Goal: Navigation & Orientation: Find specific page/section

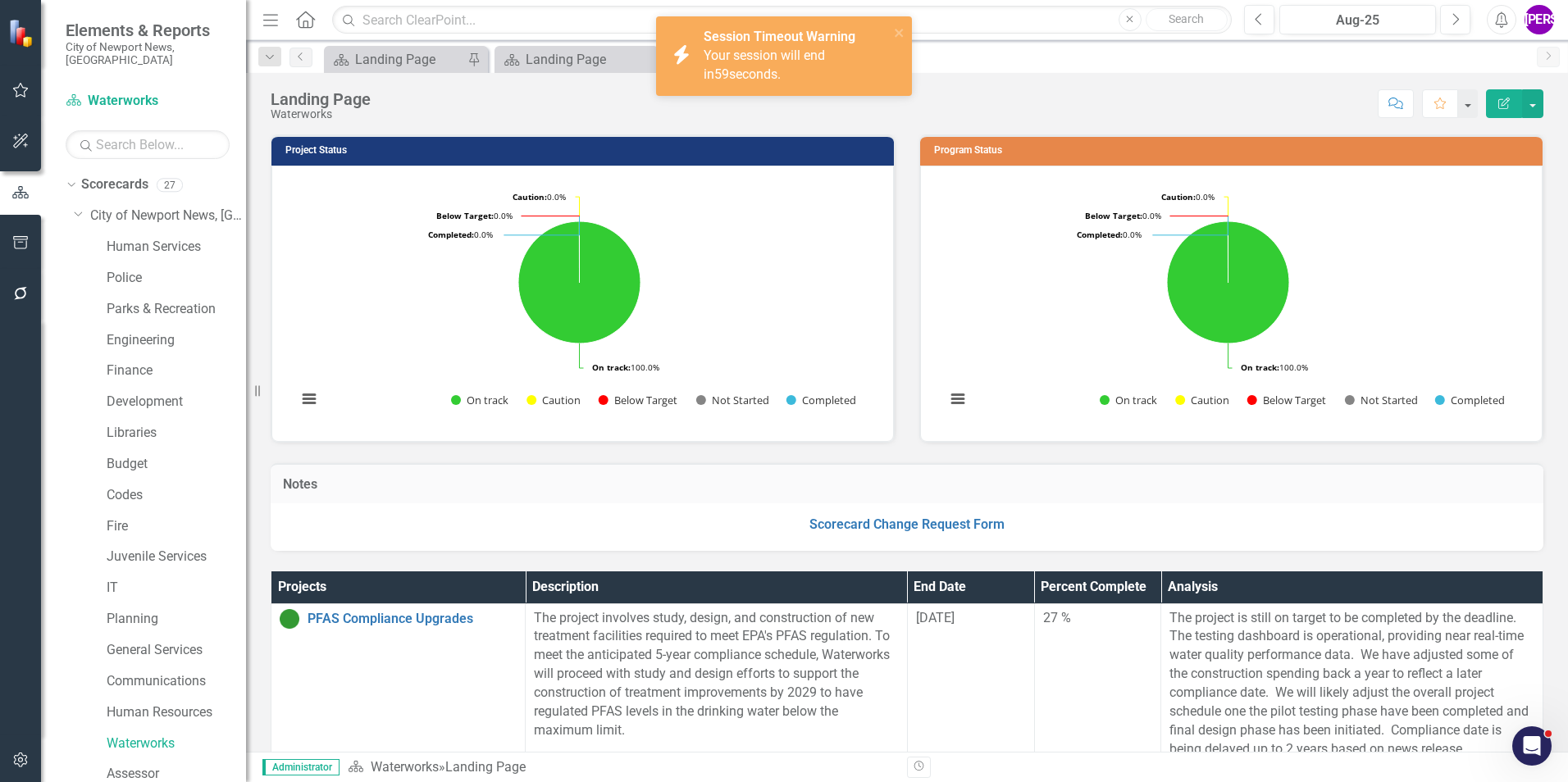
scroll to position [959, 0]
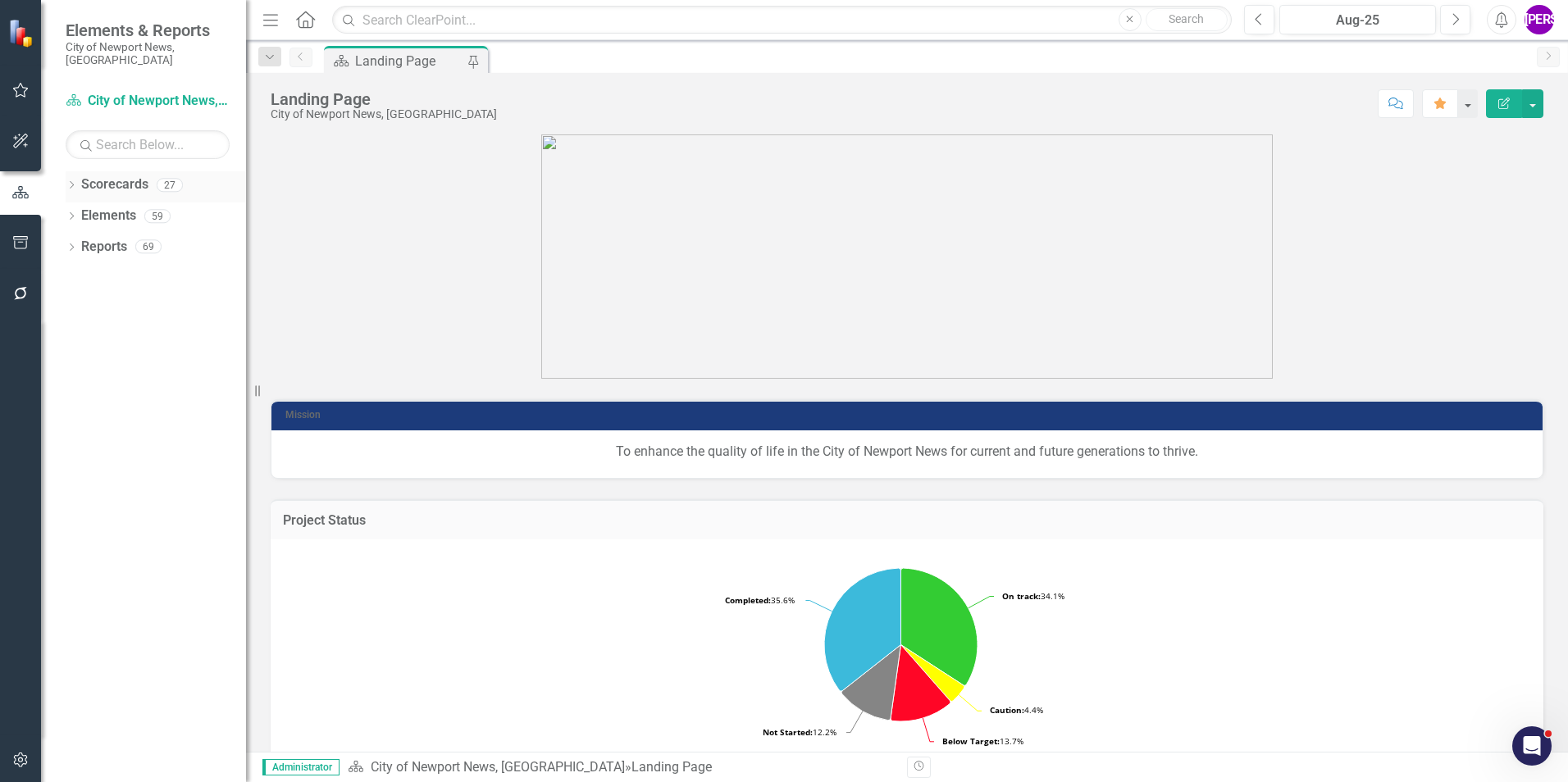
click at [72, 182] on icon "Dropdown" at bounding box center [71, 187] width 11 height 9
click at [85, 211] on icon "Dropdown" at bounding box center [79, 215] width 12 height 9
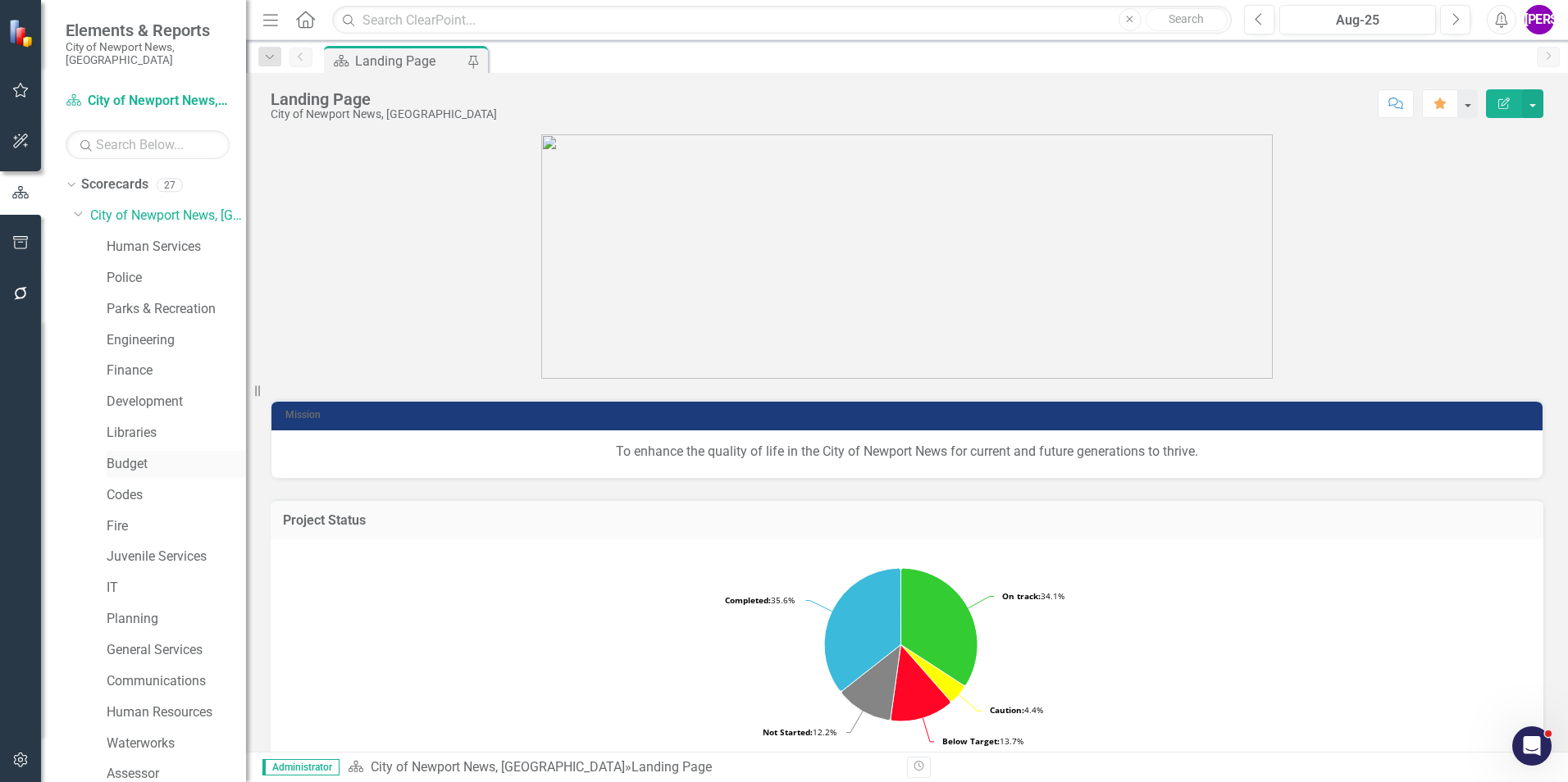
scroll to position [306, 0]
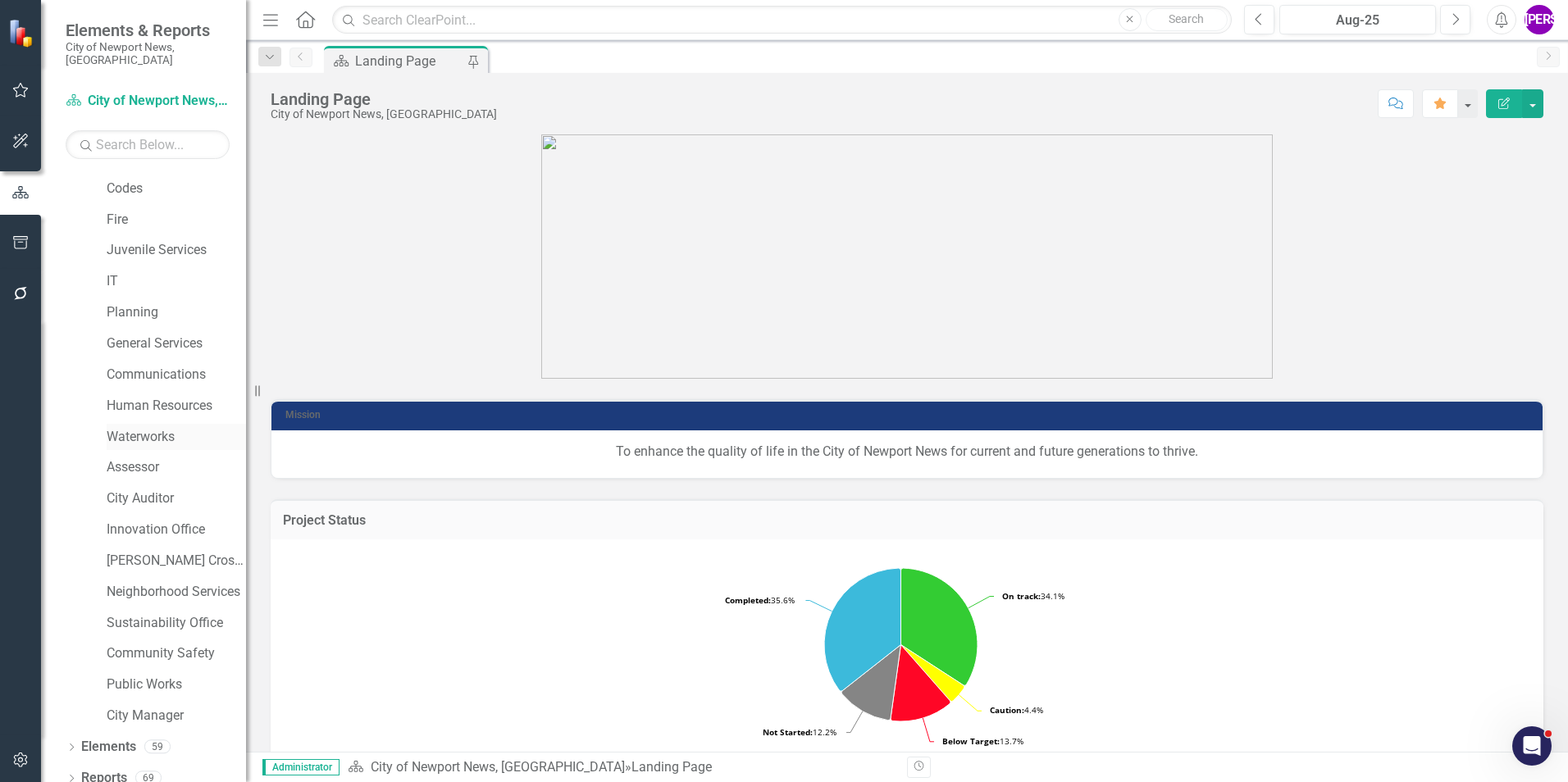
click at [141, 428] on link "Waterworks" at bounding box center [176, 437] width 139 height 19
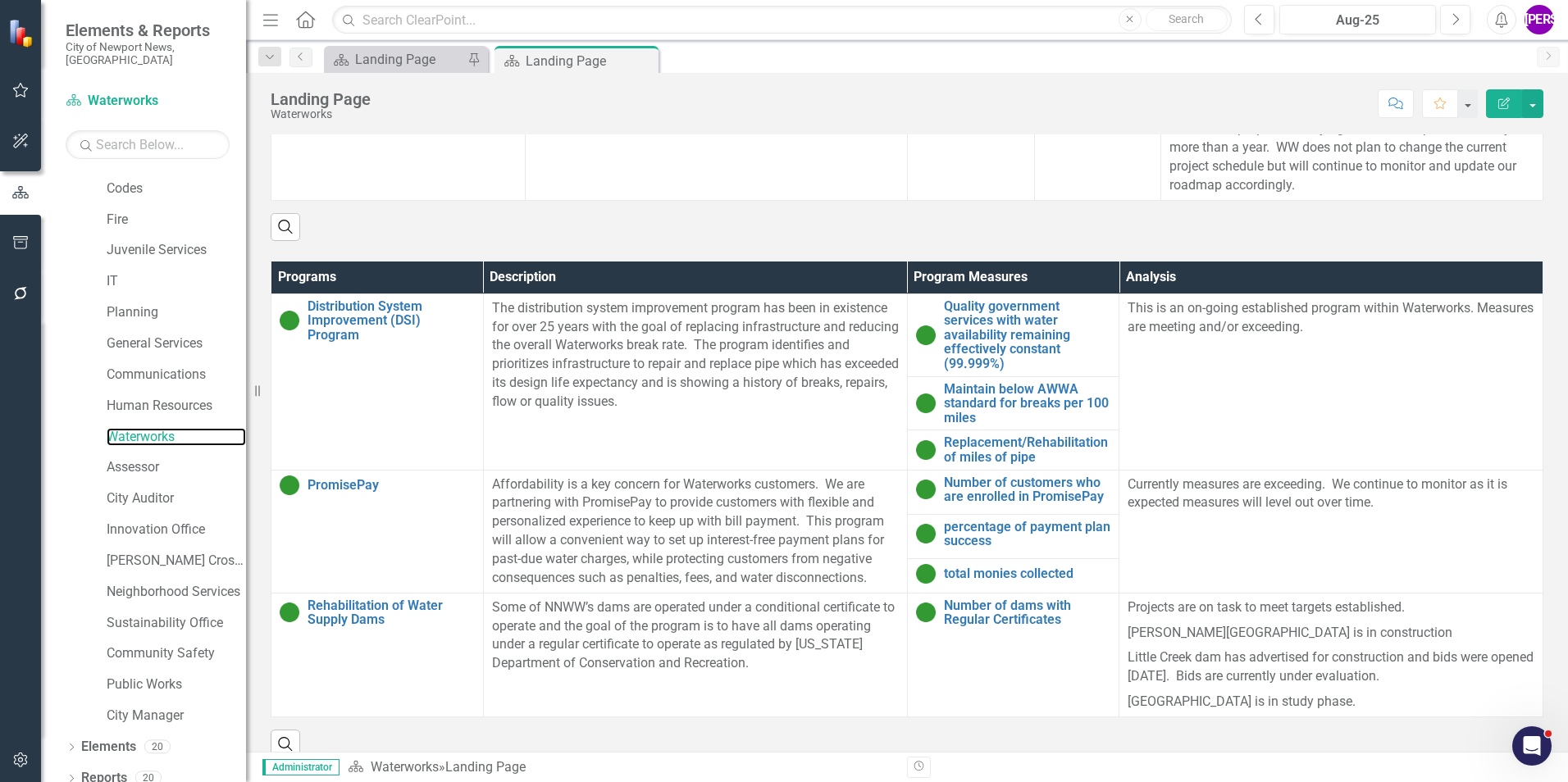
scroll to position [976, 0]
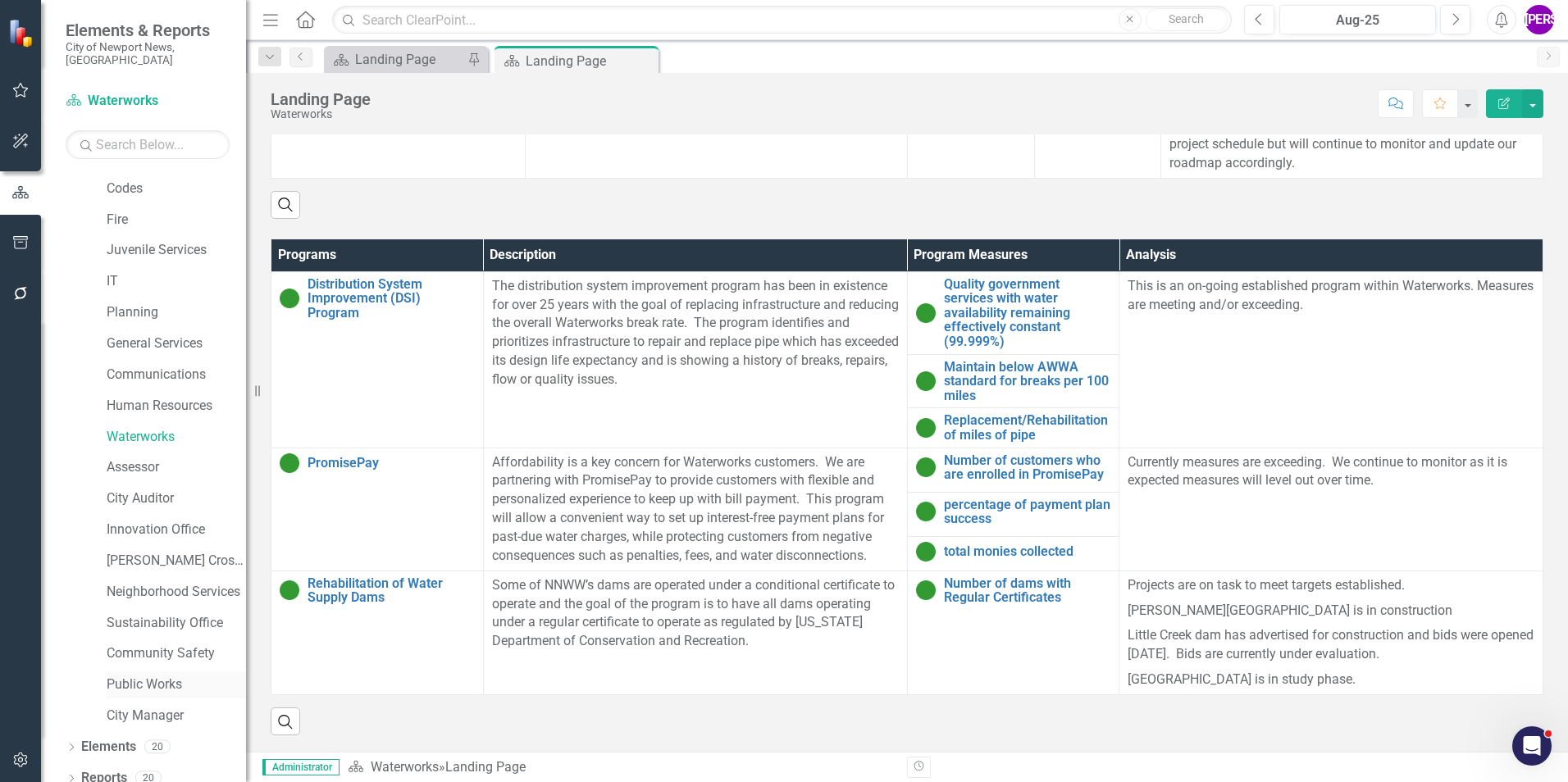
click at [151, 677] on link "Public Works" at bounding box center [176, 685] width 139 height 19
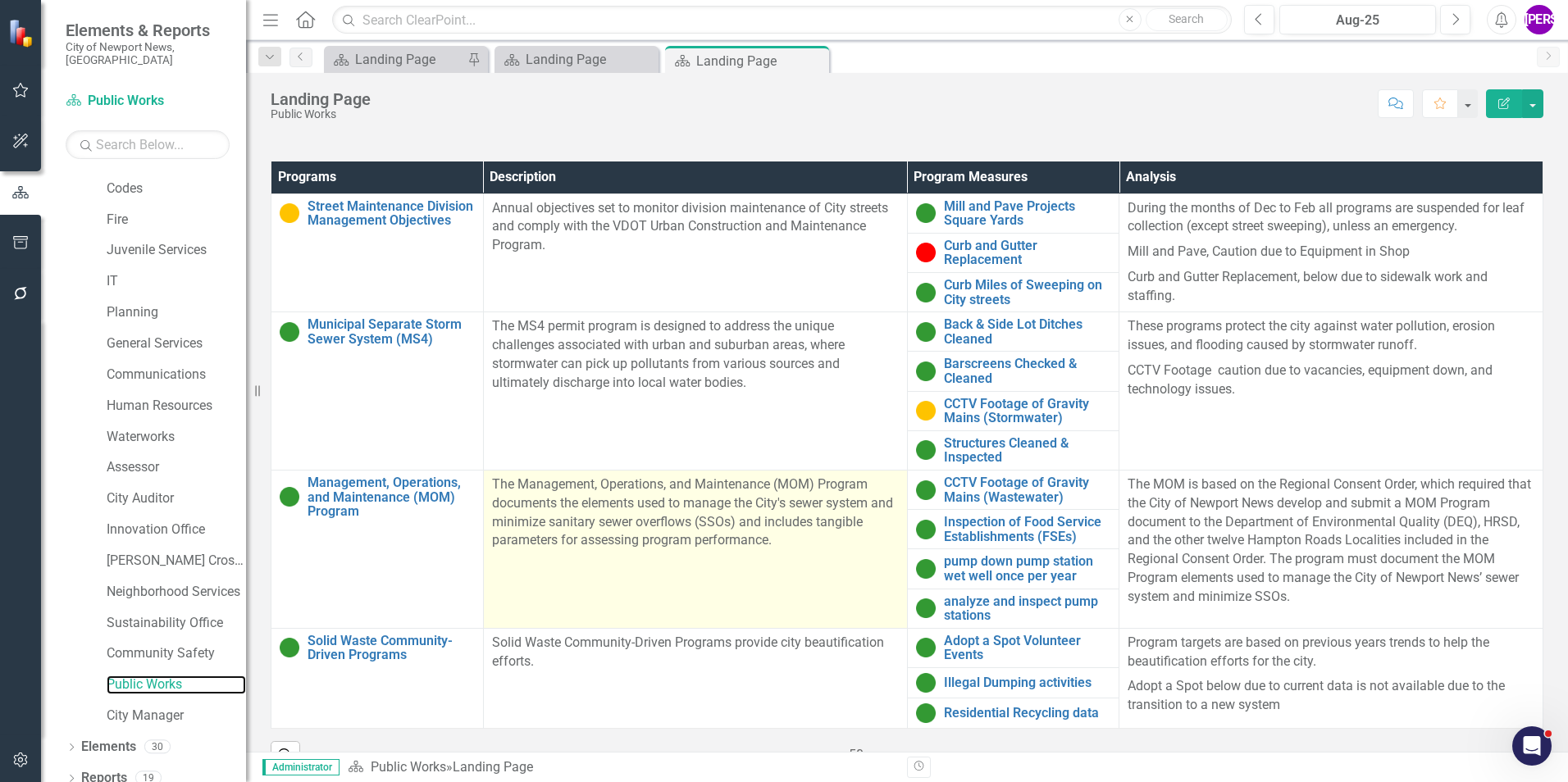
scroll to position [511, 0]
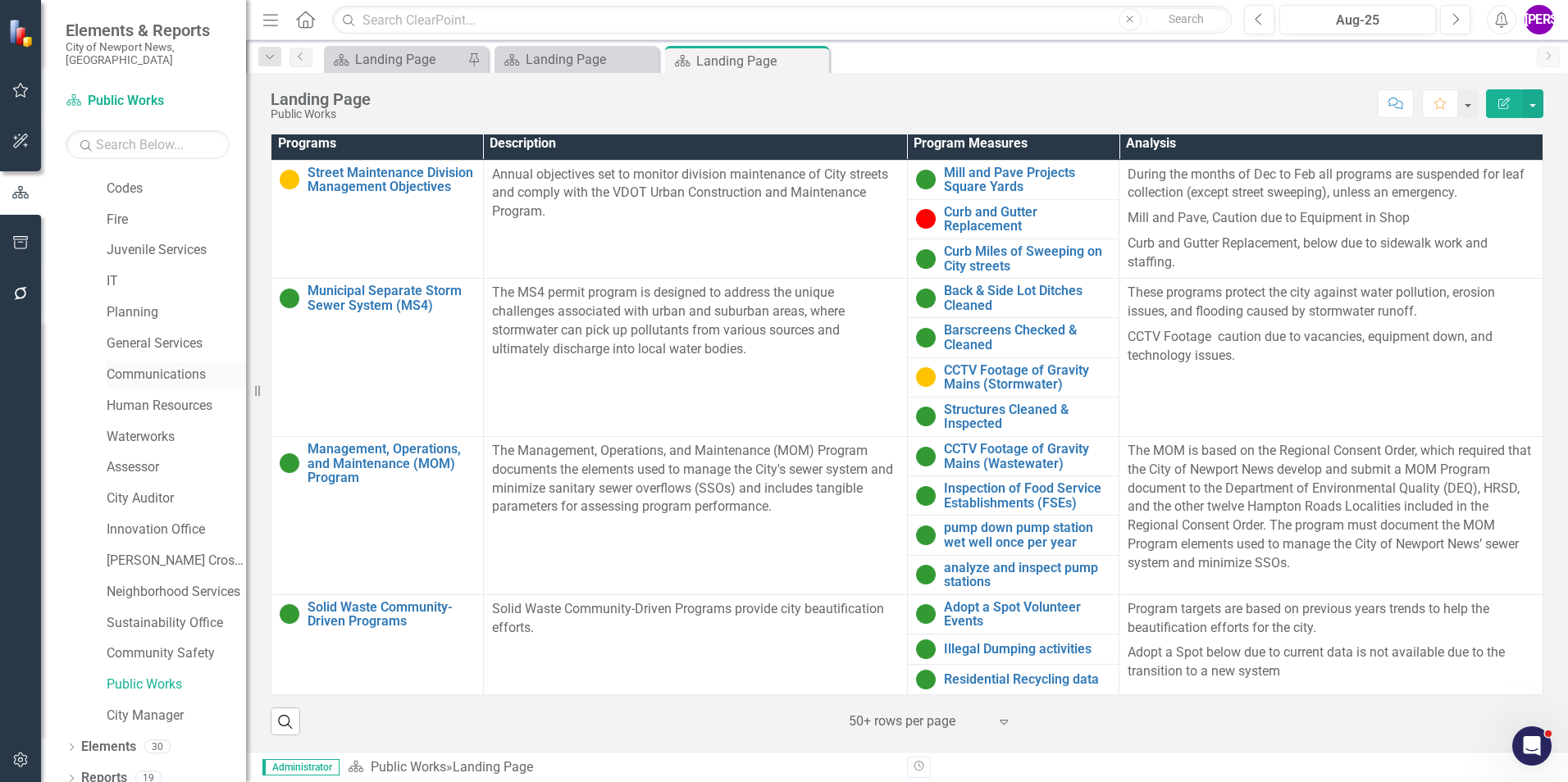
click at [146, 372] on div "Communications" at bounding box center [176, 375] width 139 height 27
click at [144, 366] on link "Communications" at bounding box center [176, 375] width 139 height 19
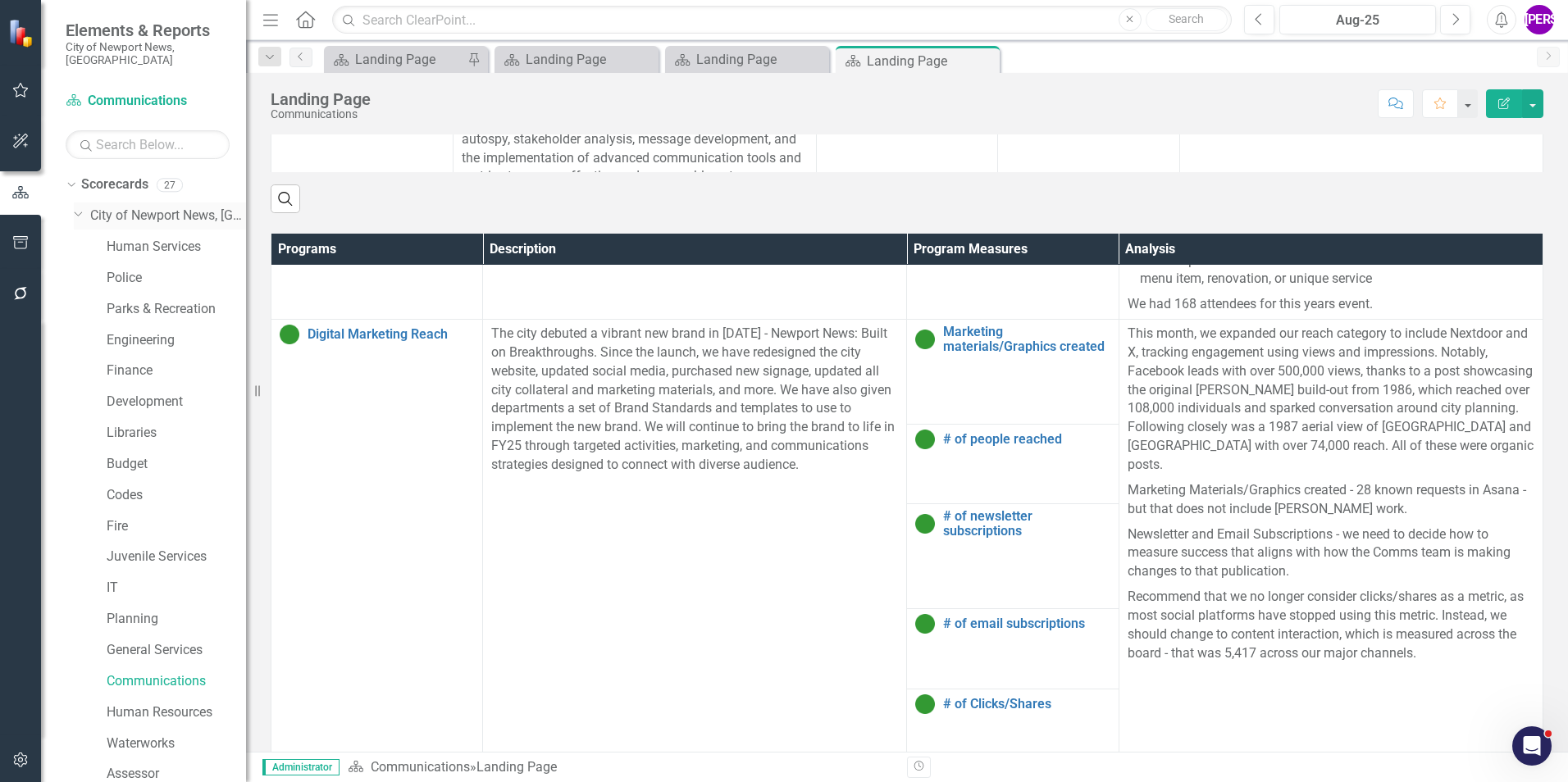
click at [180, 210] on link "City of Newport News, [GEOGRAPHIC_DATA]" at bounding box center [168, 216] width 156 height 19
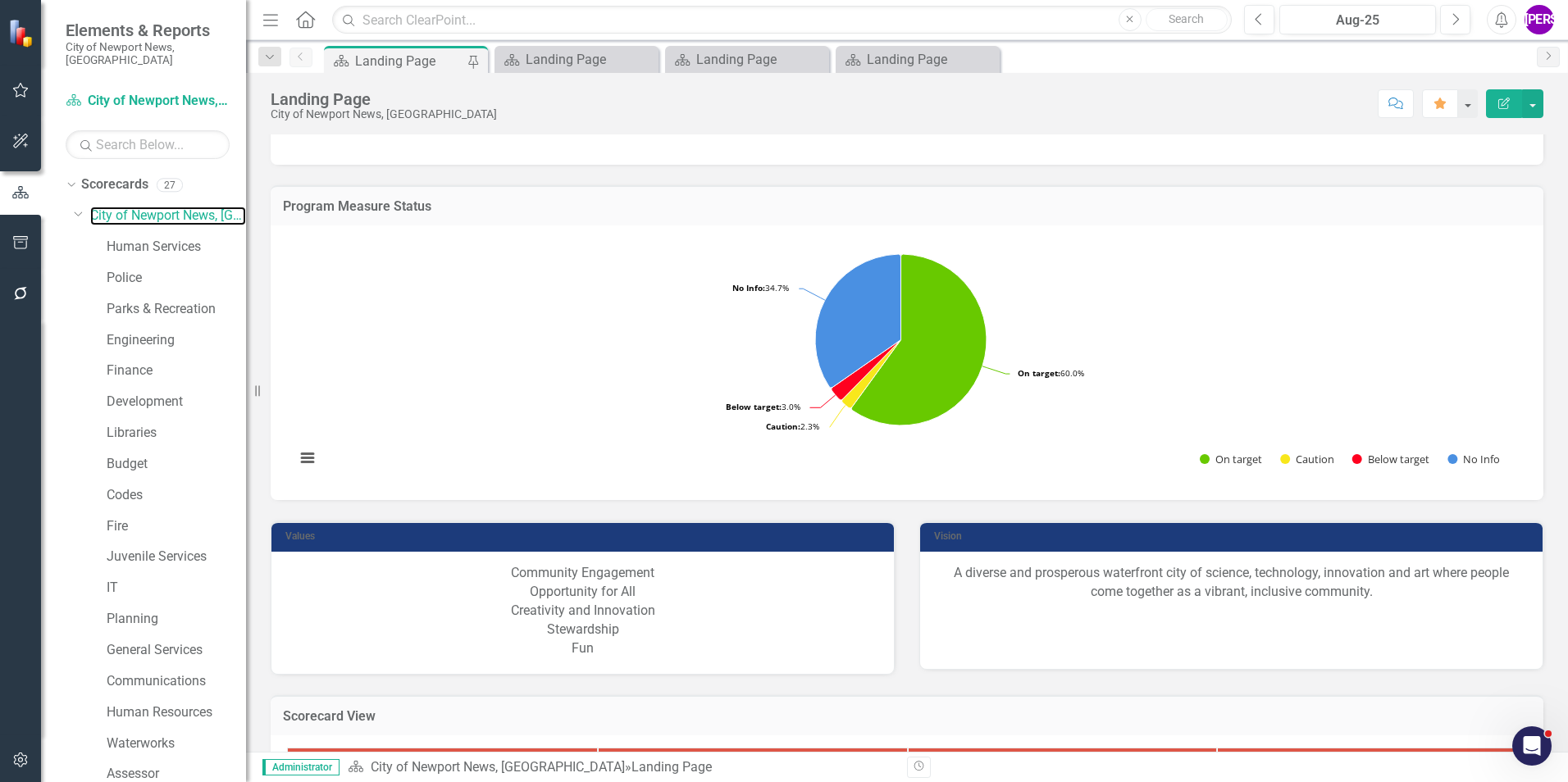
scroll to position [1476, 0]
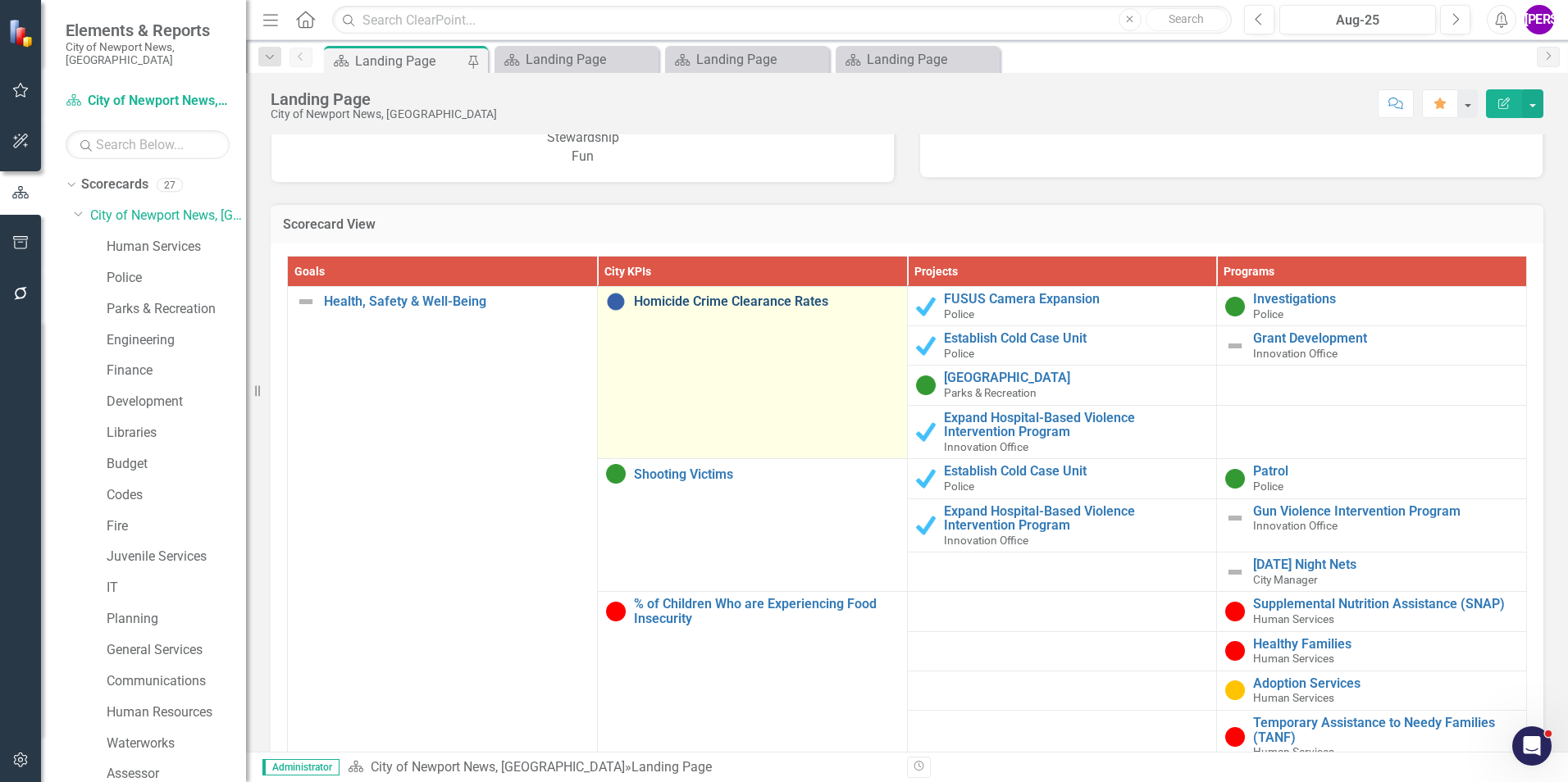
click at [698, 306] on link "Homicide Crime Clearance Rates" at bounding box center [766, 302] width 265 height 15
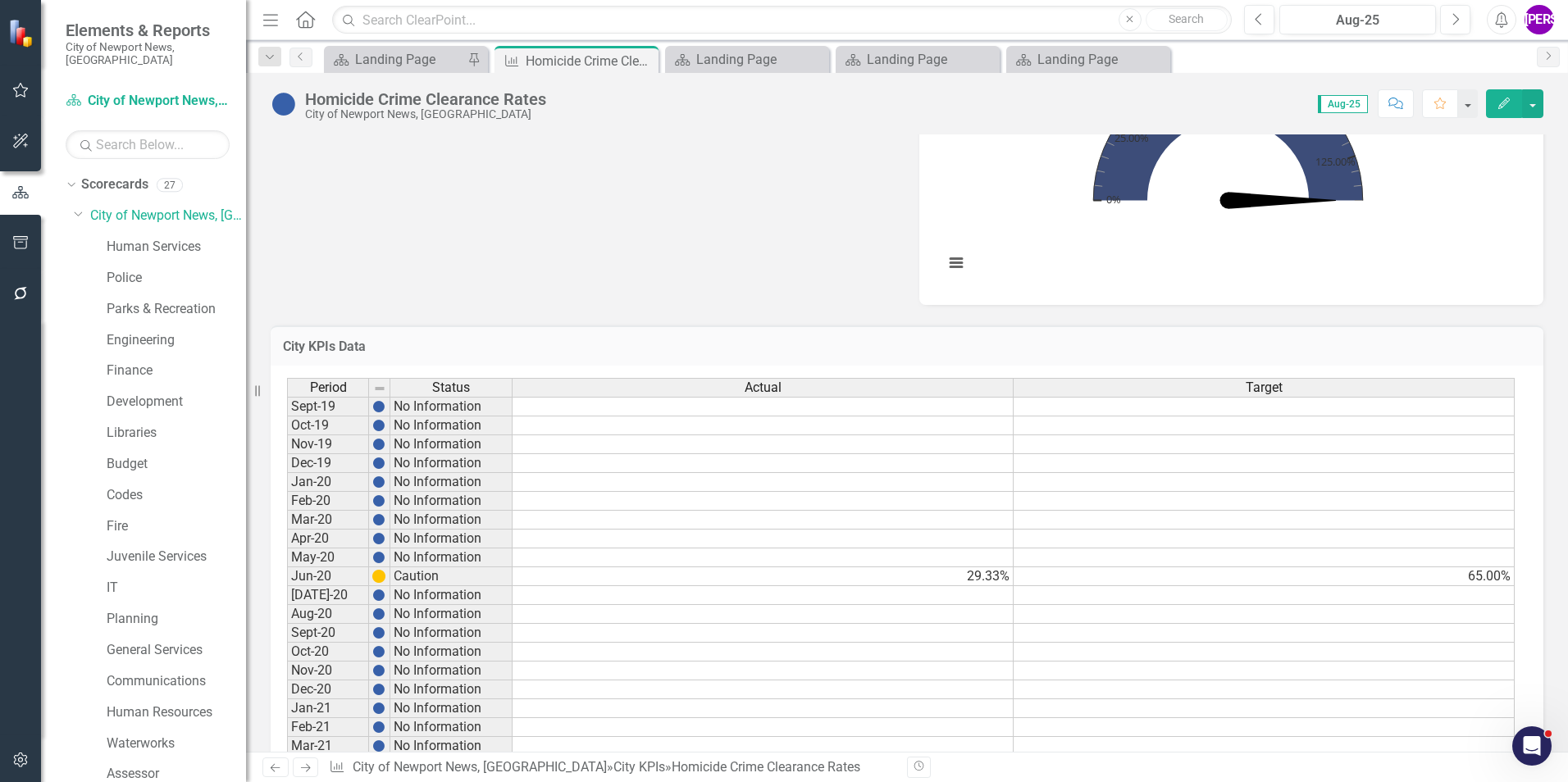
scroll to position [901, 0]
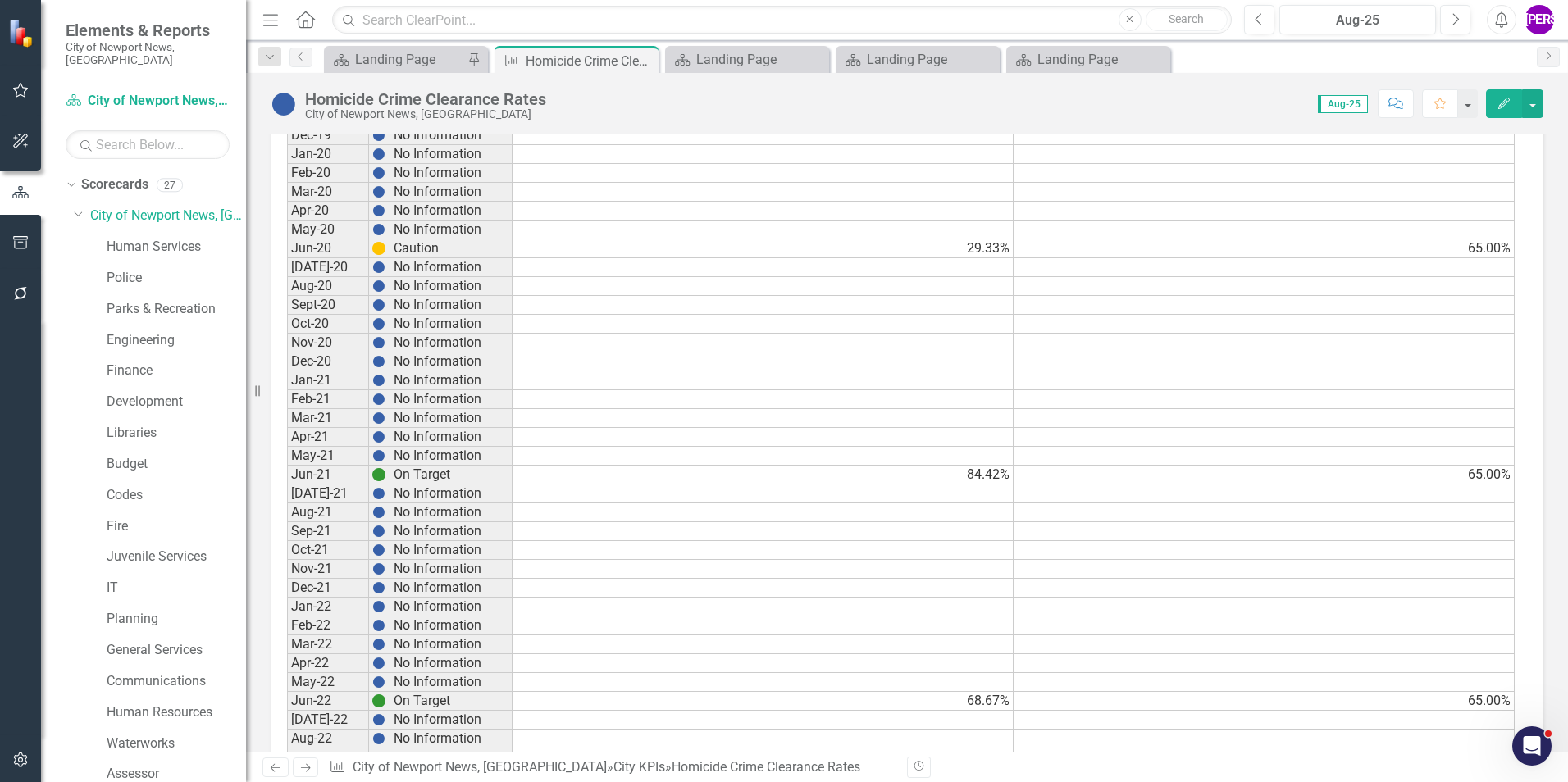
click at [1507, 100] on icon "Edit" at bounding box center [1504, 103] width 15 height 11
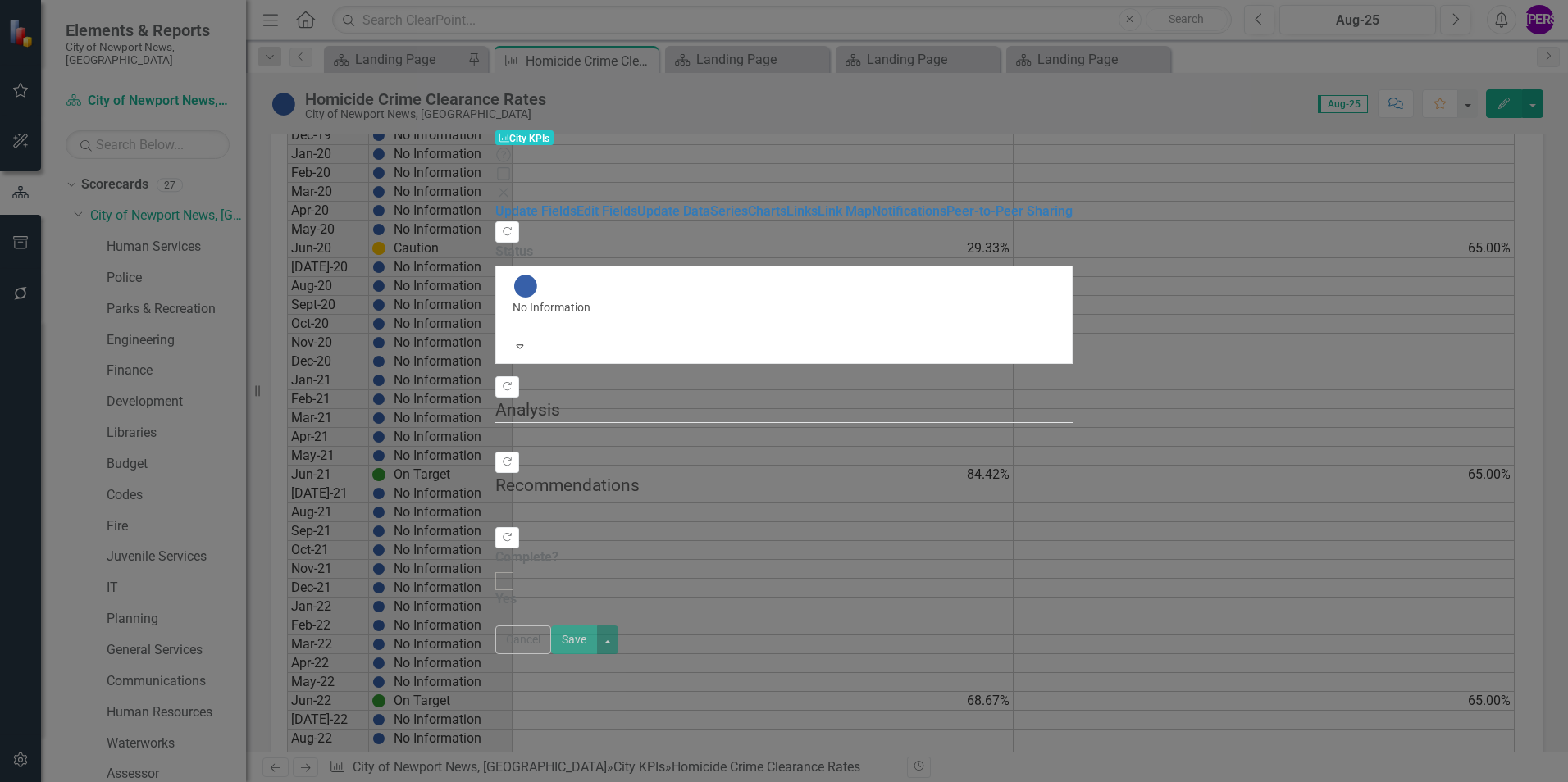
click at [1073, 128] on div "City KPIs City KPIs Help Maximize Close" at bounding box center [784, 164] width 577 height 74
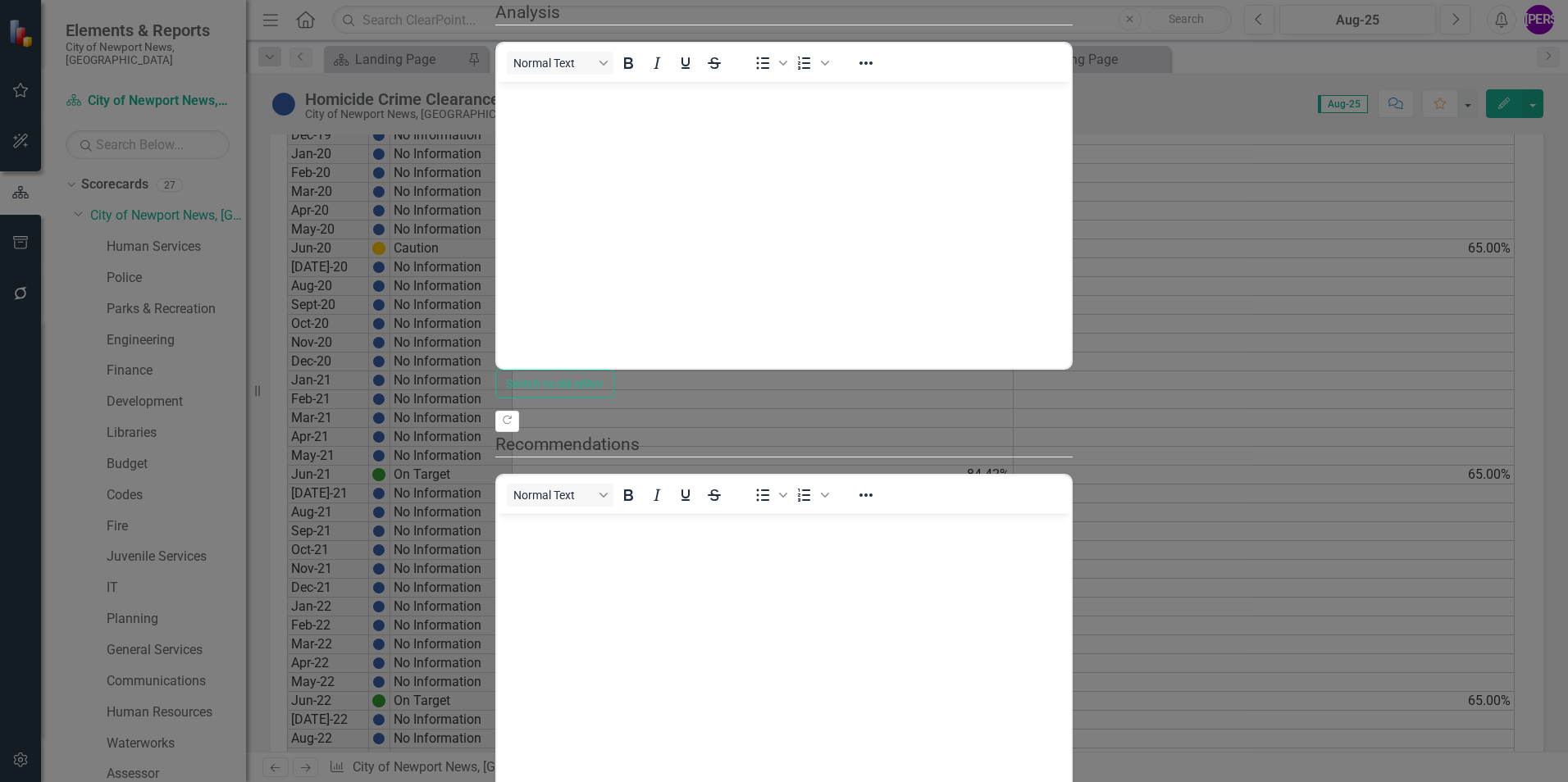
scroll to position [0, 0]
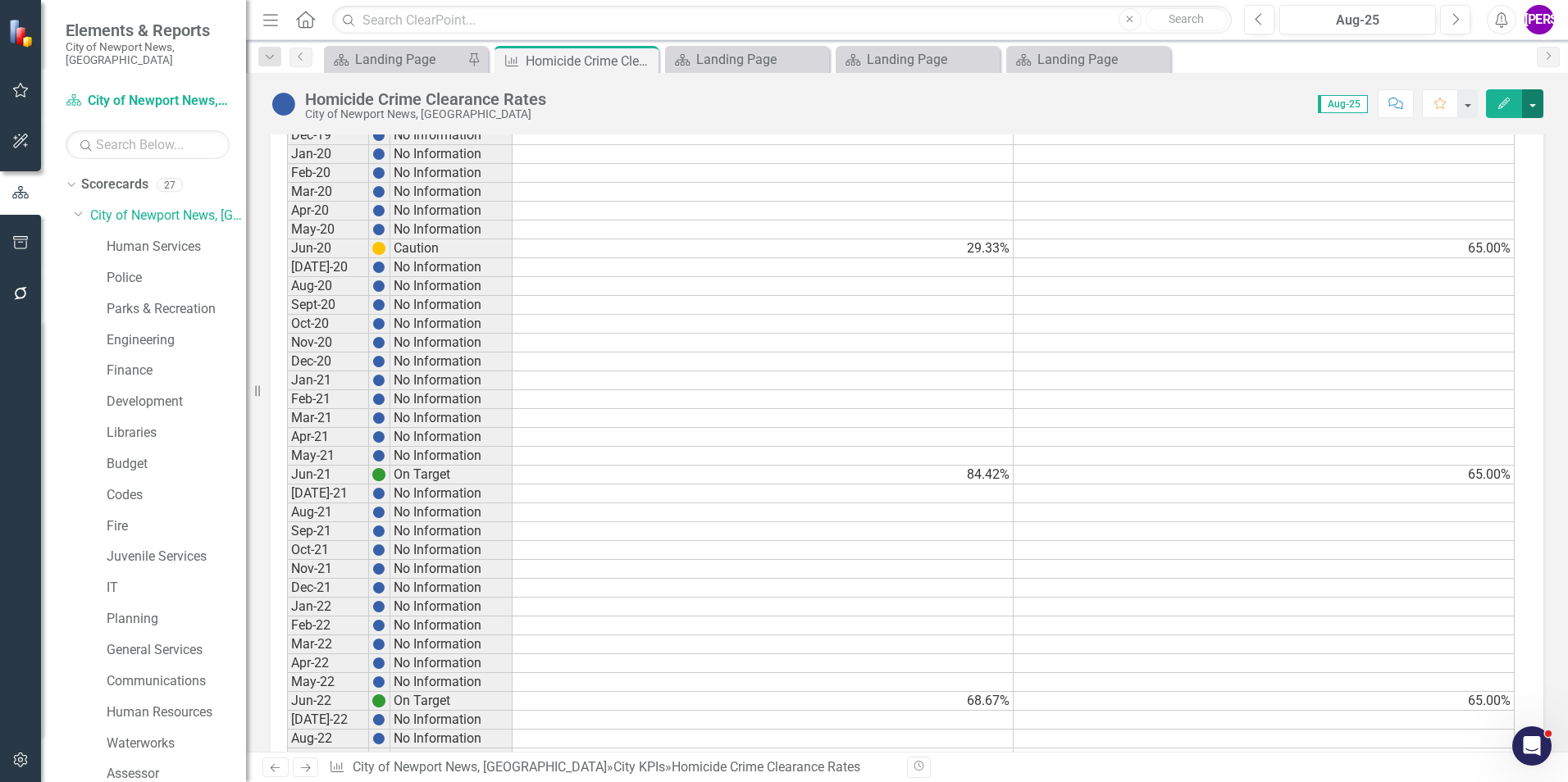
click at [1535, 98] on button "button" at bounding box center [1532, 103] width 22 height 29
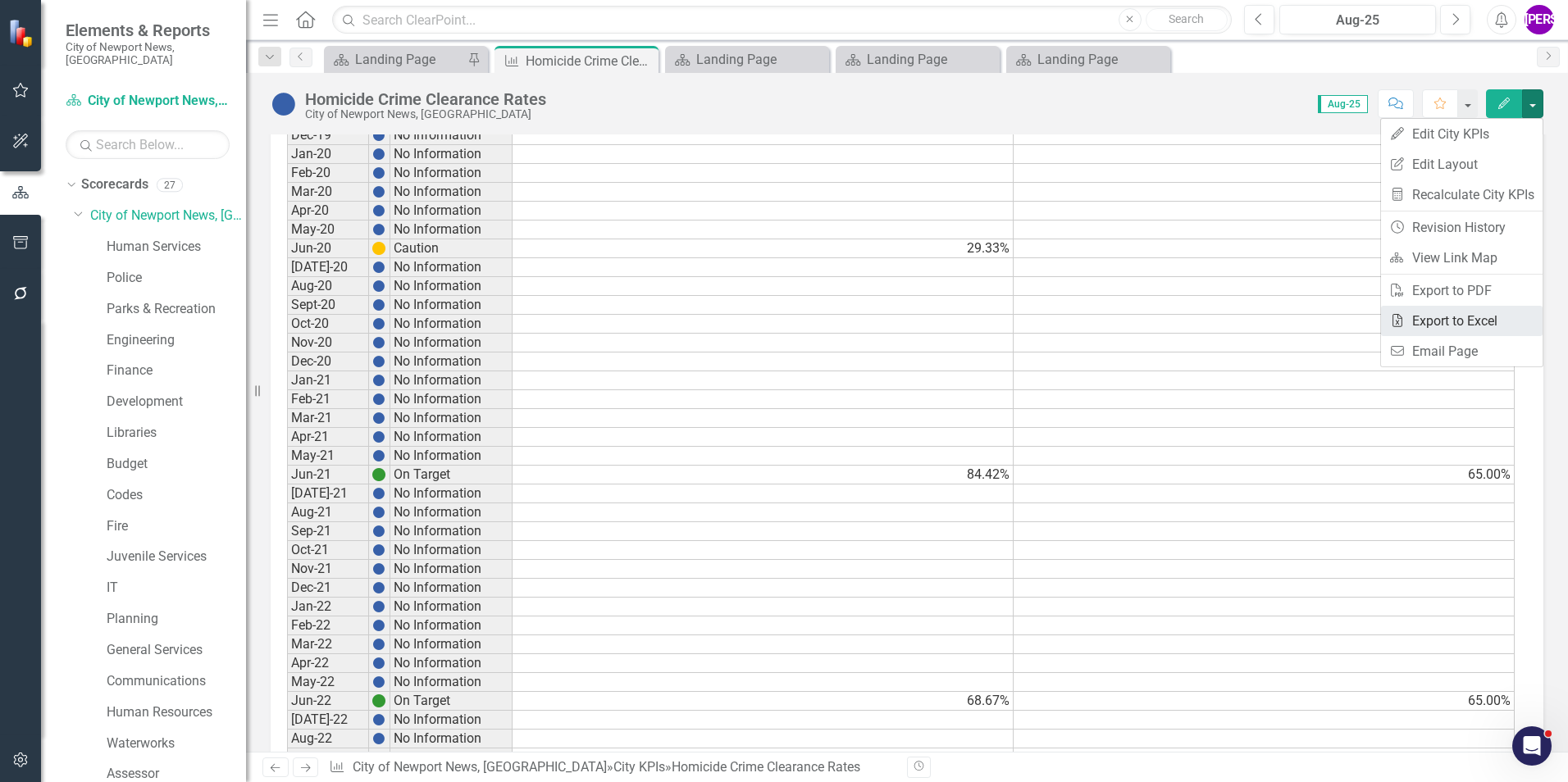
click at [1501, 318] on link "Excel Export to Excel" at bounding box center [1462, 321] width 162 height 30
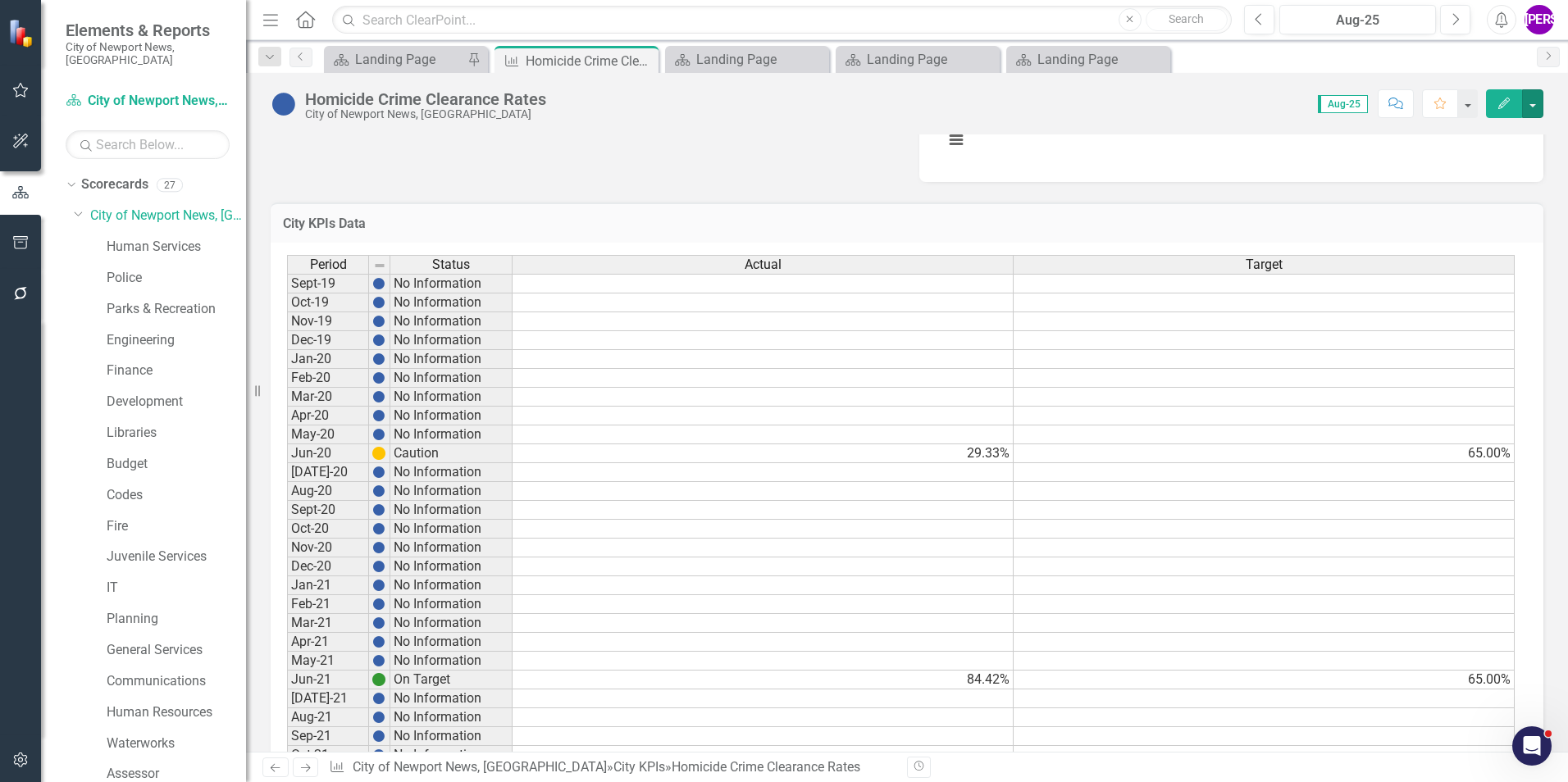
scroll to position [656, 0]
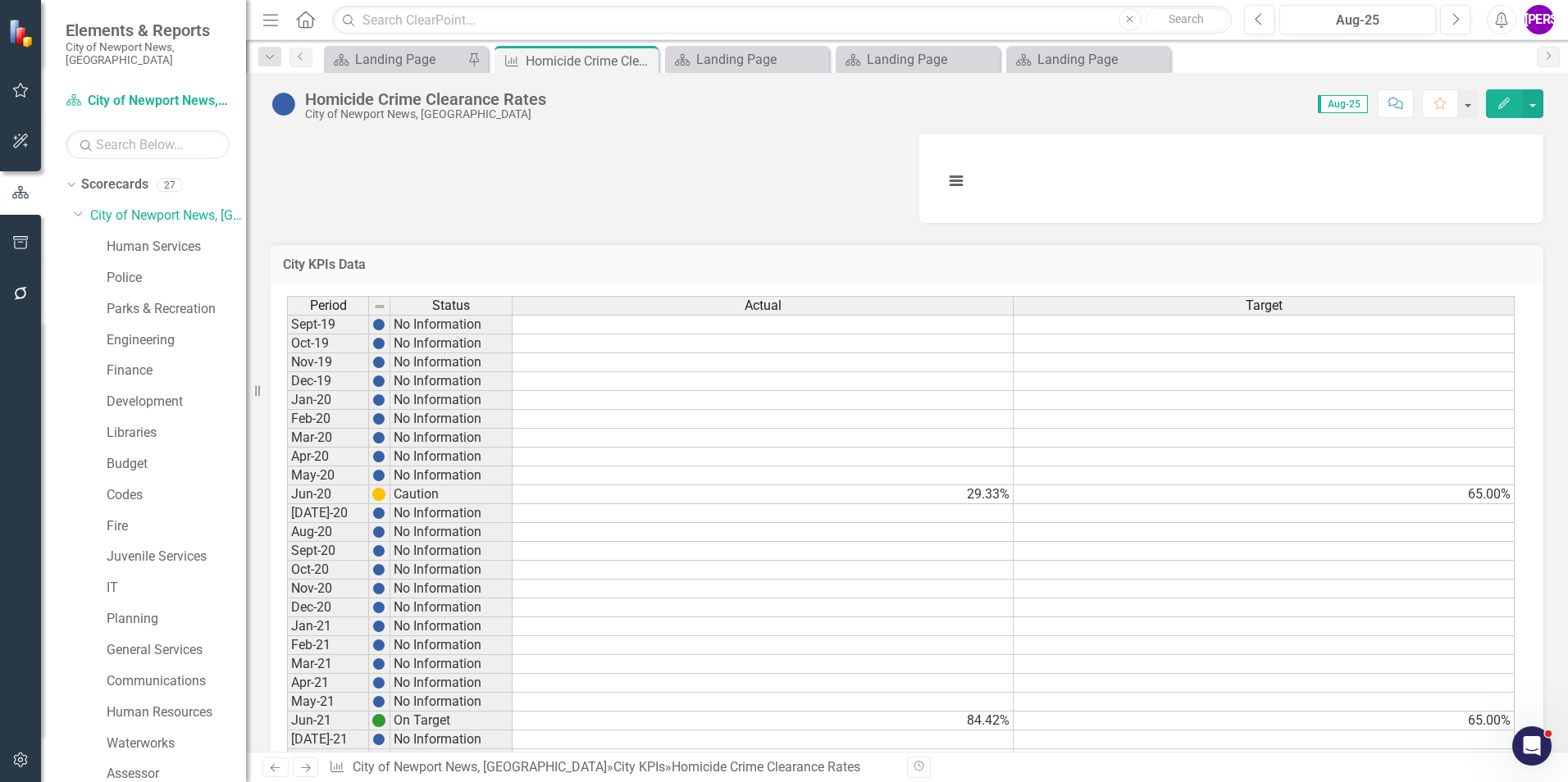
click at [891, 265] on h3 "City KPIs Data" at bounding box center [907, 265] width 1248 height 15
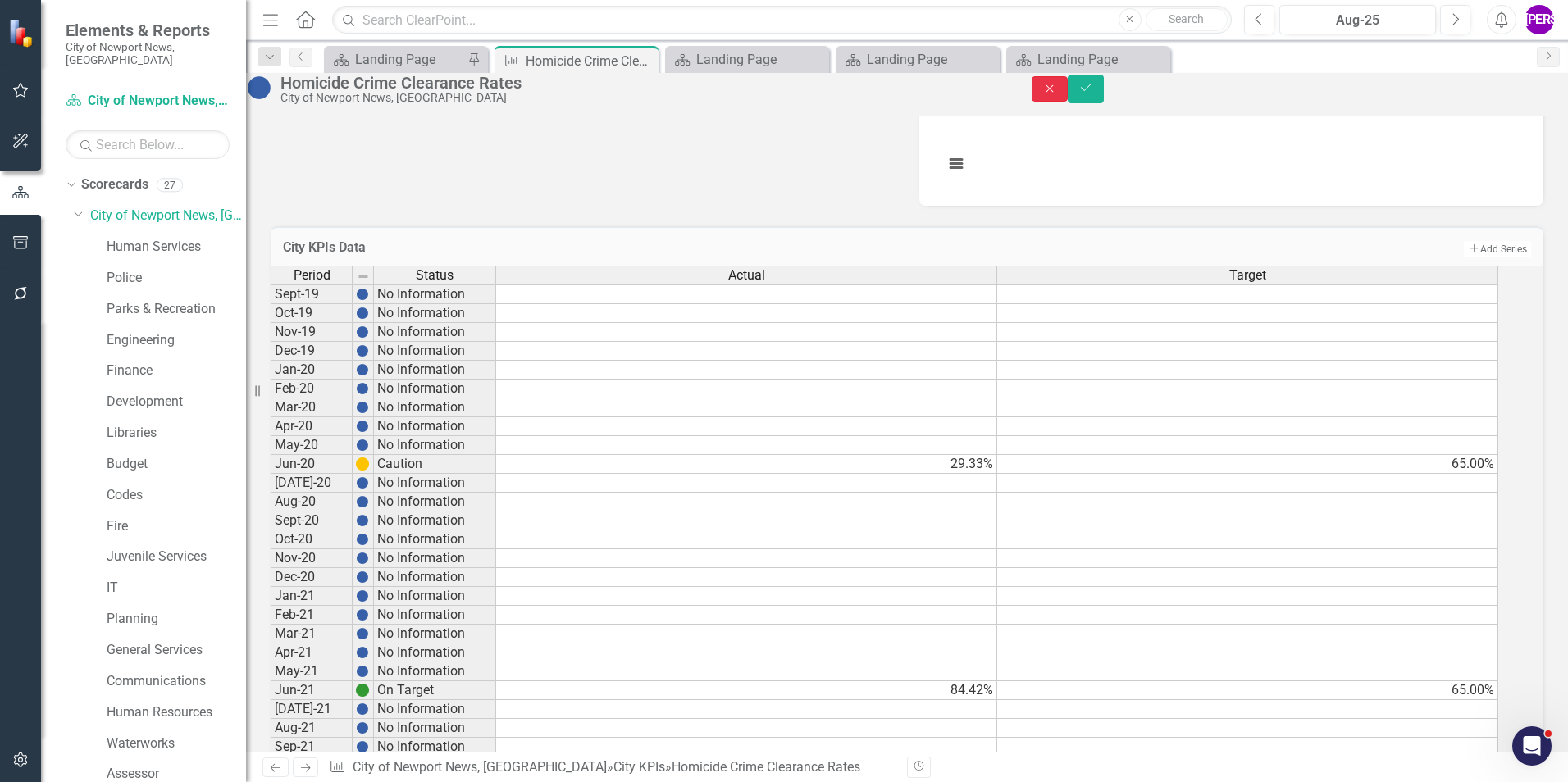
click at [1057, 94] on icon "Close" at bounding box center [1050, 88] width 15 height 11
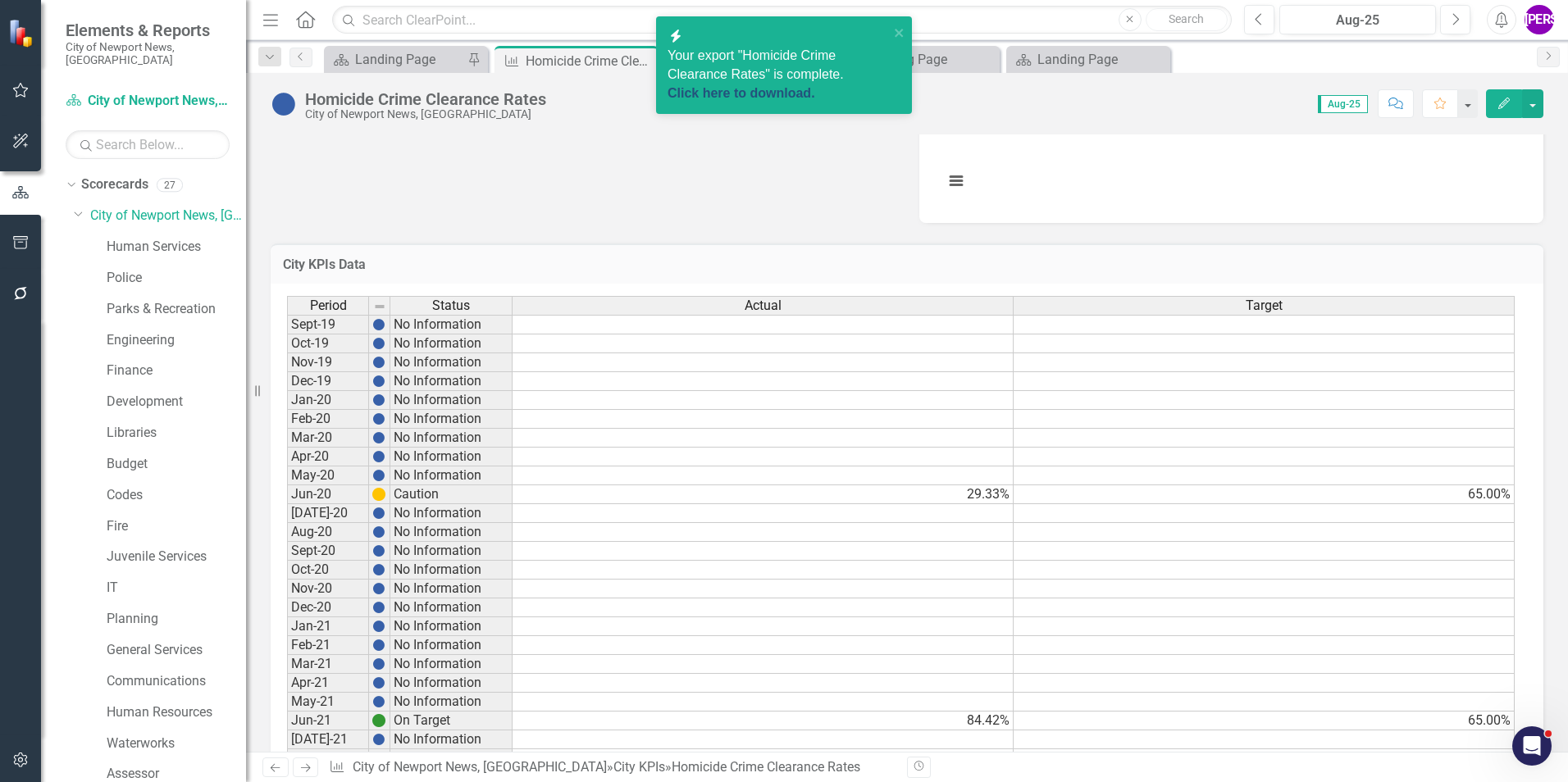
click at [781, 86] on link "Click here to download." at bounding box center [741, 93] width 148 height 14
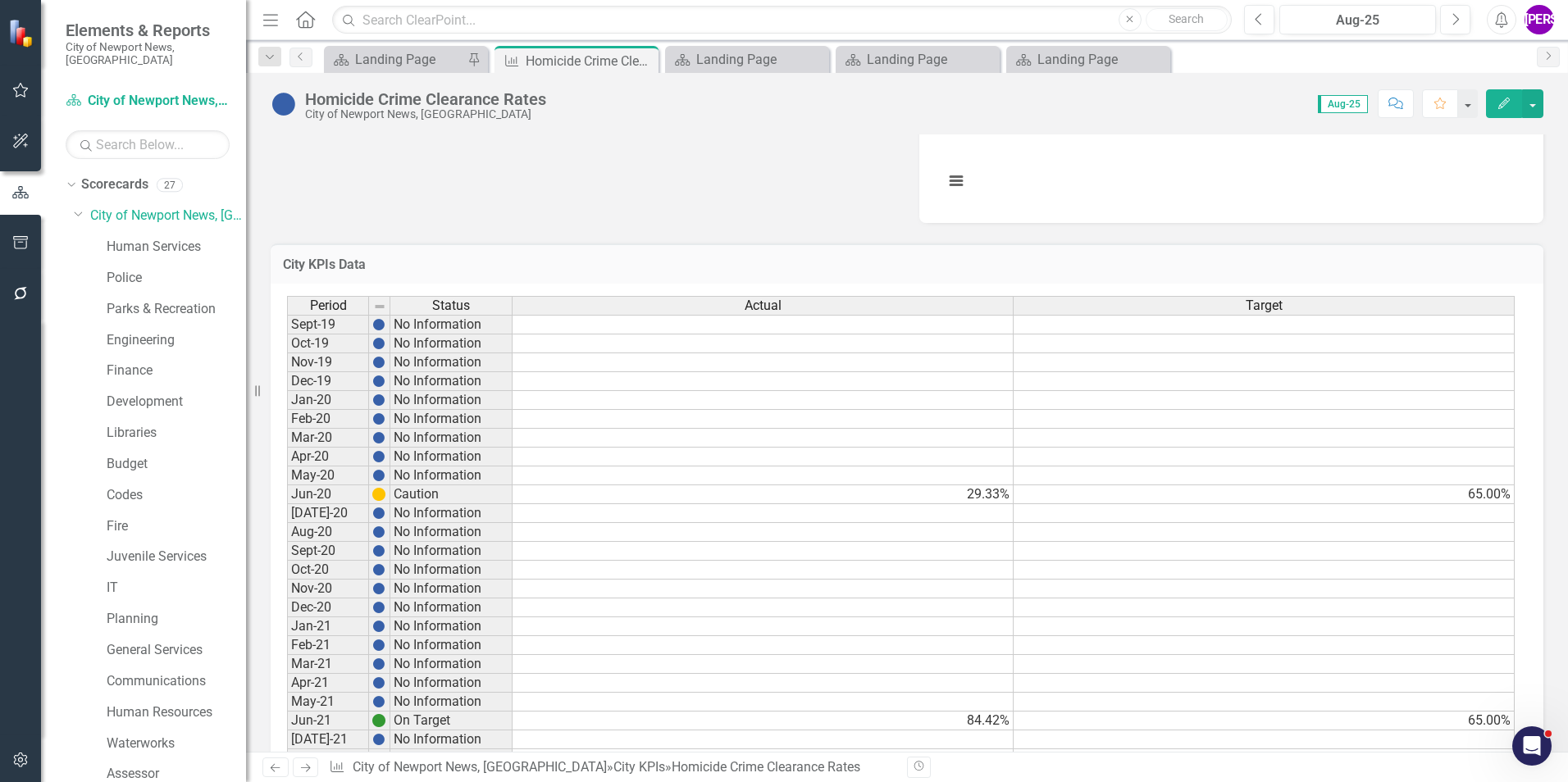
click at [1406, 106] on button "Comment" at bounding box center [1395, 103] width 36 height 29
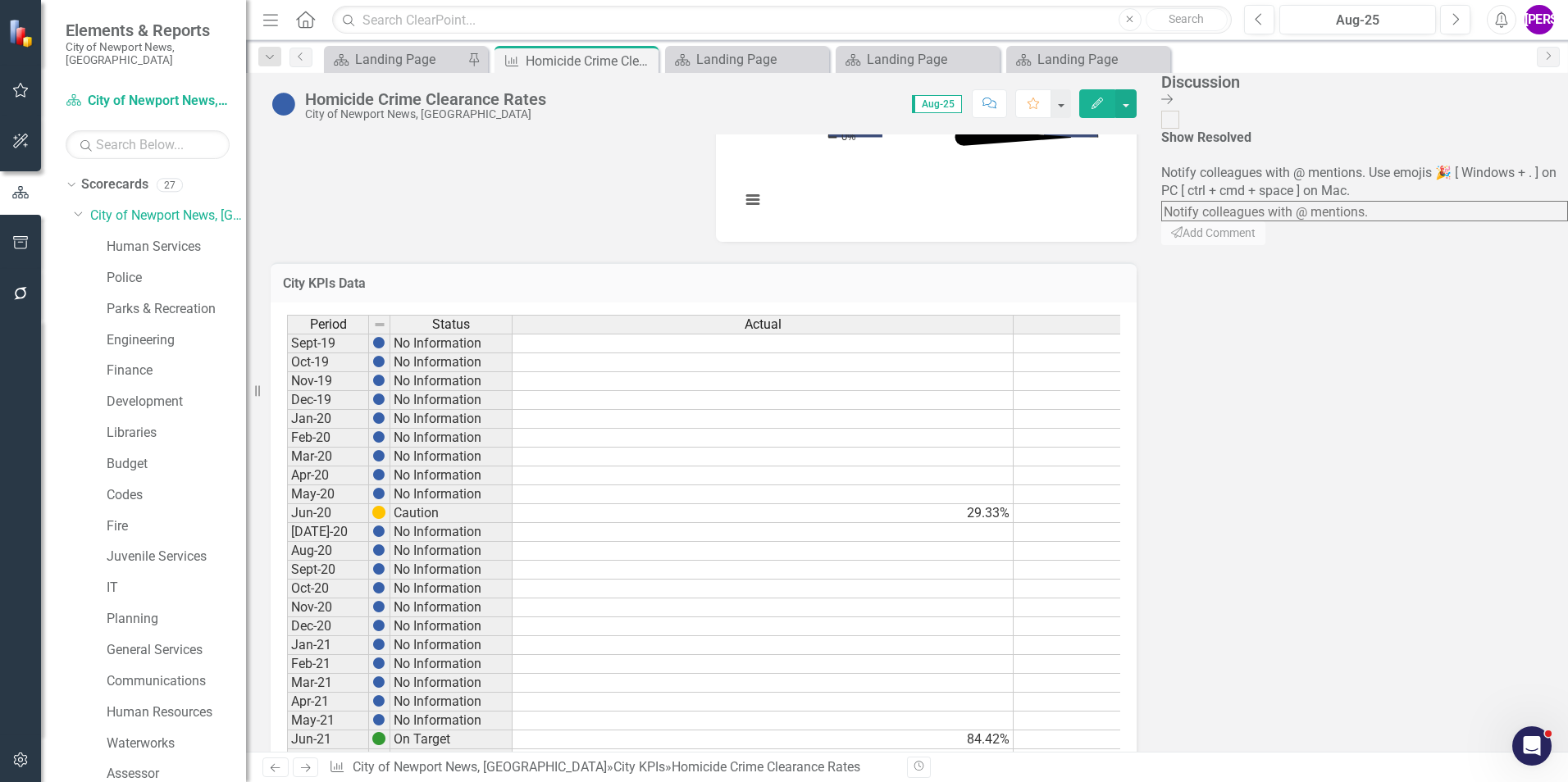
scroll to position [675, 0]
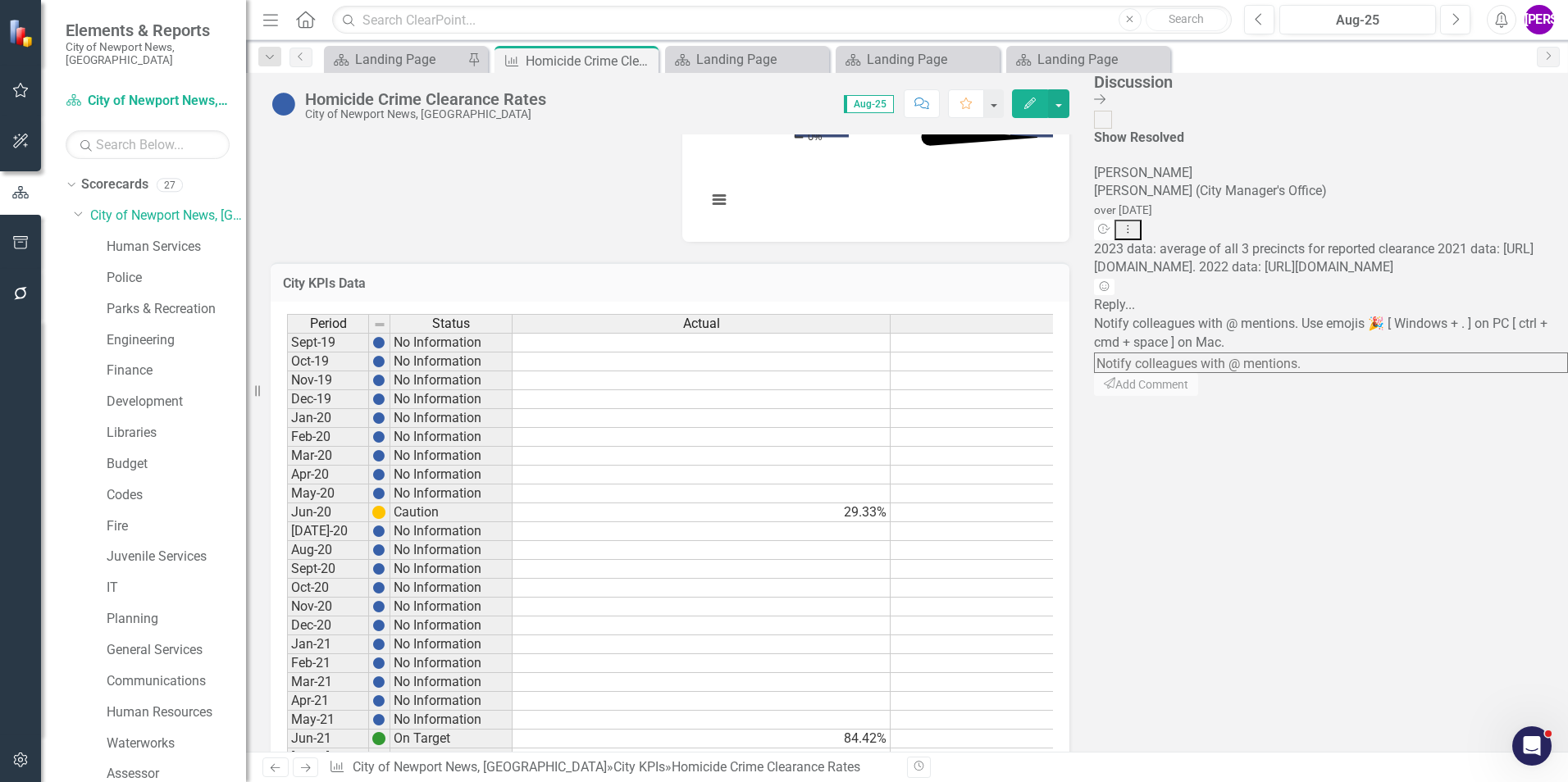
click at [1105, 99] on icon at bounding box center [1100, 99] width 11 height 9
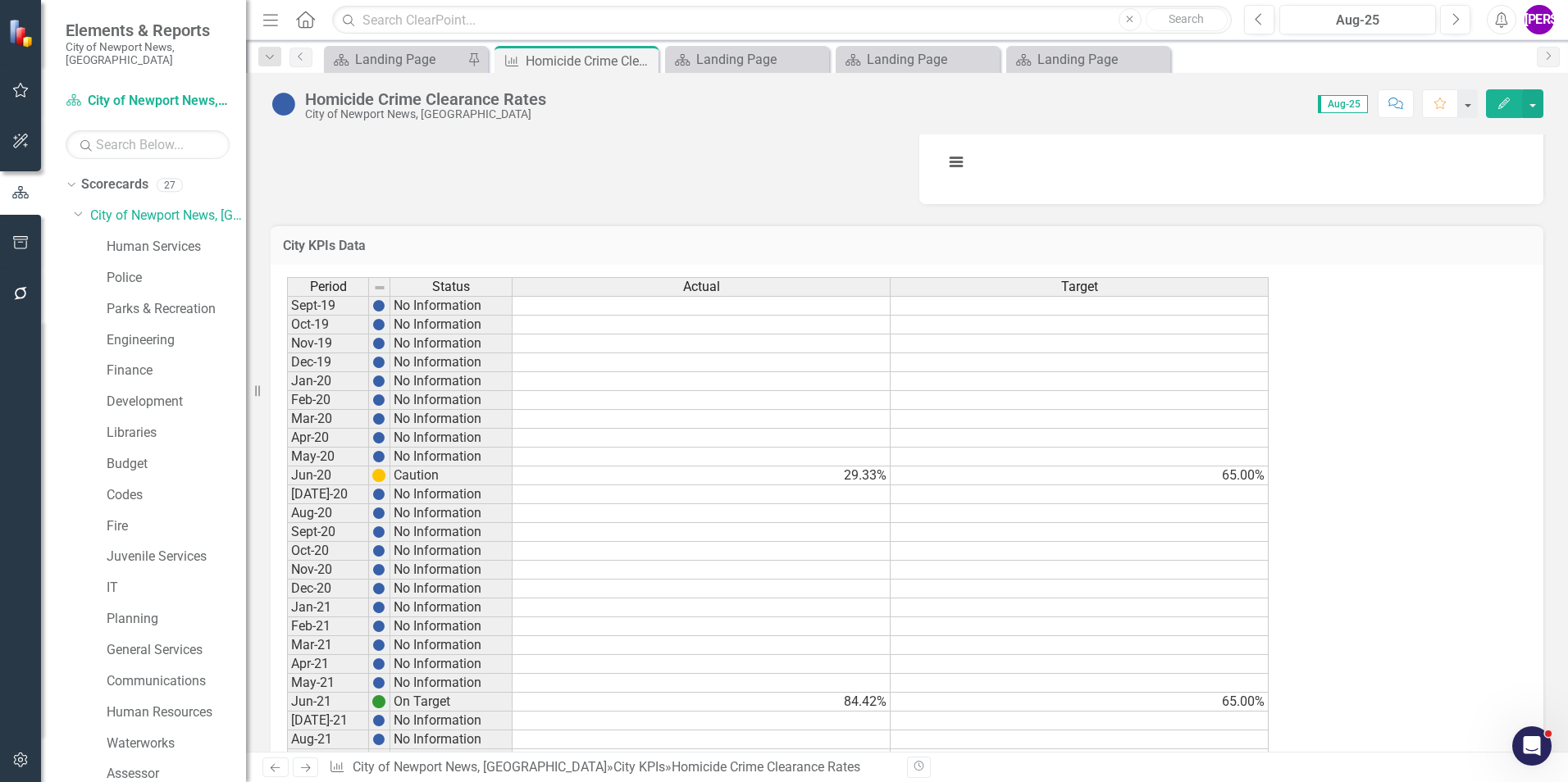
scroll to position [656, 0]
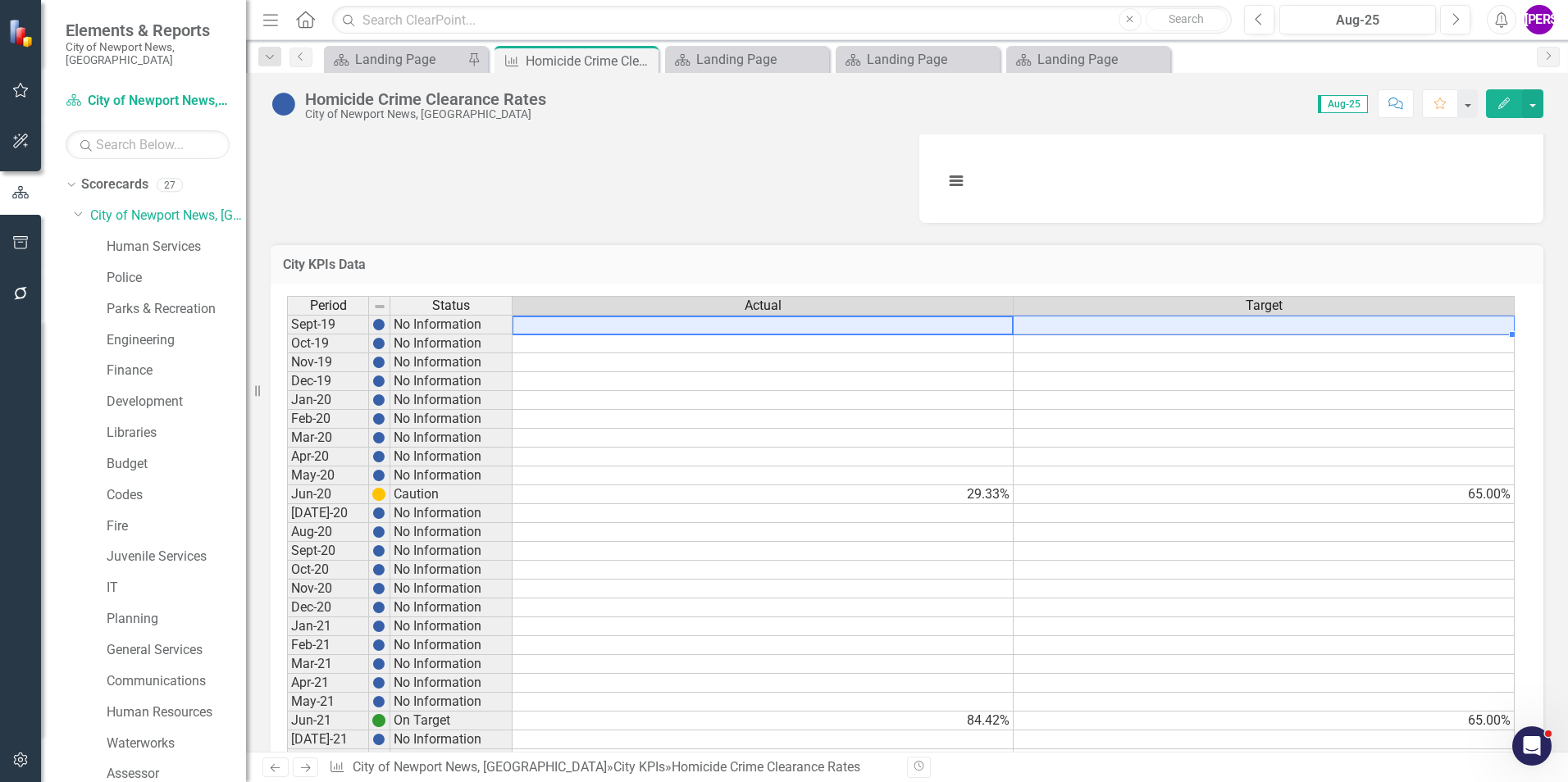
drag, startPoint x: 896, startPoint y: 325, endPoint x: 1131, endPoint y: 313, distance: 235.3
drag, startPoint x: 775, startPoint y: 208, endPoint x: 794, endPoint y: 262, distance: 57.2
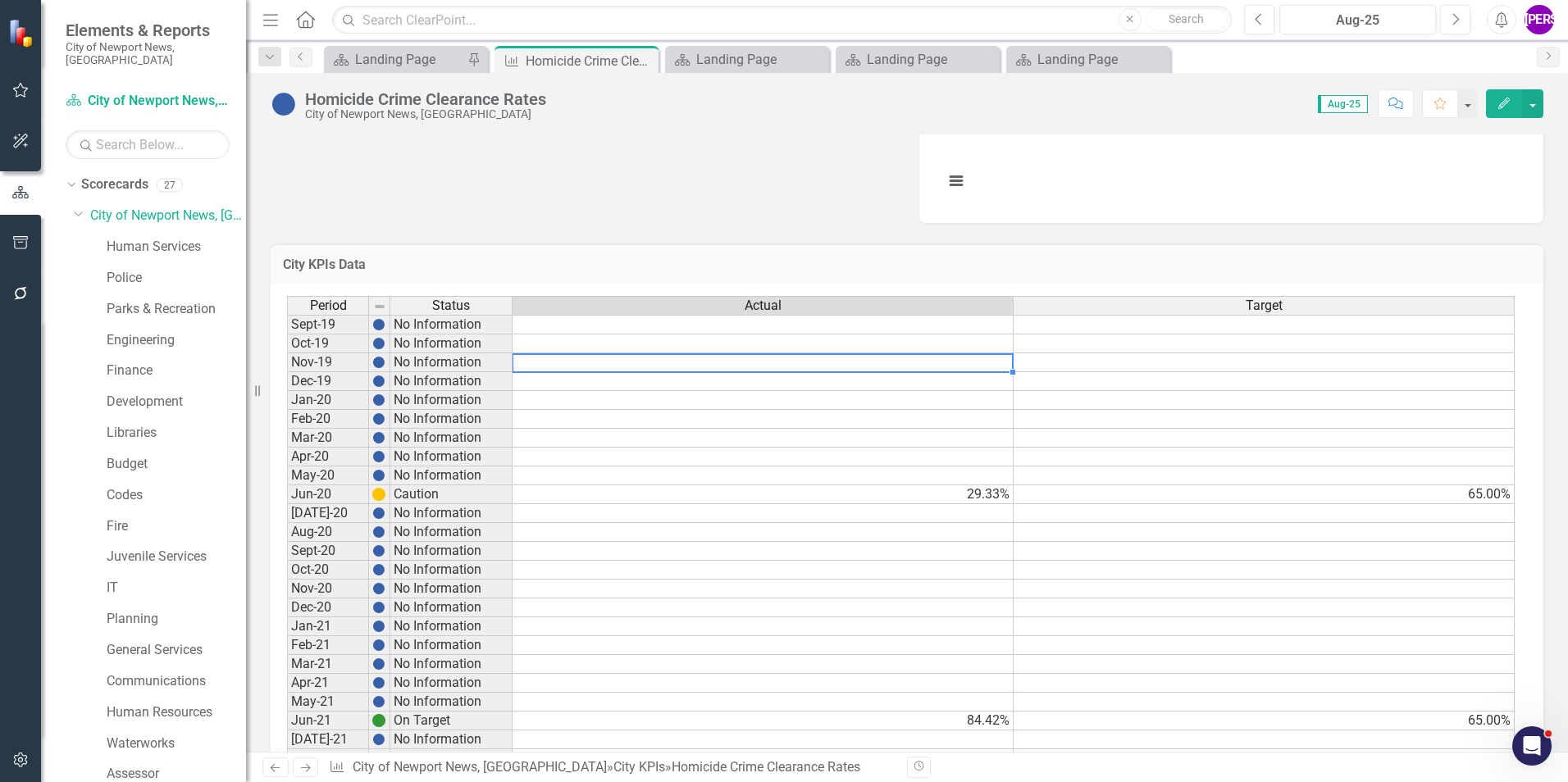
click at [828, 367] on td at bounding box center [762, 363] width 501 height 19
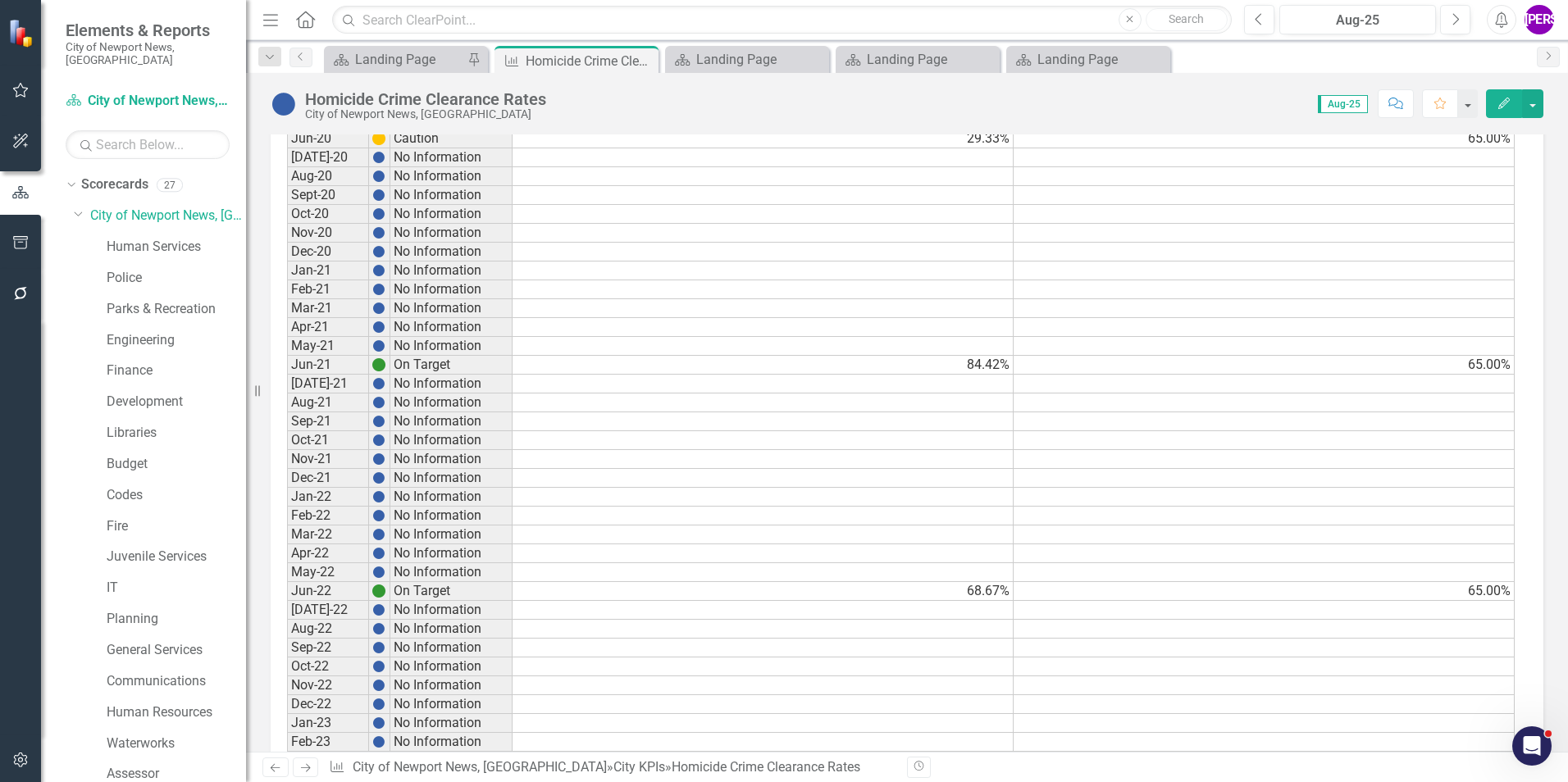
scroll to position [901, 0]
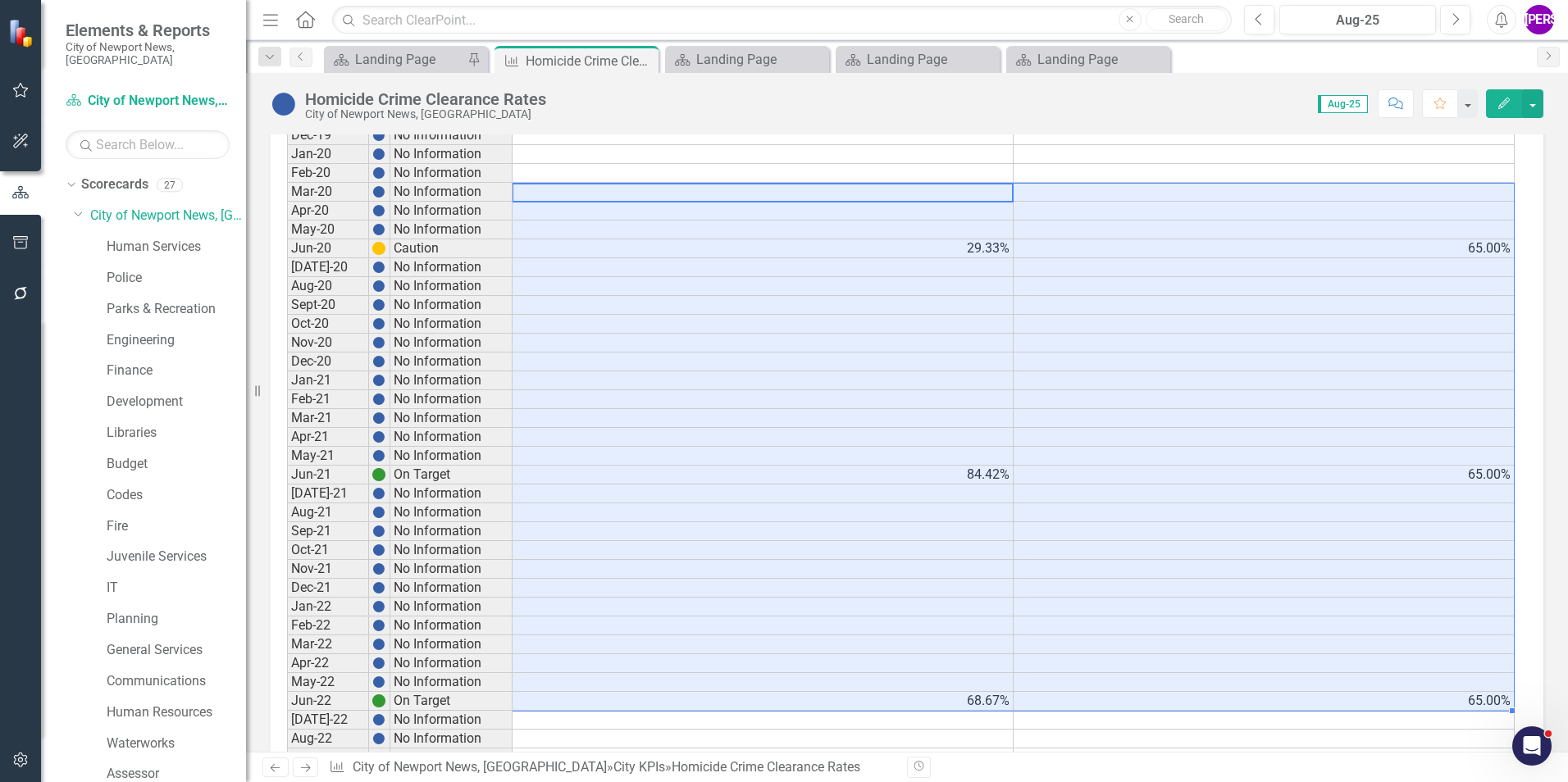
drag, startPoint x: 883, startPoint y: 187, endPoint x: 1468, endPoint y: 704, distance: 780.7
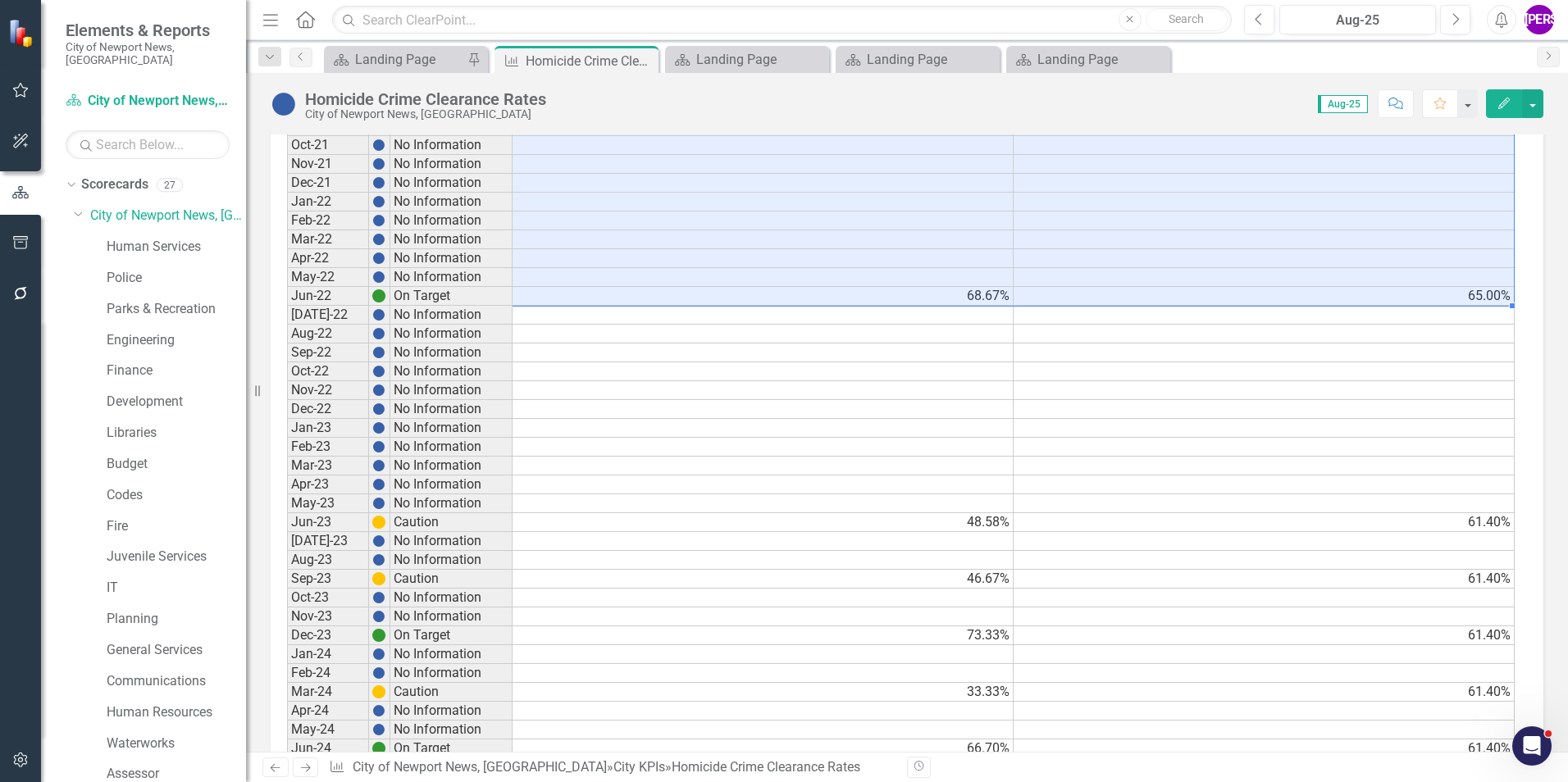
scroll to position [1394, 0]
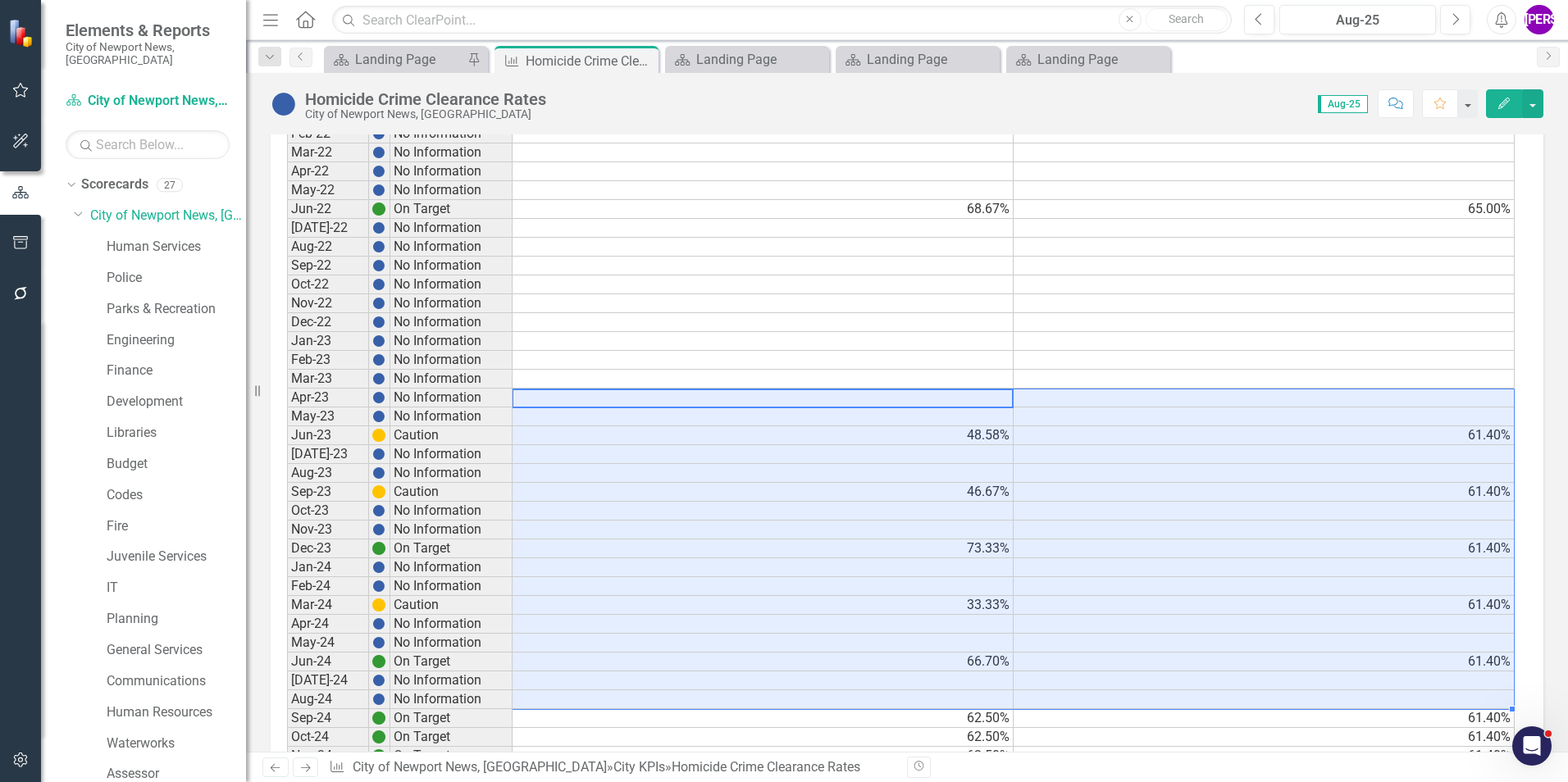
drag, startPoint x: 1372, startPoint y: 651, endPoint x: 1414, endPoint y: 696, distance: 61.6
click at [1414, 696] on tbody "Sept-19 No Information Oct-19 No Information Nov-19 No Information Dec-19 No In…" at bounding box center [901, 520] width 1228 height 1886
click at [1231, 517] on td at bounding box center [1263, 511] width 501 height 19
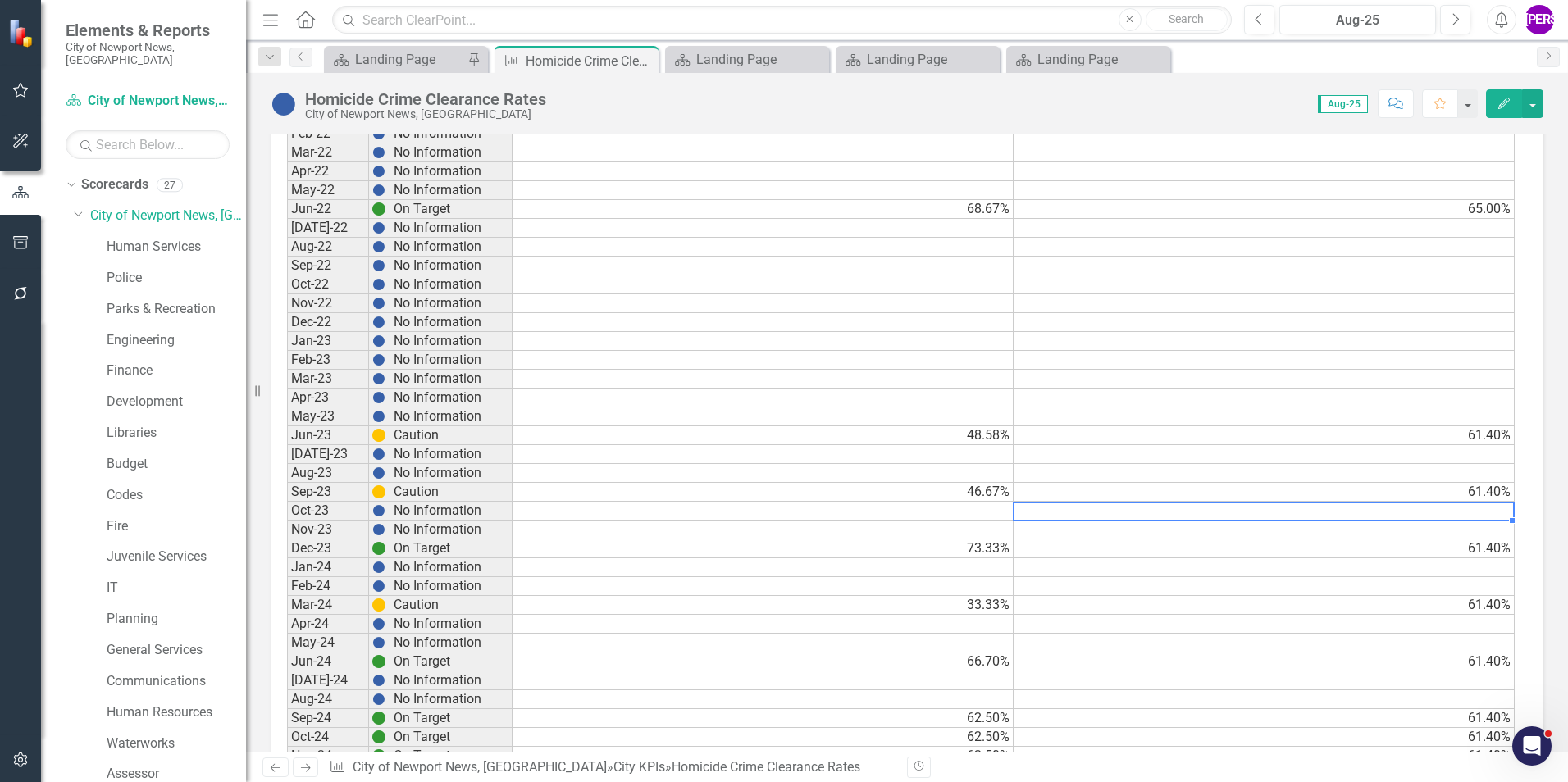
click at [1405, 112] on button "Comment" at bounding box center [1395, 103] width 36 height 29
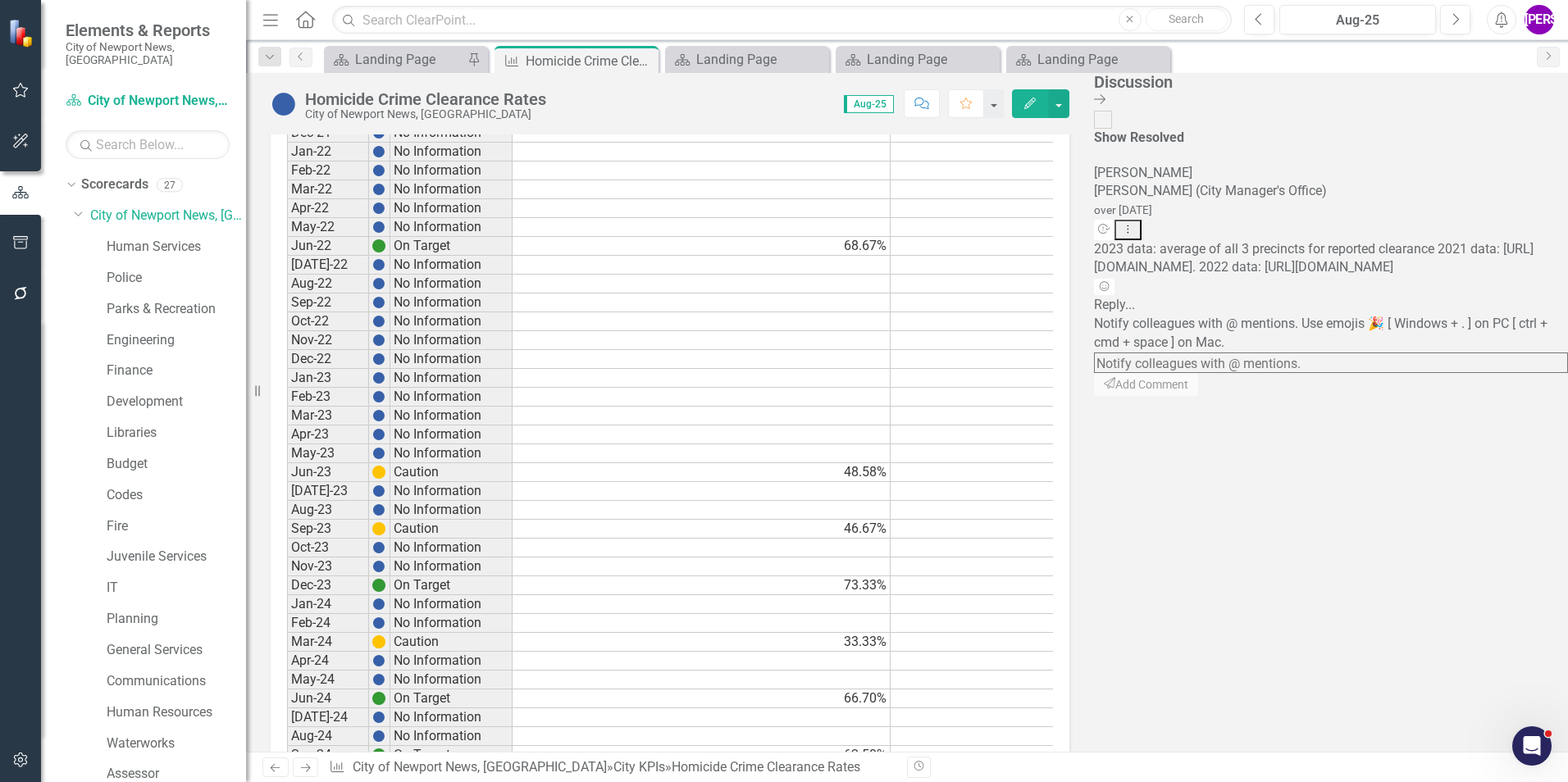
scroll to position [1413, 0]
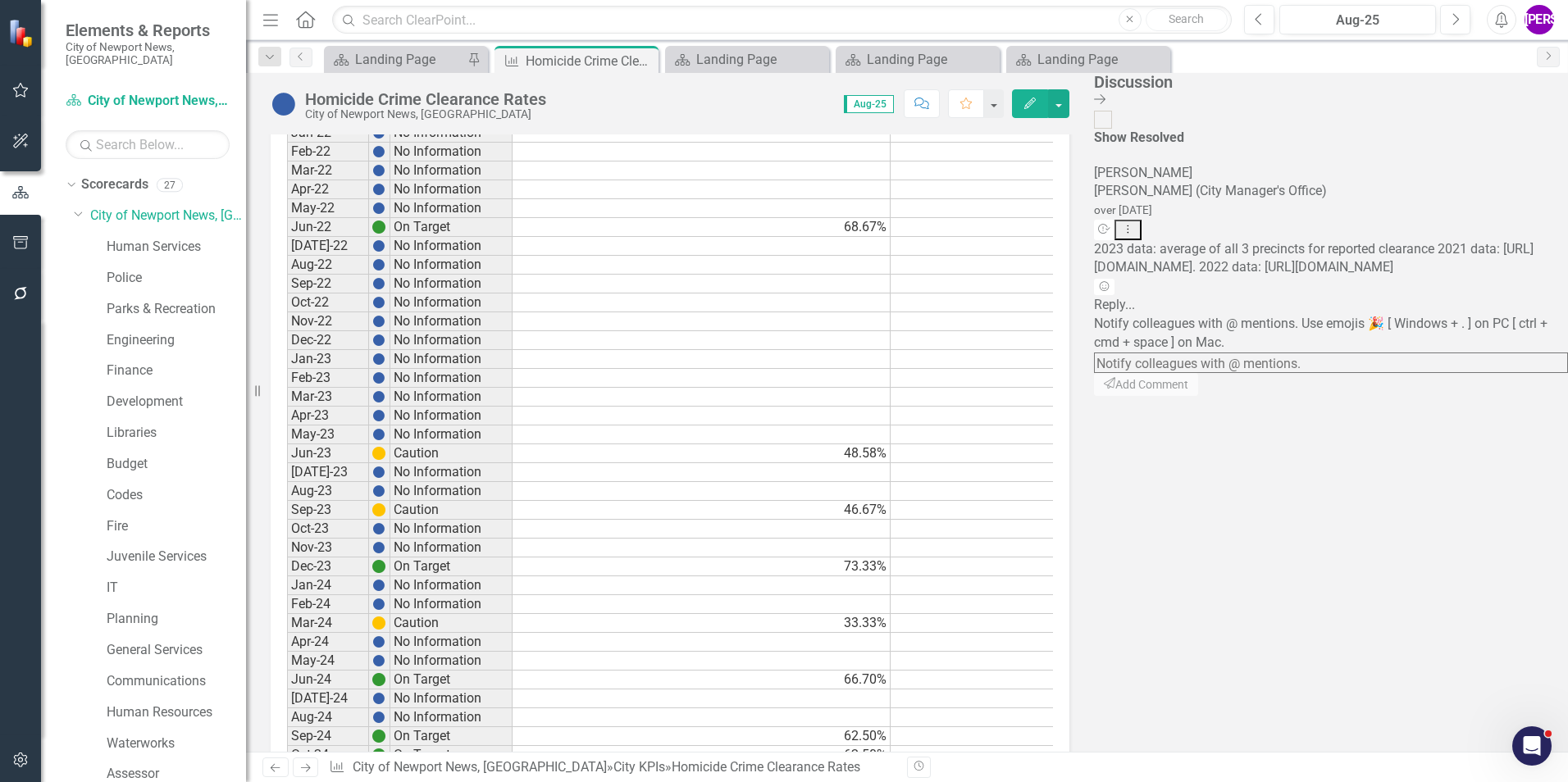
drag, startPoint x: 1372, startPoint y: 196, endPoint x: 1529, endPoint y: 459, distance: 306.3
click at [1529, 297] on div "JA Jeffery Allbright (City Manager's Office) over 1 year ago Resolve Dropdown M…" at bounding box center [1331, 229] width 474 height 133
click at [1448, 260] on span "2023 data: average of all 3 precincts for reported clearance 2021 data: https:/…" at bounding box center [1314, 258] width 440 height 35
drag, startPoint x: 1376, startPoint y: 190, endPoint x: 1513, endPoint y: 455, distance: 298.3
click at [1513, 297] on div "JA Jeffery Allbright (City Manager's Office) over 1 year ago Resolve Dropdown M…" at bounding box center [1331, 229] width 474 height 133
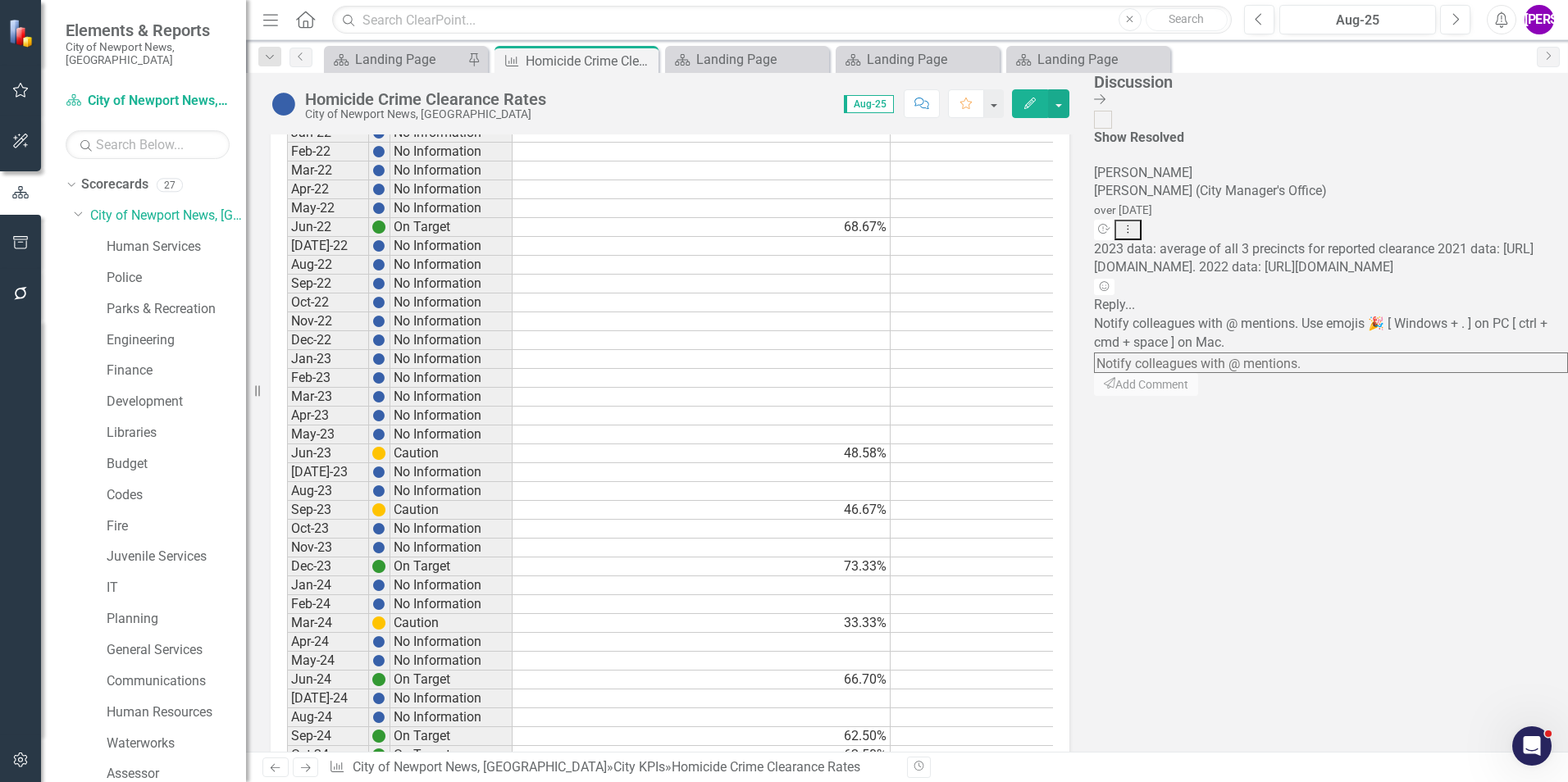
drag, startPoint x: 1513, startPoint y: 455, endPoint x: 1501, endPoint y: 463, distance: 14.4
click at [1501, 275] on span "2023 data: average of all 3 precincts for reported clearance 2021 data: https:/…" at bounding box center [1314, 258] width 440 height 35
click at [1210, 350] on td at bounding box center [1079, 359] width 378 height 19
click at [1105, 102] on icon "Close Discussion Bar" at bounding box center [1100, 100] width 11 height 13
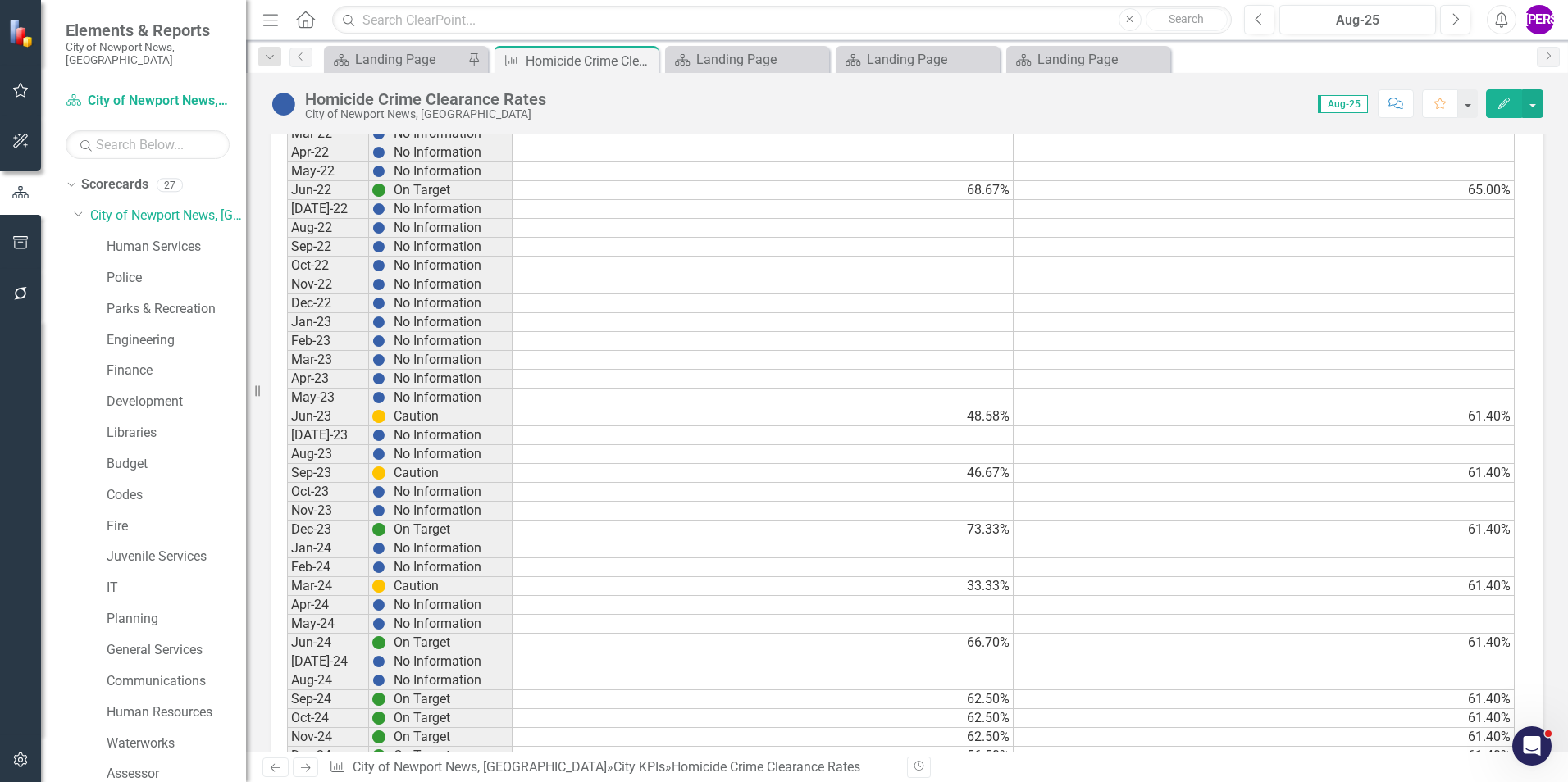
scroll to position [1394, 0]
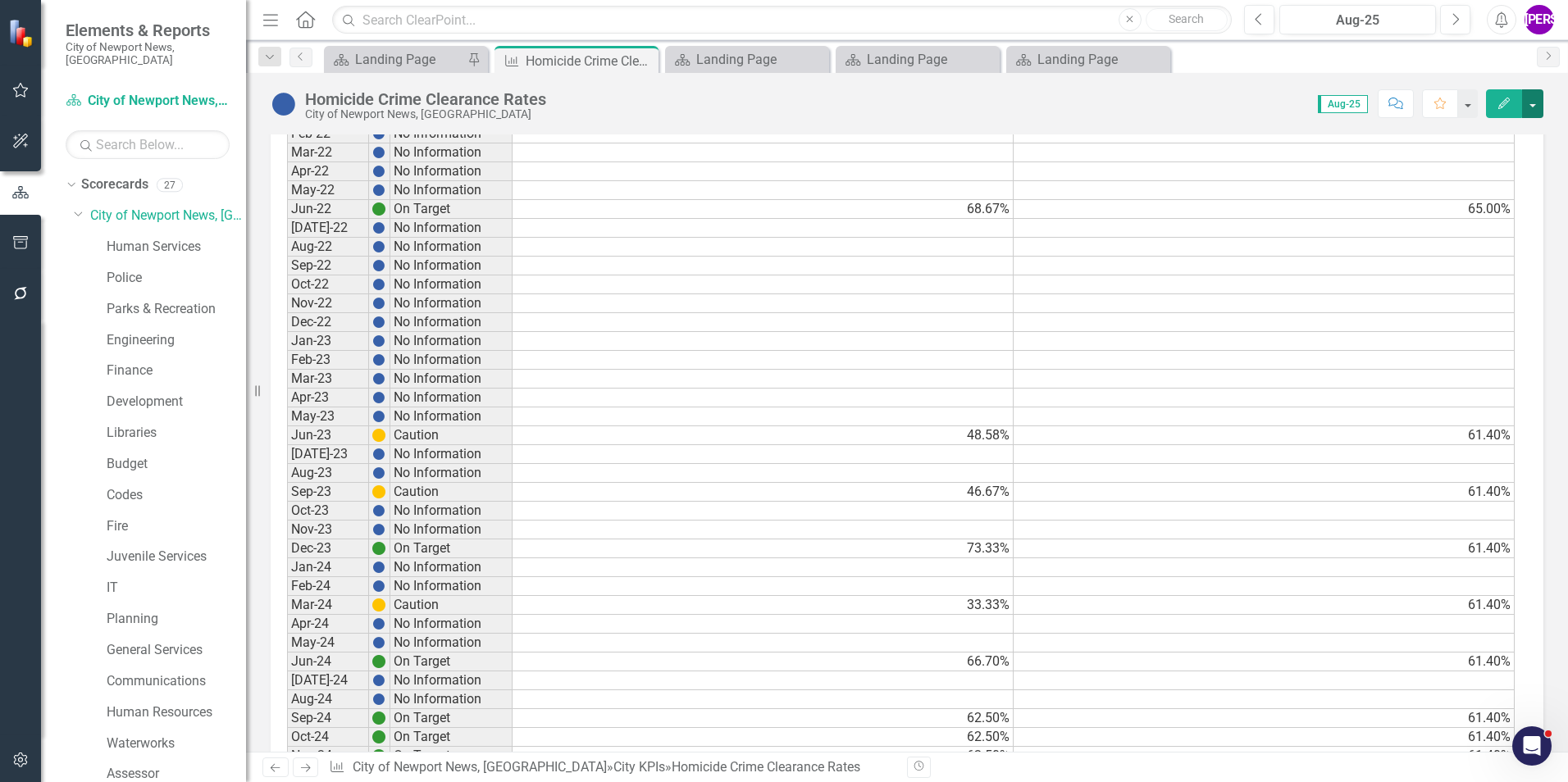
click at [1537, 104] on button "button" at bounding box center [1532, 103] width 22 height 29
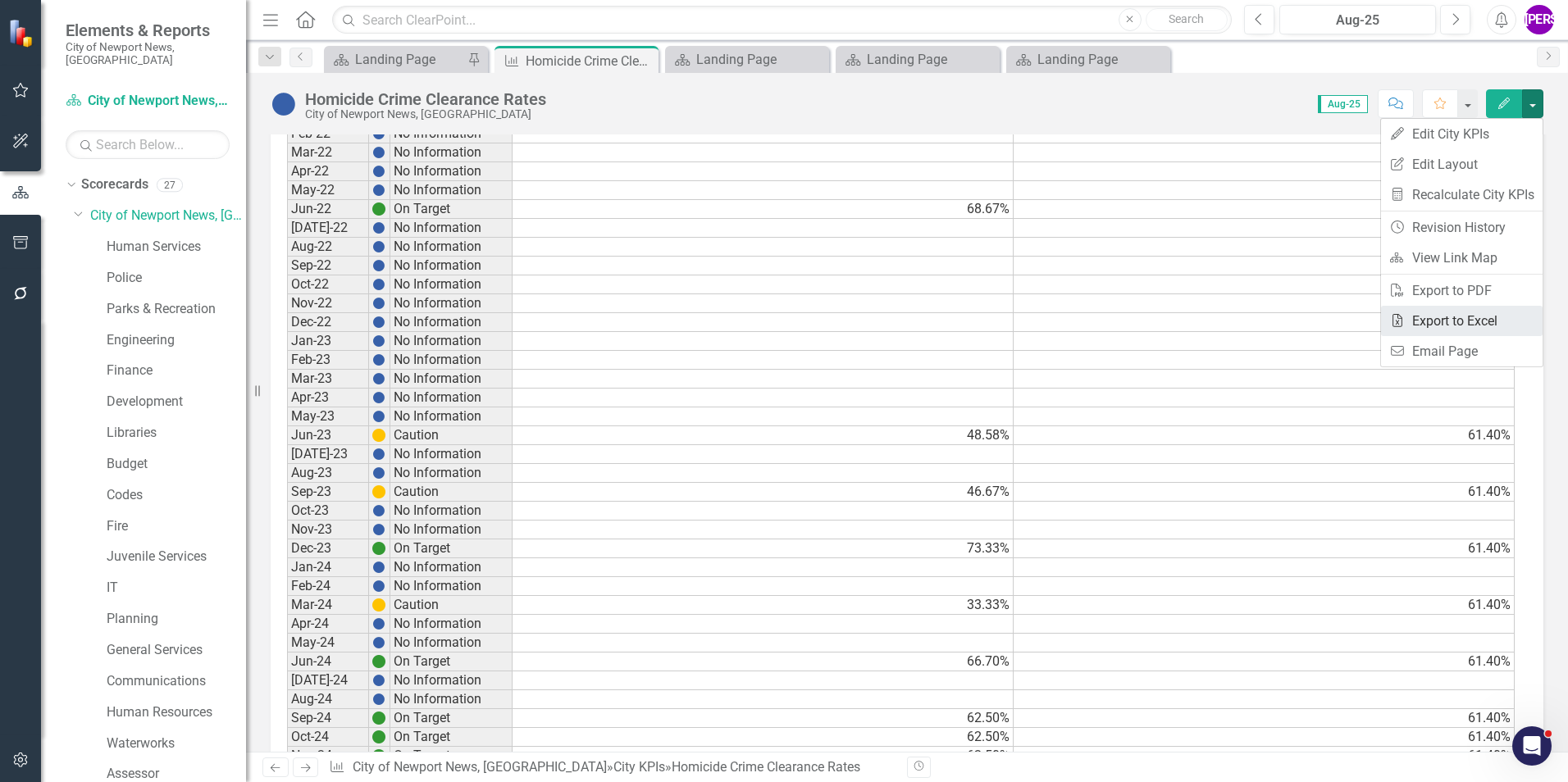
click at [1483, 319] on link "Excel Export to Excel" at bounding box center [1462, 321] width 162 height 30
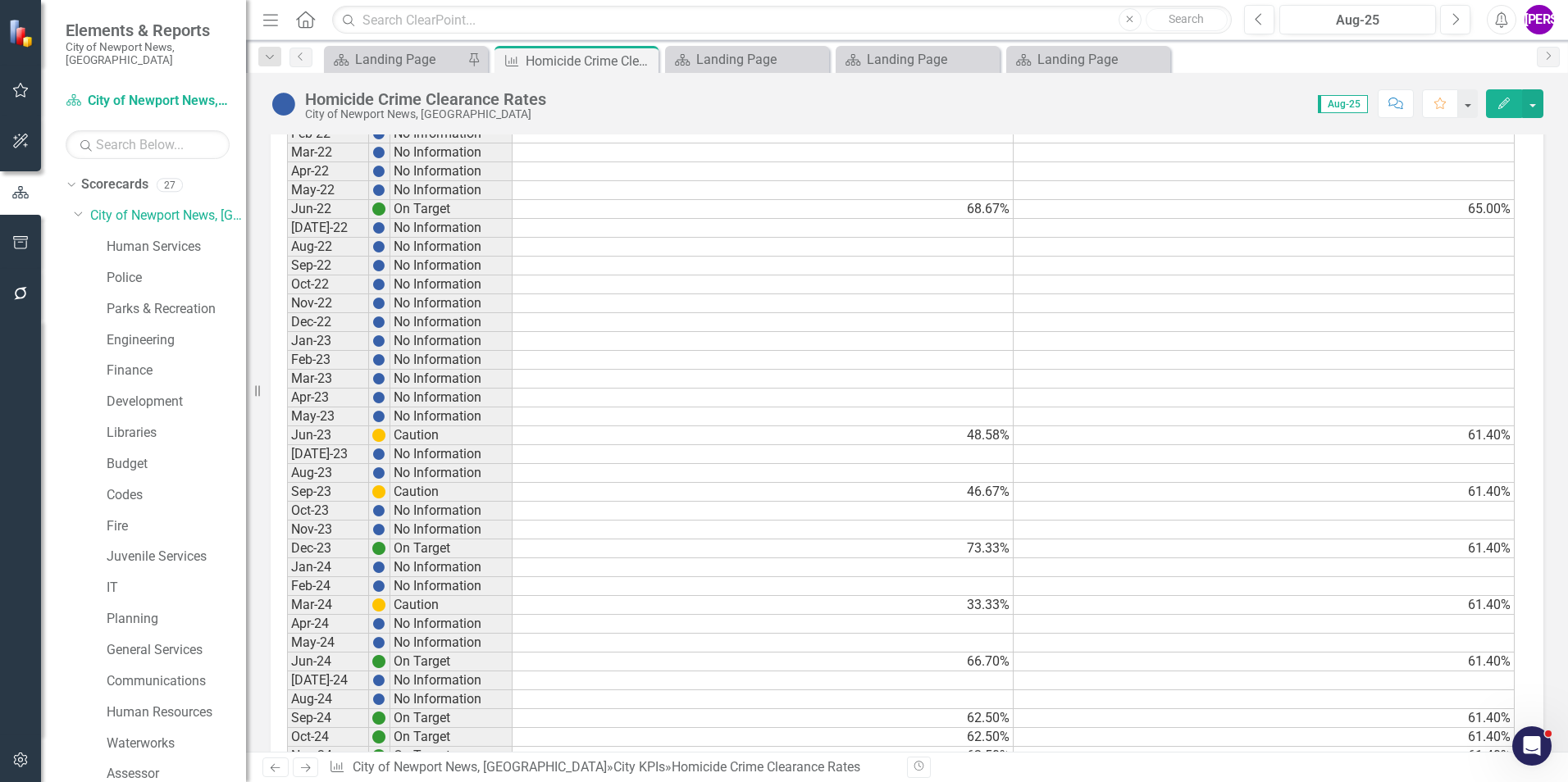
click at [1091, 460] on td at bounding box center [1263, 455] width 501 height 19
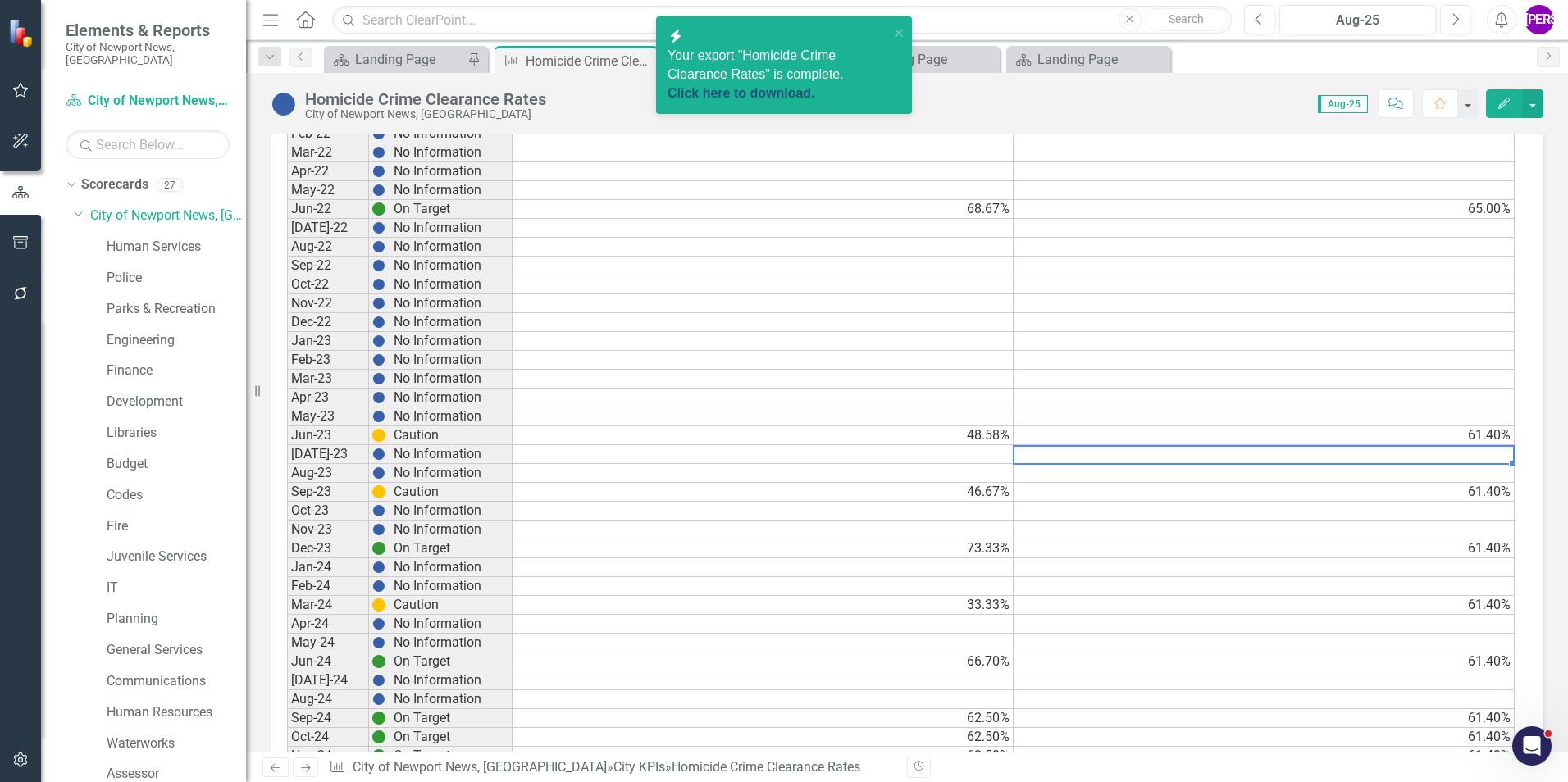
click at [801, 86] on link "Click here to download." at bounding box center [741, 93] width 148 height 14
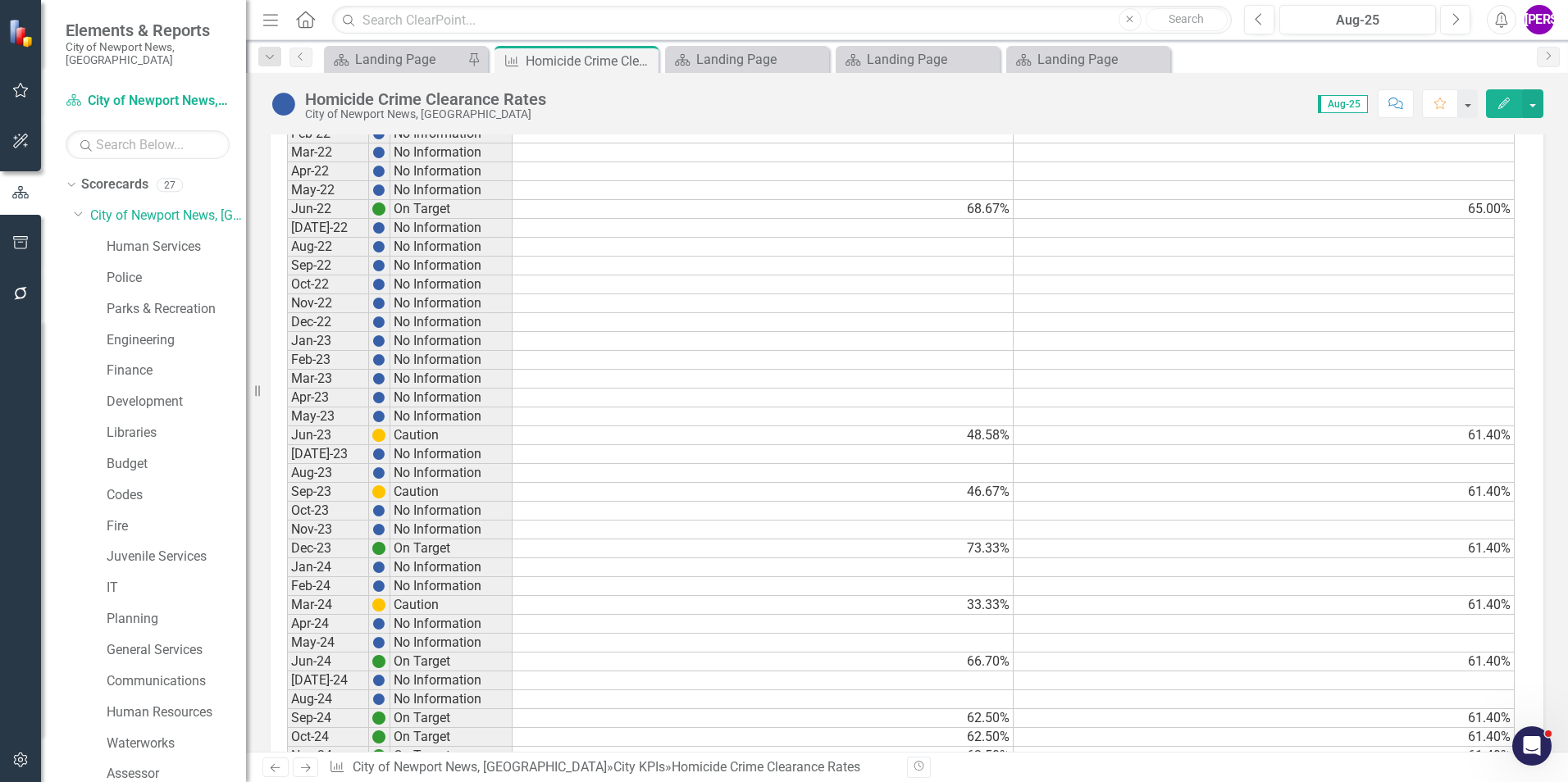
click at [1400, 102] on icon "Comment" at bounding box center [1396, 103] width 15 height 11
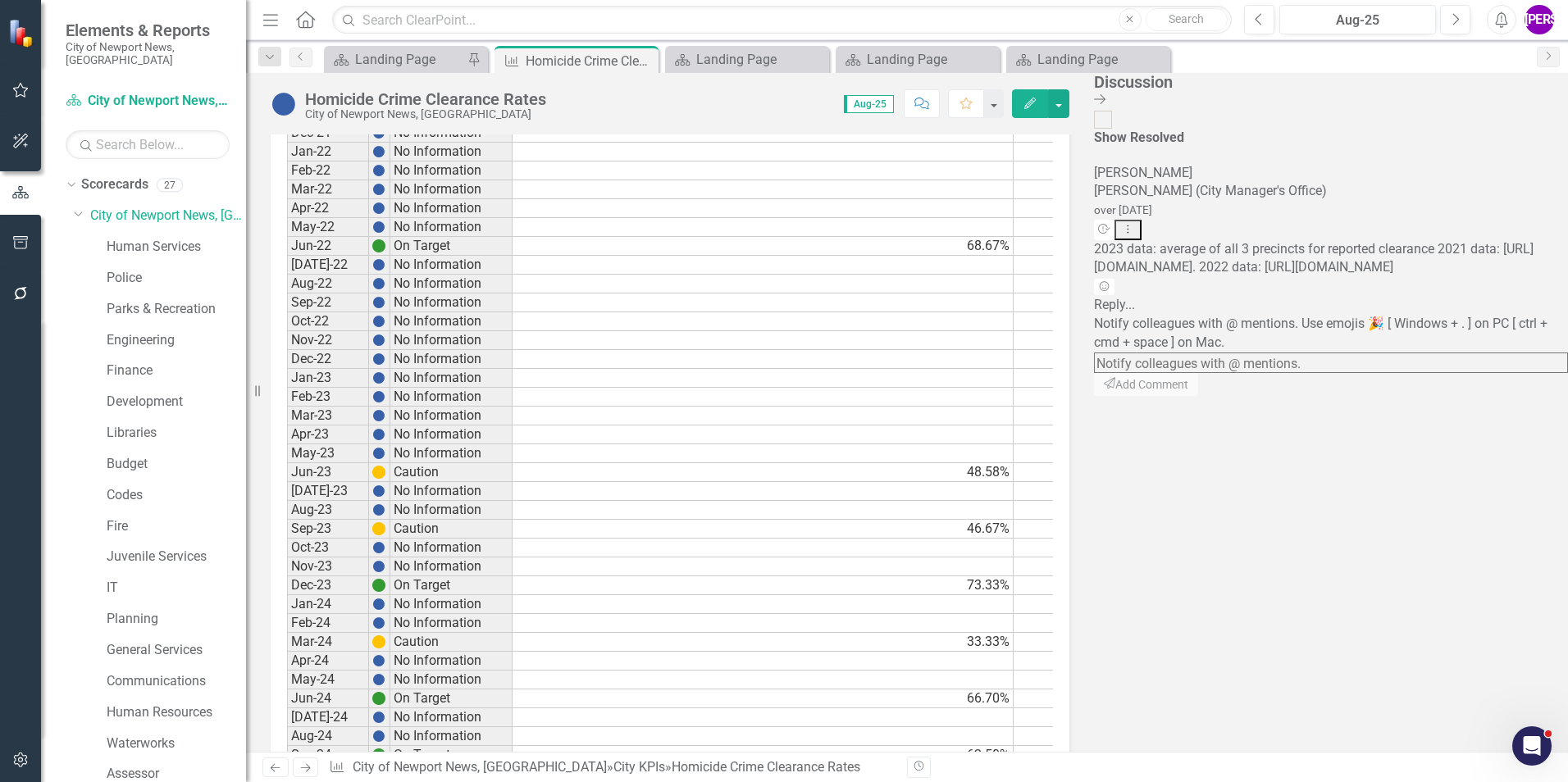
scroll to position [1413, 0]
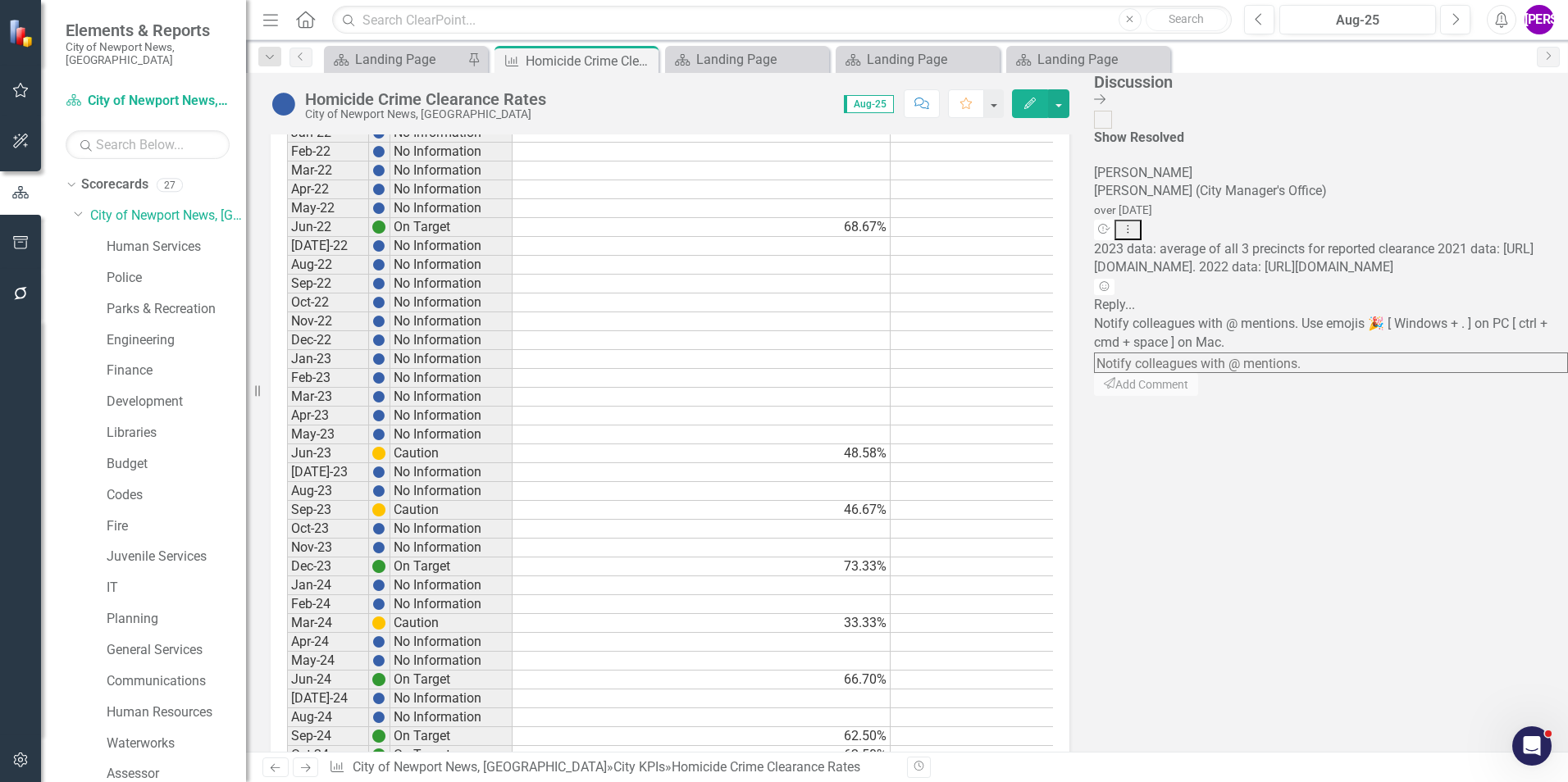
drag, startPoint x: 1375, startPoint y: 197, endPoint x: 1481, endPoint y: 466, distance: 289.1
click at [1481, 297] on div "JA Jeffery Allbright (City Manager's Office) over 1 year ago Resolve Dropdown M…" at bounding box center [1331, 229] width 474 height 133
drag, startPoint x: 1481, startPoint y: 466, endPoint x: 1458, endPoint y: 477, distance: 25.5
click at [1458, 296] on div "Add Reaction" at bounding box center [1331, 287] width 474 height 19
drag, startPoint x: 1370, startPoint y: 205, endPoint x: 1527, endPoint y: 465, distance: 303.7
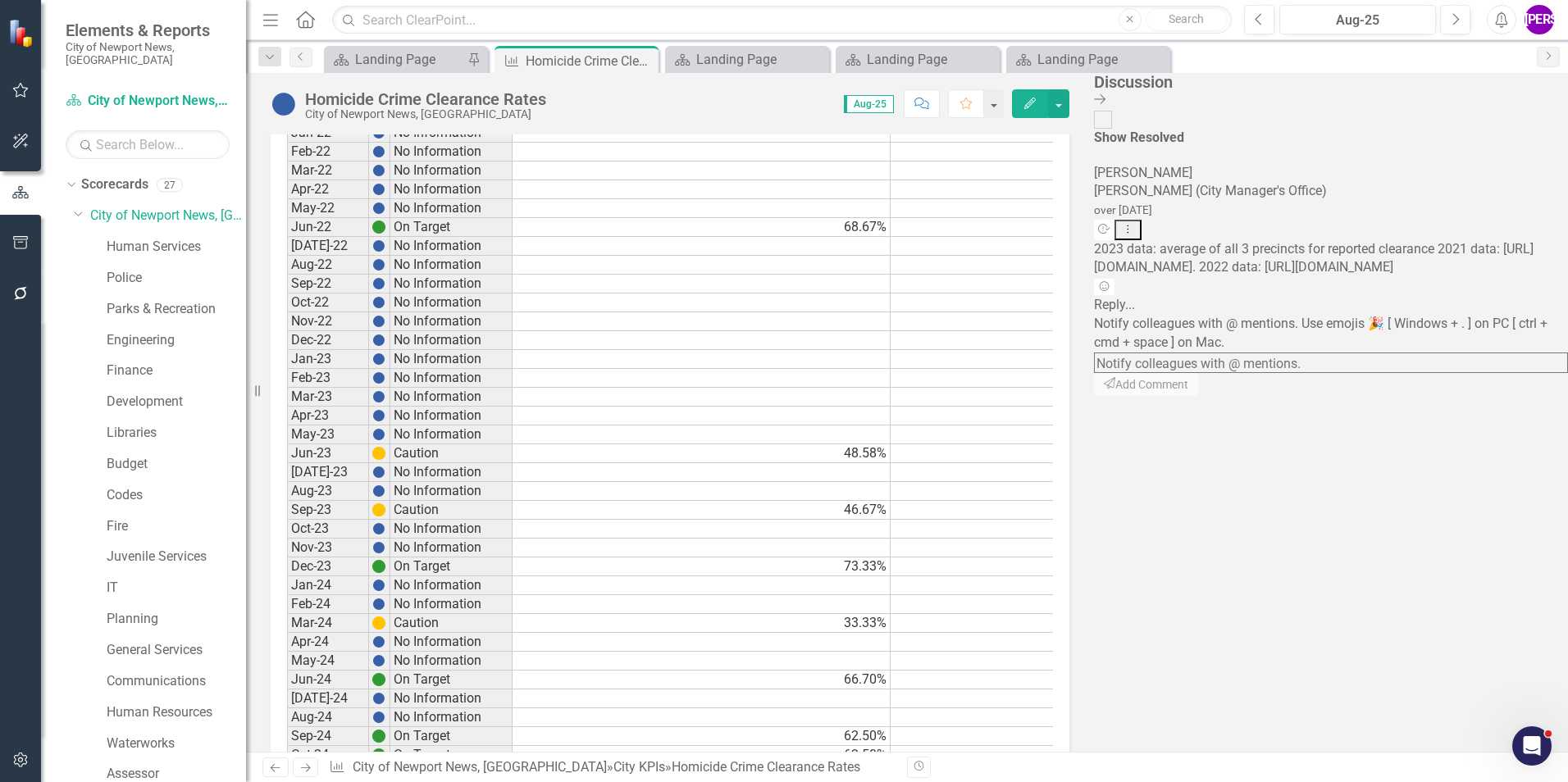
click at [1527, 297] on div "JA Jeffery Allbright (City Manager's Office) over 1 year ago Resolve Dropdown M…" at bounding box center [1331, 229] width 474 height 133
drag, startPoint x: 1527, startPoint y: 465, endPoint x: 1474, endPoint y: 454, distance: 54.1
click at [1474, 275] on span "2023 data: average of all 3 precincts for reported clearance 2021 data: https:/…" at bounding box center [1314, 258] width 440 height 35
drag, startPoint x: 1377, startPoint y: 193, endPoint x: 1482, endPoint y: 460, distance: 286.9
click at [1482, 275] on span "2023 data: average of all 3 precincts for reported clearance 2021 data: https:/…" at bounding box center [1314, 258] width 440 height 35
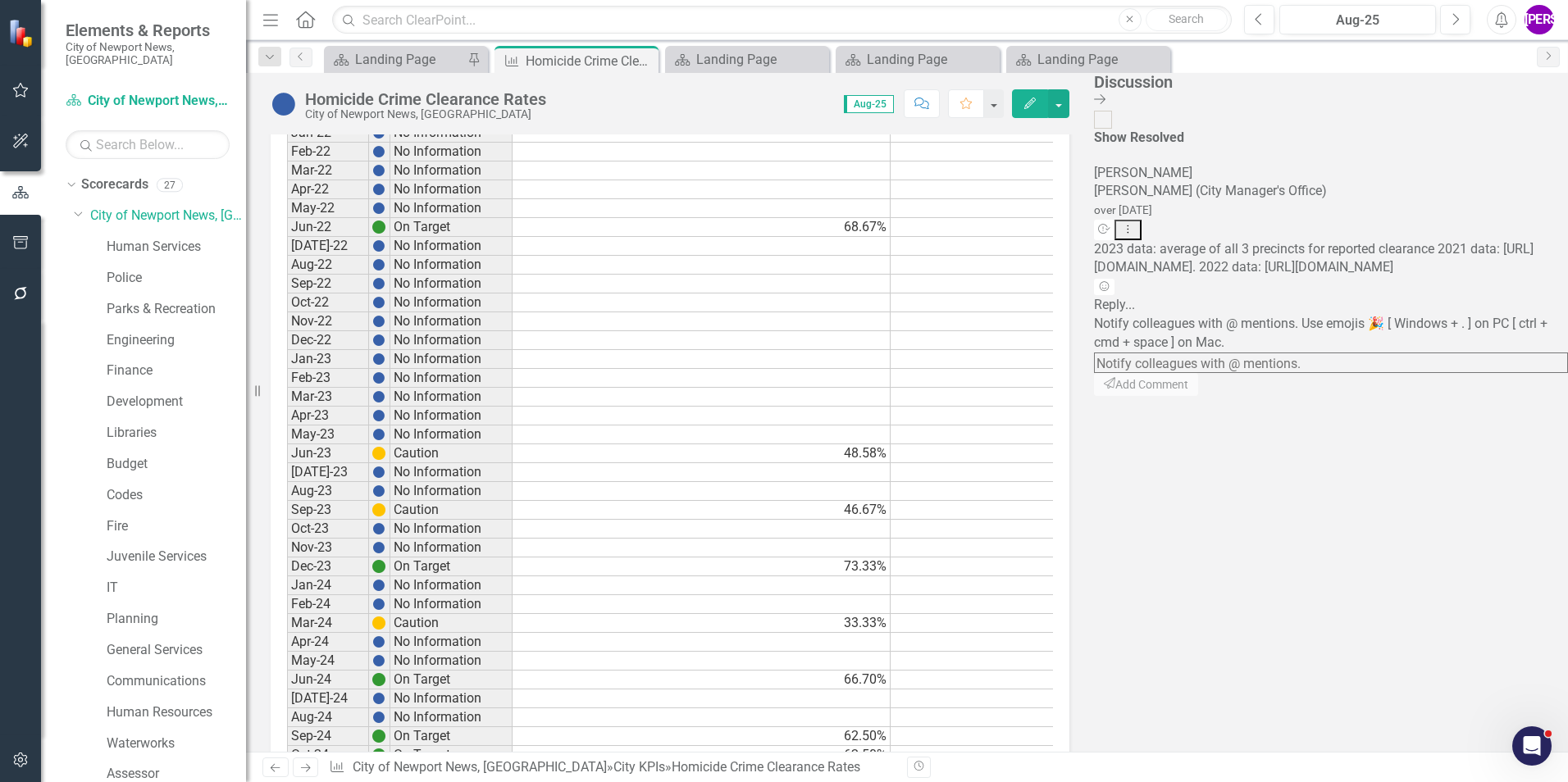
click at [1476, 275] on span "2023 data: average of all 3 precincts for reported clearance 2021 data: https:/…" at bounding box center [1314, 258] width 440 height 35
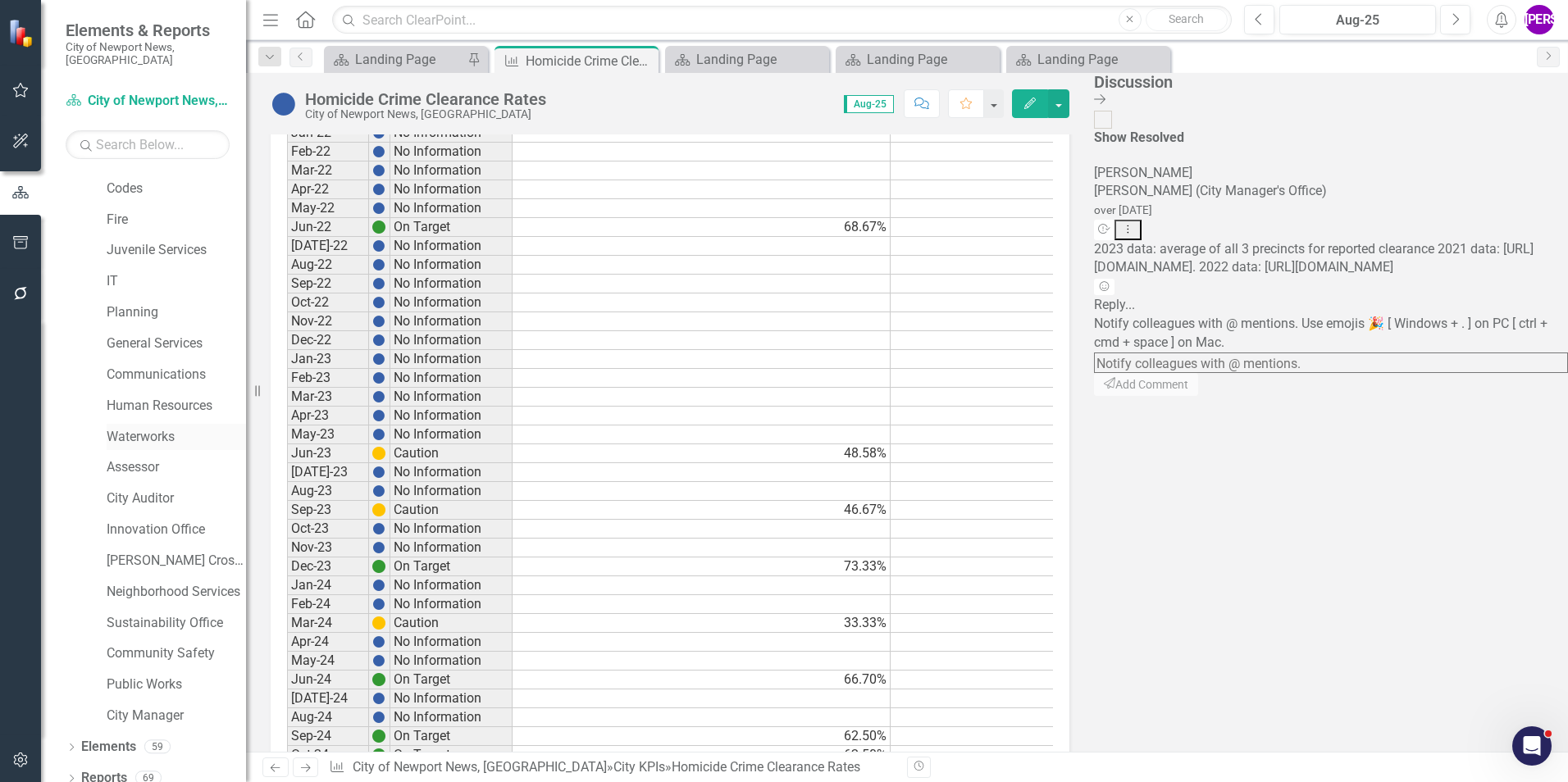
scroll to position [0, 0]
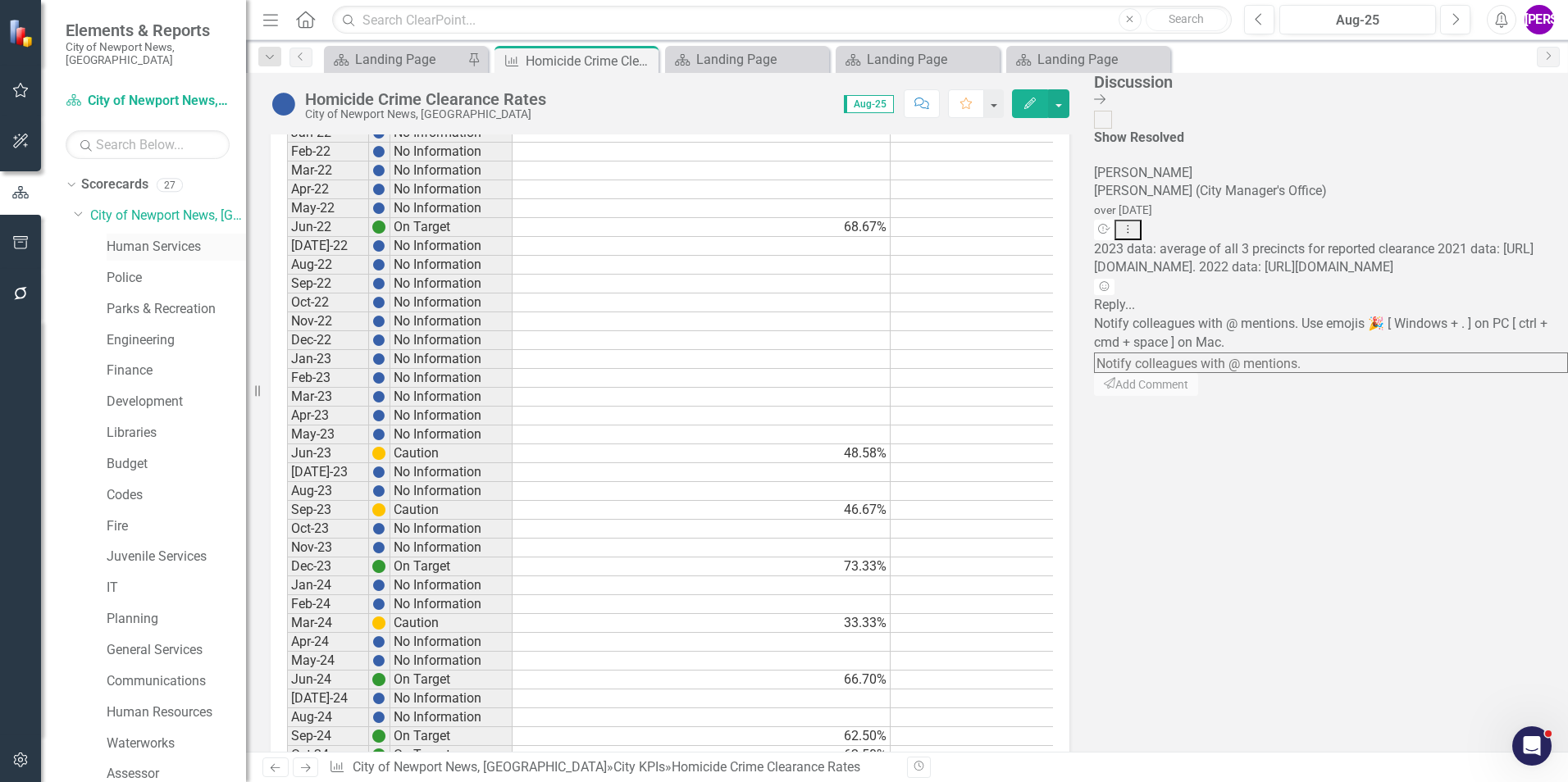
drag, startPoint x: 157, startPoint y: 234, endPoint x: 218, endPoint y: 229, distance: 61.2
click at [157, 238] on link "Human Services" at bounding box center [176, 247] width 139 height 19
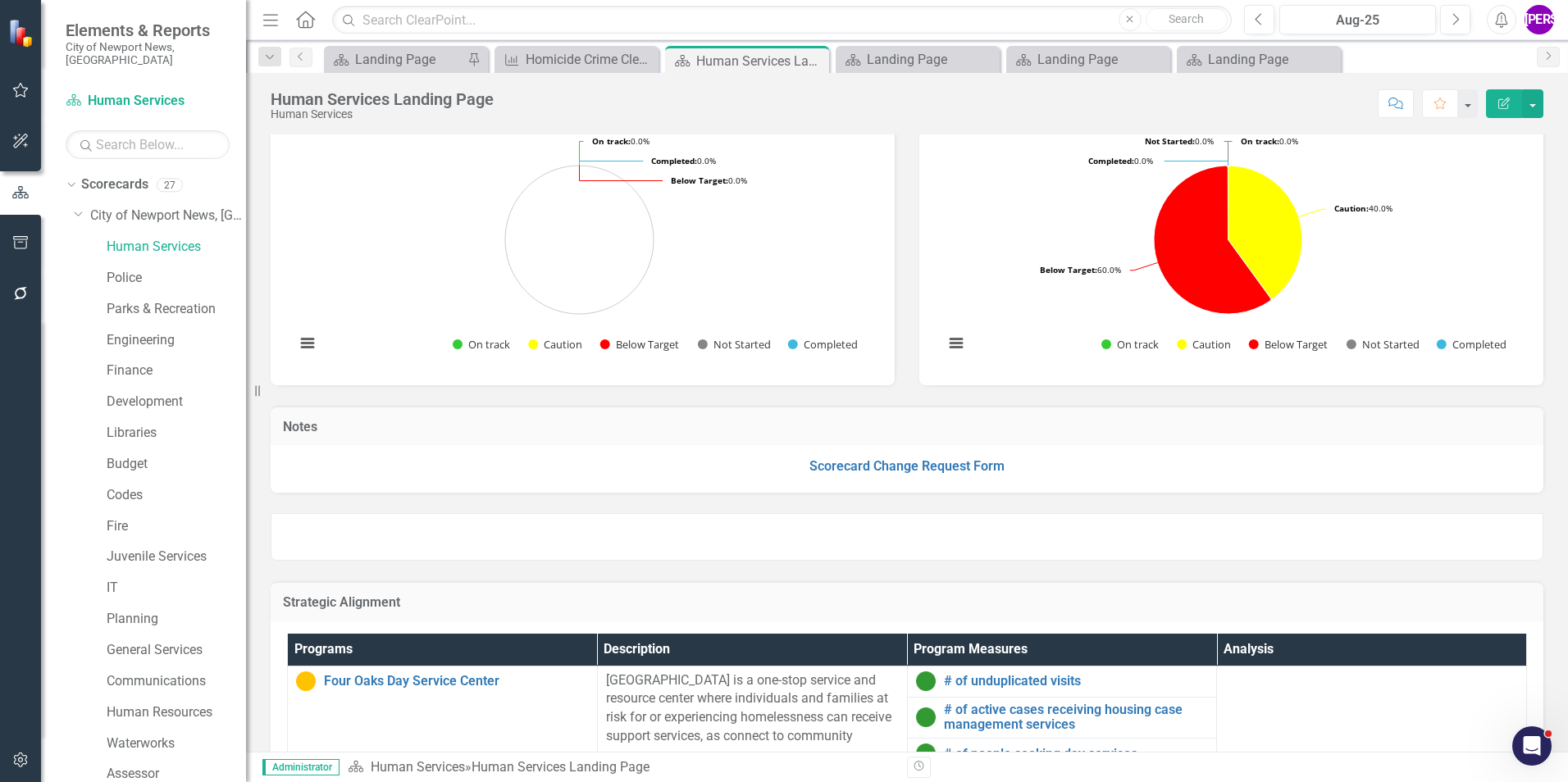
scroll to position [328, 0]
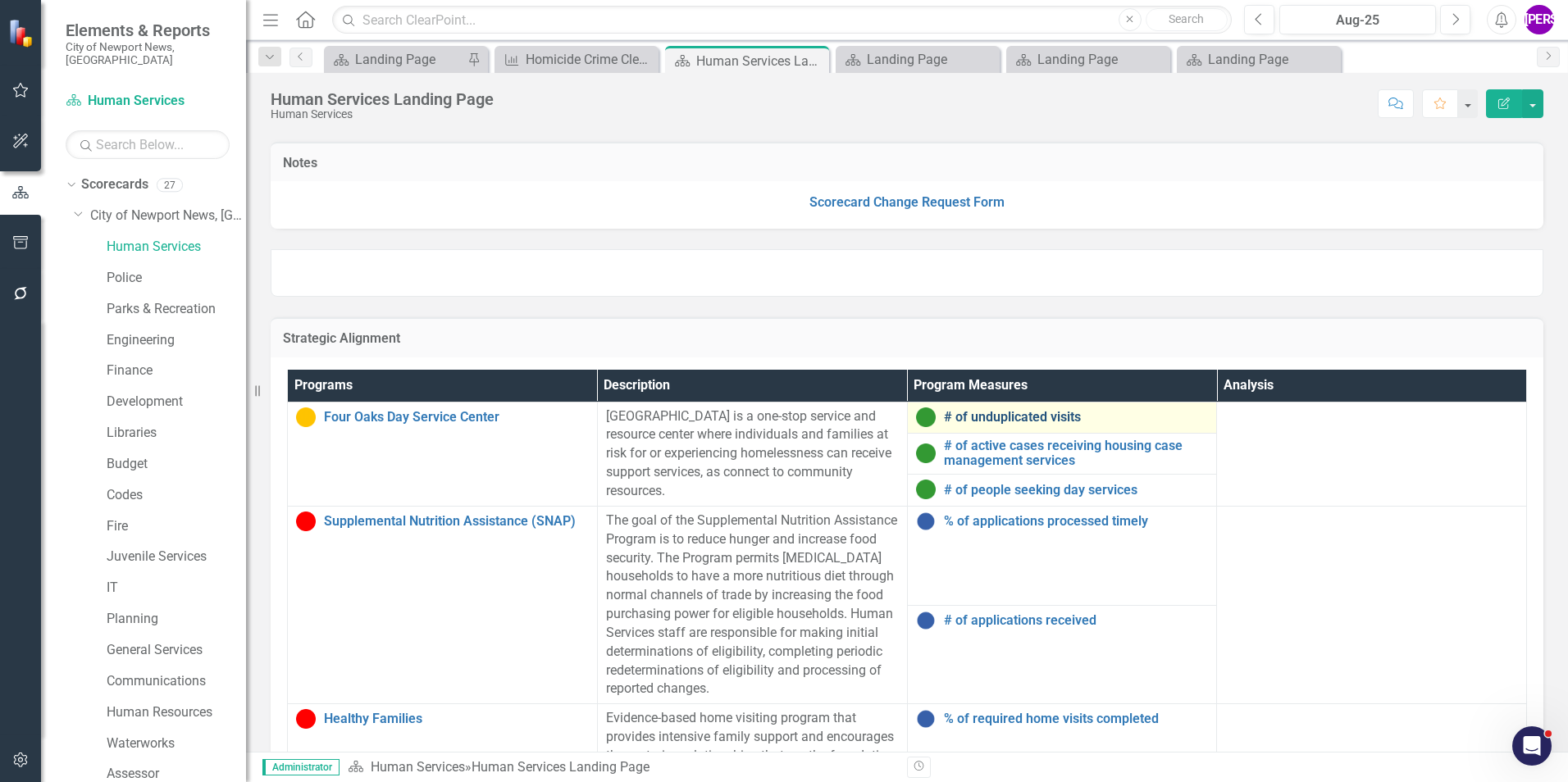
click at [994, 417] on link "# of unduplicated visits" at bounding box center [1076, 417] width 265 height 15
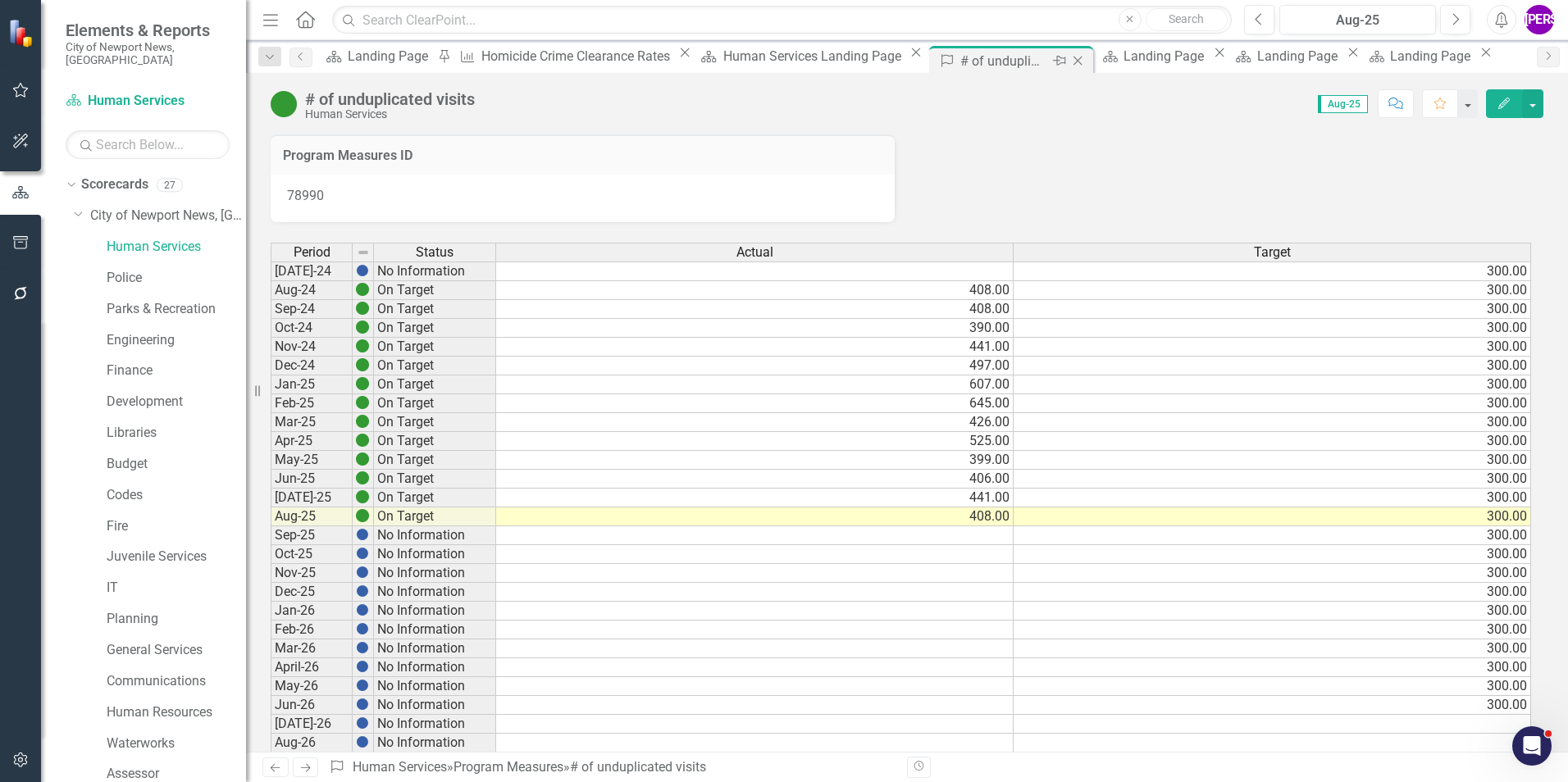
click at [1069, 59] on icon "Close" at bounding box center [1076, 61] width 16 height 13
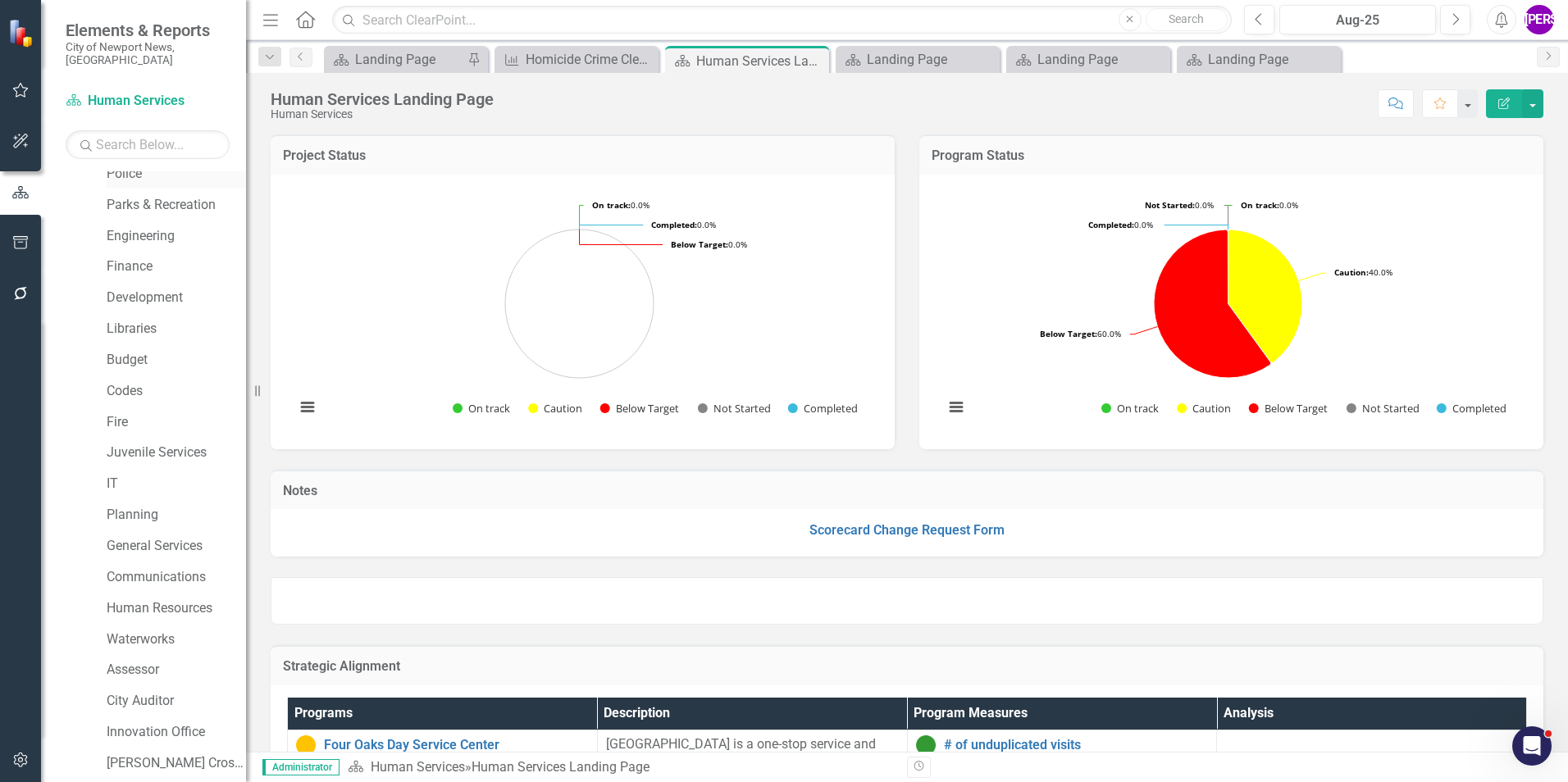
scroll to position [306, 0]
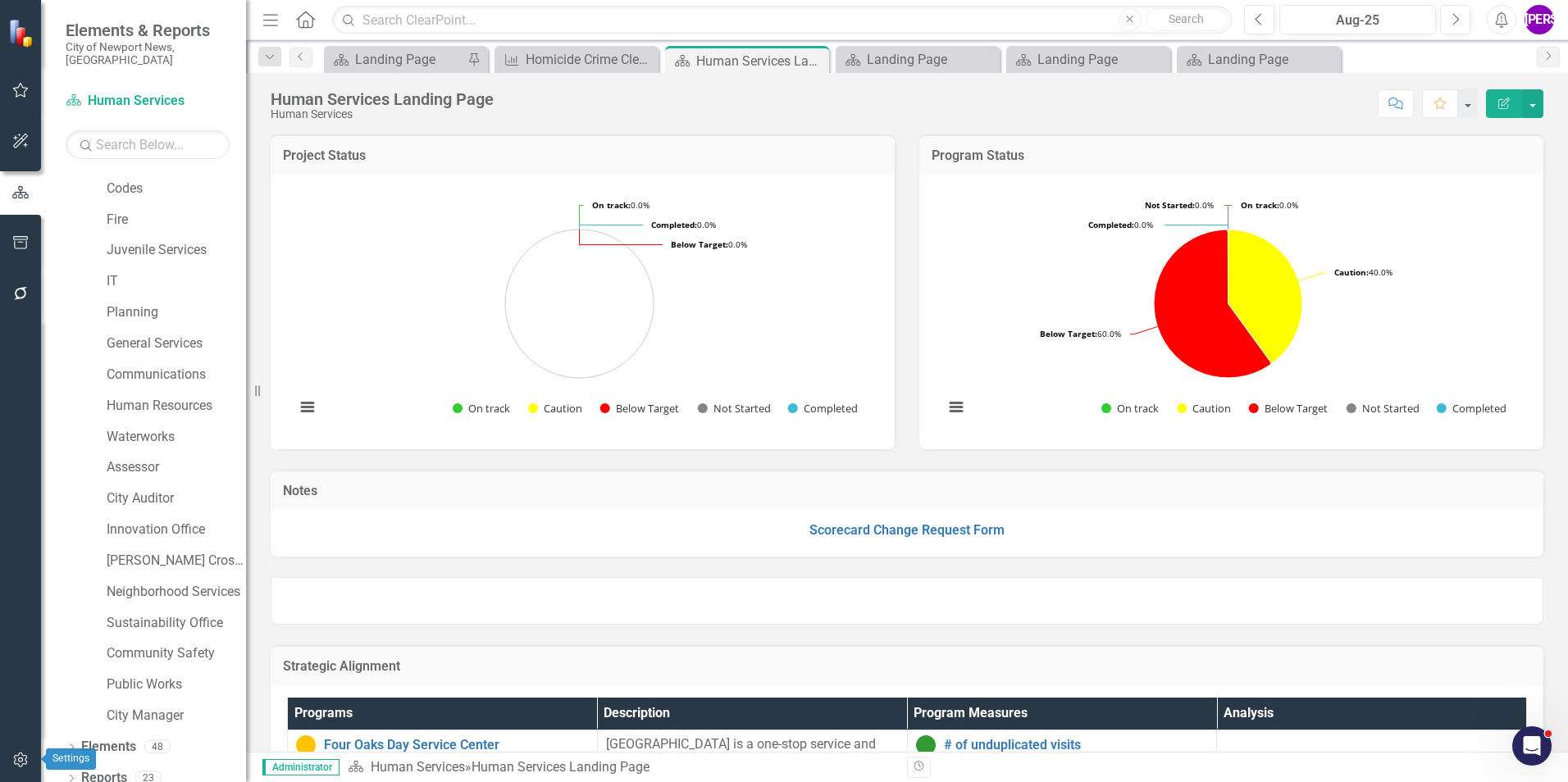
click at [26, 743] on button "button" at bounding box center [21, 760] width 37 height 35
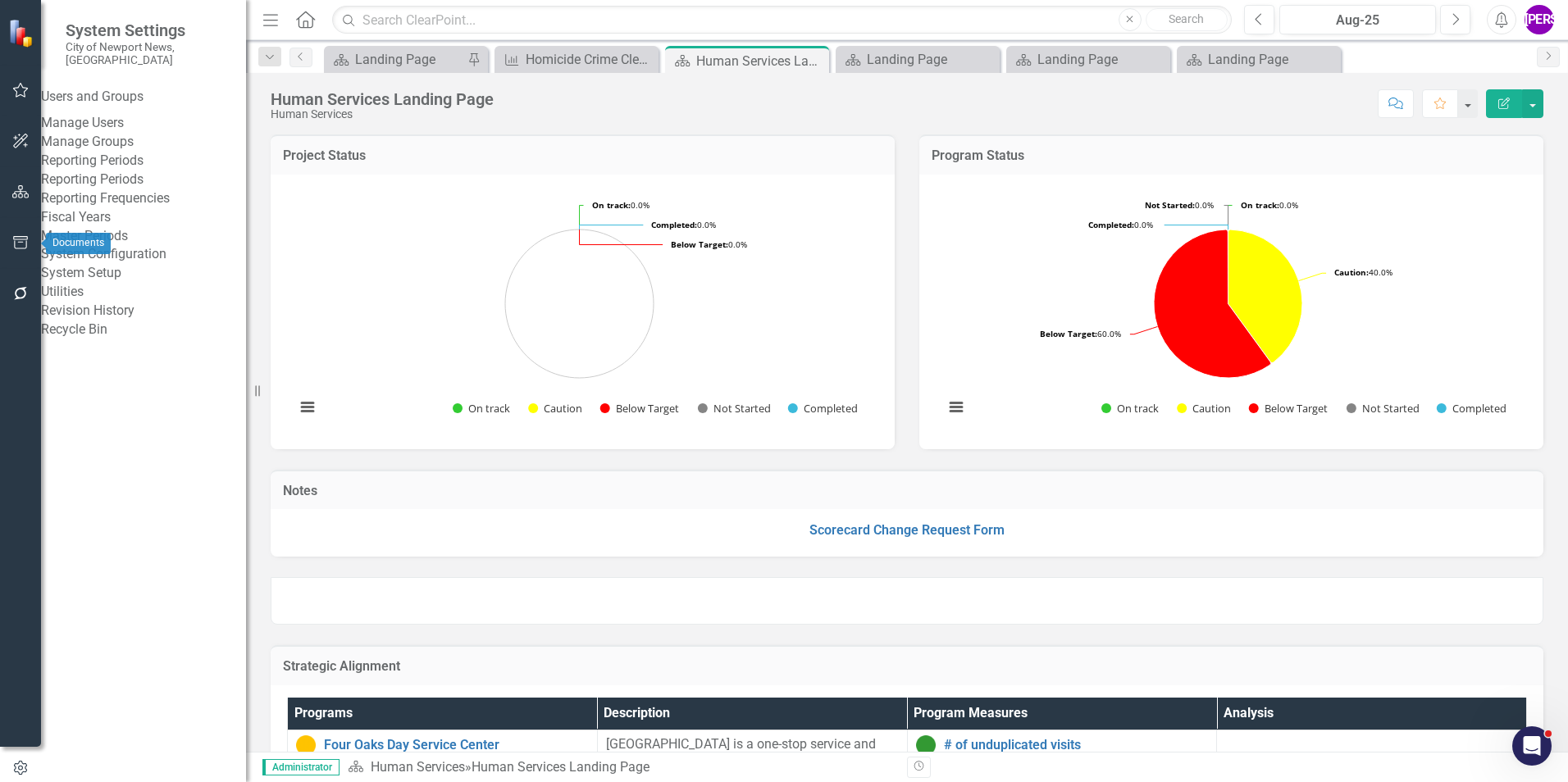
click at [23, 234] on button "button" at bounding box center [21, 243] width 37 height 35
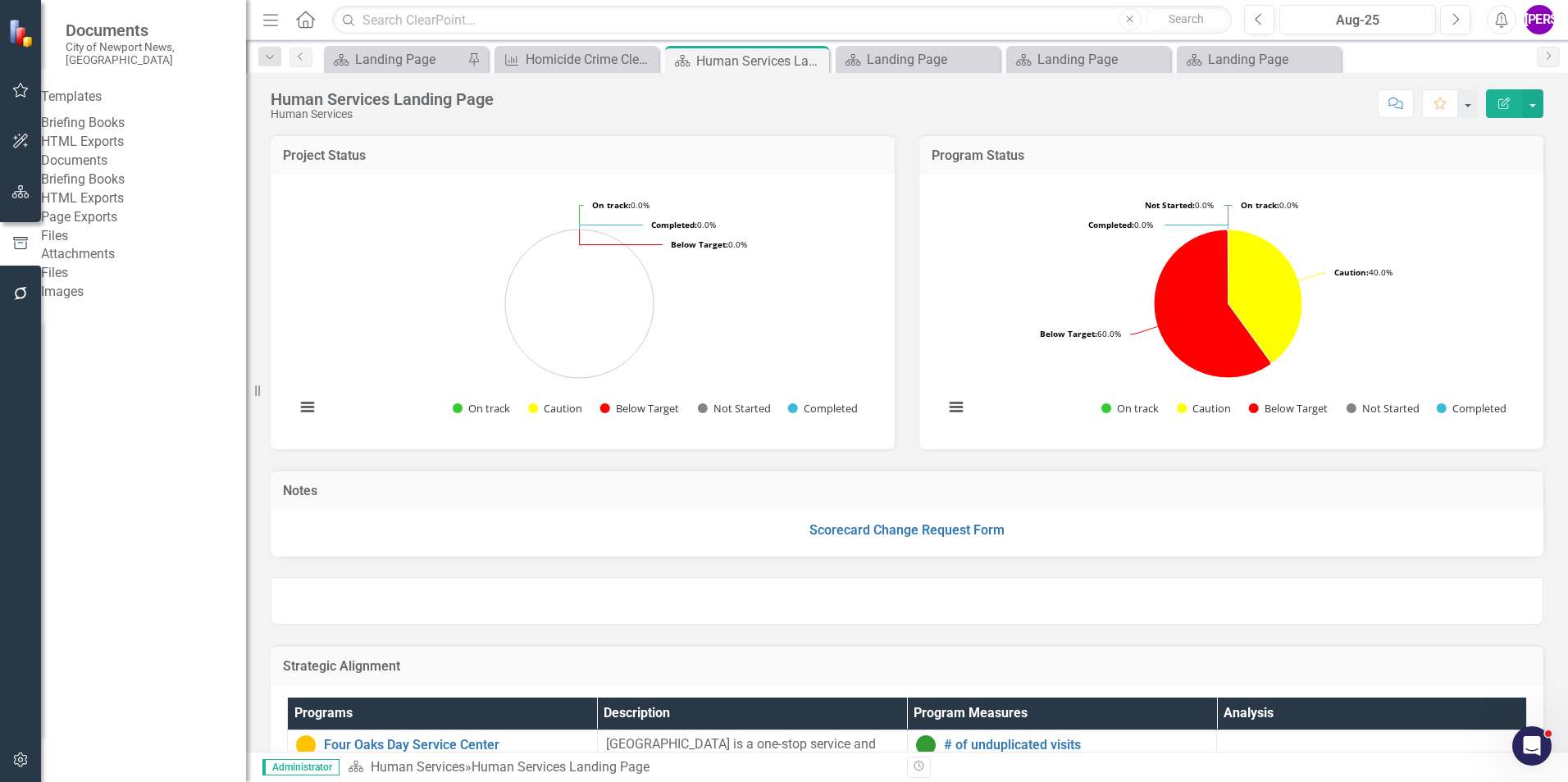
click at [29, 758] on icon "button" at bounding box center [21, 760] width 17 height 13
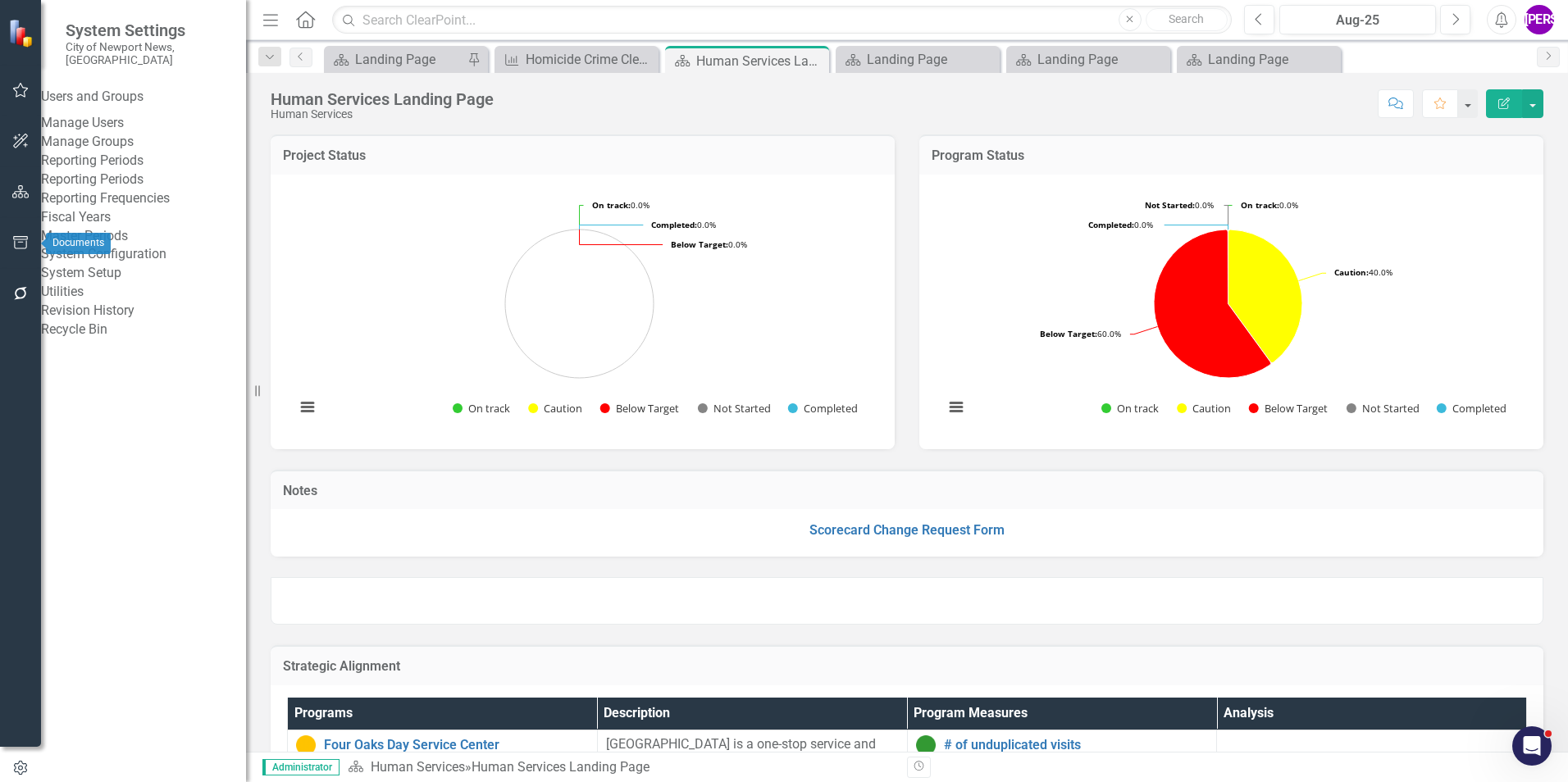
click at [21, 238] on icon "button" at bounding box center [21, 242] width 17 height 13
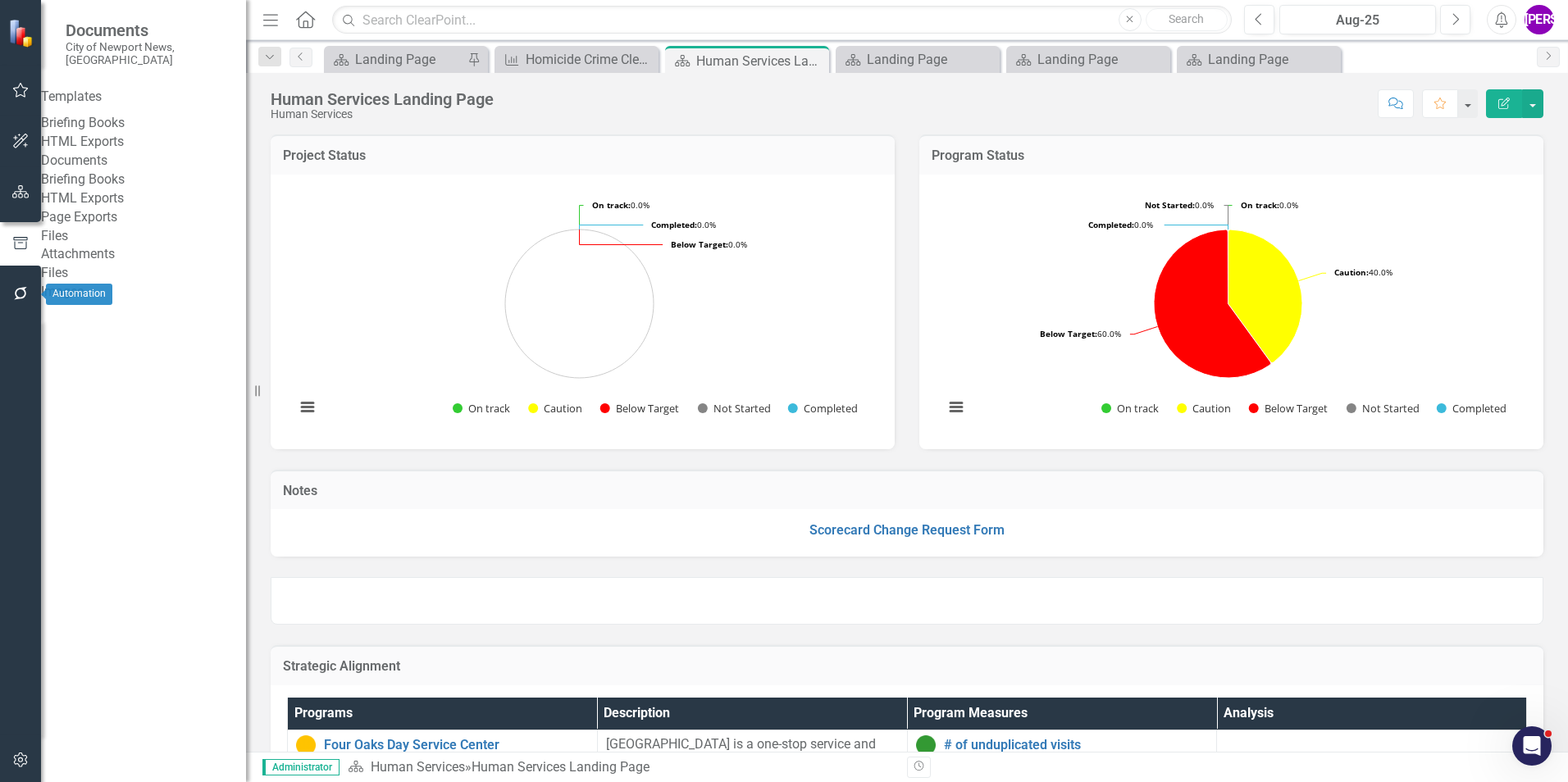
click at [12, 300] on icon "button" at bounding box center [21, 293] width 17 height 13
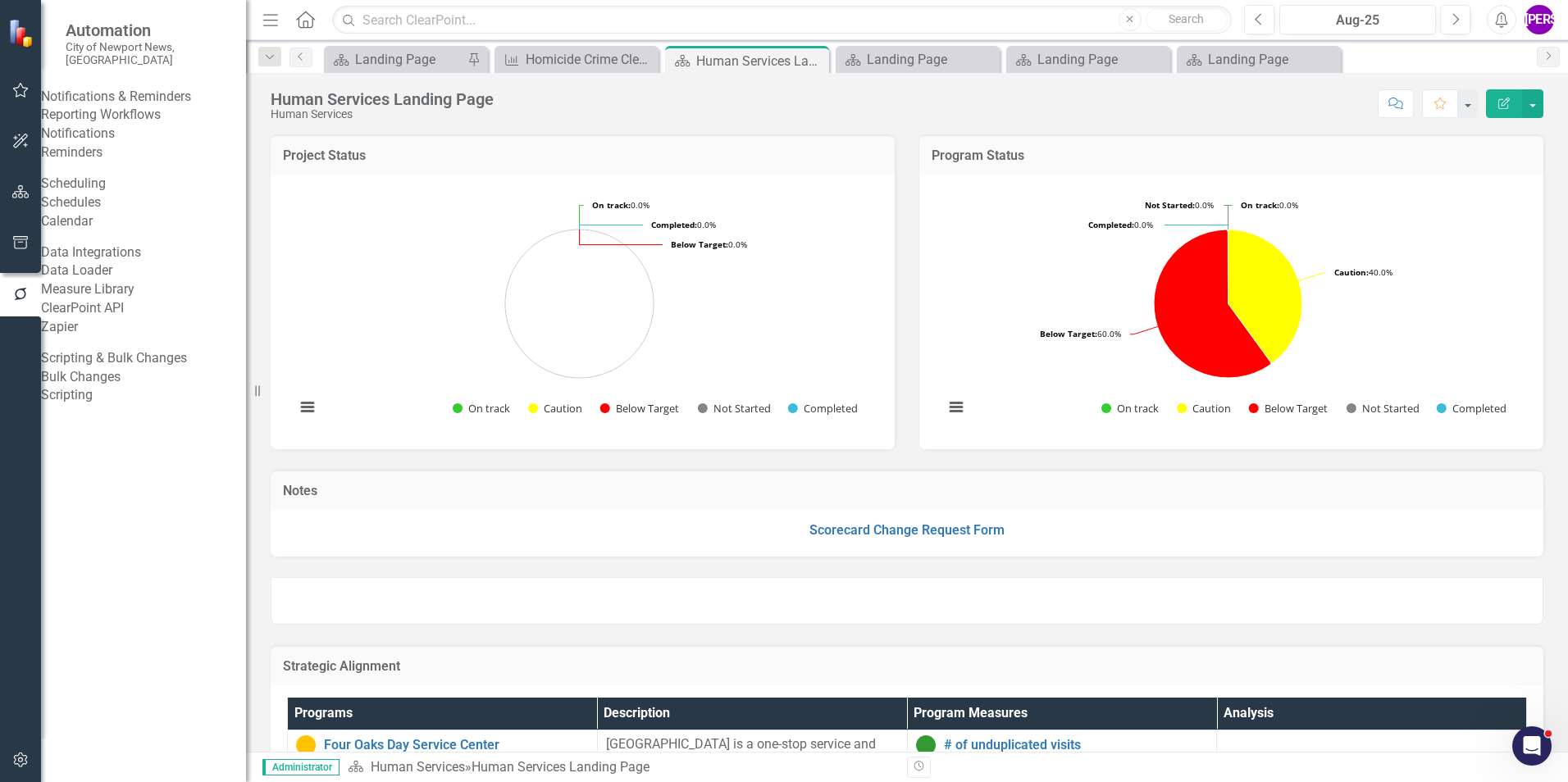
click at [31, 248] on button "button" at bounding box center [21, 243] width 37 height 35
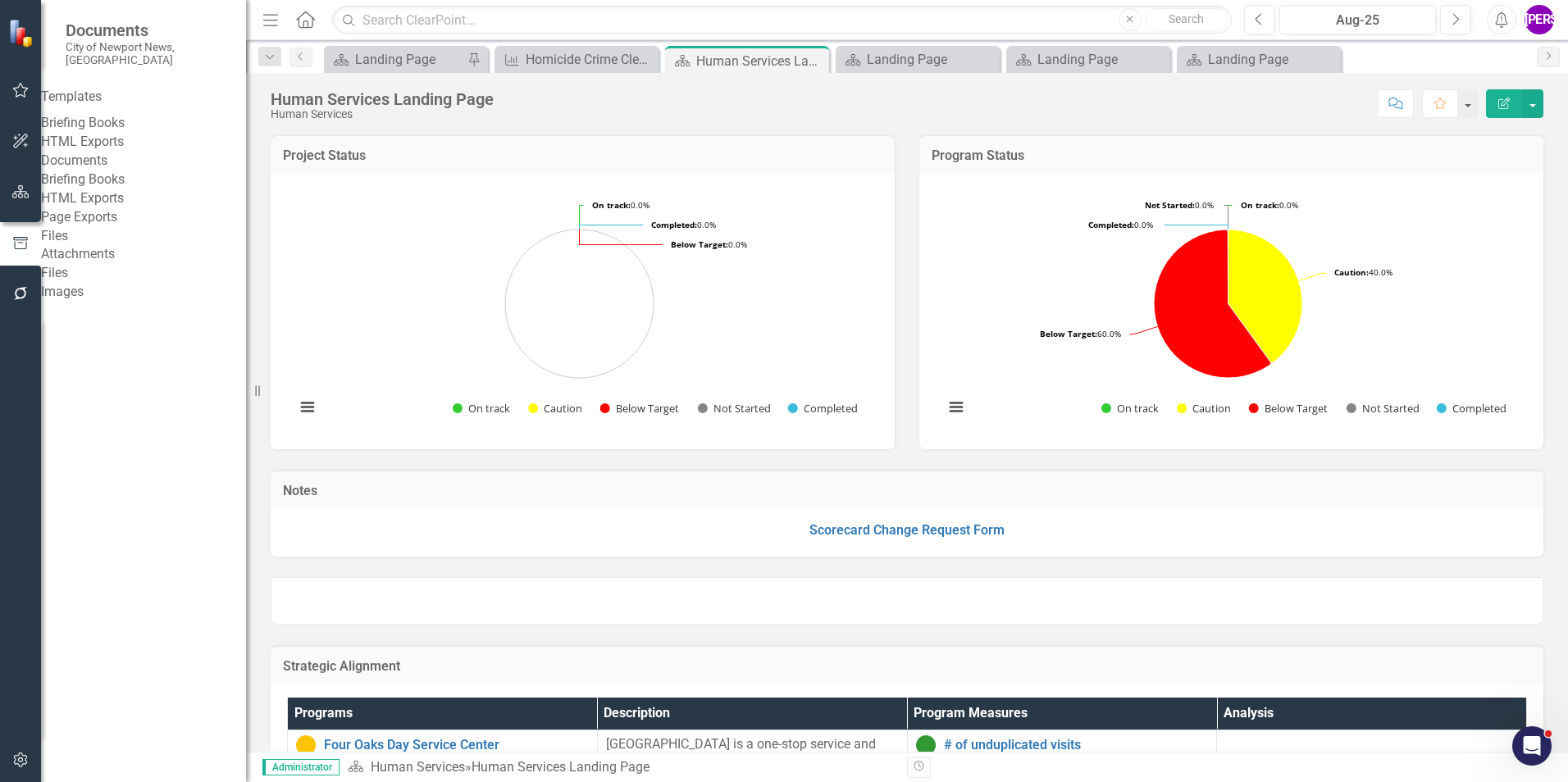
click at [138, 227] on link "Page Exports" at bounding box center [144, 218] width 205 height 19
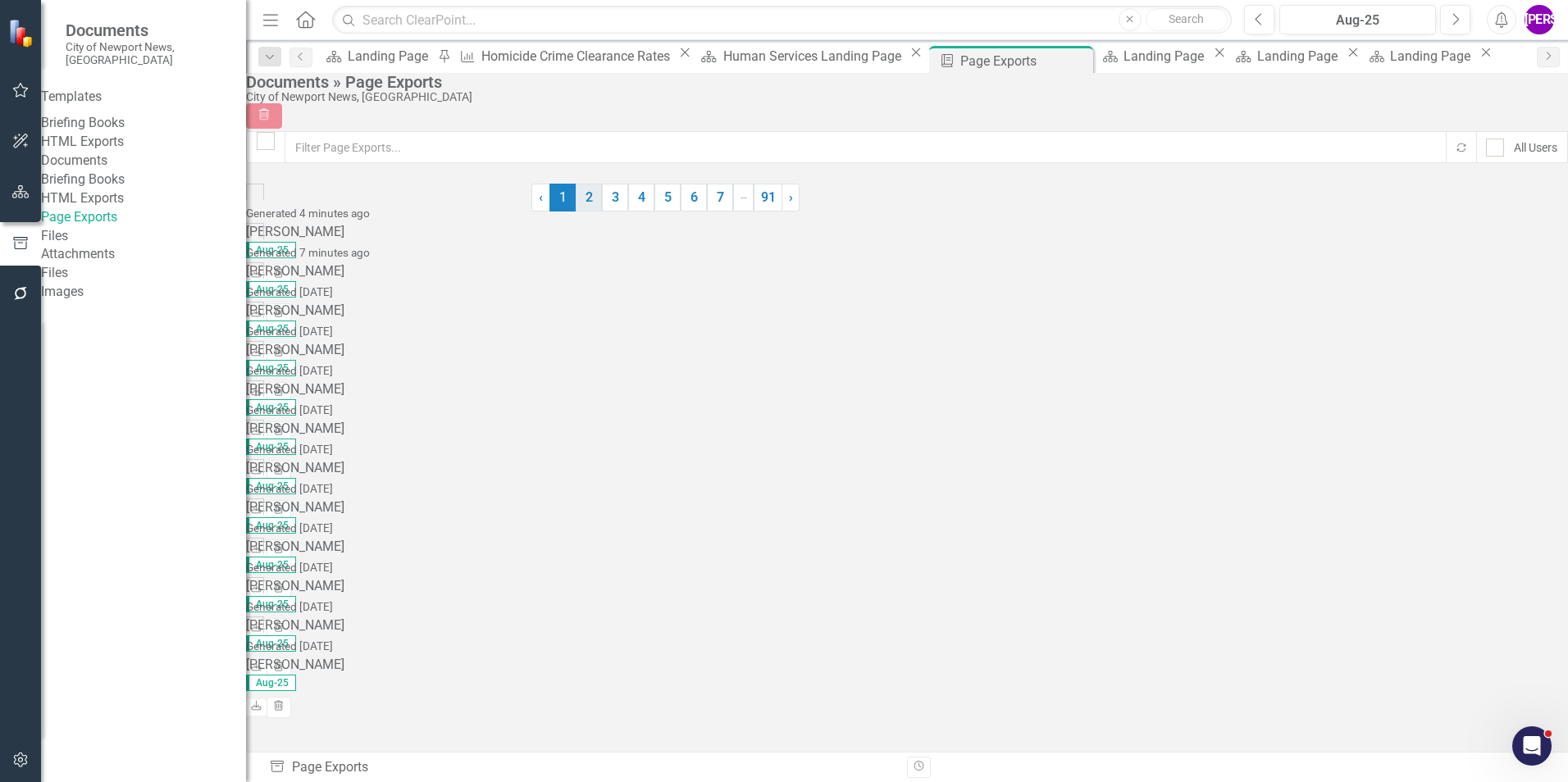
click at [602, 211] on link "2" at bounding box center [588, 197] width 26 height 28
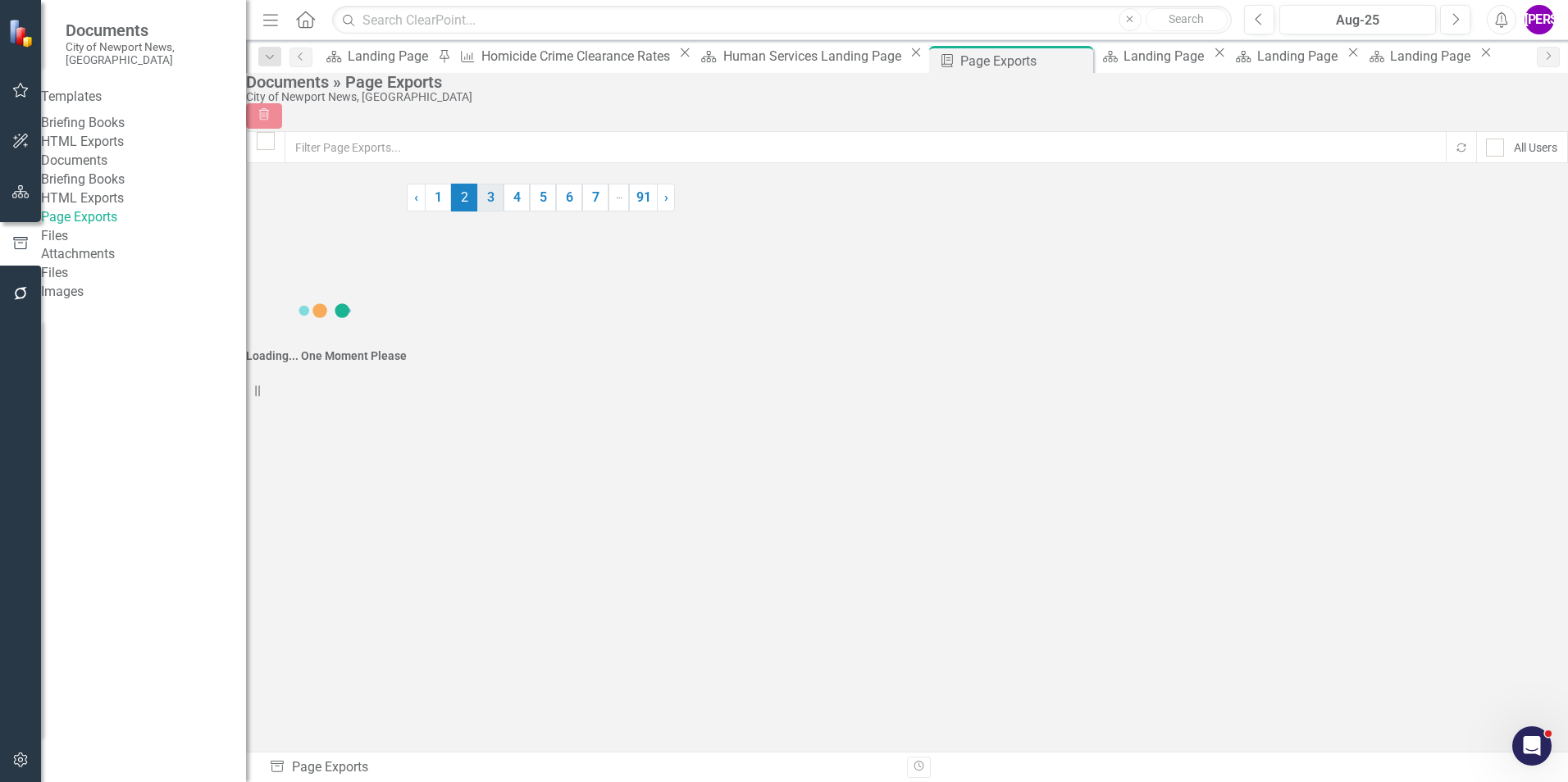
click at [504, 211] on link "3" at bounding box center [491, 197] width 26 height 28
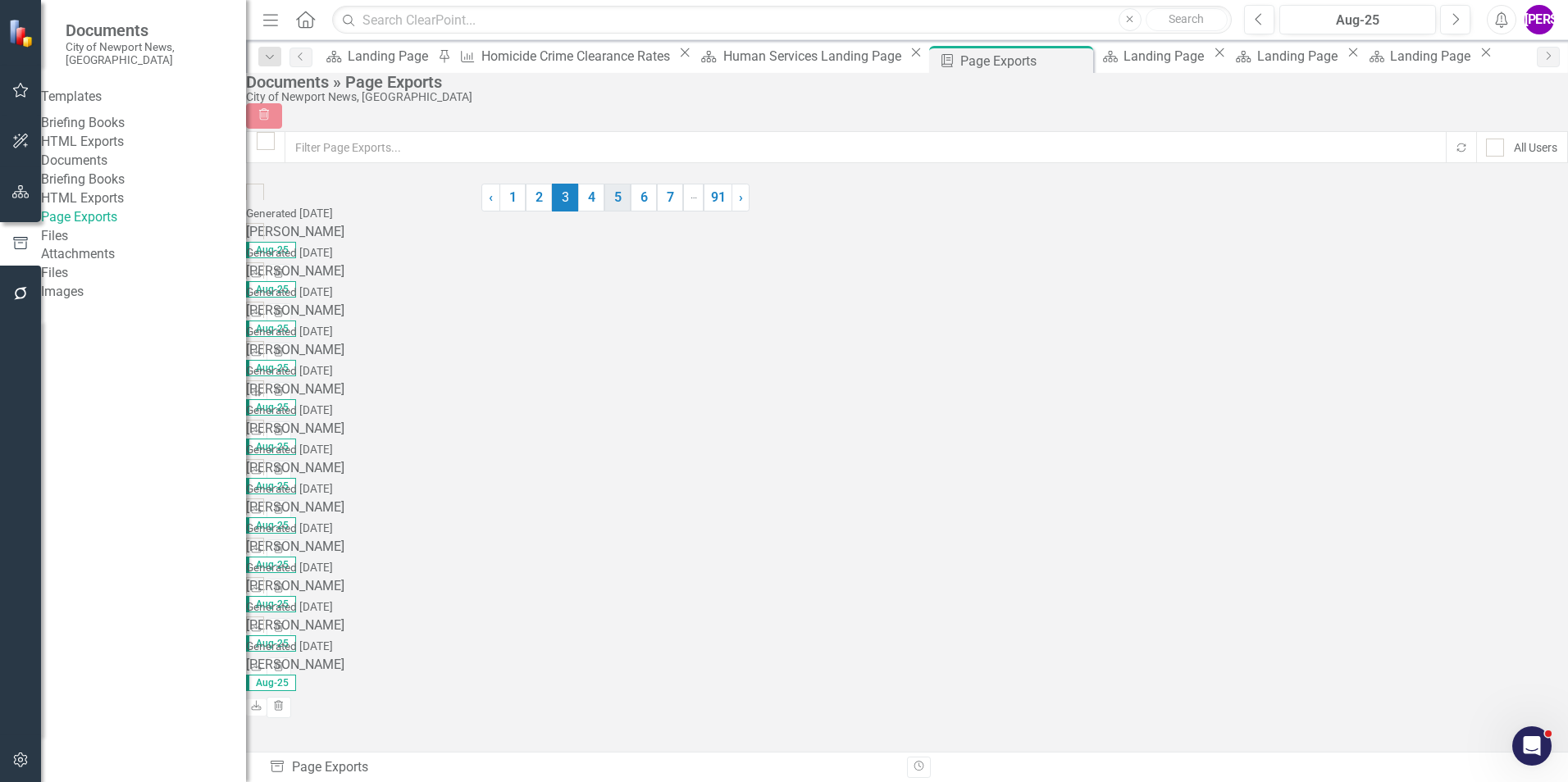
click at [631, 211] on link "5" at bounding box center [618, 197] width 26 height 28
click at [735, 211] on link "6" at bounding box center [722, 197] width 26 height 28
click at [744, 211] on link "8" at bounding box center [730, 197] width 26 height 28
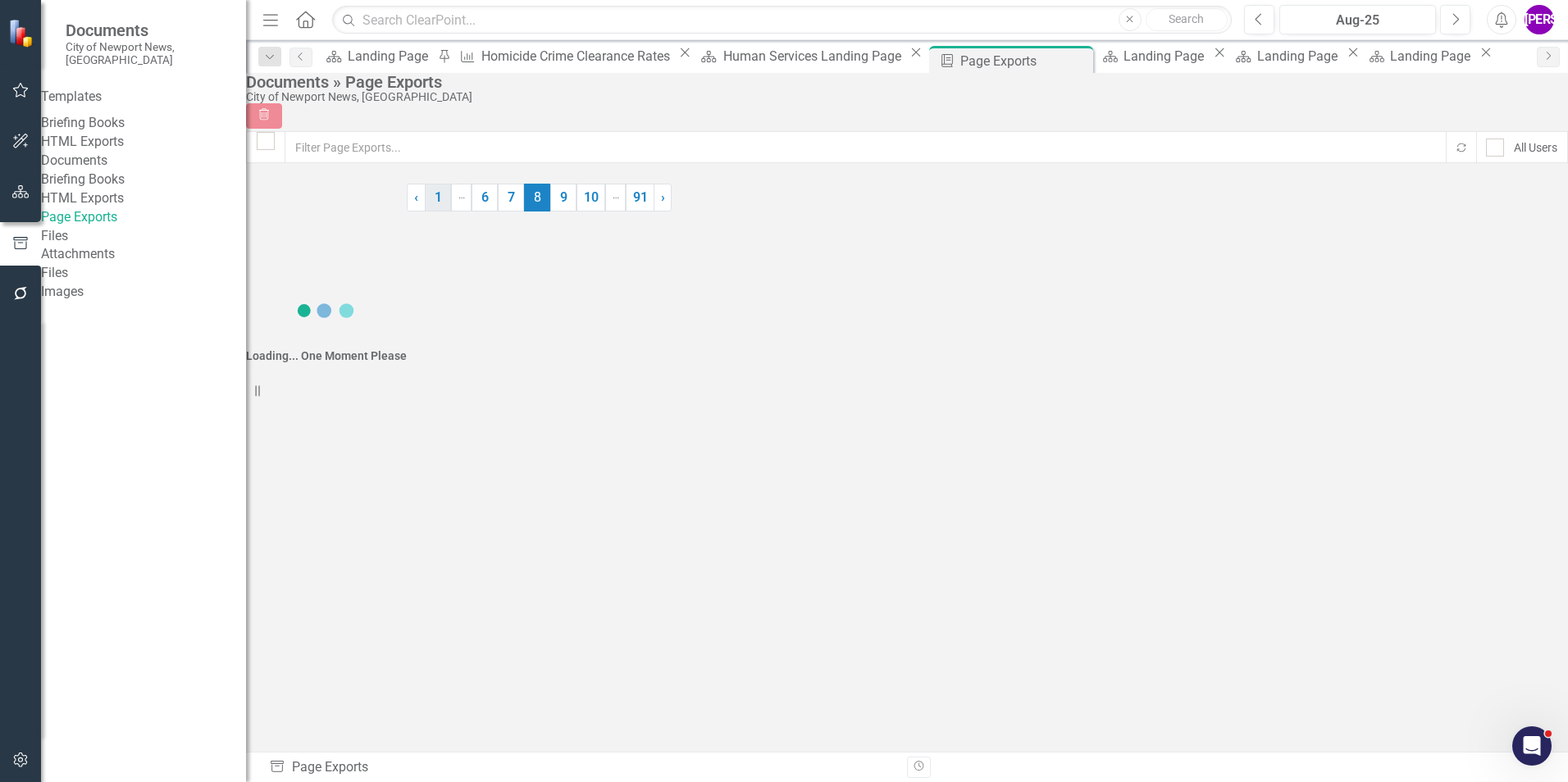
click at [451, 211] on link "1" at bounding box center [438, 197] width 26 height 28
checkbox input "false"
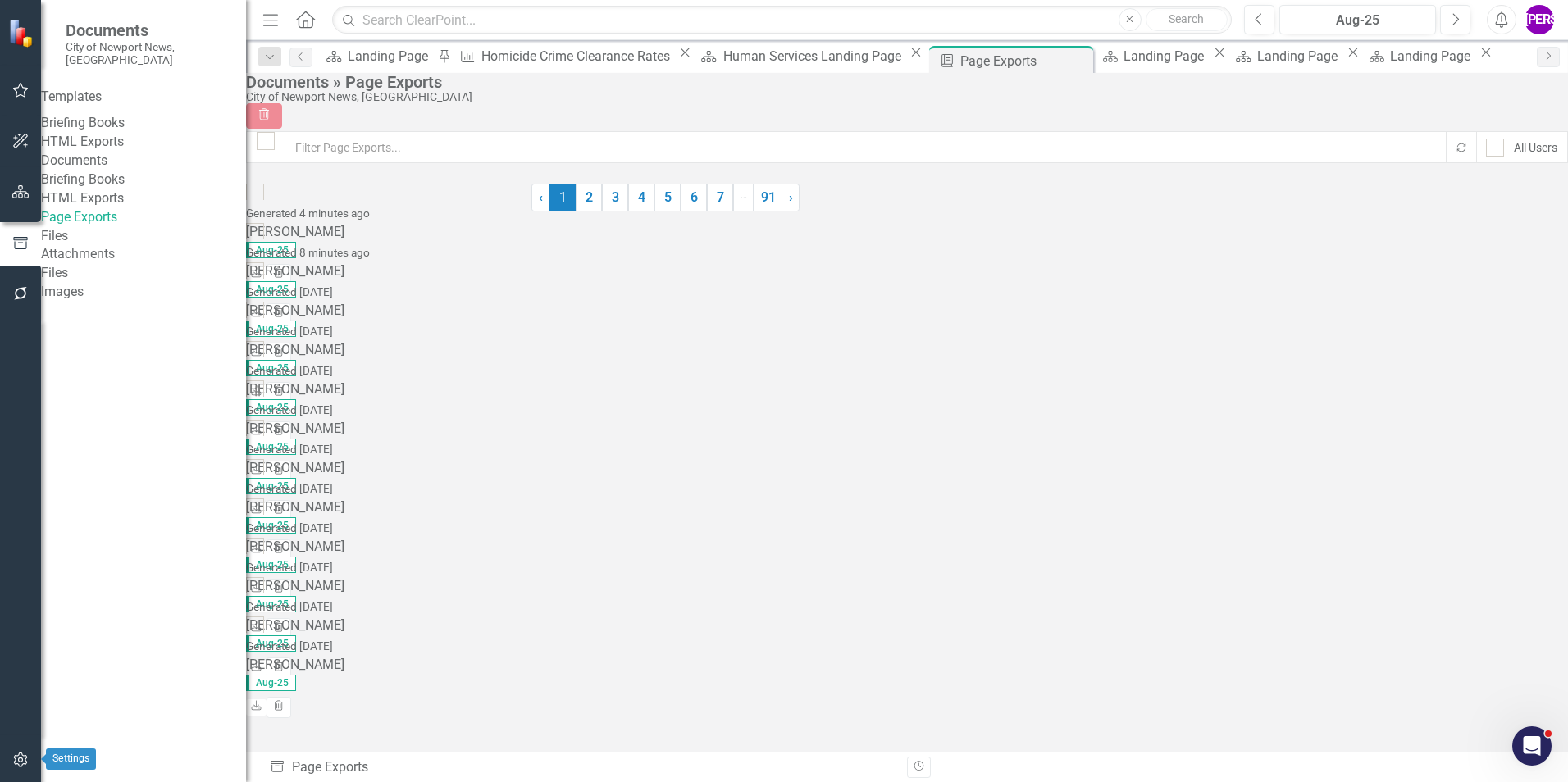
click at [31, 762] on button "button" at bounding box center [21, 760] width 37 height 35
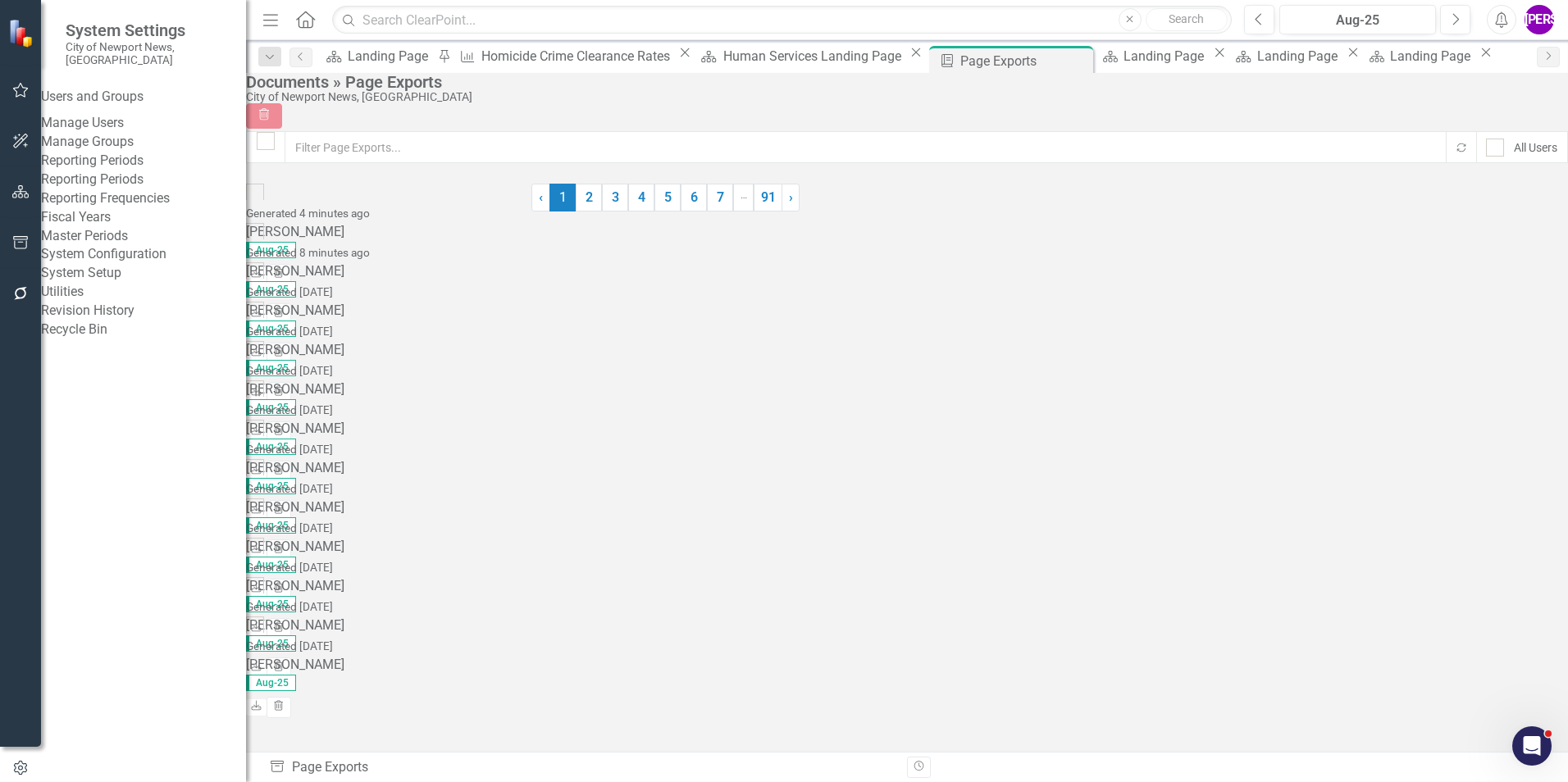
click at [147, 339] on div "Users and Groups Manage Users Manage Groups Reporting Periods Reporting Periods…" at bounding box center [144, 213] width 205 height 252
click at [24, 193] on icon "button" at bounding box center [21, 192] width 17 height 13
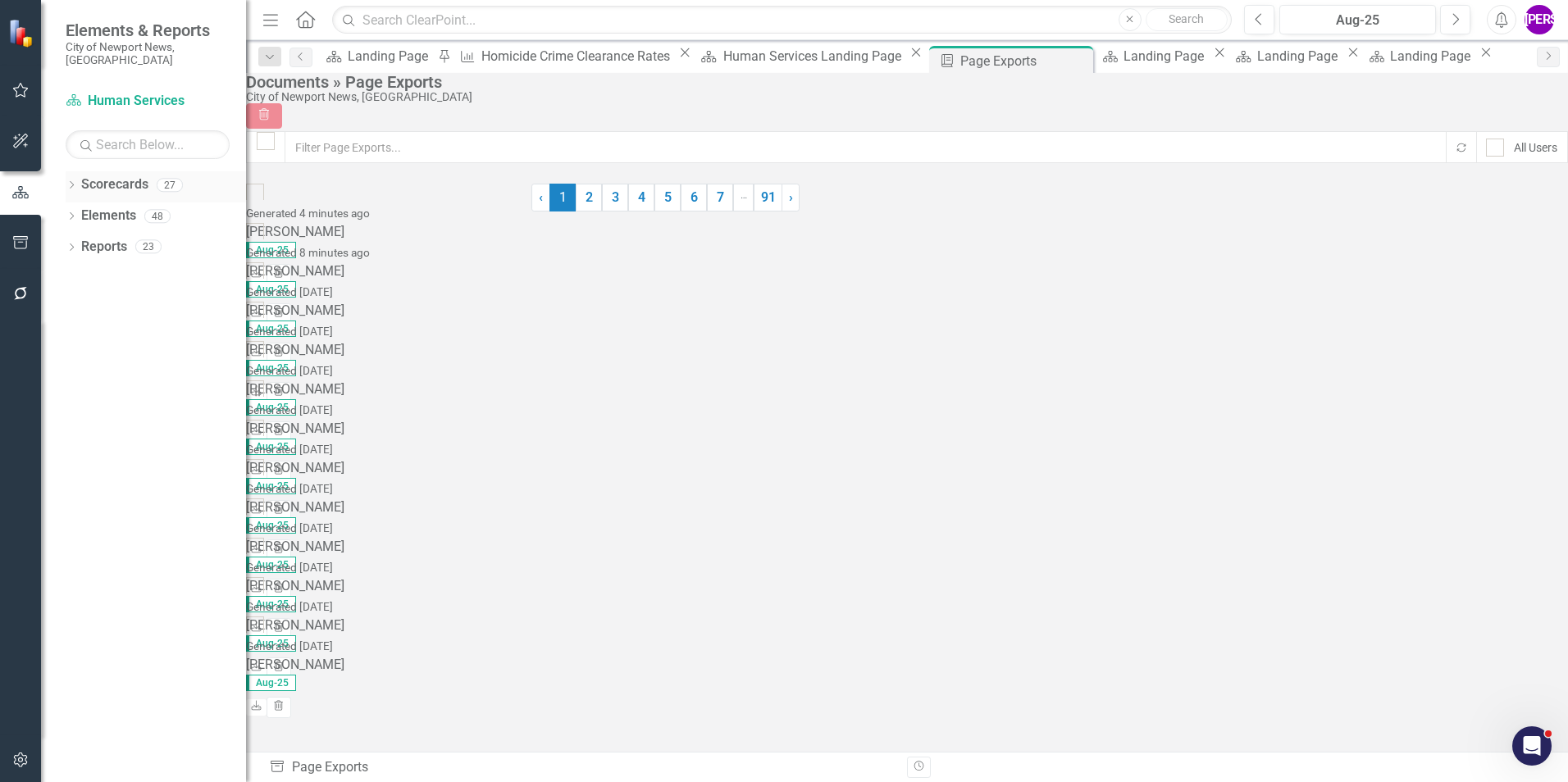
click at [73, 181] on icon at bounding box center [71, 185] width 4 height 8
click at [78, 211] on icon "Dropdown" at bounding box center [79, 215] width 12 height 9
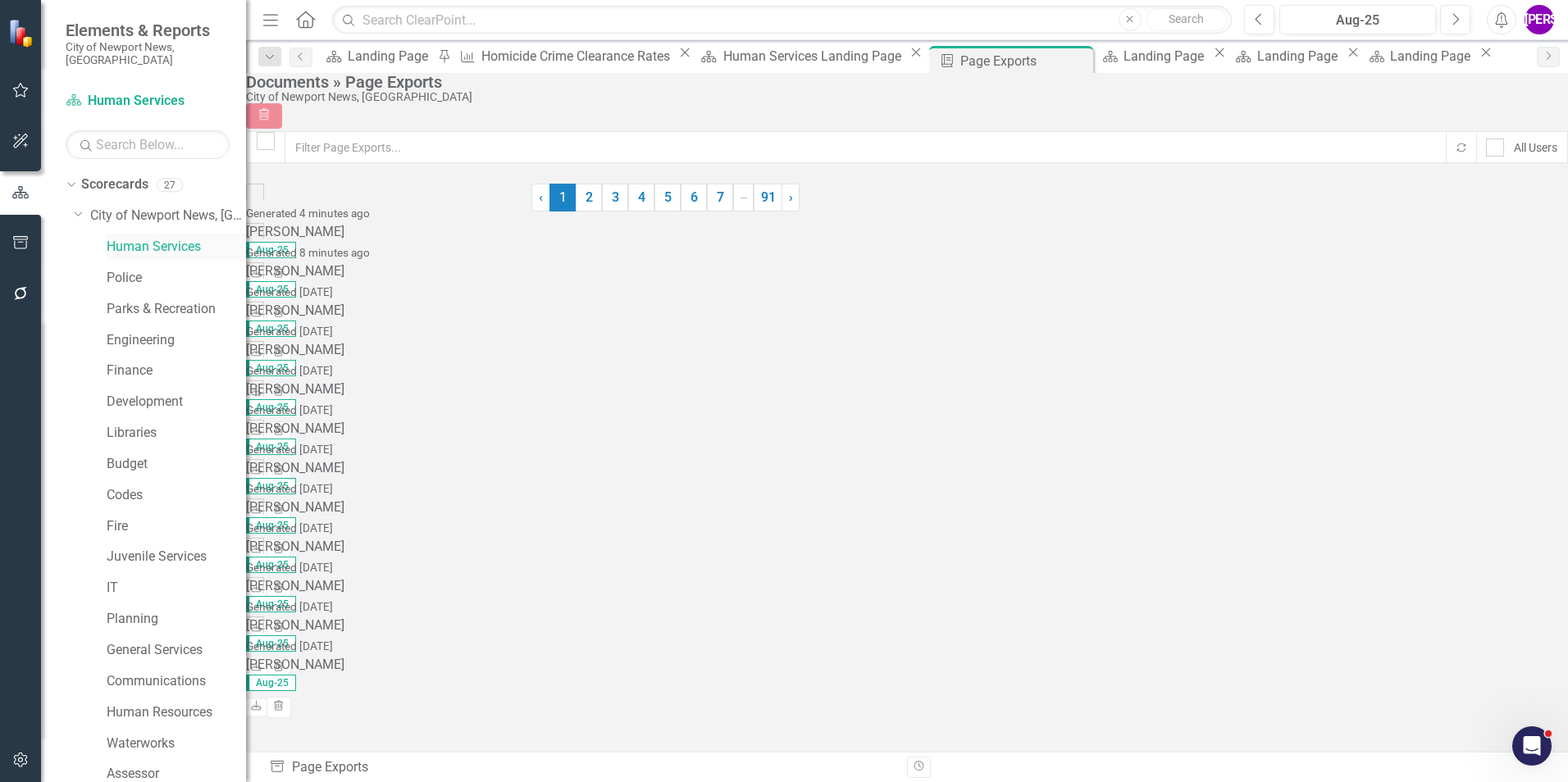
click at [139, 242] on link "Human Services" at bounding box center [176, 247] width 139 height 19
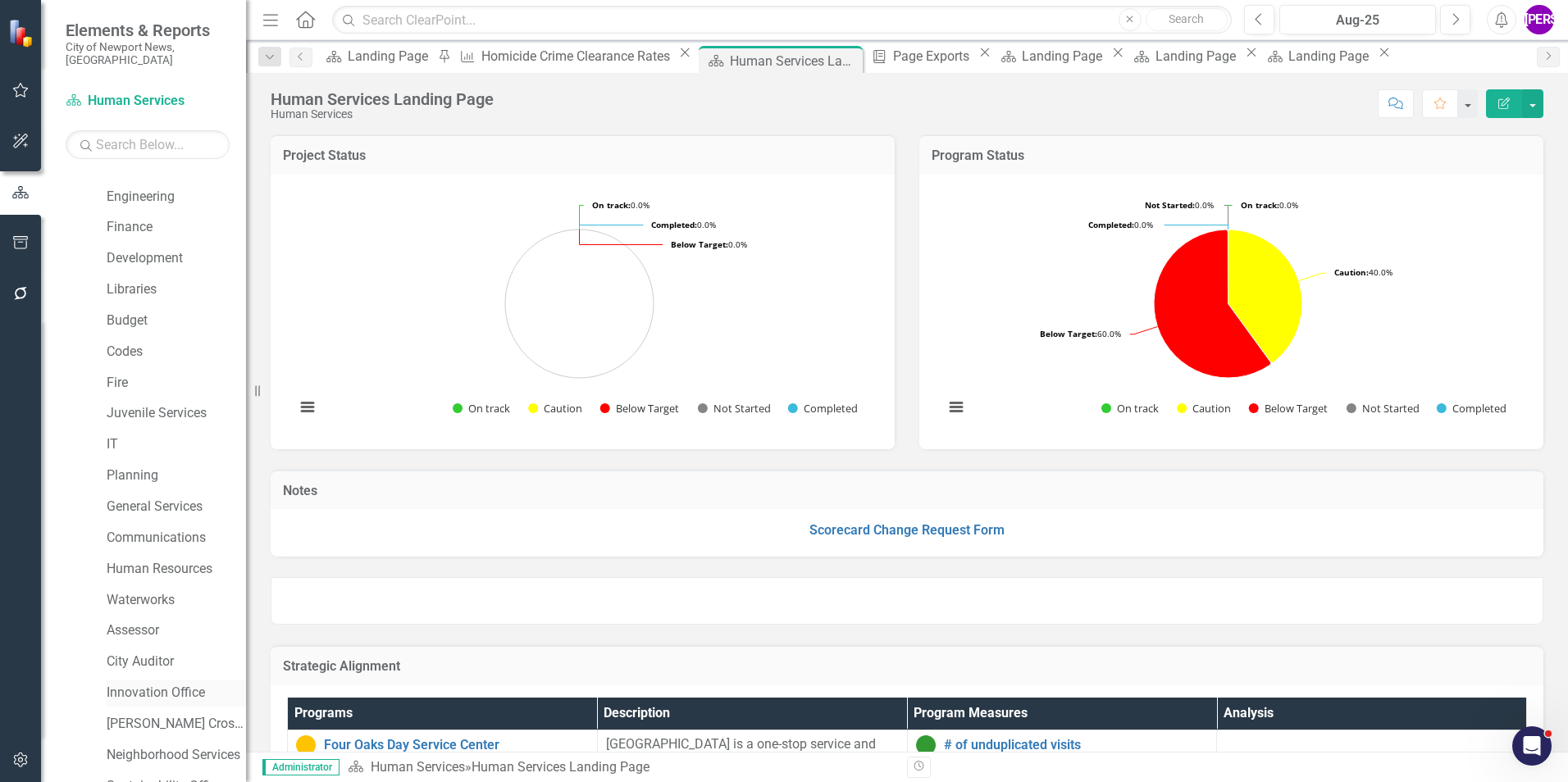
scroll to position [306, 0]
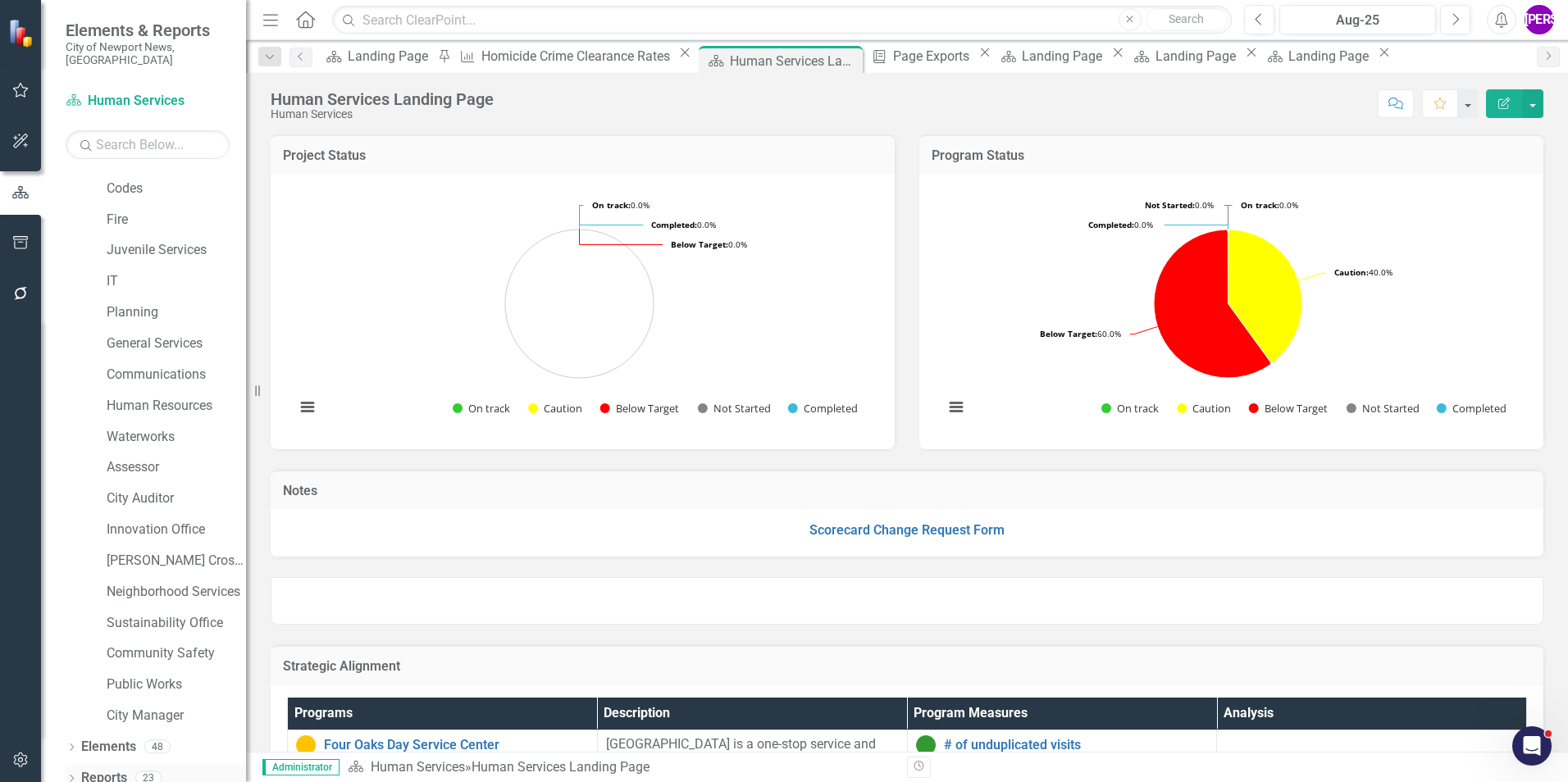
click at [116, 769] on link "Reports" at bounding box center [103, 778] width 46 height 19
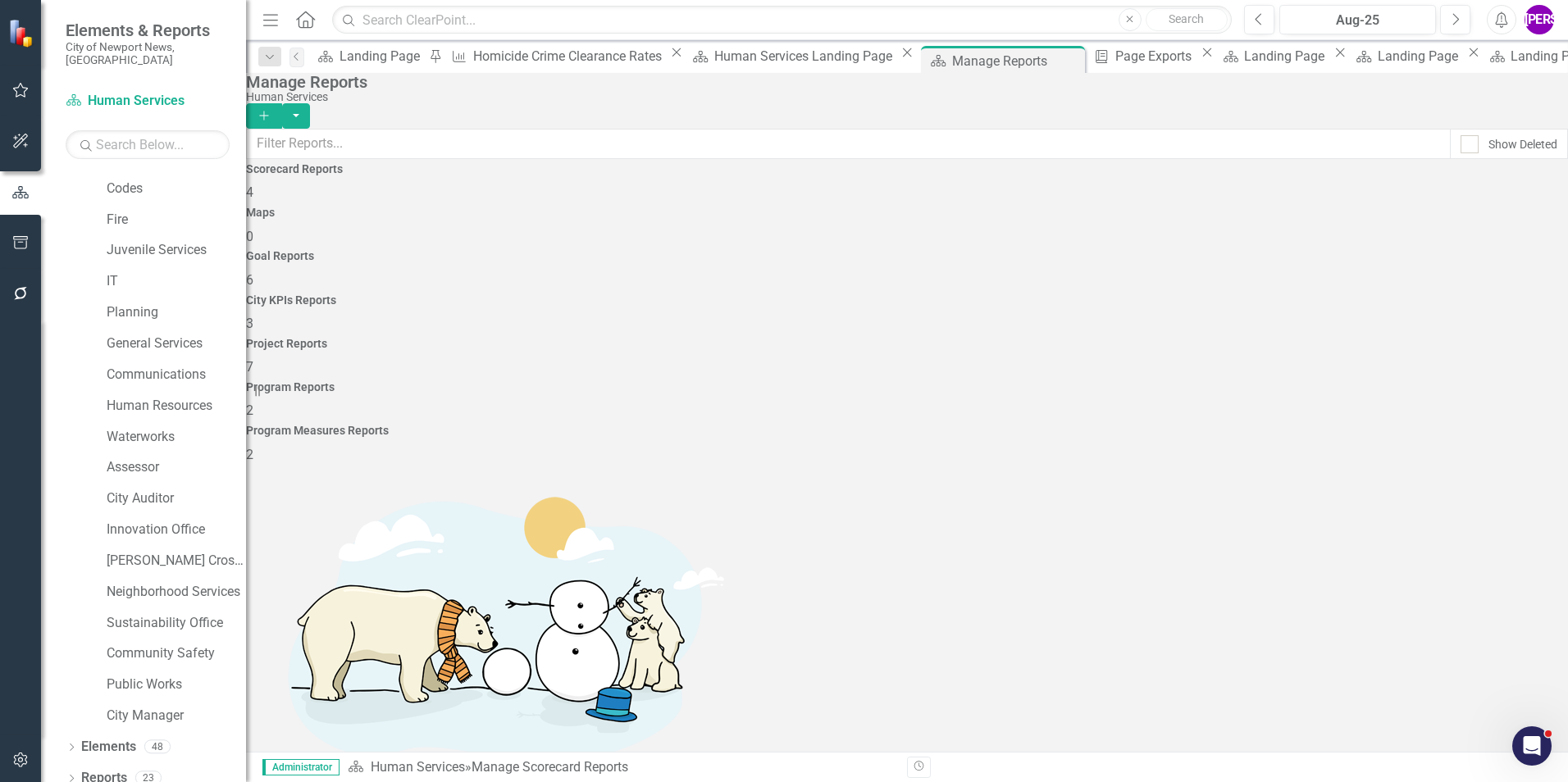
click at [1261, 382] on div "Program Reports 2" at bounding box center [907, 401] width 1322 height 39
click at [282, 103] on button "Add" at bounding box center [264, 116] width 36 height 25
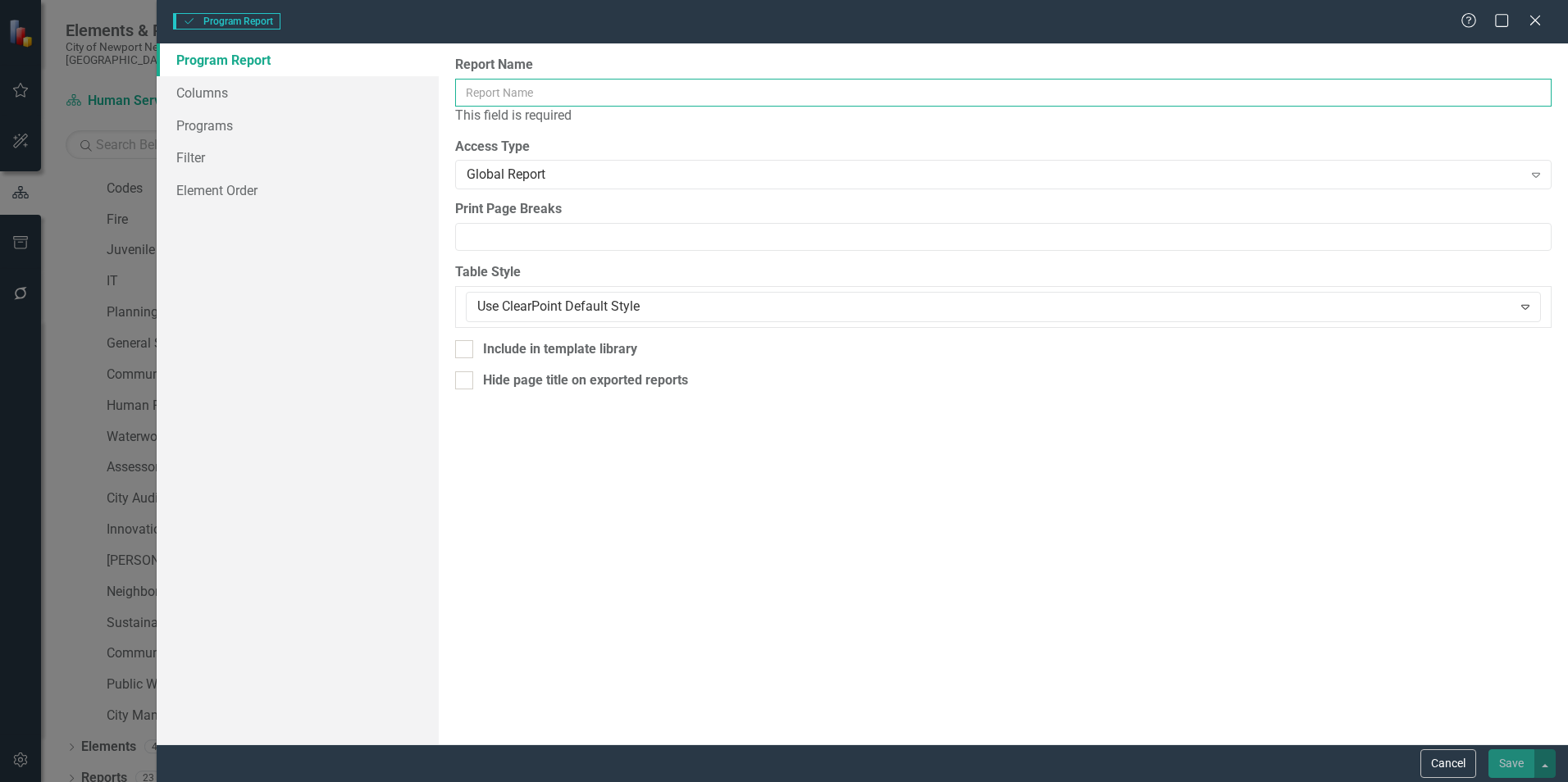
click at [525, 92] on input "Report Name" at bounding box center [1003, 93] width 1096 height 28
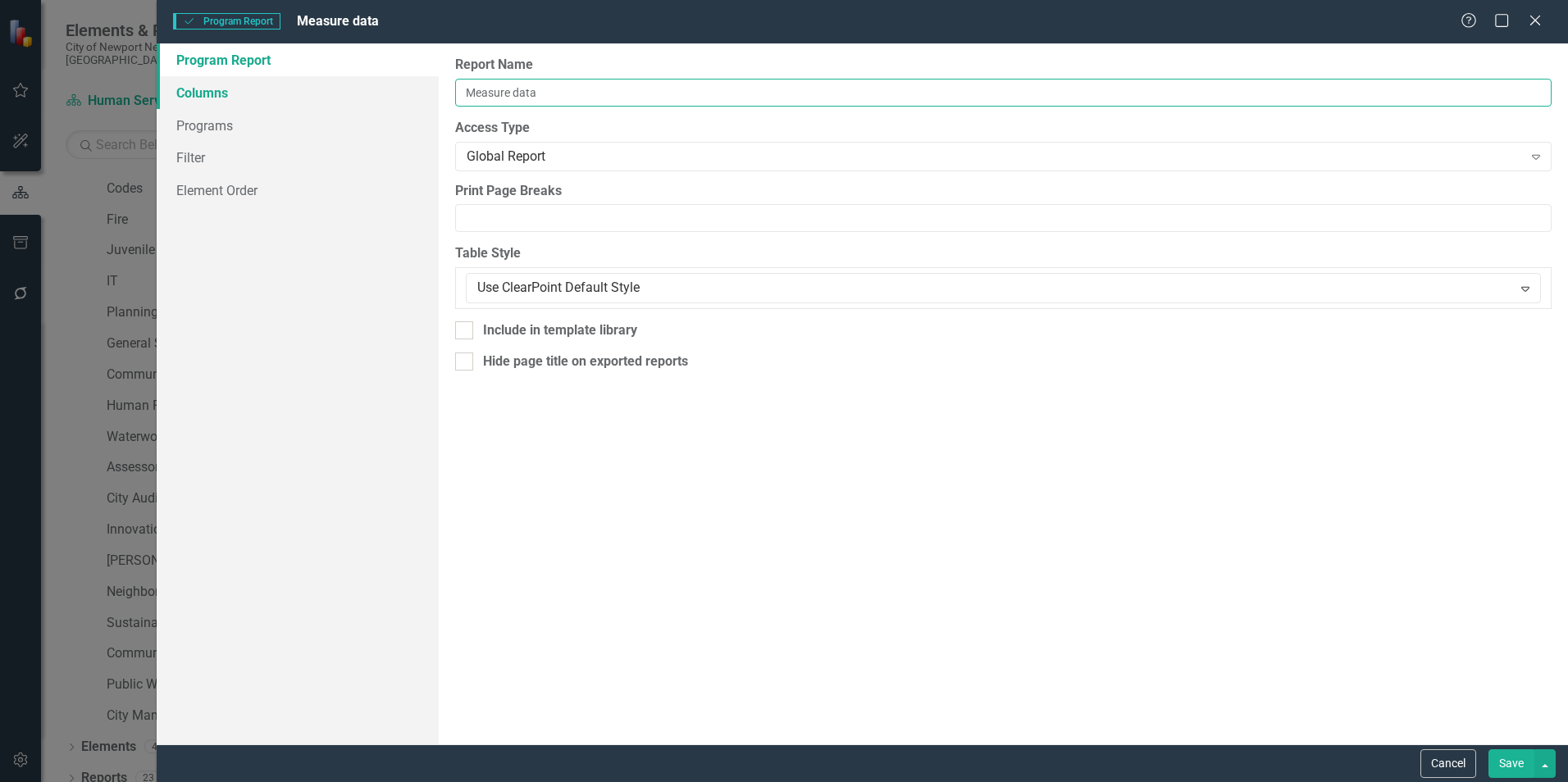
type input "Measure data"
click at [254, 99] on link "Columns" at bounding box center [298, 92] width 282 height 33
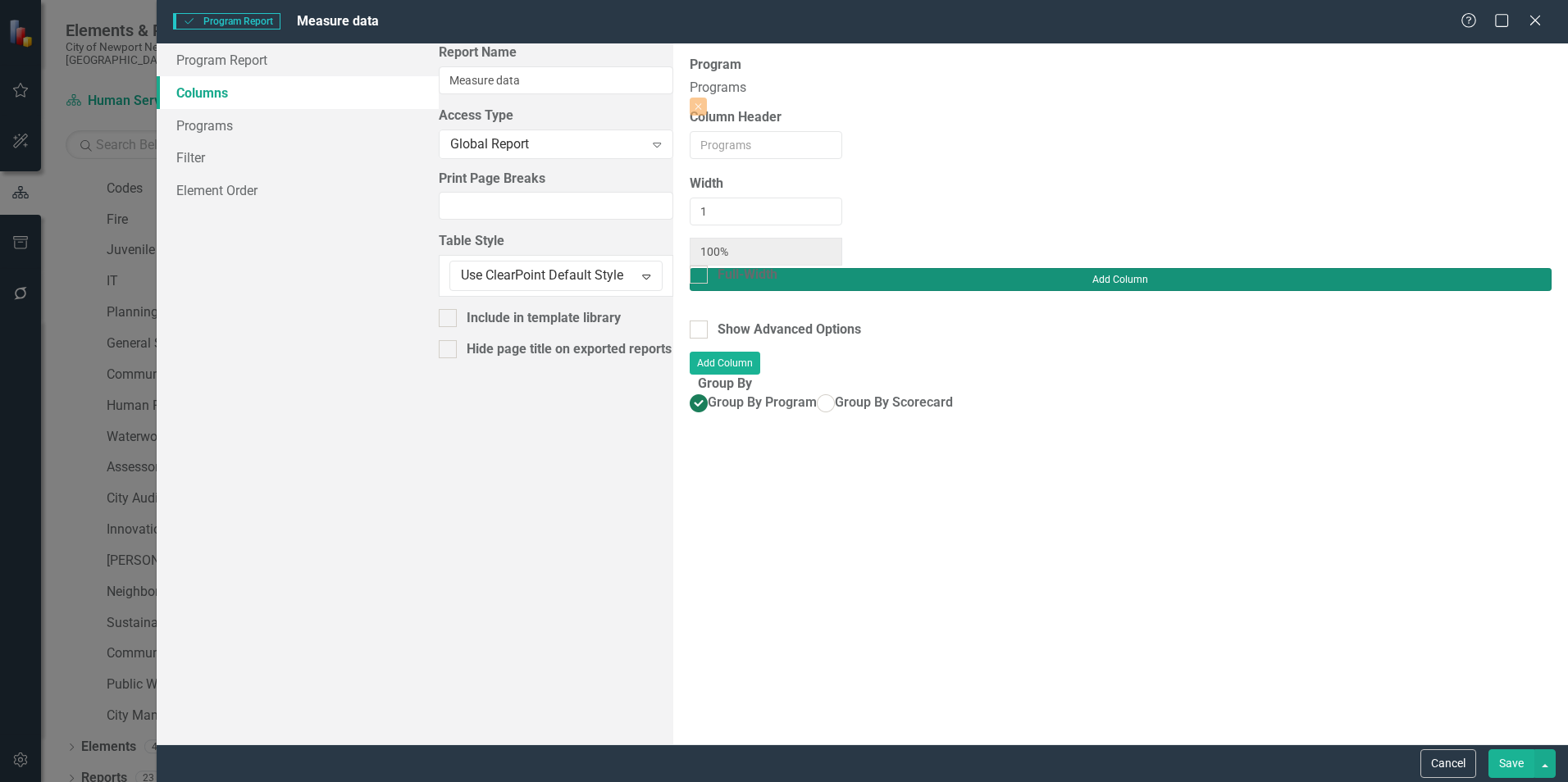
click at [1482, 268] on button "Add Column" at bounding box center [1121, 279] width 862 height 23
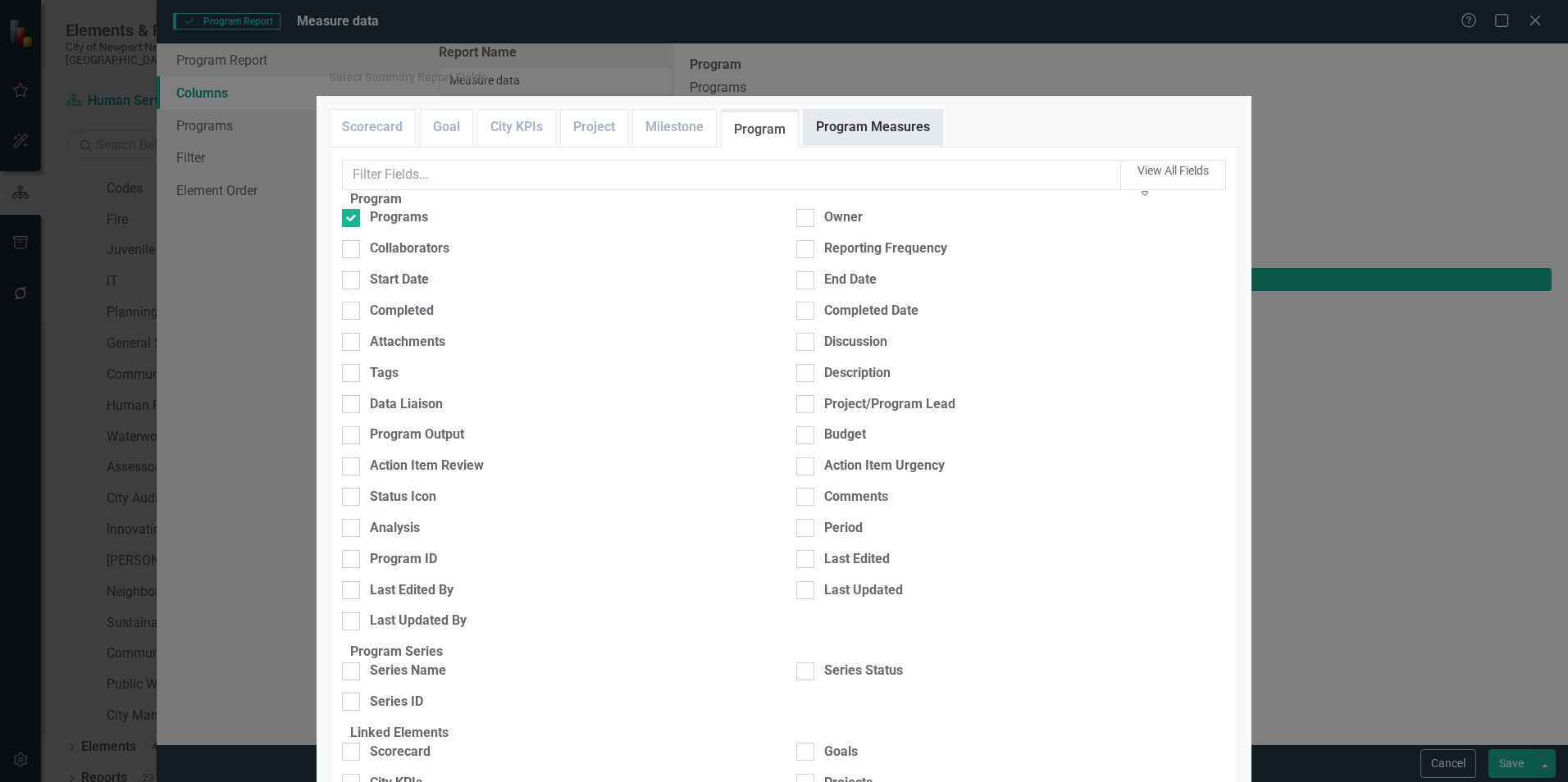
click at [855, 145] on link "Program Measures" at bounding box center [872, 128] width 138 height 36
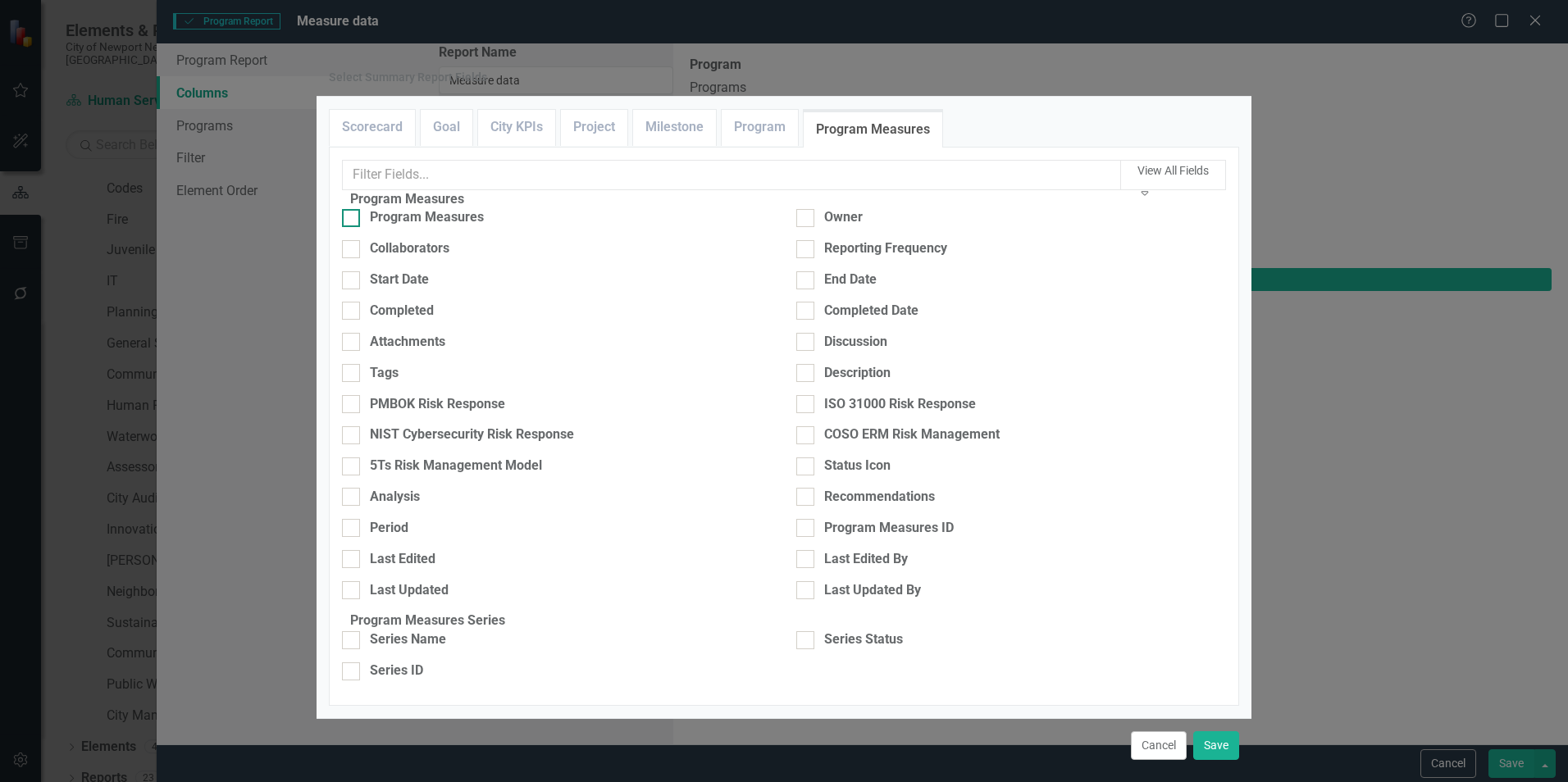
click at [408, 227] on div "Program Measures" at bounding box center [426, 218] width 114 height 19
click at [353, 220] on input "Program Measures" at bounding box center [347, 213] width 10 height 10
checkbox input "true"
click at [398, 507] on div "Analysis" at bounding box center [394, 497] width 50 height 19
click at [353, 498] on input "Analysis" at bounding box center [347, 493] width 10 height 10
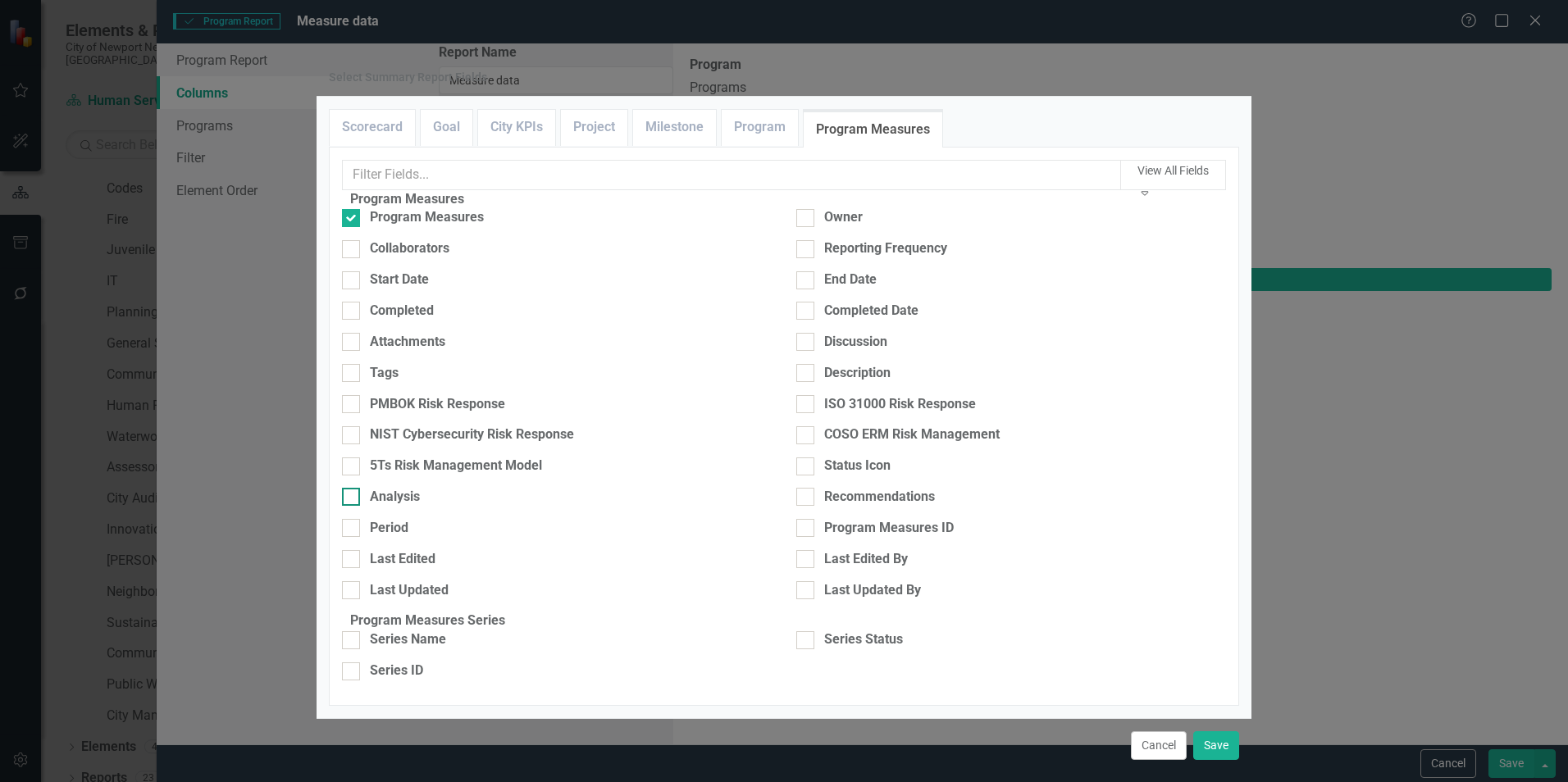
checkbox input "true"
click at [764, 145] on link "Program" at bounding box center [760, 128] width 76 height 36
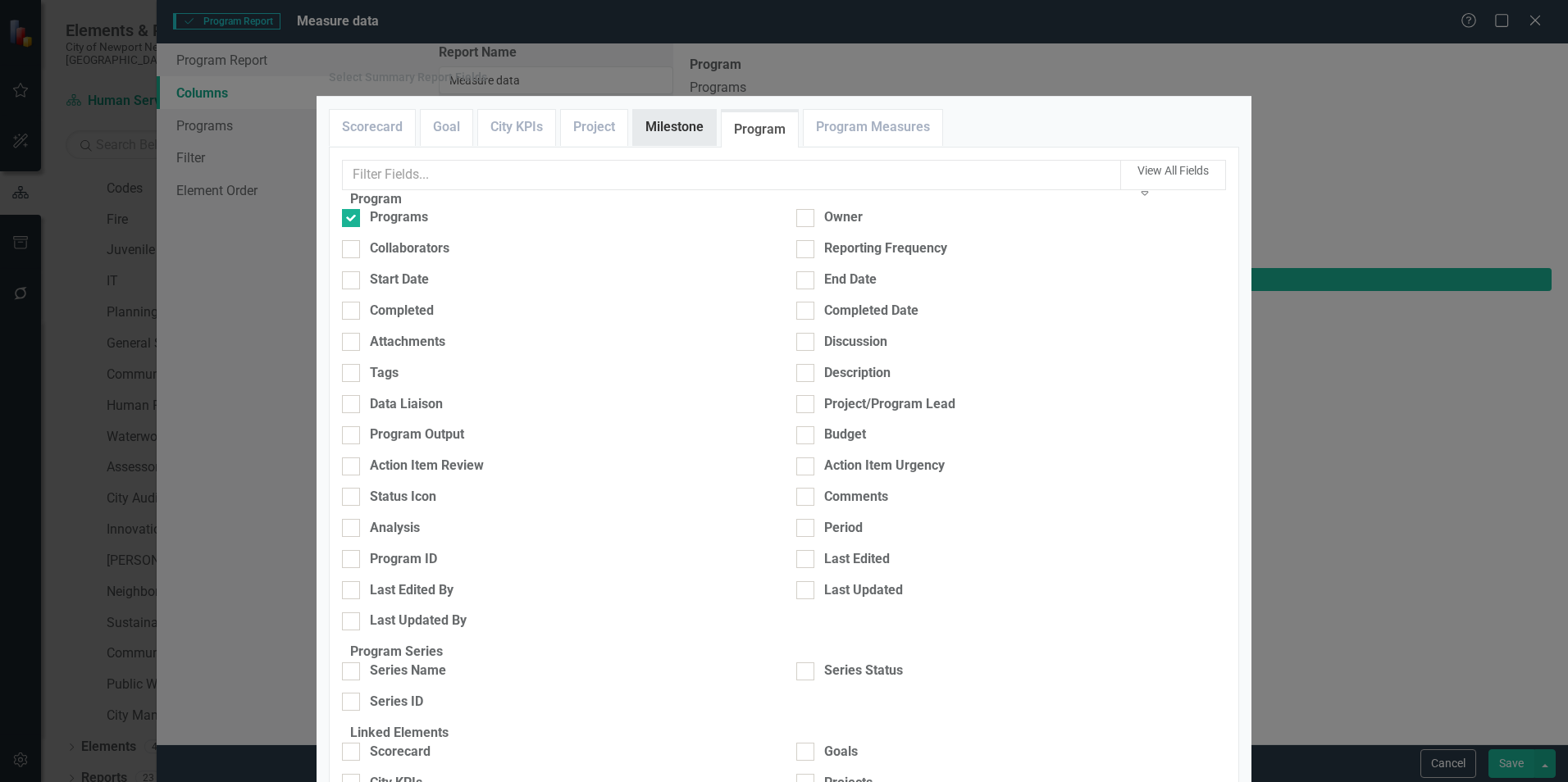
click at [692, 145] on link "Milestone" at bounding box center [674, 128] width 83 height 36
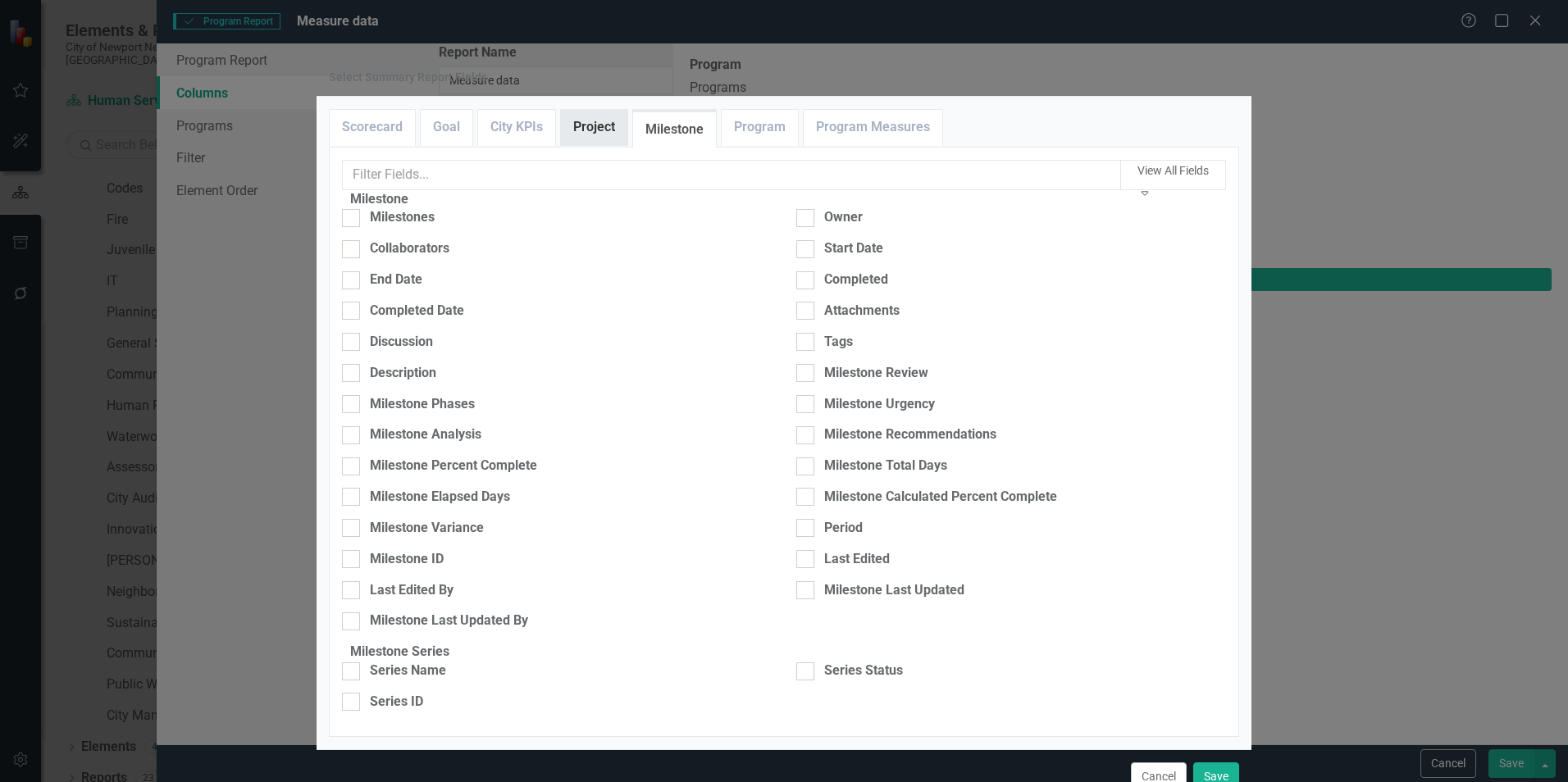
click at [603, 145] on link "Project" at bounding box center [594, 128] width 67 height 36
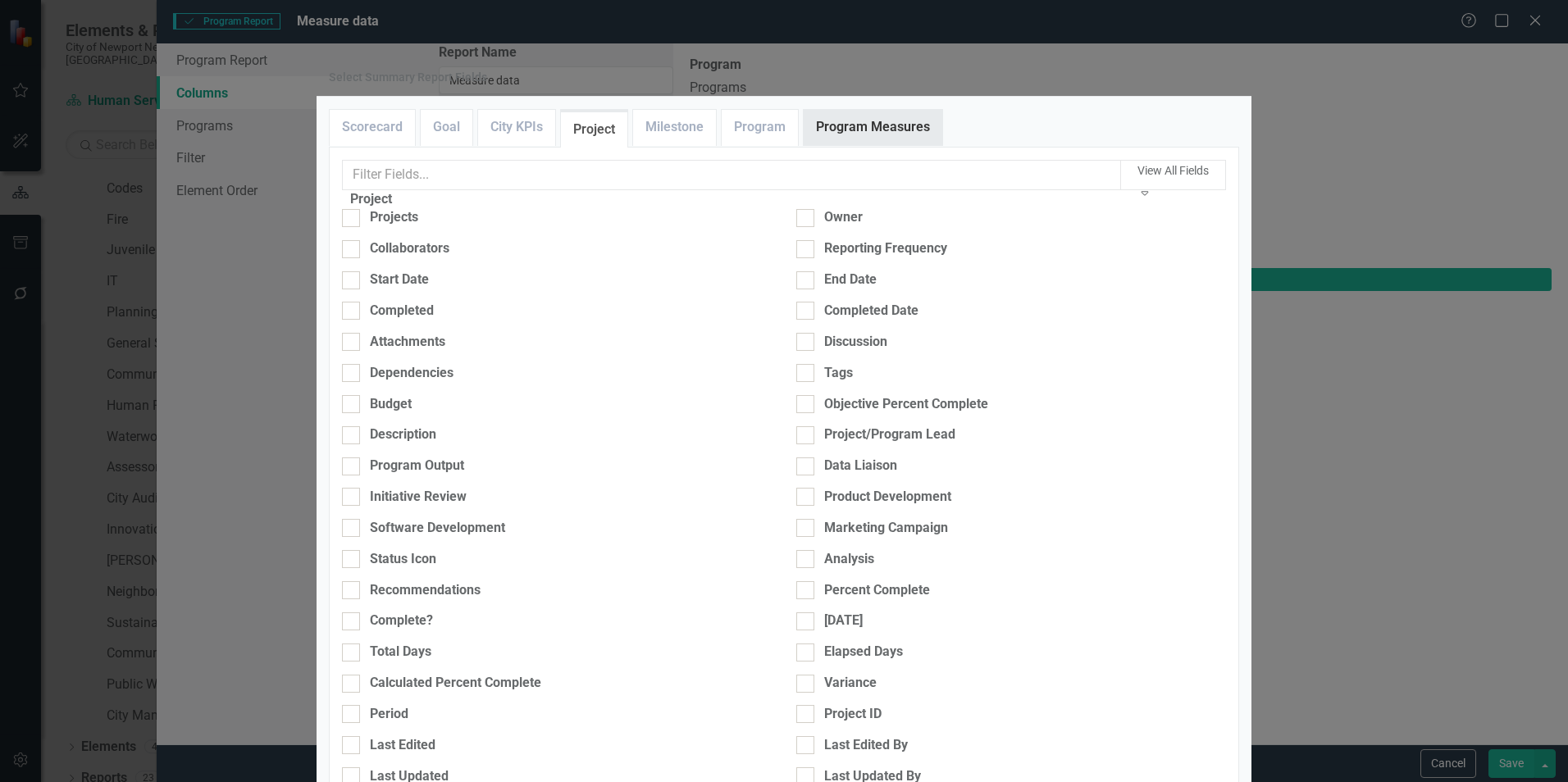
click at [832, 145] on link "Program Measures" at bounding box center [872, 128] width 138 height 36
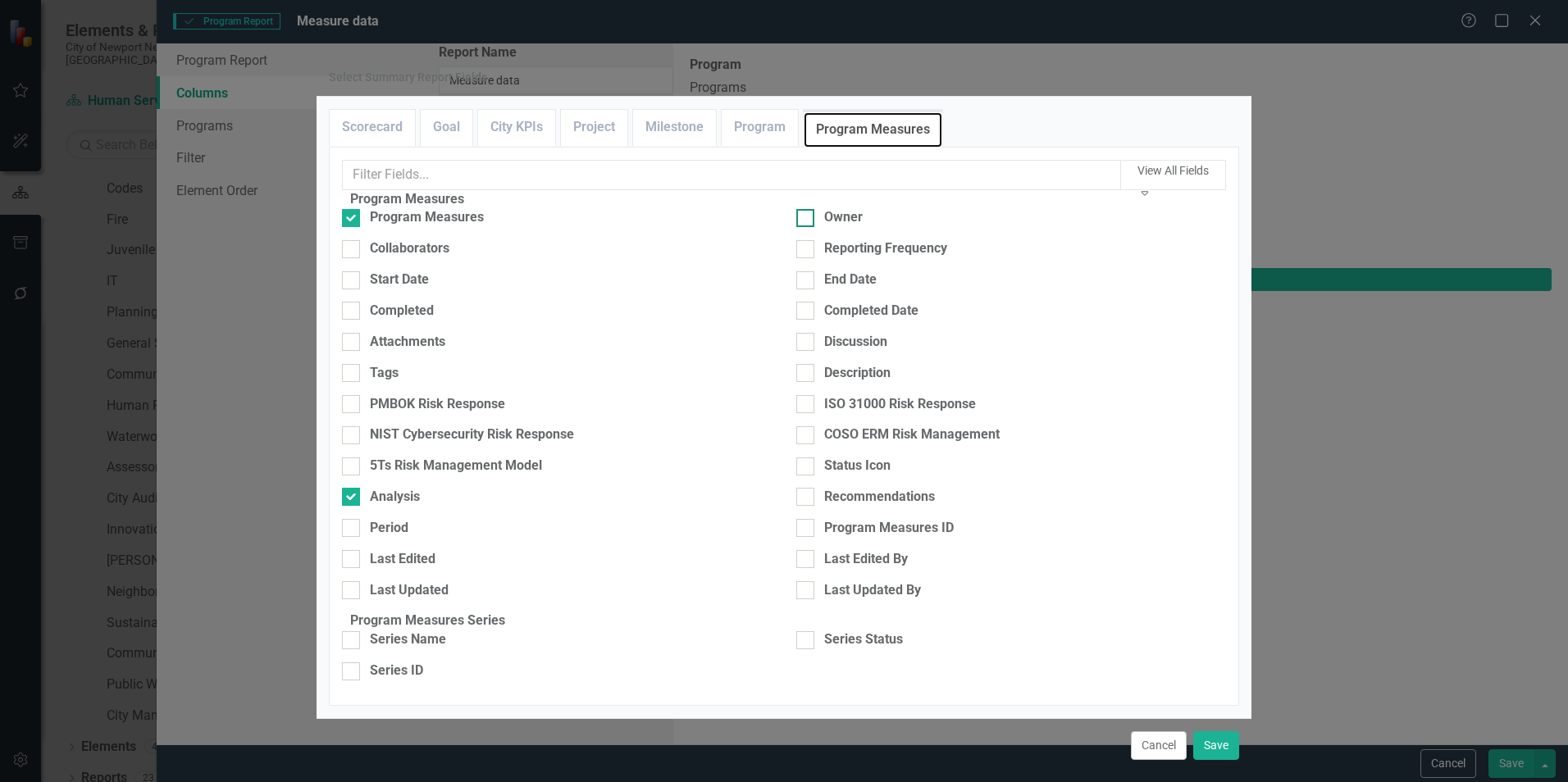
scroll to position [128, 0]
click at [850, 631] on div "Series Status" at bounding box center [864, 640] width 79 height 19
click at [807, 632] on input "Series Status" at bounding box center [801, 636] width 10 height 10
checkbox input "true"
click at [1210, 731] on button "Save" at bounding box center [1215, 745] width 46 height 29
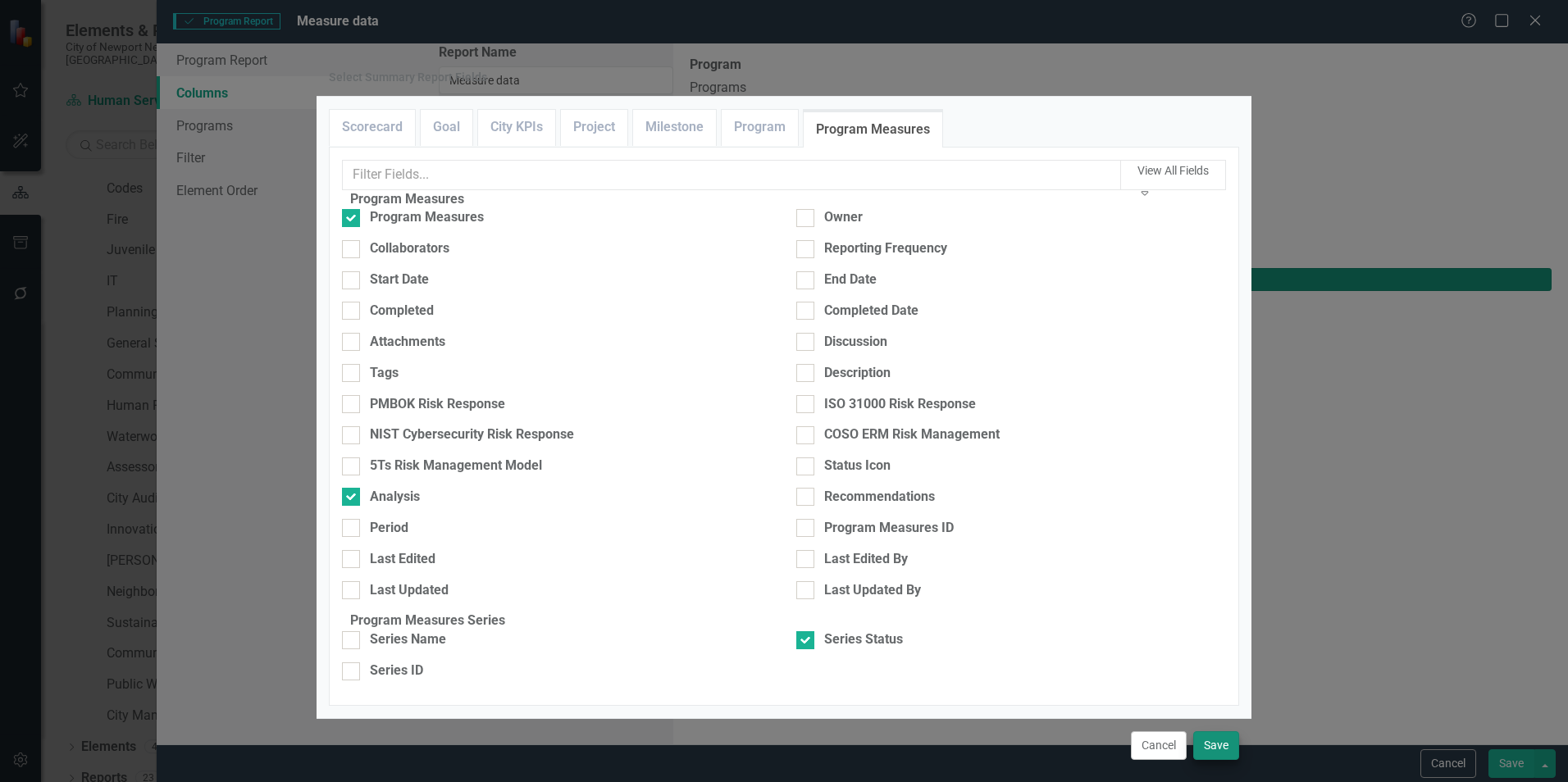
type input "25%"
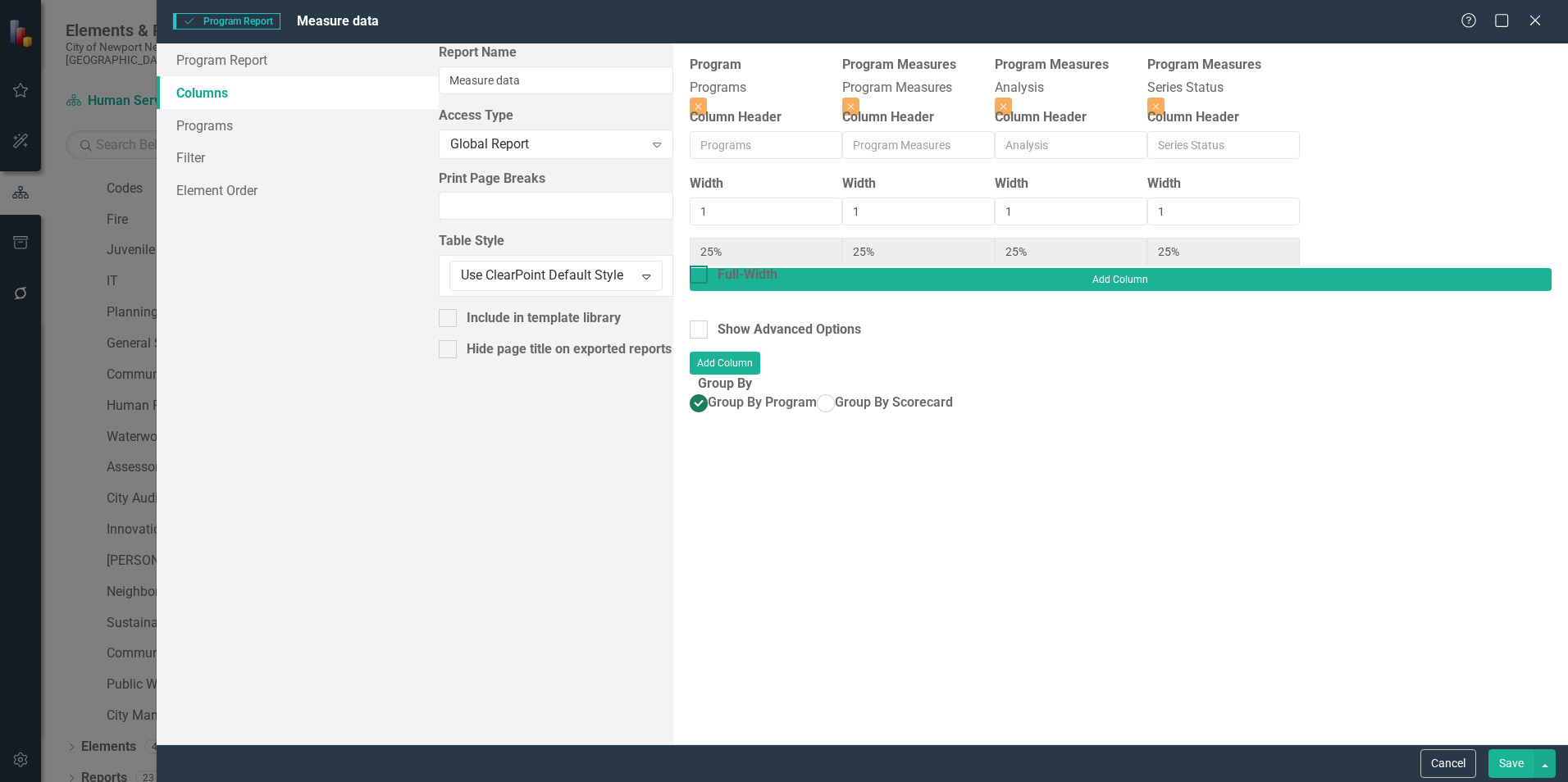
click at [690, 266] on div at bounding box center [698, 274] width 18 height 18
click at [690, 266] on input "Full-Width" at bounding box center [695, 271] width 10 height 10
checkbox input "true"
type input "100%"
type input "33%"
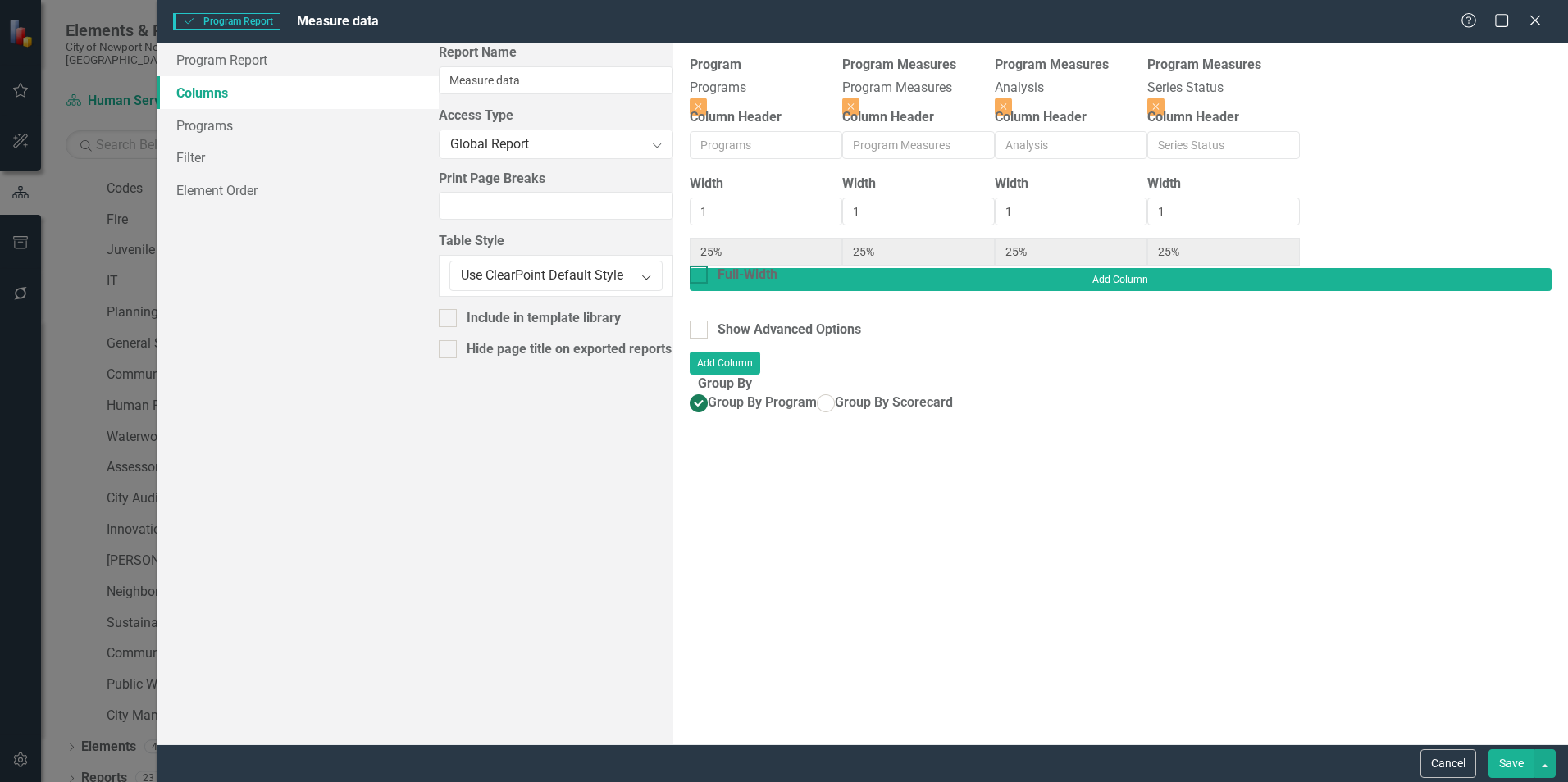
type input "33%"
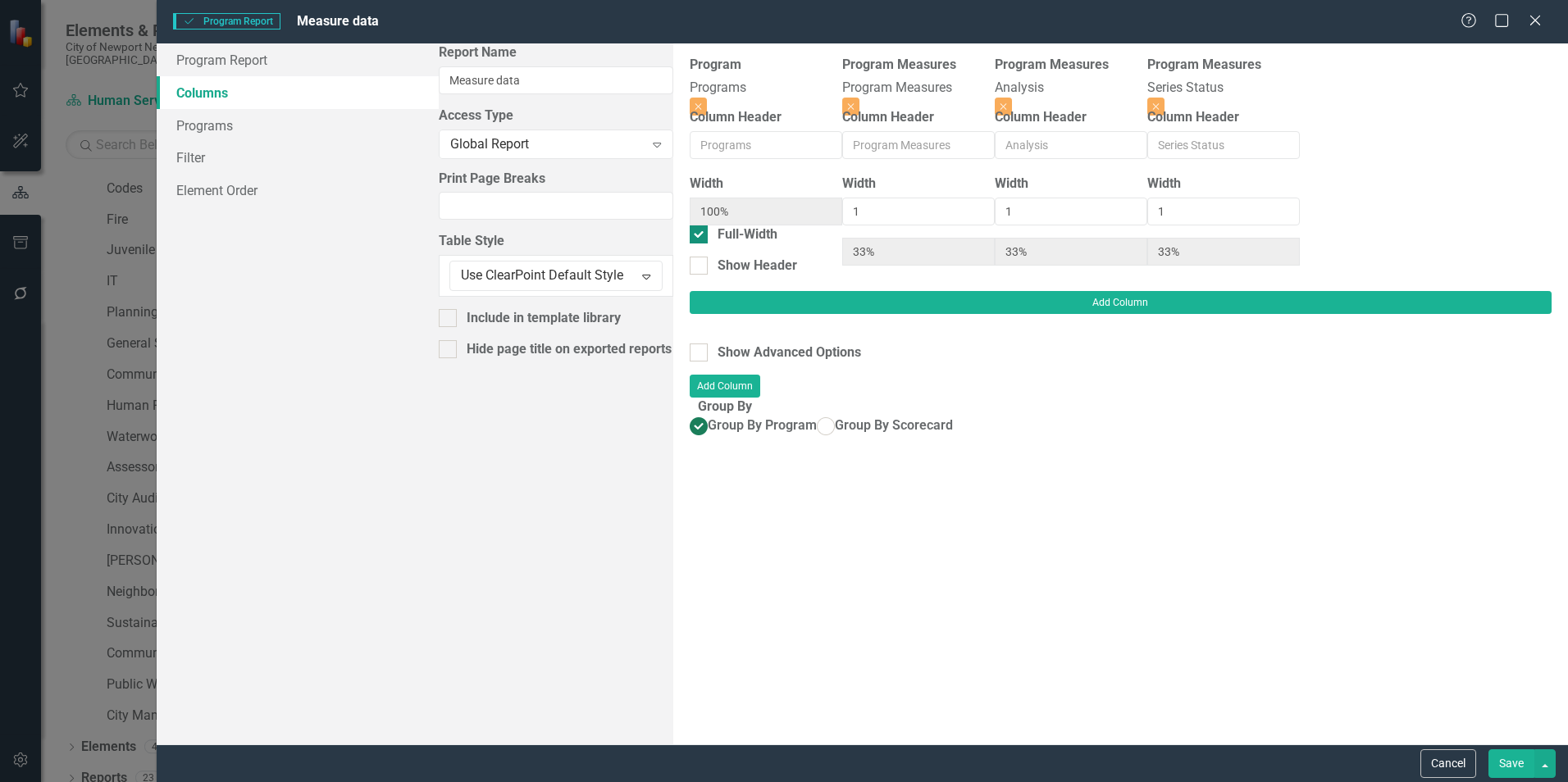
click at [690, 243] on div "Full-Width" at bounding box center [766, 235] width 152 height 19
click at [690, 236] on input "Full-Width" at bounding box center [695, 230] width 10 height 10
checkbox input "false"
type input "25%"
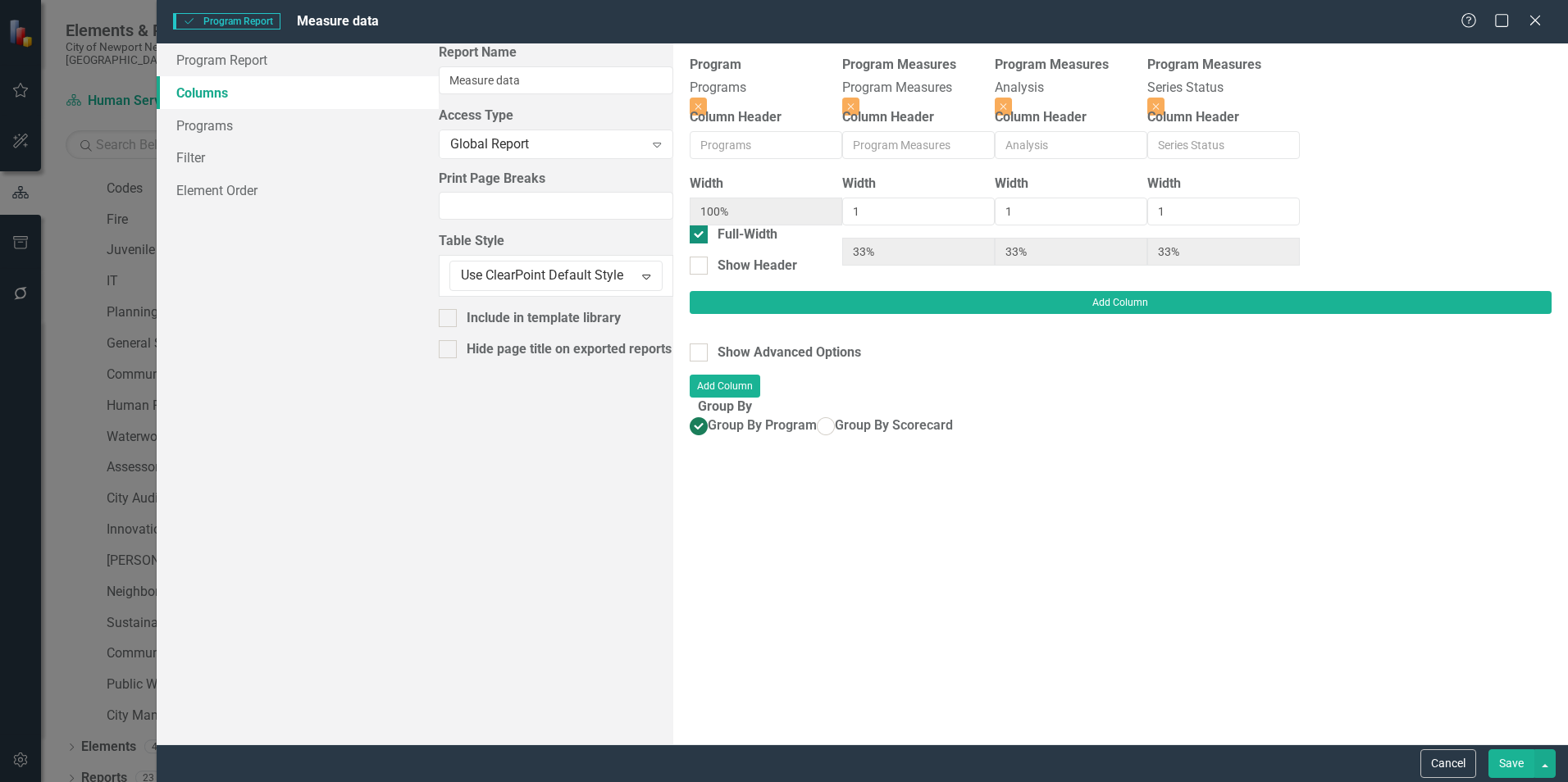
type input "25%"
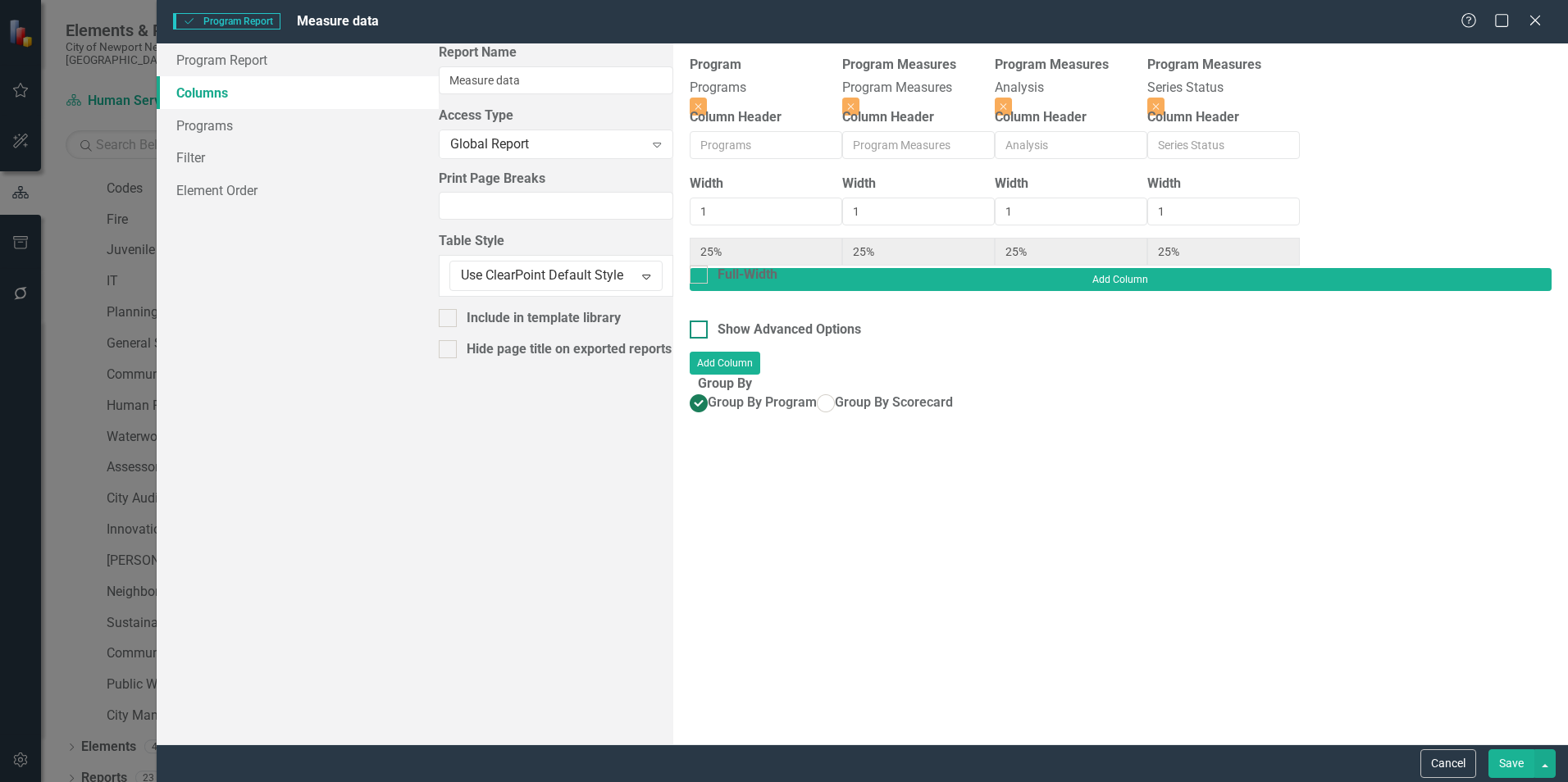
click at [690, 321] on div "Show Advanced Options" at bounding box center [1121, 330] width 862 height 19
click at [690, 321] on input "Show Advanced Options" at bounding box center [695, 325] width 10 height 10
checkbox input "true"
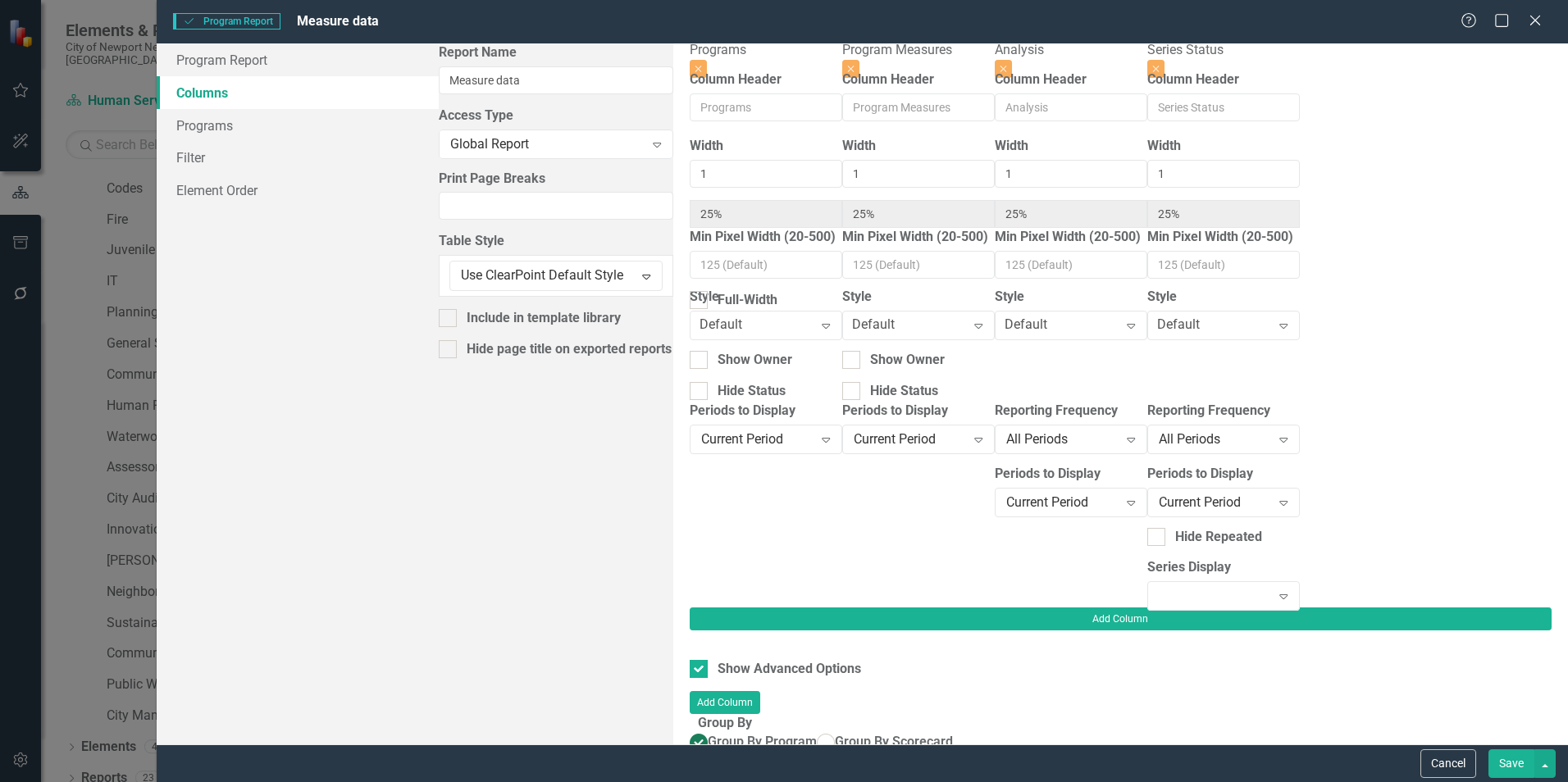
scroll to position [58, 0]
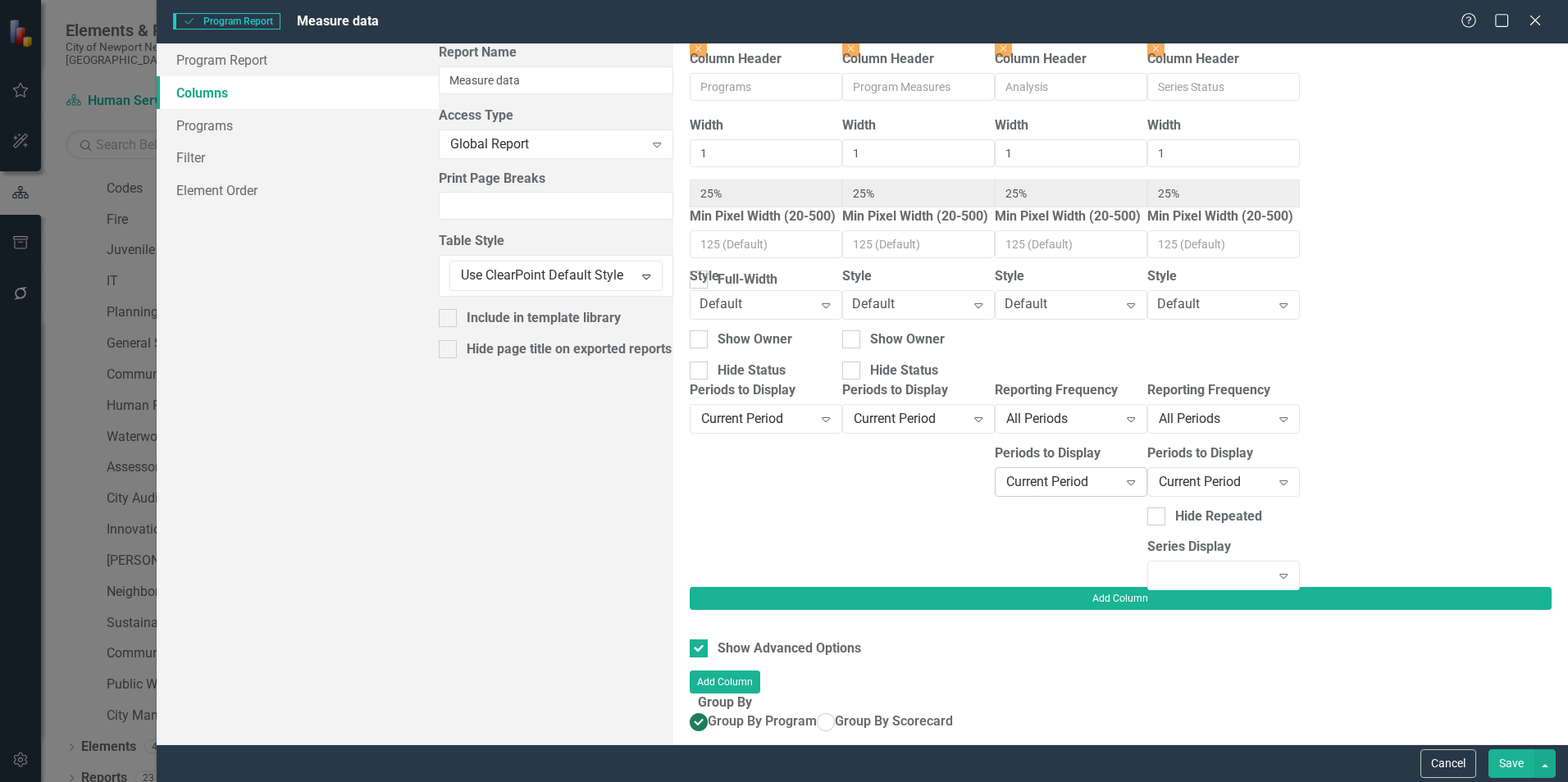
click at [1119, 474] on div "Current Period" at bounding box center [1061, 481] width 112 height 19
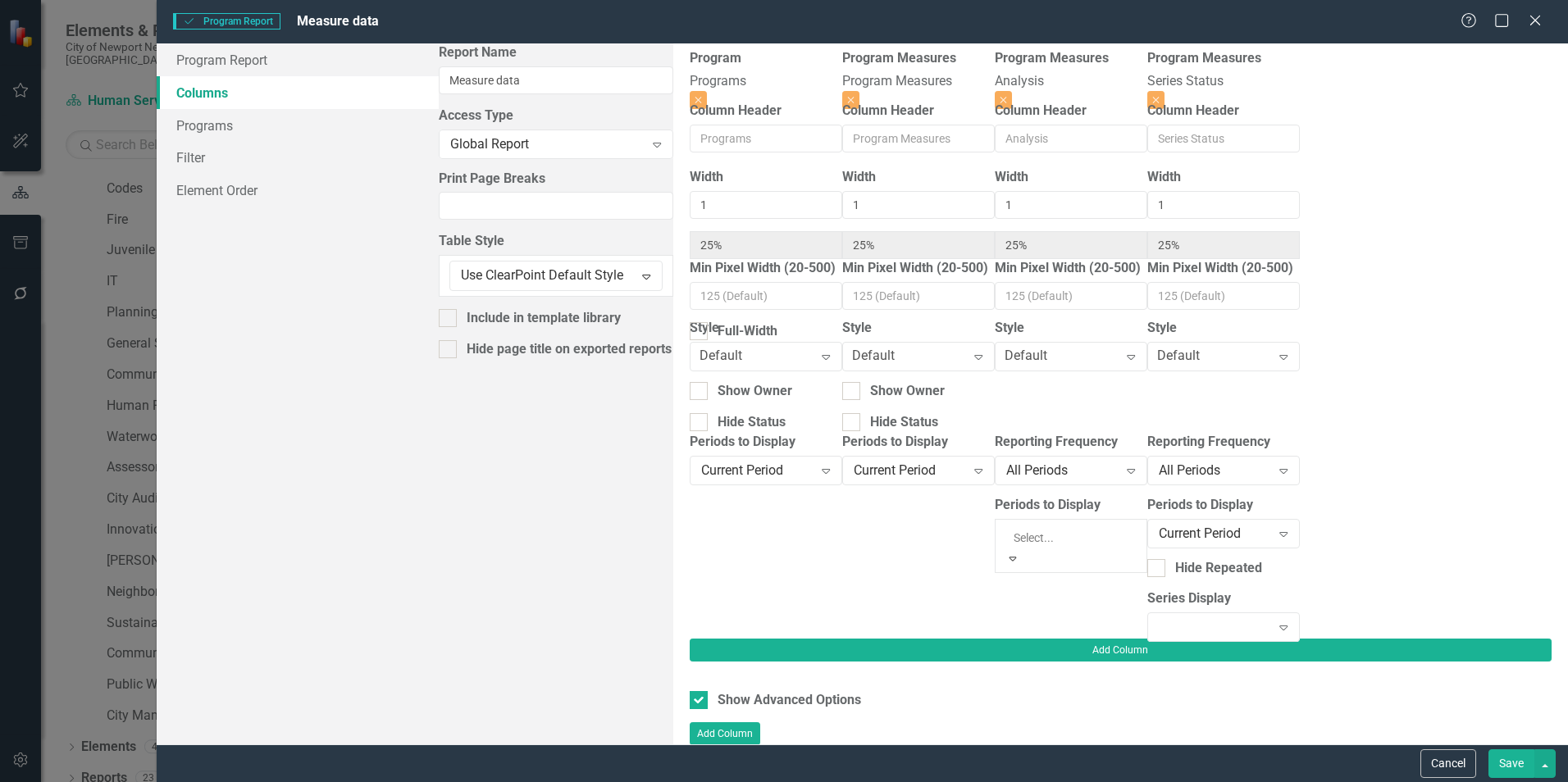
scroll to position [0, 0]
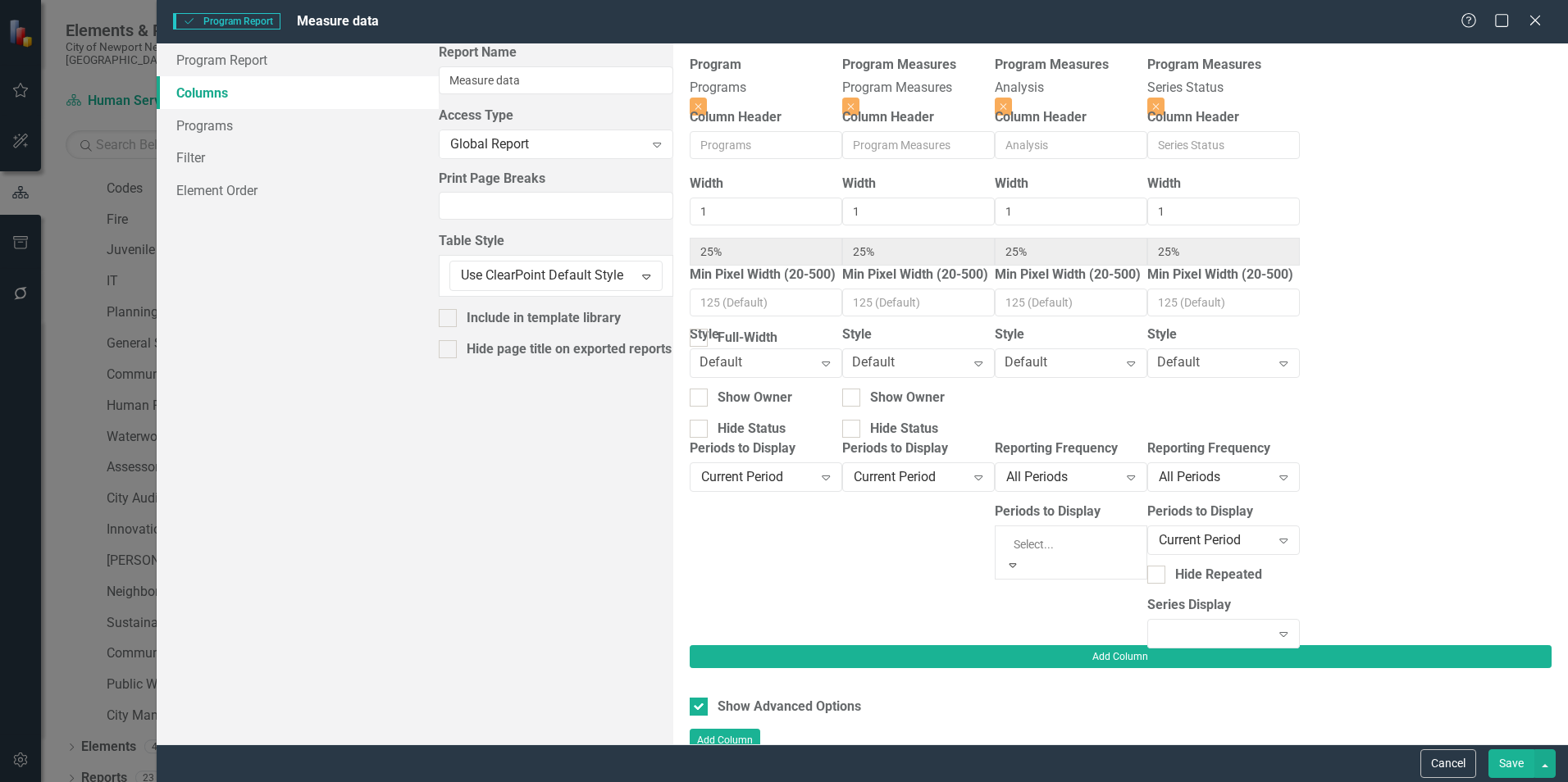
click at [1494, 697] on div at bounding box center [1121, 697] width 862 height 0
click at [1271, 530] on div "Current Period" at bounding box center [1214, 540] width 112 height 19
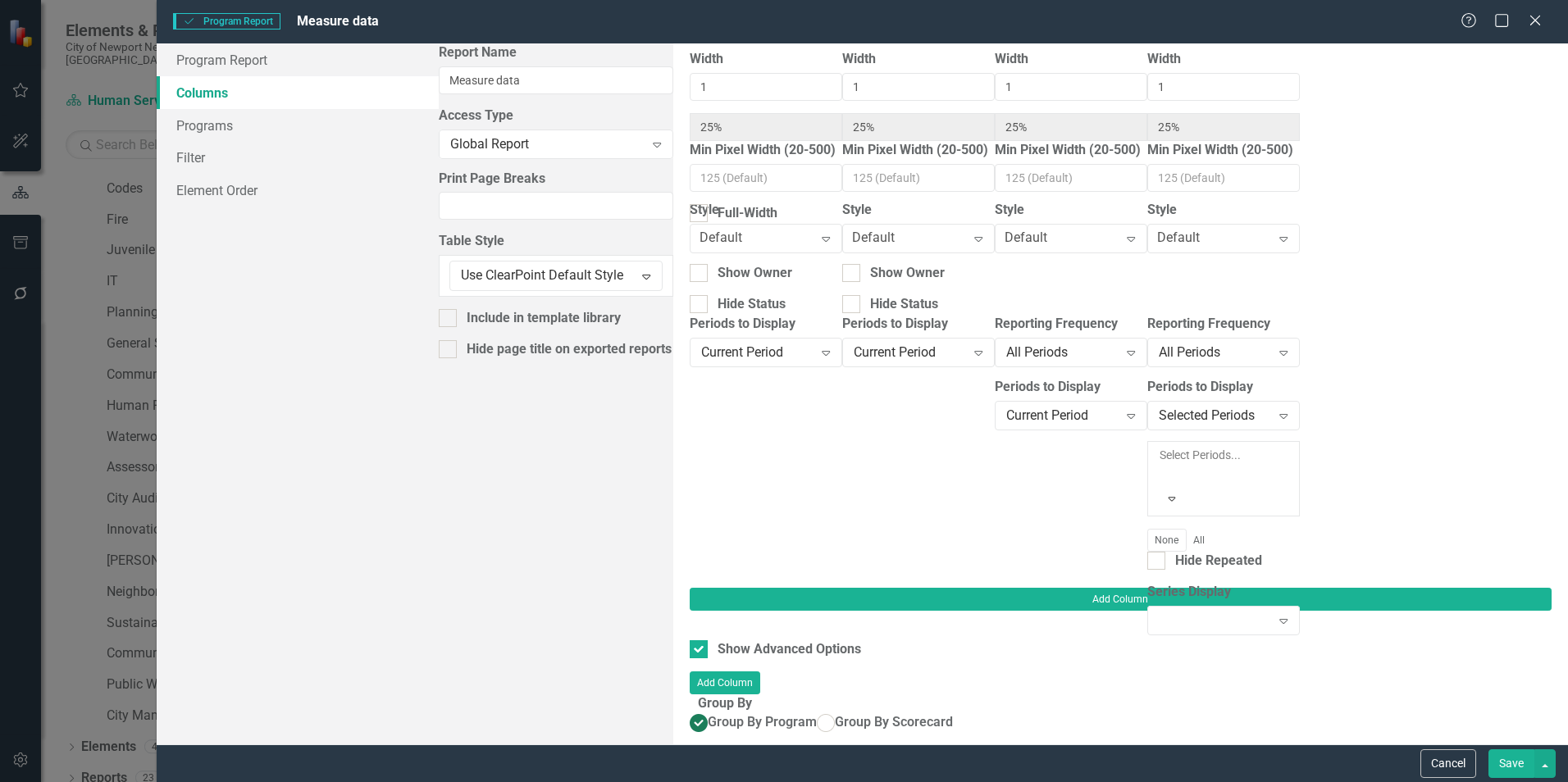
scroll to position [125, 0]
click at [1213, 528] on button "All" at bounding box center [1200, 540] width 26 height 23
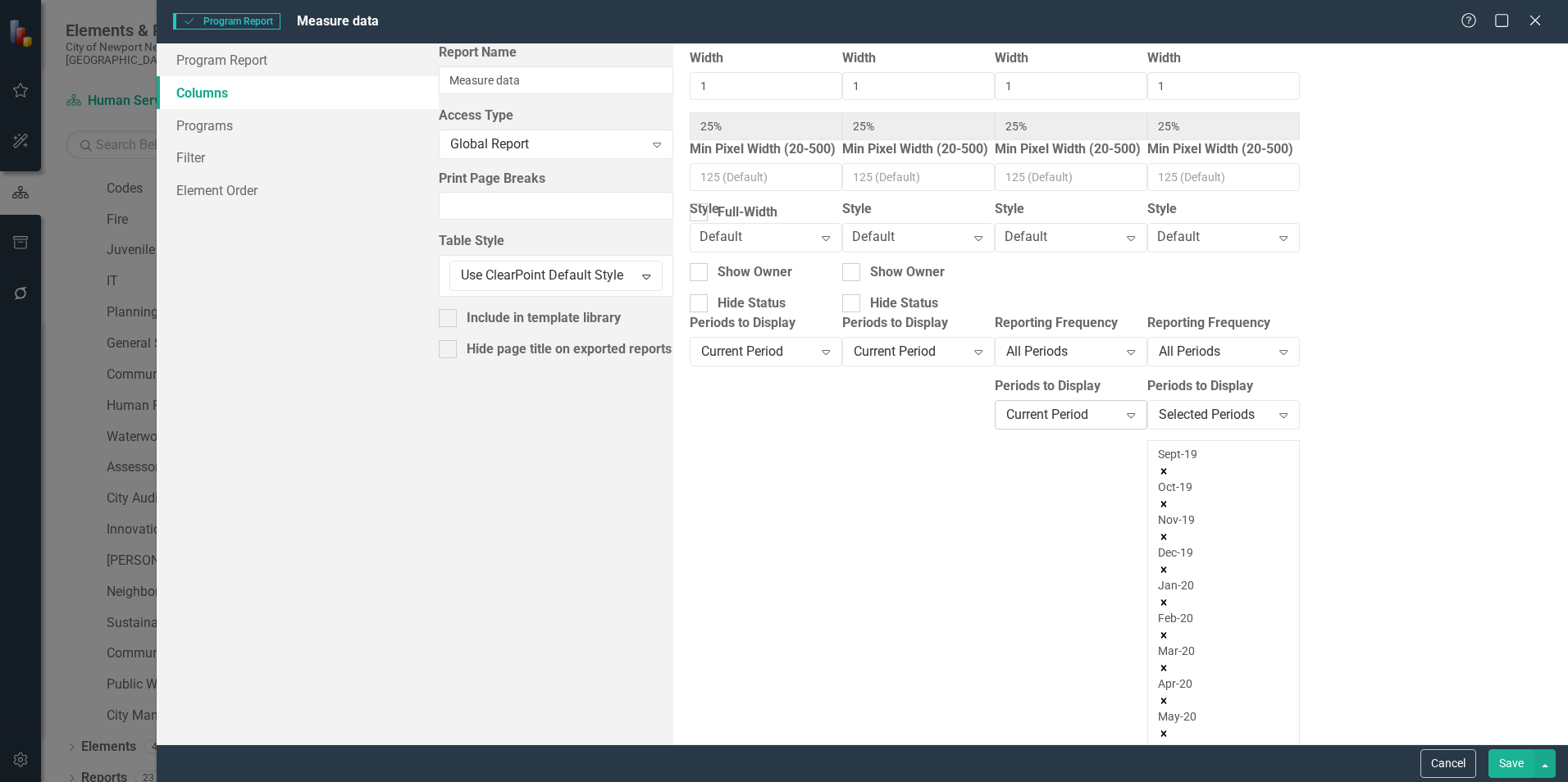
click at [1069, 405] on div "Current Period" at bounding box center [1061, 414] width 112 height 19
click at [1060, 528] on button "All" at bounding box center [1047, 540] width 26 height 23
click at [1516, 762] on button "Save" at bounding box center [1511, 763] width 46 height 29
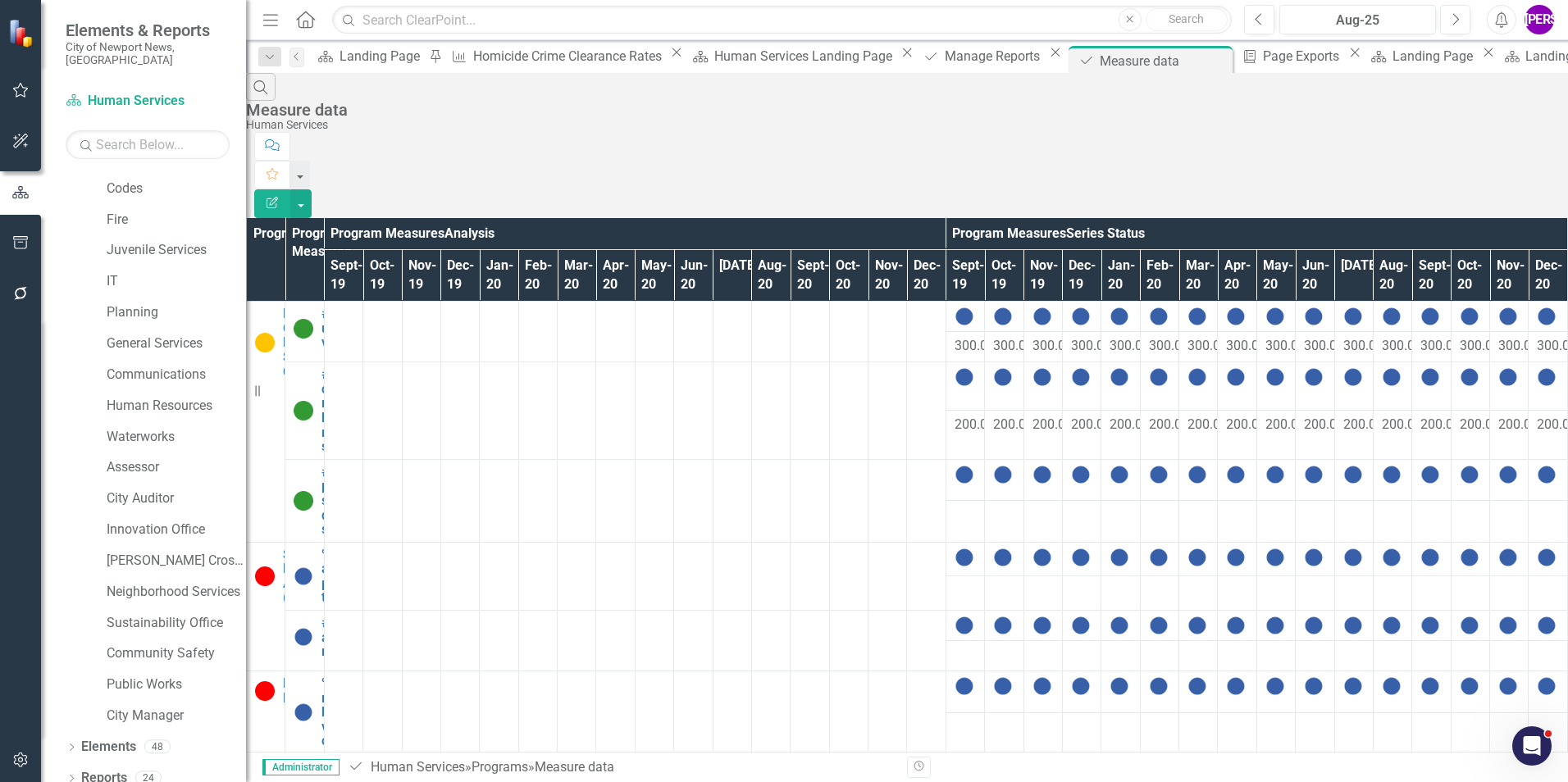
scroll to position [328, 0]
click at [290, 189] on button "Edit Report" at bounding box center [272, 203] width 36 height 29
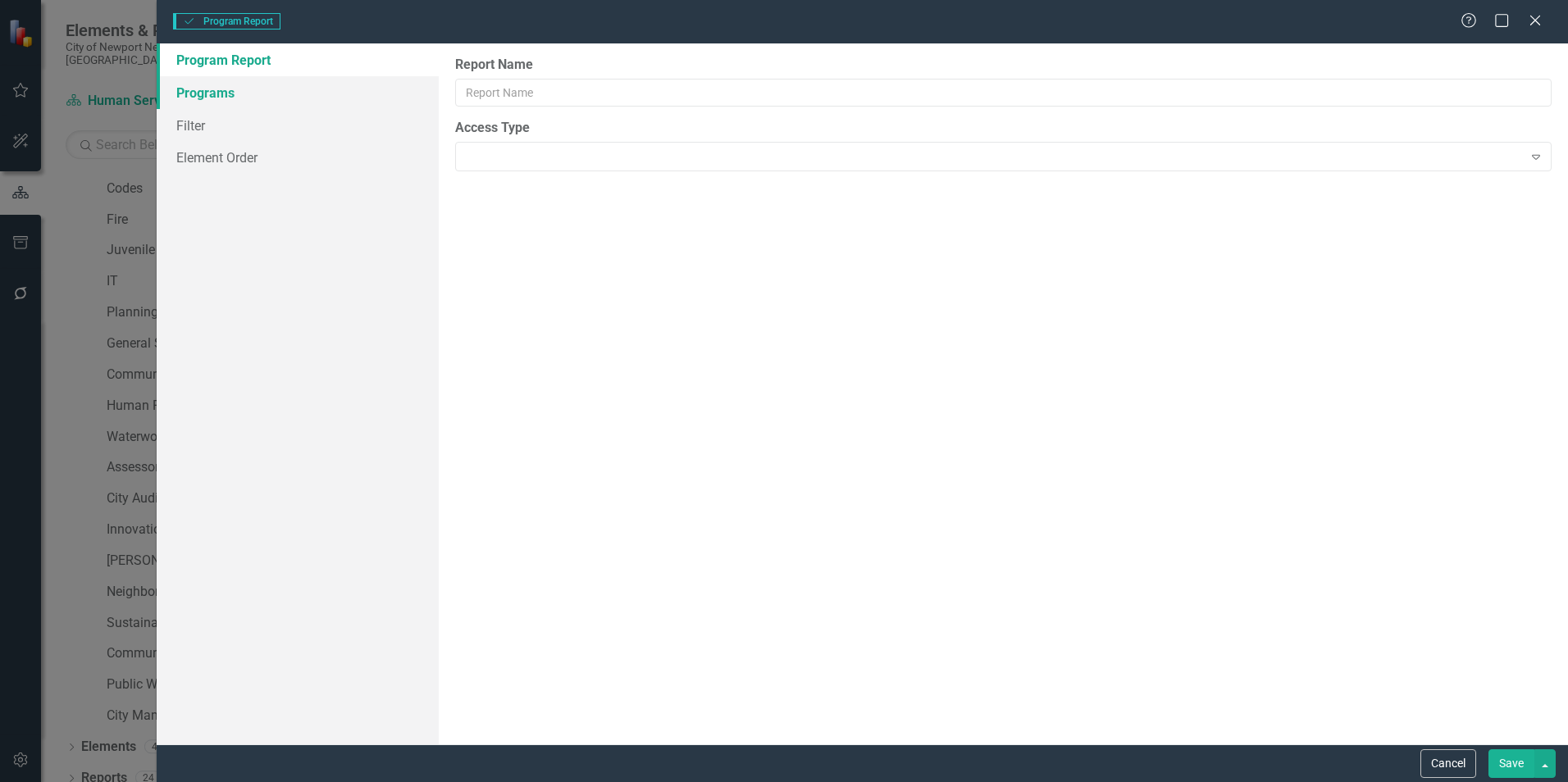
type input "Measure data"
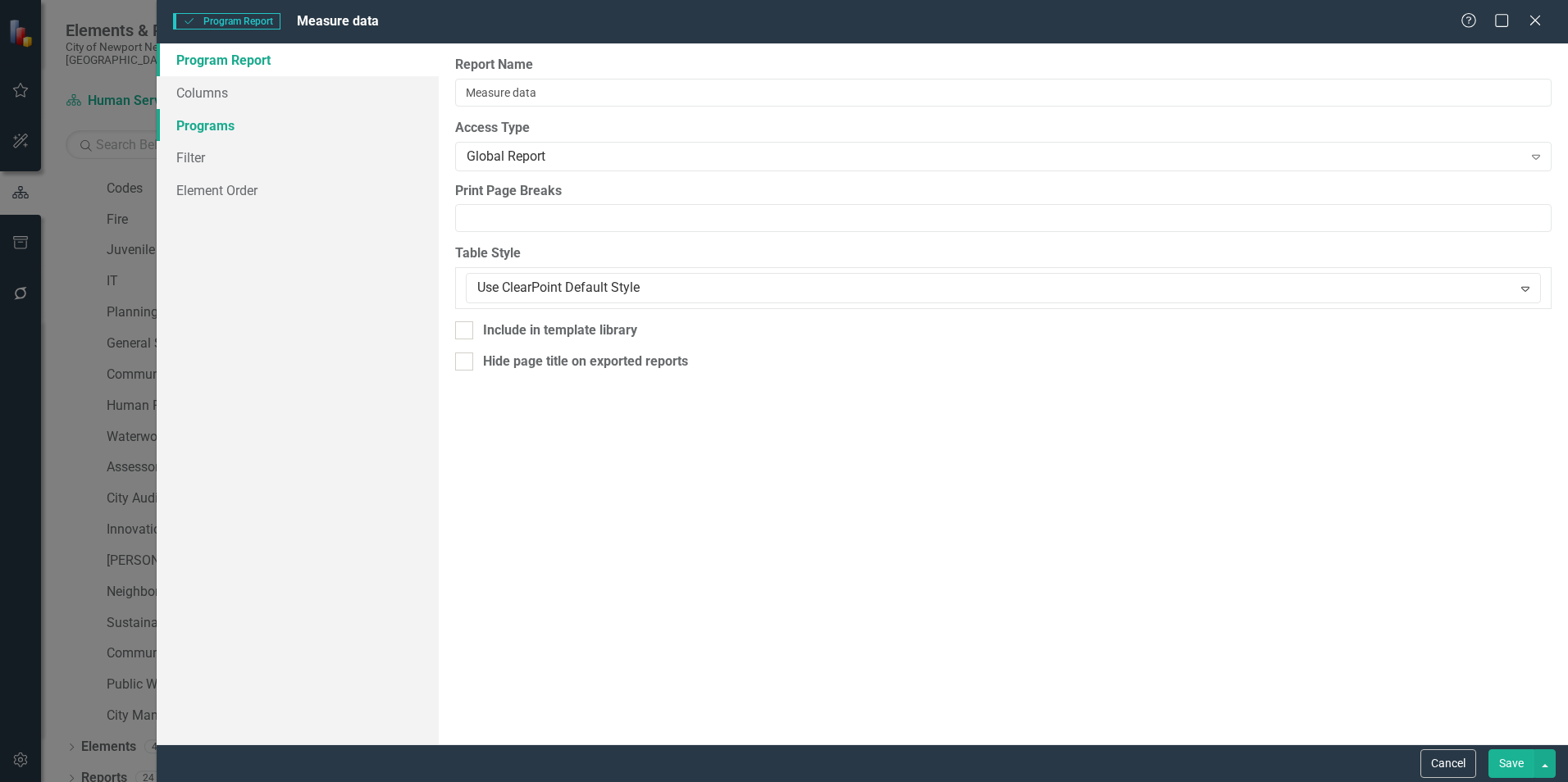
click at [232, 97] on div "Program Report Columns Programs Filter Element Order" at bounding box center [298, 394] width 282 height 701
click at [212, 100] on link "Columns" at bounding box center [298, 92] width 282 height 33
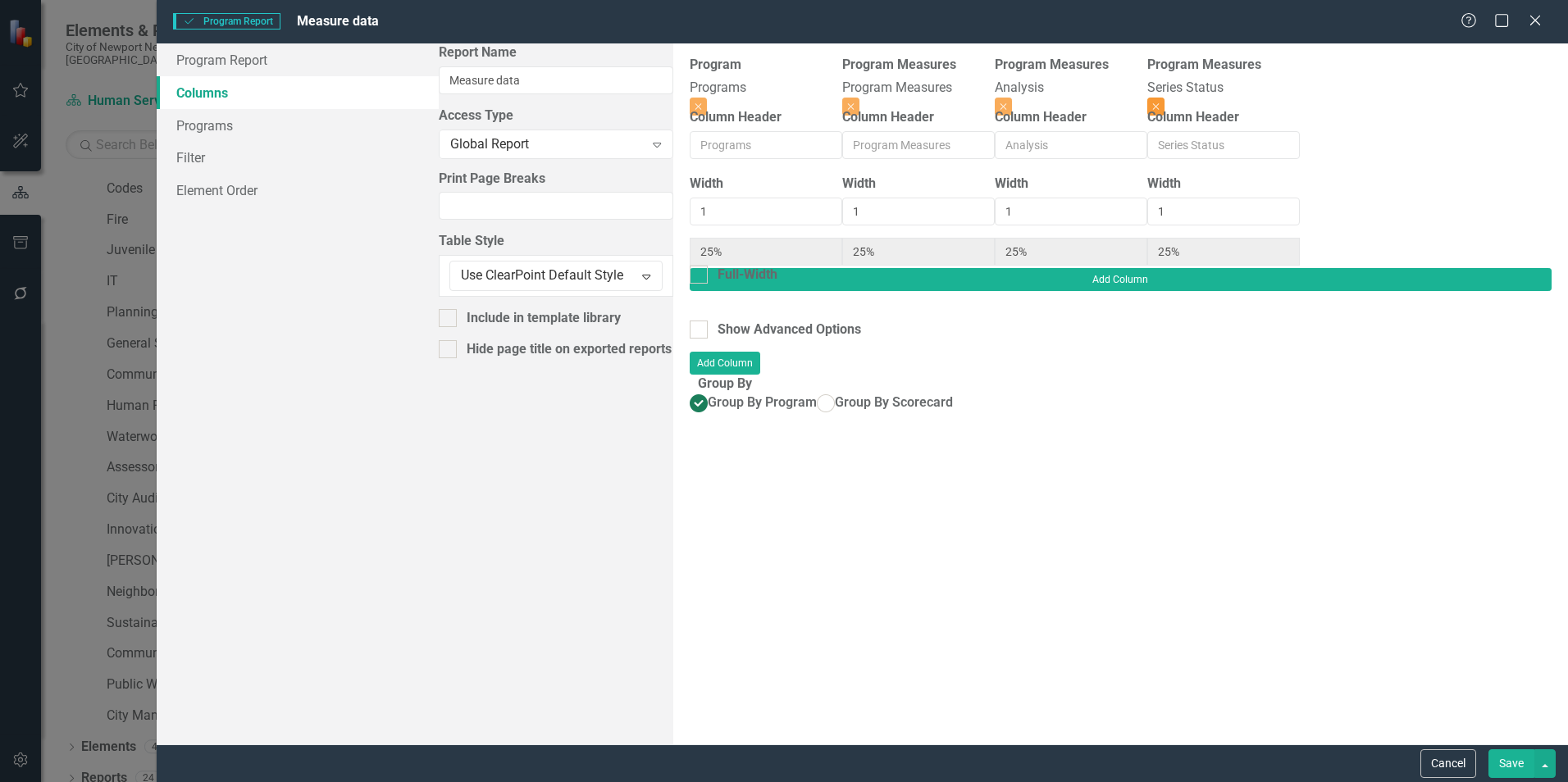
click at [1165, 98] on button "Close" at bounding box center [1155, 106] width 17 height 18
type input "33%"
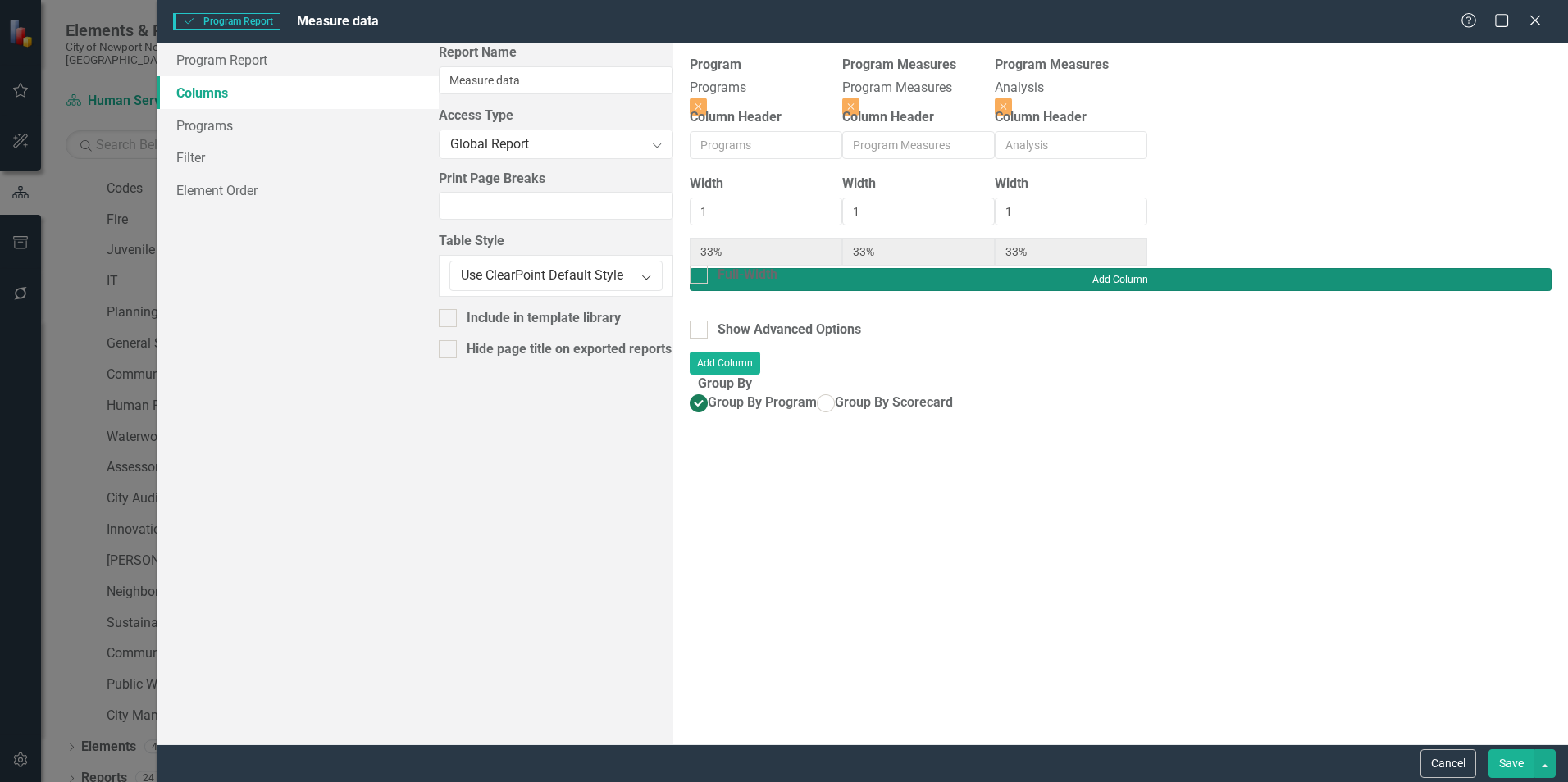
click at [1497, 268] on button "Add Column" at bounding box center [1121, 279] width 862 height 23
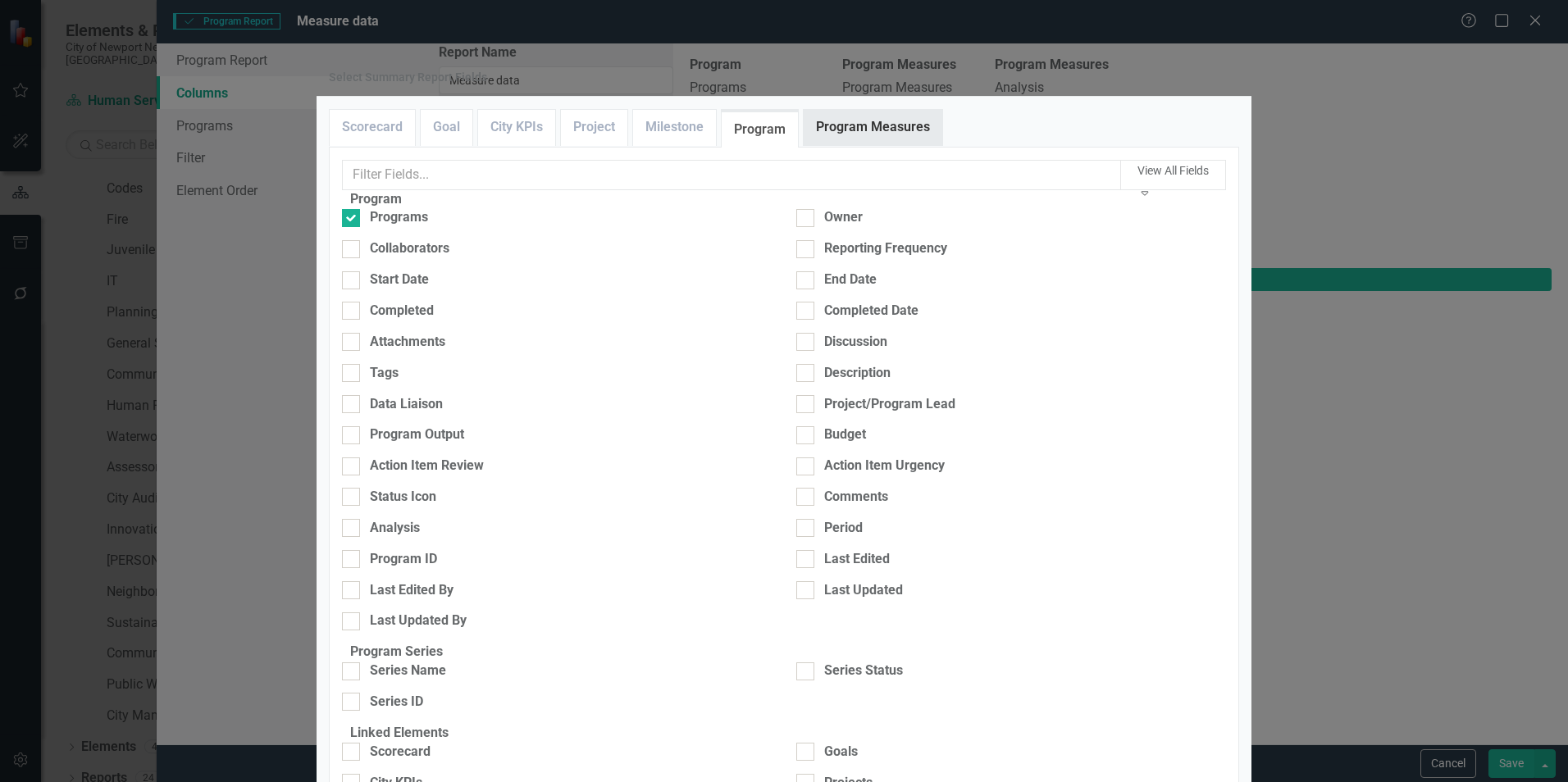
click at [832, 145] on link "Program Measures" at bounding box center [872, 128] width 138 height 36
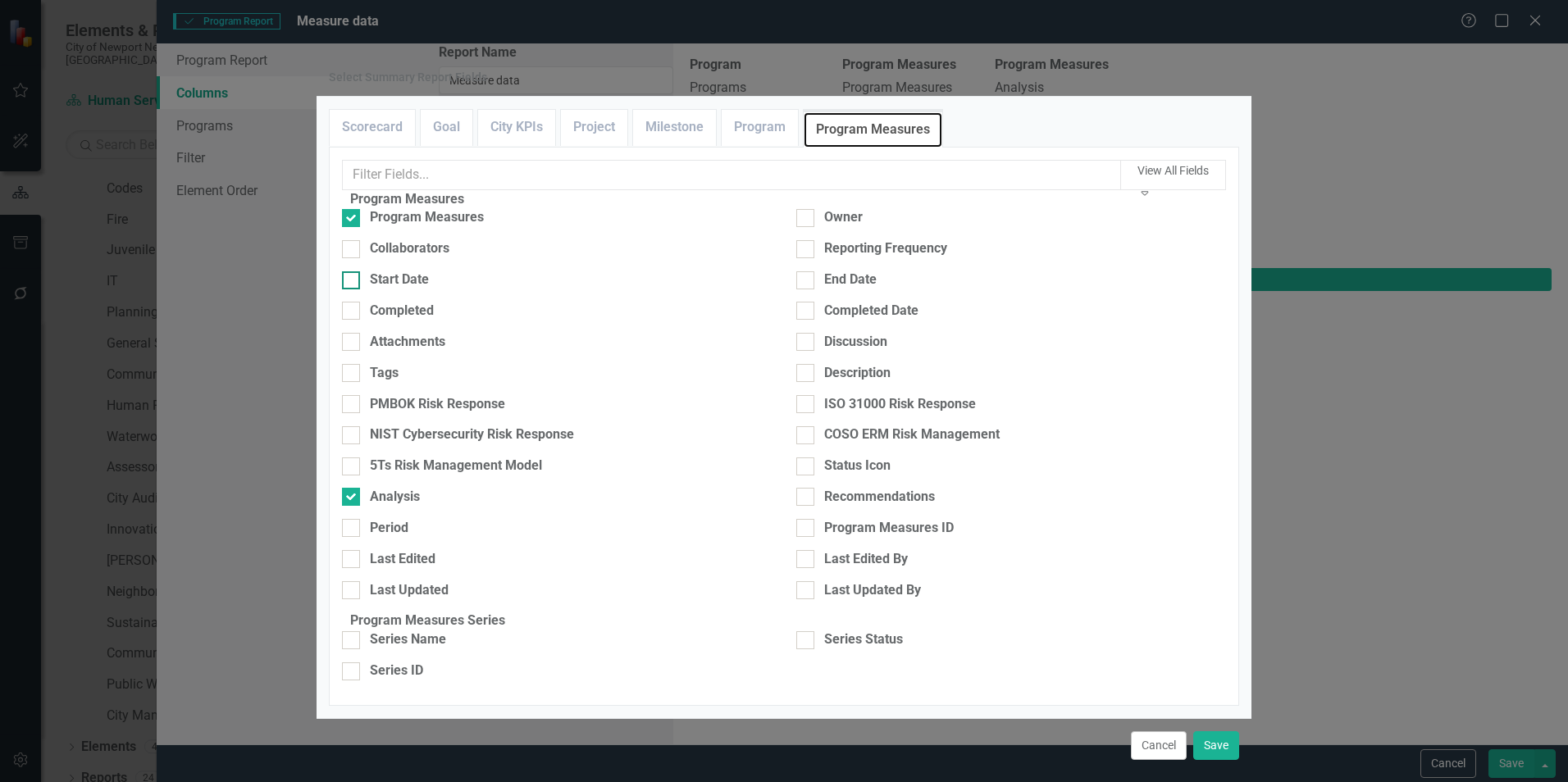
scroll to position [0, 0]
click at [738, 145] on link "Program" at bounding box center [760, 128] width 76 height 36
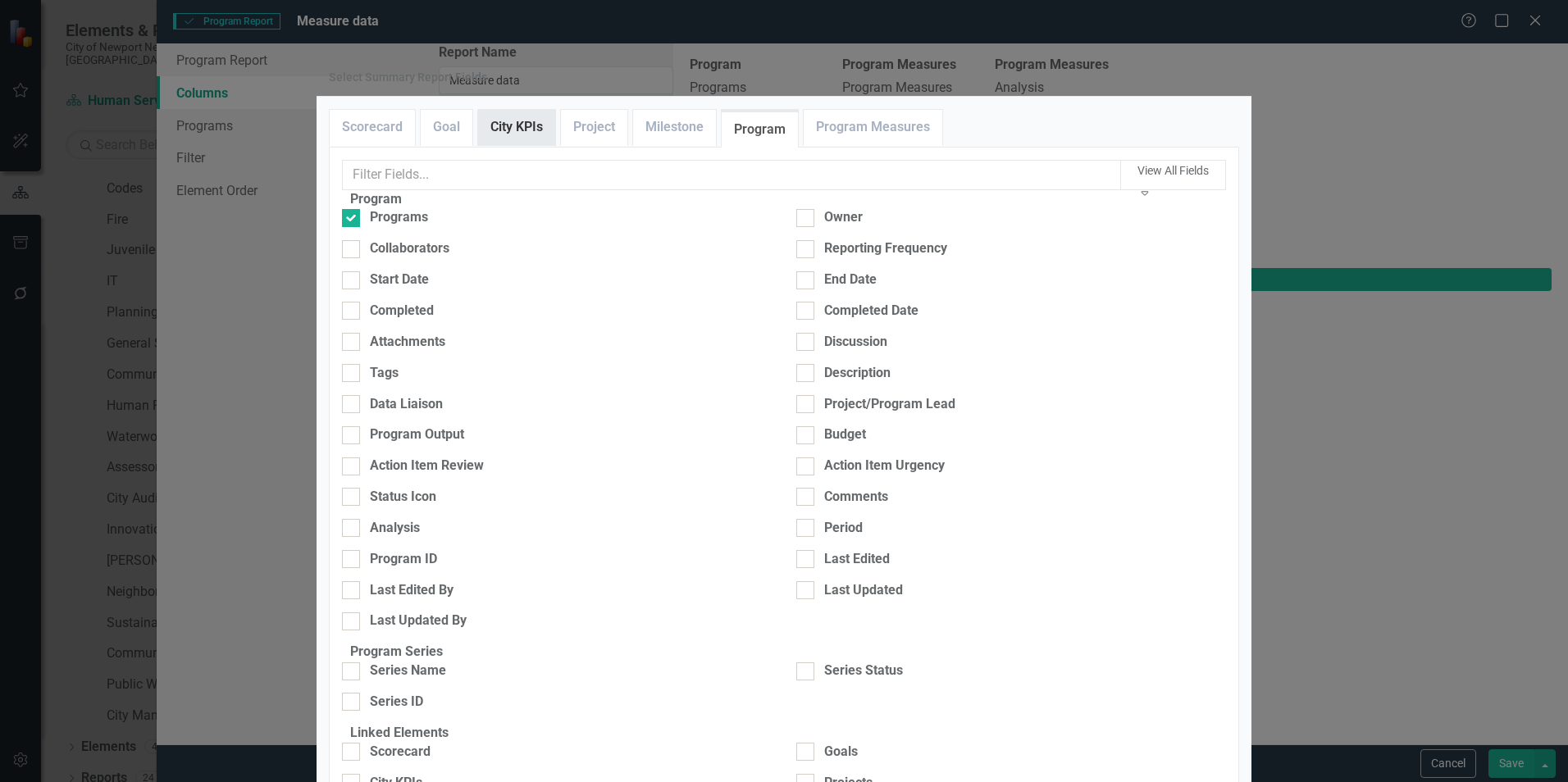
click at [502, 145] on link "City KPIs" at bounding box center [517, 128] width 77 height 36
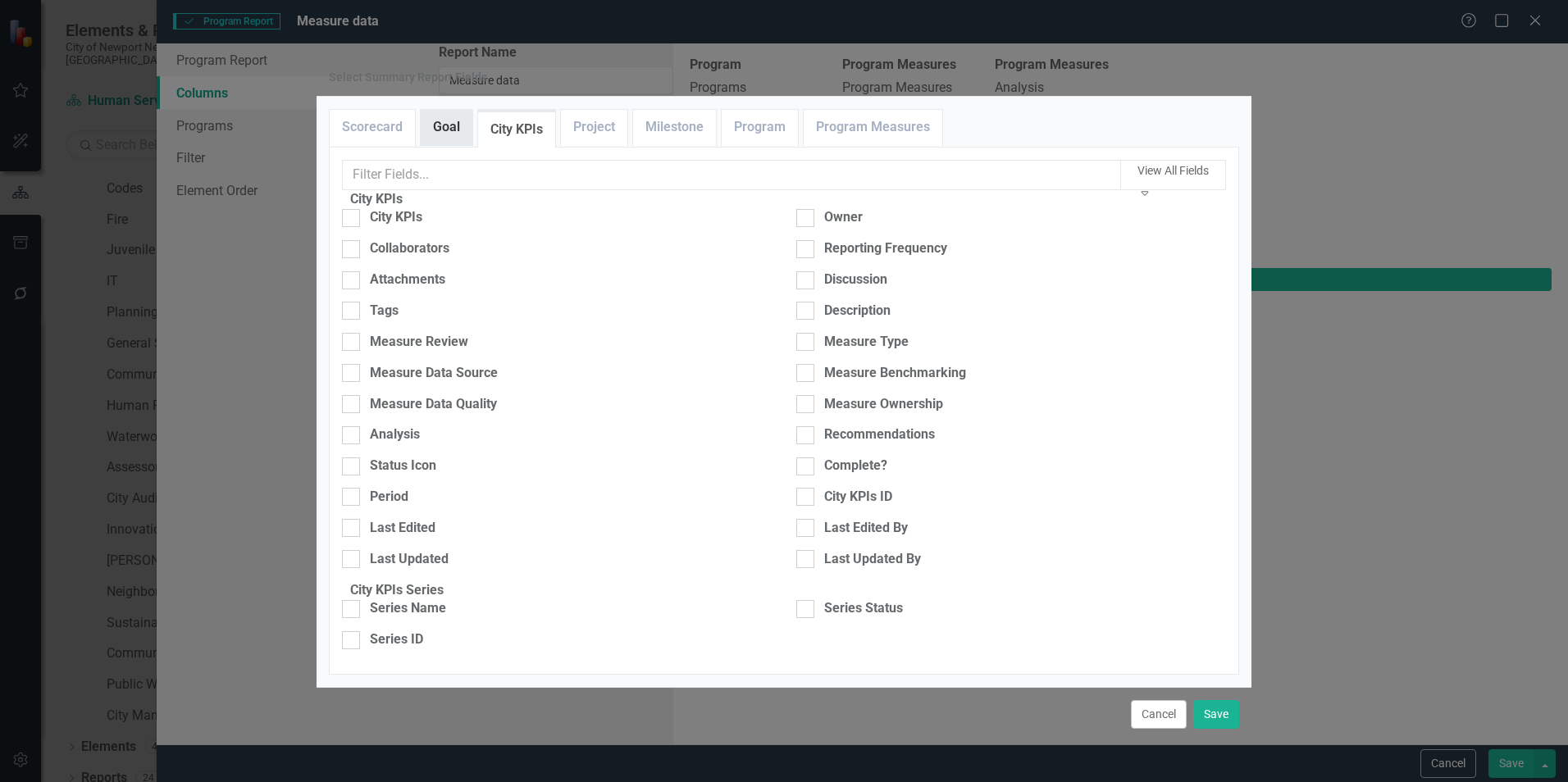
click at [452, 145] on link "Goal" at bounding box center [446, 128] width 52 height 36
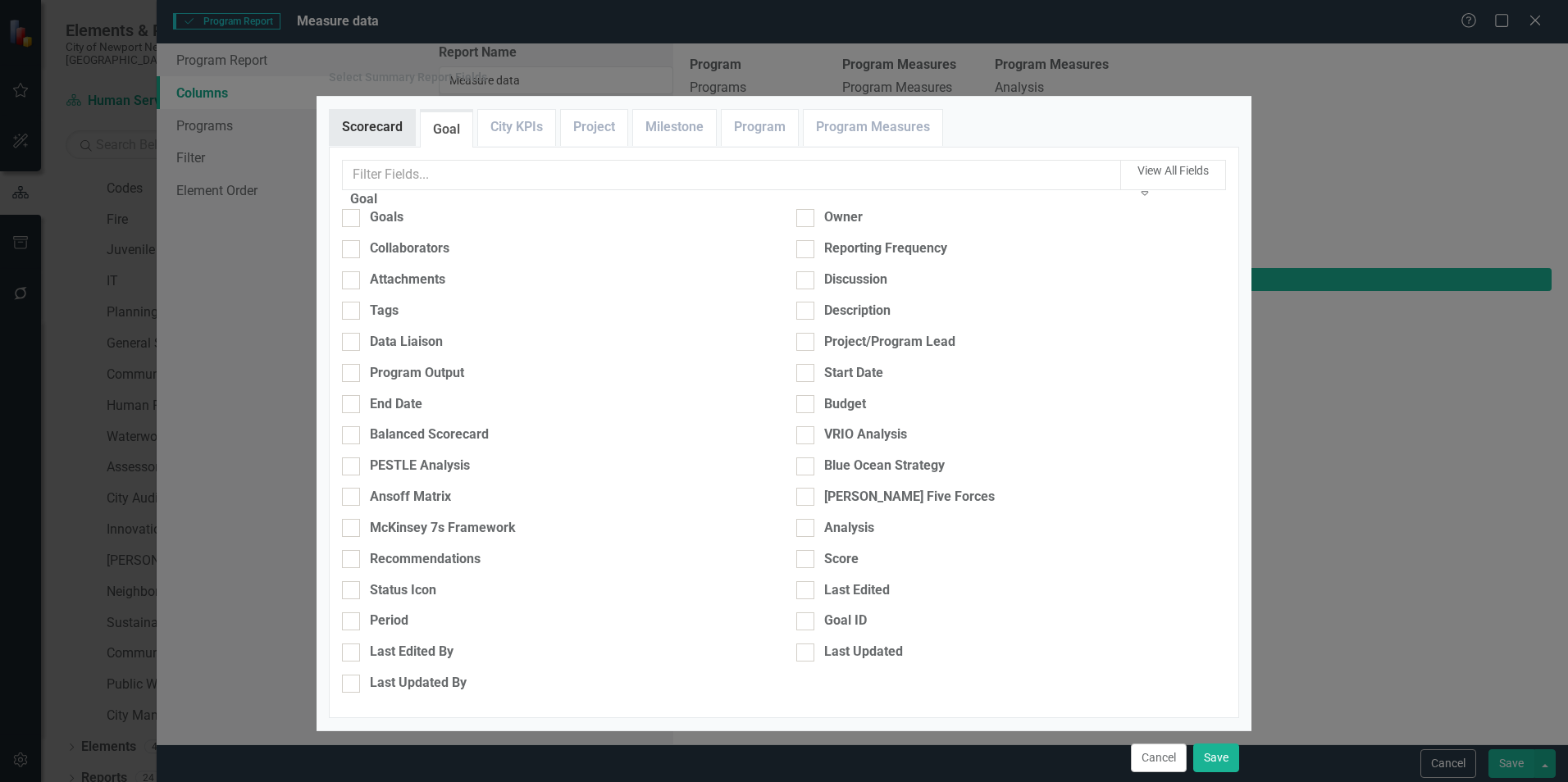
click at [369, 145] on link "Scorecard" at bounding box center [372, 128] width 86 height 36
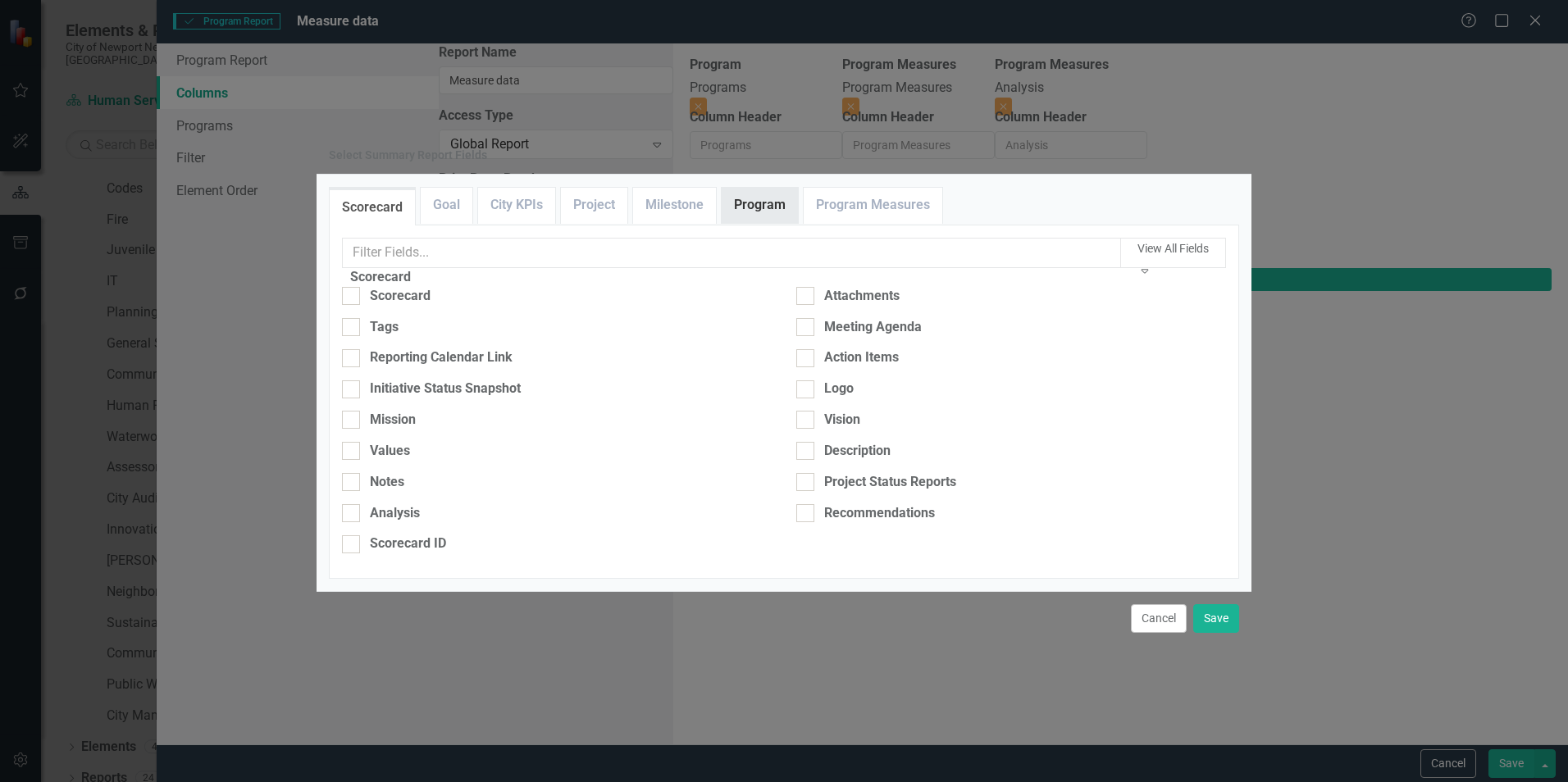
click at [751, 188] on link "Program" at bounding box center [760, 206] width 76 height 36
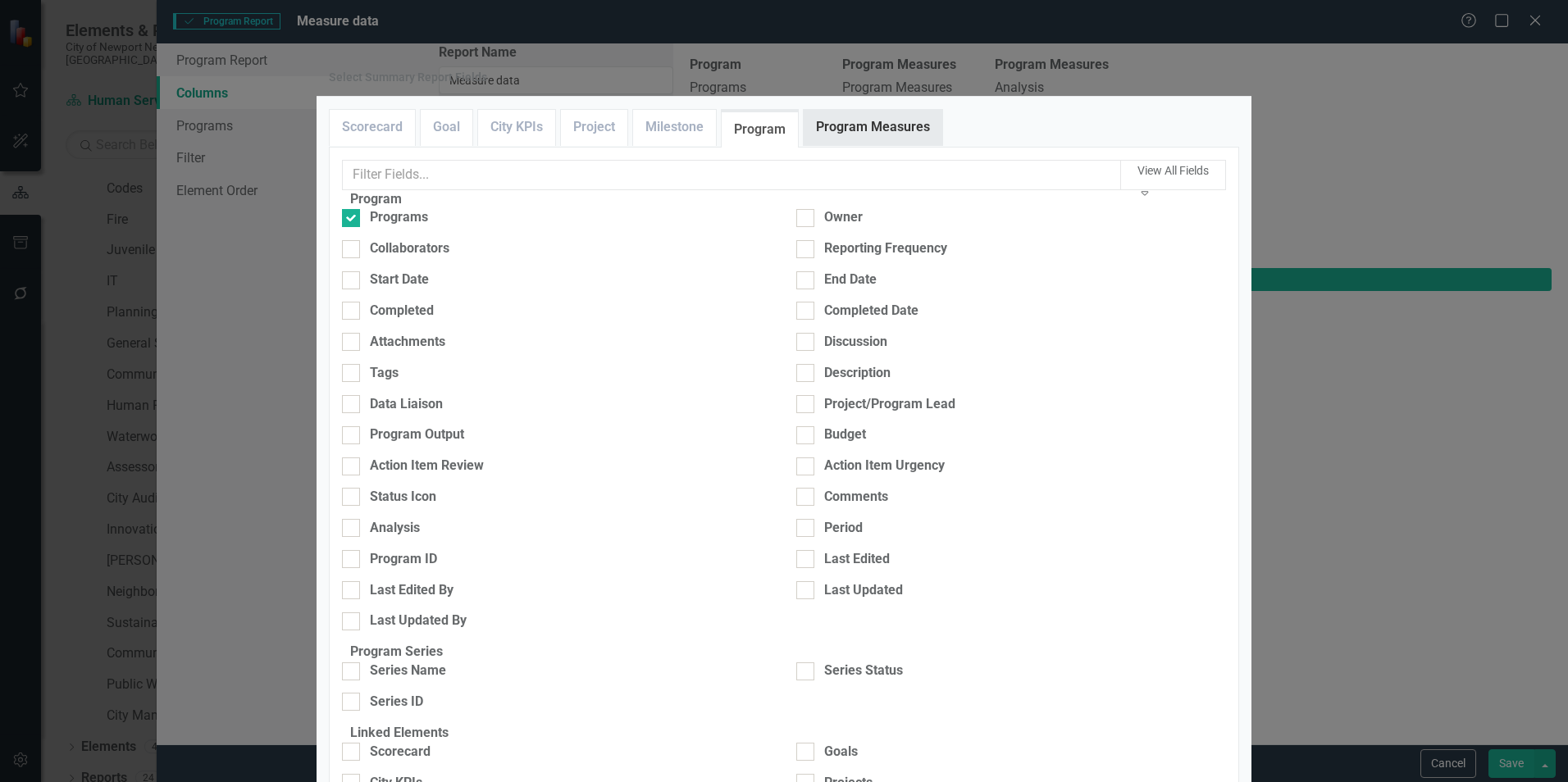
click at [838, 145] on link "Program Measures" at bounding box center [872, 128] width 138 height 36
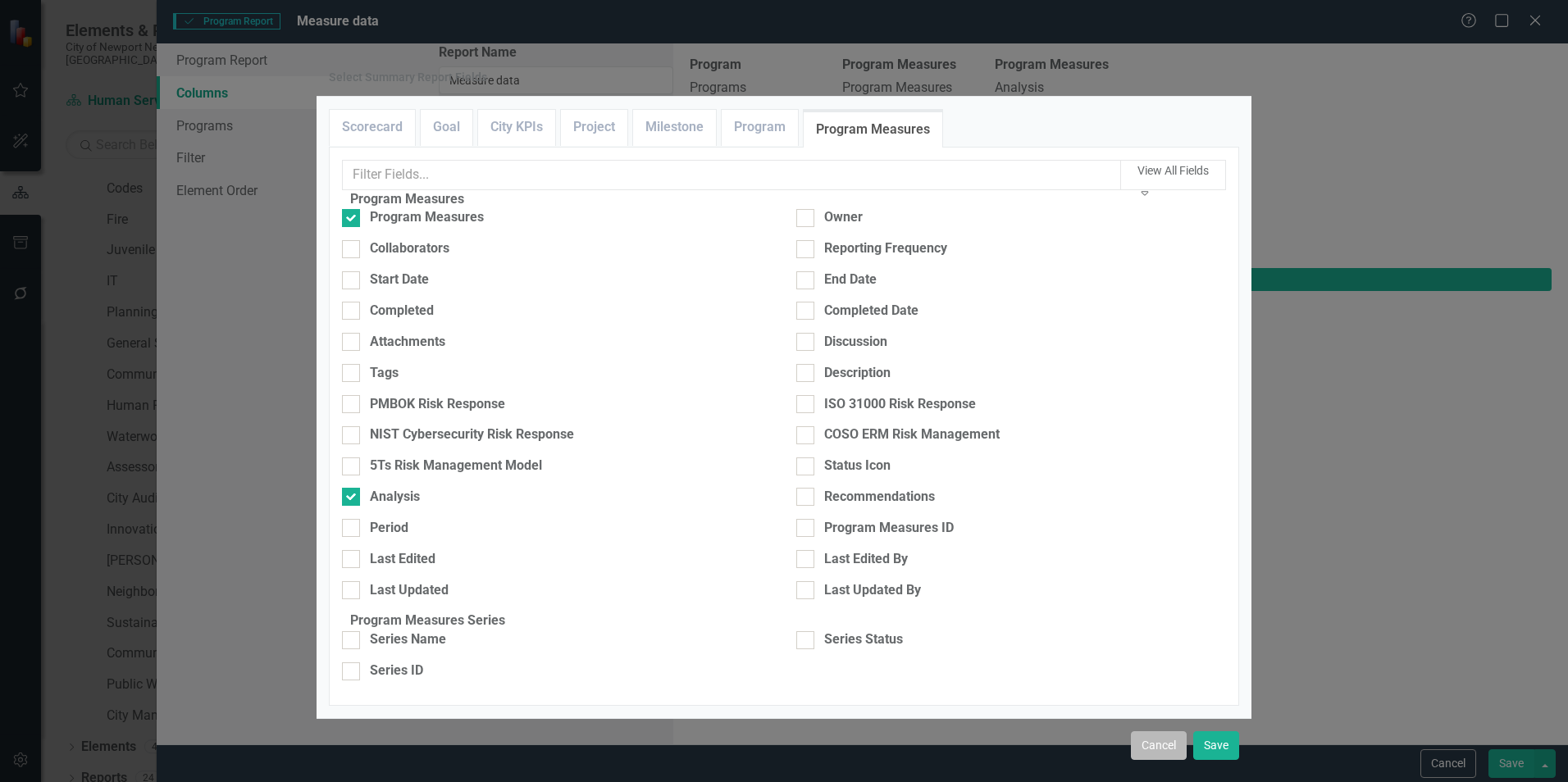
click at [1168, 731] on button "Cancel" at bounding box center [1158, 745] width 55 height 29
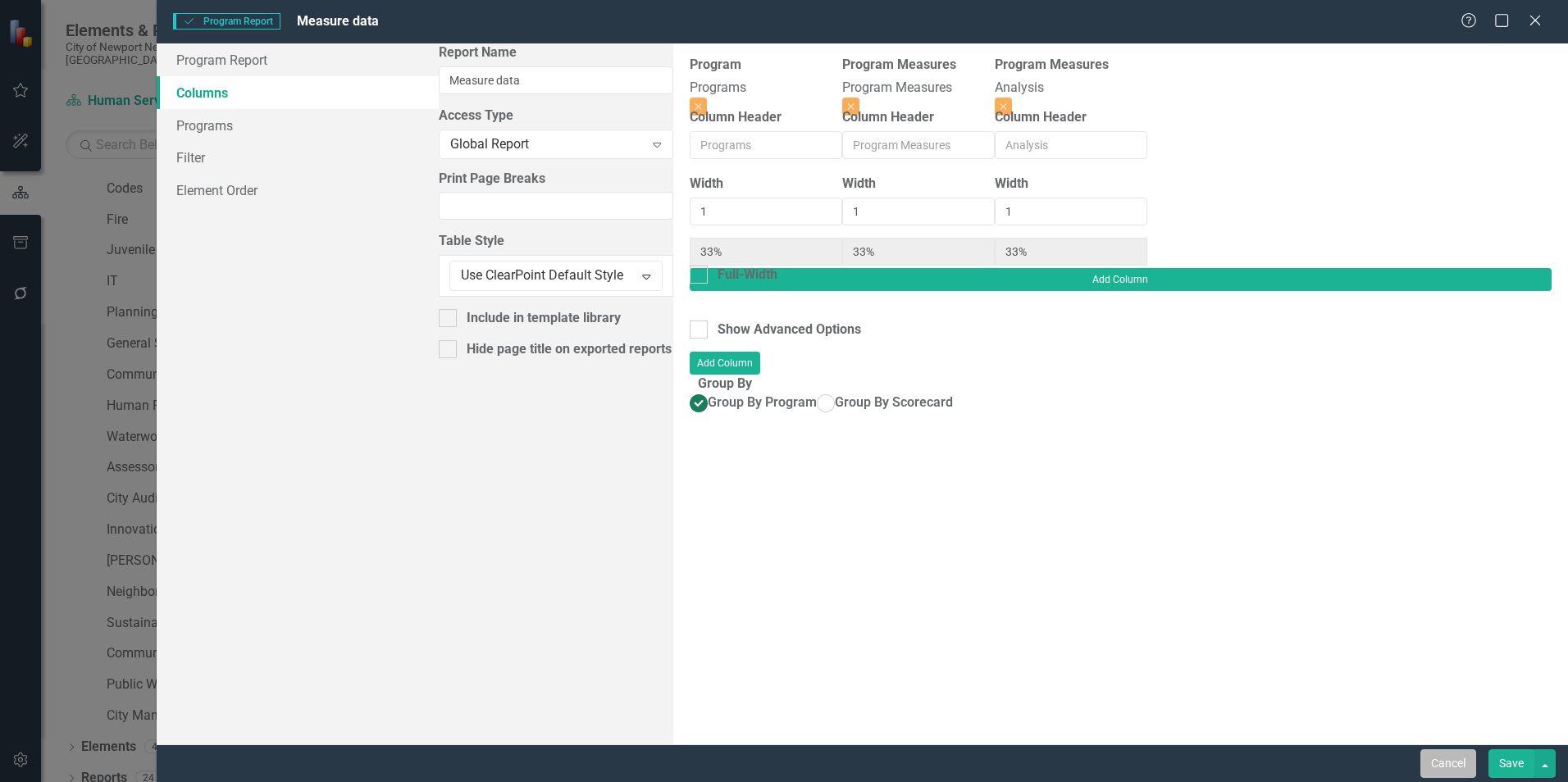
click at [1434, 774] on button "Cancel" at bounding box center [1448, 763] width 55 height 29
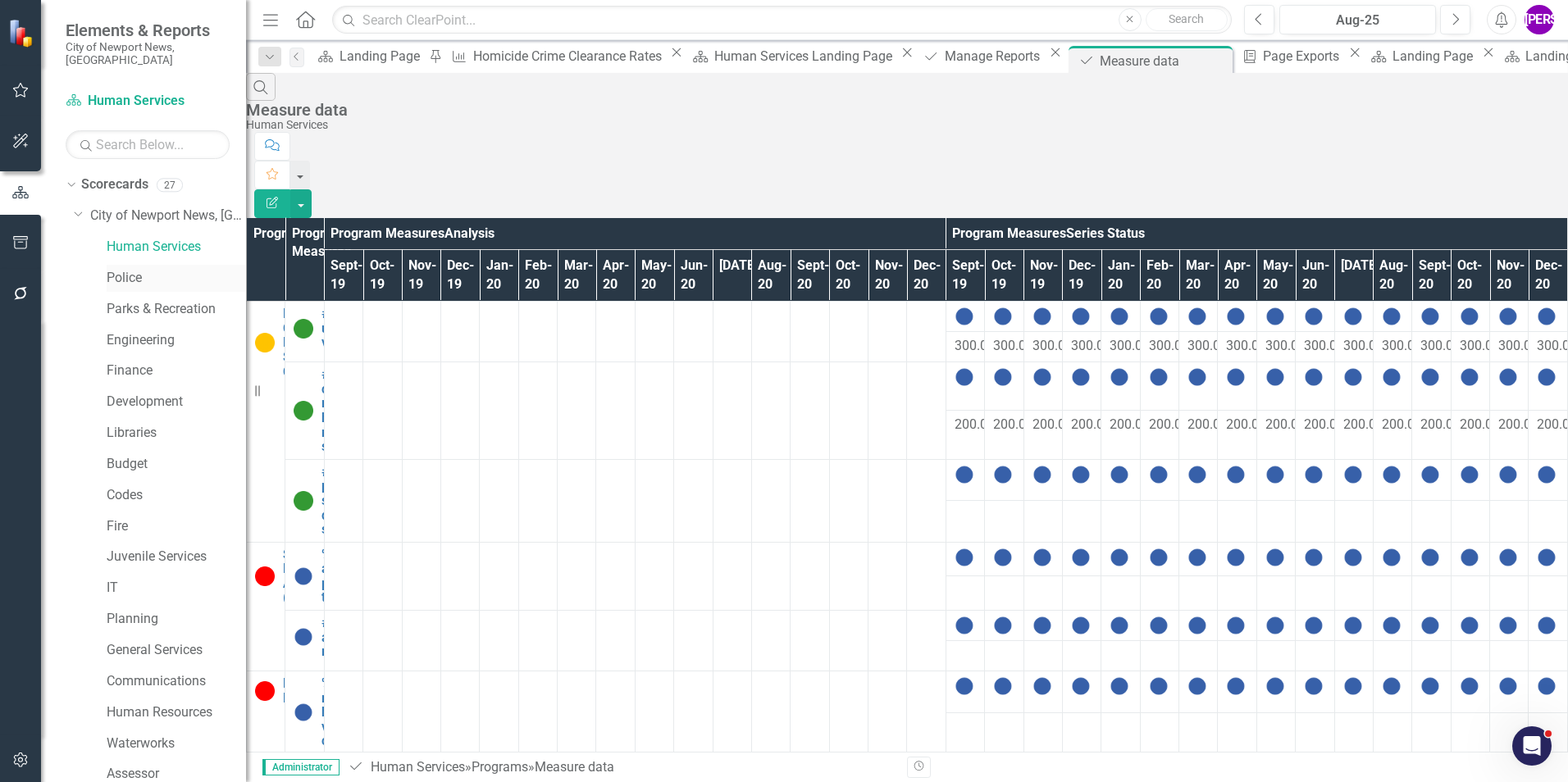
click at [132, 269] on link "Police" at bounding box center [176, 278] width 139 height 19
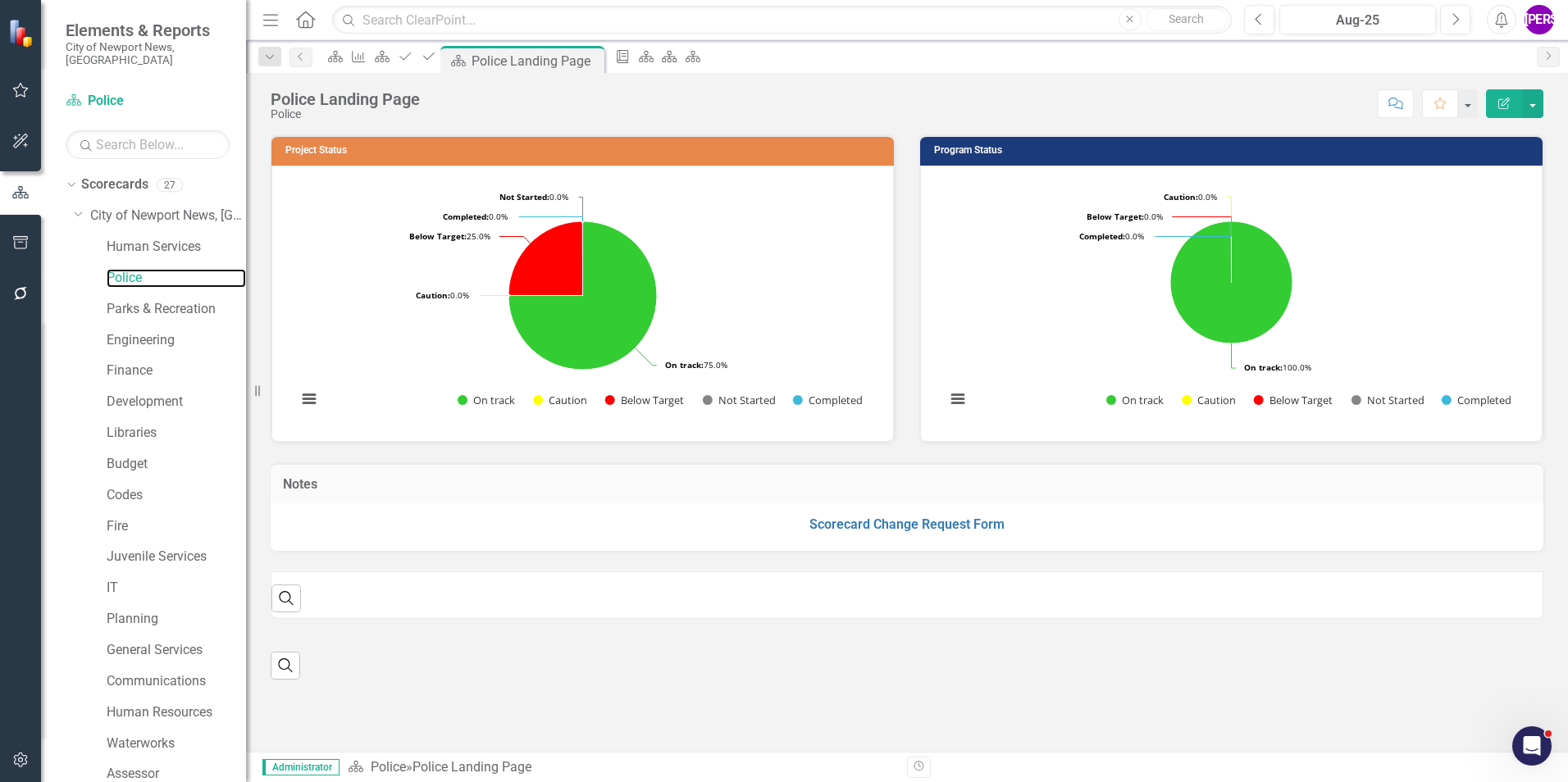
scroll to position [306, 0]
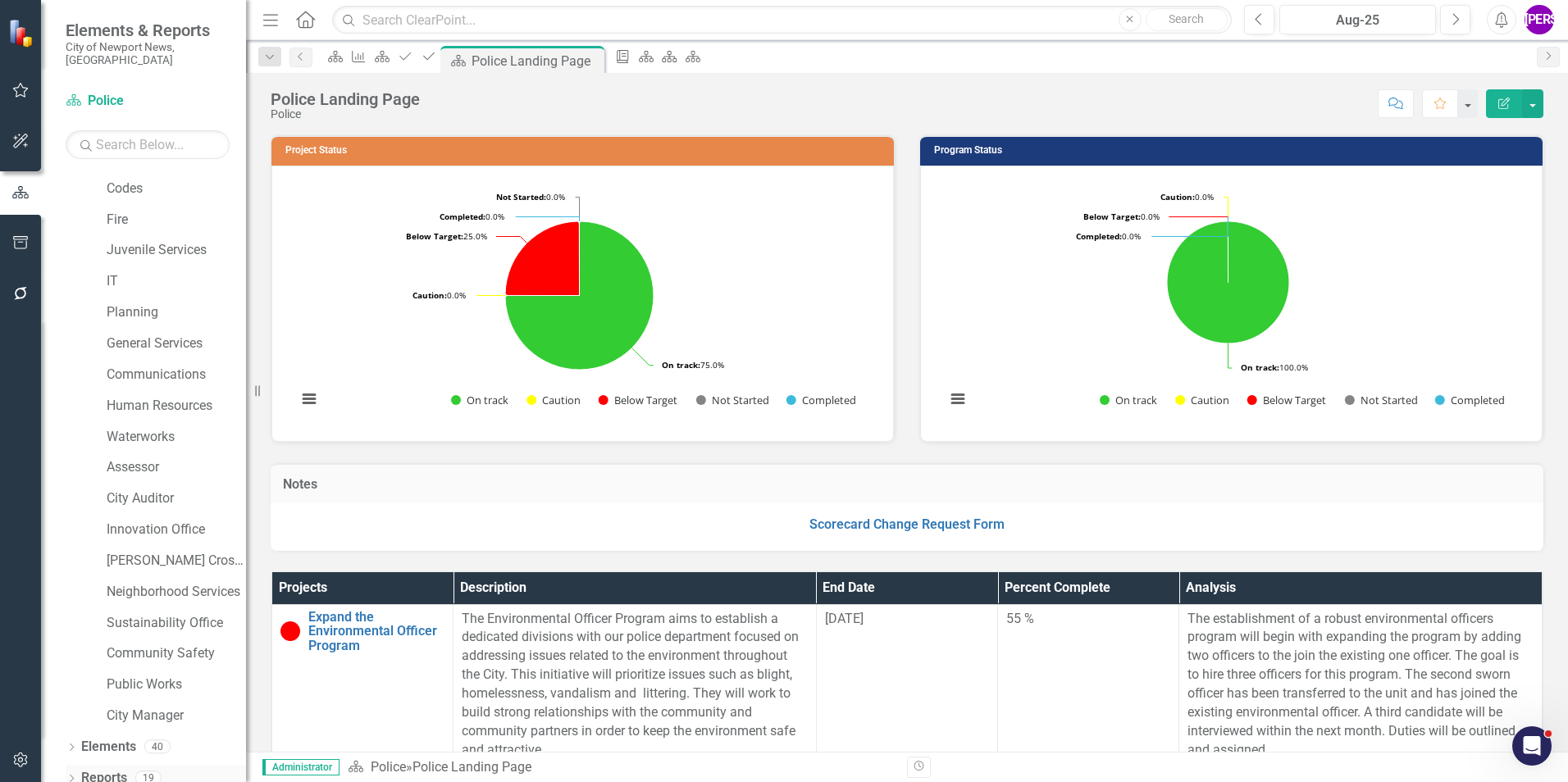
click at [106, 769] on link "Reports" at bounding box center [103, 778] width 46 height 19
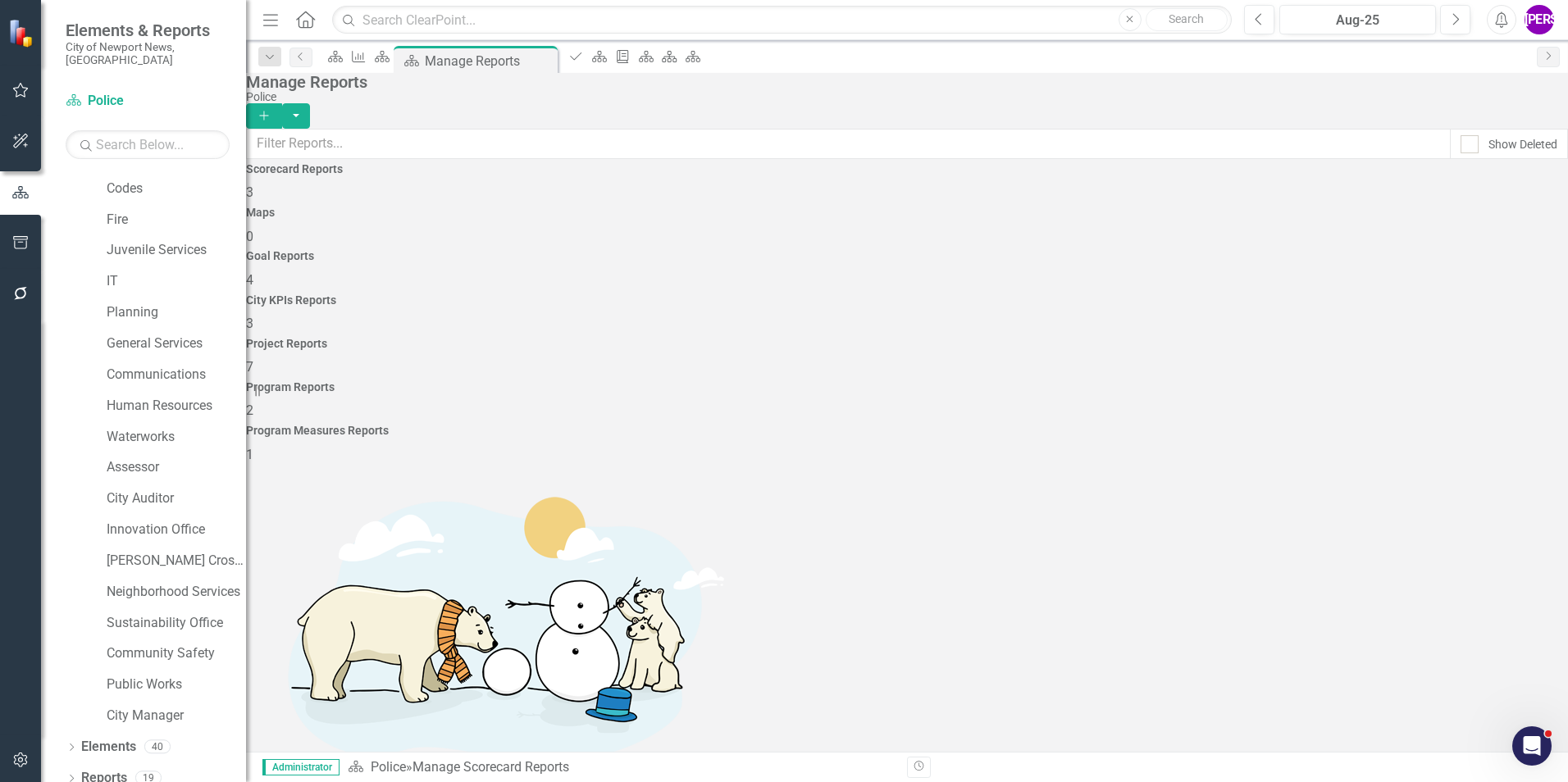
click at [1238, 382] on div "Program Reports 2" at bounding box center [907, 401] width 1322 height 39
click at [1155, 337] on div "Project Reports 7" at bounding box center [907, 357] width 1322 height 39
click at [940, 294] on div "City KPIs Reports 3" at bounding box center [907, 314] width 1322 height 39
click at [754, 250] on div "Goal Reports 4" at bounding box center [907, 270] width 1322 height 39
click at [585, 242] on div "Maps 0" at bounding box center [907, 227] width 1322 height 39
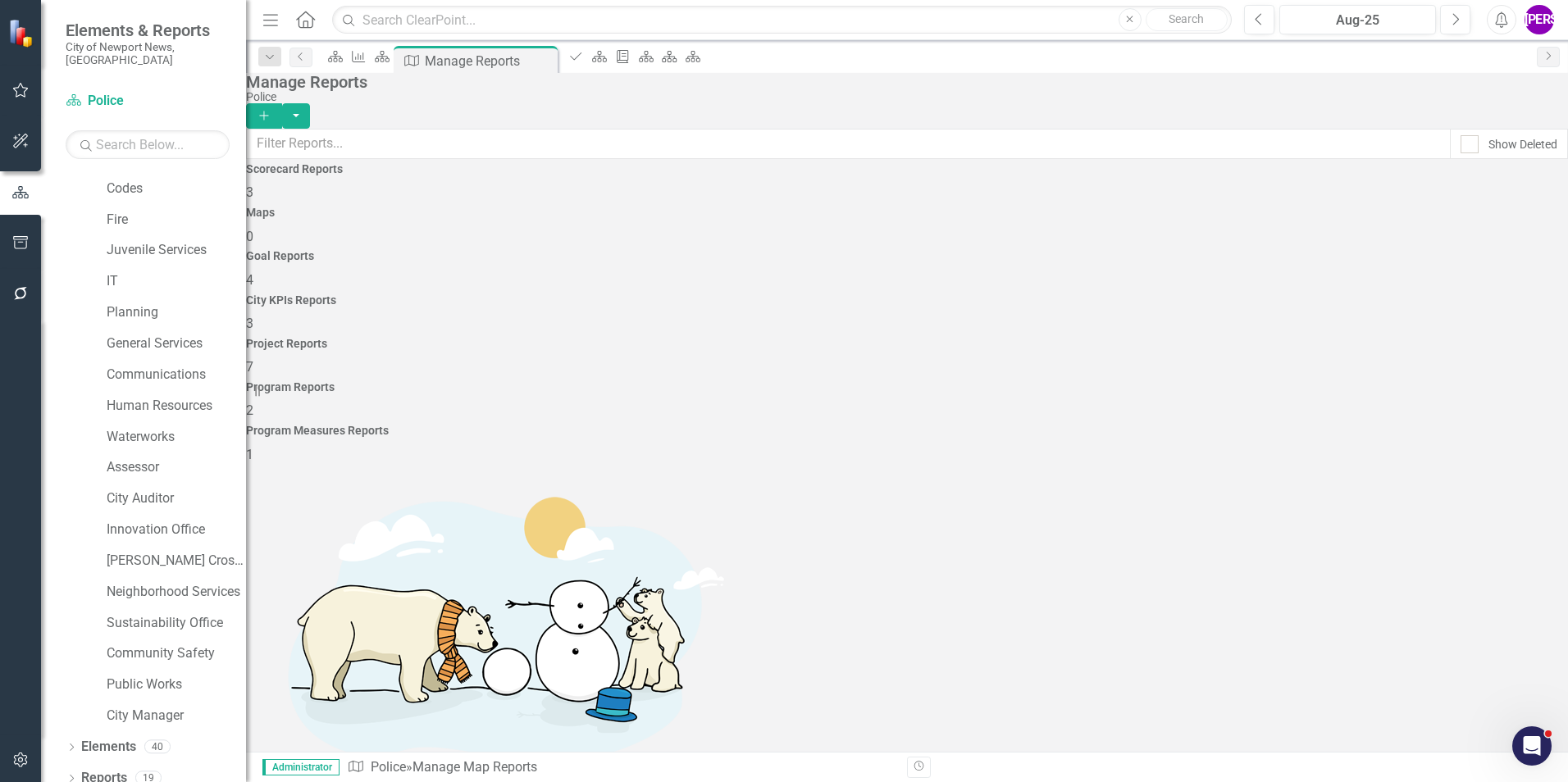
click at [1235, 382] on div "Program Reports" at bounding box center [907, 387] width 1322 height 12
click at [1553, 216] on div "Scorecard Reports 3 Maps 0 Goal Reports 4 City KPIs Reports 3 Project Reports 7…" at bounding box center [907, 314] width 1322 height 301
click at [1494, 425] on h4 "Program Measures Reports" at bounding box center [907, 430] width 1322 height 12
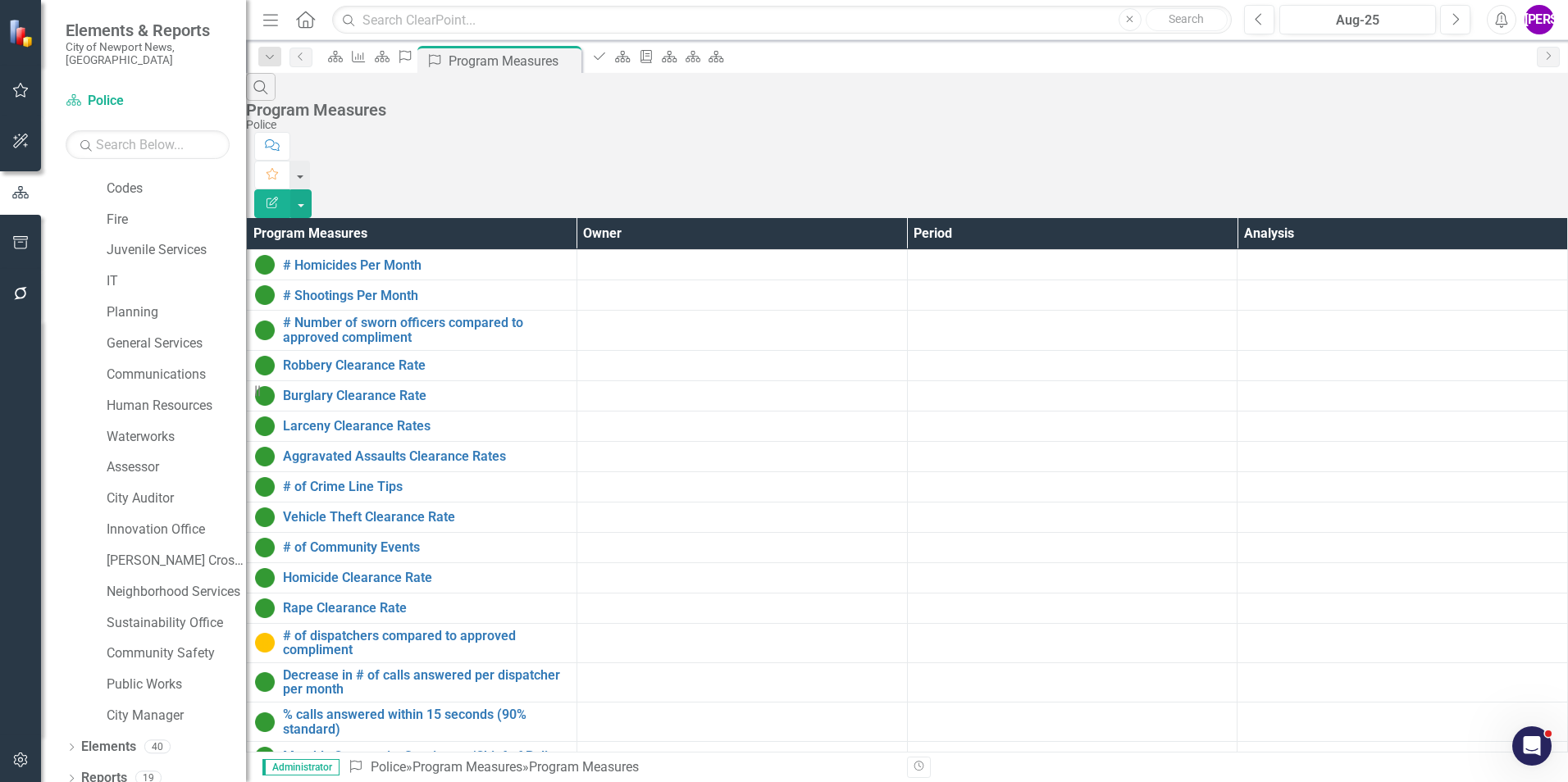
click at [290, 189] on button "Edit Report" at bounding box center [272, 203] width 36 height 29
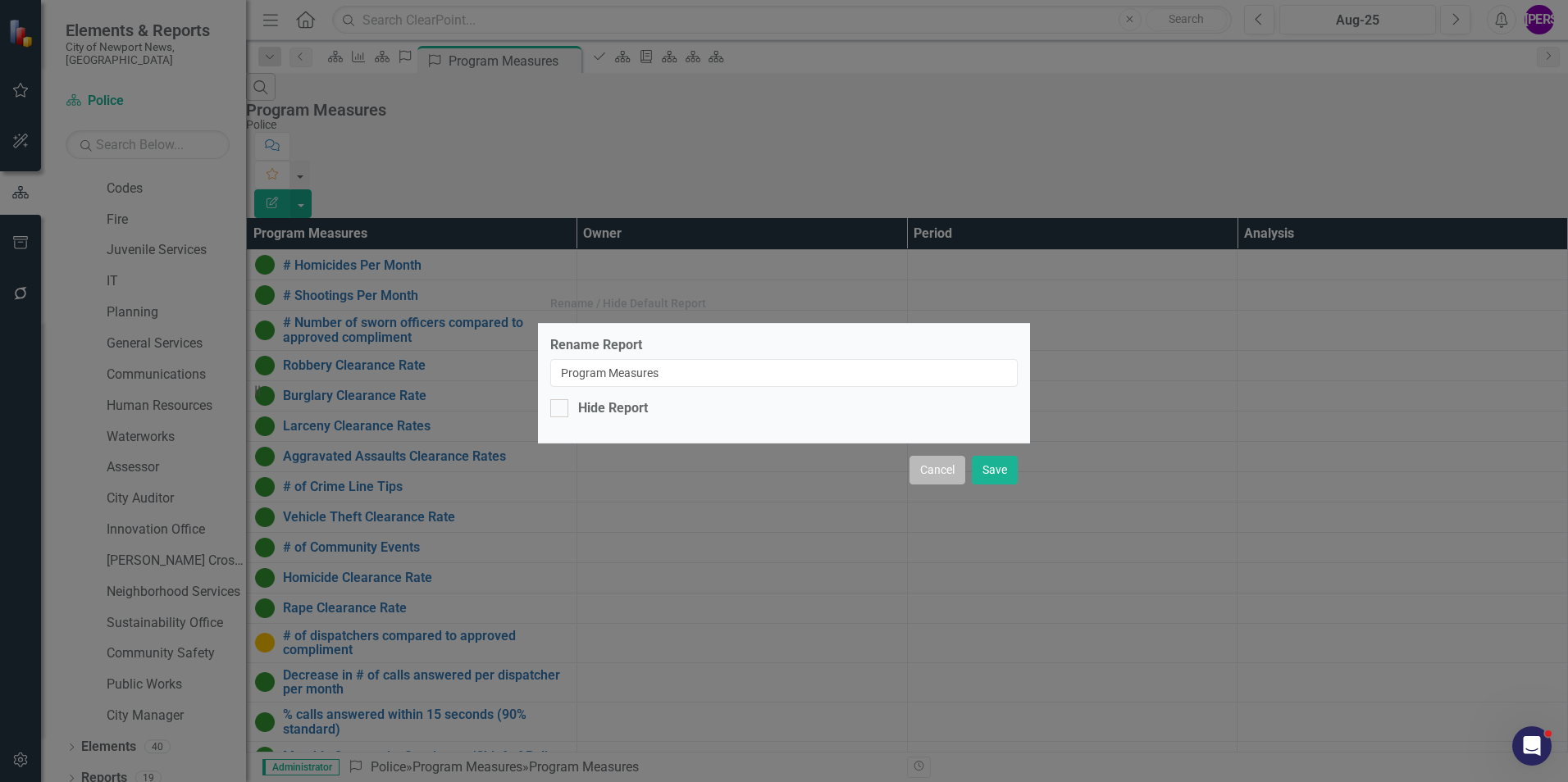
click at [922, 471] on button "Cancel" at bounding box center [936, 470] width 55 height 29
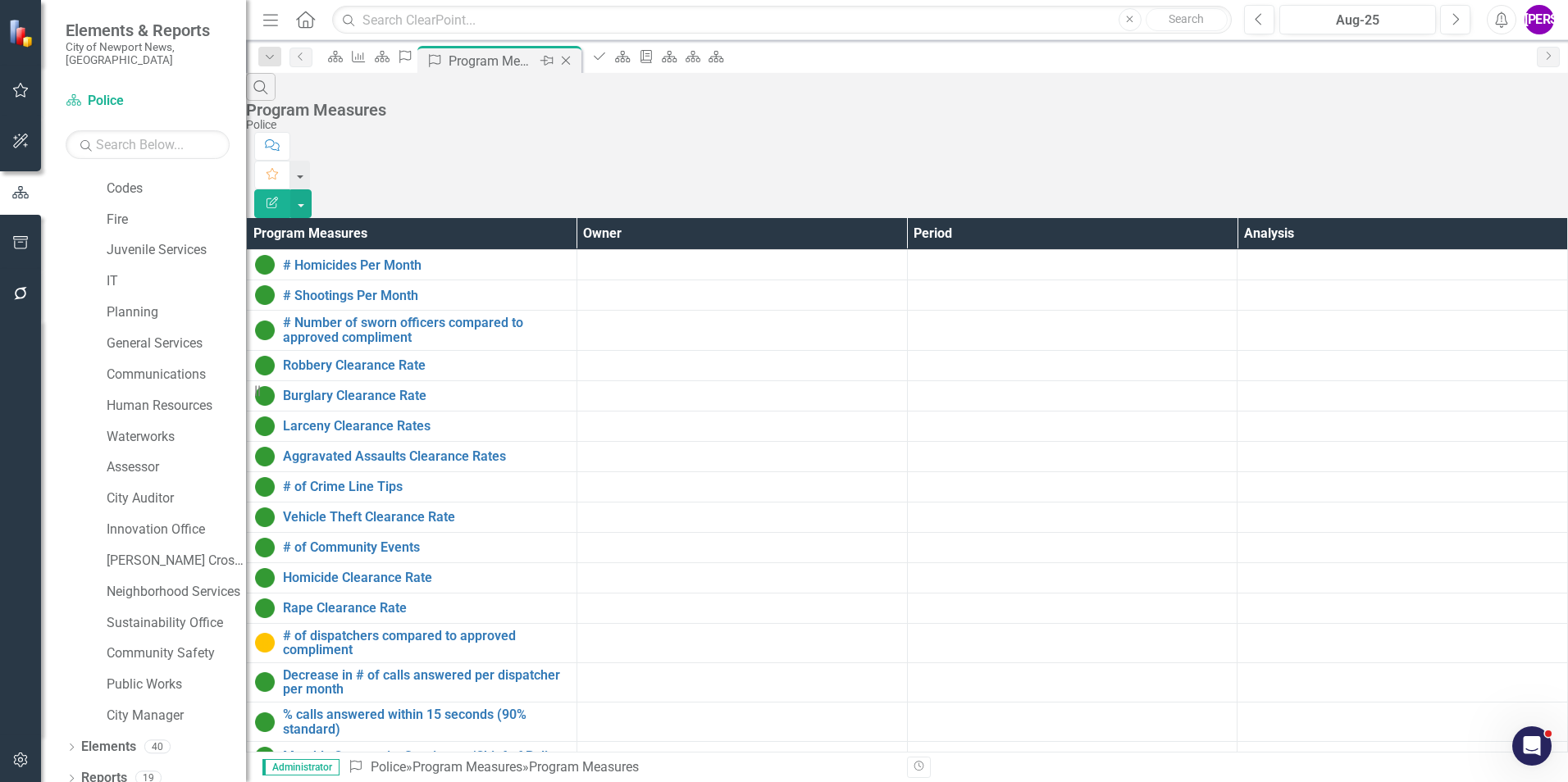
click at [574, 63] on icon "Close" at bounding box center [565, 61] width 16 height 13
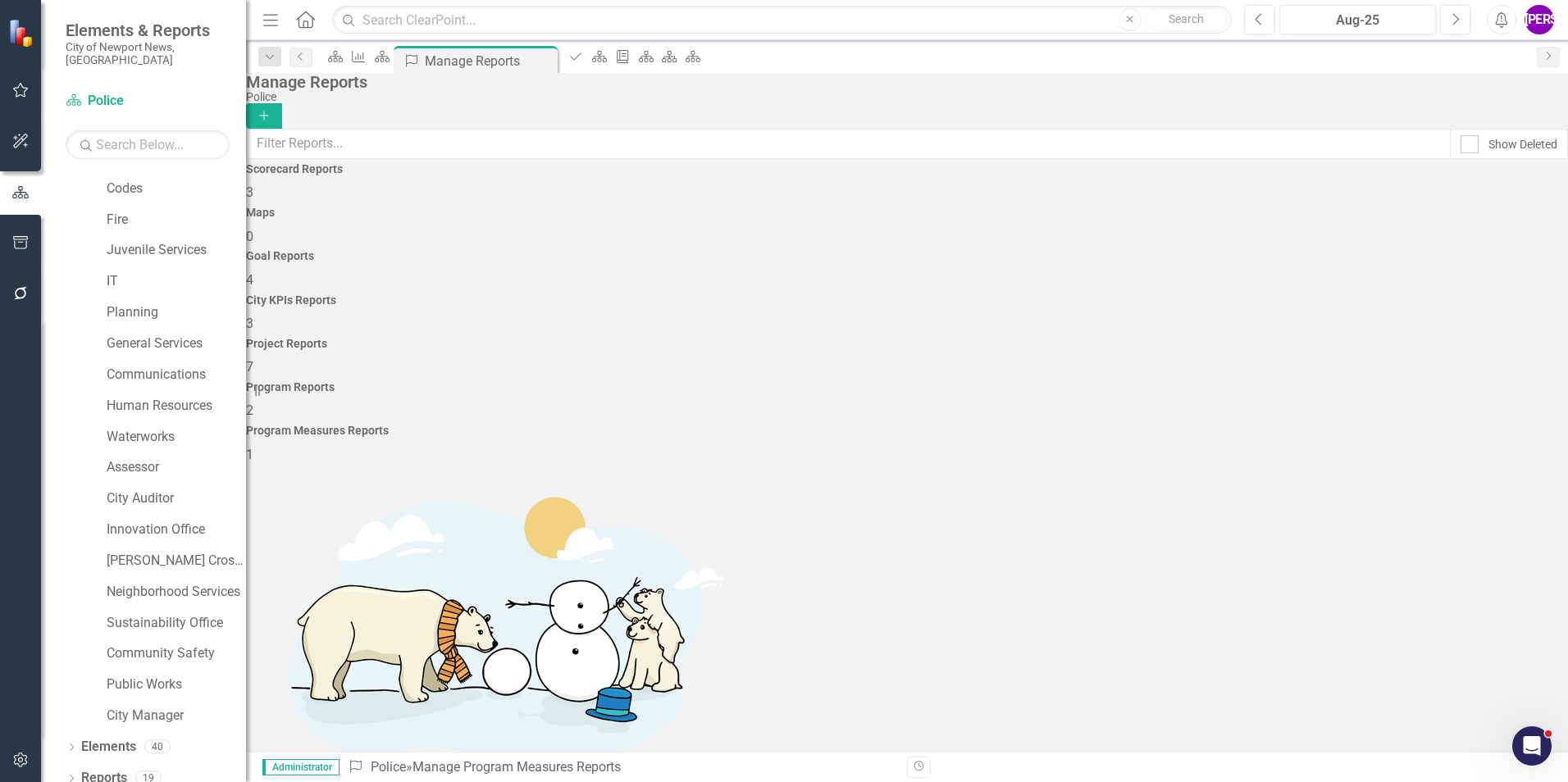
click at [1294, 382] on div "Program Reports 2" at bounding box center [907, 401] width 1322 height 39
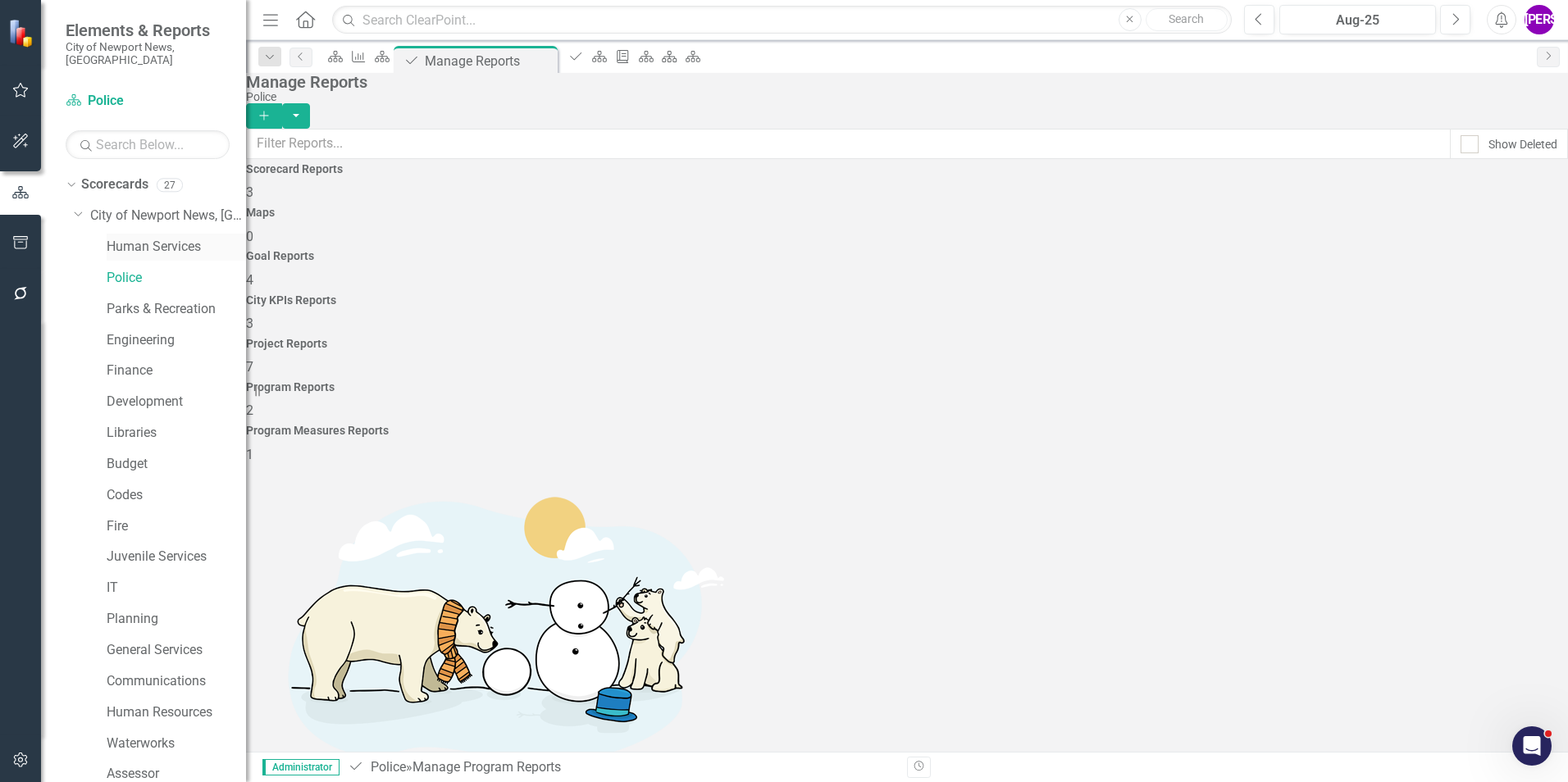
click at [164, 238] on link "Human Services" at bounding box center [176, 247] width 139 height 19
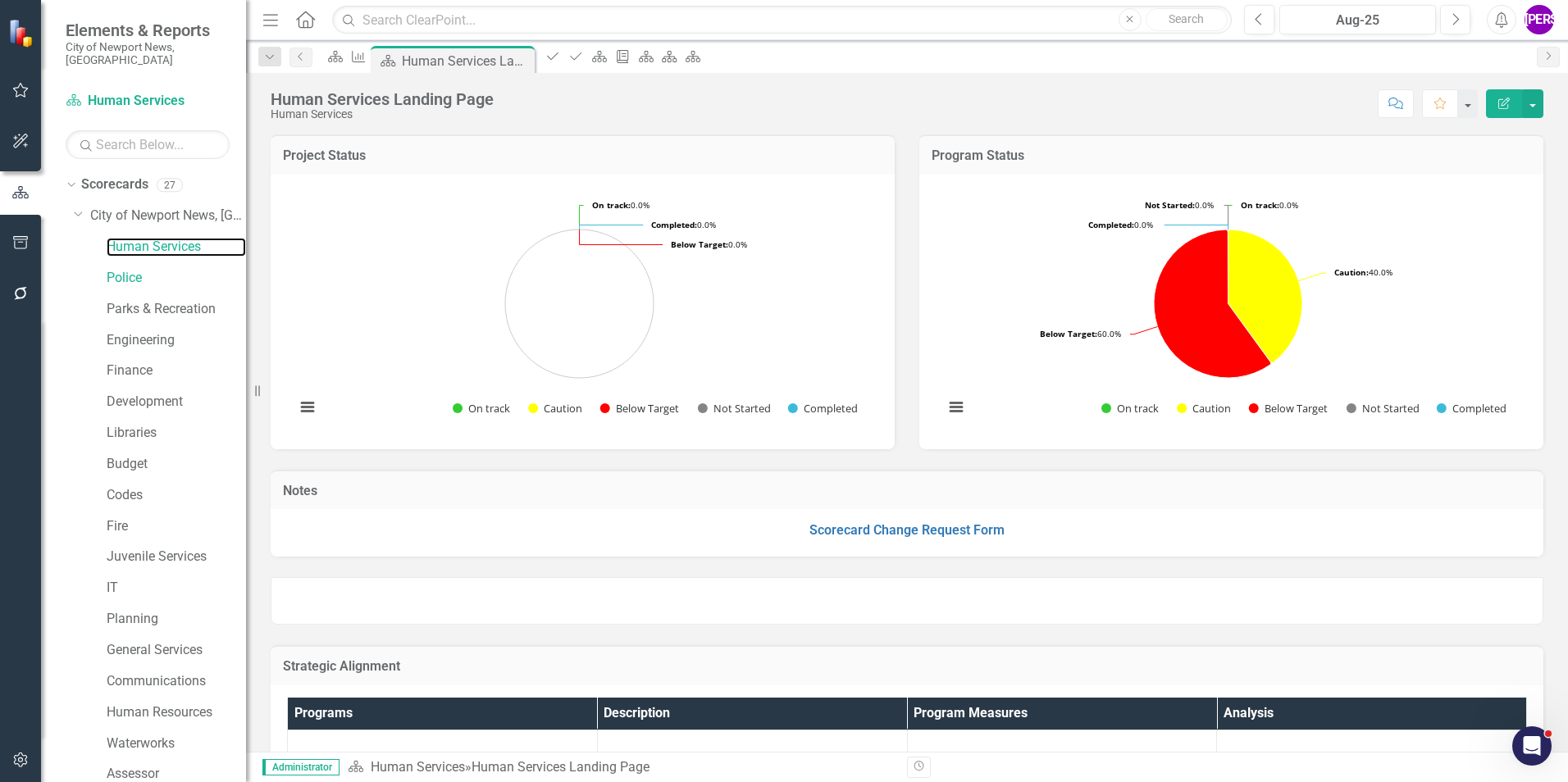
scroll to position [306, 0]
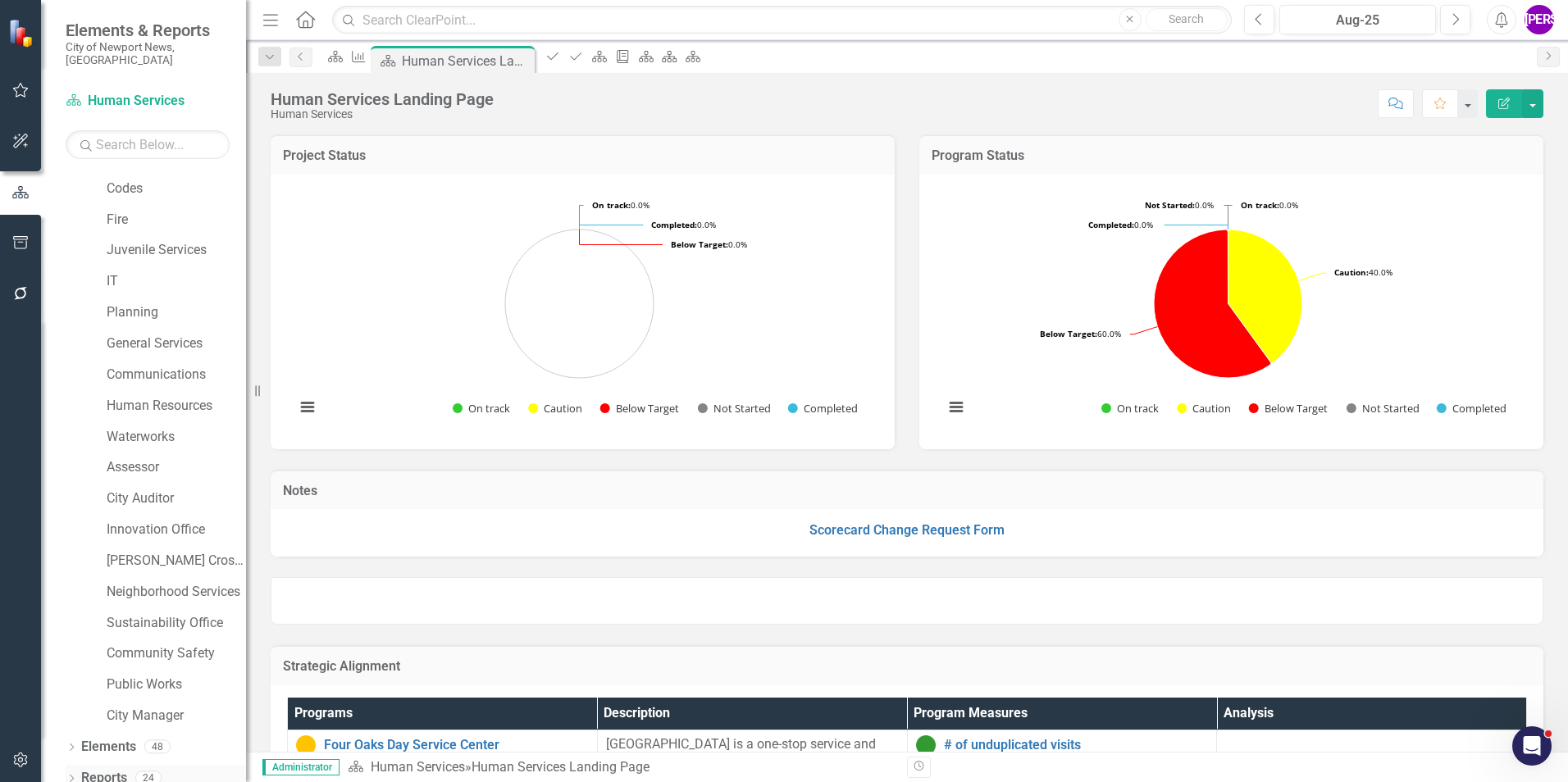
click at [129, 765] on div "Reports 24" at bounding box center [163, 780] width 165 height 31
click at [112, 769] on link "Reports" at bounding box center [103, 778] width 46 height 19
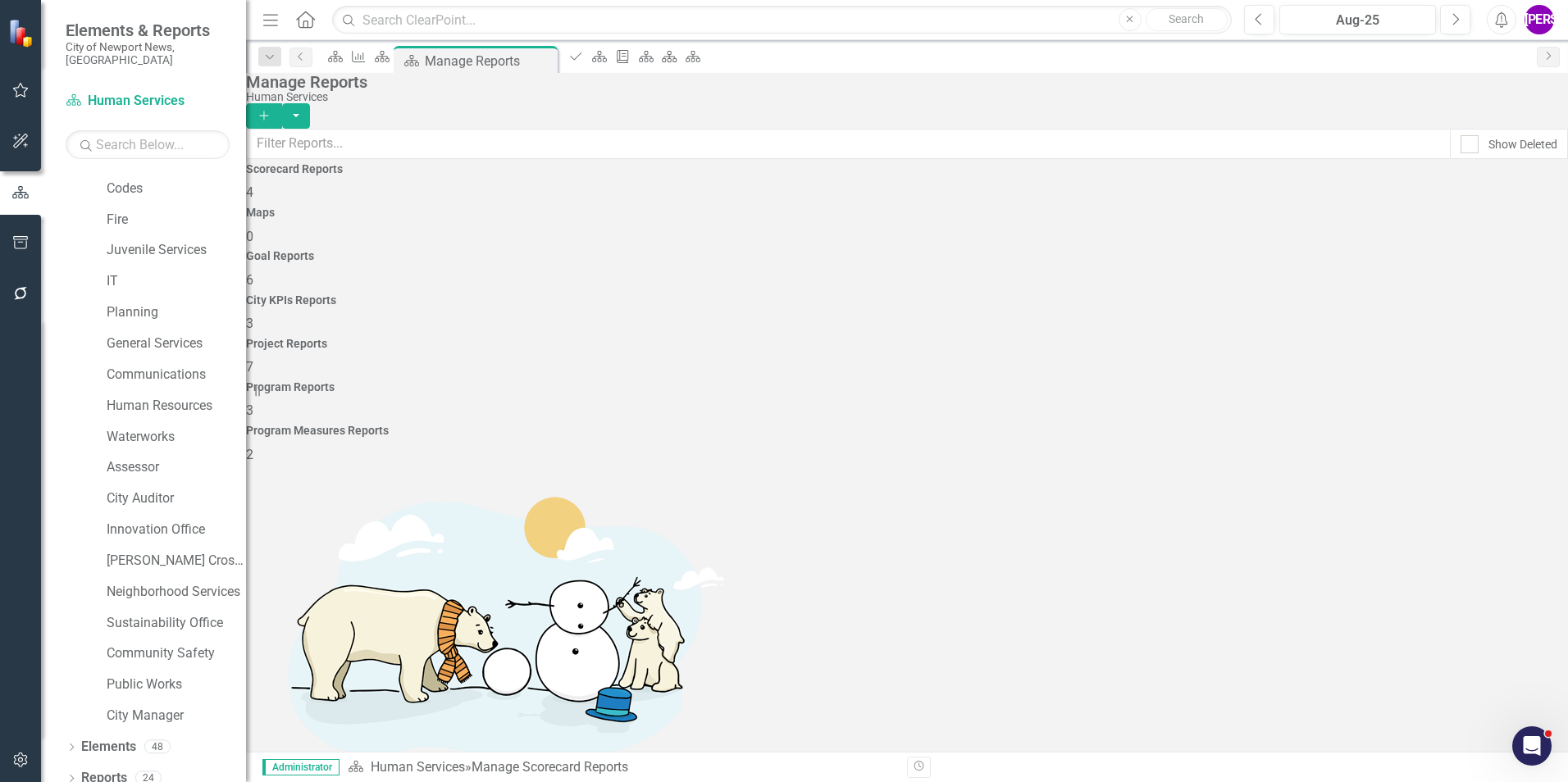
click at [1294, 382] on div "Program Reports 3" at bounding box center [907, 401] width 1322 height 39
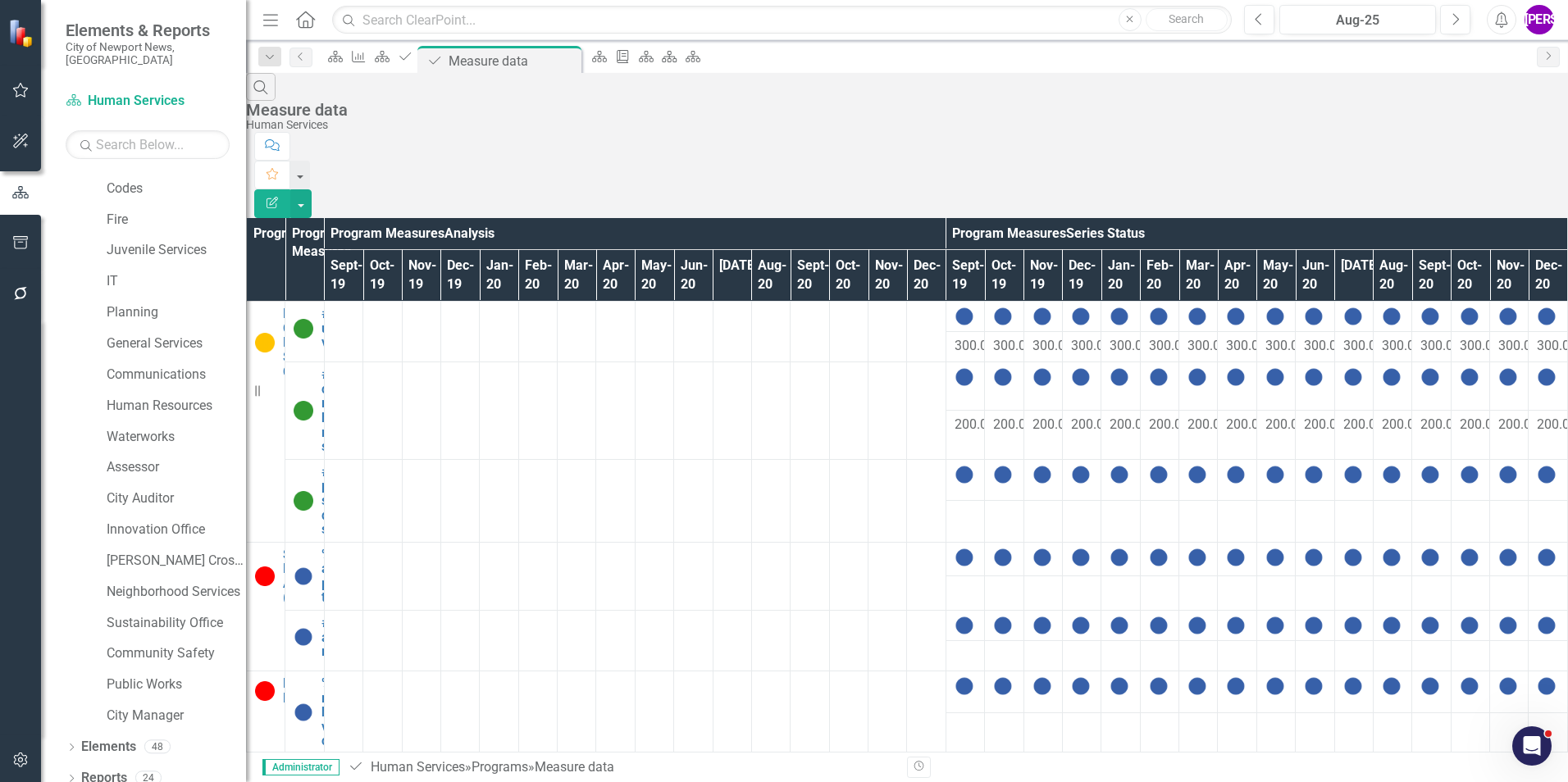
click at [290, 189] on button "Edit Report" at bounding box center [272, 203] width 36 height 29
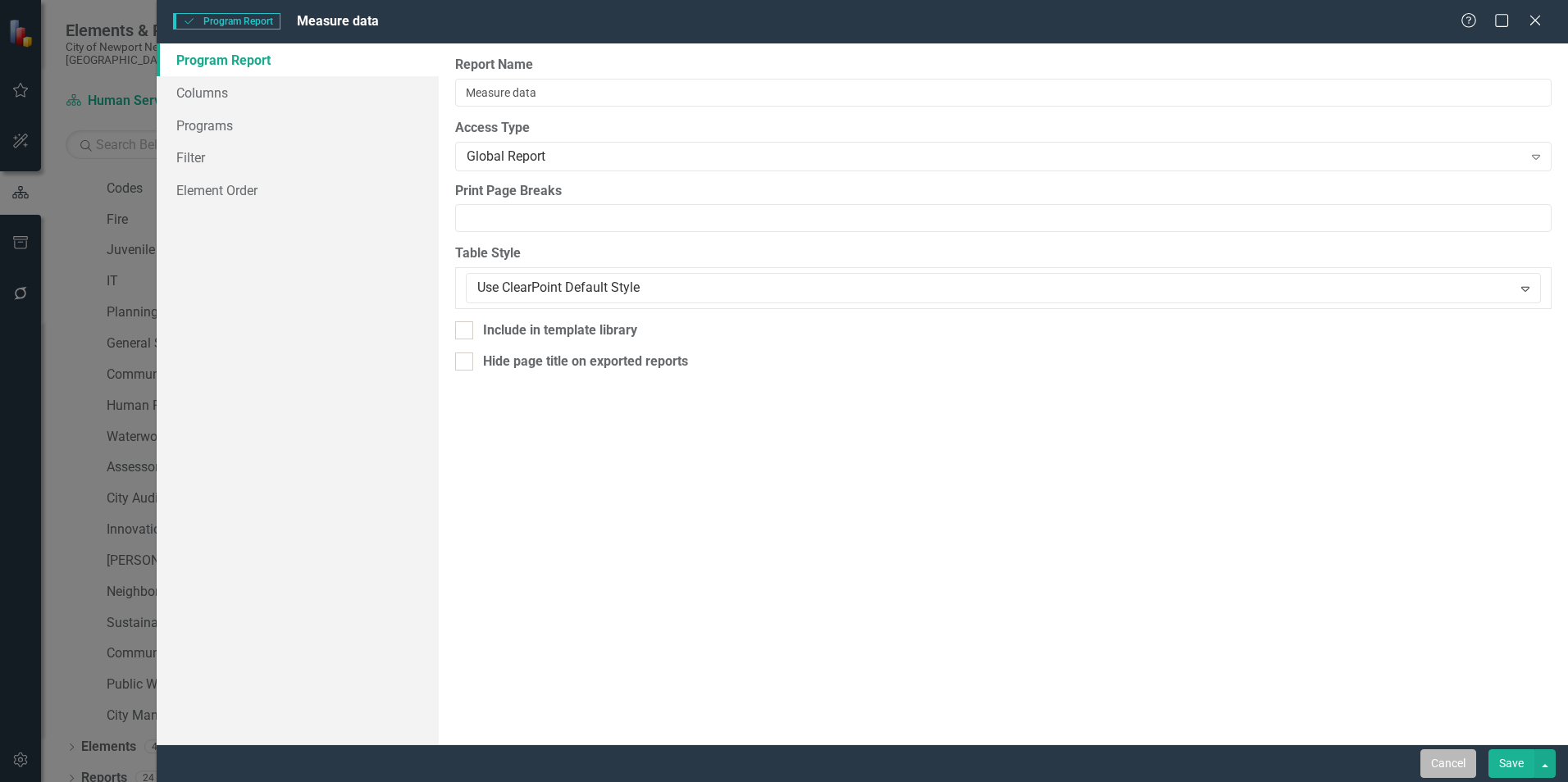
click at [1432, 760] on button "Cancel" at bounding box center [1448, 763] width 55 height 29
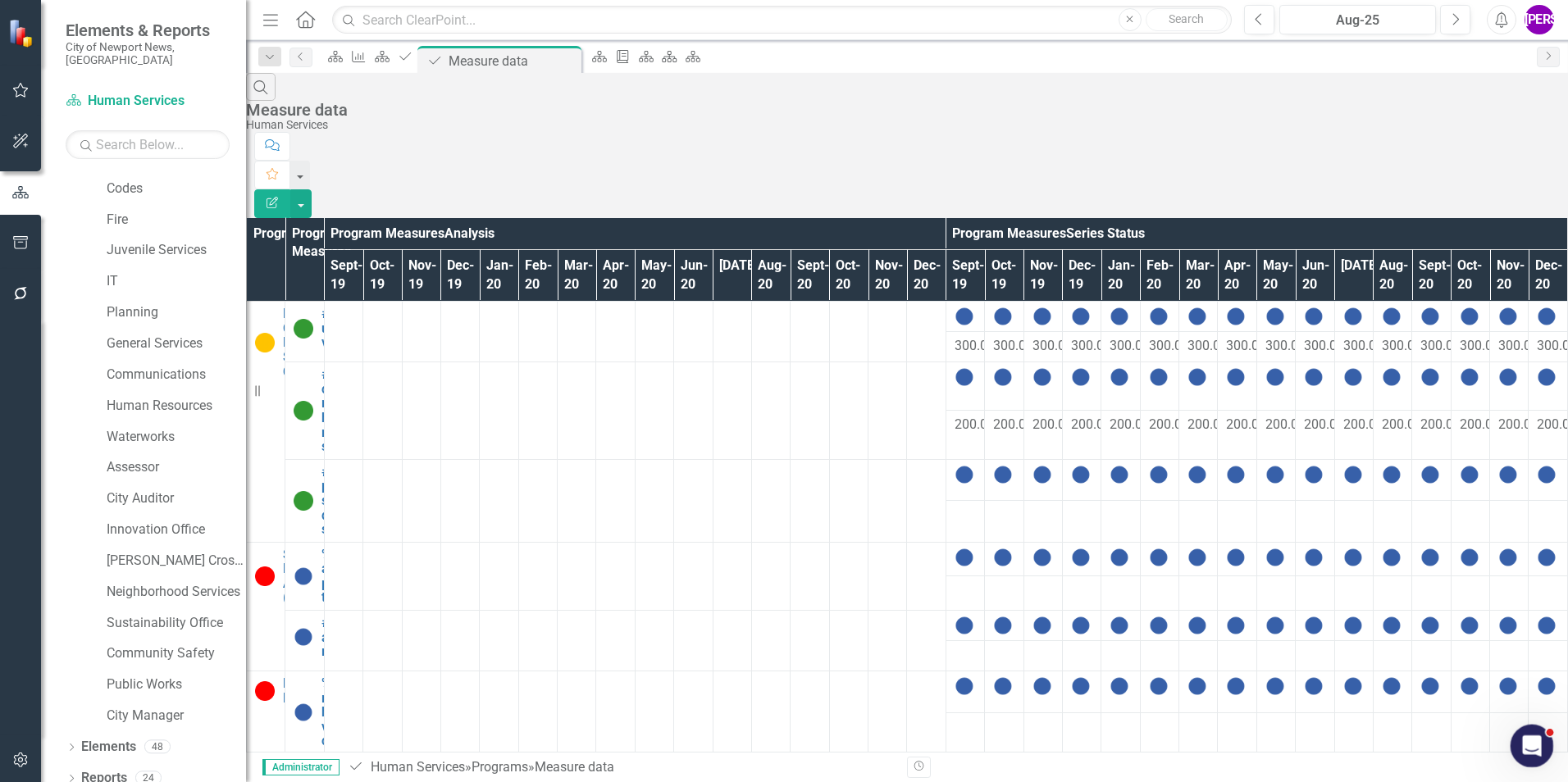
click at [1530, 750] on icon "Open Intercom Messenger" at bounding box center [1529, 743] width 27 height 27
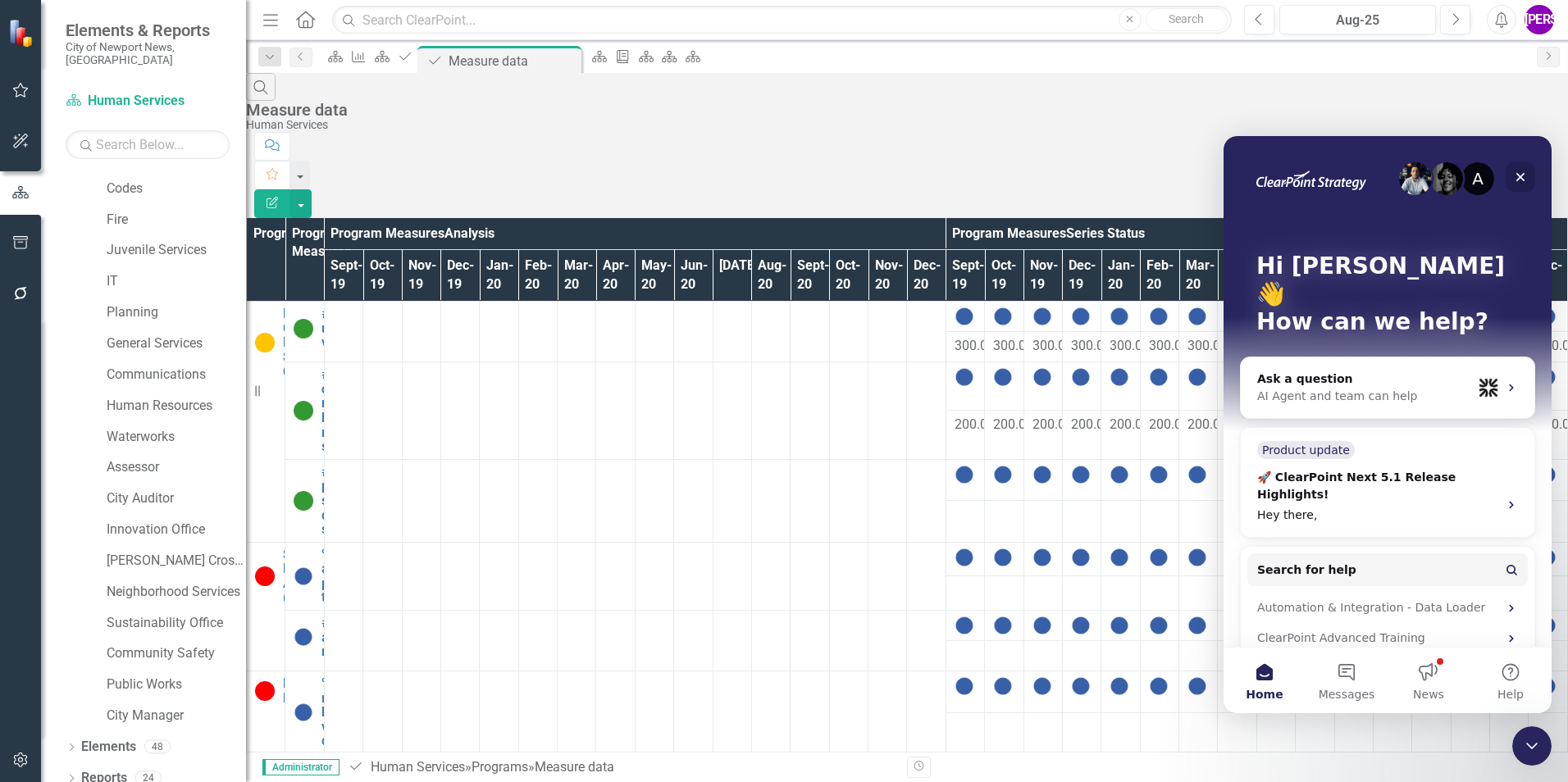
click at [1513, 181] on icon "Close" at bounding box center [1520, 177] width 13 height 13
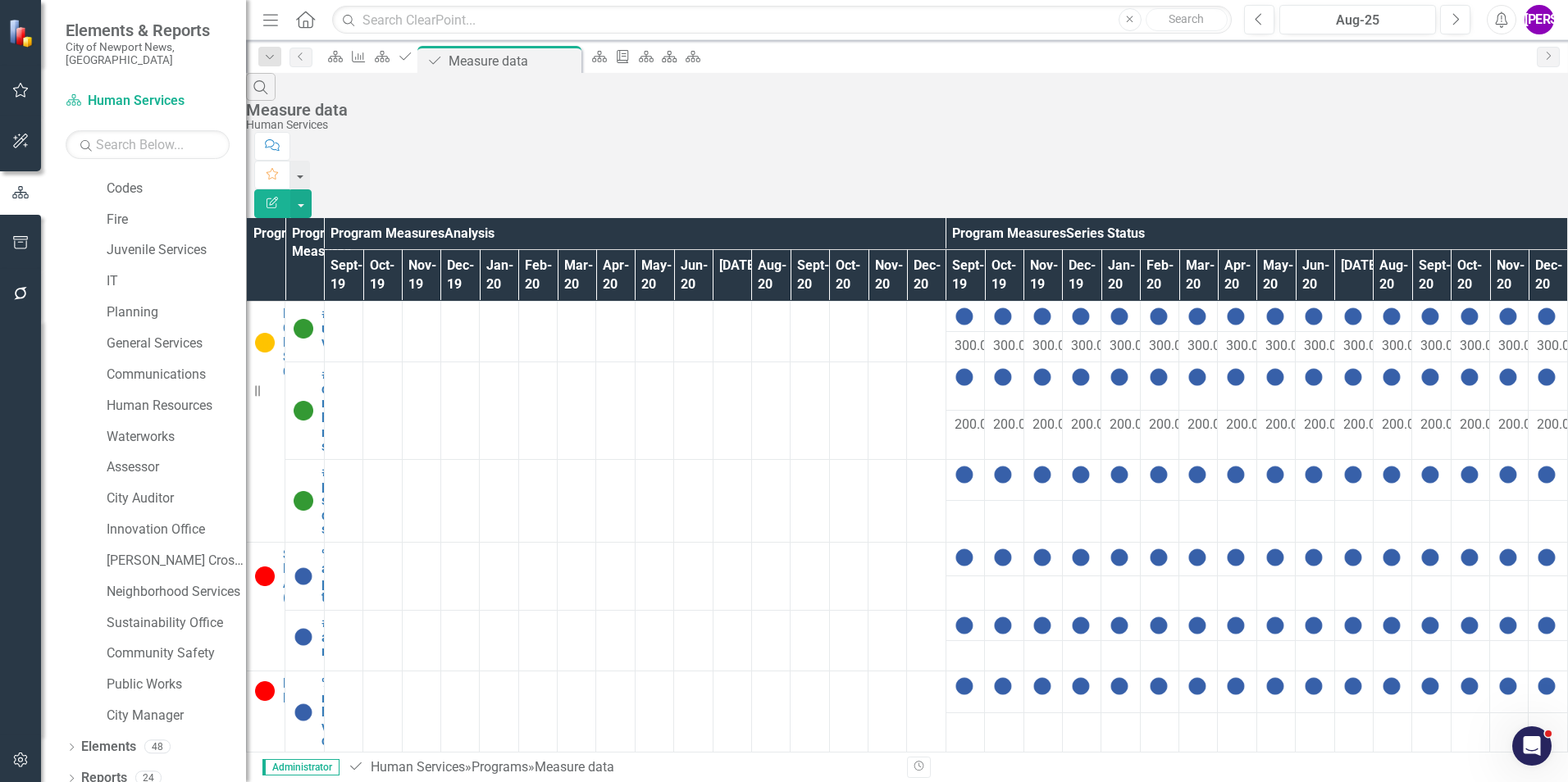
click at [290, 189] on button "Edit Report" at bounding box center [272, 203] width 36 height 29
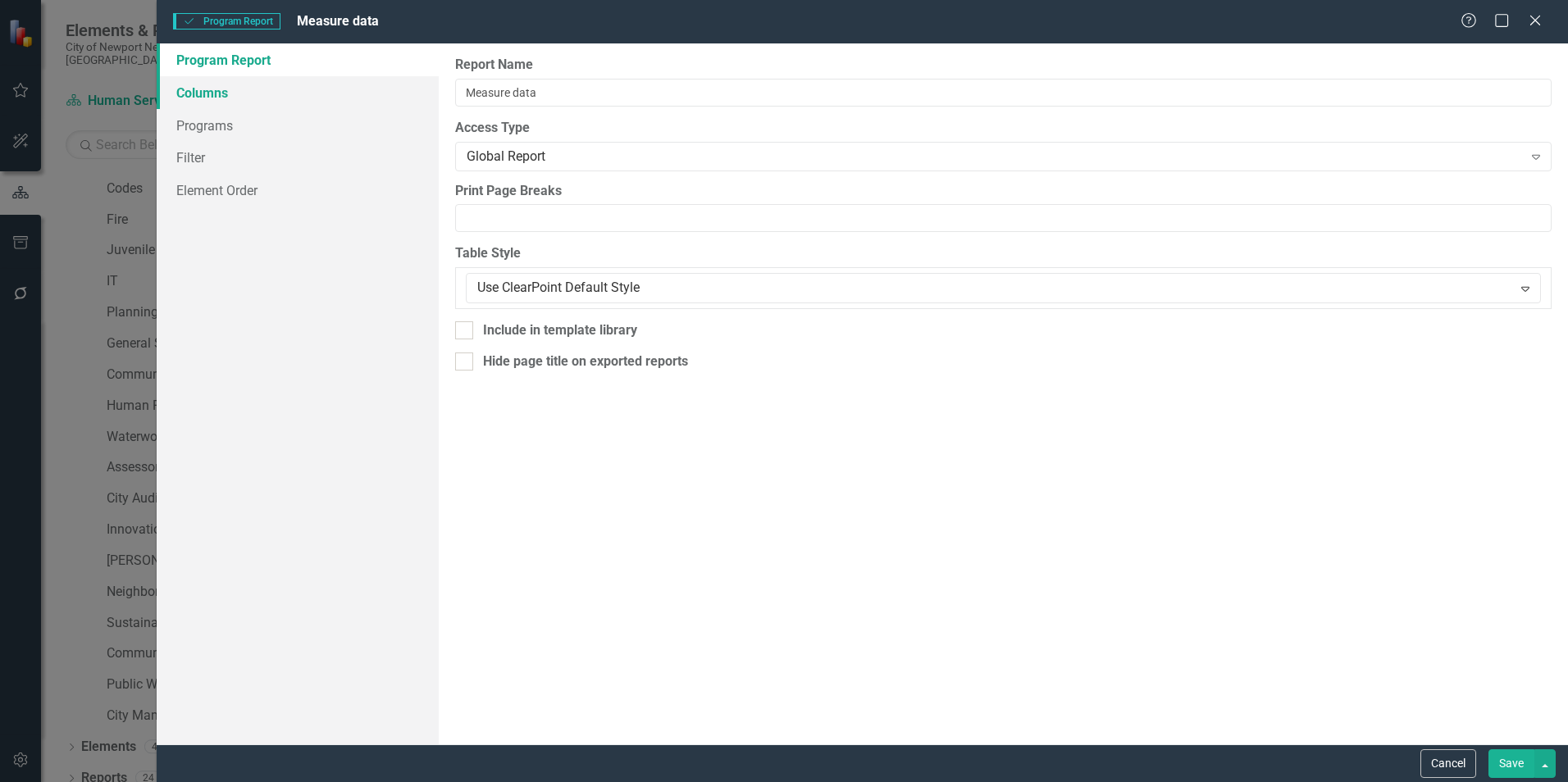
click at [231, 99] on link "Columns" at bounding box center [298, 92] width 282 height 33
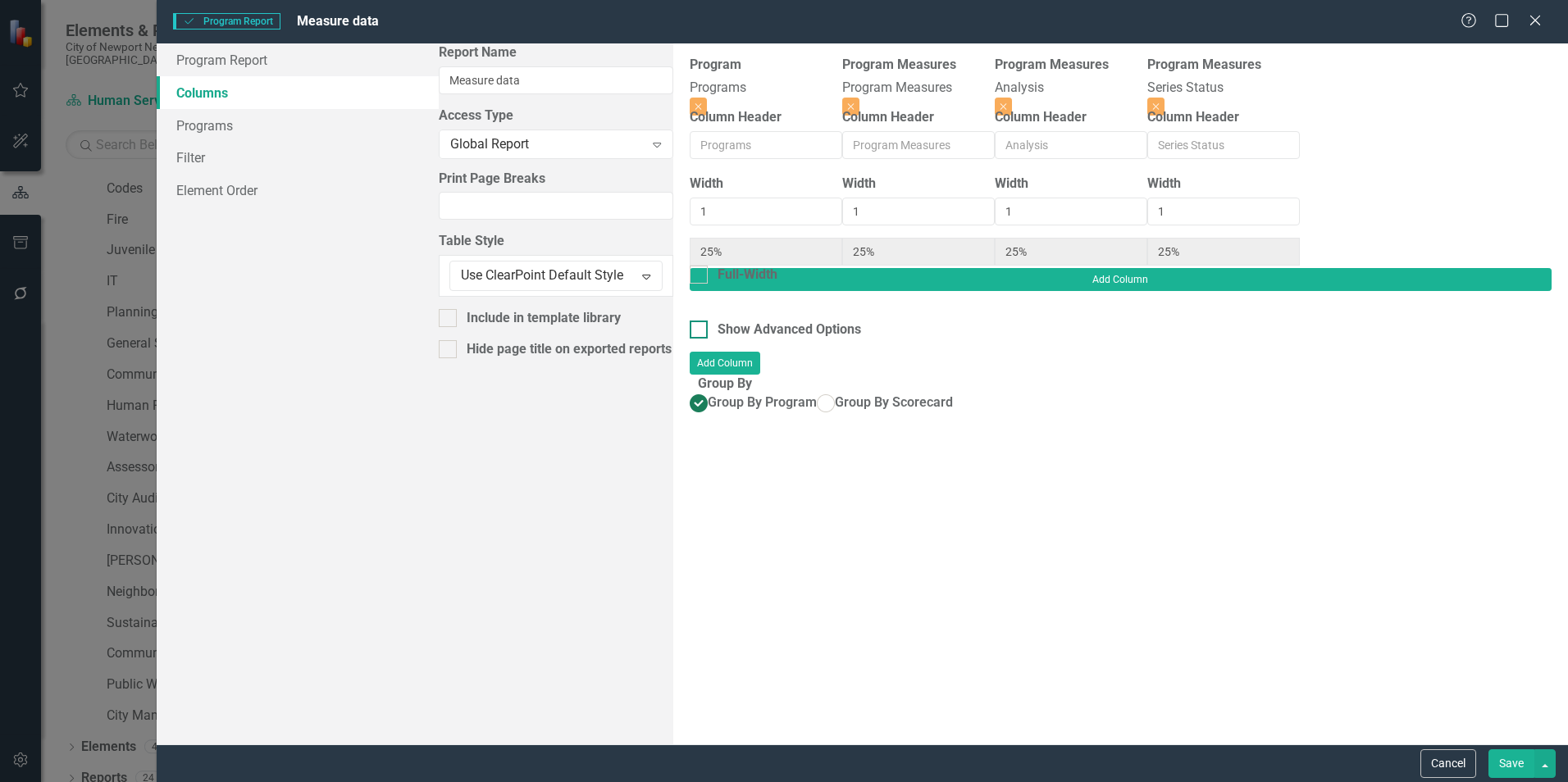
click at [717, 321] on div "Show Advanced Options" at bounding box center [789, 330] width 144 height 19
click at [690, 321] on input "Show Advanced Options" at bounding box center [695, 325] width 10 height 10
checkbox input "true"
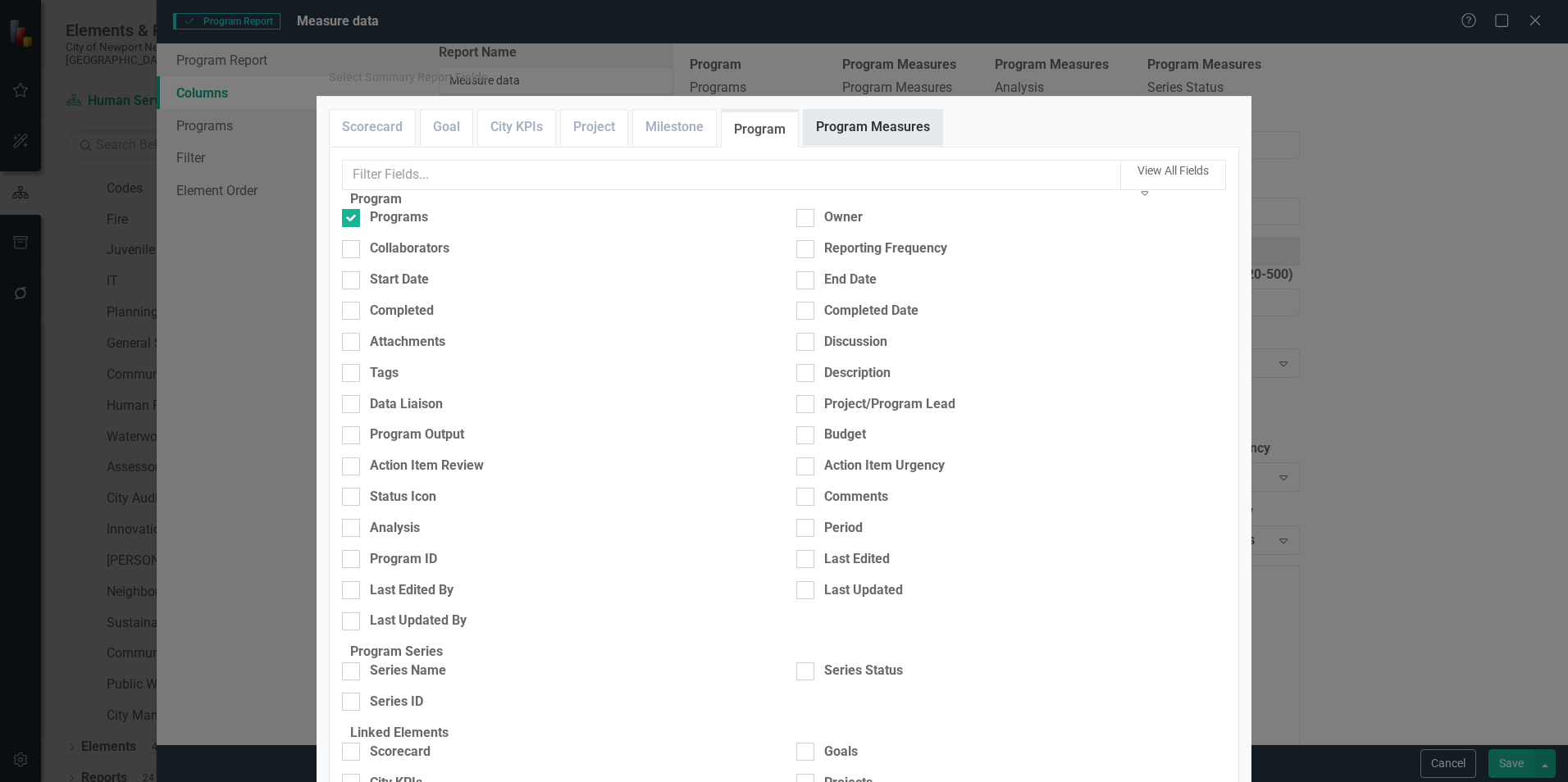
click at [859, 145] on link "Program Measures" at bounding box center [872, 128] width 138 height 36
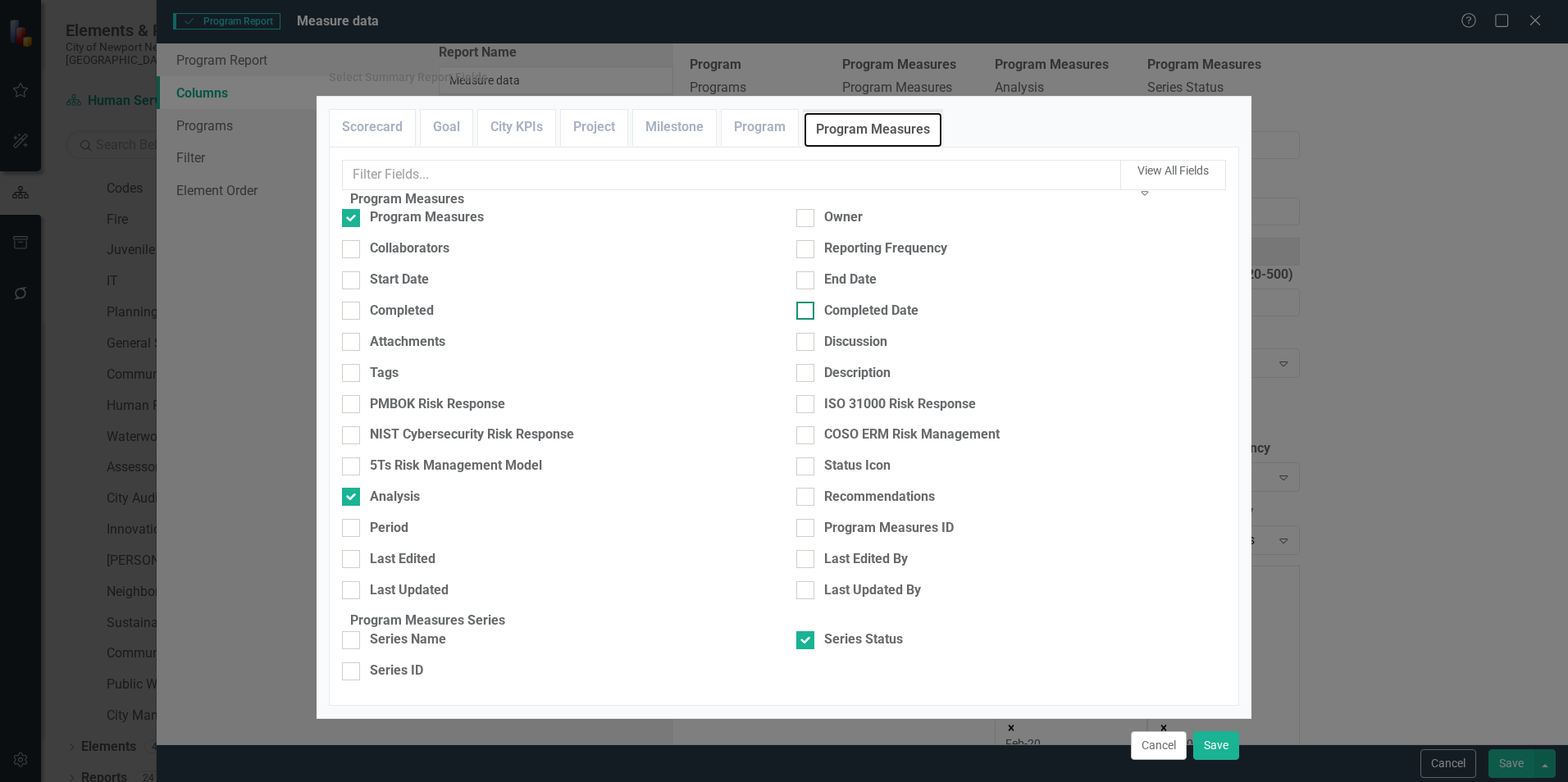
scroll to position [128, 0]
click at [429, 631] on div "Series Name" at bounding box center [407, 640] width 76 height 19
click at [353, 632] on input "Series Name" at bounding box center [347, 636] width 10 height 10
click at [411, 631] on div "Series Name" at bounding box center [407, 640] width 76 height 19
click at [353, 632] on input "Series Name" at bounding box center [347, 636] width 10 height 10
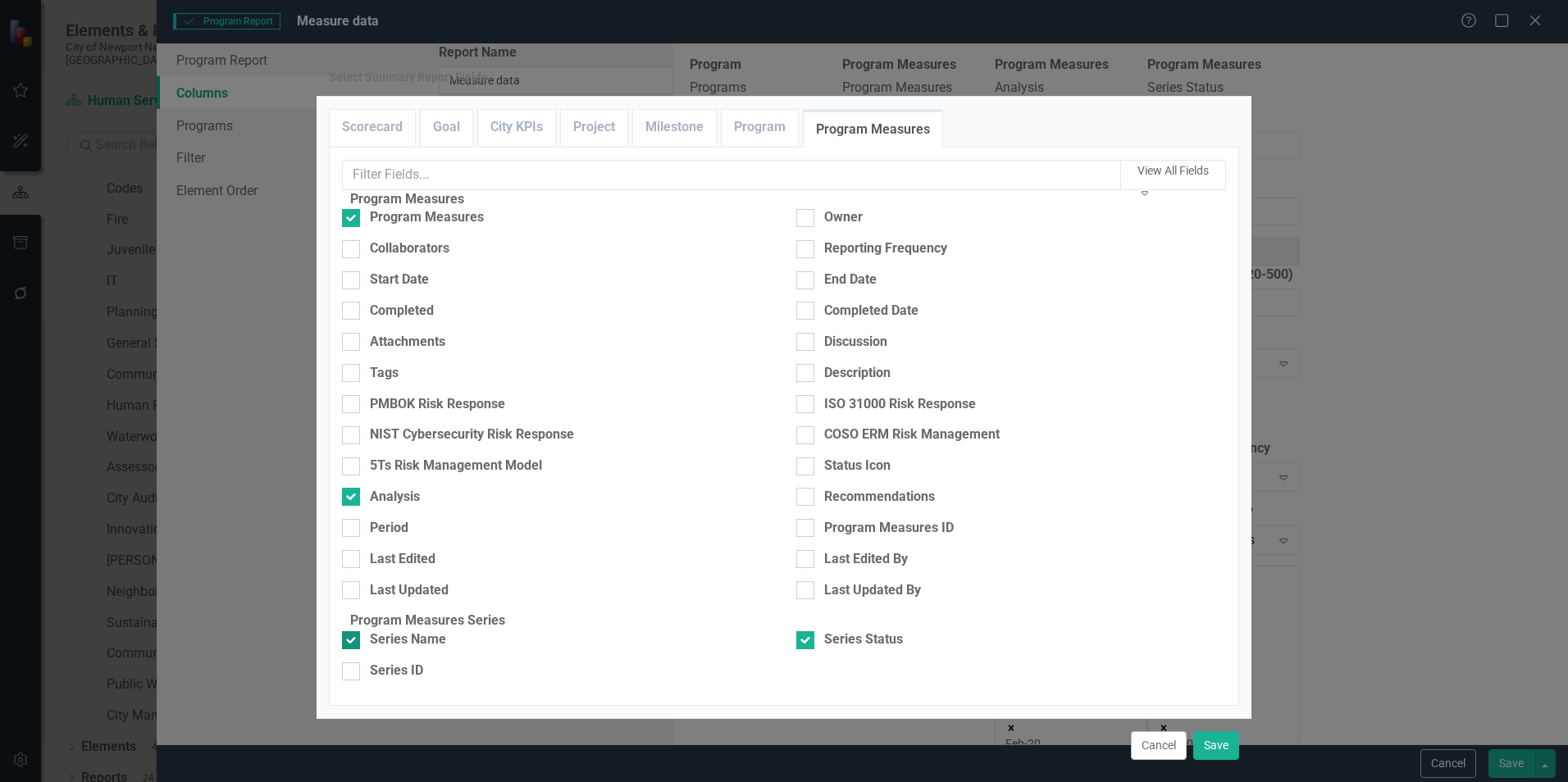
checkbox input "false"
click at [408, 662] on div "Series ID" at bounding box center [396, 671] width 54 height 19
click at [353, 663] on input "Series ID" at bounding box center [347, 667] width 10 height 10
checkbox input "true"
click at [408, 631] on div "Series Name" at bounding box center [407, 640] width 76 height 19
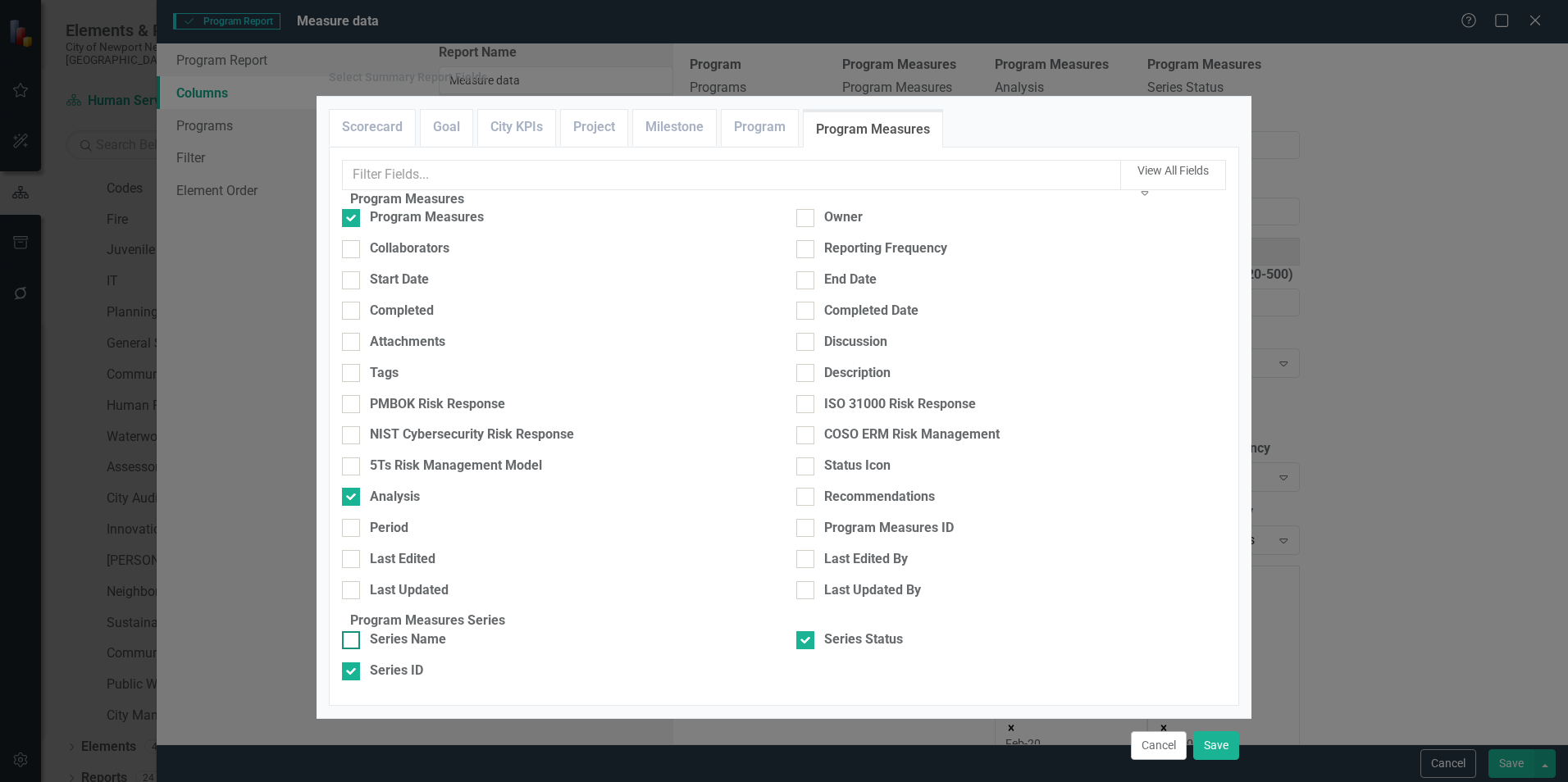
click at [353, 632] on input "Series Name" at bounding box center [347, 636] width 10 height 10
click at [401, 631] on div "Series Name" at bounding box center [407, 640] width 76 height 19
click at [353, 632] on input "Series Name" at bounding box center [347, 636] width 10 height 10
checkbox input "false"
click at [394, 662] on div "Series ID" at bounding box center [396, 671] width 54 height 19
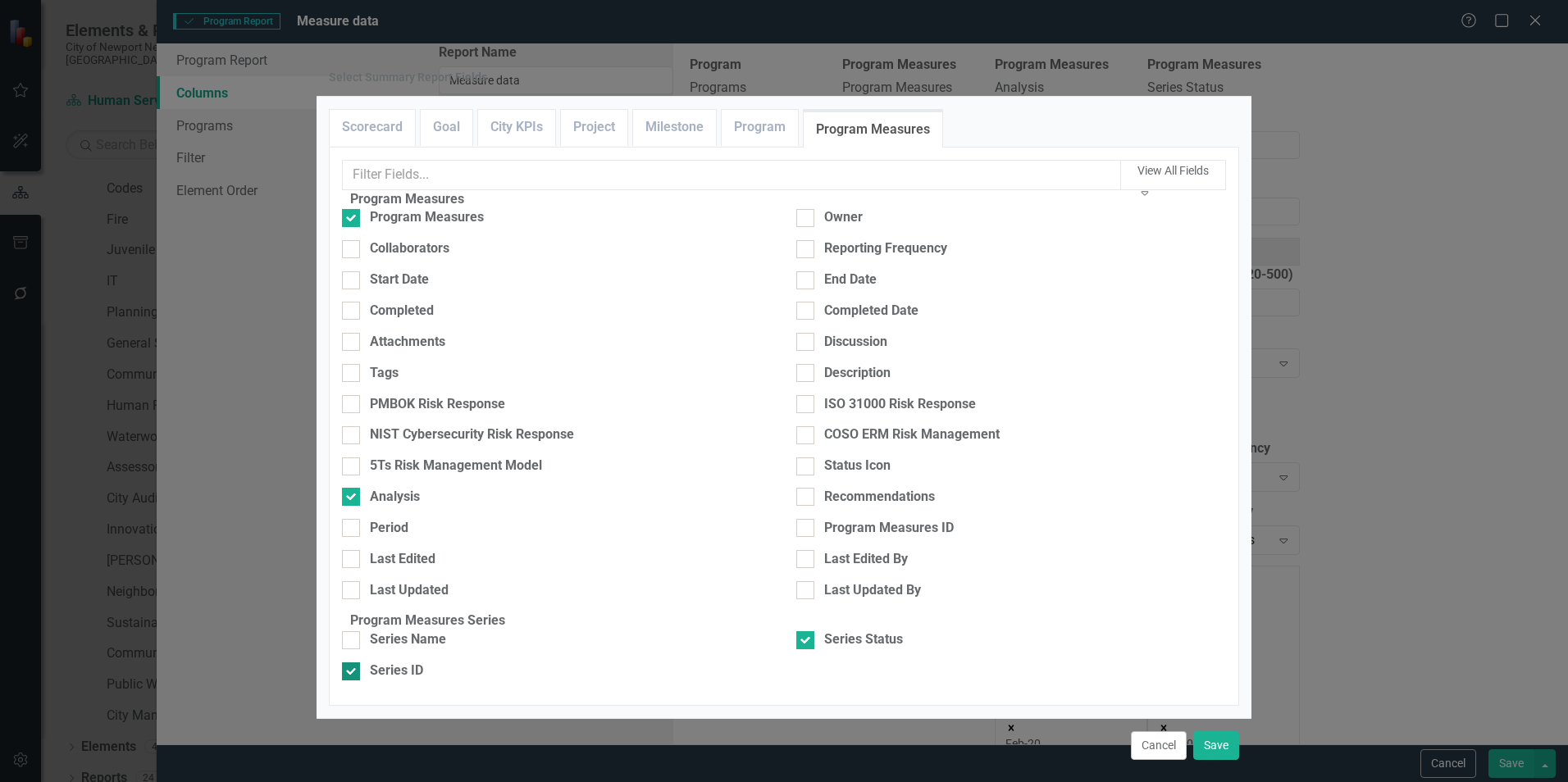
click at [353, 663] on input "Series ID" at bounding box center [347, 667] width 10 height 10
checkbox input "false"
click at [844, 631] on div "Series Status" at bounding box center [864, 640] width 79 height 19
click at [807, 632] on input "Series Status" at bounding box center [801, 636] width 10 height 10
checkbox input "false"
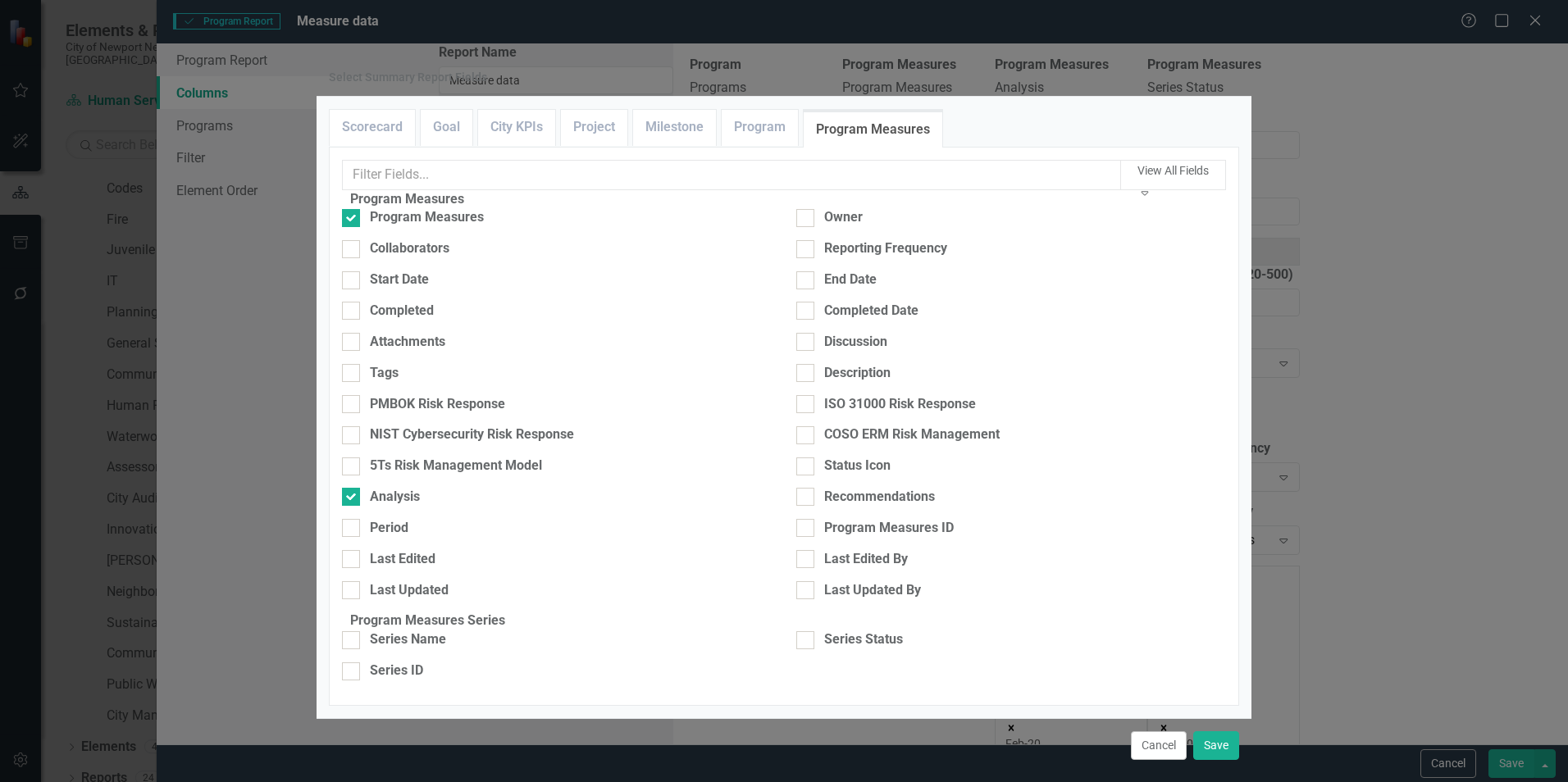
scroll to position [0, 0]
click at [763, 145] on link "Program" at bounding box center [760, 128] width 76 height 36
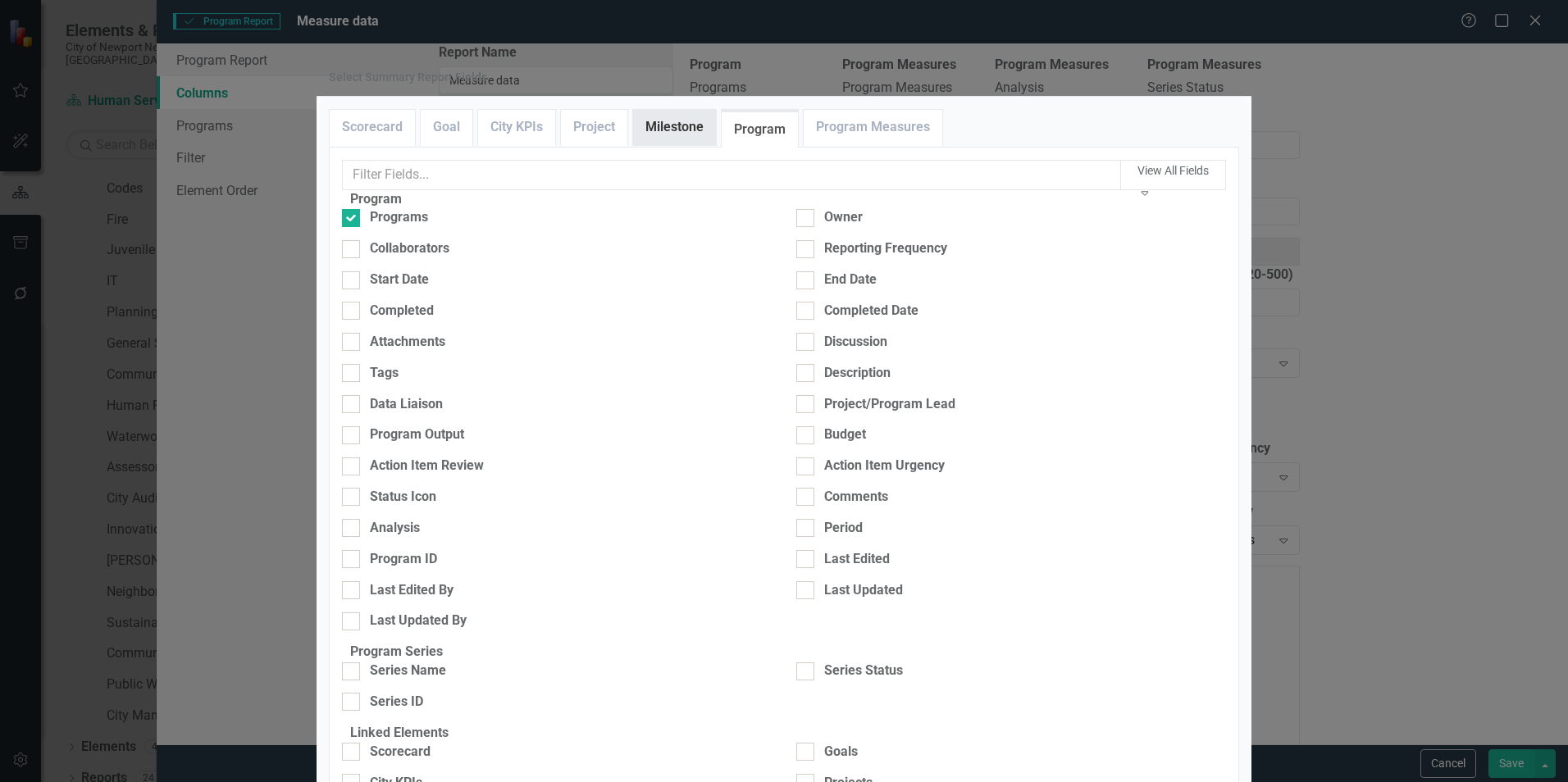
click at [683, 145] on link "Milestone" at bounding box center [674, 128] width 83 height 36
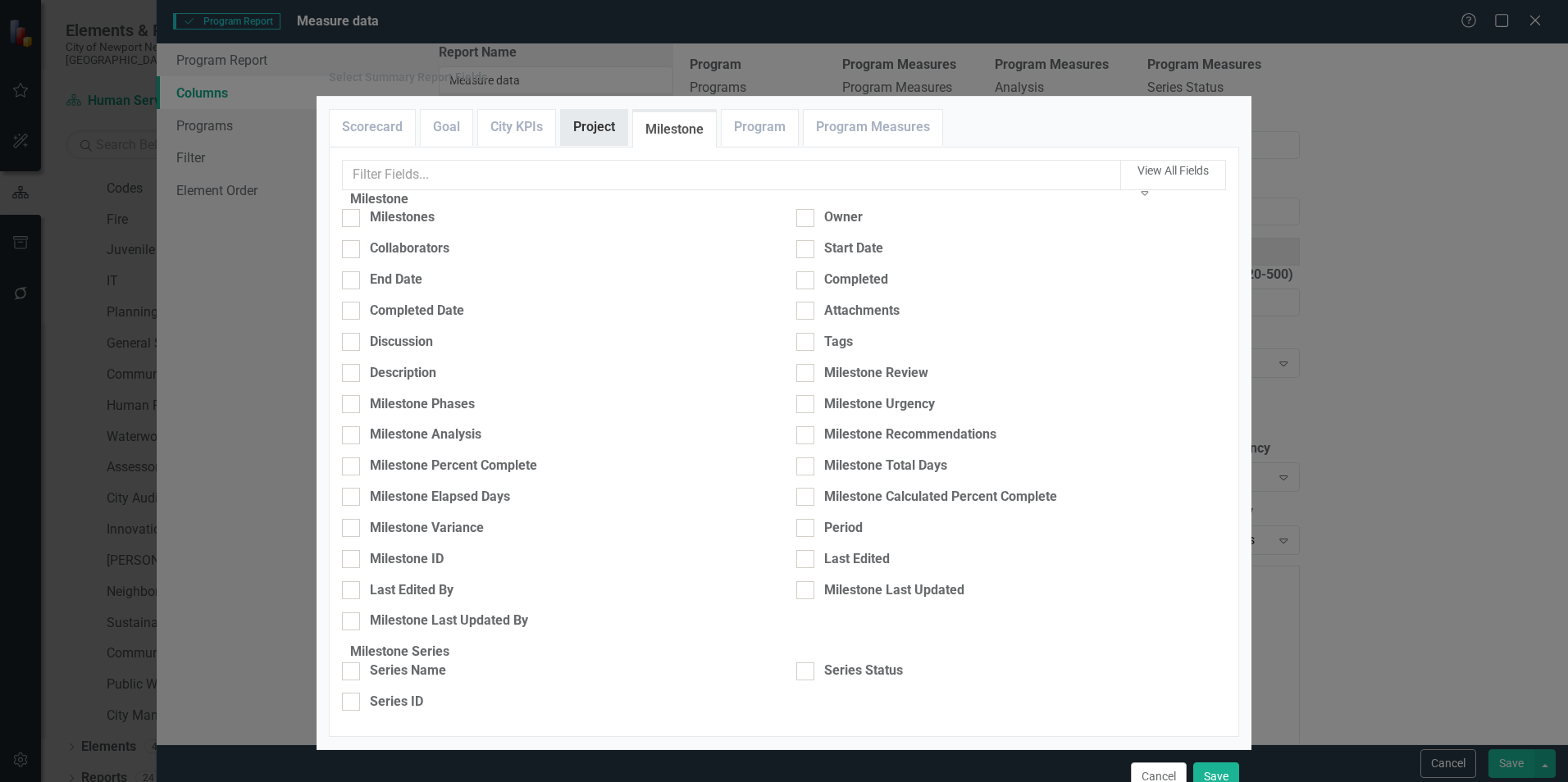
click at [609, 145] on link "Project" at bounding box center [594, 128] width 67 height 36
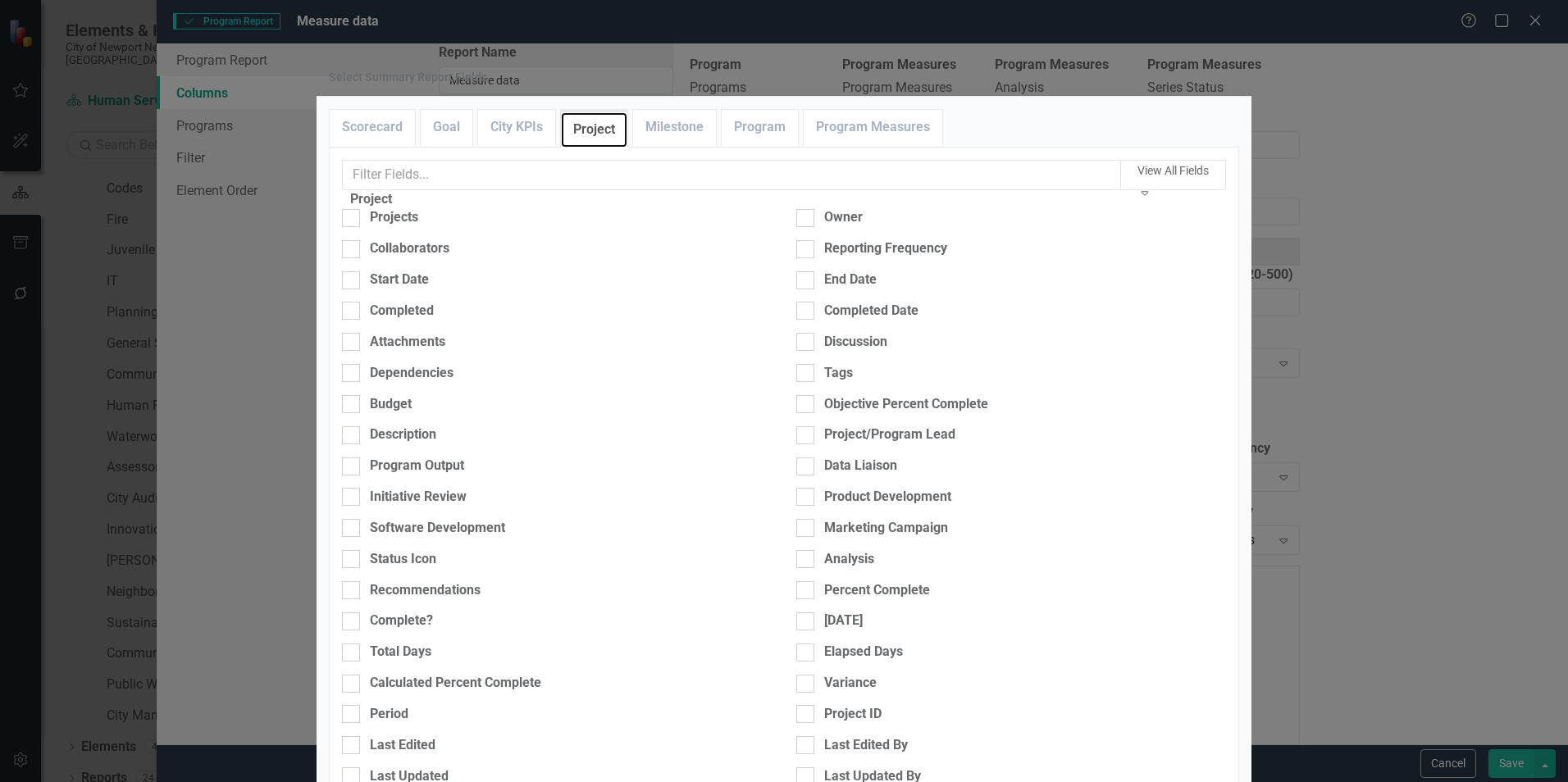
scroll to position [289, 0]
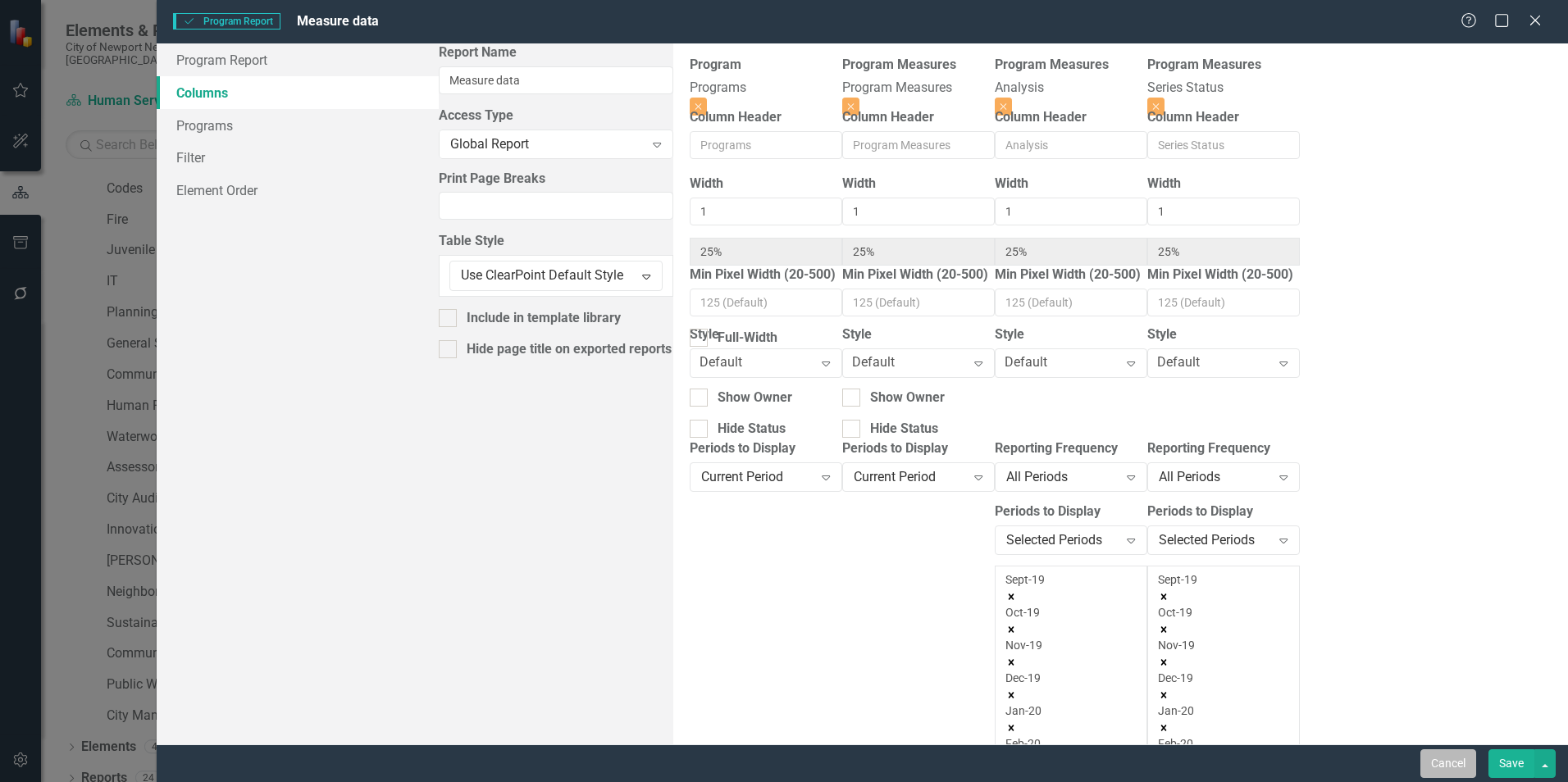
click at [1428, 775] on button "Cancel" at bounding box center [1448, 763] width 55 height 29
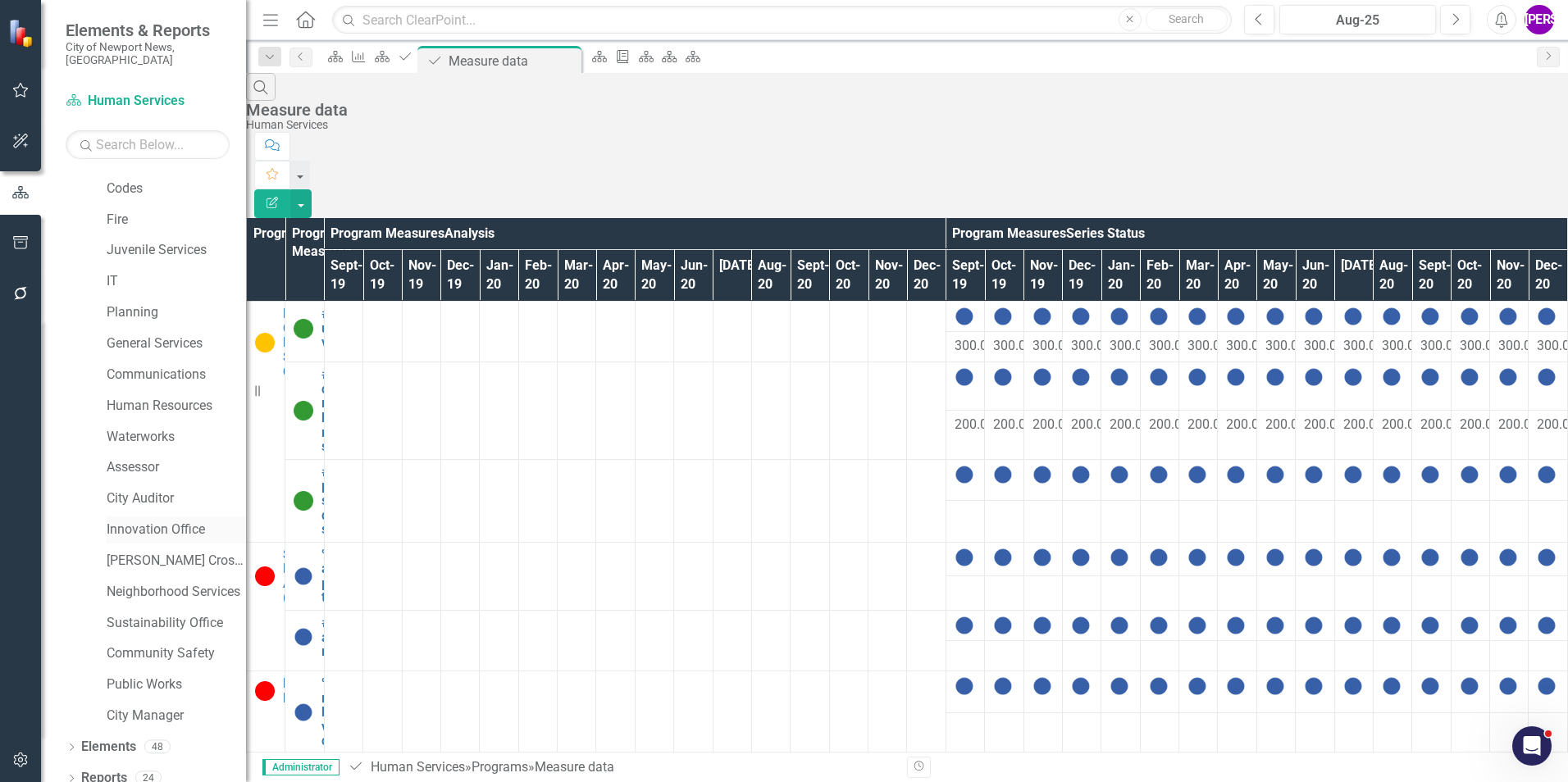
scroll to position [0, 0]
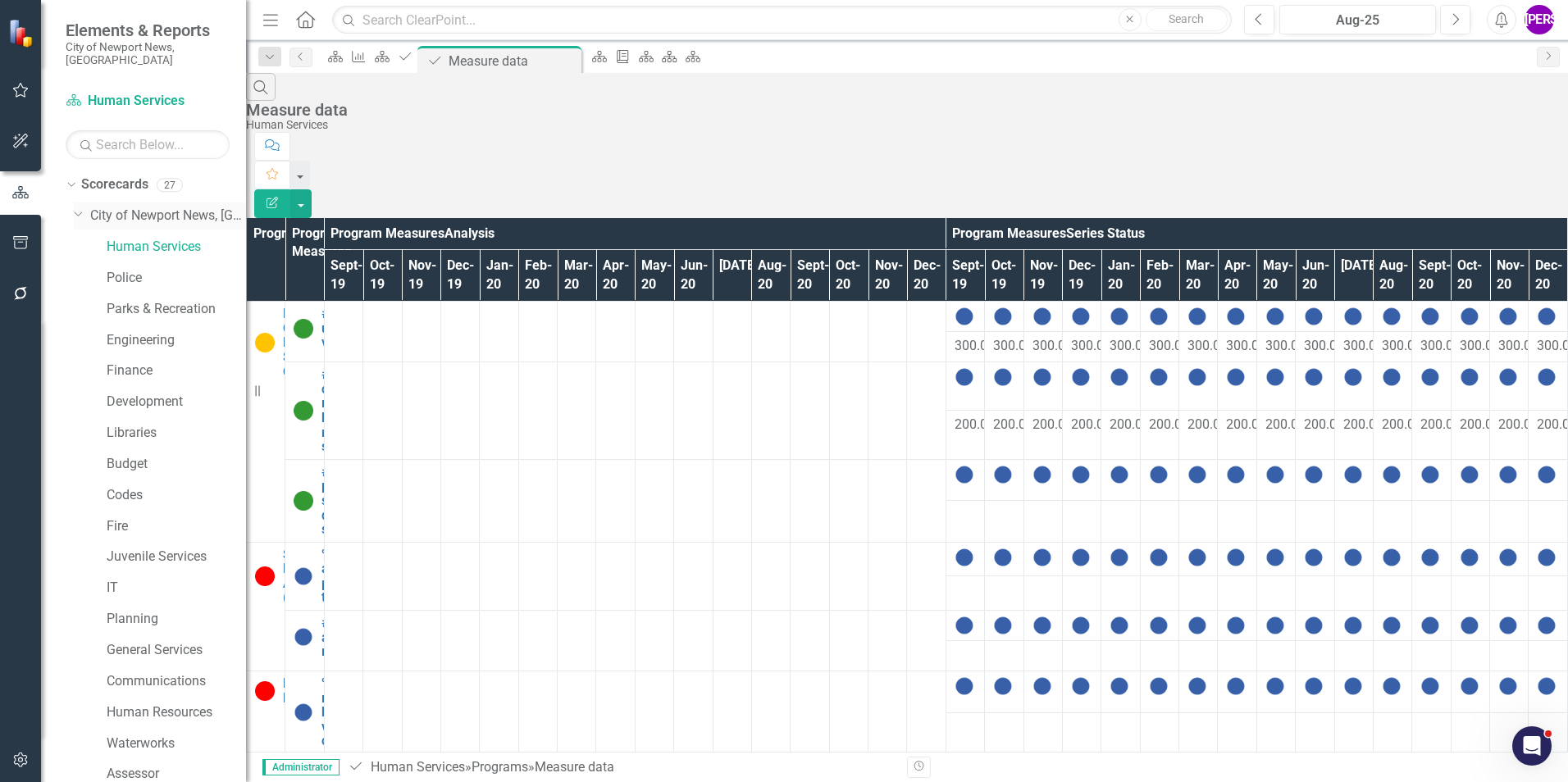
click at [122, 211] on link "City of Newport News, [GEOGRAPHIC_DATA]" at bounding box center [168, 216] width 156 height 19
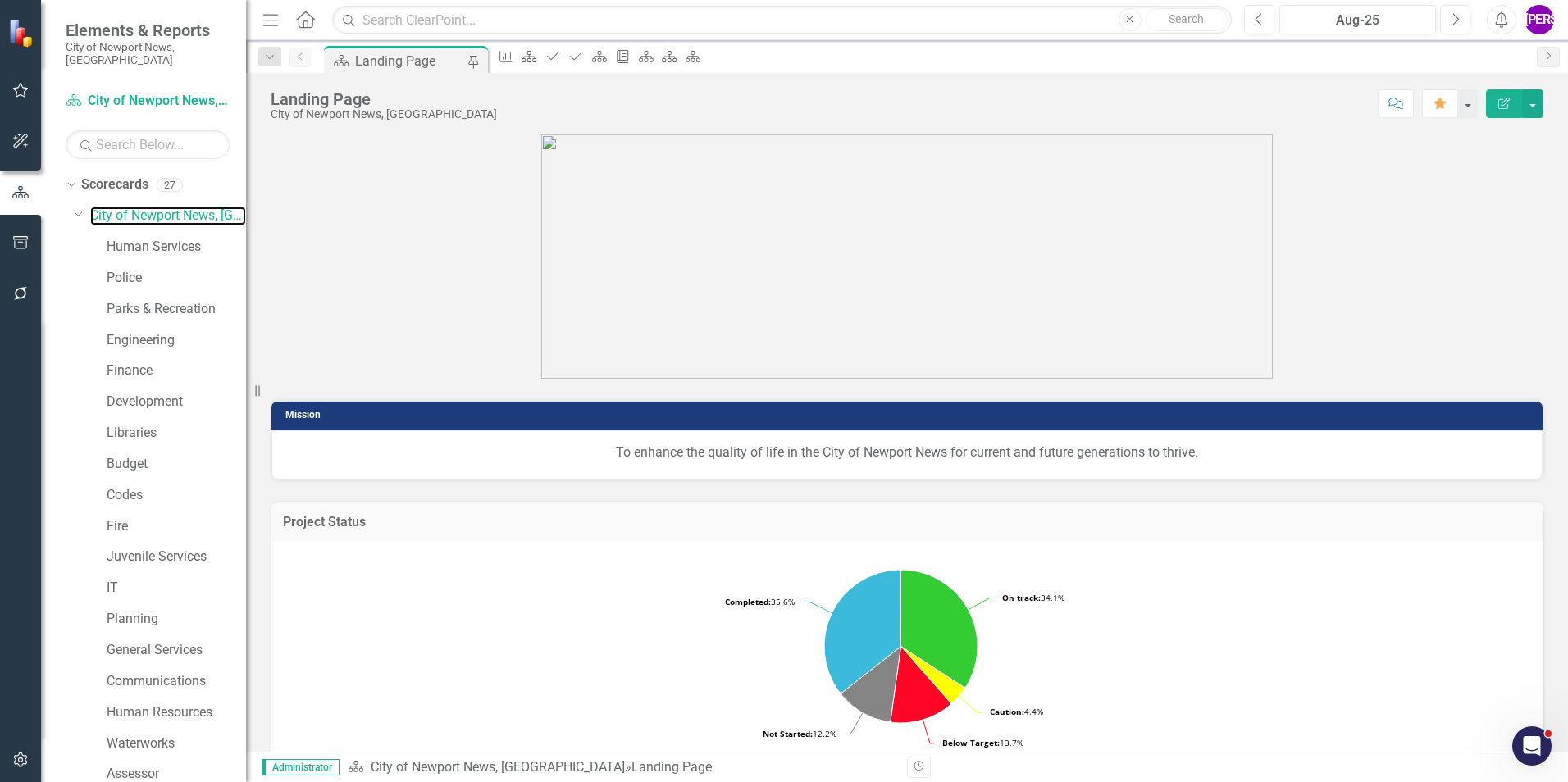
scroll to position [306, 0]
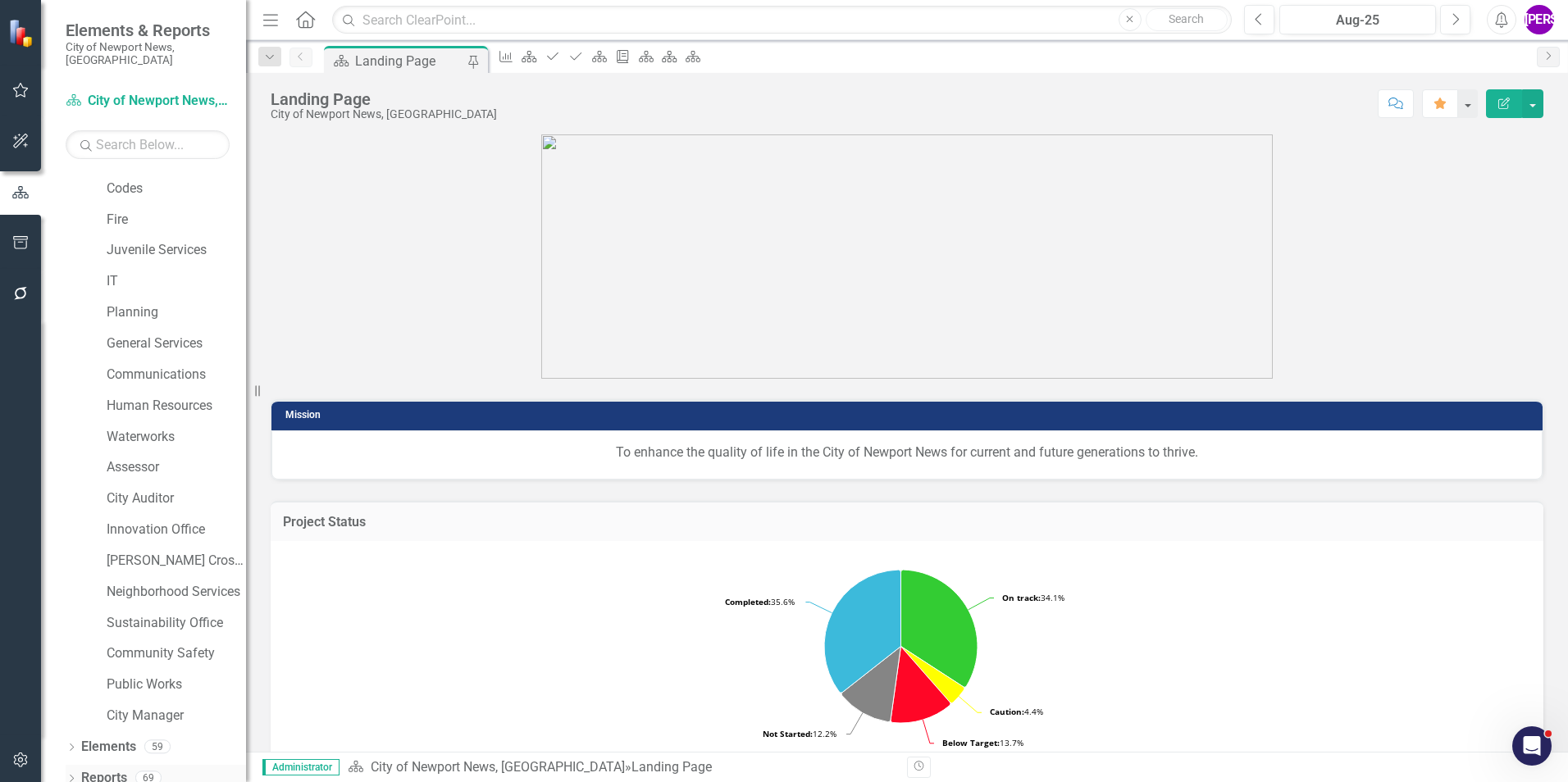
click at [112, 769] on link "Reports" at bounding box center [103, 778] width 46 height 19
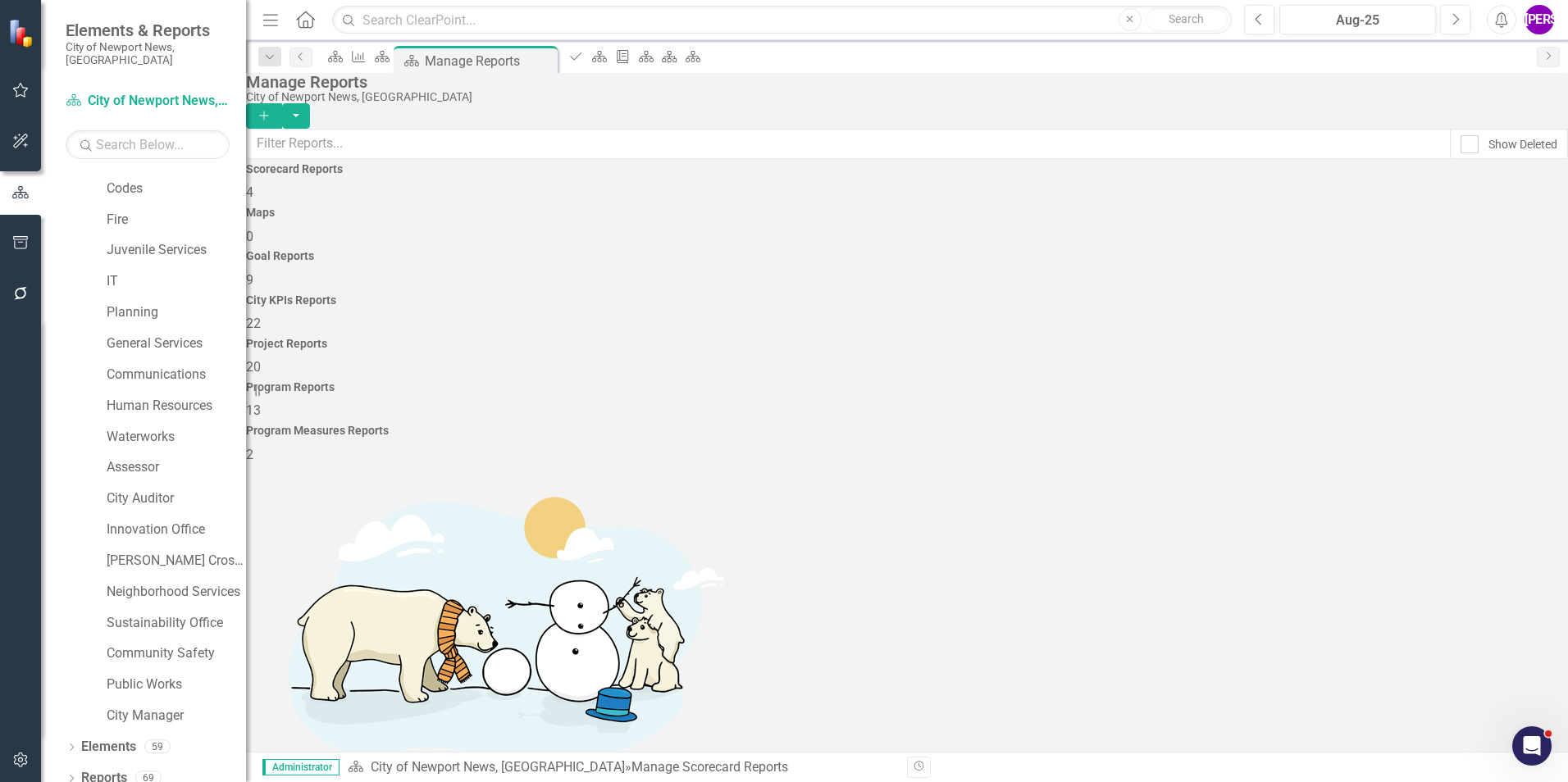
click at [799, 250] on div "Goal Reports 9" at bounding box center [907, 270] width 1322 height 39
click at [859, 294] on div "City KPIs Reports 22" at bounding box center [907, 314] width 1322 height 39
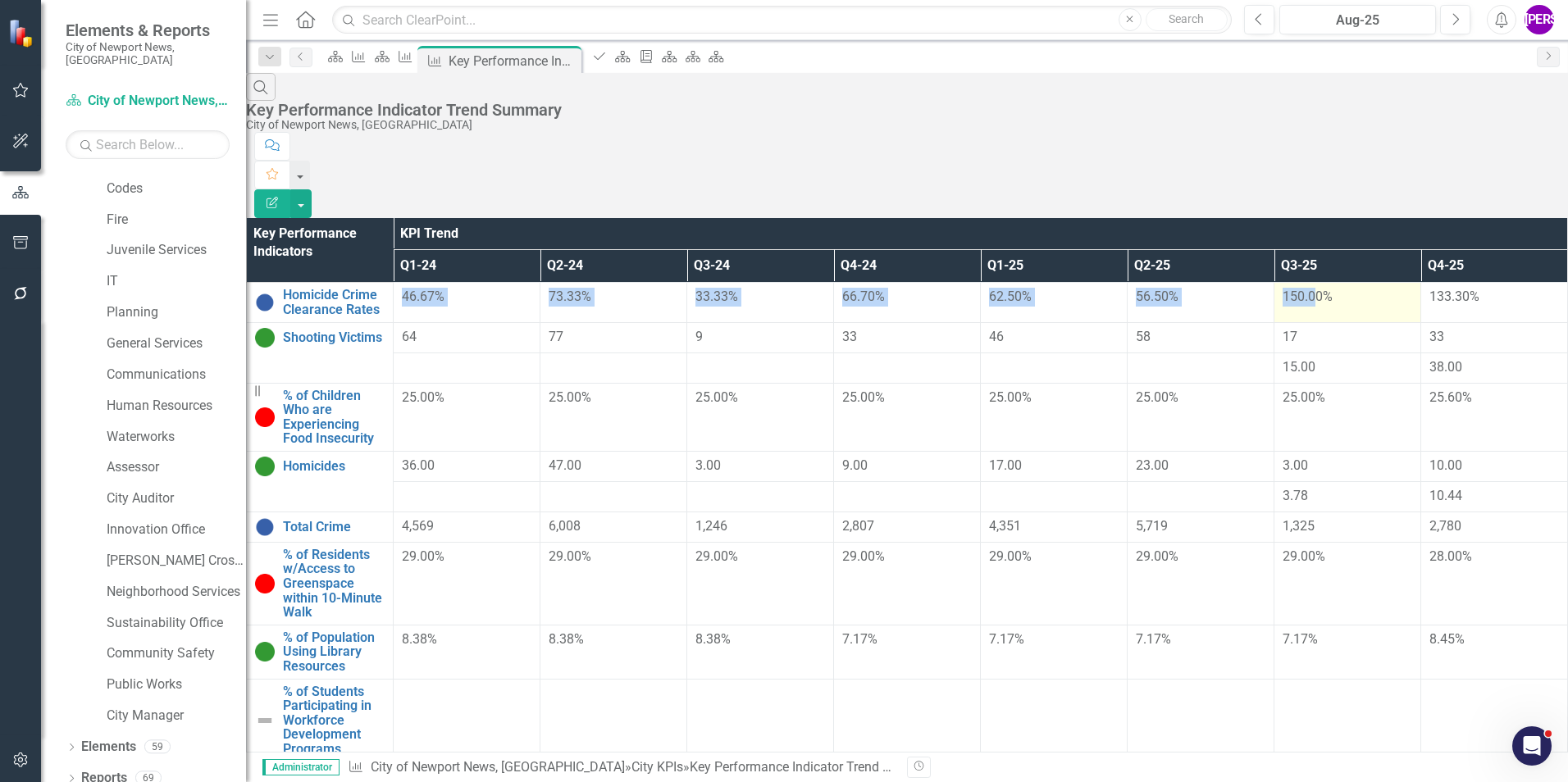
drag, startPoint x: 561, startPoint y: 212, endPoint x: 1368, endPoint y: 239, distance: 807.5
click at [1368, 283] on tr "Homicide Crime Clearance Rates Link Map View Link Map Edit Edit City KPIs Link …" at bounding box center [907, 303] width 1321 height 39
drag, startPoint x: 1368, startPoint y: 239, endPoint x: 1392, endPoint y: 234, distance: 24.5
click at [1334, 322] on td "17" at bounding box center [1347, 337] width 147 height 30
click at [290, 189] on button "Edit Report" at bounding box center [272, 203] width 36 height 29
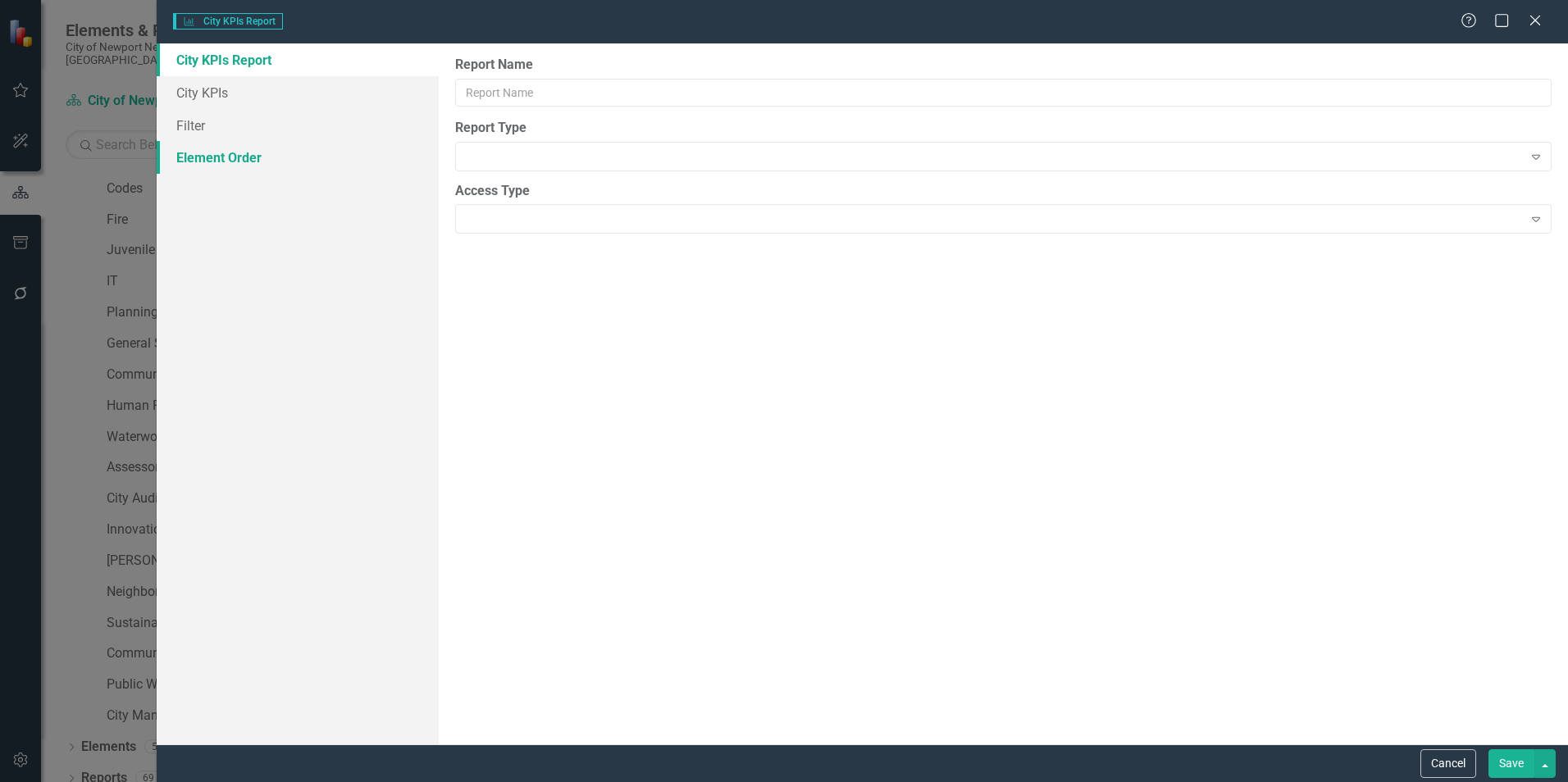
type input "Key Performance Indicator Trend Summary"
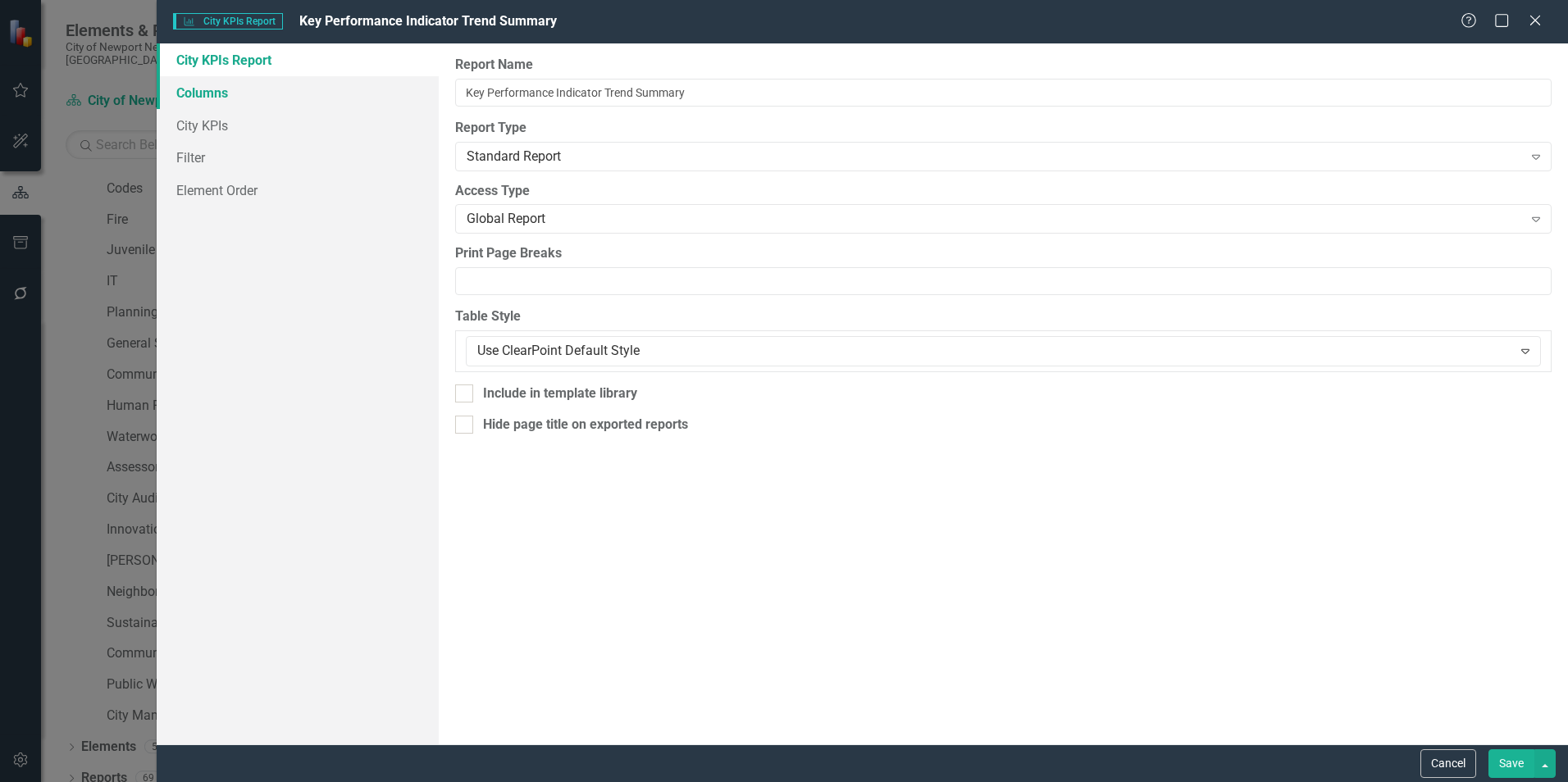
click at [217, 90] on link "Columns" at bounding box center [298, 92] width 282 height 33
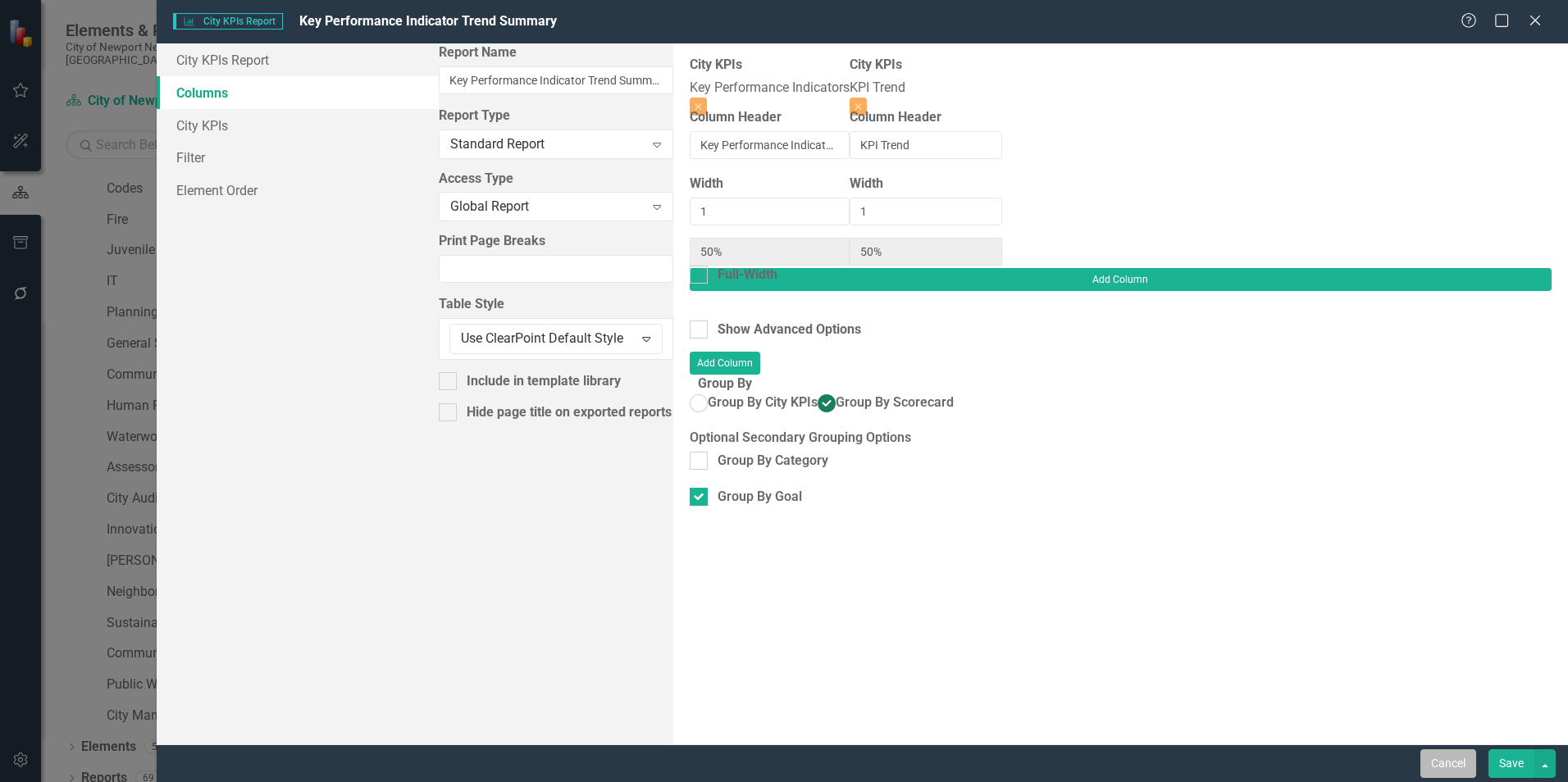
click at [1438, 772] on button "Cancel" at bounding box center [1448, 763] width 55 height 29
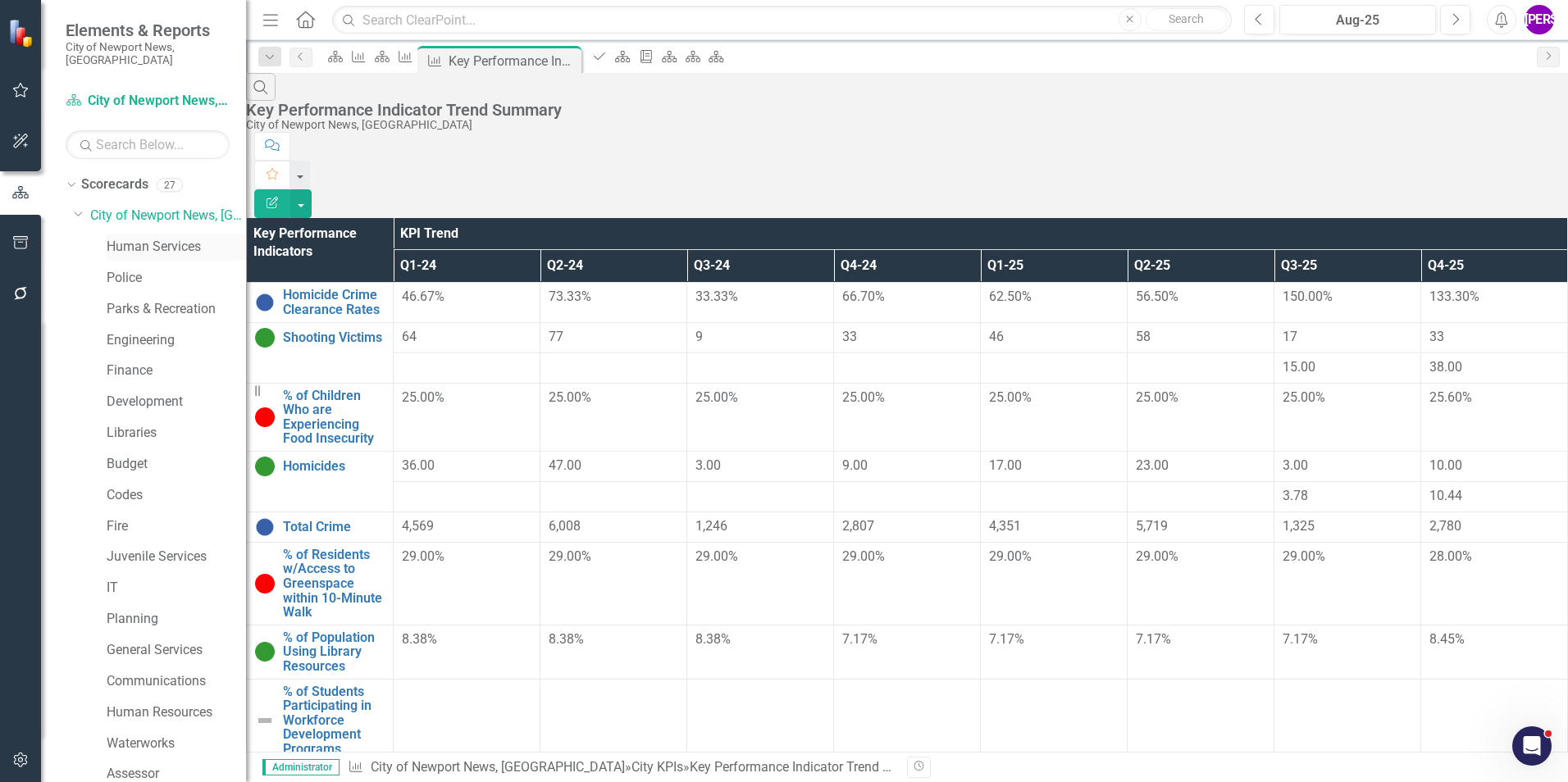
click at [135, 238] on link "Human Services" at bounding box center [176, 247] width 139 height 19
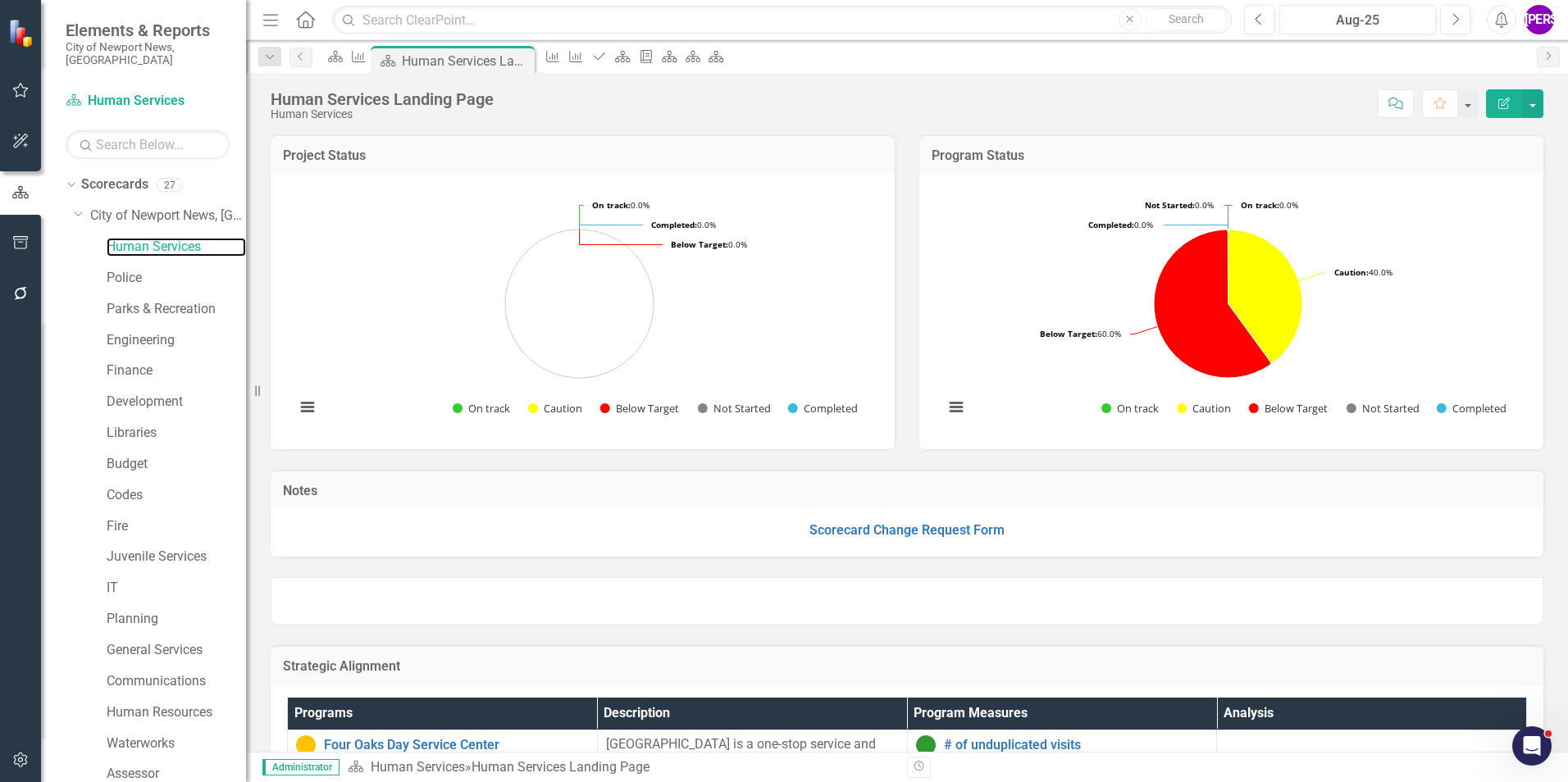
scroll to position [306, 0]
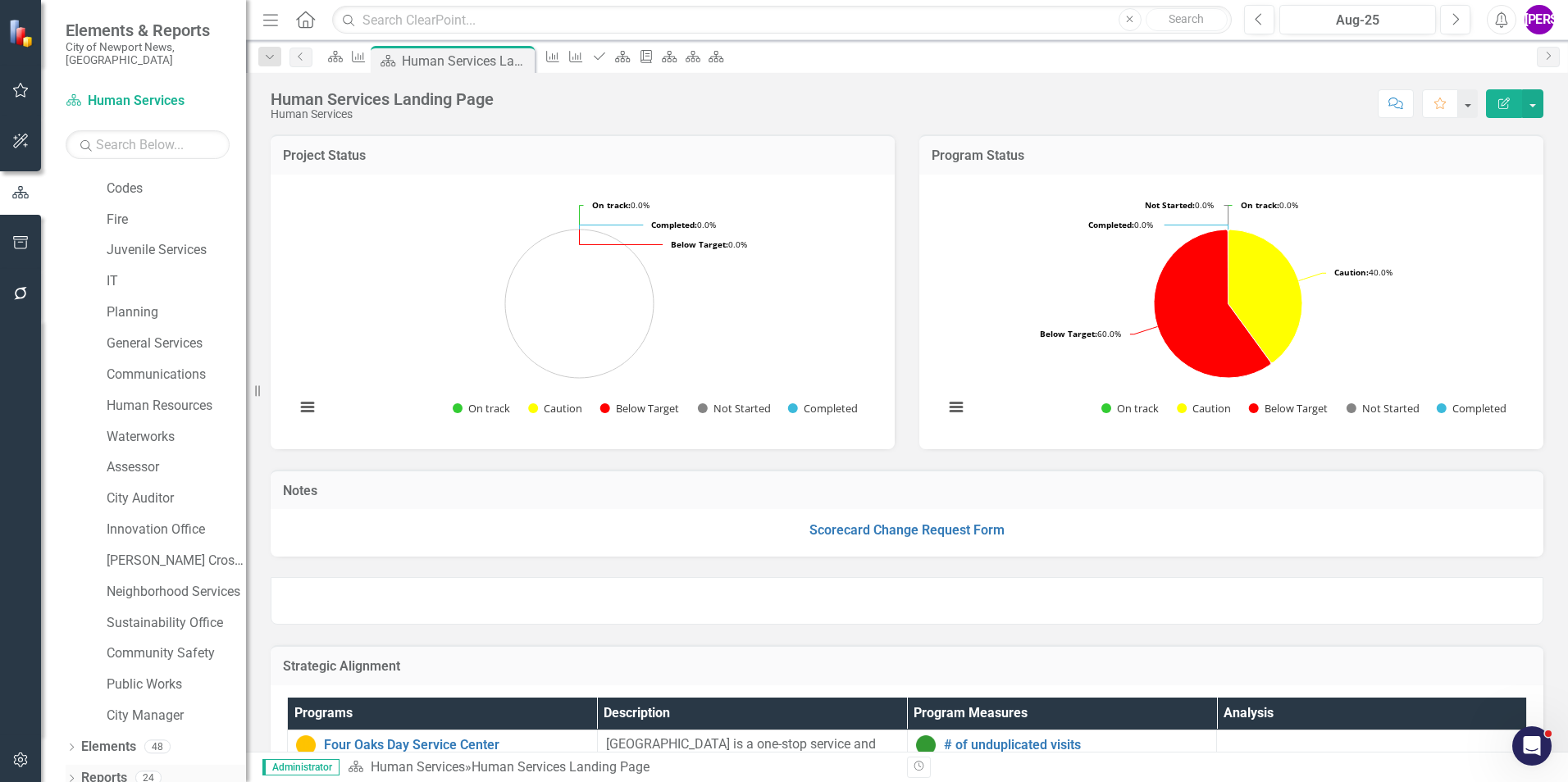
click at [125, 769] on link "Reports" at bounding box center [103, 778] width 46 height 19
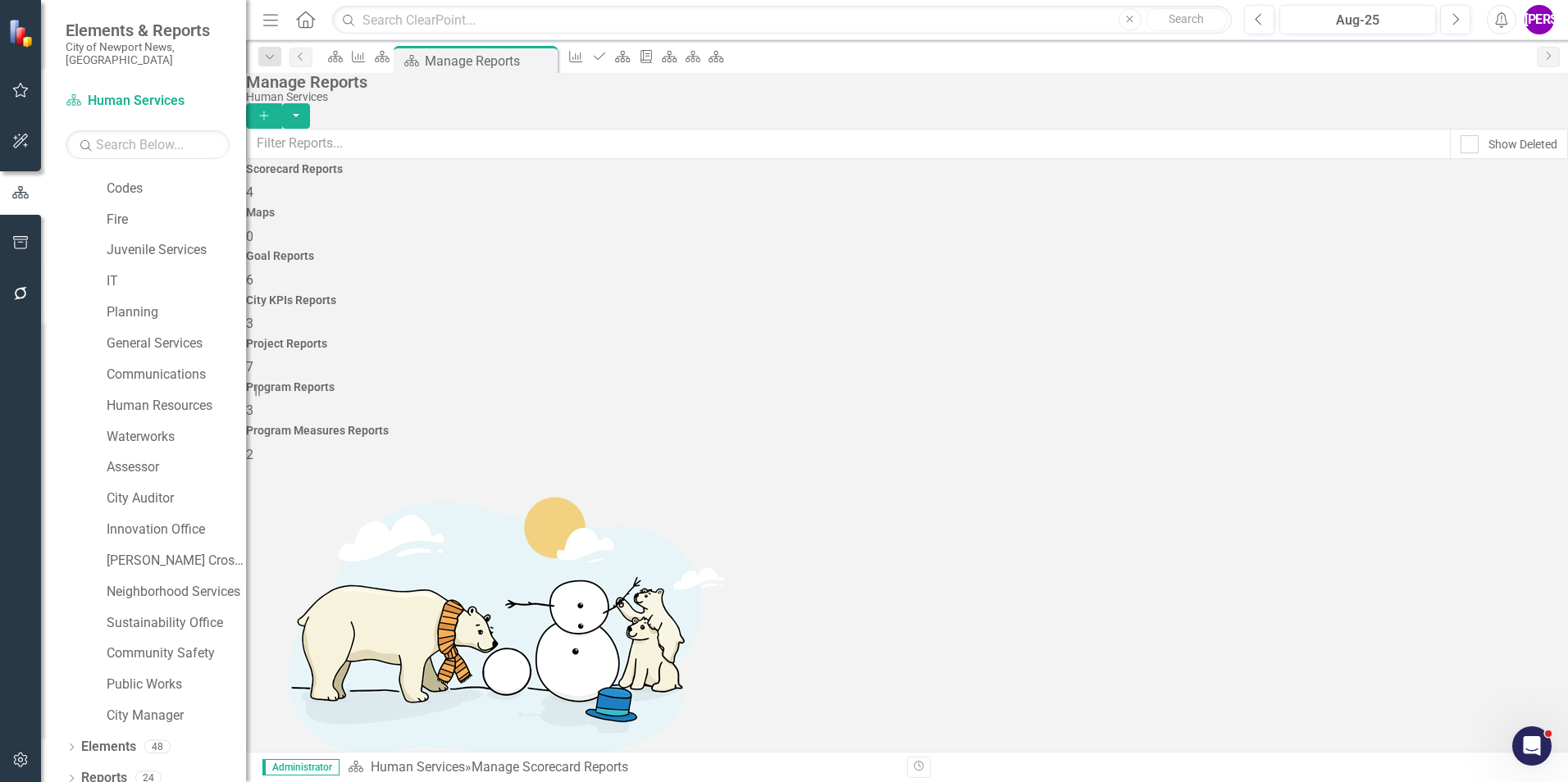
click at [1235, 382] on div "Program Reports 3" at bounding box center [907, 401] width 1322 height 39
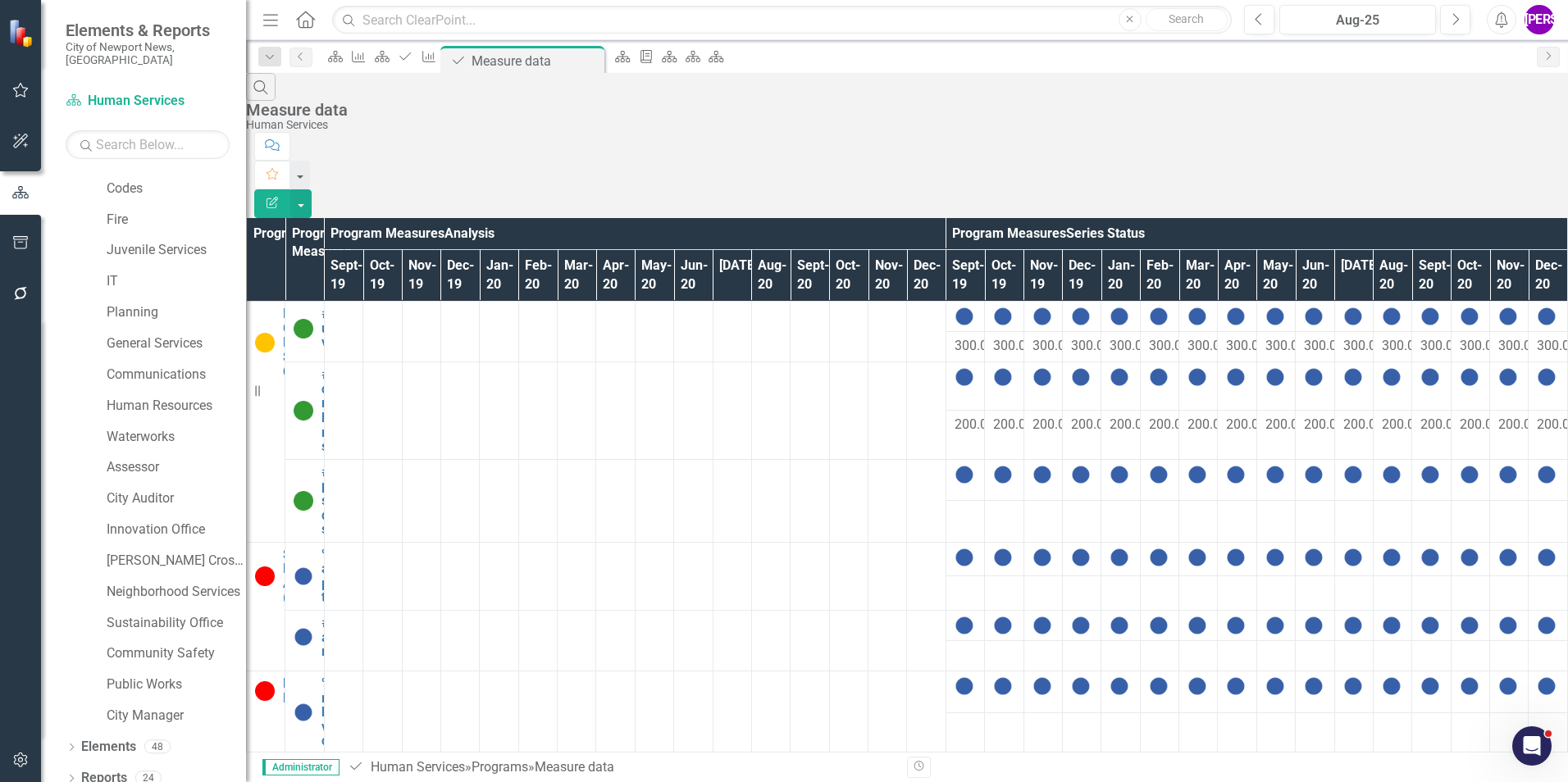
click at [279, 196] on icon "Edit Report" at bounding box center [273, 202] width 15 height 11
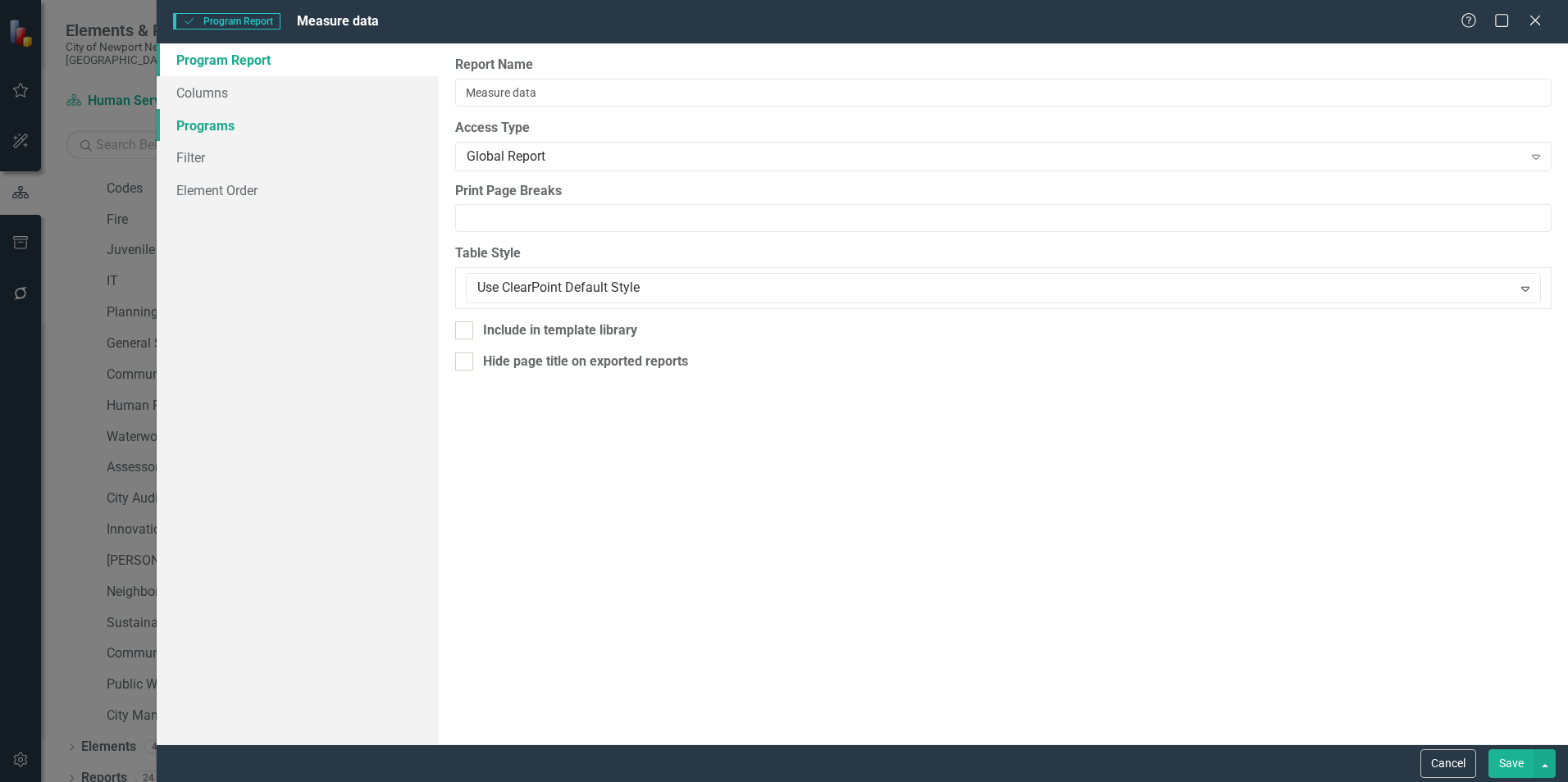
click at [222, 84] on link "Columns" at bounding box center [298, 92] width 282 height 33
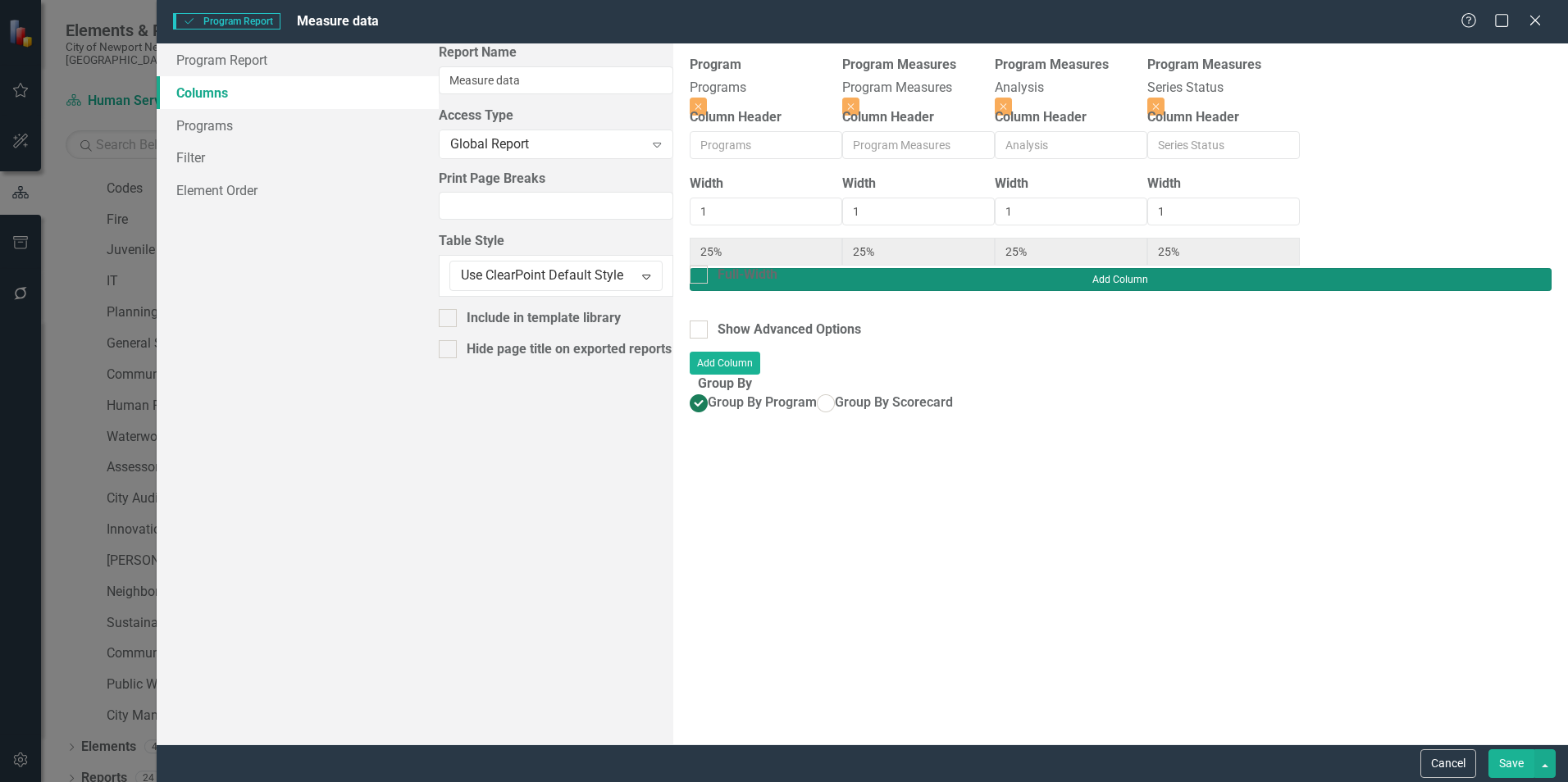
click at [1510, 268] on button "Add Column" at bounding box center [1121, 279] width 862 height 23
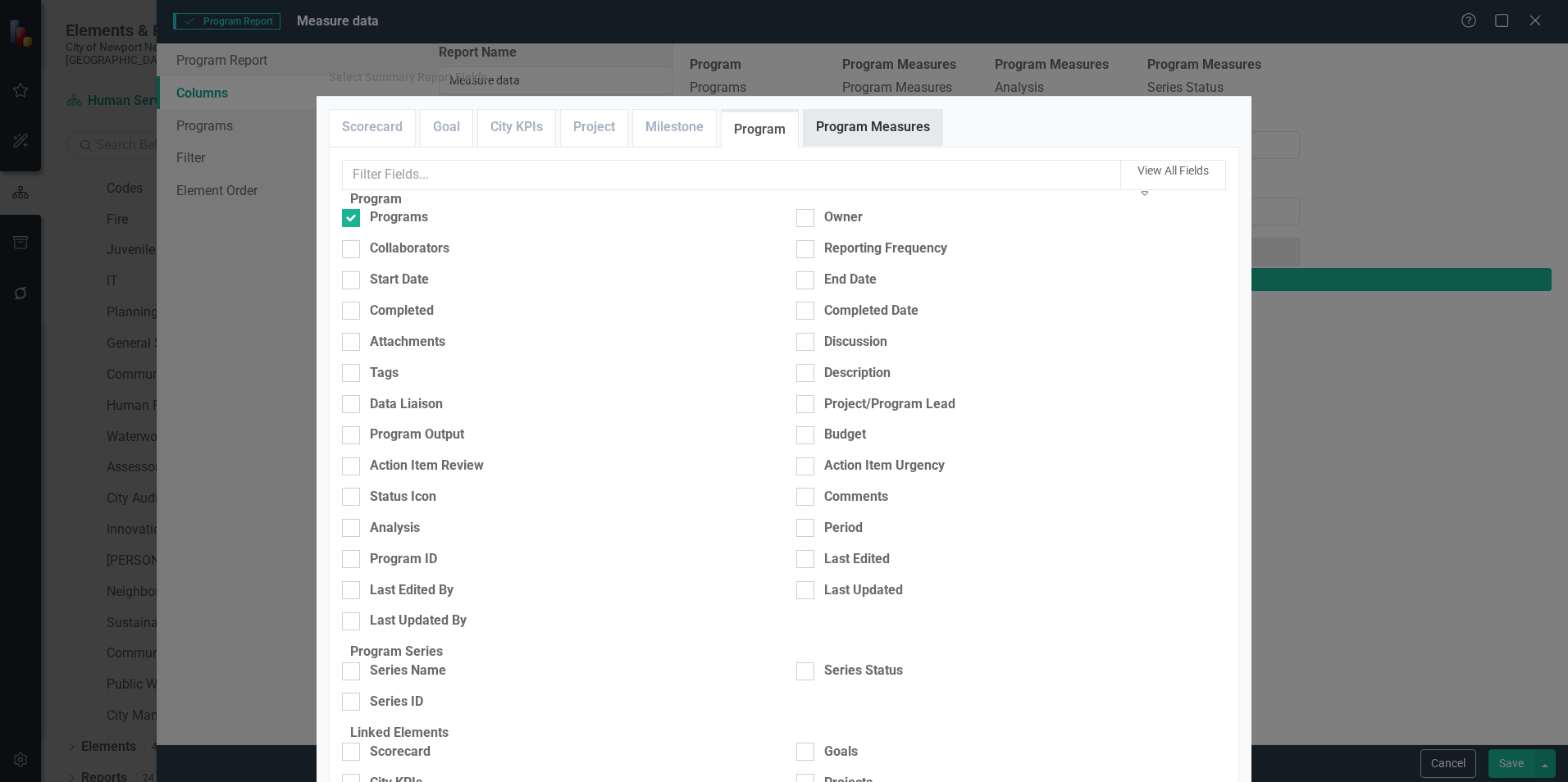
click at [864, 145] on link "Program Measures" at bounding box center [872, 128] width 138 height 36
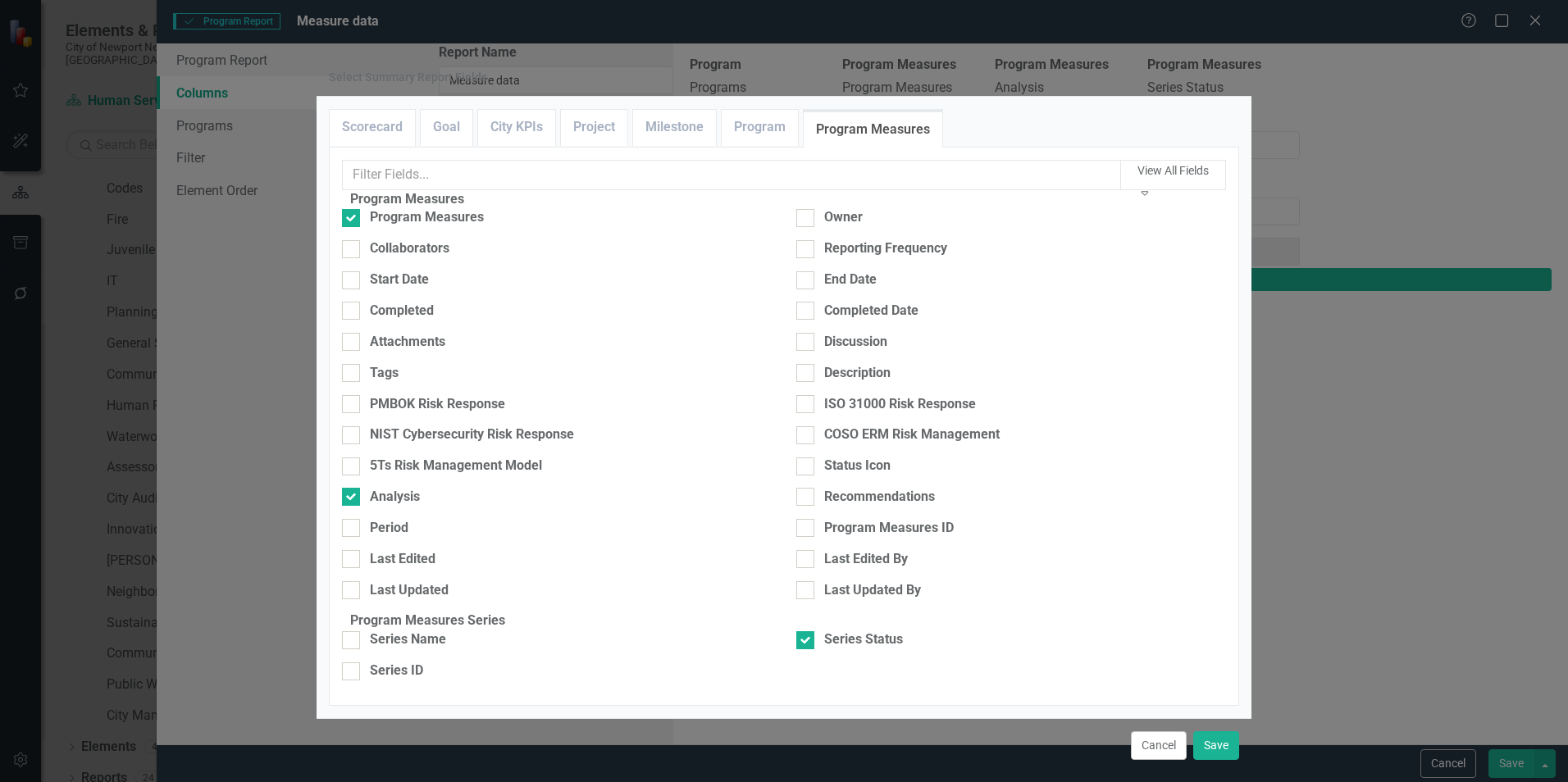
click at [1167, 205] on div "View All Fields Expand" at bounding box center [1173, 182] width 85 height 44
click at [1154, 147] on div "Scorecard Goal City KPIs Project Milestone Program Program Measures" at bounding box center [784, 128] width 910 height 38
click at [529, 145] on link "City KPIs" at bounding box center [517, 128] width 77 height 36
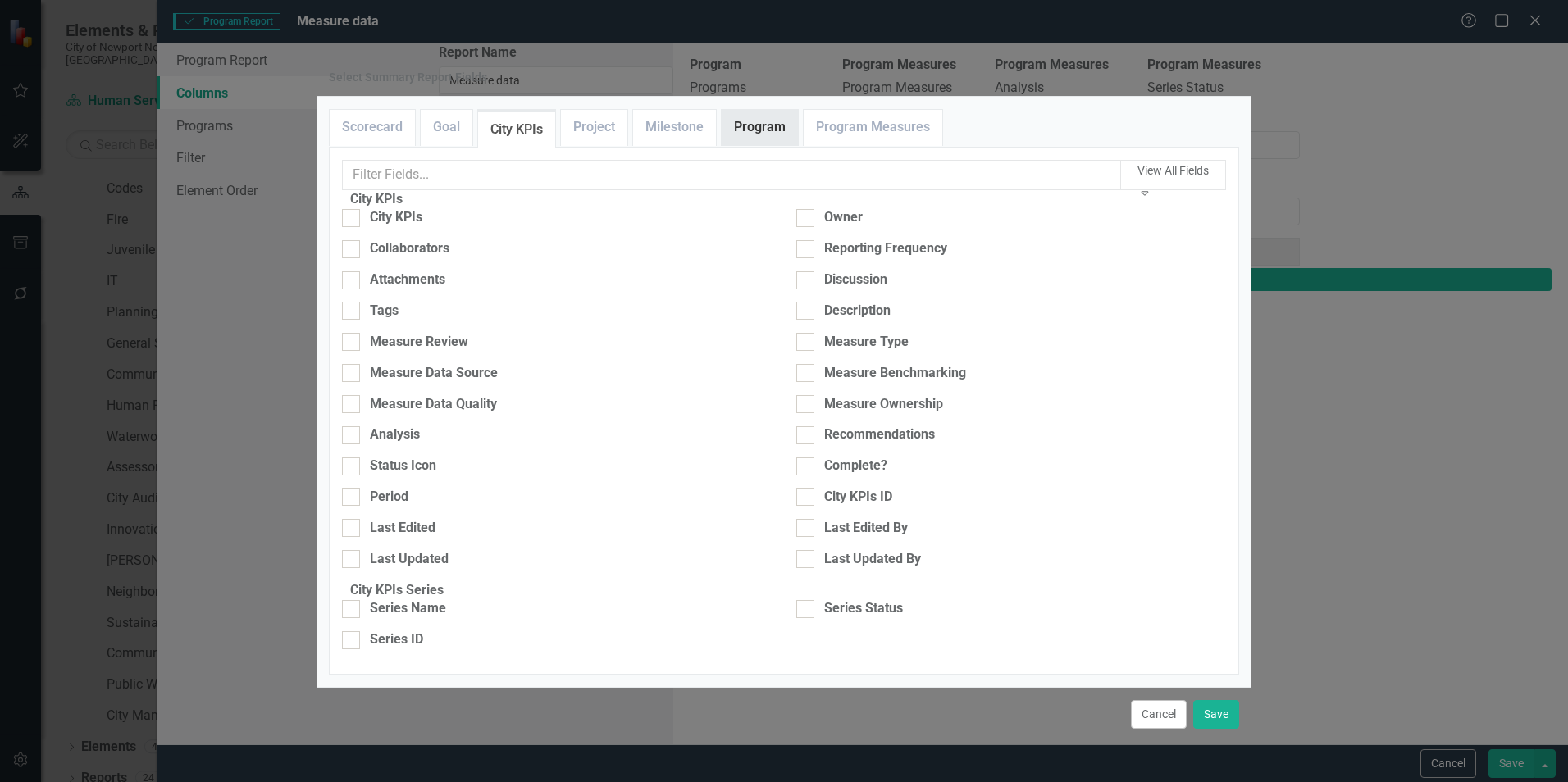
click at [744, 145] on link "Program" at bounding box center [760, 128] width 76 height 36
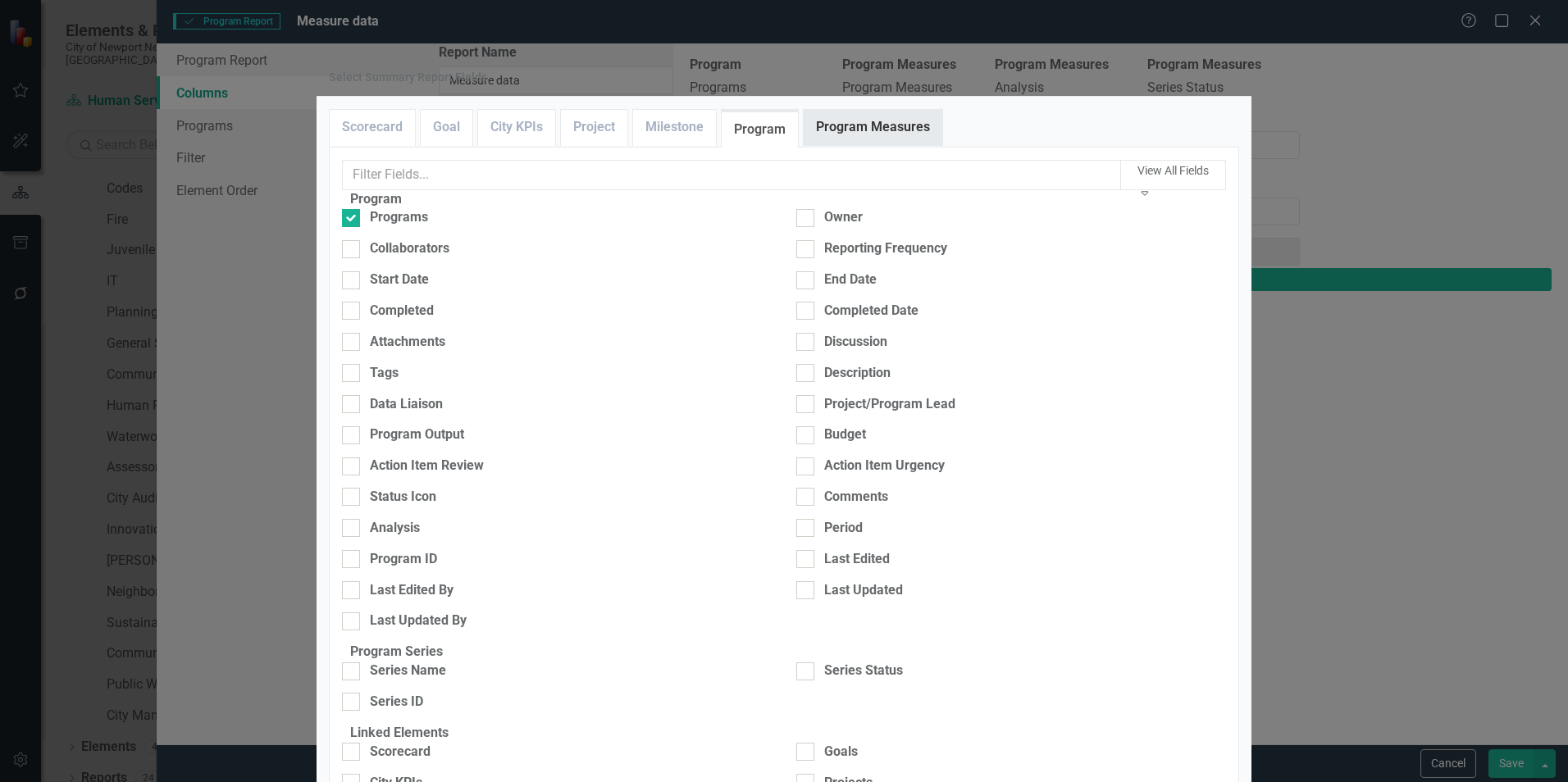
click at [848, 145] on link "Program Measures" at bounding box center [872, 128] width 138 height 36
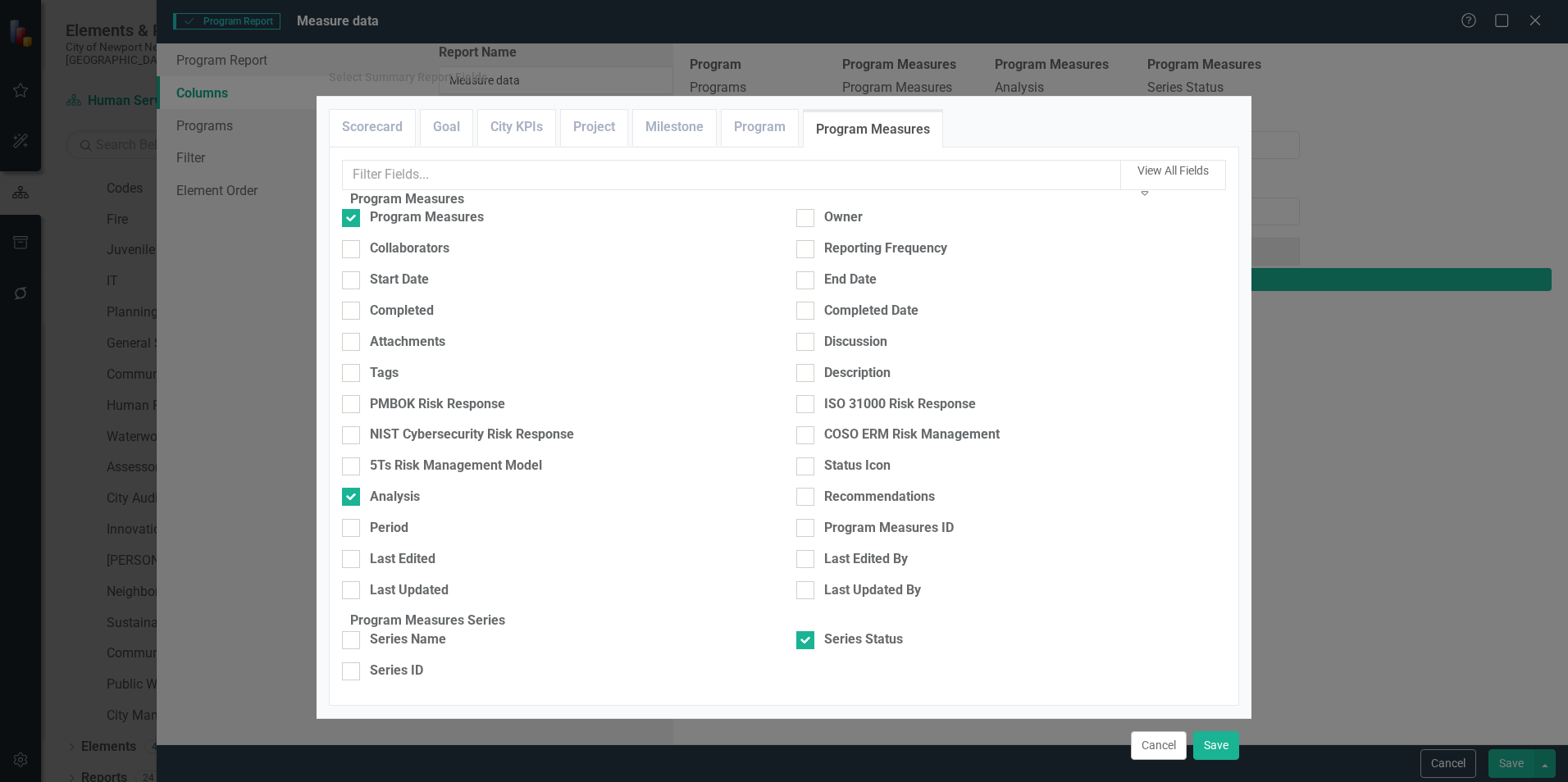
click at [1147, 731] on button "Cancel" at bounding box center [1158, 745] width 55 height 29
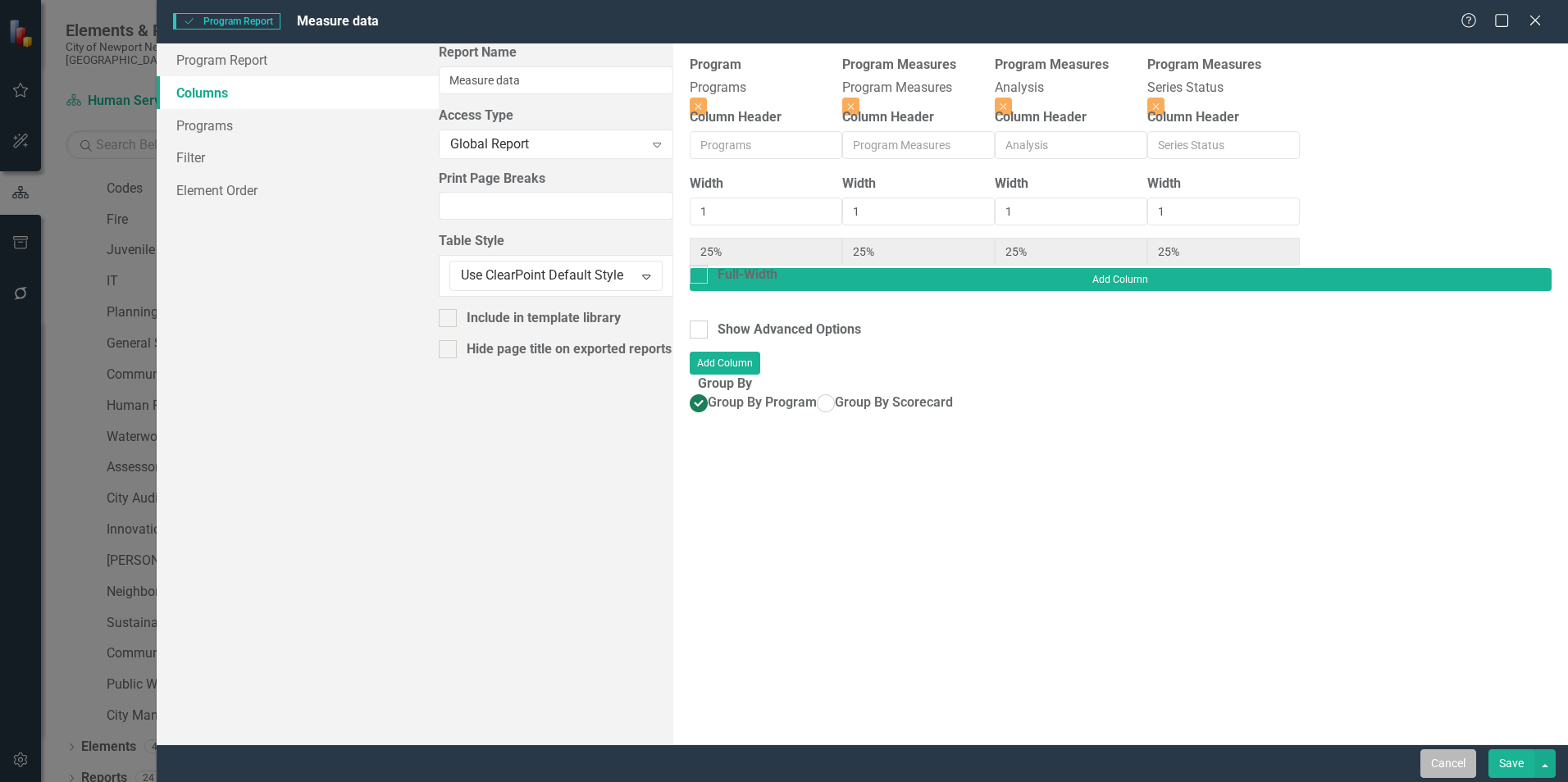
click at [1444, 760] on button "Cancel" at bounding box center [1448, 763] width 55 height 29
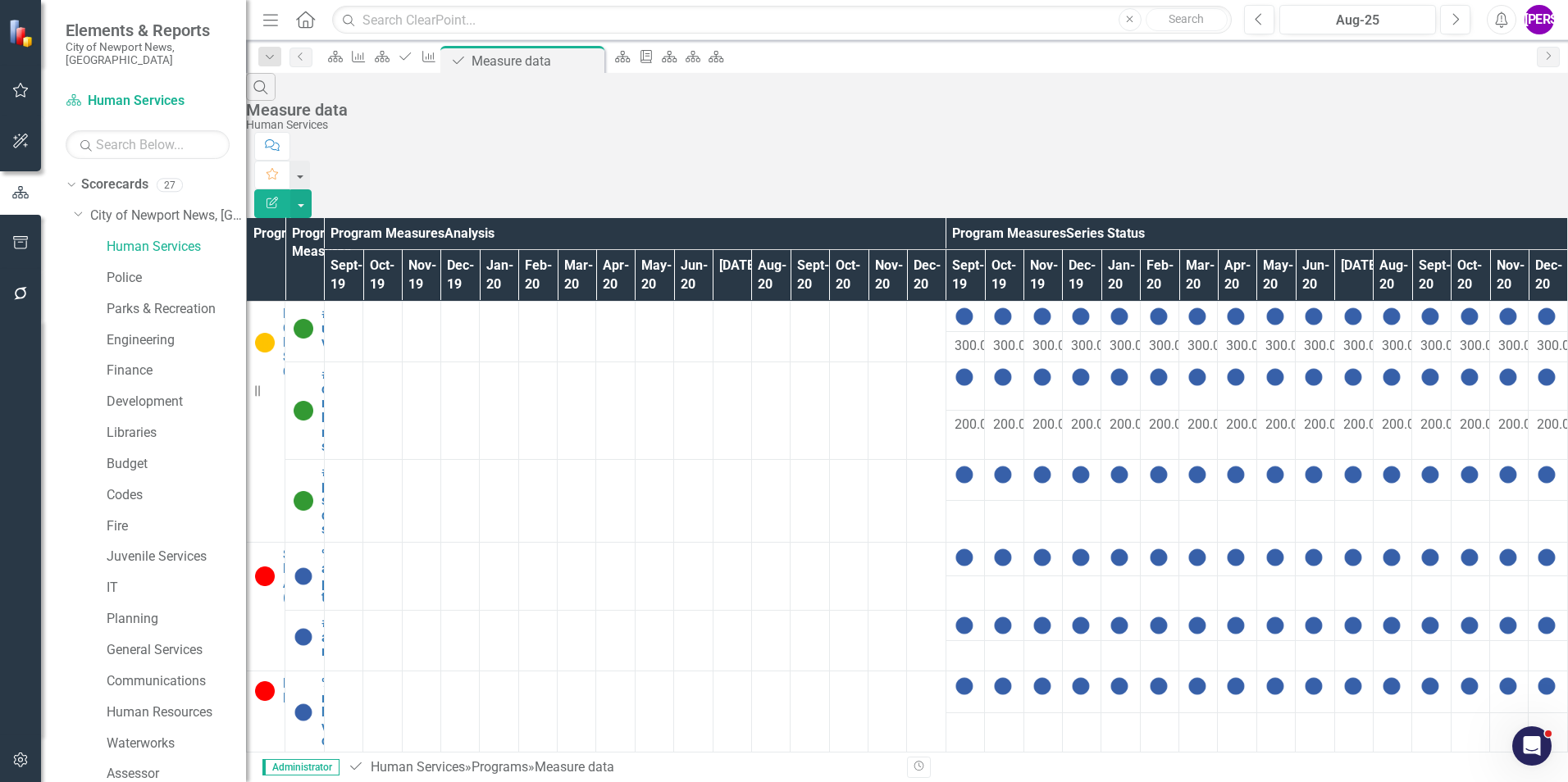
click at [1184, 97] on div "Search Measure data Human Services" at bounding box center [907, 102] width 1322 height 59
click at [597, 61] on icon "Close" at bounding box center [588, 61] width 16 height 13
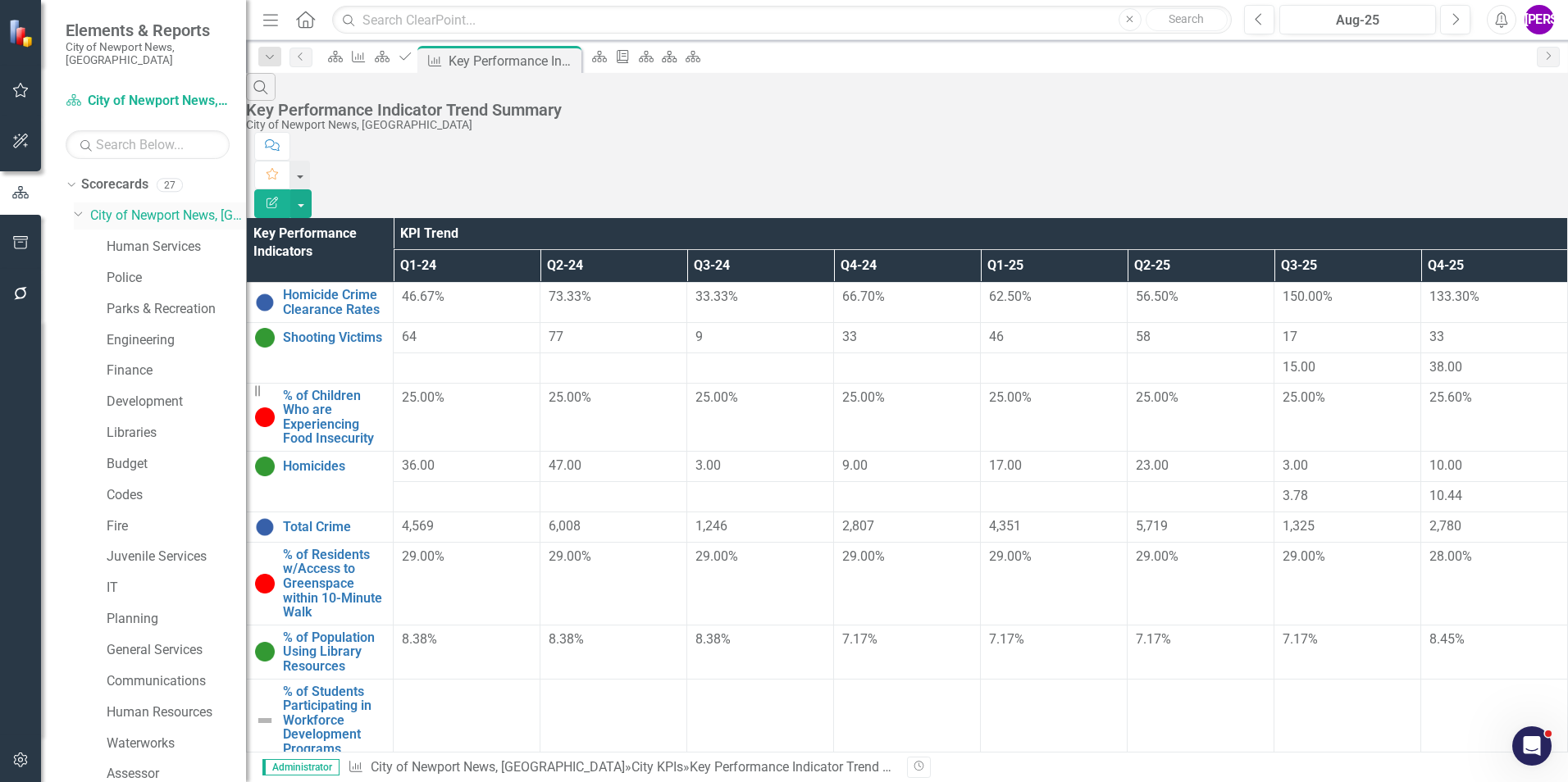
click at [138, 208] on link "City of Newport News, [GEOGRAPHIC_DATA]" at bounding box center [168, 216] width 156 height 19
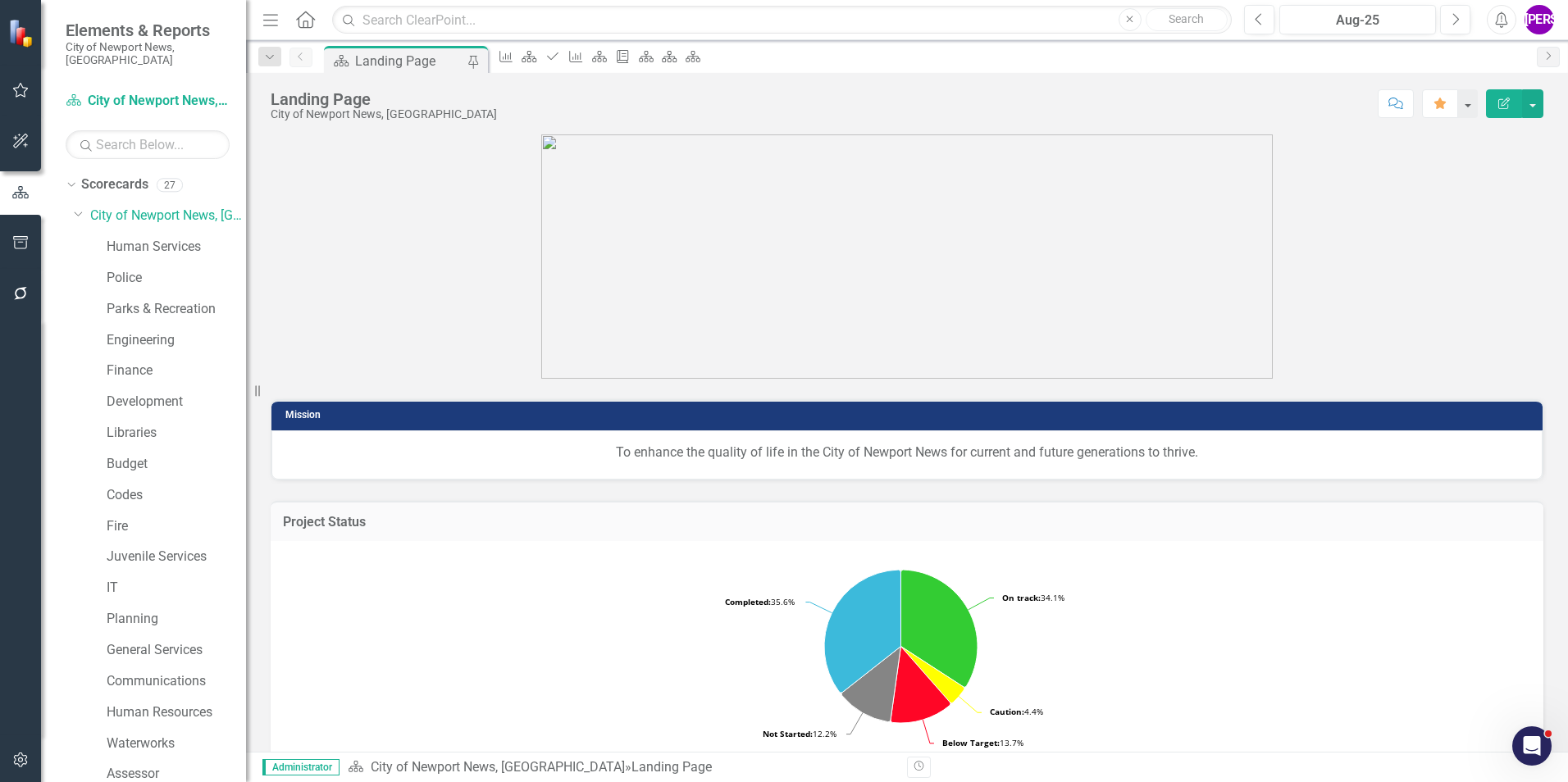
click at [1374, 273] on p at bounding box center [907, 257] width 1273 height 244
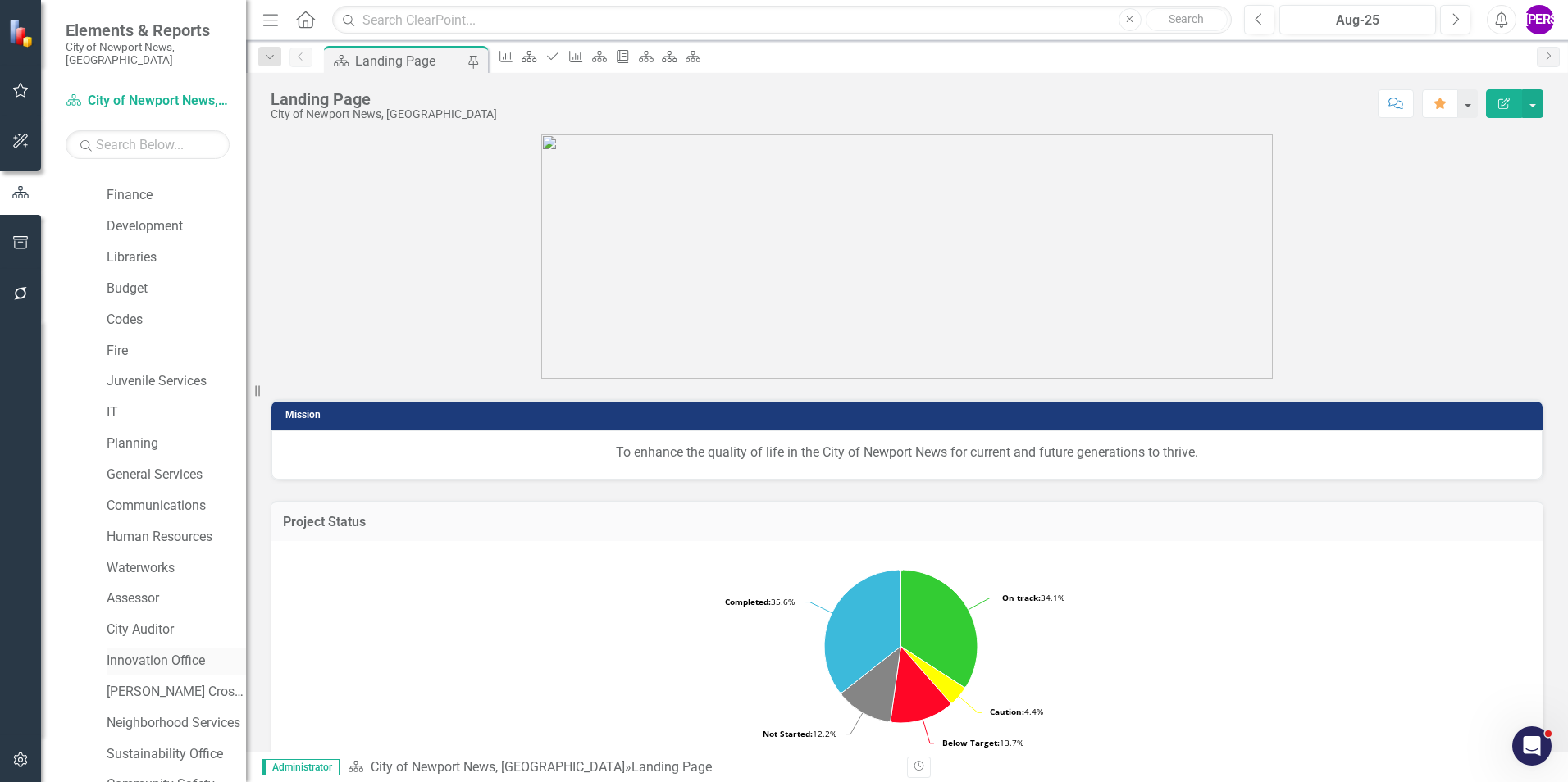
scroll to position [306, 0]
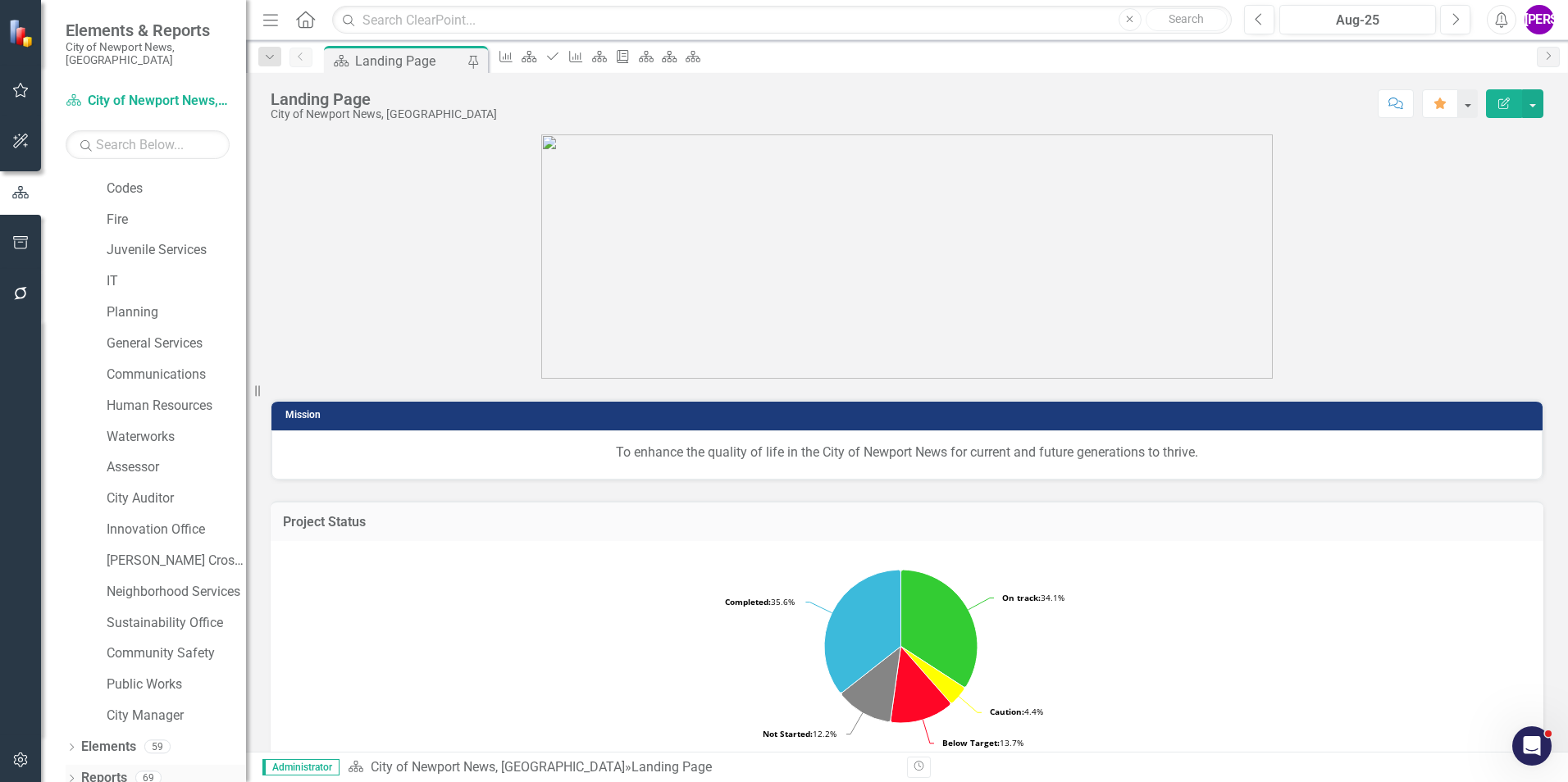
click at [118, 769] on link "Reports" at bounding box center [103, 778] width 46 height 19
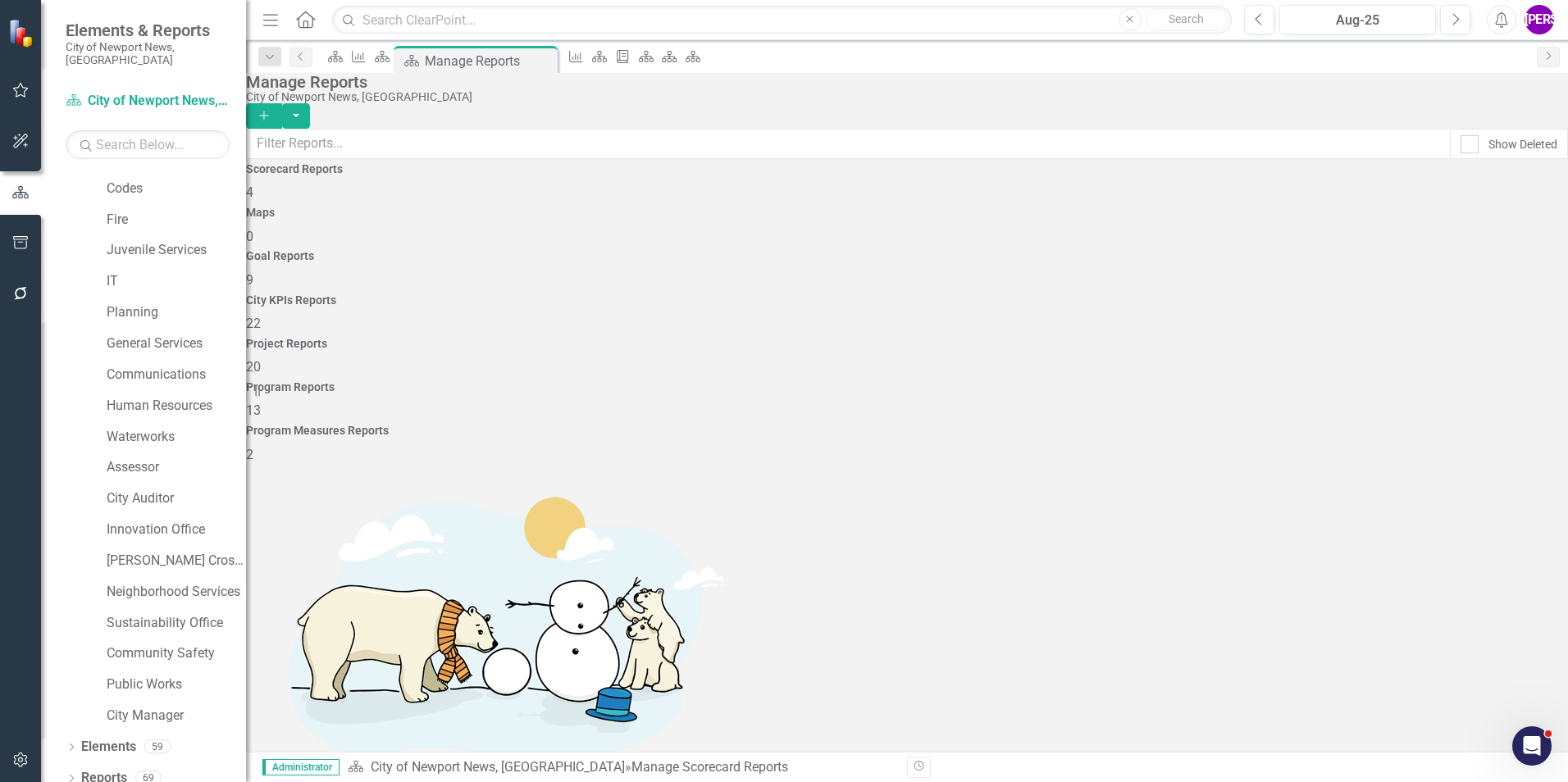
click at [1223, 382] on div "Program Reports 13" at bounding box center [907, 401] width 1322 height 39
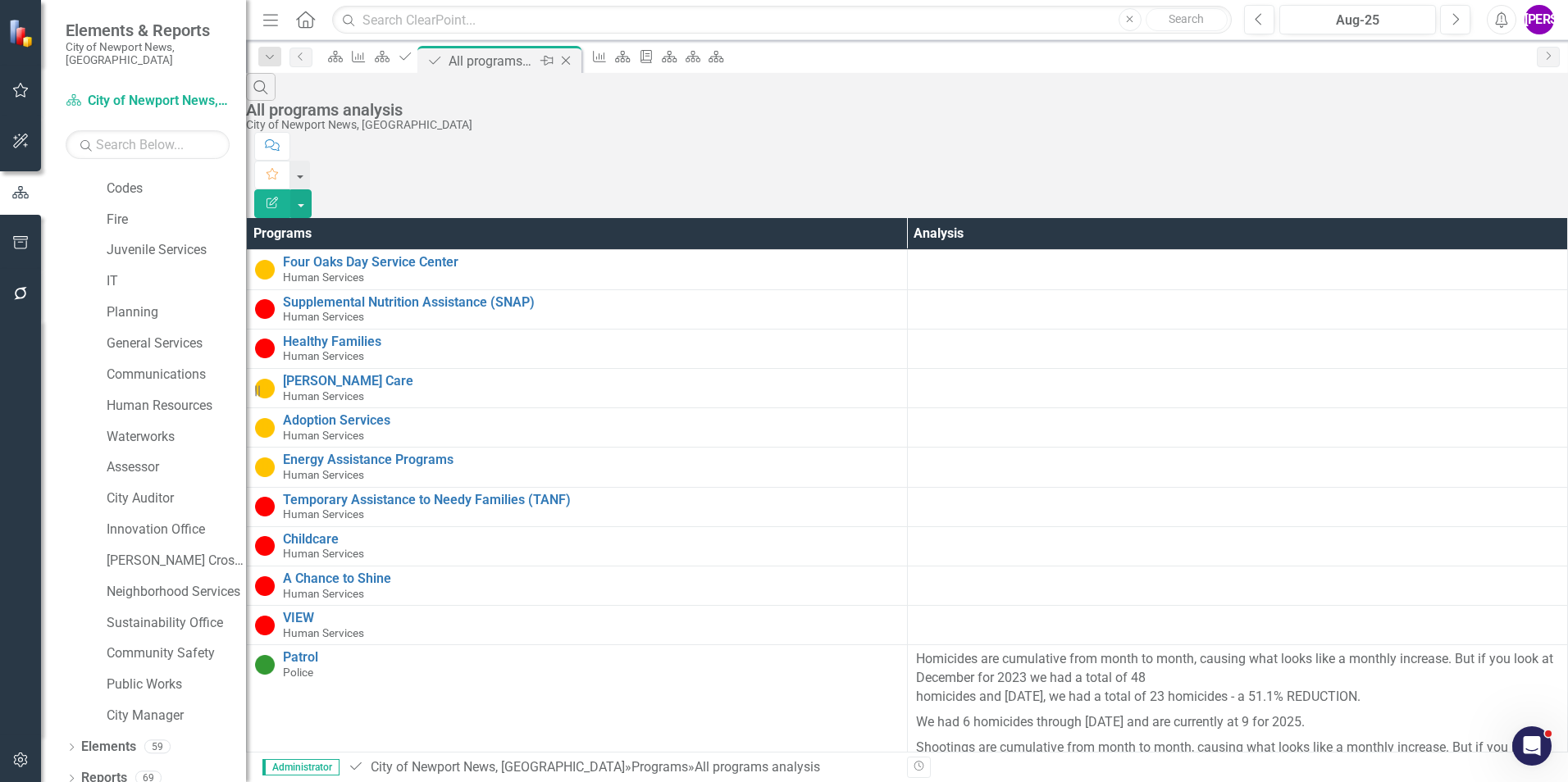
click at [574, 59] on icon "Close" at bounding box center [565, 61] width 16 height 13
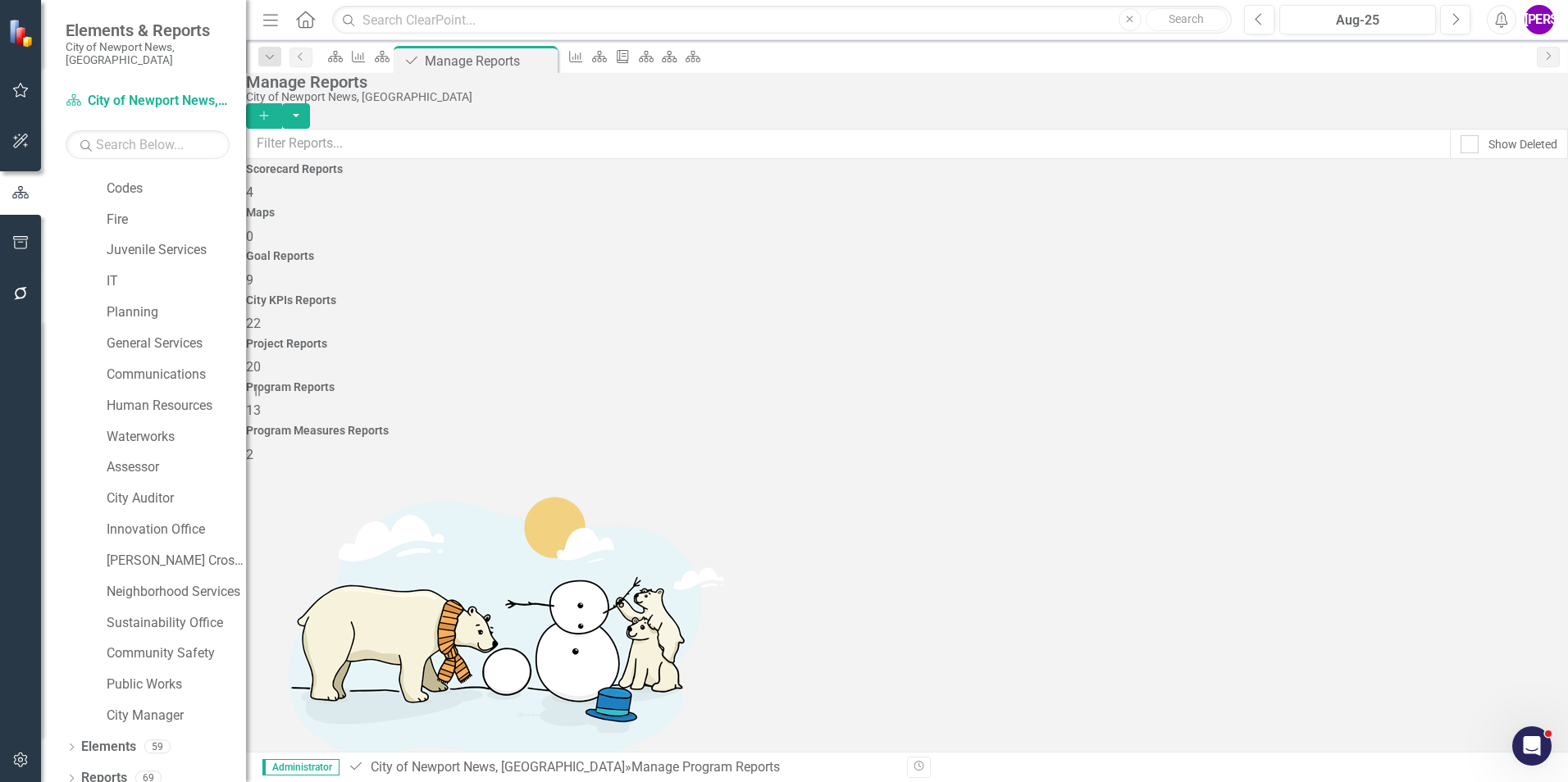
click at [1145, 337] on div "Project Reports 20" at bounding box center [907, 357] width 1322 height 39
click at [949, 294] on div "City KPIs Reports 22" at bounding box center [907, 314] width 1322 height 39
click at [1504, 425] on h4 "Program Measures Reports" at bounding box center [907, 430] width 1322 height 12
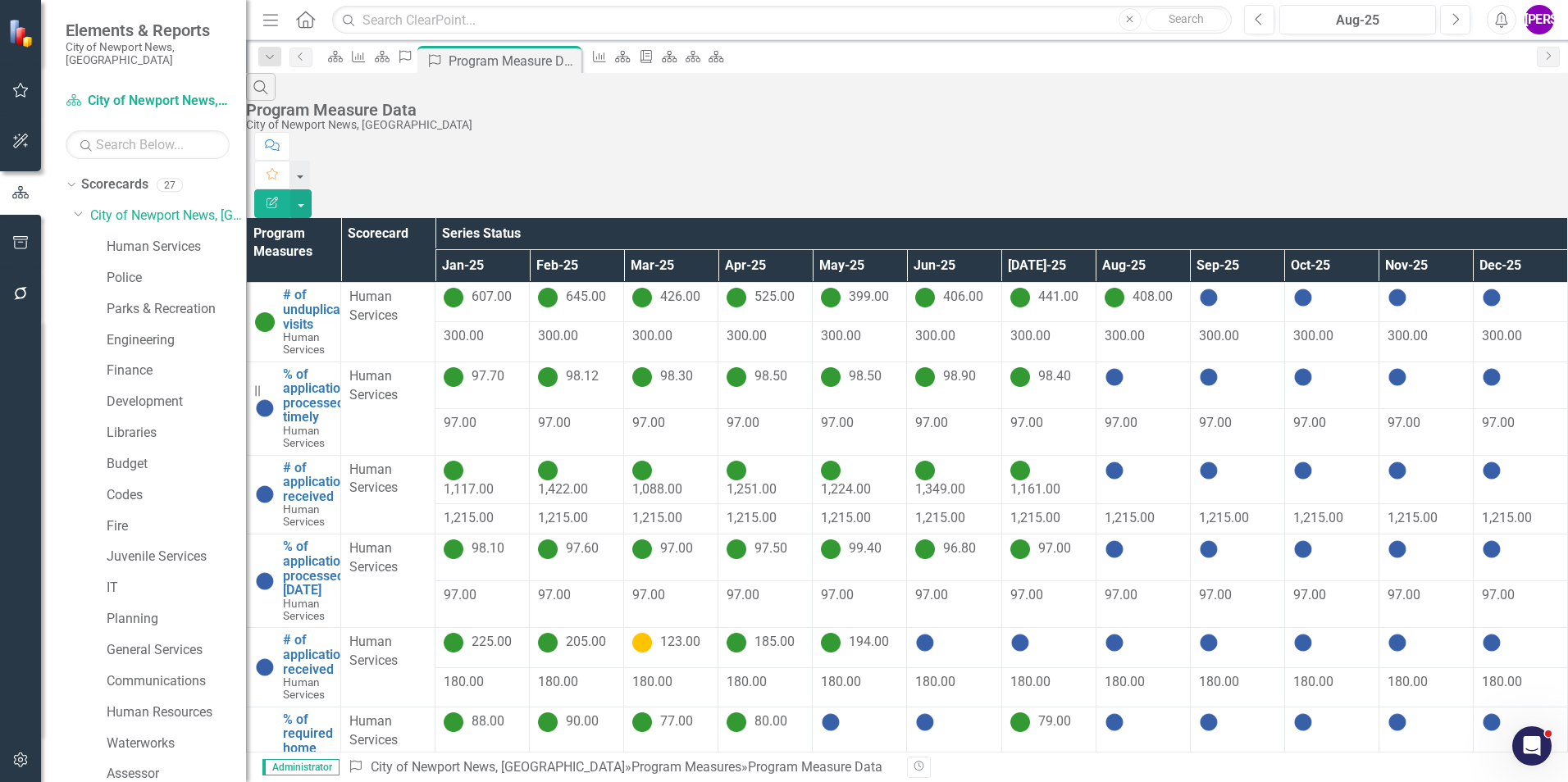
click at [290, 189] on button "Edit Report" at bounding box center [272, 203] width 36 height 29
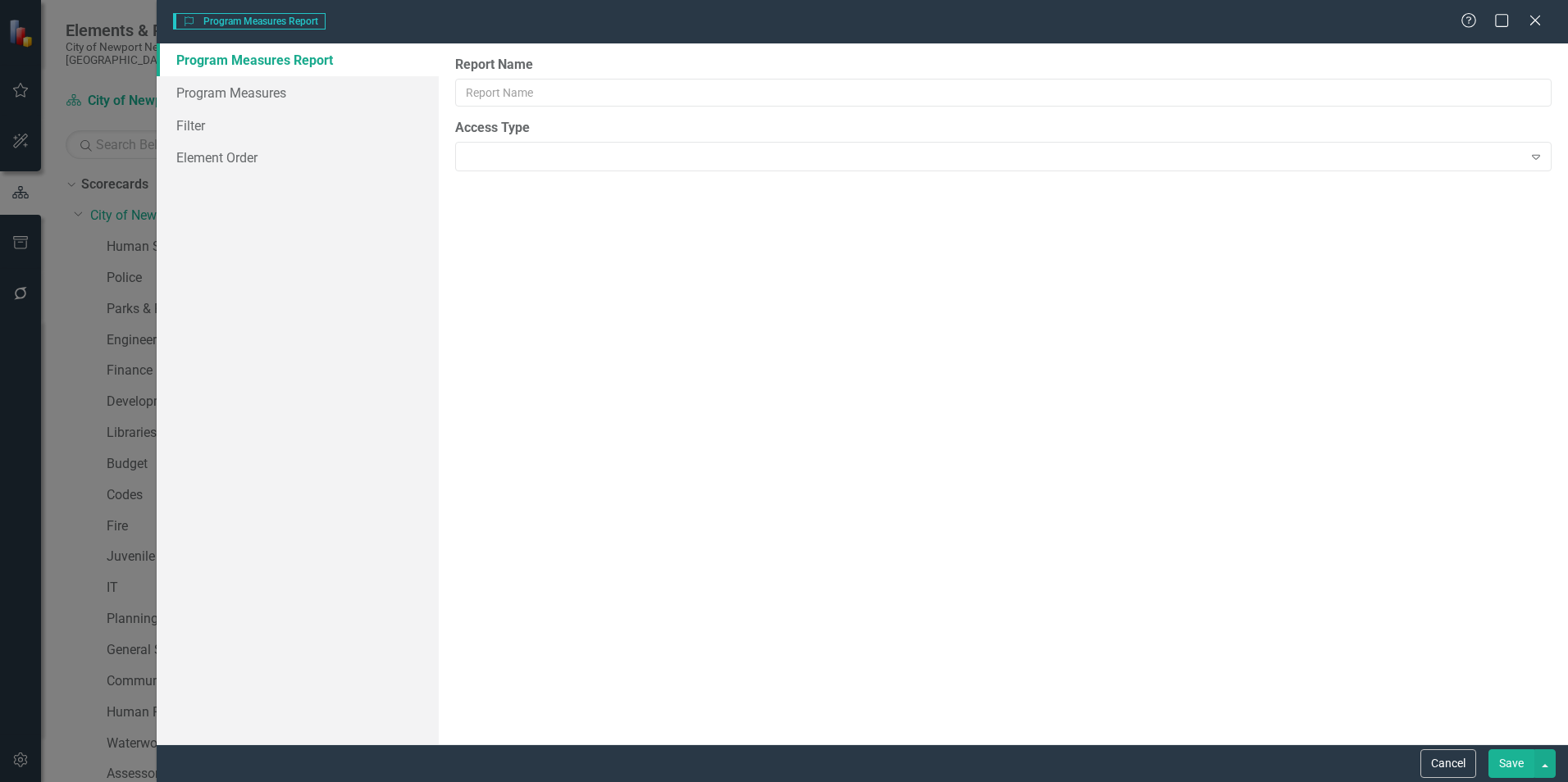
type input "Program Measure Data"
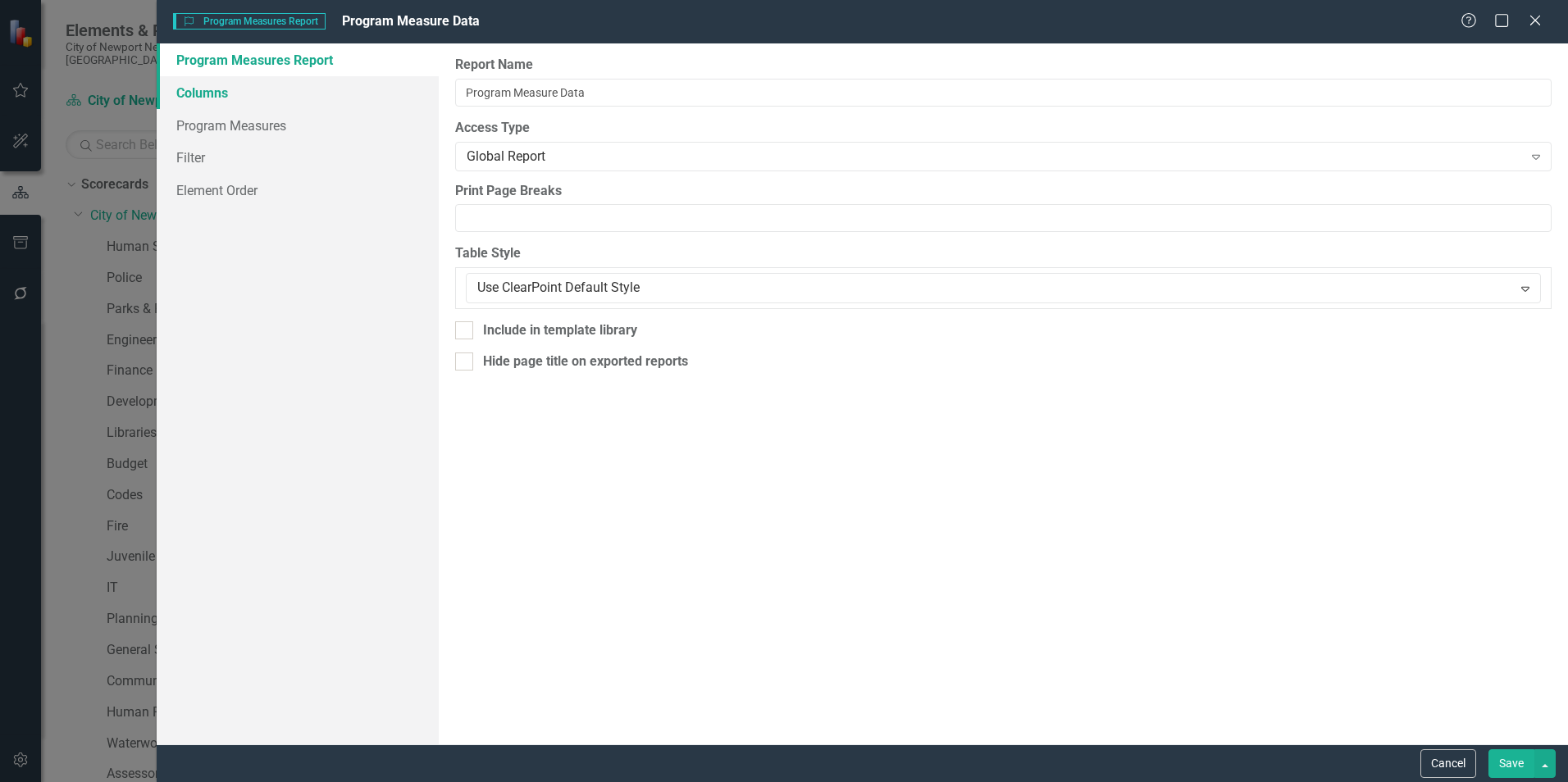
click at [224, 93] on link "Columns" at bounding box center [298, 92] width 282 height 33
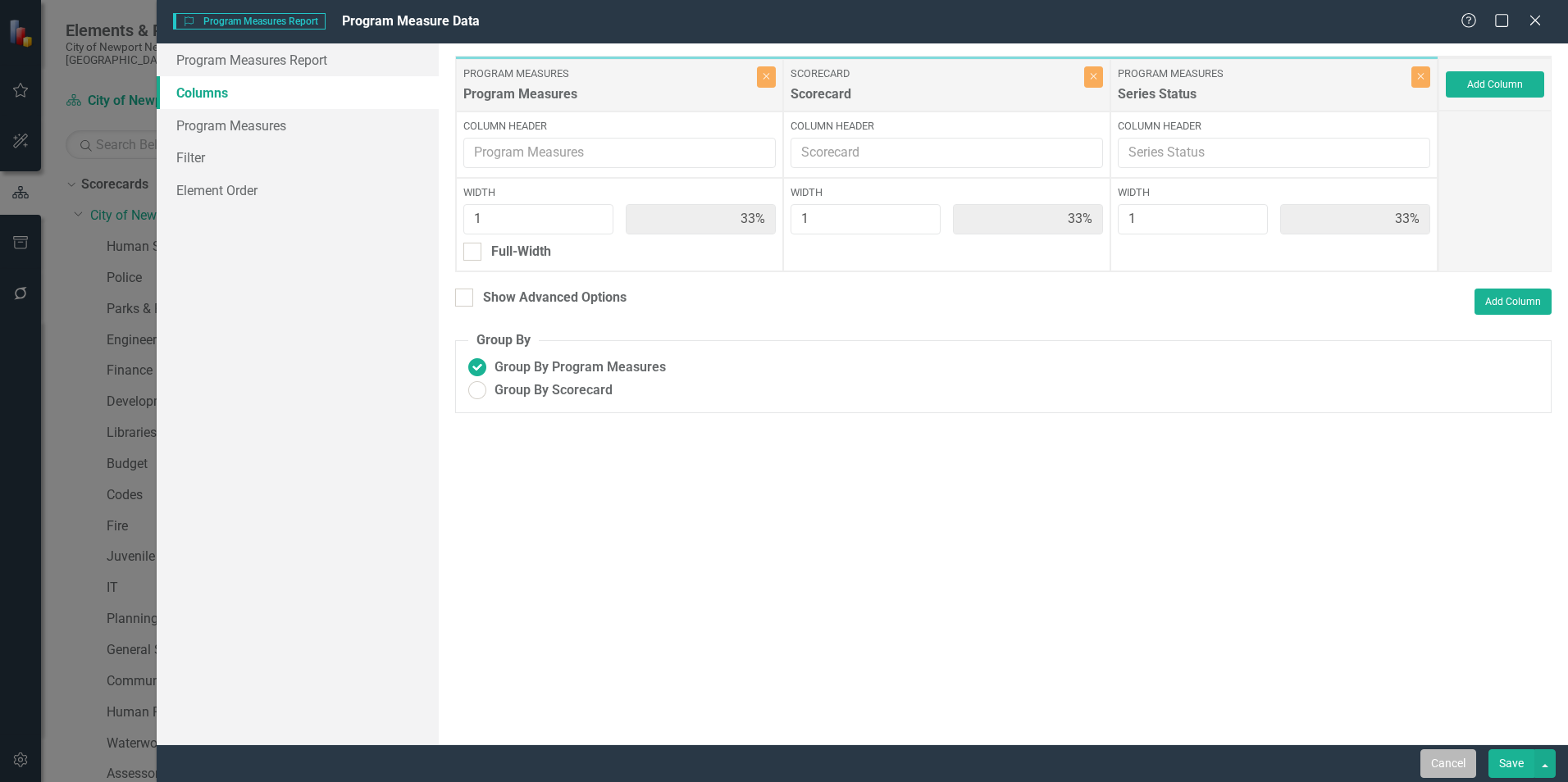
click at [1453, 765] on button "Cancel" at bounding box center [1448, 763] width 55 height 29
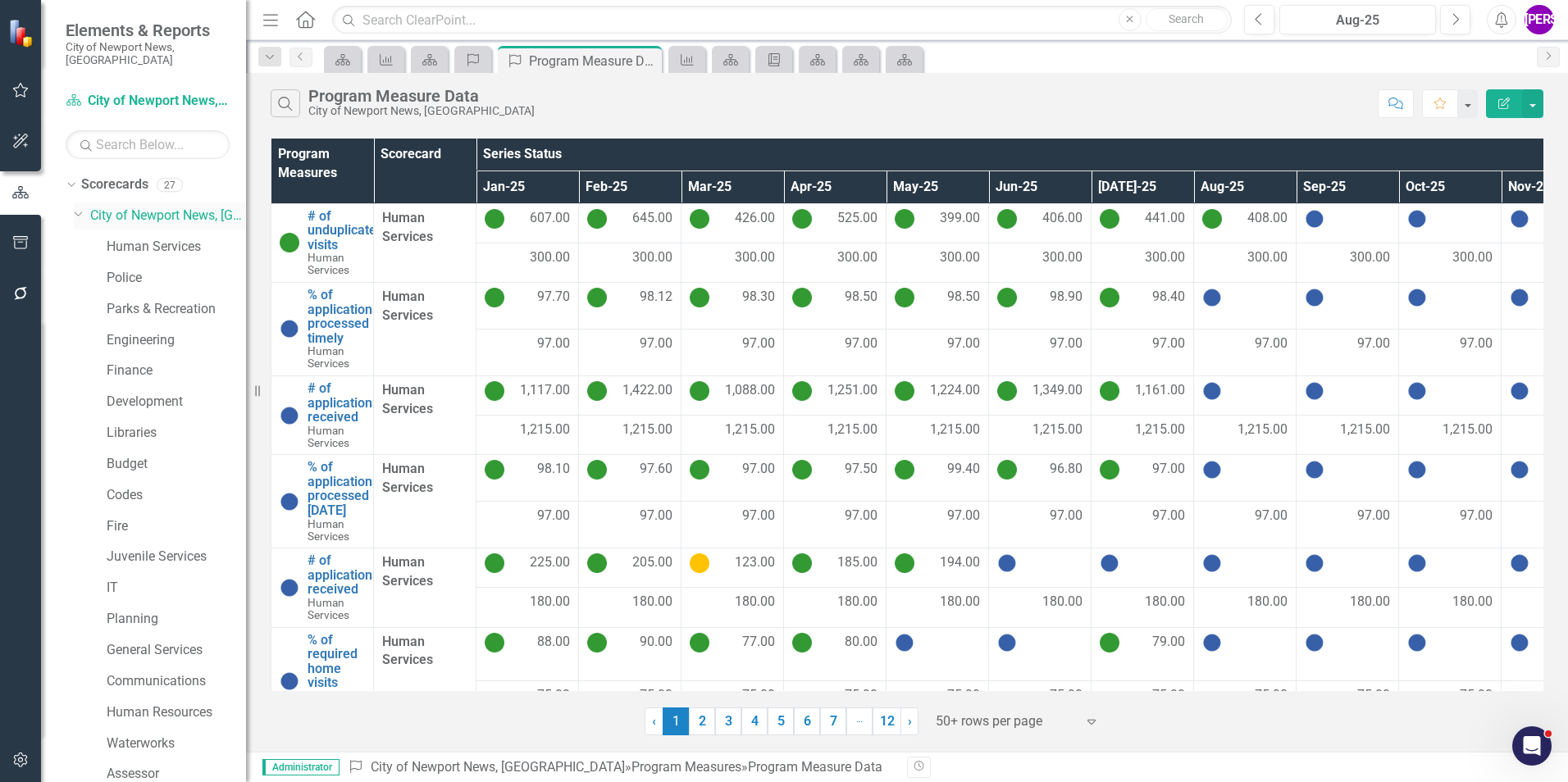
click at [174, 208] on link "City of Newport News, [GEOGRAPHIC_DATA]" at bounding box center [168, 216] width 156 height 19
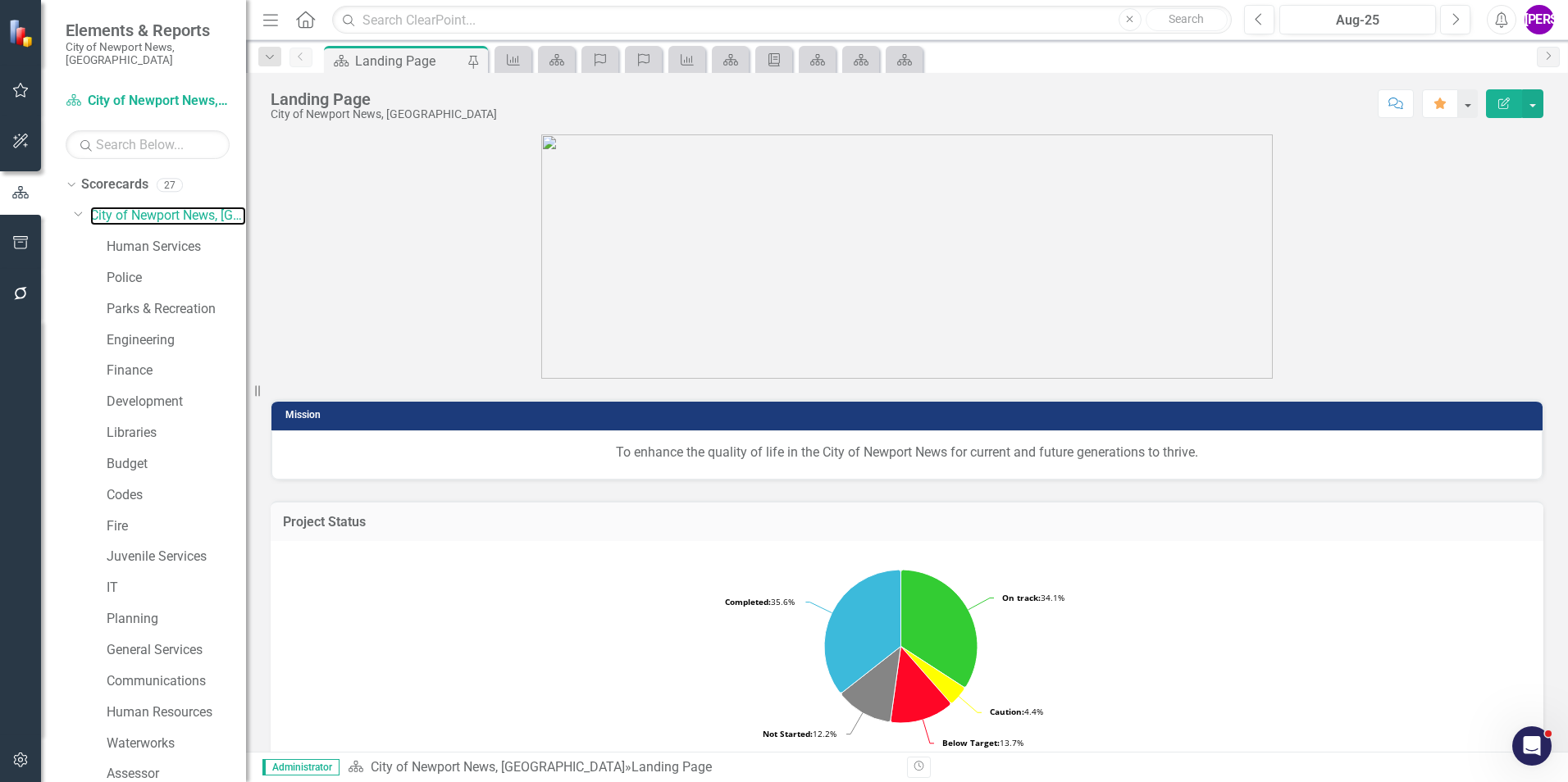
scroll to position [306, 0]
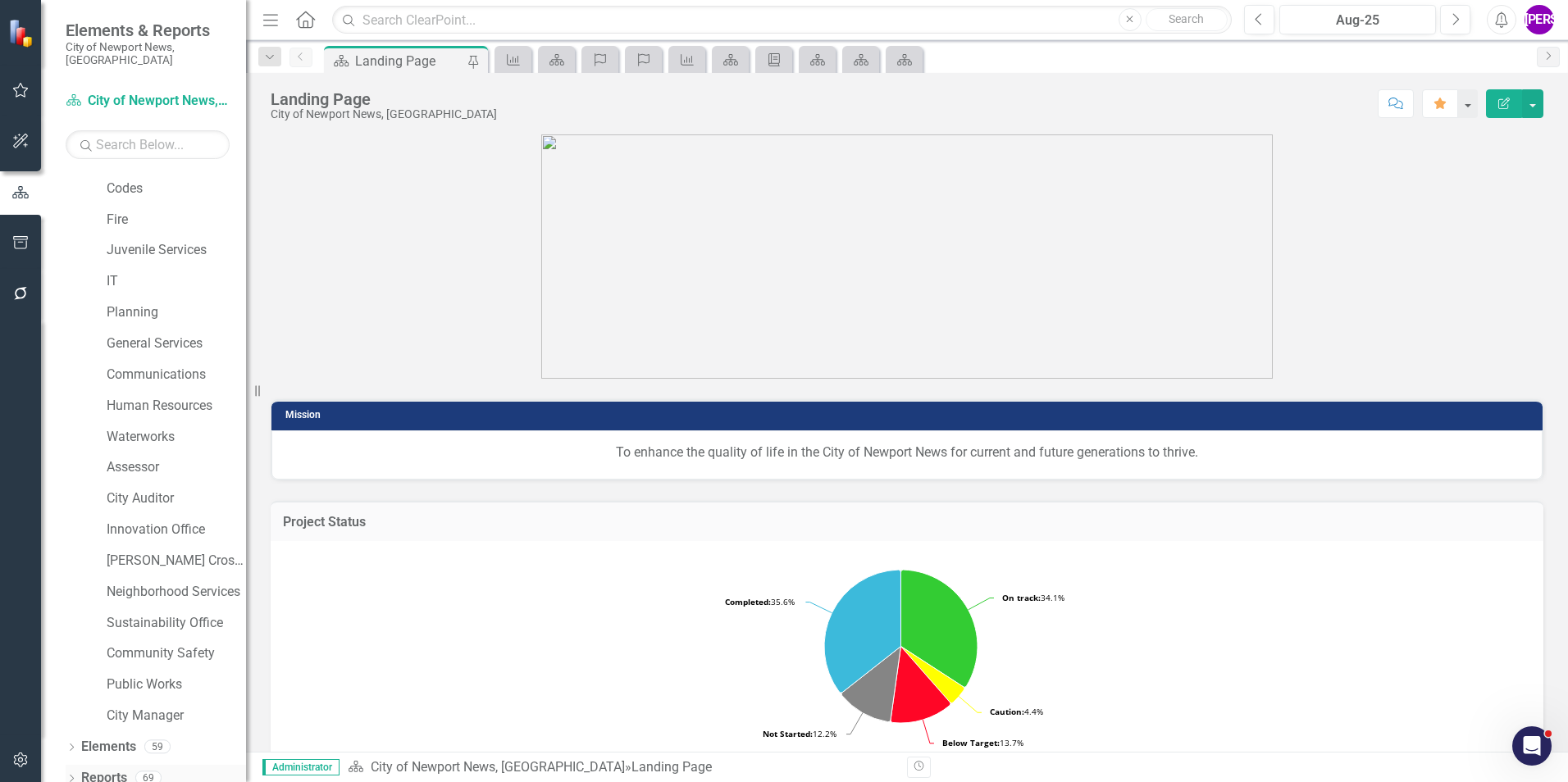
click at [113, 771] on link "Reports" at bounding box center [103, 778] width 46 height 19
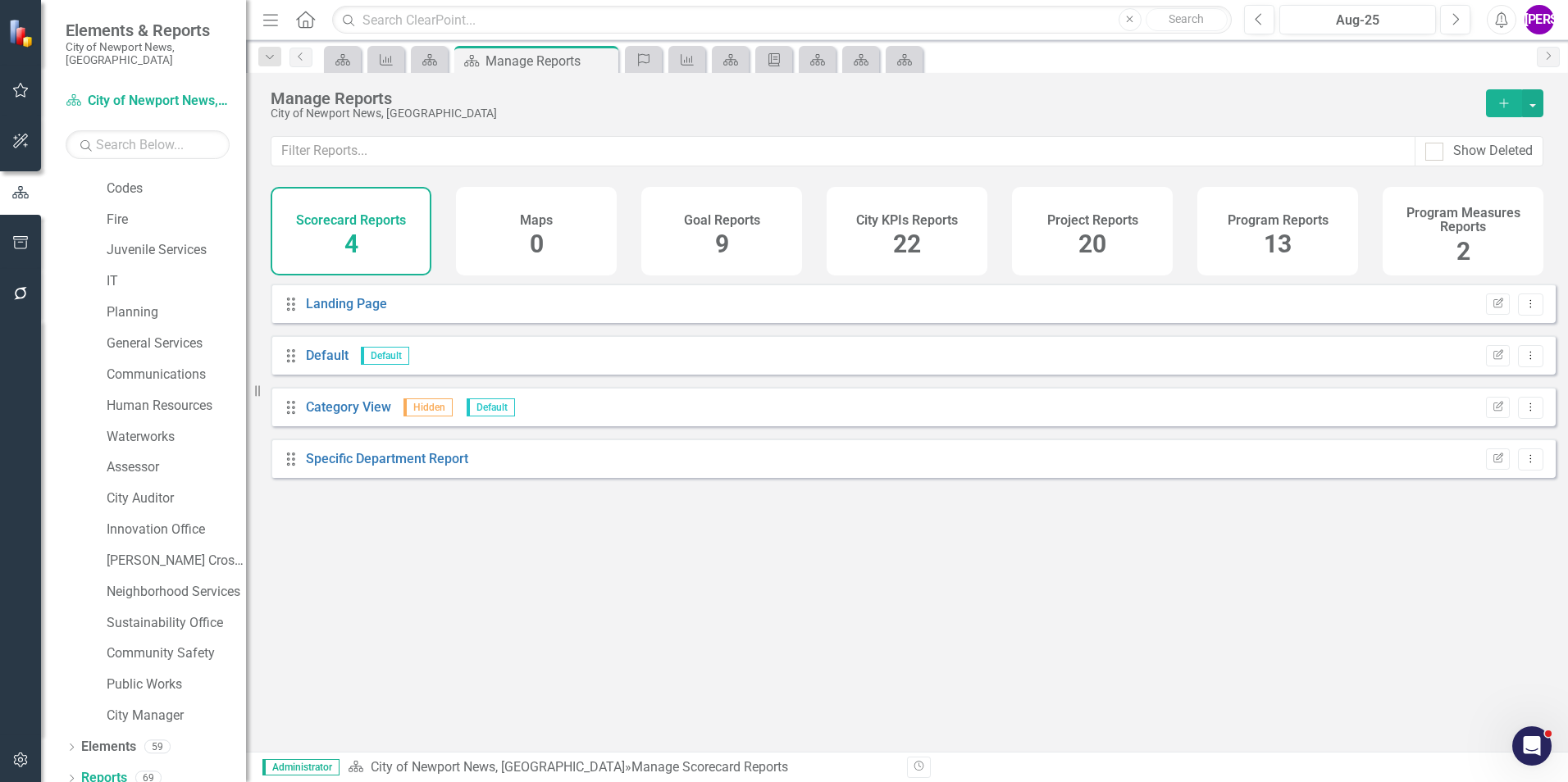
click at [1424, 248] on div "Program Measures Reports 2" at bounding box center [1463, 231] width 161 height 88
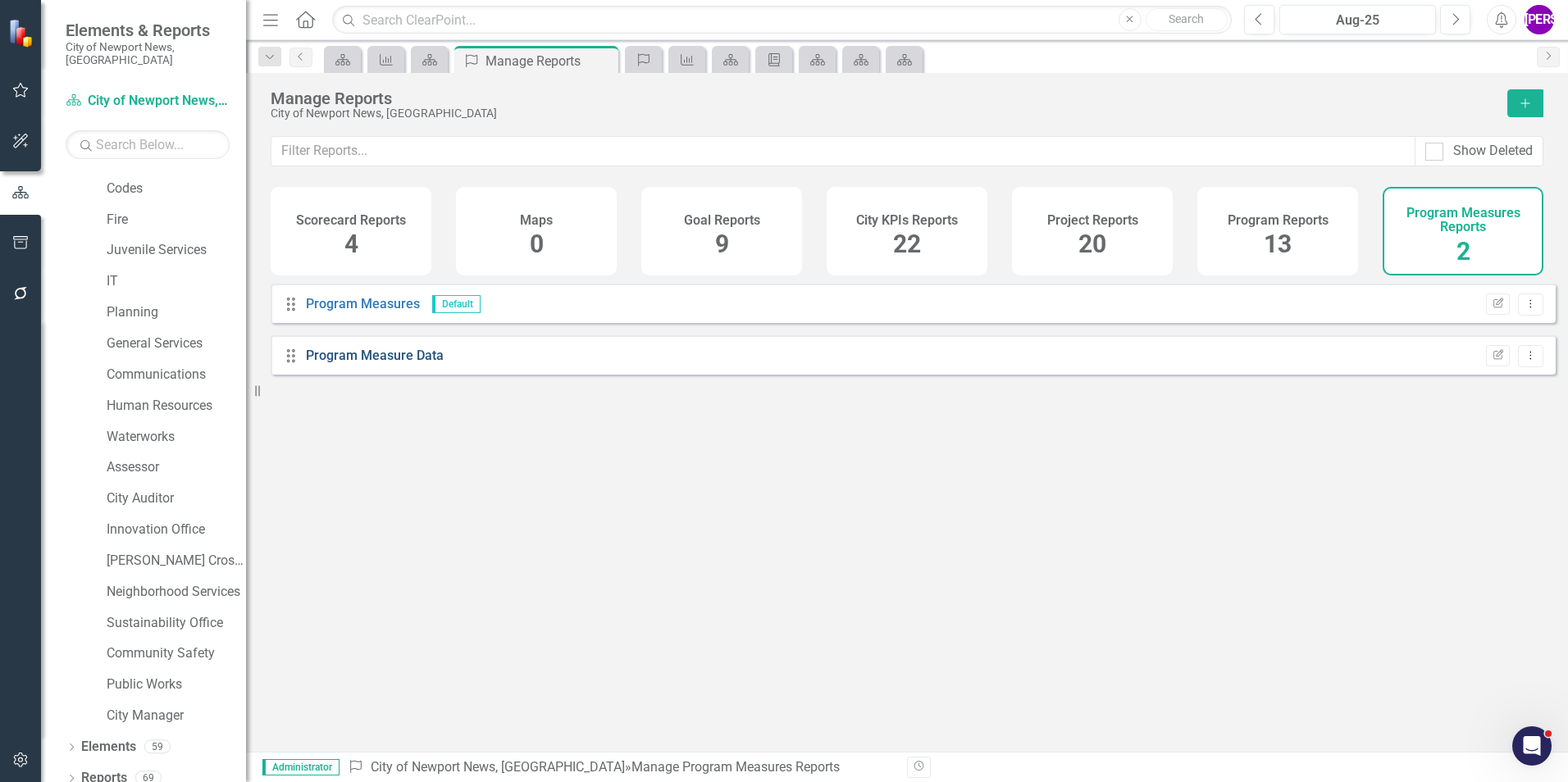
click at [422, 363] on link "Program Measure Data" at bounding box center [374, 355] width 138 height 16
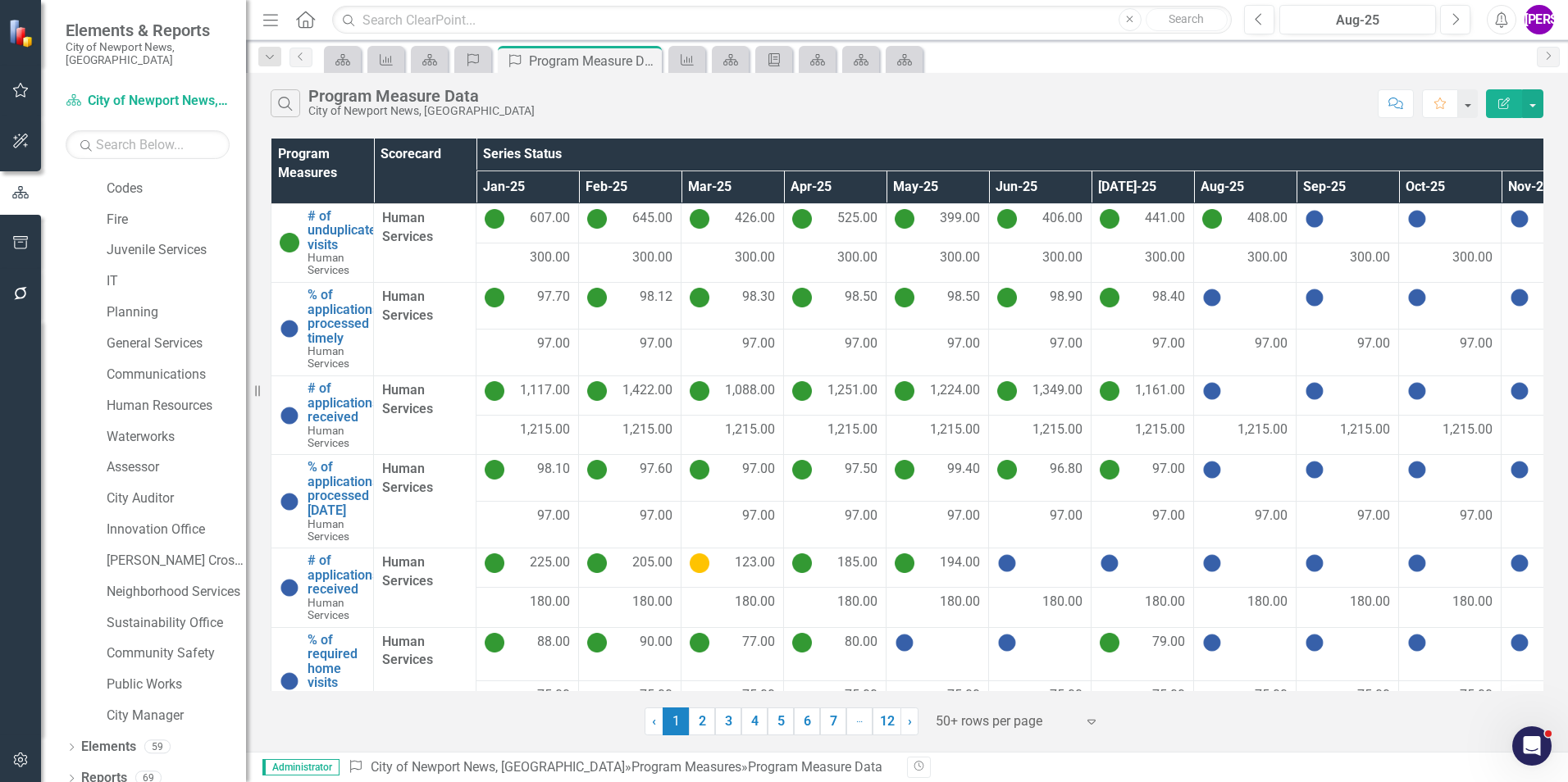
click at [1511, 103] on icon "Edit Report" at bounding box center [1504, 103] width 15 height 11
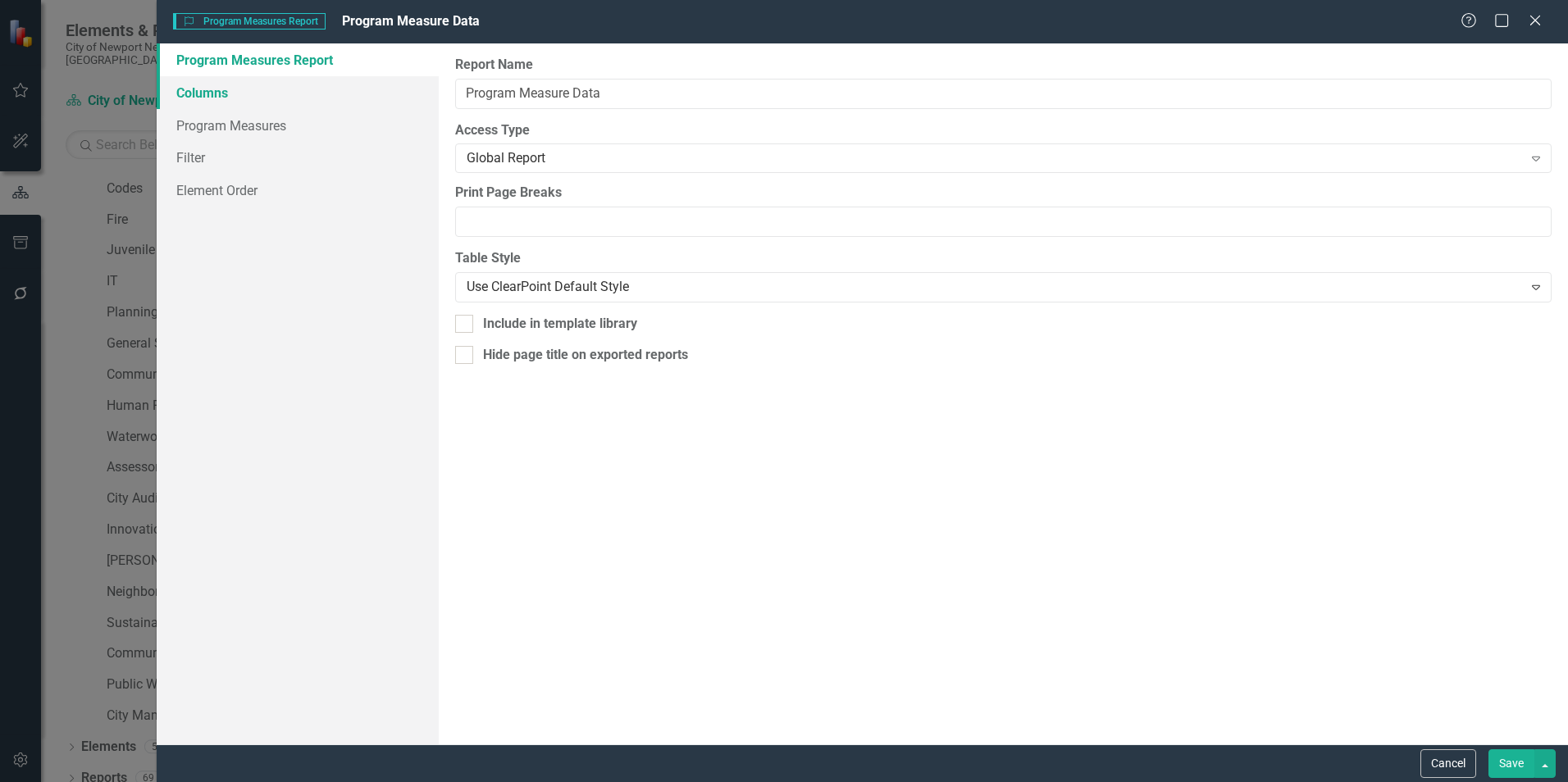
click at [258, 102] on link "Columns" at bounding box center [298, 92] width 282 height 33
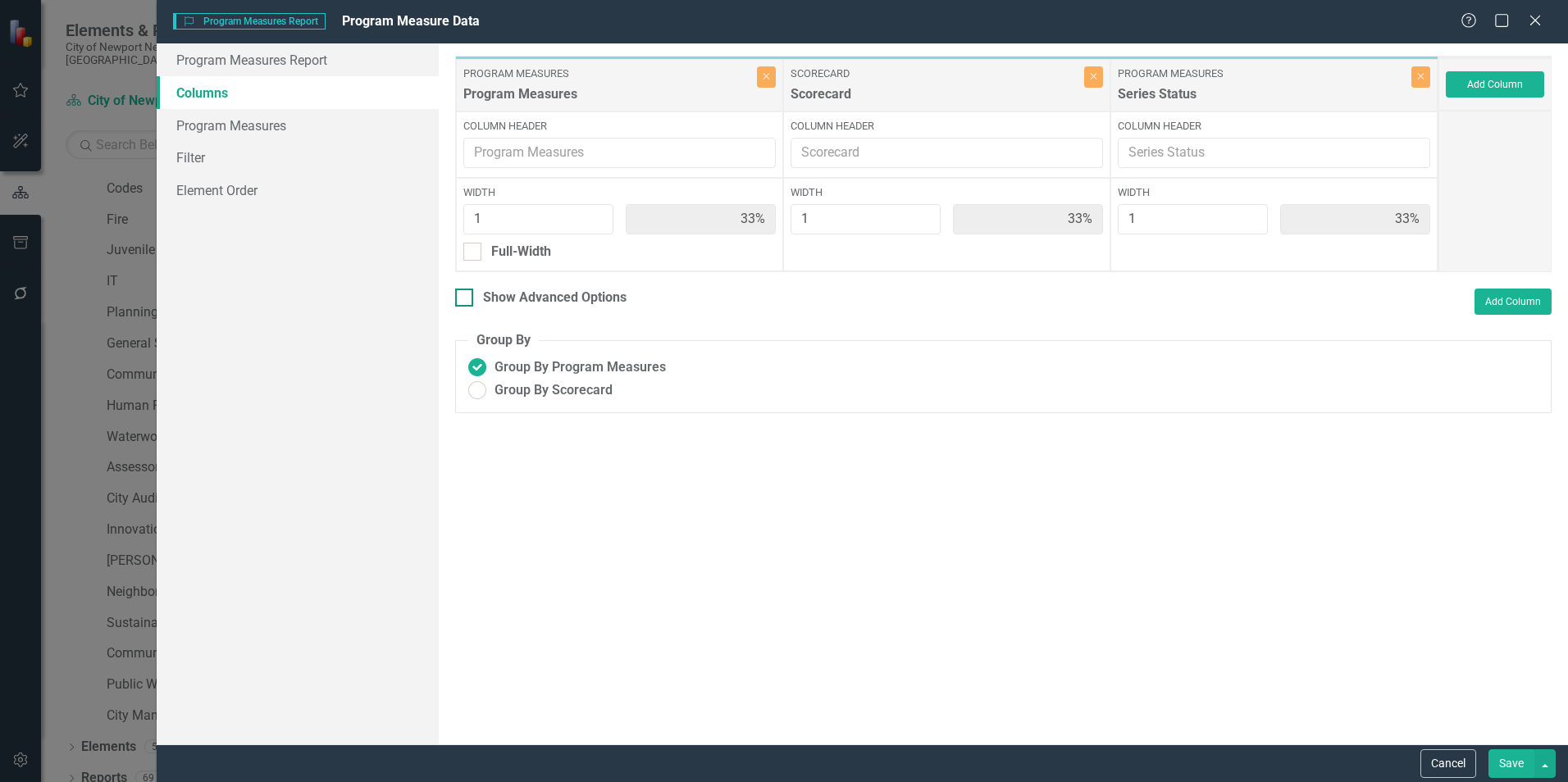
click at [472, 299] on div at bounding box center [463, 297] width 18 height 18
click at [465, 299] on input "Show Advanced Options" at bounding box center [460, 293] width 10 height 10
checkbox input "true"
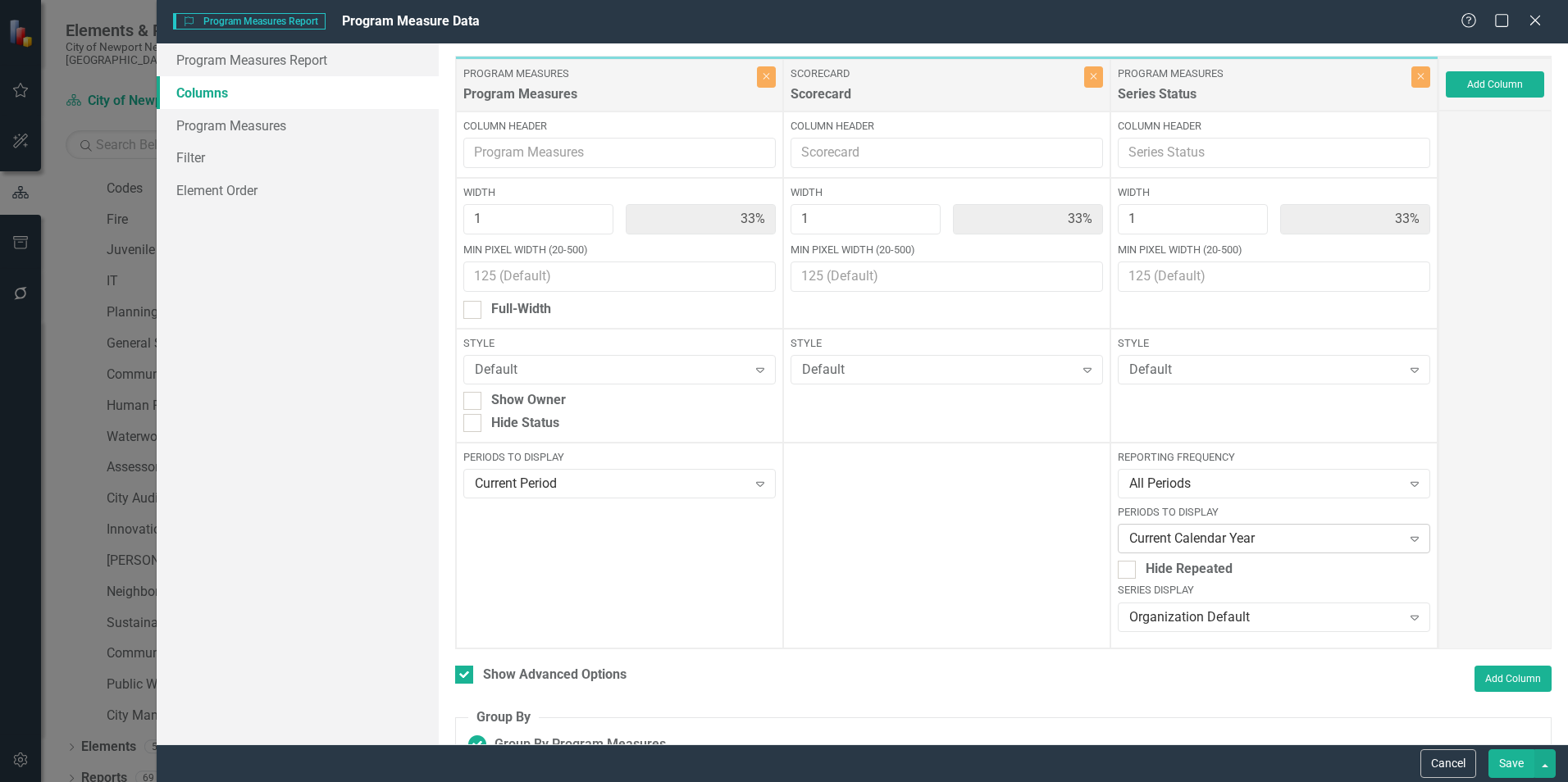
click at [1252, 540] on div "Current Calendar Year" at bounding box center [1264, 539] width 272 height 19
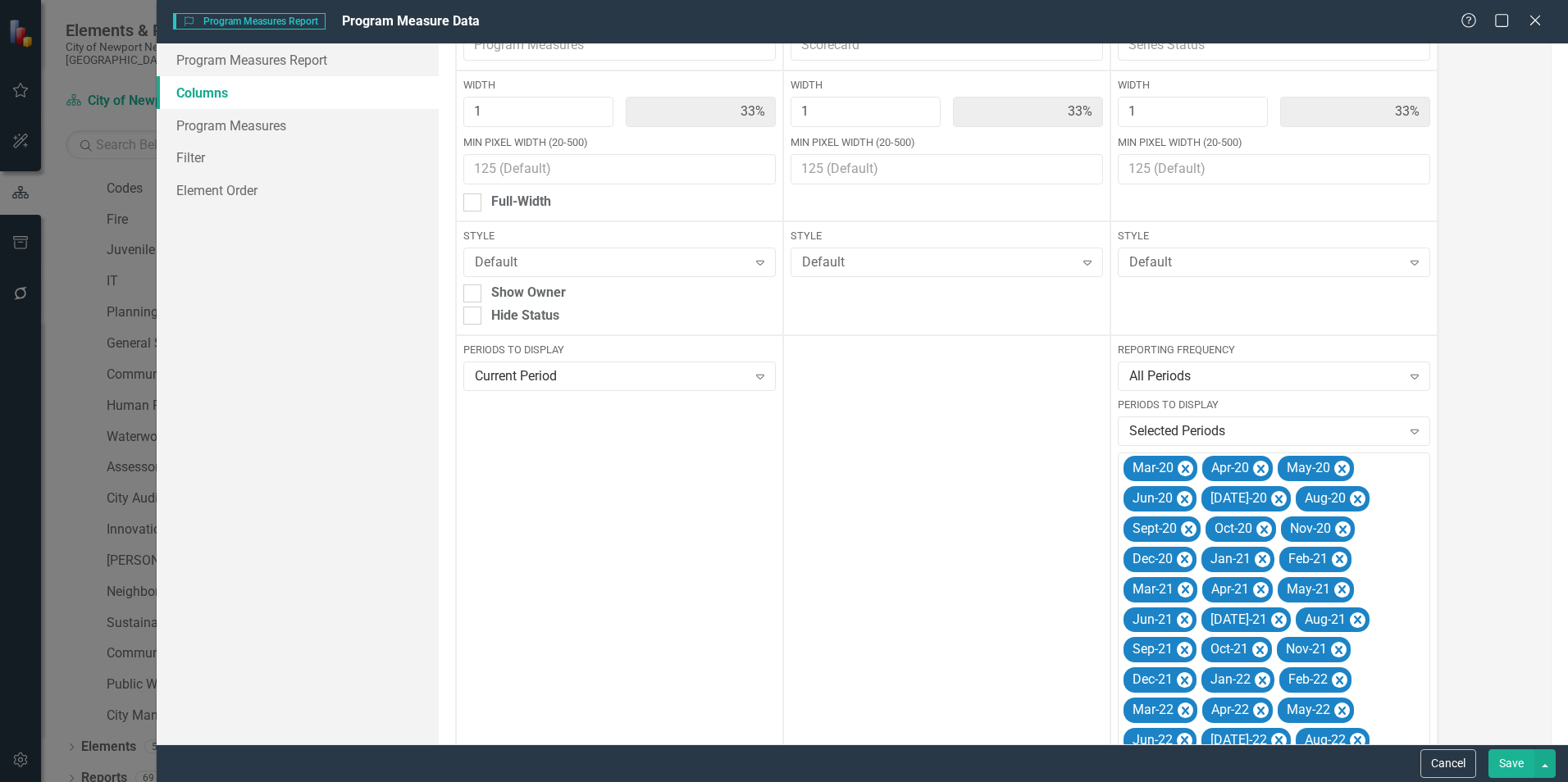
scroll to position [246, 0]
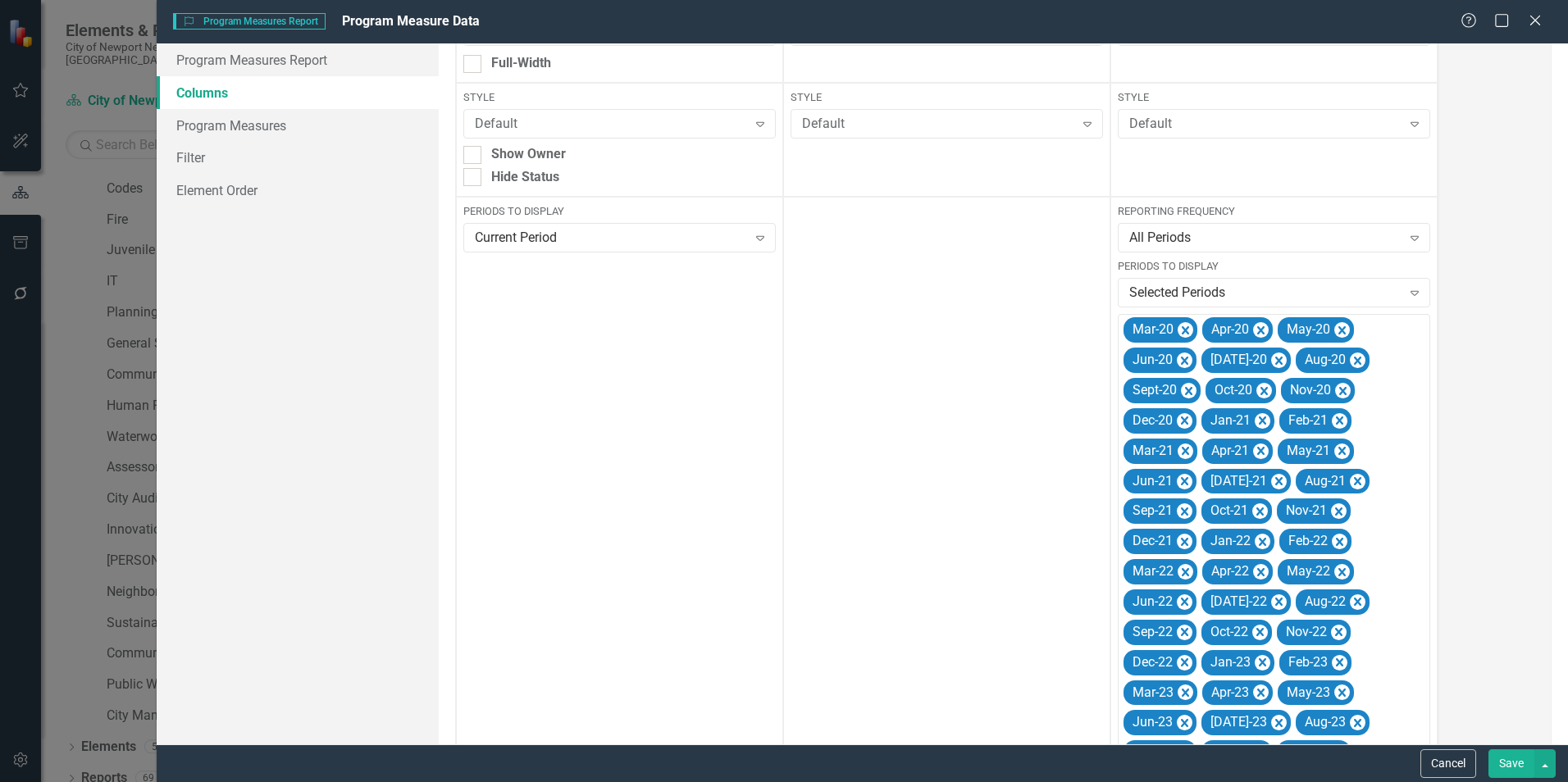
click at [1514, 760] on button "Save" at bounding box center [1511, 763] width 46 height 29
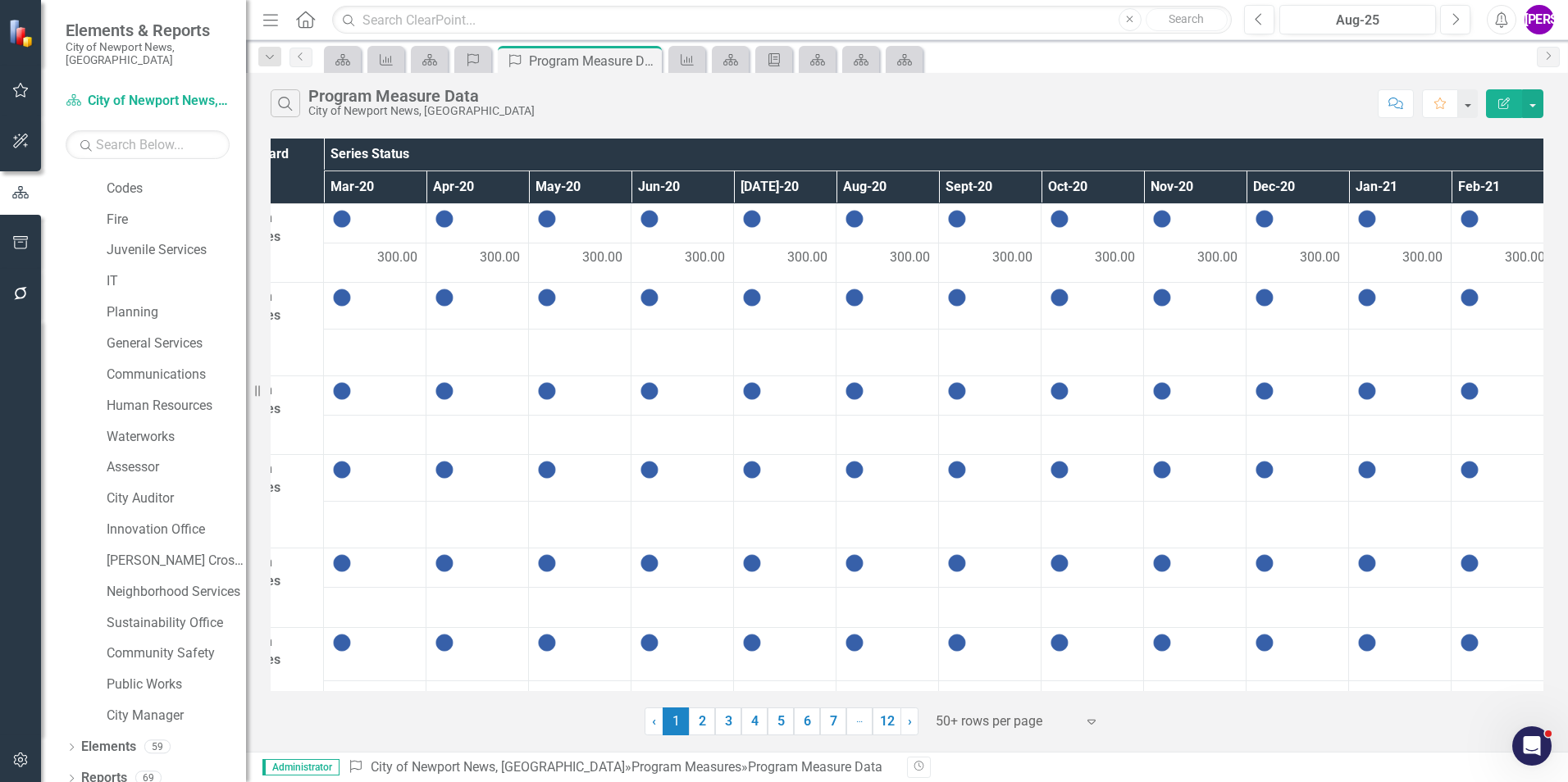
scroll to position [0, 0]
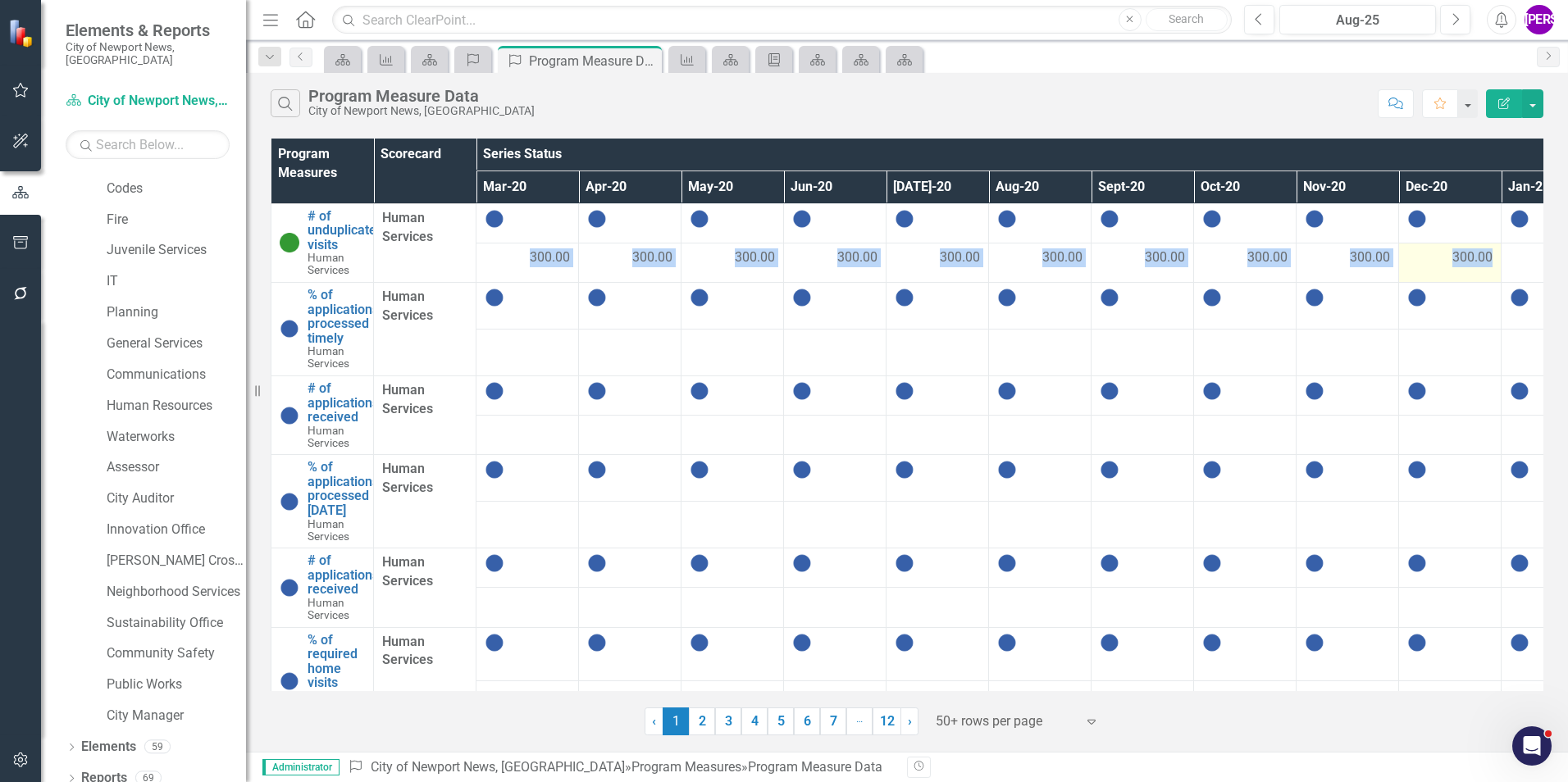
drag, startPoint x: 522, startPoint y: 259, endPoint x: 1492, endPoint y: 253, distance: 970.0
click at [1492, 253] on tr "300.00 300.00 300.00 300.00 300.00 300.00 300.00 300.00 300.00 300.00 300.00 30…" at bounding box center [1194, 262] width 1844 height 39
click at [706, 446] on td at bounding box center [732, 435] width 102 height 39
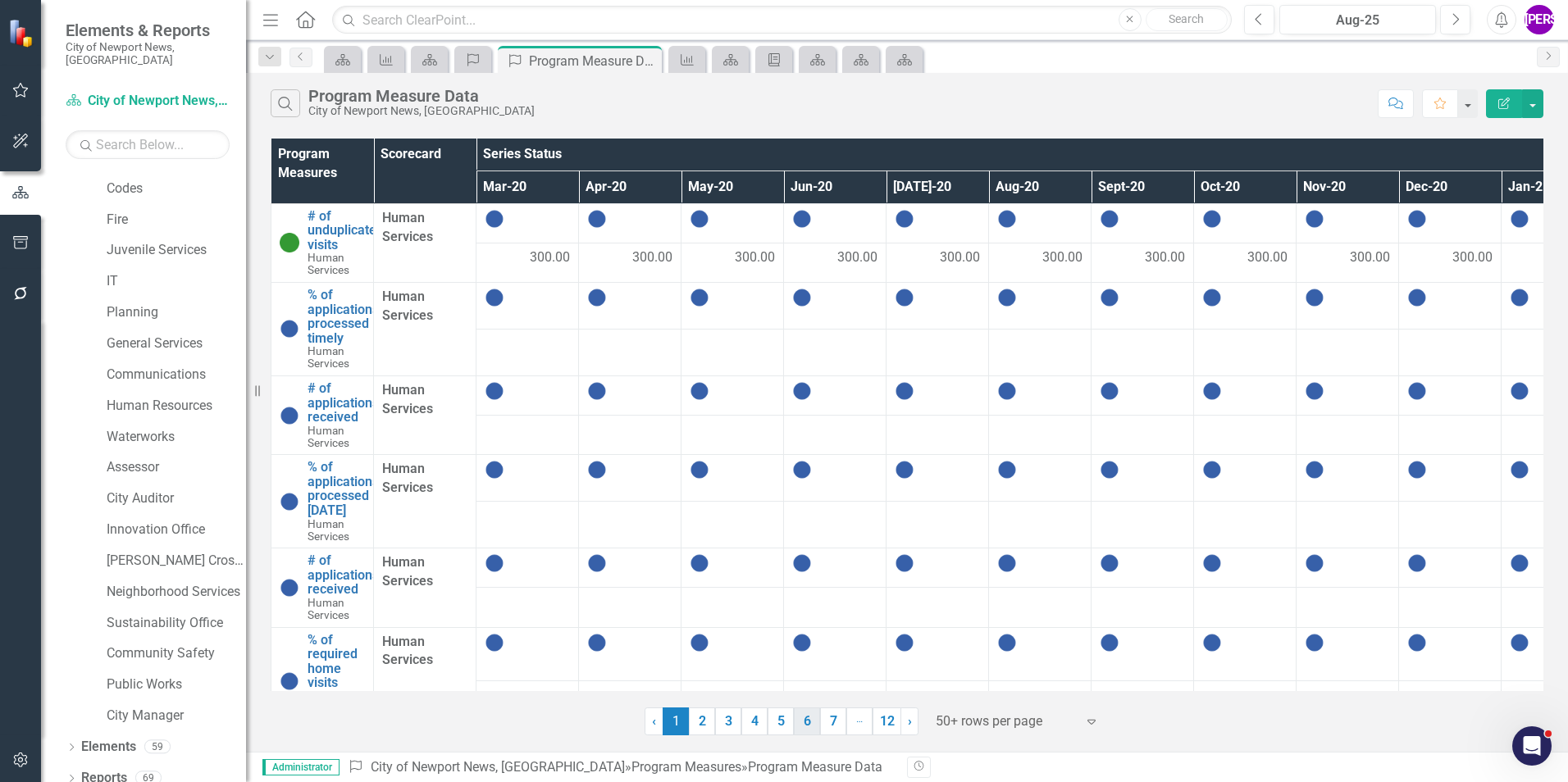
click at [799, 725] on link "6" at bounding box center [807, 722] width 26 height 28
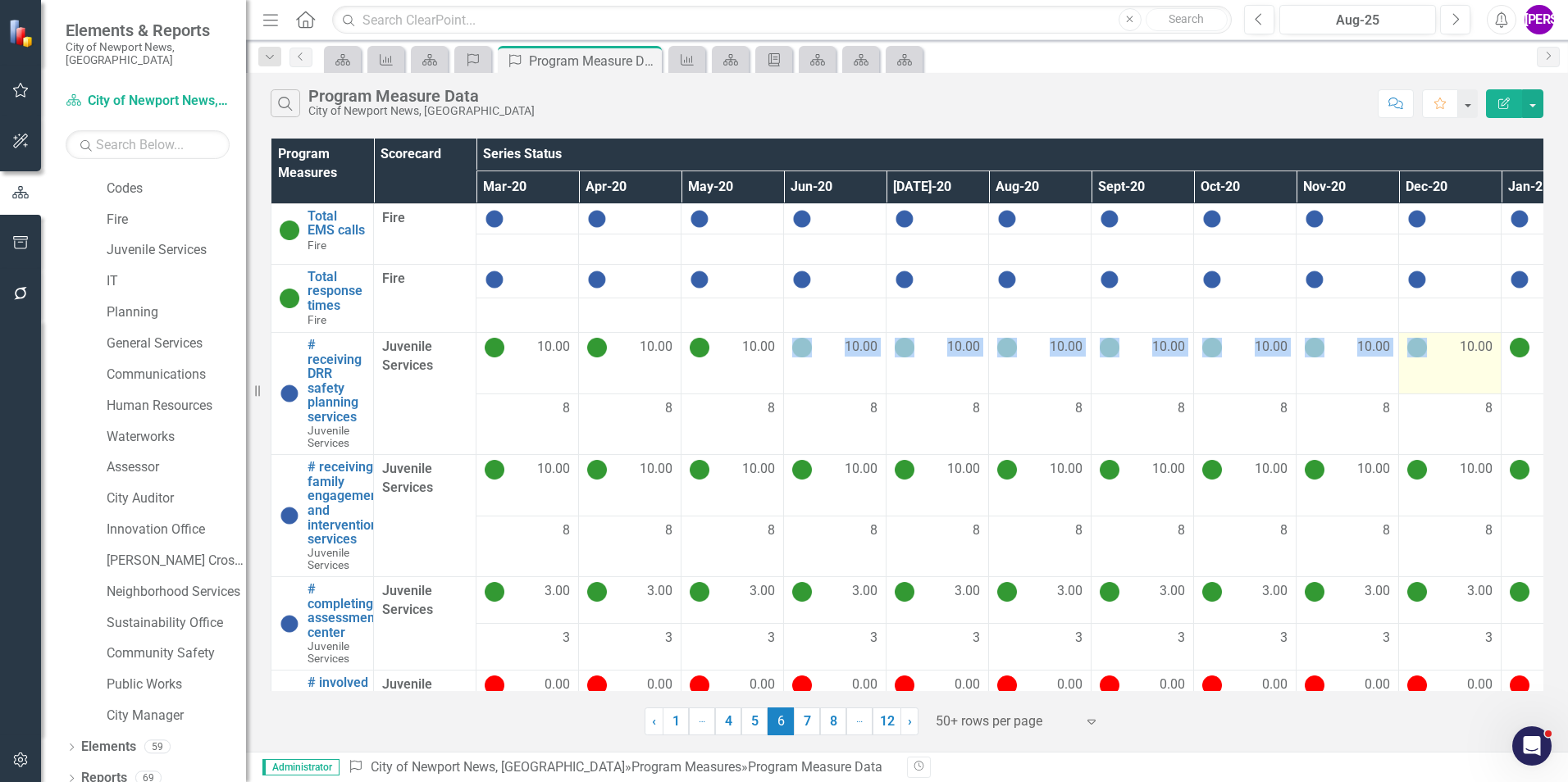
drag, startPoint x: 772, startPoint y: 352, endPoint x: 1412, endPoint y: 352, distance: 640.0
click at [1412, 352] on tr "# receiving DRR safety planning services Juvenile Services Link Map View Link M…" at bounding box center [1194, 363] width 1844 height 61
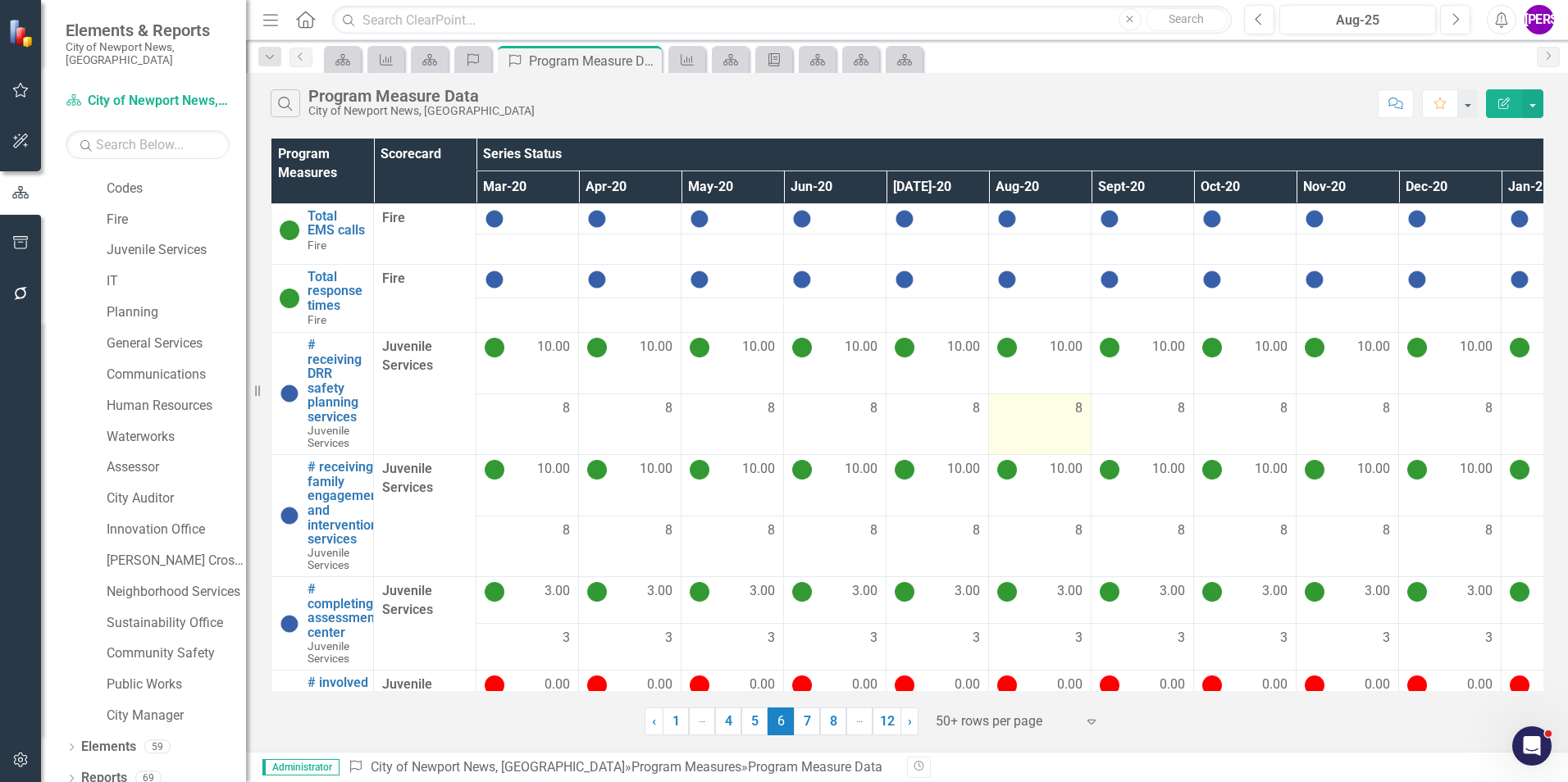
click at [1027, 404] on td "8" at bounding box center [1040, 424] width 102 height 61
click at [885, 715] on link "12" at bounding box center [886, 722] width 29 height 28
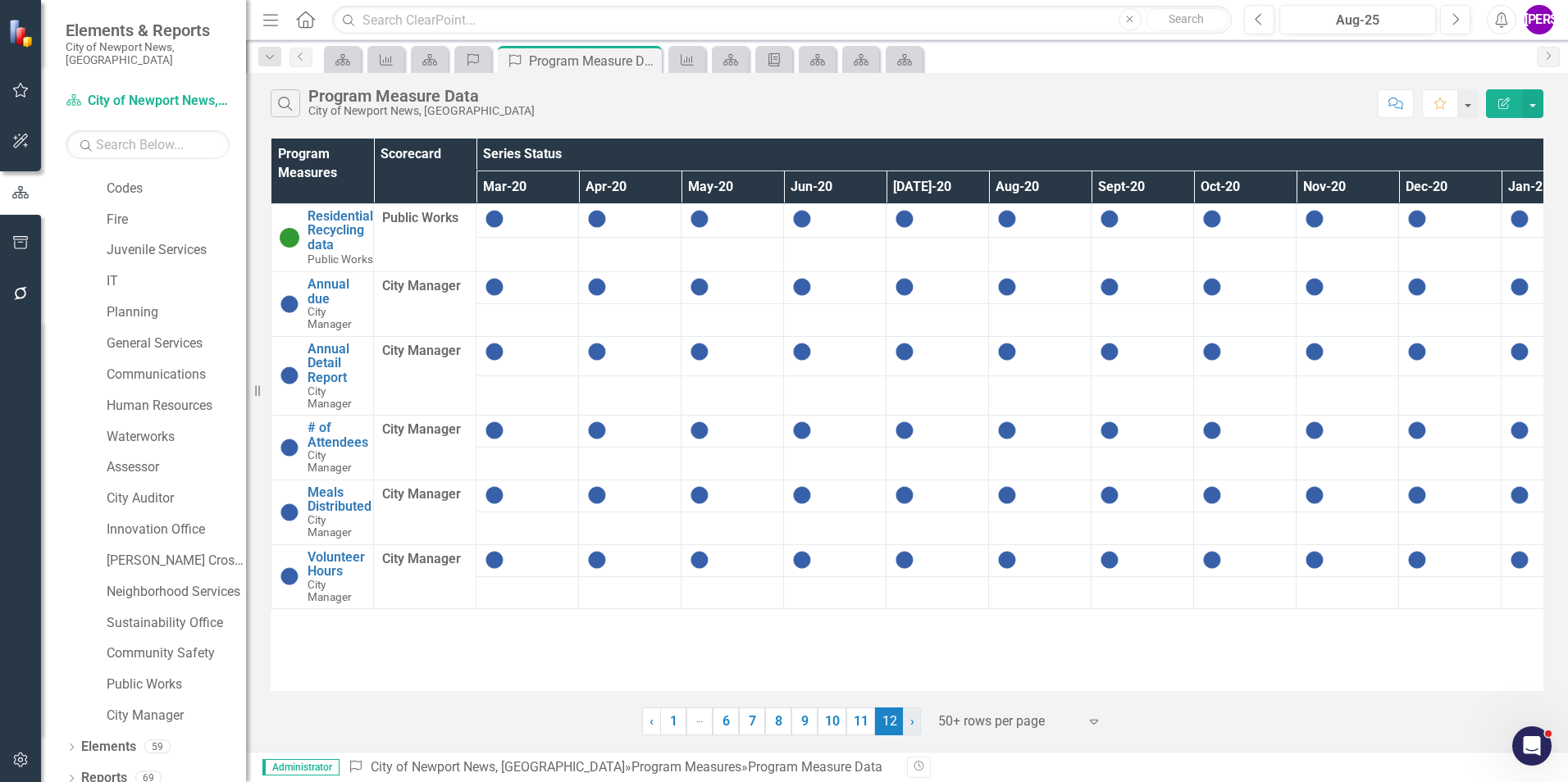
click at [913, 730] on link "› Next" at bounding box center [911, 722] width 18 height 28
click at [1498, 105] on icon "Edit Report" at bounding box center [1504, 103] width 15 height 11
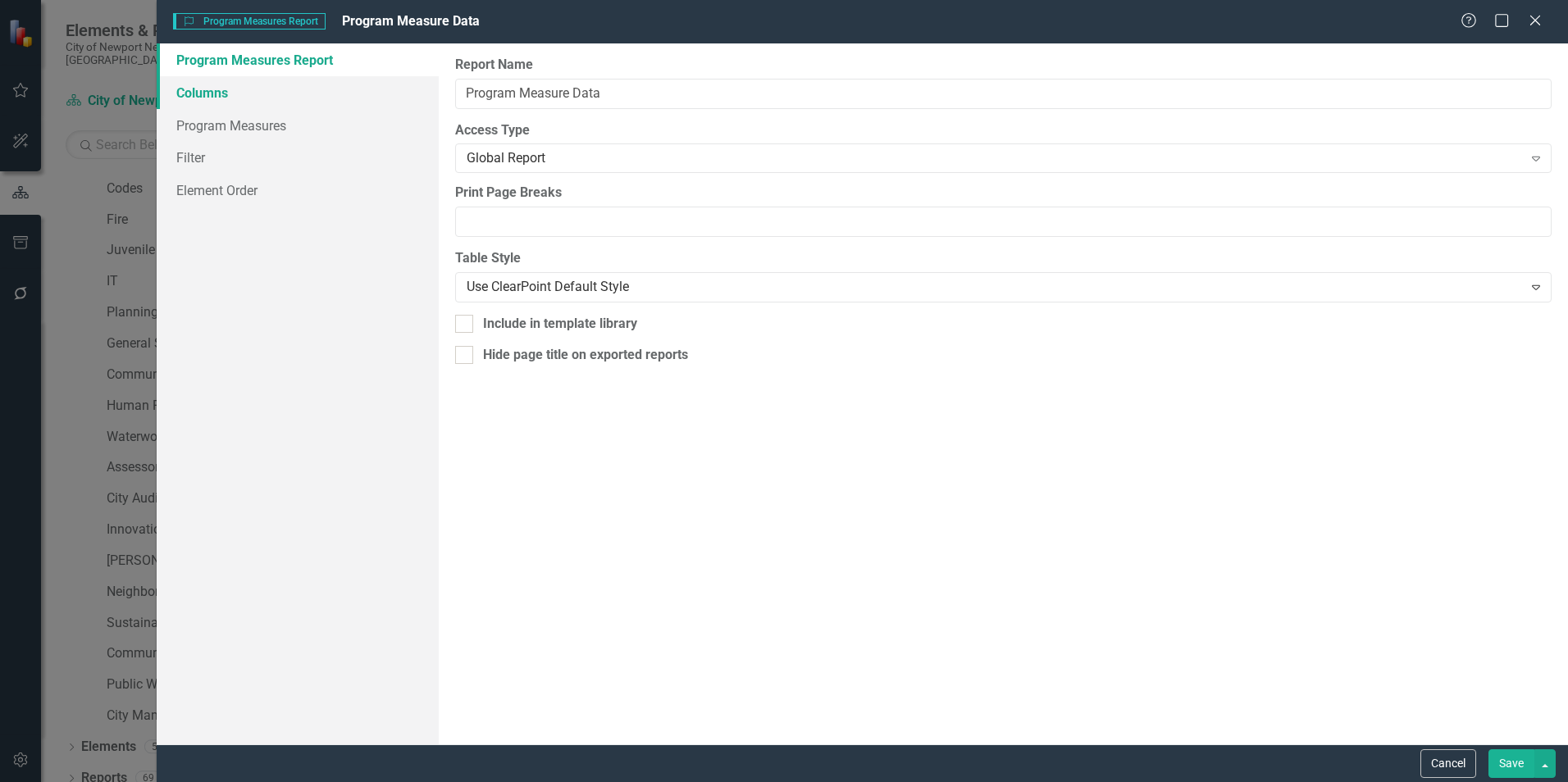
click at [246, 98] on link "Columns" at bounding box center [298, 92] width 282 height 33
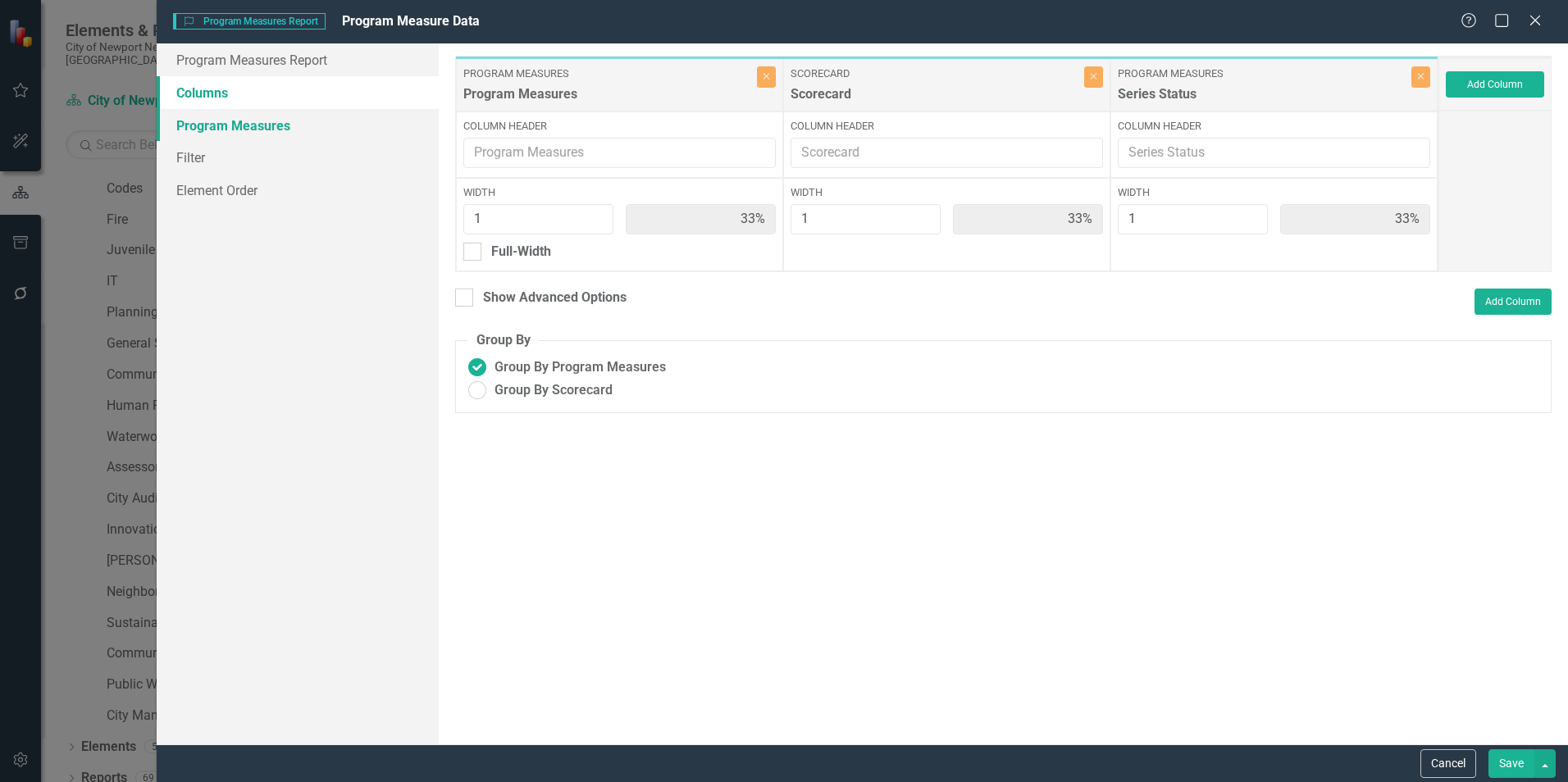
click at [223, 121] on link "Program Measures" at bounding box center [298, 125] width 282 height 33
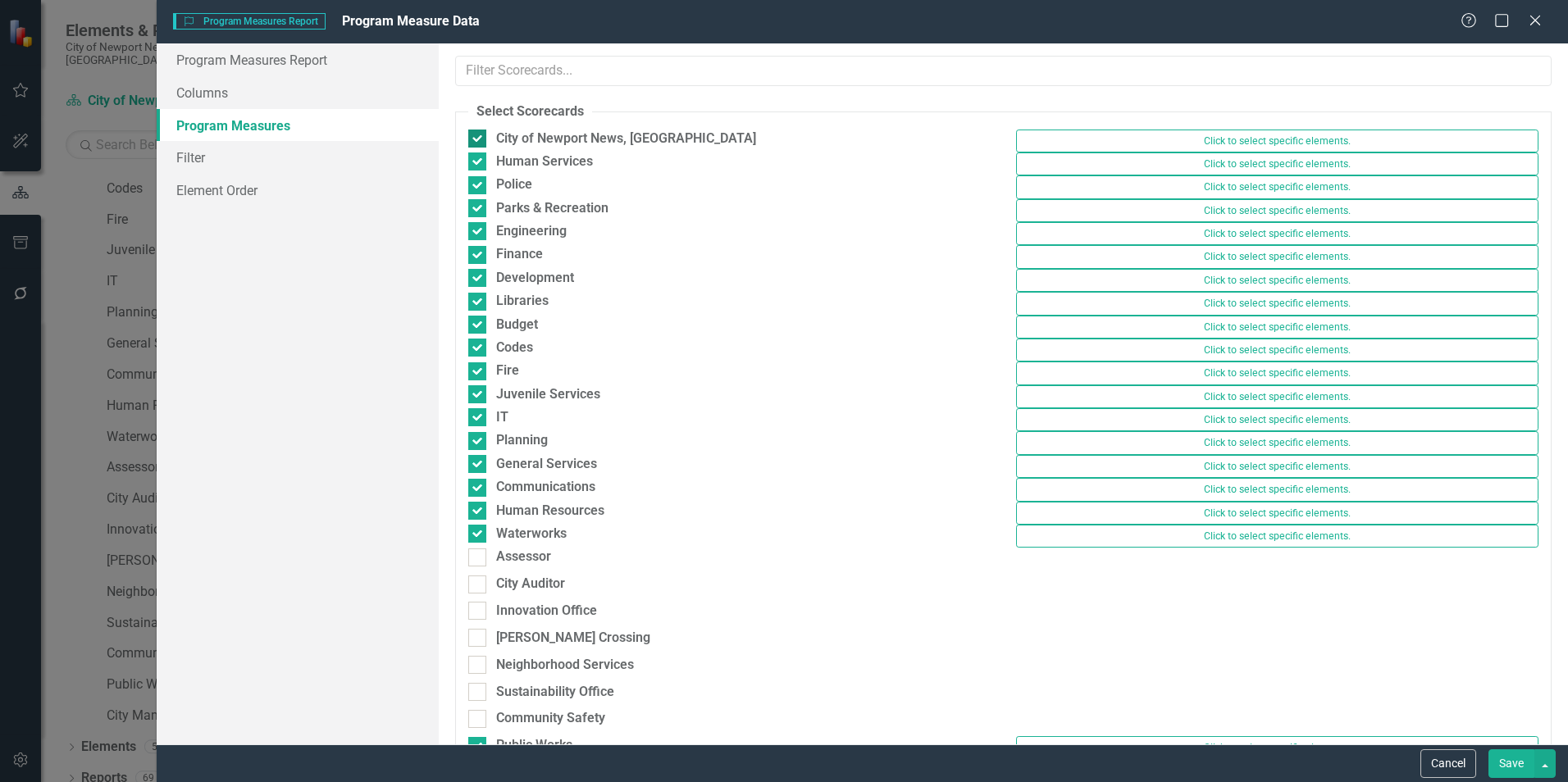
click at [525, 147] on div "City of Newport News, [GEOGRAPHIC_DATA]" at bounding box center [626, 139] width 259 height 19
click at [478, 140] on input "City of Newport News, [GEOGRAPHIC_DATA]" at bounding box center [473, 134] width 10 height 10
checkbox input "false"
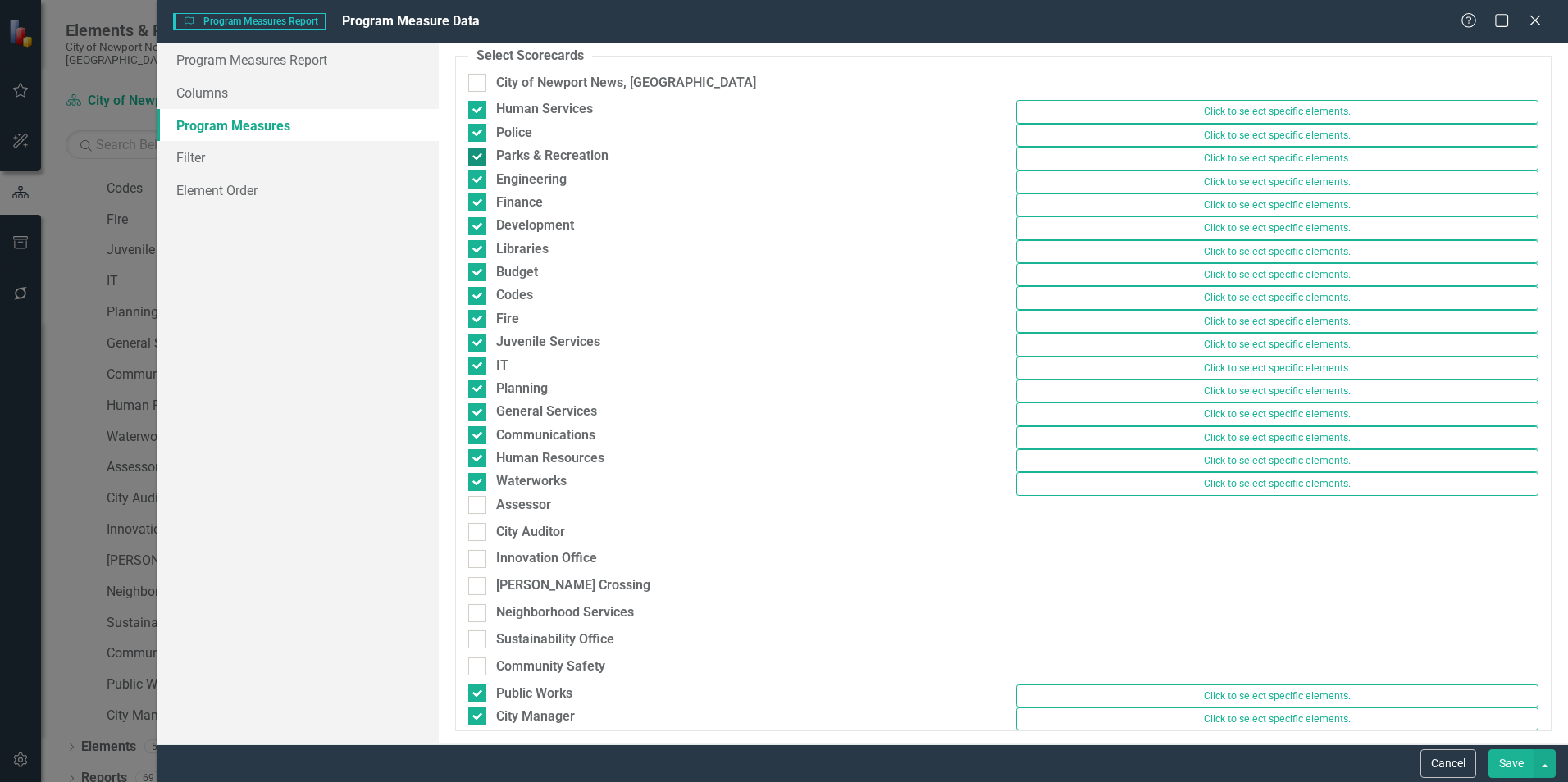
scroll to position [281, 0]
click at [516, 549] on div "Innovation Office" at bounding box center [546, 558] width 101 height 19
click at [478, 550] on input "Innovation Office" at bounding box center [473, 555] width 10 height 10
checkbox input "true"
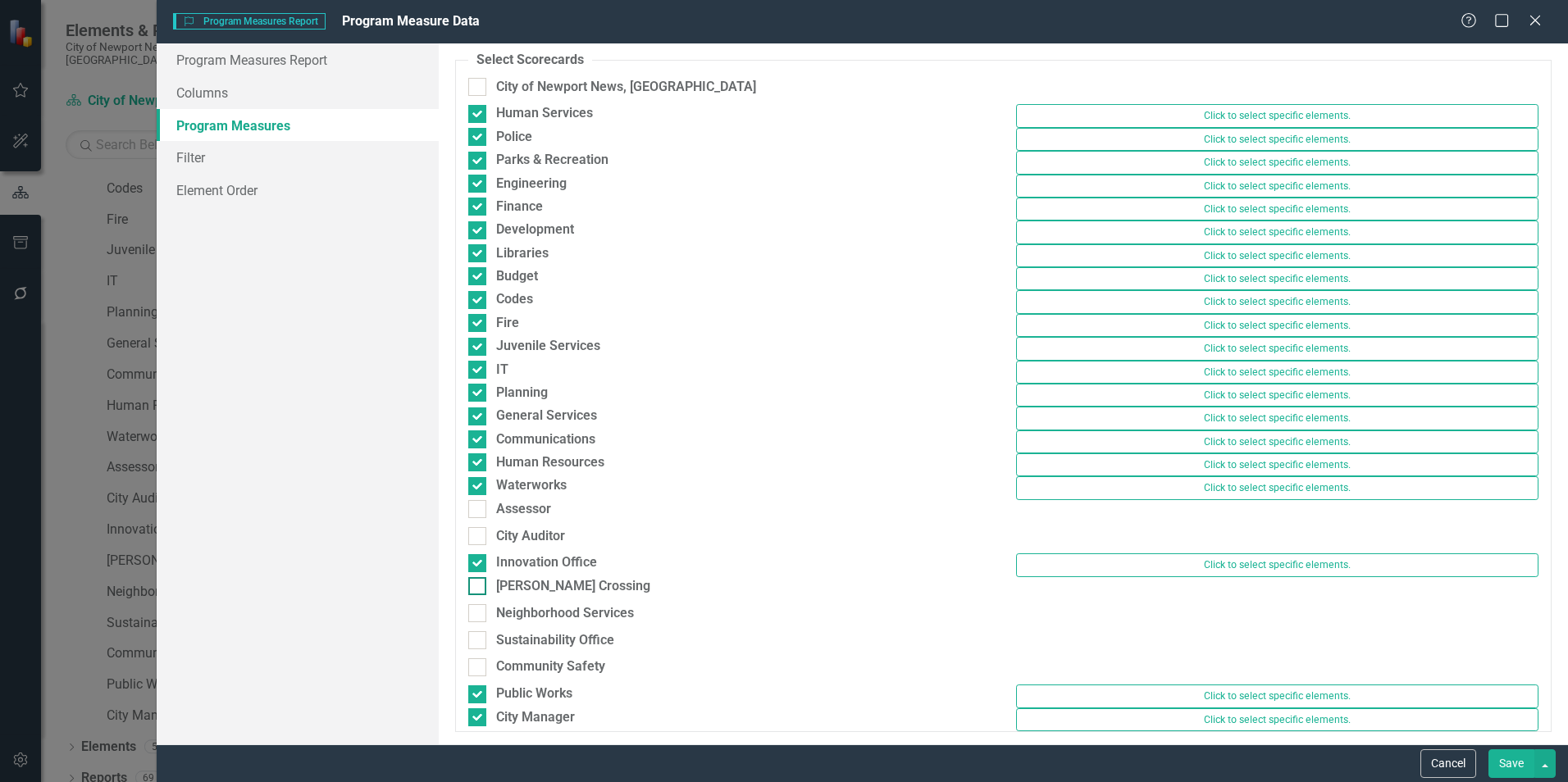
click at [516, 577] on div "[PERSON_NAME] Crossing" at bounding box center [573, 586] width 154 height 19
click at [478, 577] on input "[PERSON_NAME] Crossing" at bounding box center [473, 582] width 10 height 10
checkbox input "true"
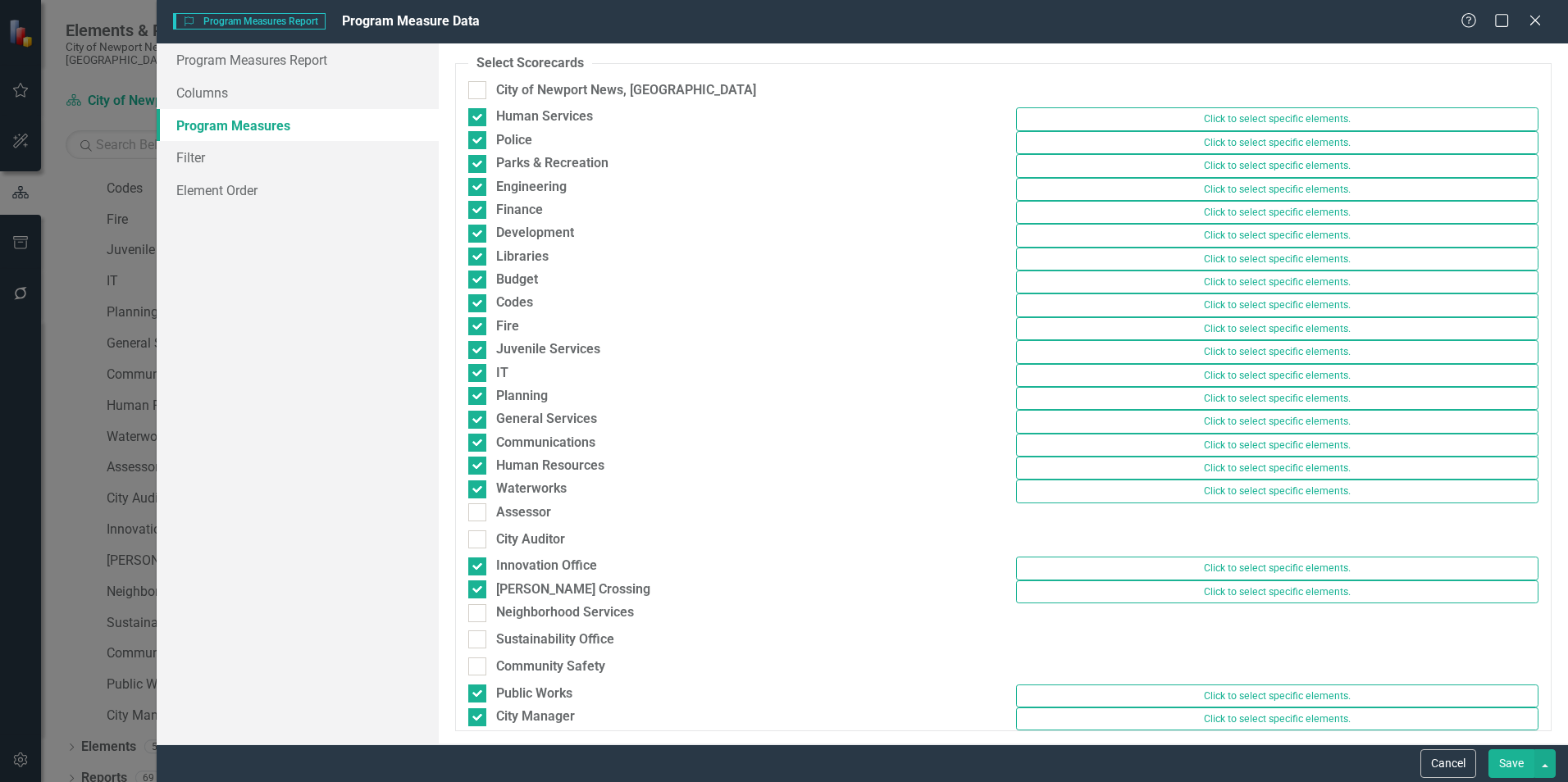
scroll to position [297, 0]
click at [531, 708] on div "City Manager" at bounding box center [536, 717] width 79 height 19
click at [478, 709] on input "City Manager" at bounding box center [473, 713] width 10 height 10
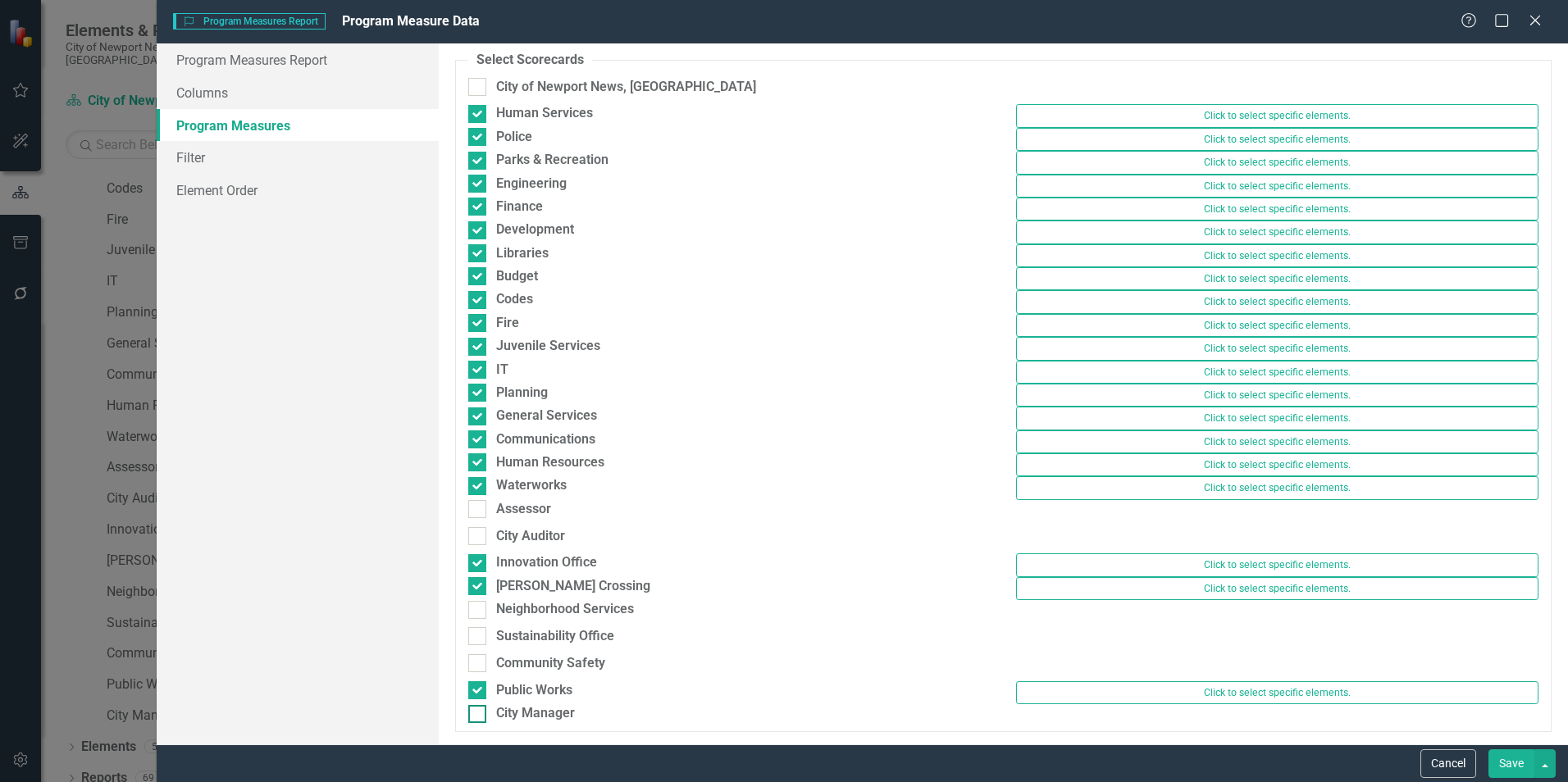
scroll to position [289, 0]
click at [529, 713] on div "City Manager" at bounding box center [536, 713] width 79 height 19
click at [478, 713] on input "City Manager" at bounding box center [473, 710] width 10 height 10
checkbox input "true"
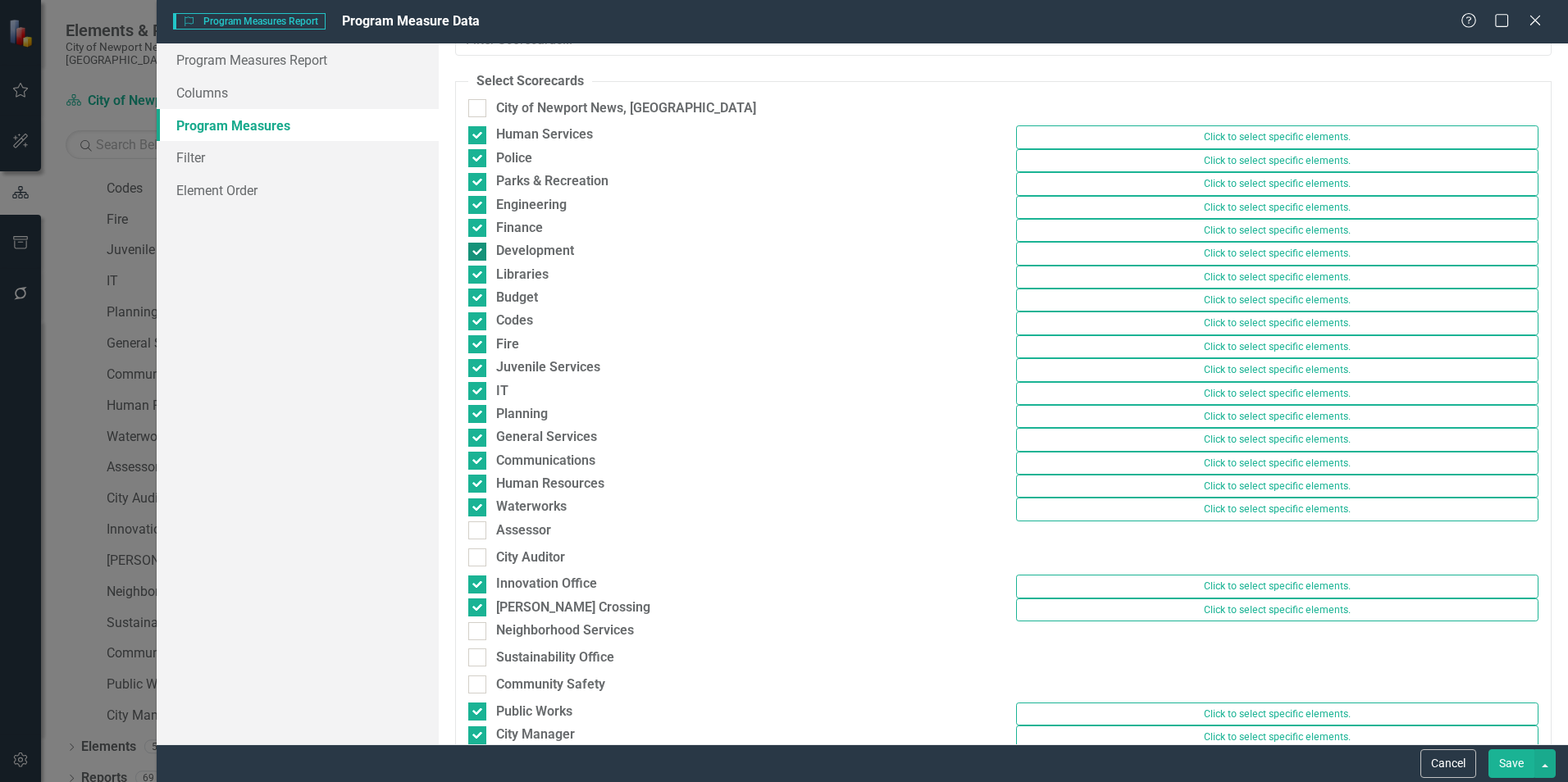
scroll to position [0, 0]
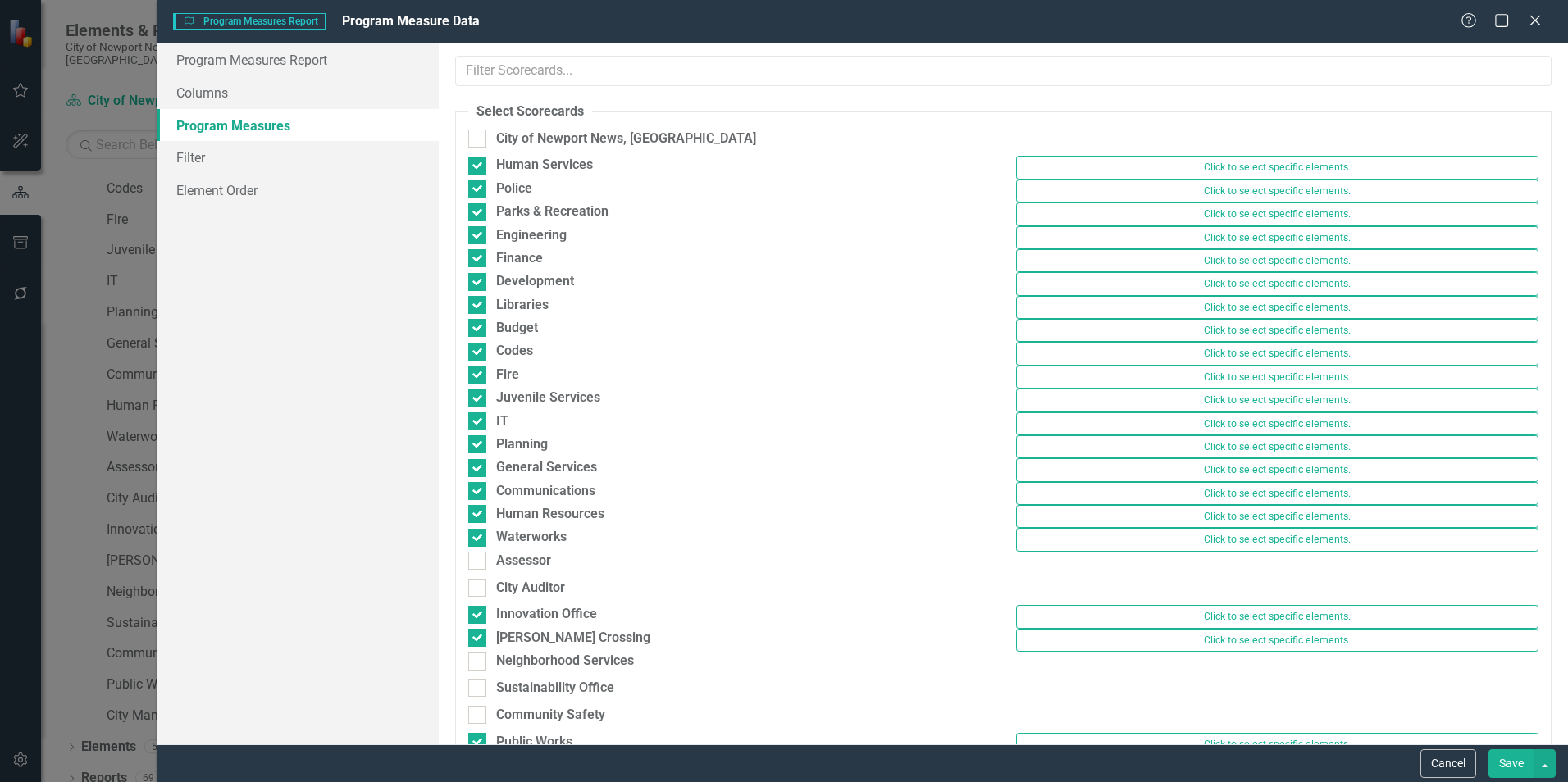
click at [1504, 767] on button "Save" at bounding box center [1511, 763] width 46 height 29
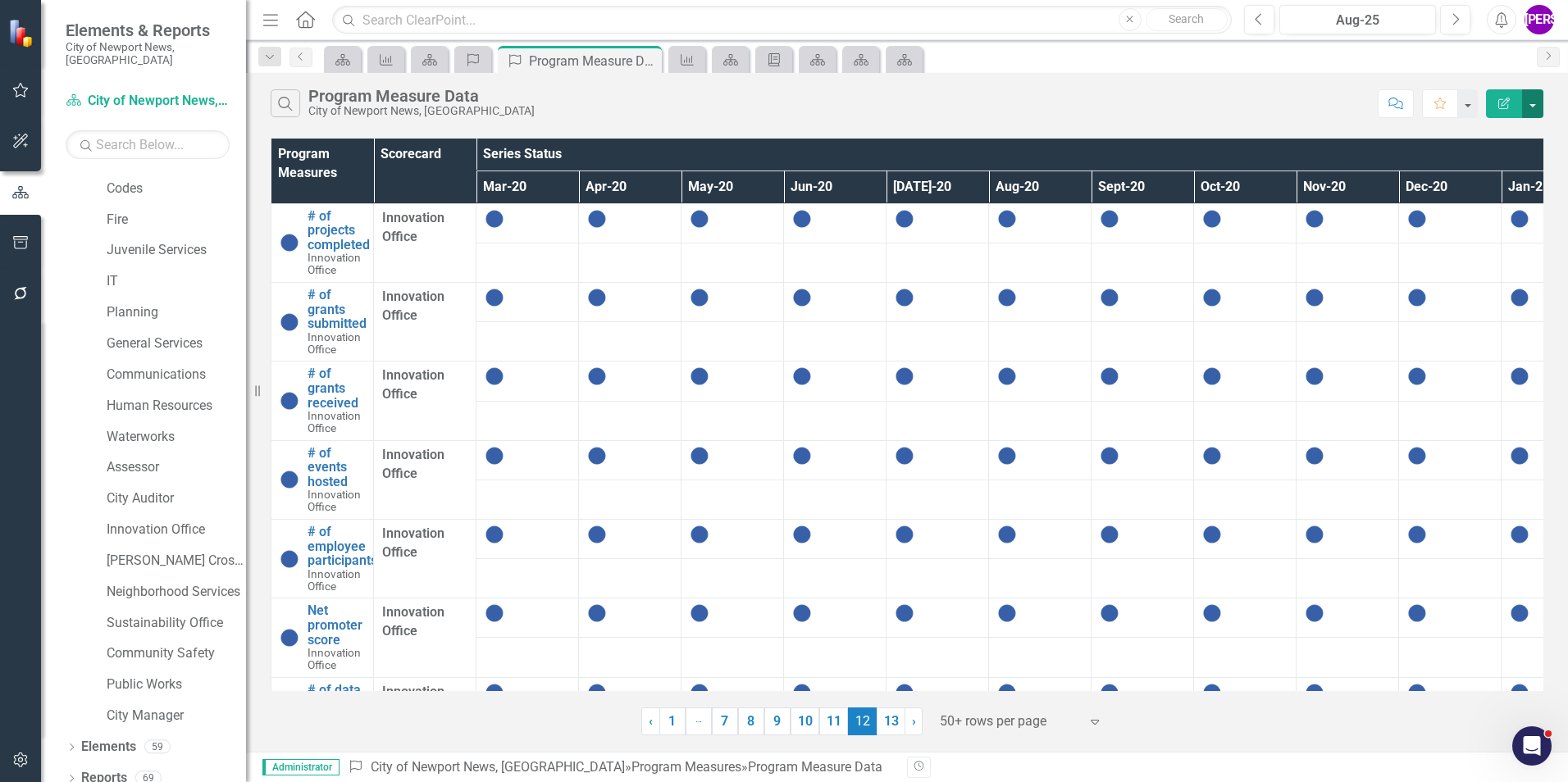
click at [1529, 106] on button "button" at bounding box center [1532, 103] width 22 height 29
click at [1500, 194] on link "Excel Export to Excel" at bounding box center [1478, 197] width 130 height 30
click at [678, 717] on link "1" at bounding box center [672, 722] width 26 height 28
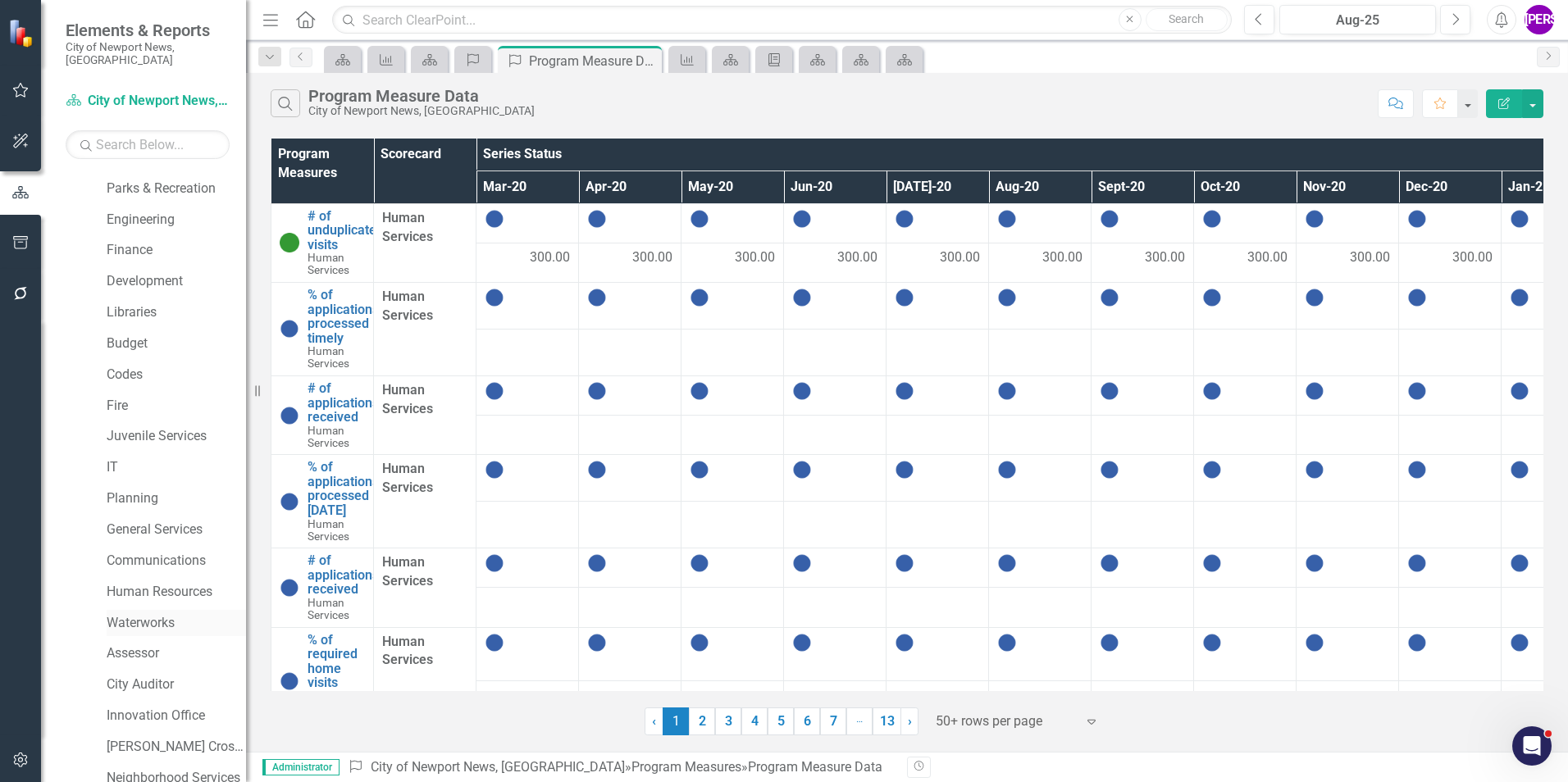
scroll to position [306, 0]
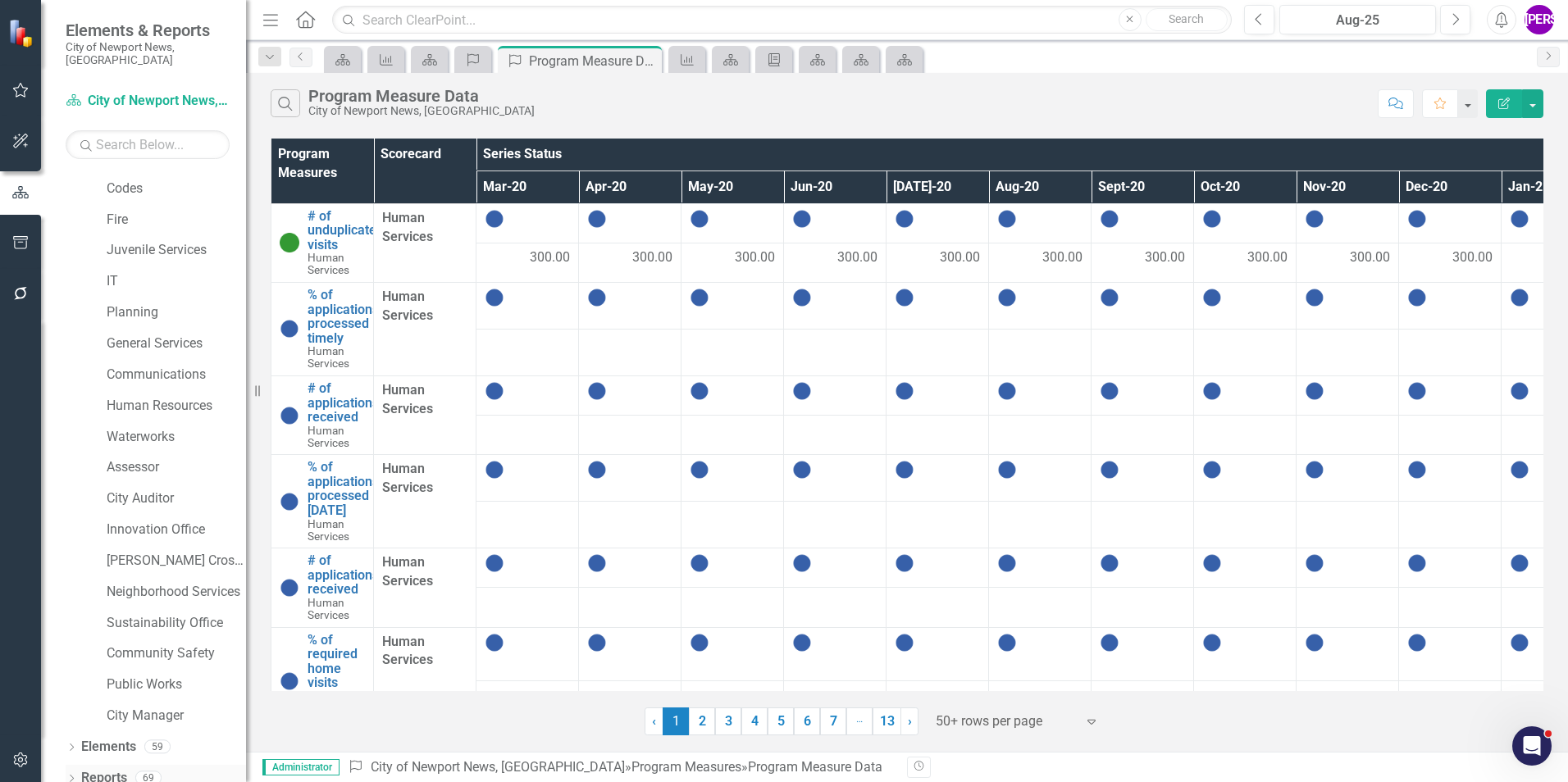
click at [119, 769] on link "Reports" at bounding box center [103, 778] width 46 height 19
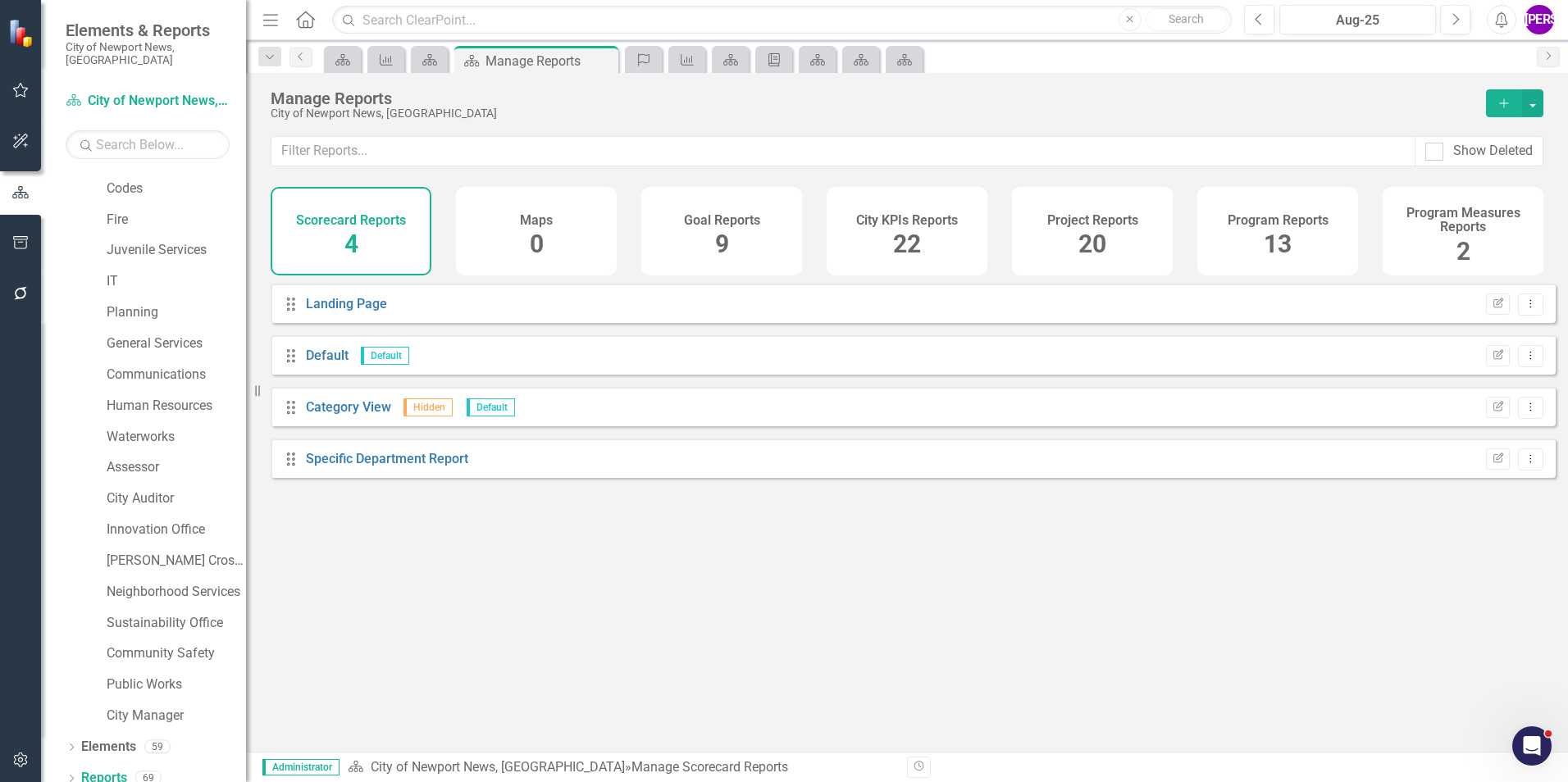
click at [1105, 239] on span "20" at bounding box center [1092, 243] width 28 height 29
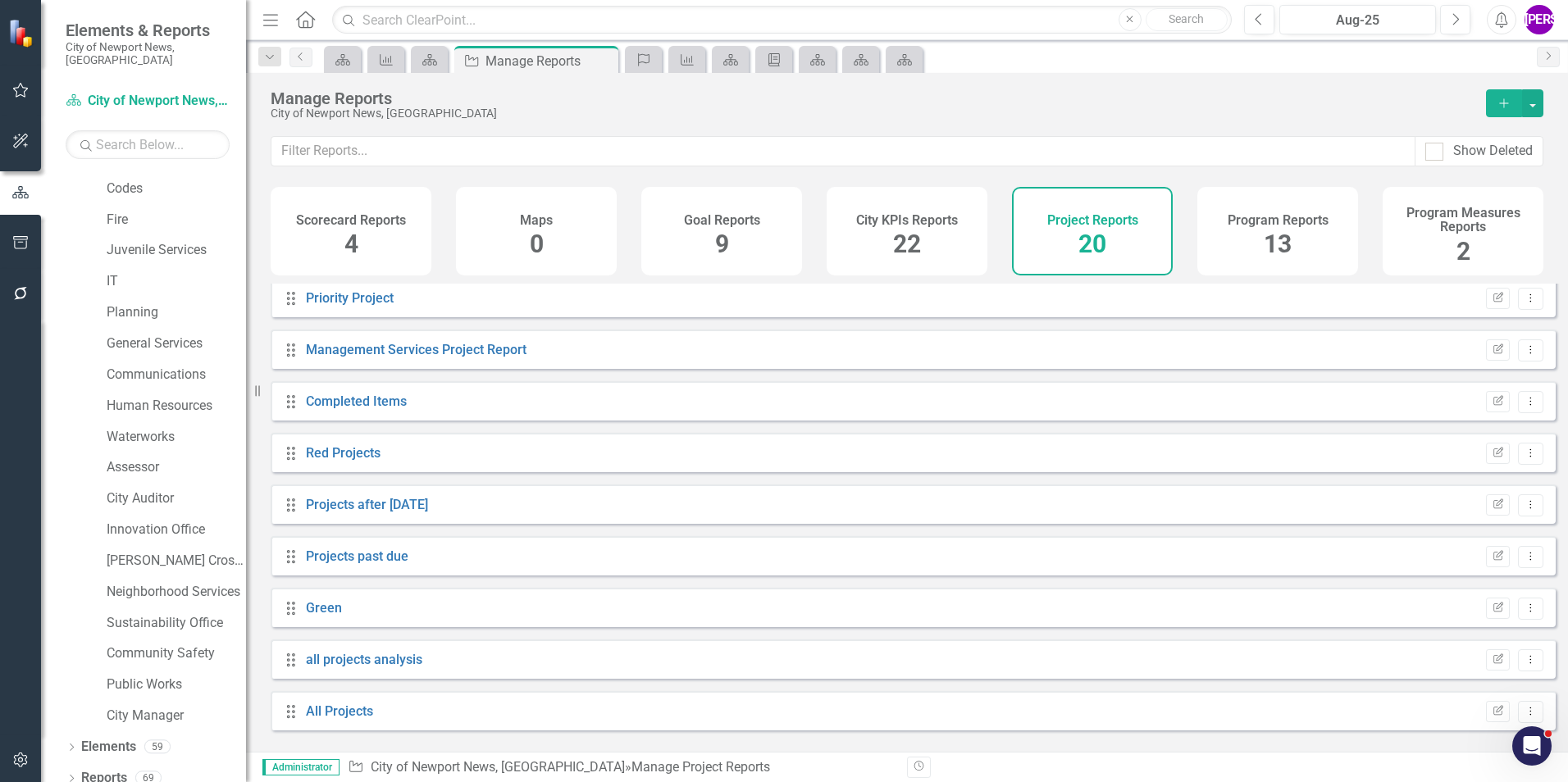
scroll to position [577, 0]
click at [366, 715] on link "All Projects" at bounding box center [339, 708] width 68 height 16
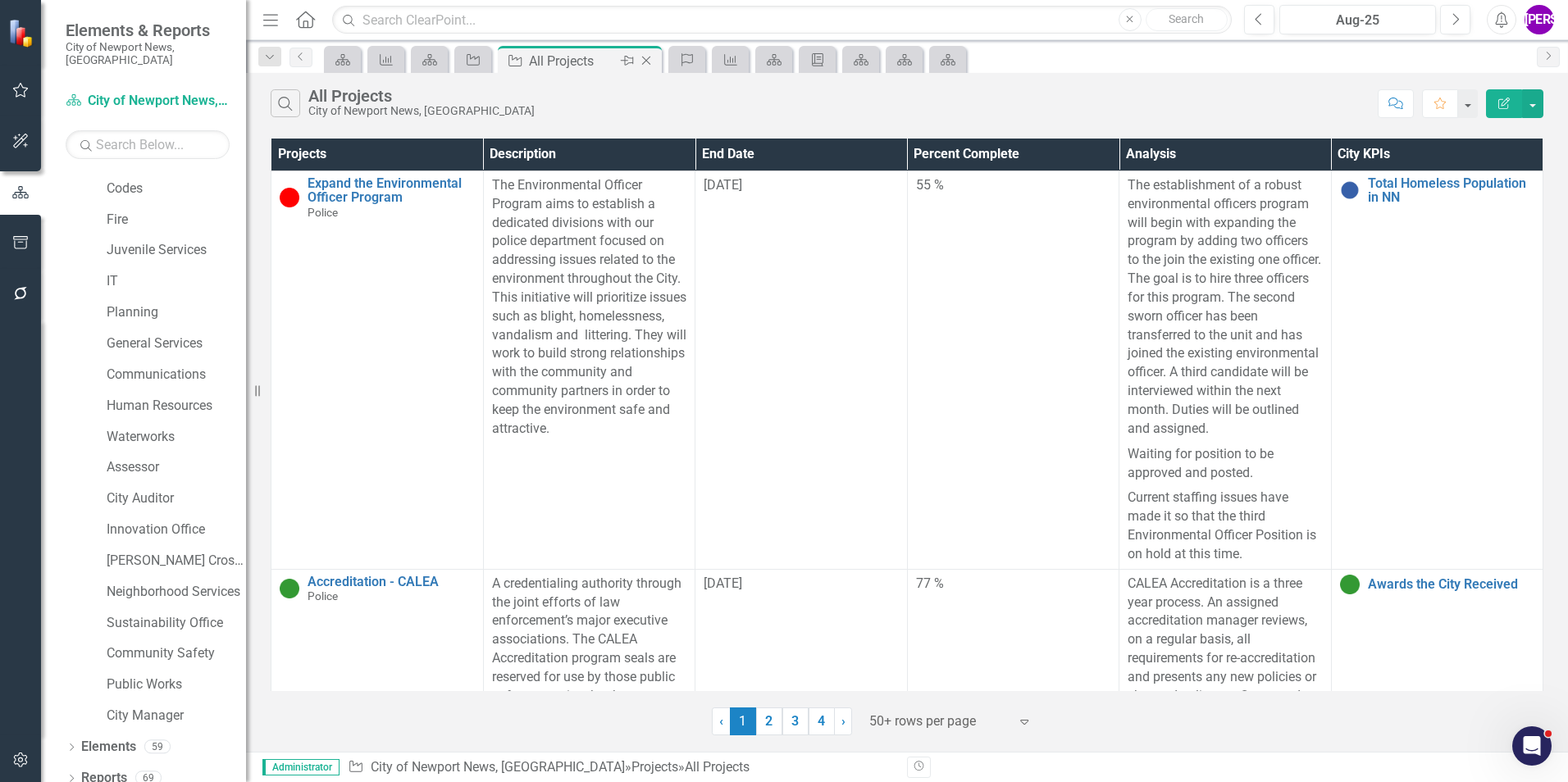
click at [645, 62] on icon at bounding box center [647, 61] width 9 height 9
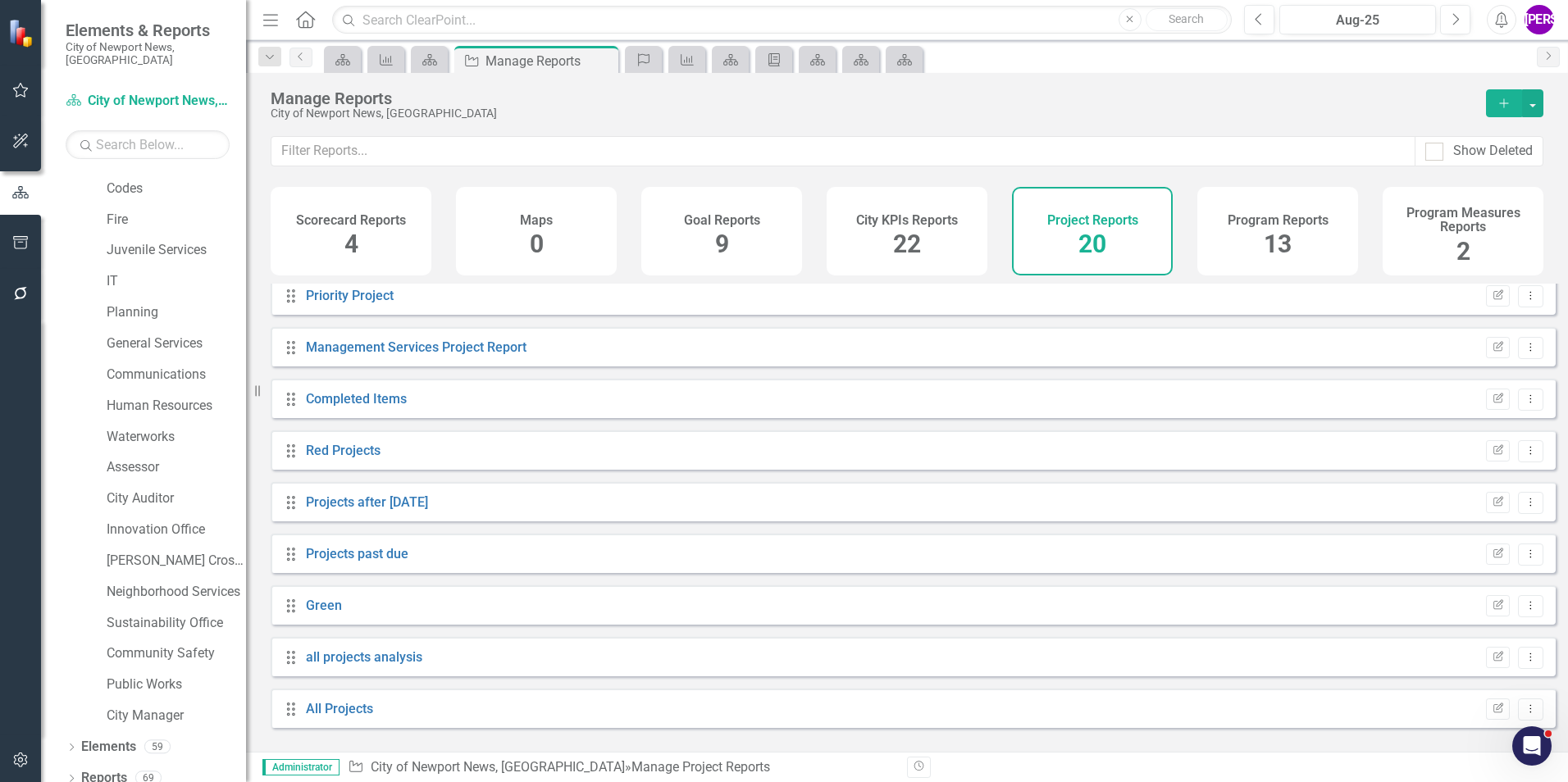
scroll to position [577, 0]
click at [388, 664] on link "all projects analysis" at bounding box center [364, 656] width 117 height 16
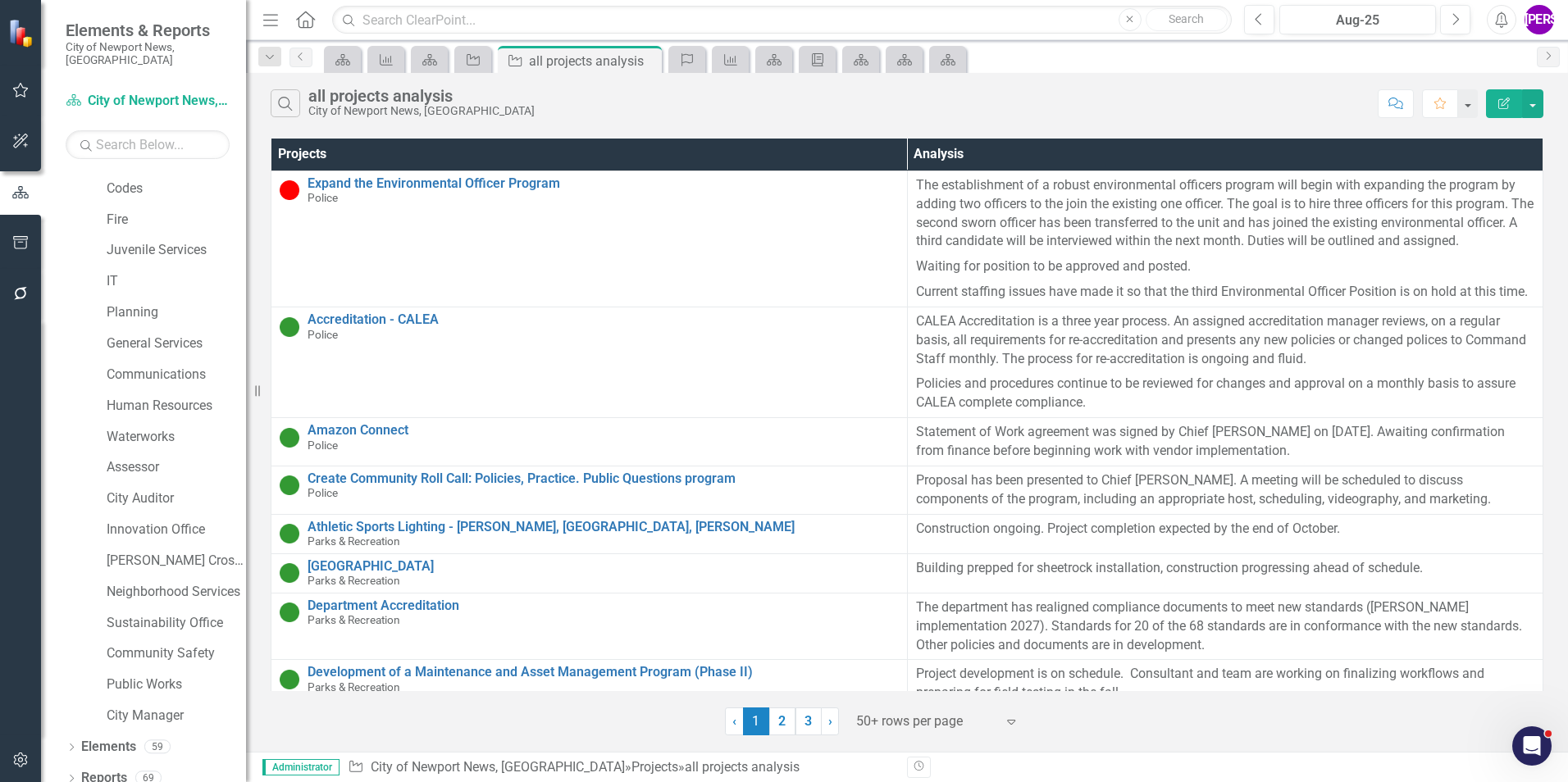
click at [1504, 106] on icon "Edit Report" at bounding box center [1504, 103] width 15 height 11
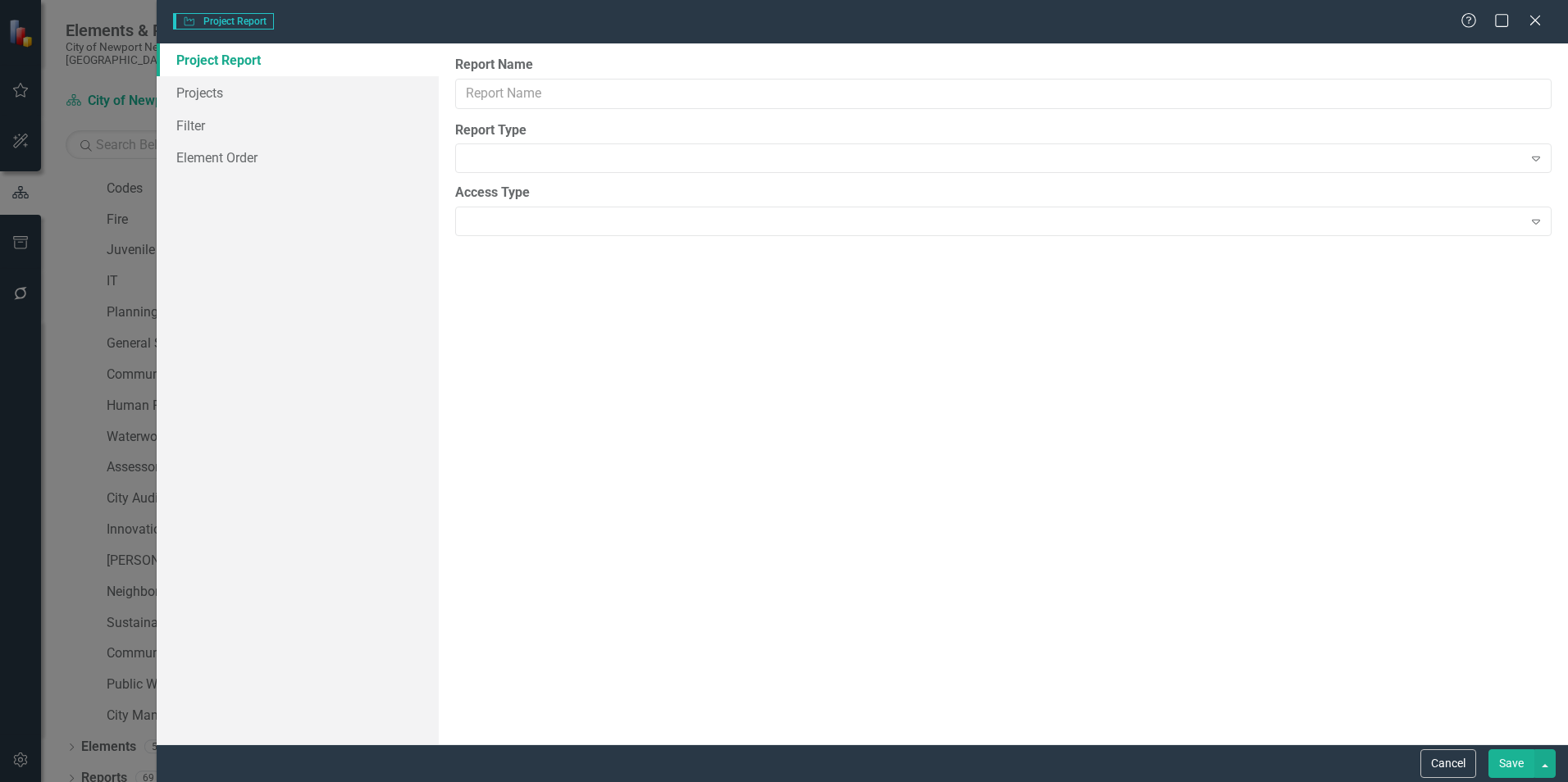
type input "all projects analysis"
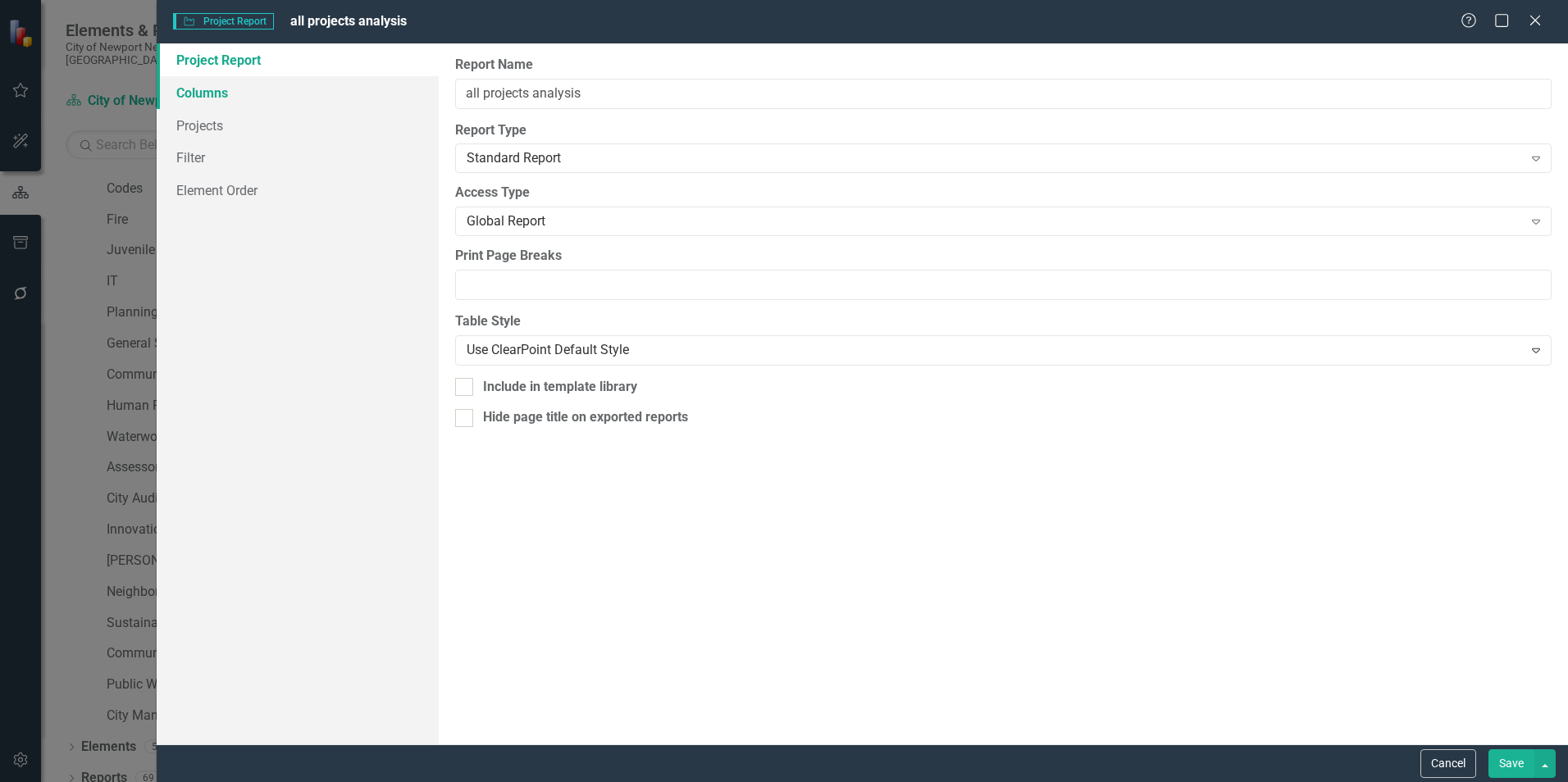
click at [204, 100] on link "Columns" at bounding box center [298, 92] width 282 height 33
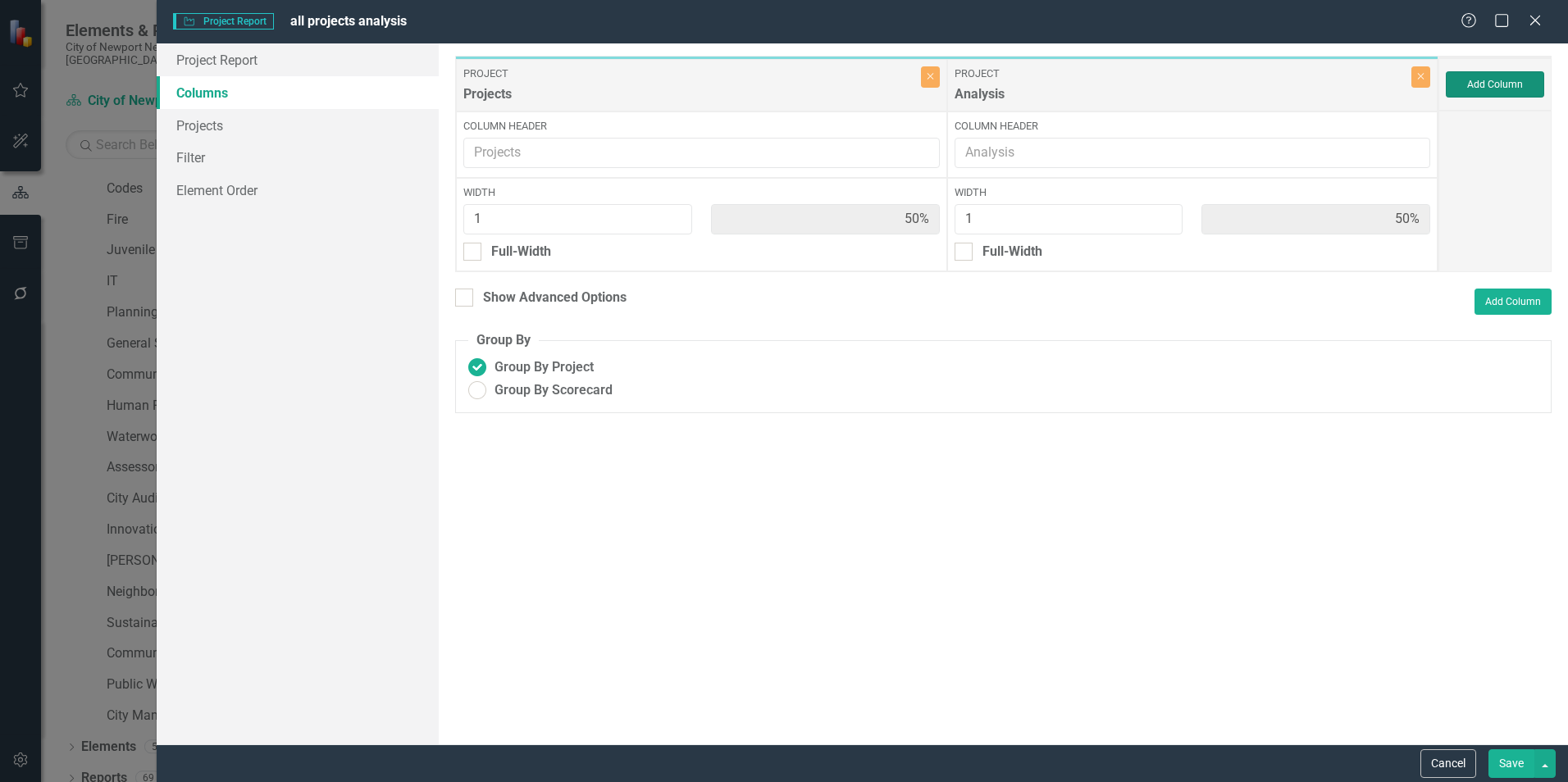
click at [1467, 87] on button "Add Column" at bounding box center [1495, 85] width 99 height 26
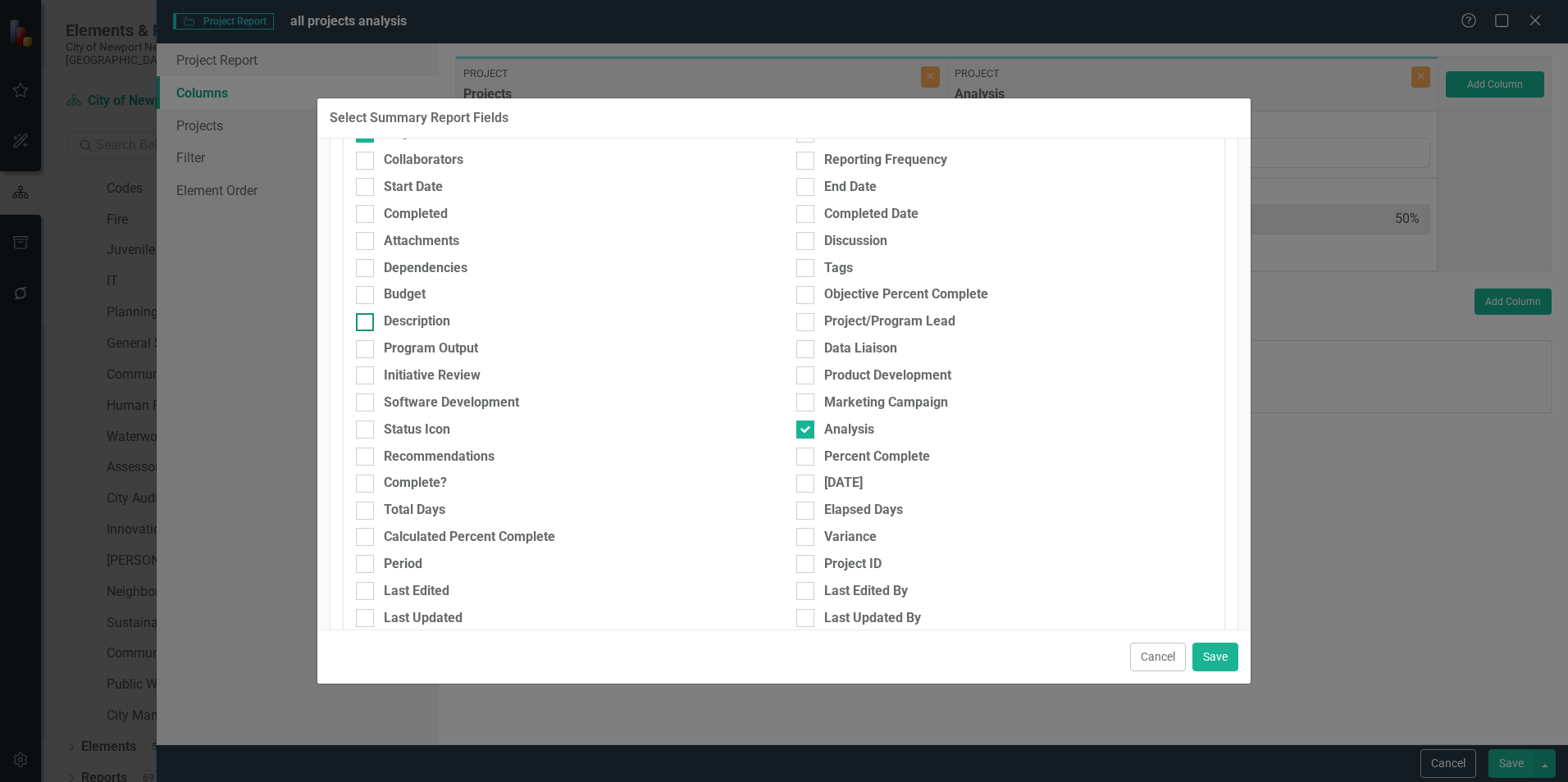
scroll to position [246, 0]
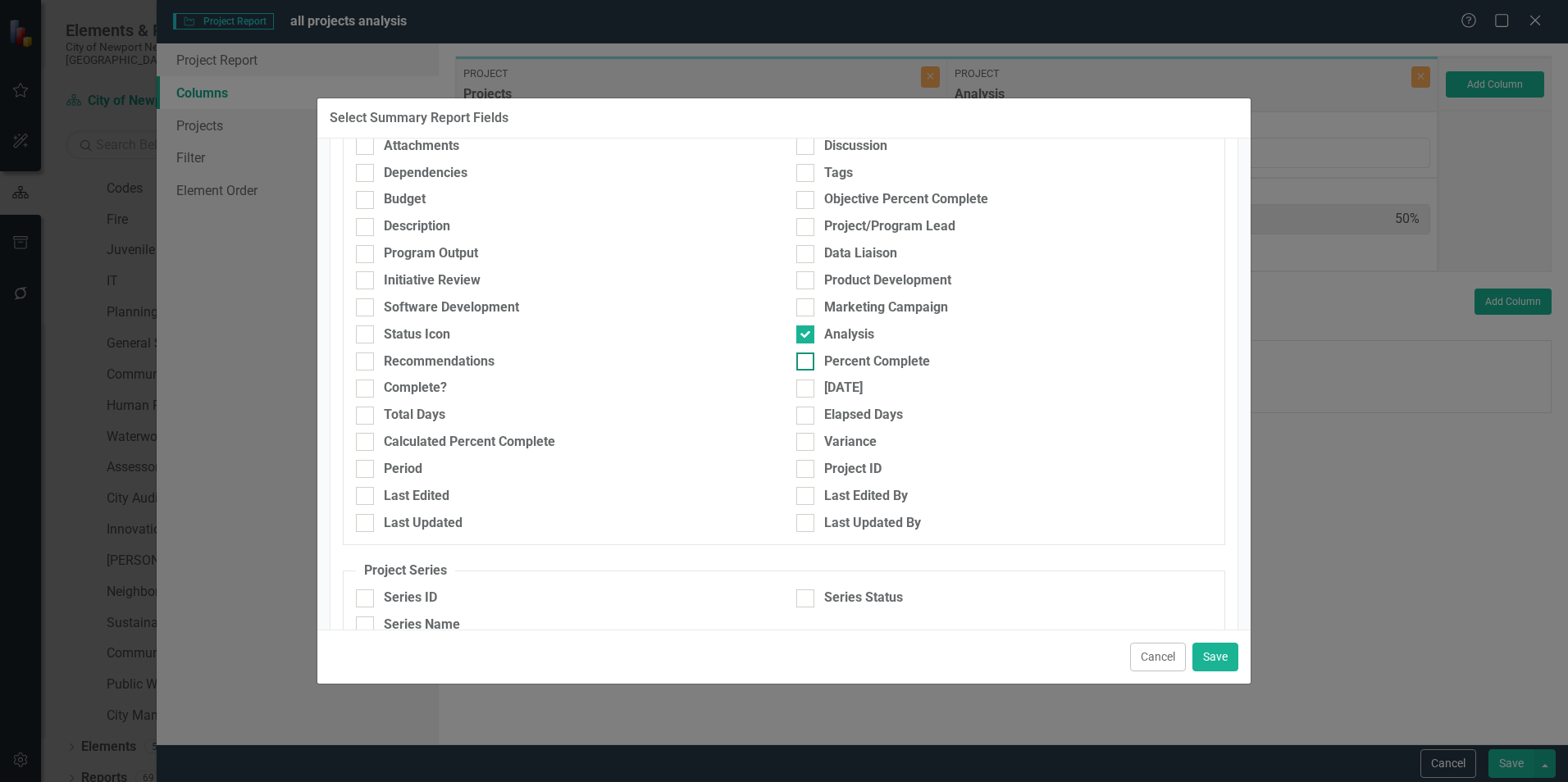
click at [813, 360] on div "Percent Complete" at bounding box center [1004, 362] width 416 height 19
click at [807, 360] on input "Percent Complete" at bounding box center [801, 357] width 10 height 10
checkbox input "true"
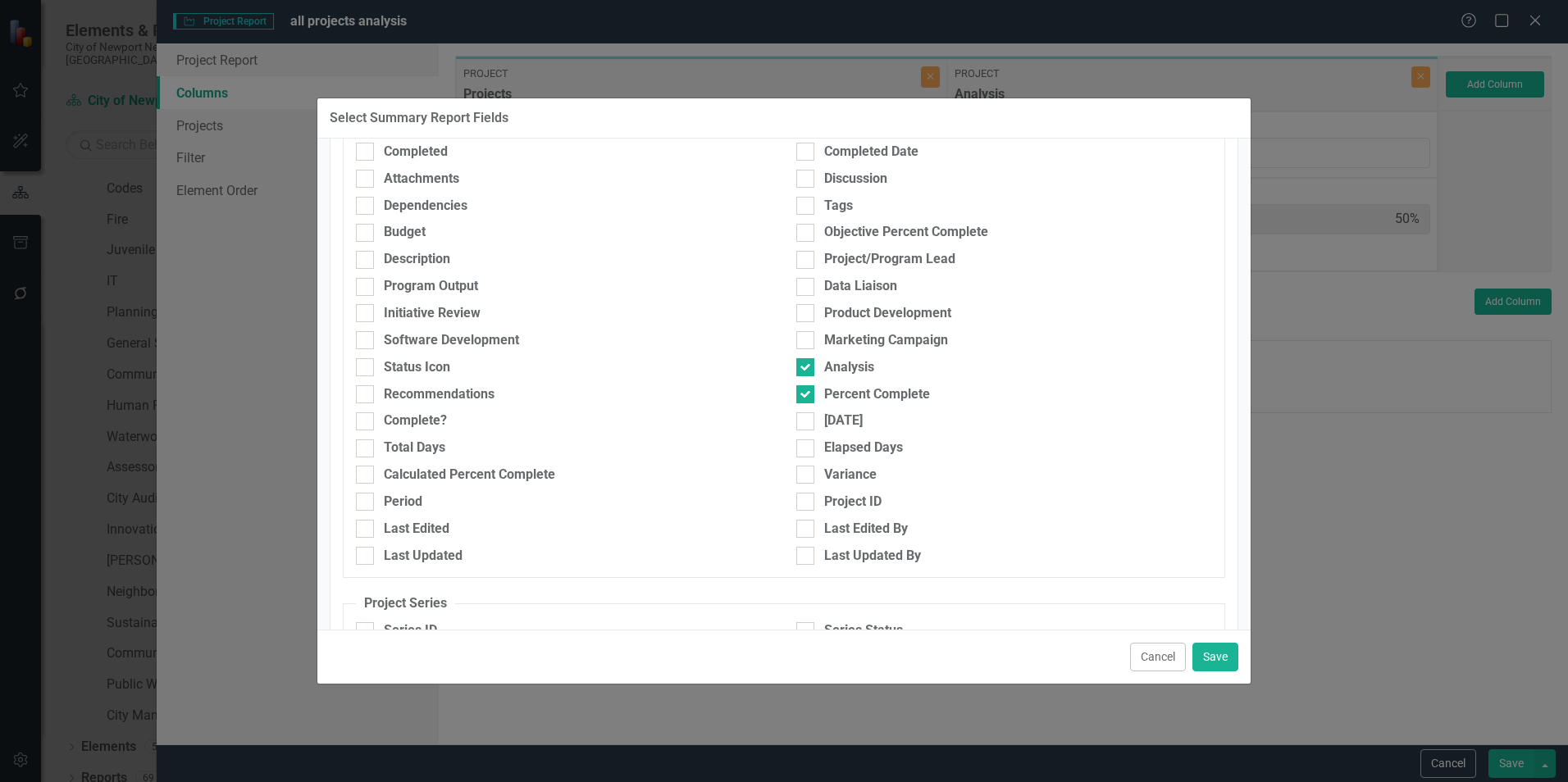
scroll to position [0, 0]
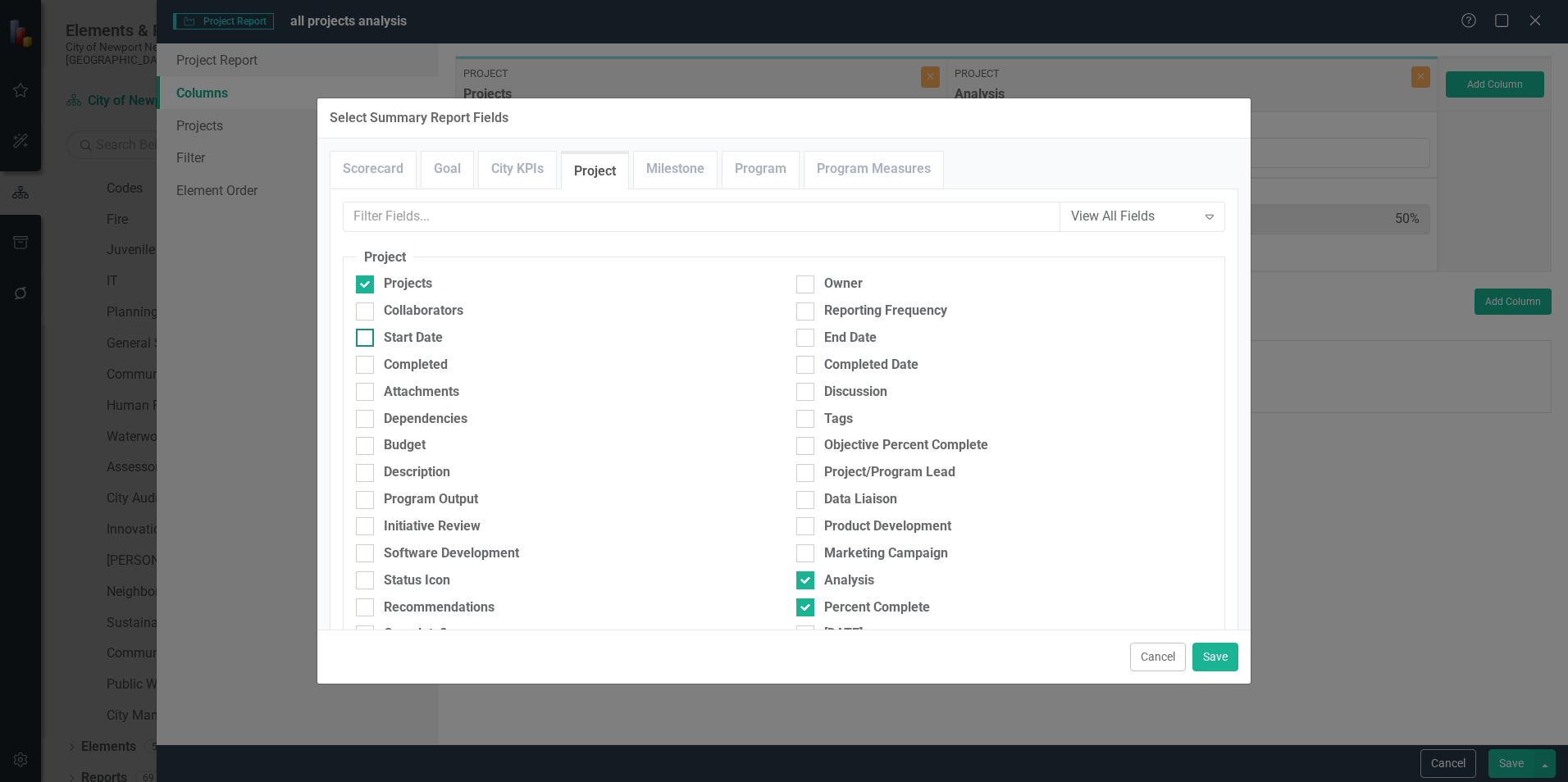
click at [385, 342] on div "Start Date" at bounding box center [413, 338] width 59 height 19
click at [367, 339] on input "Start Date" at bounding box center [361, 334] width 10 height 10
checkbox input "true"
click at [840, 341] on div "End Date" at bounding box center [851, 338] width 53 height 19
click at [807, 339] on input "End Date" at bounding box center [801, 334] width 10 height 10
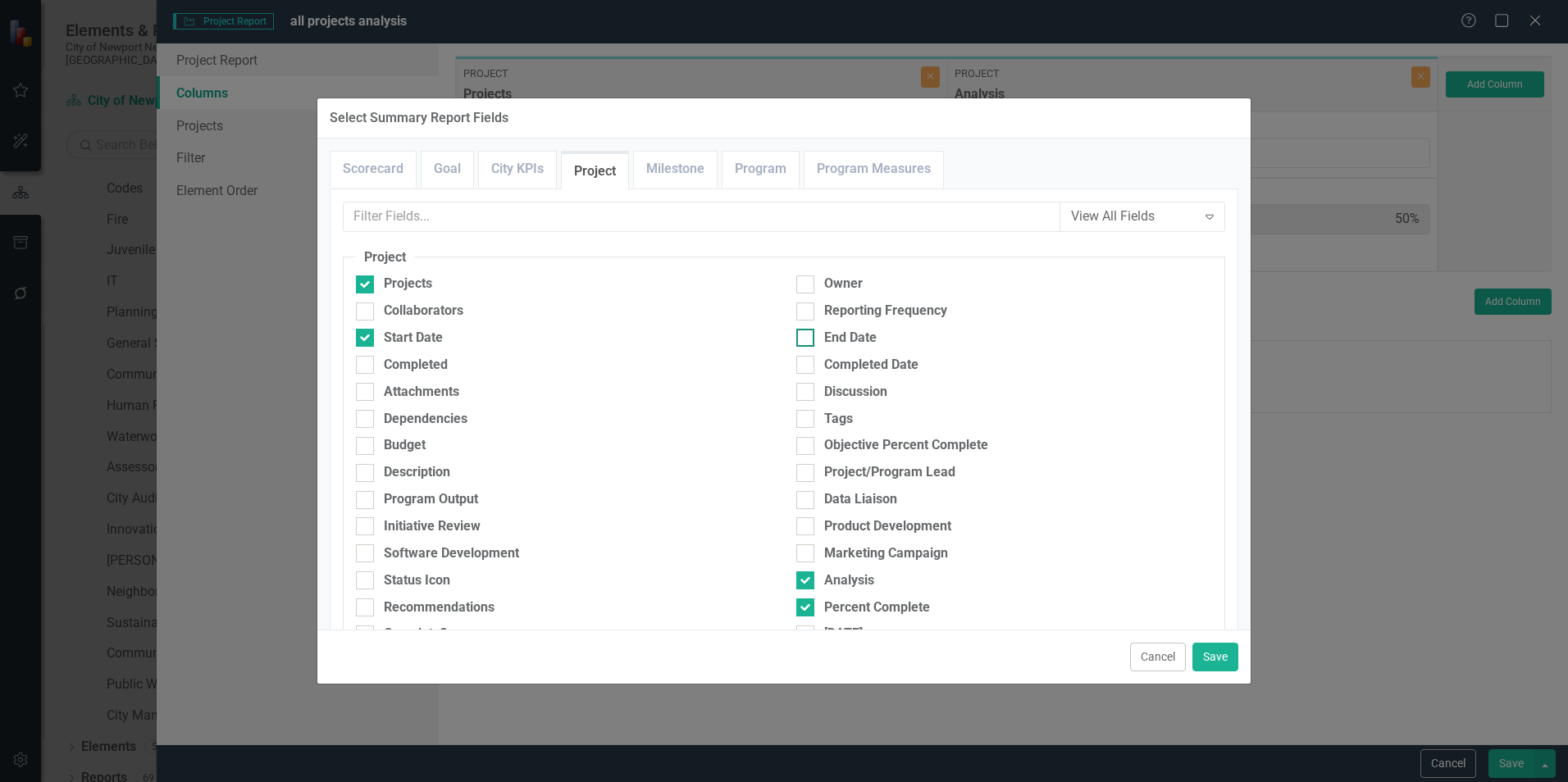
checkbox input "true"
click at [824, 360] on div "Completed Date" at bounding box center [871, 366] width 94 height 19
click at [807, 360] on input "Completed Date" at bounding box center [801, 361] width 10 height 10
checkbox input "true"
click at [1200, 654] on button "Save" at bounding box center [1215, 657] width 46 height 29
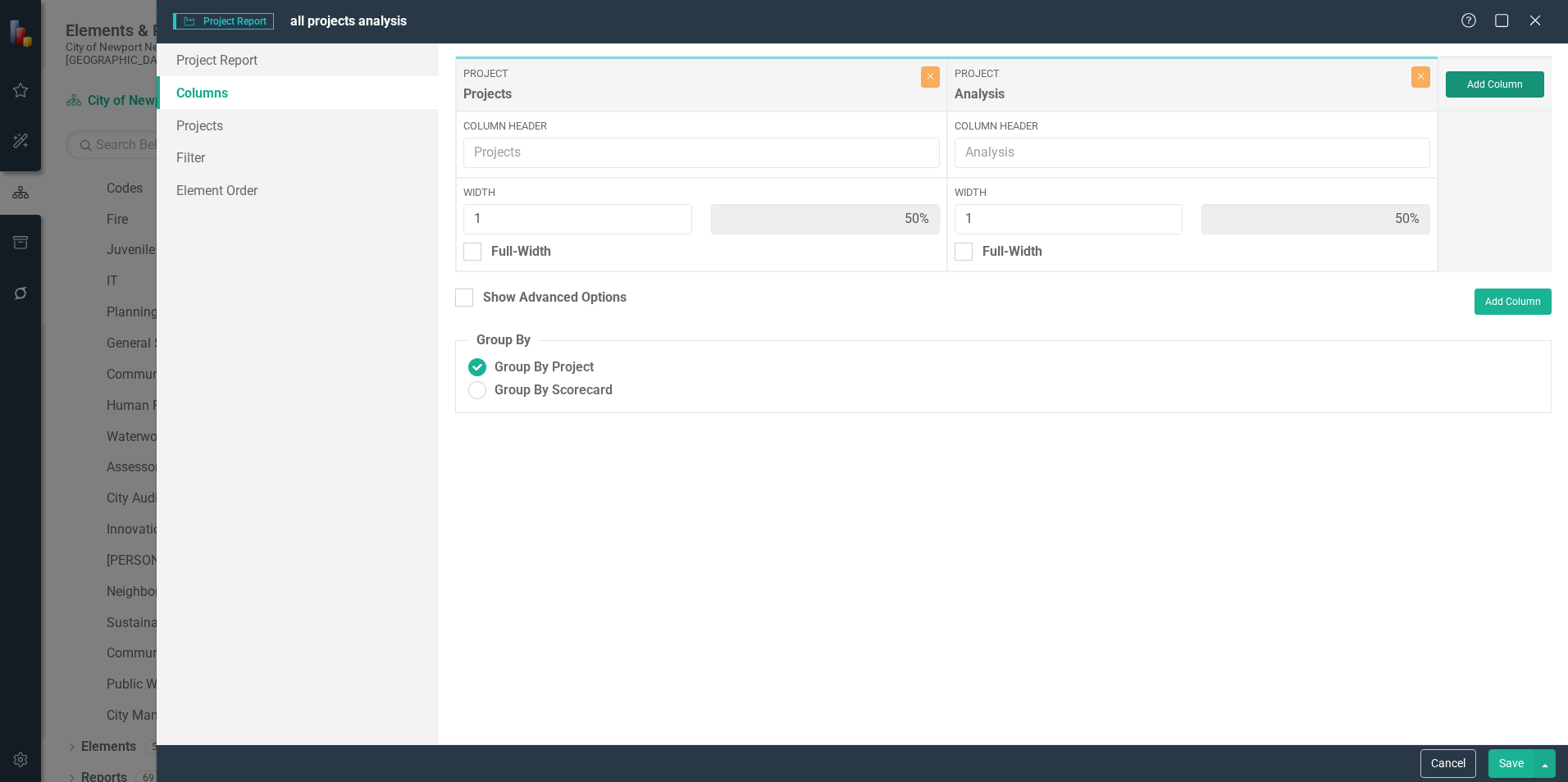
type input "17%"
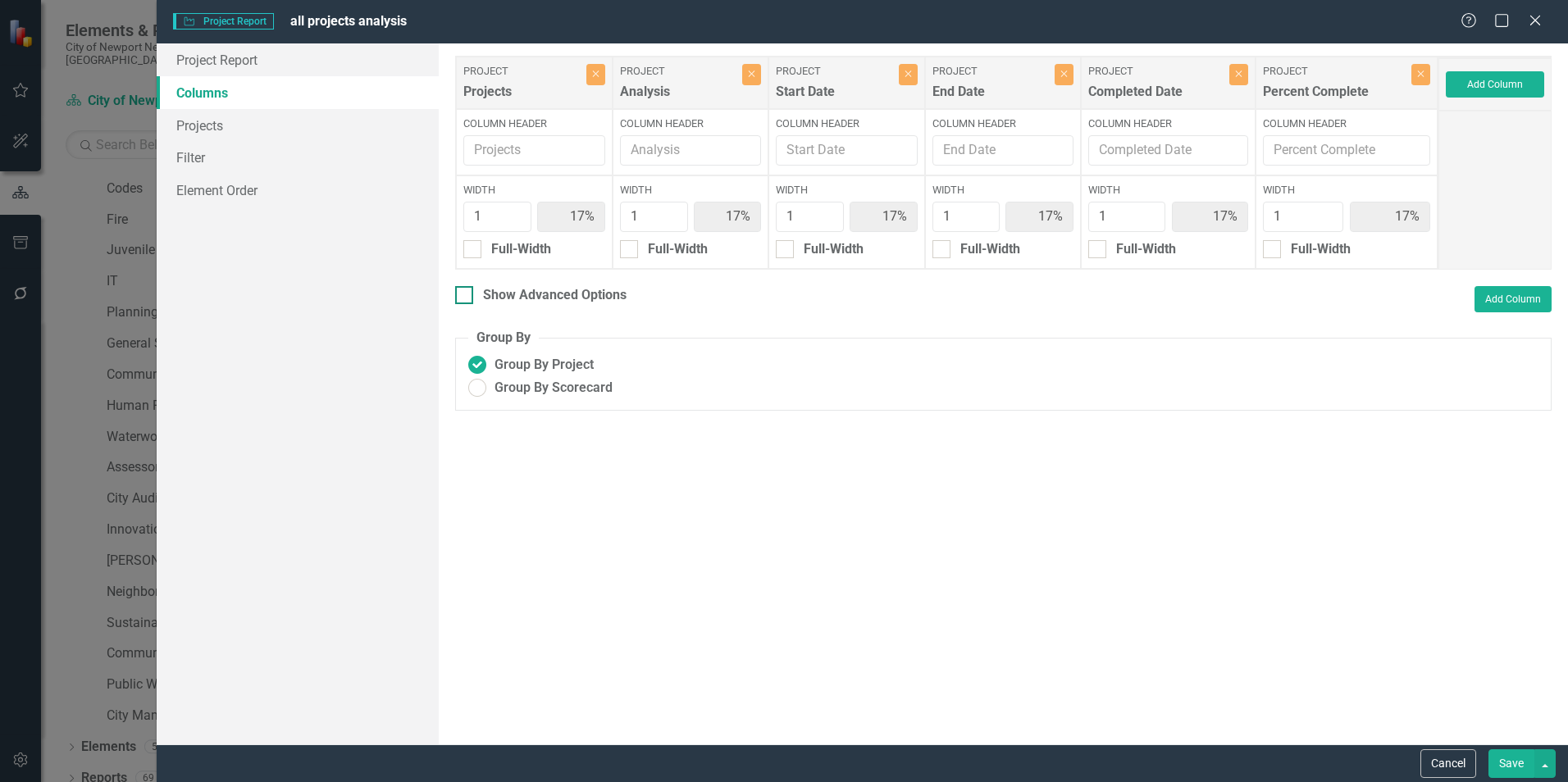
click at [492, 305] on div "Show Advanced Options" at bounding box center [555, 295] width 144 height 19
click at [465, 297] on input "Show Advanced Options" at bounding box center [460, 290] width 10 height 10
checkbox input "true"
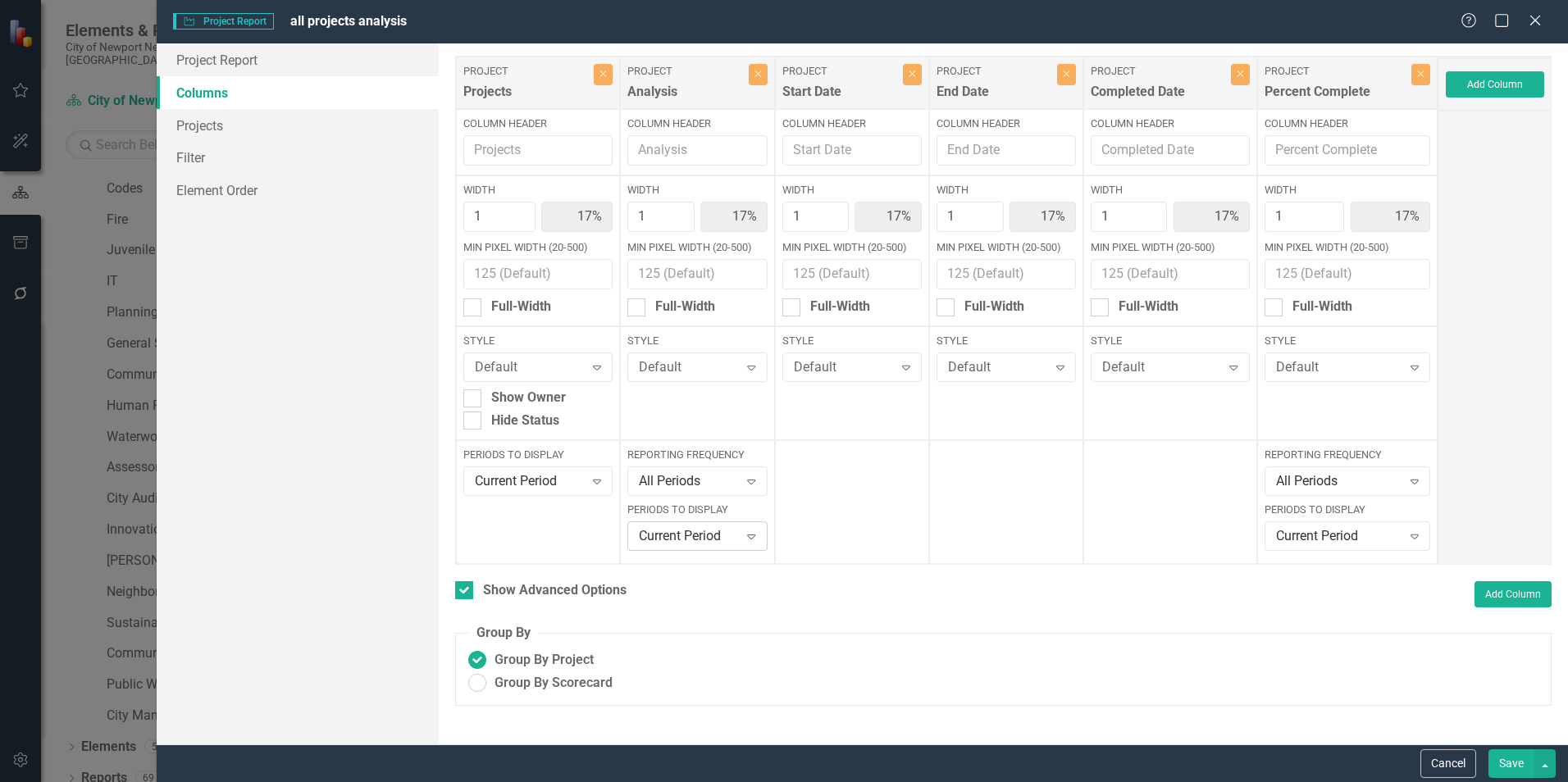
click at [760, 532] on icon "Expand" at bounding box center [750, 536] width 16 height 13
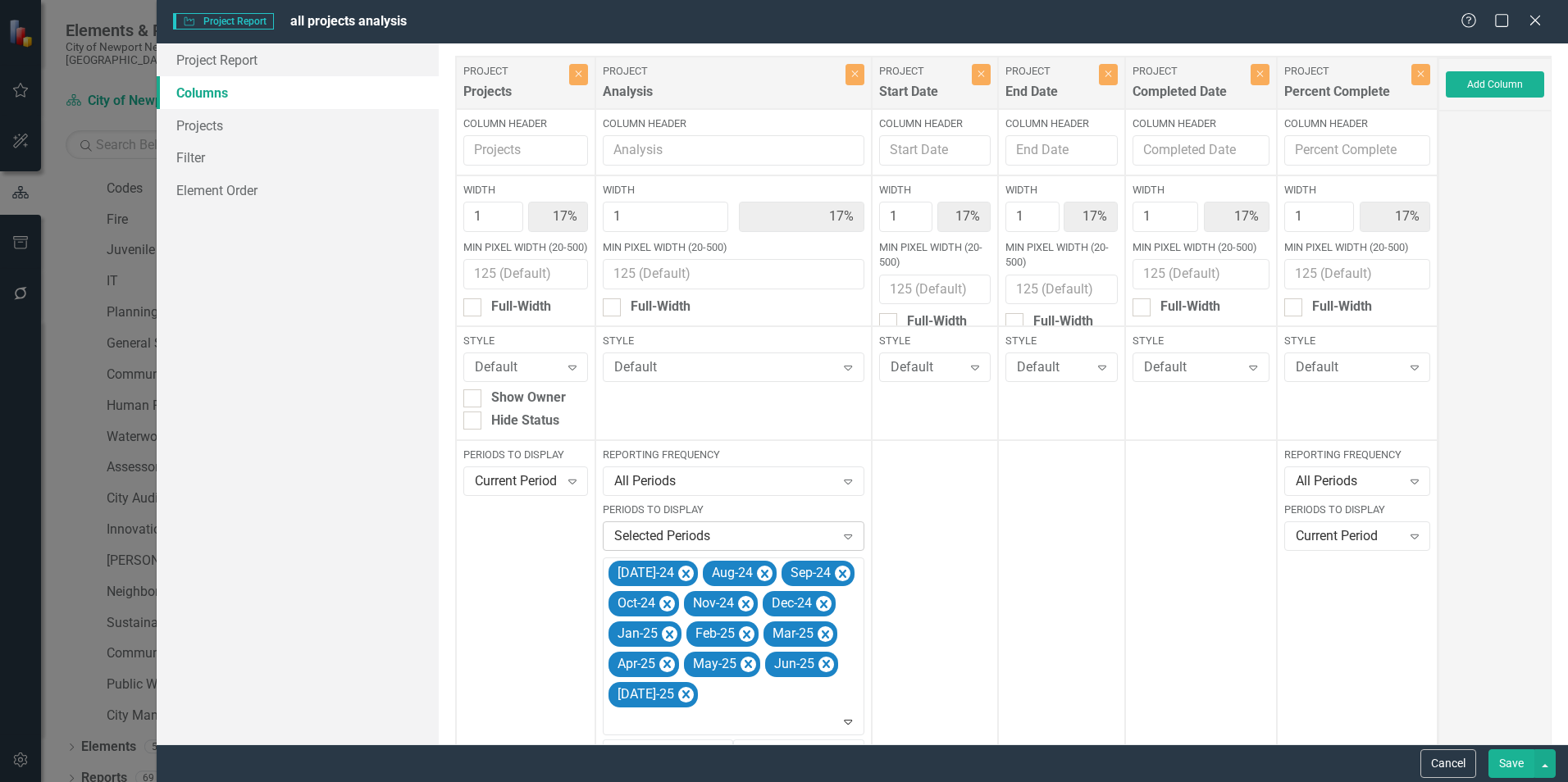
click at [839, 535] on icon "Expand" at bounding box center [847, 536] width 16 height 13
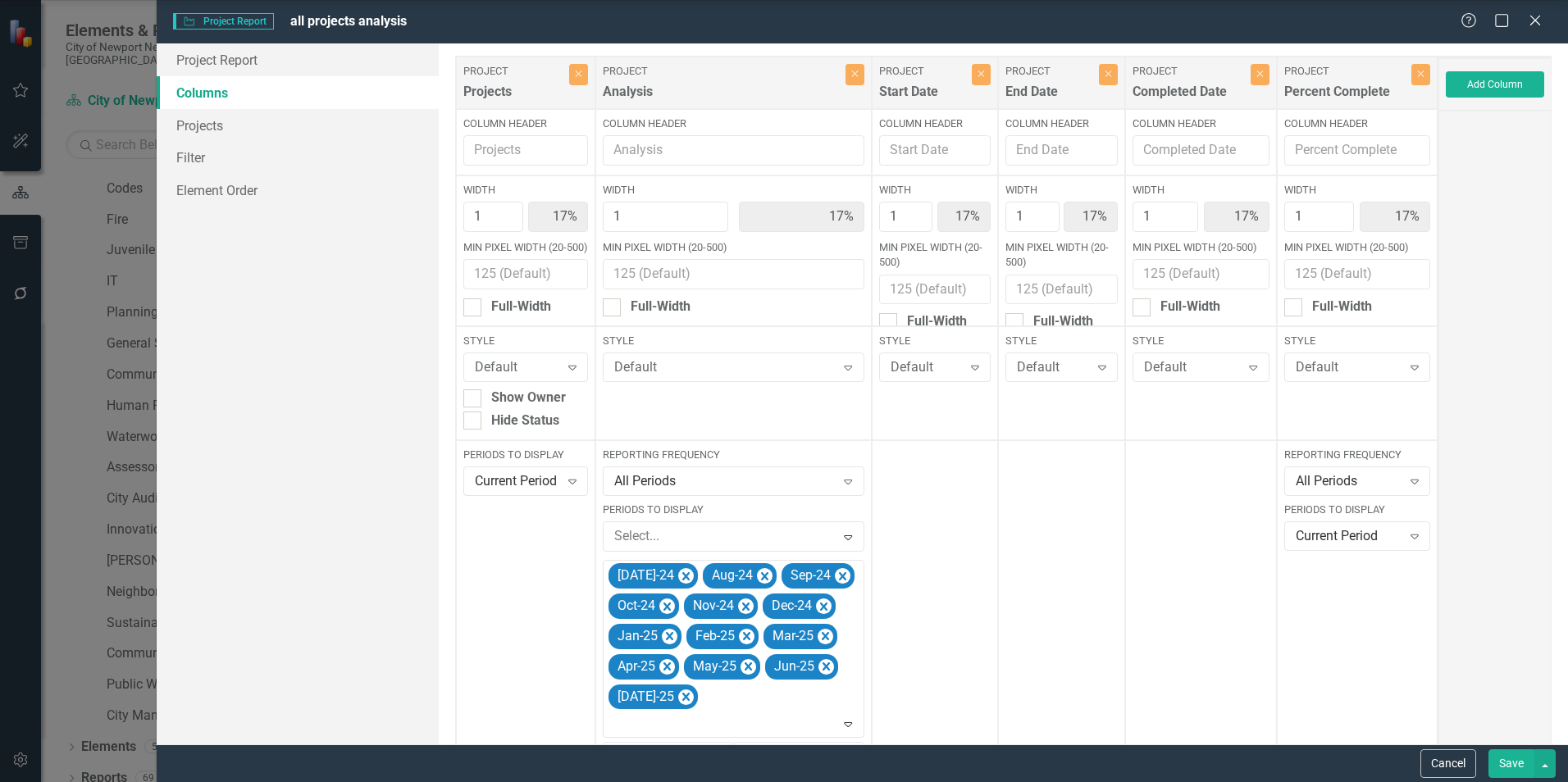
scroll to position [27, 0]
click at [871, 498] on div at bounding box center [934, 730] width 127 height 582
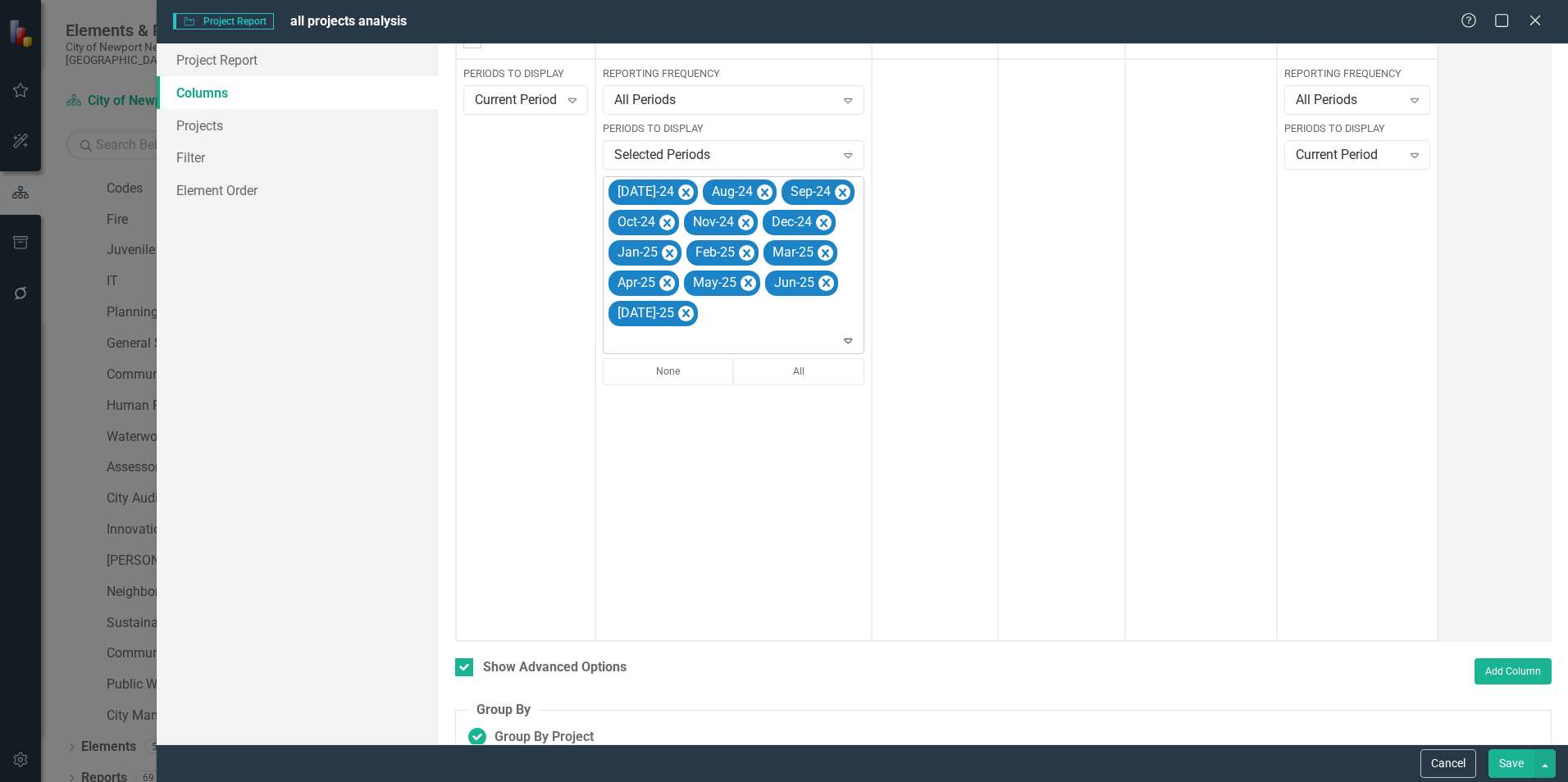
scroll to position [352, 0]
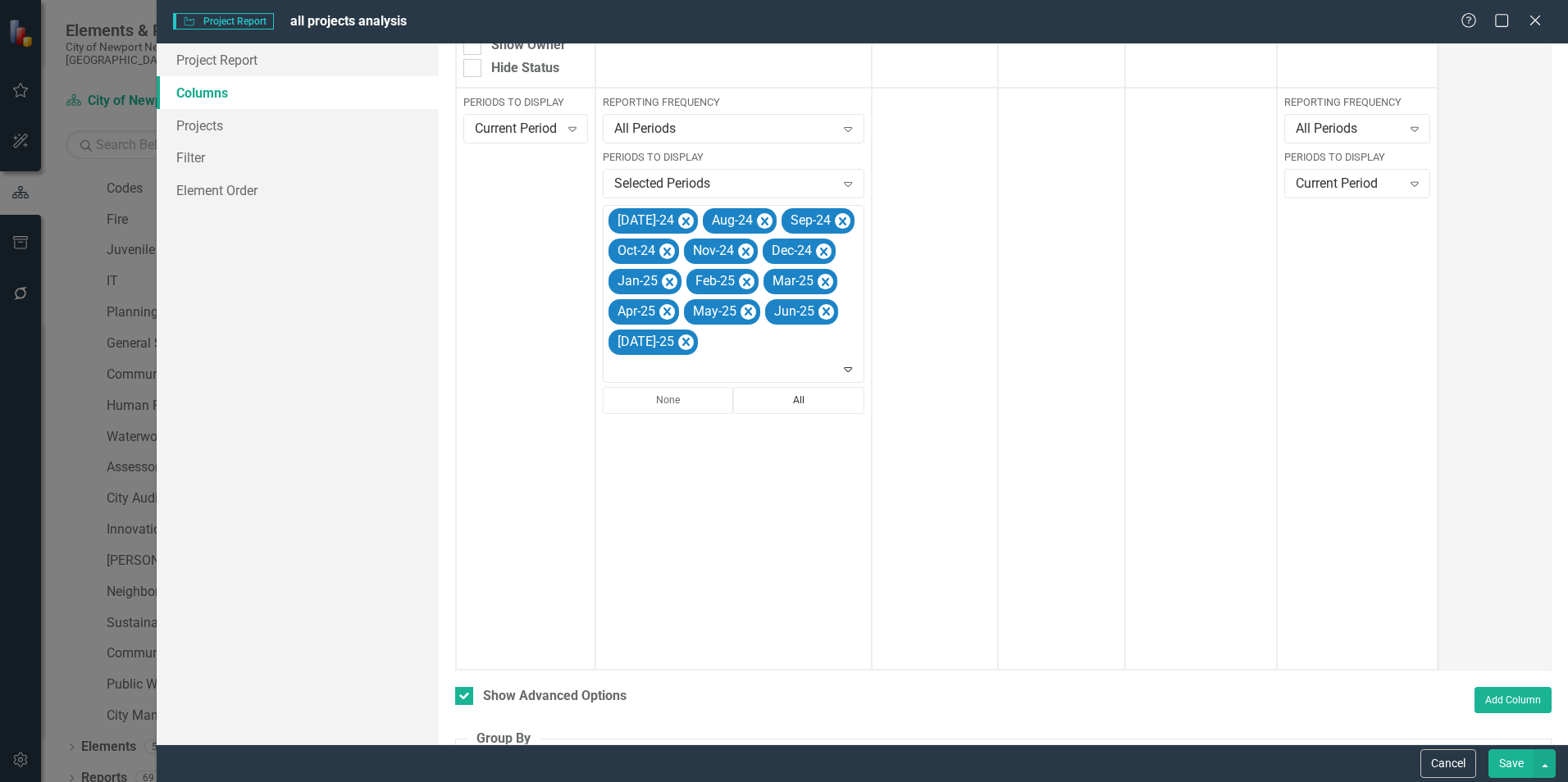
click at [759, 414] on button "All" at bounding box center [798, 400] width 131 height 26
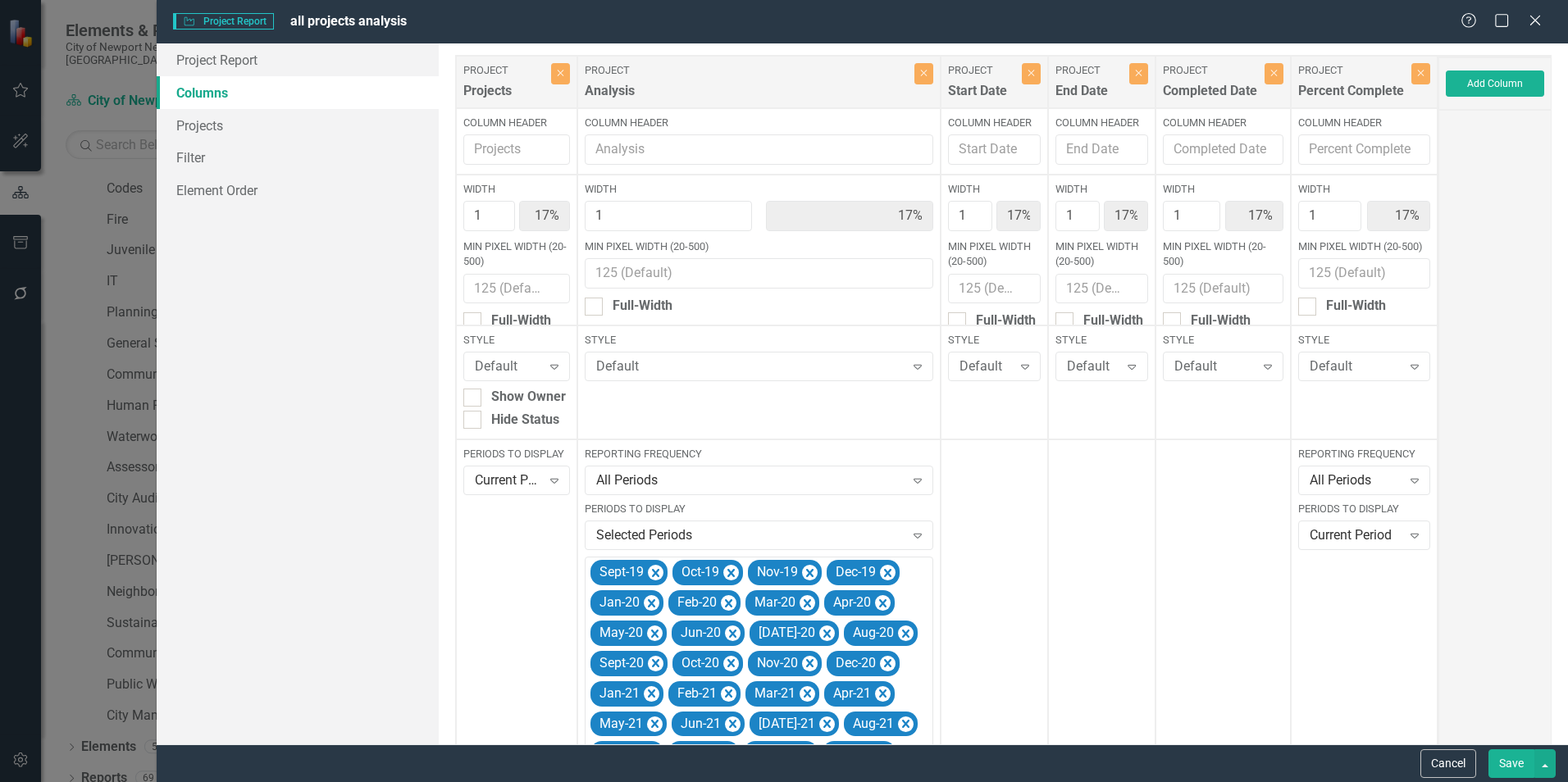
scroll to position [0, 0]
click at [948, 368] on div "Default Expand" at bounding box center [994, 367] width 93 height 29
click at [1409, 549] on div "Expand" at bounding box center [1414, 536] width 29 height 26
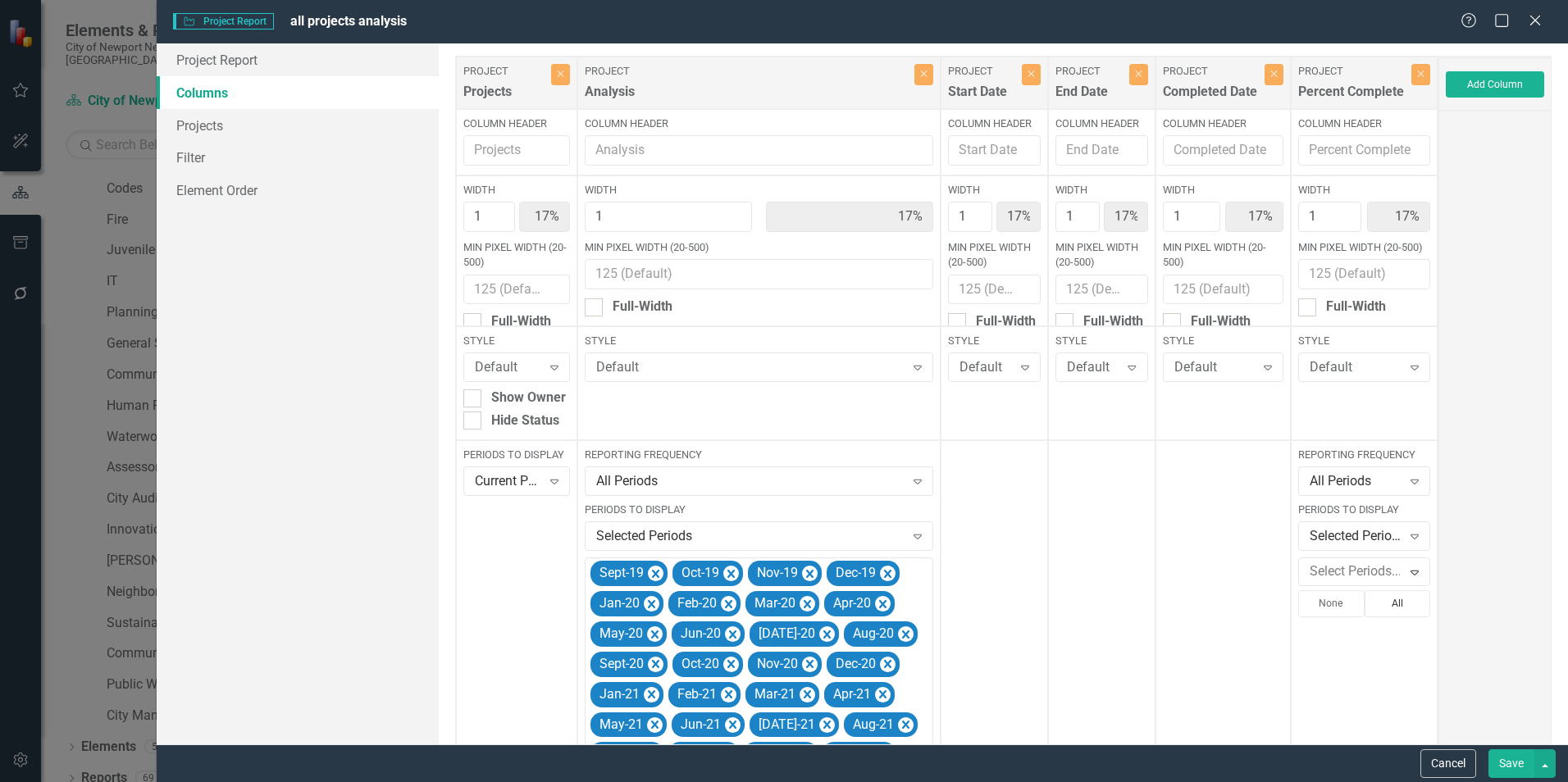
click at [1396, 593] on button "All" at bounding box center [1397, 603] width 67 height 26
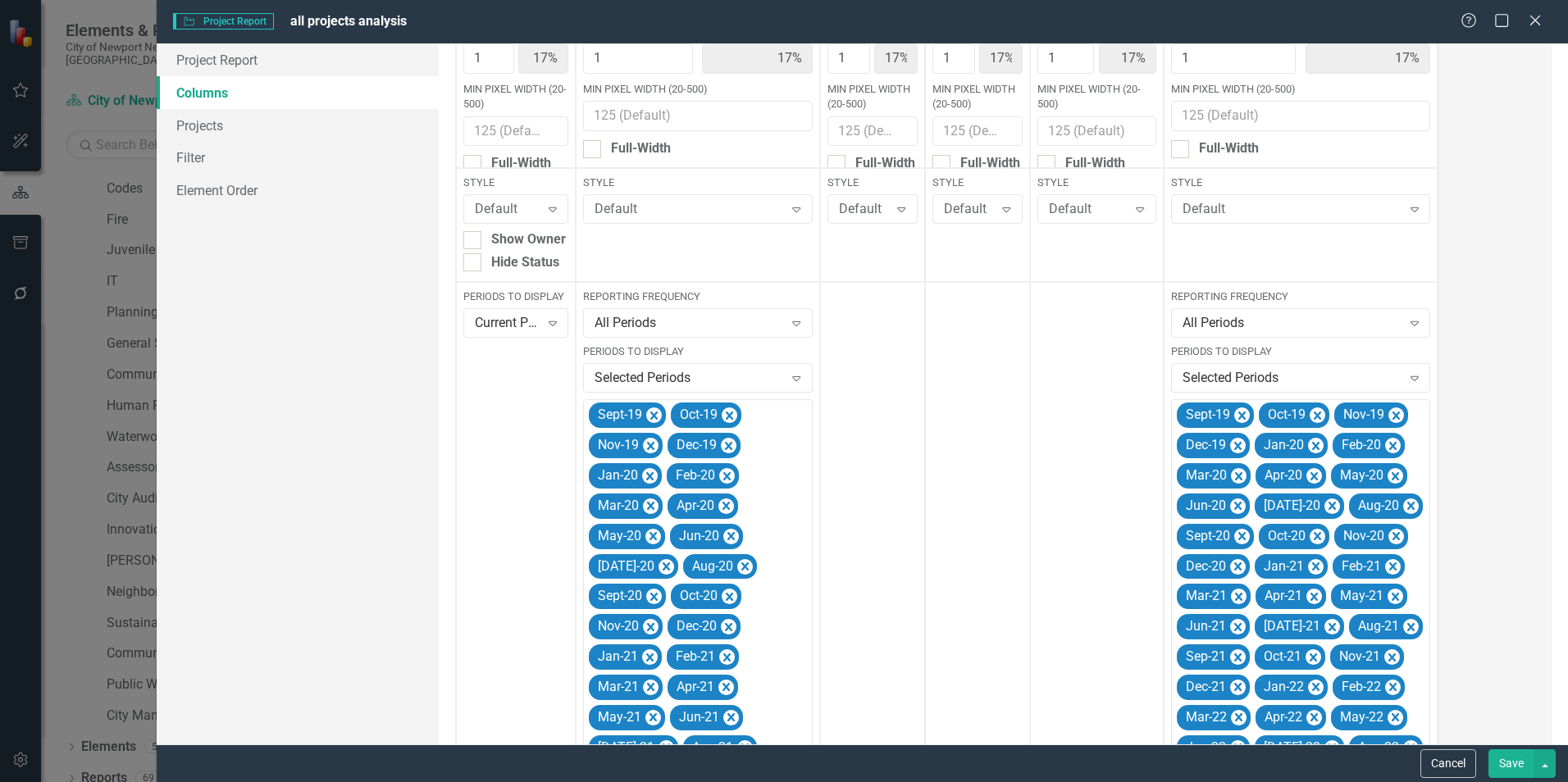
scroll to position [164, 0]
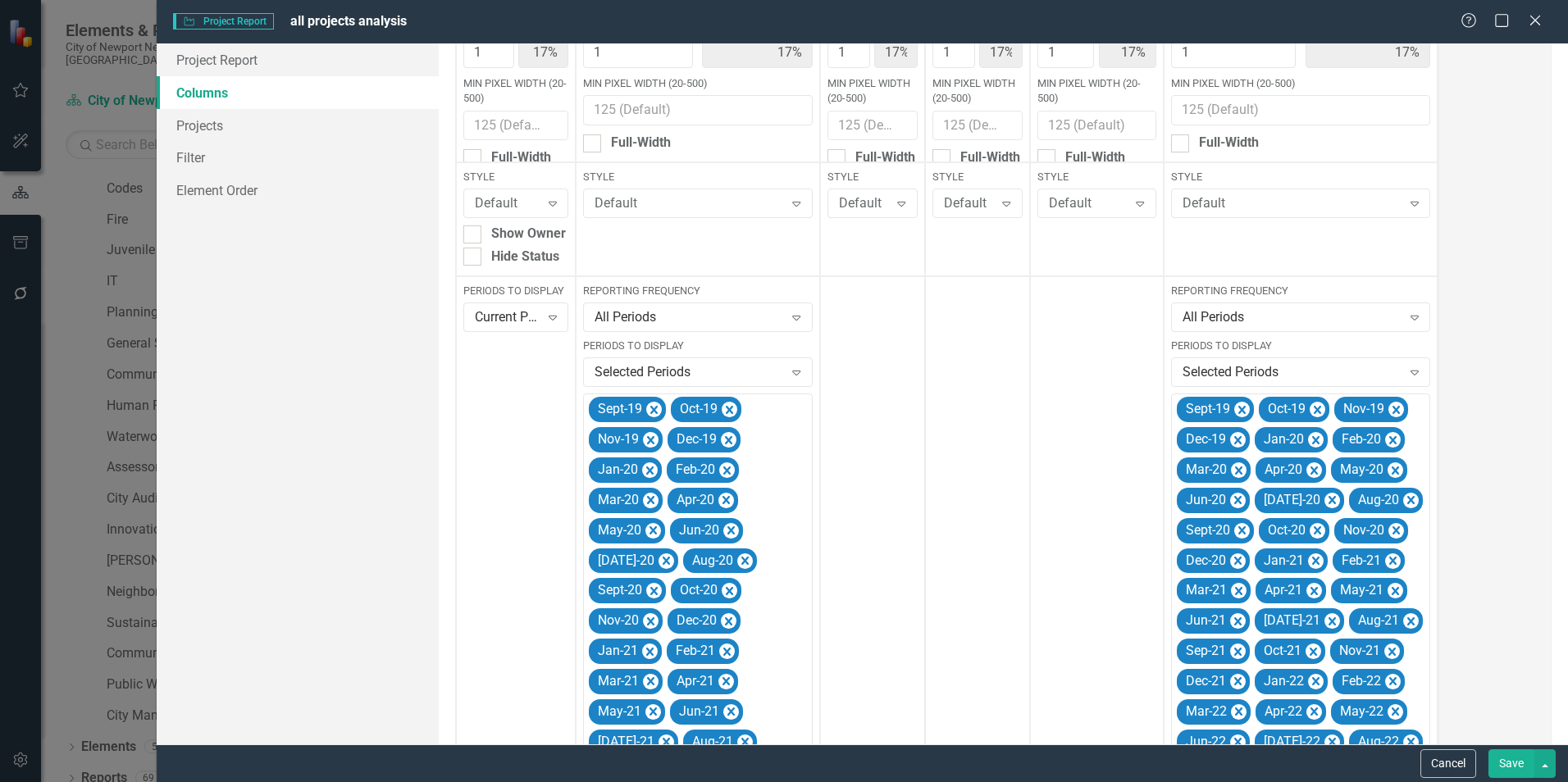
click at [1505, 775] on button "Save" at bounding box center [1511, 763] width 46 height 29
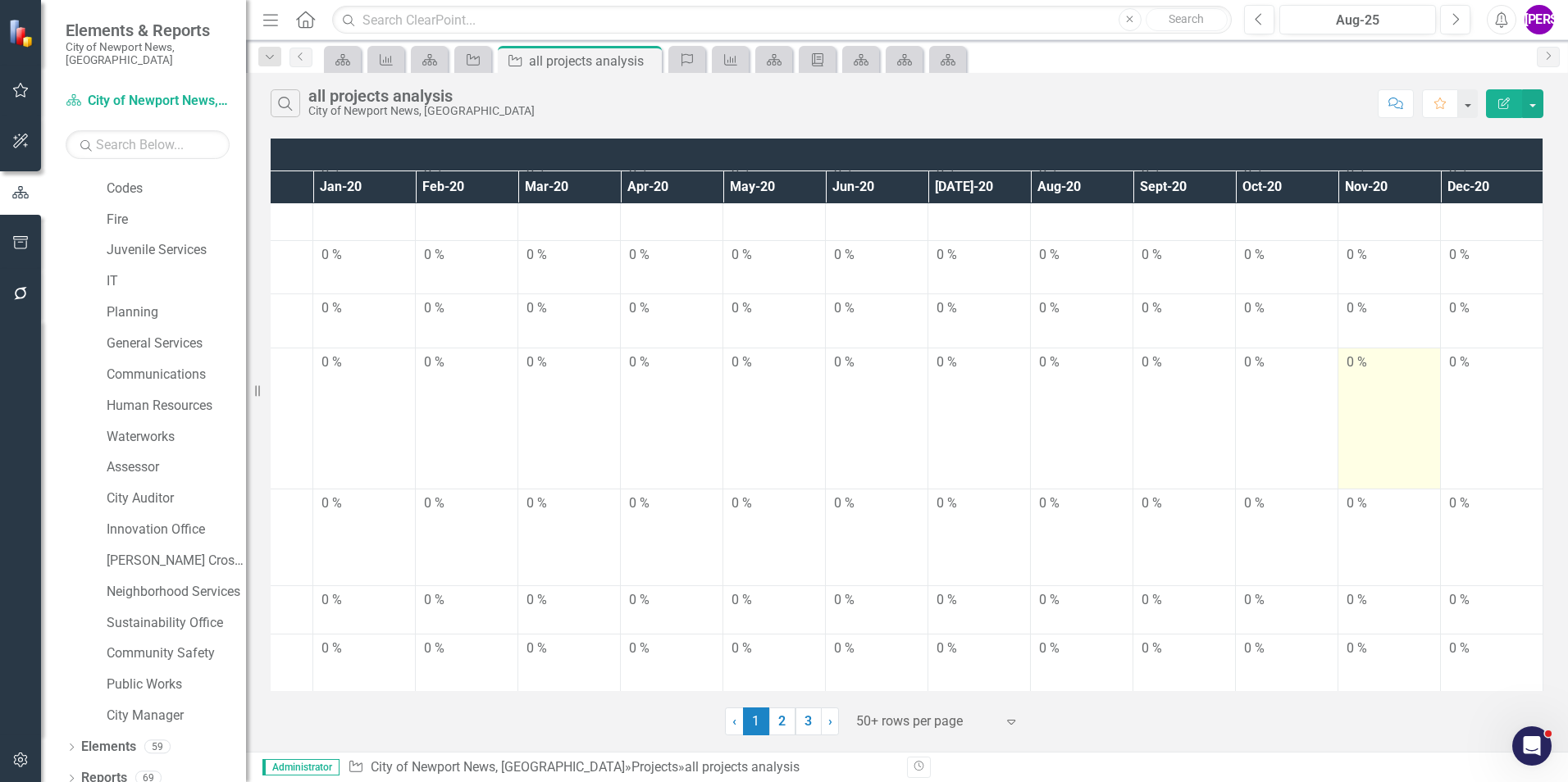
scroll to position [82, 2430]
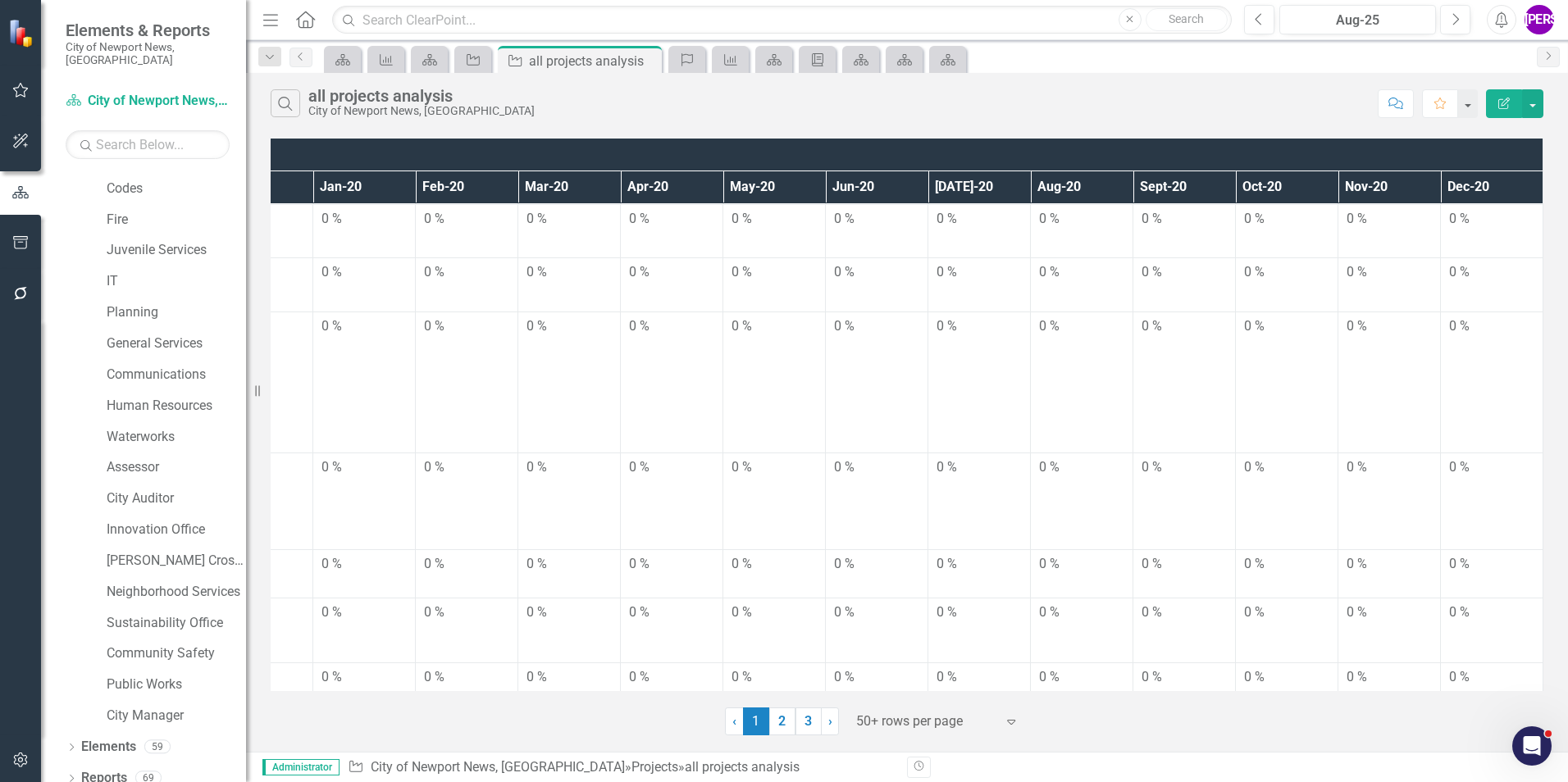
drag, startPoint x: 818, startPoint y: 727, endPoint x: 1006, endPoint y: 434, distance: 348.1
click at [818, 727] on link "3" at bounding box center [808, 722] width 26 height 28
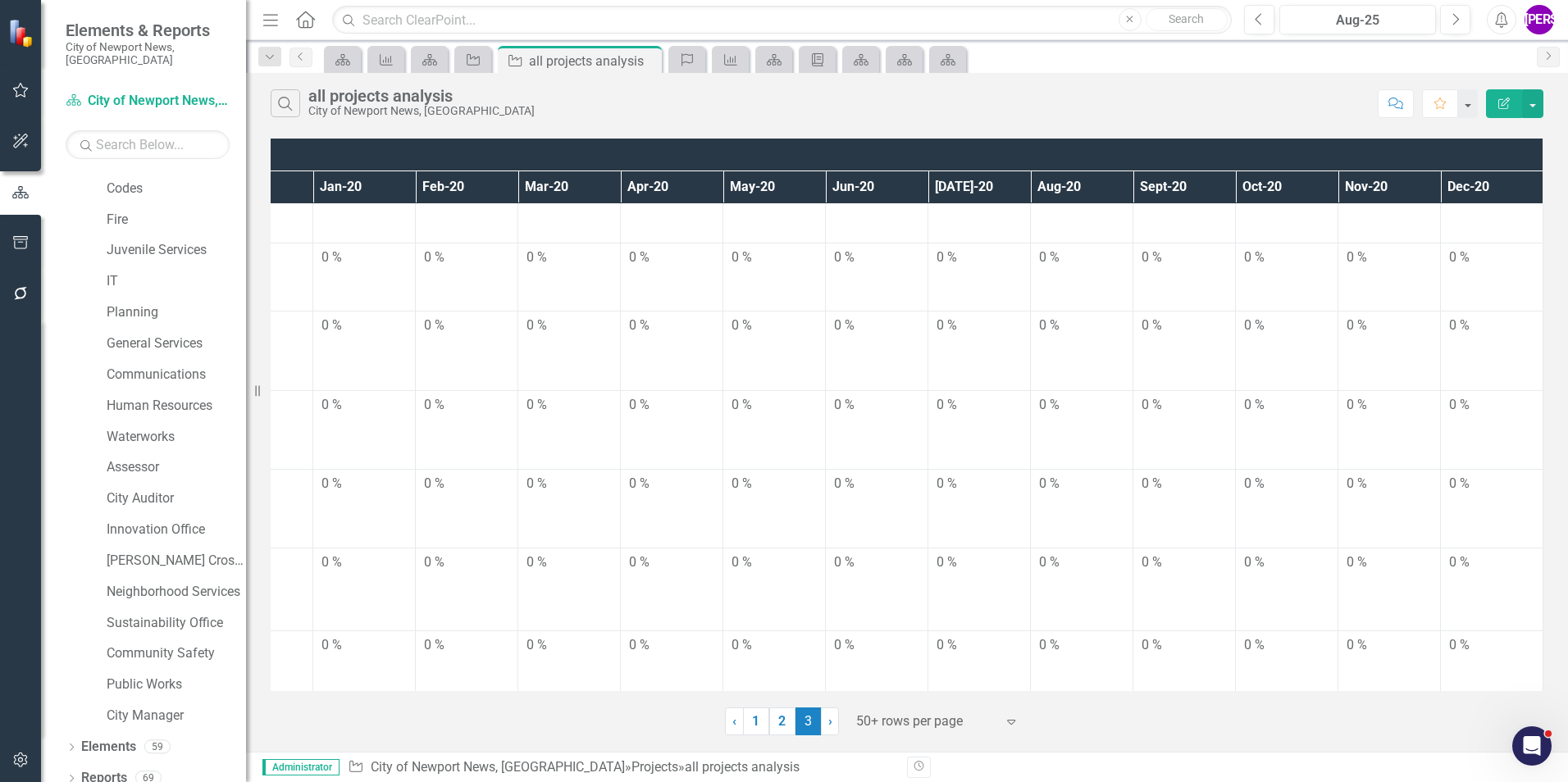
scroll to position [3305, 2430]
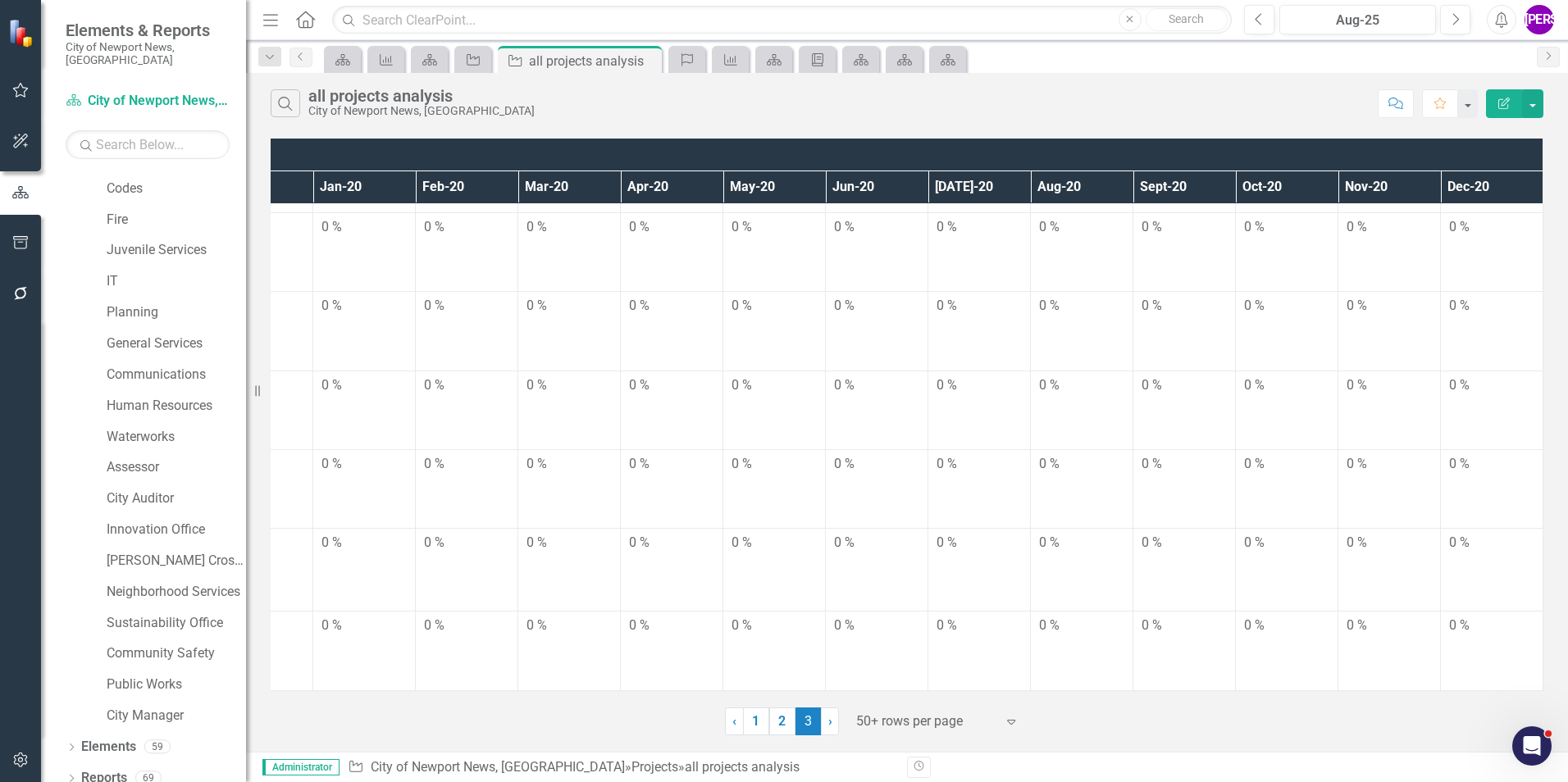
click at [1491, 102] on button "Edit Report" at bounding box center [1503, 103] width 36 height 29
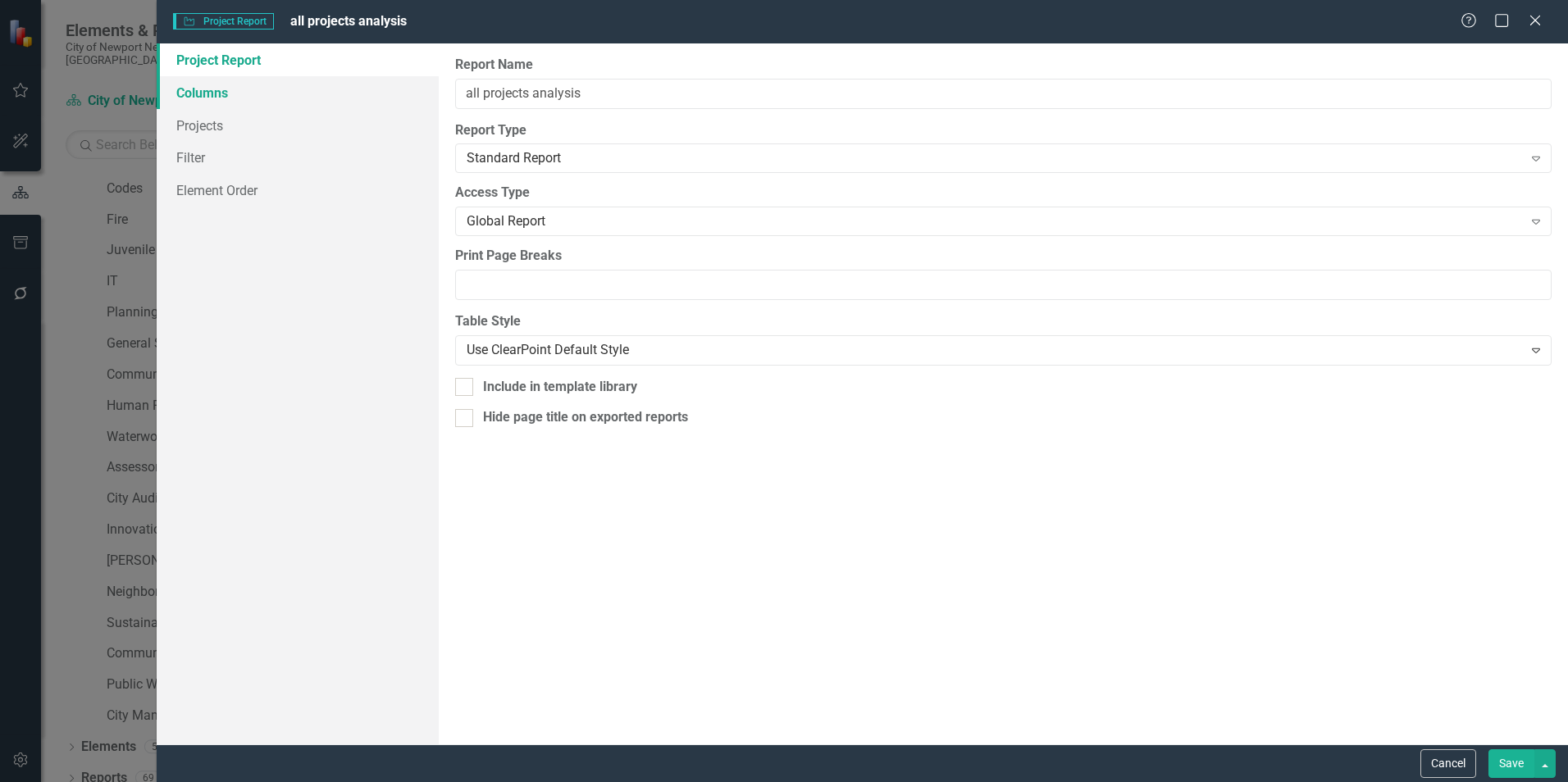
click at [278, 91] on link "Columns" at bounding box center [298, 92] width 282 height 33
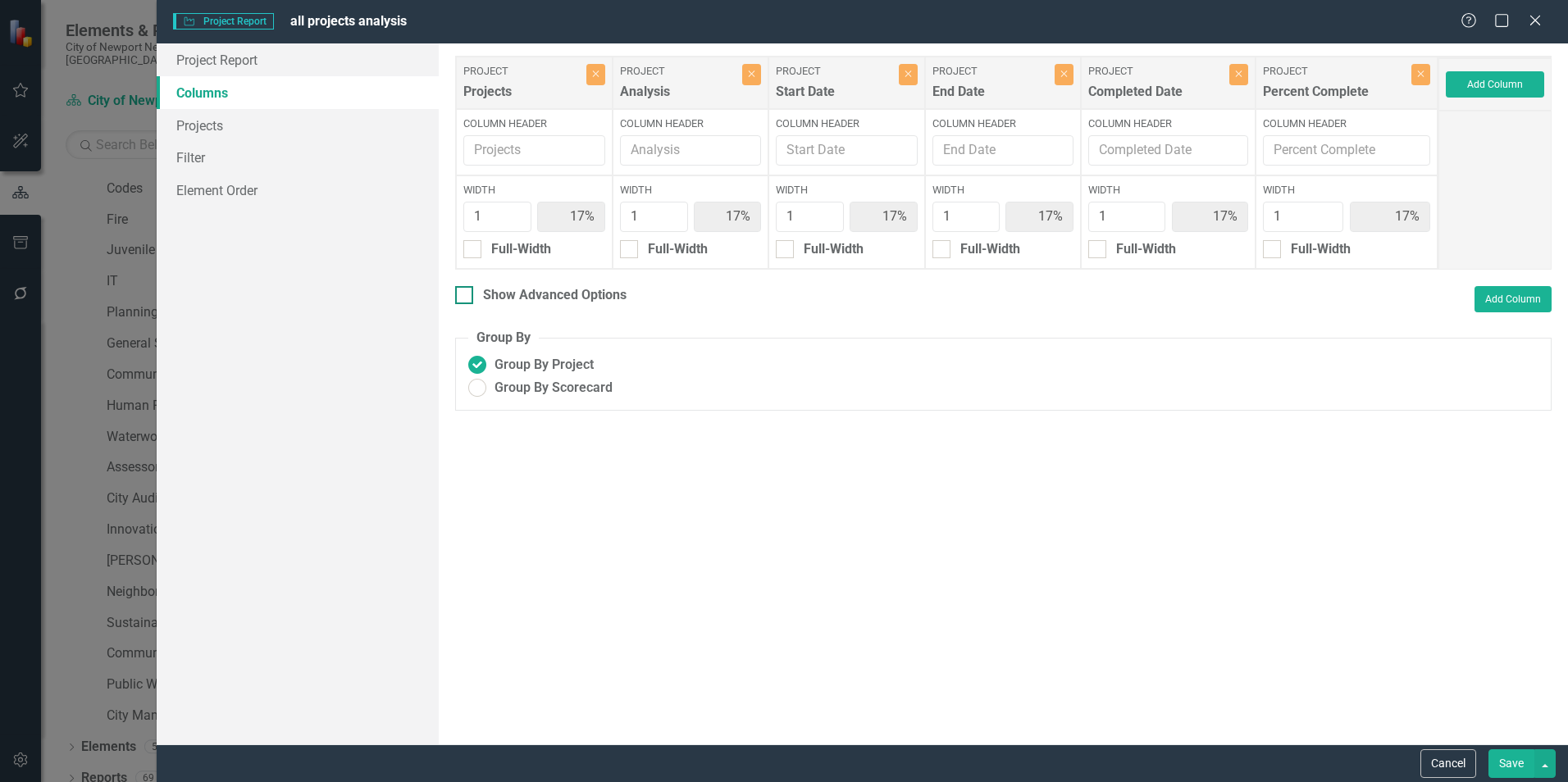
click at [458, 297] on input "Show Advanced Options" at bounding box center [460, 290] width 10 height 10
checkbox input "true"
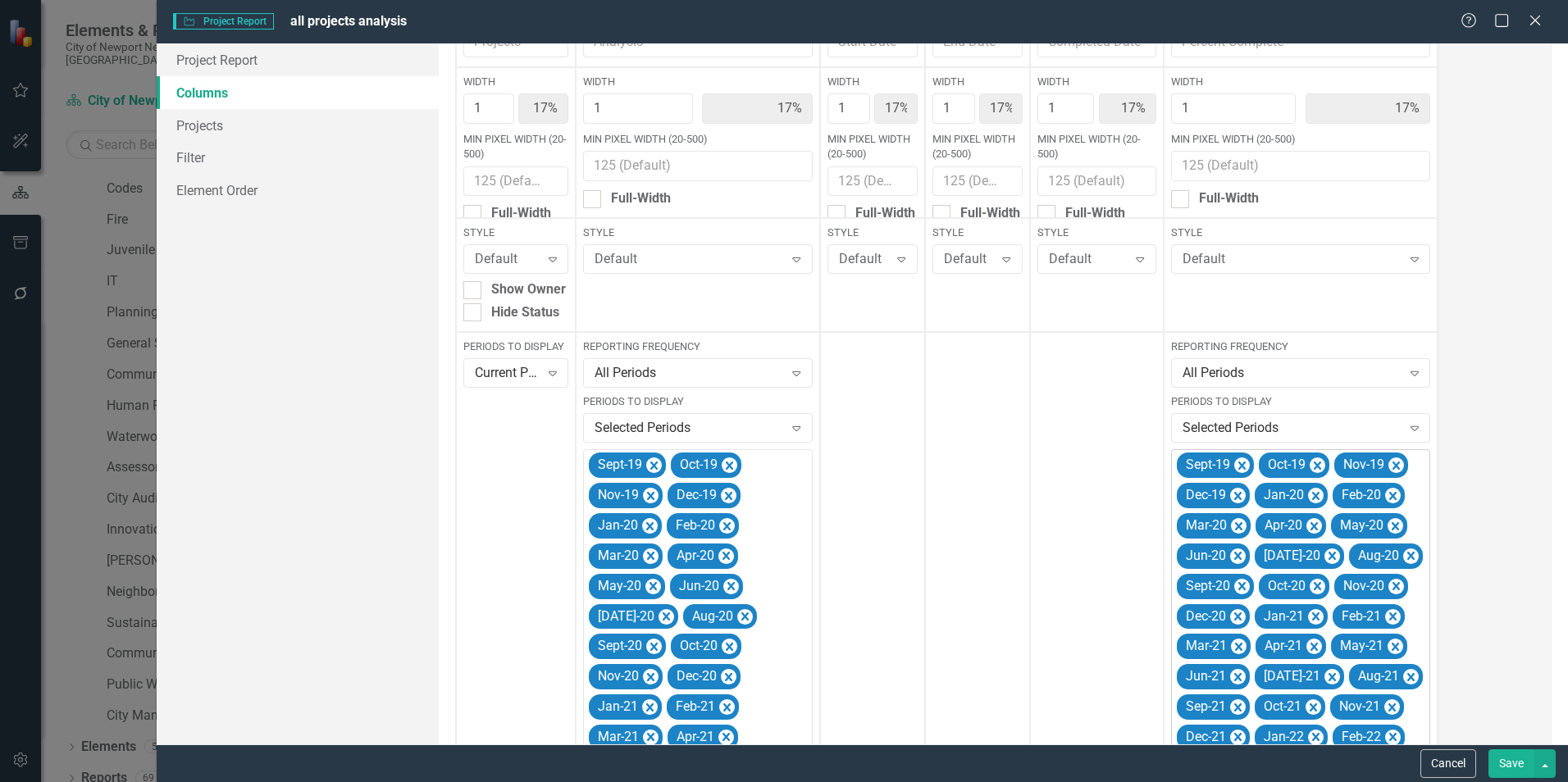
scroll to position [0, 0]
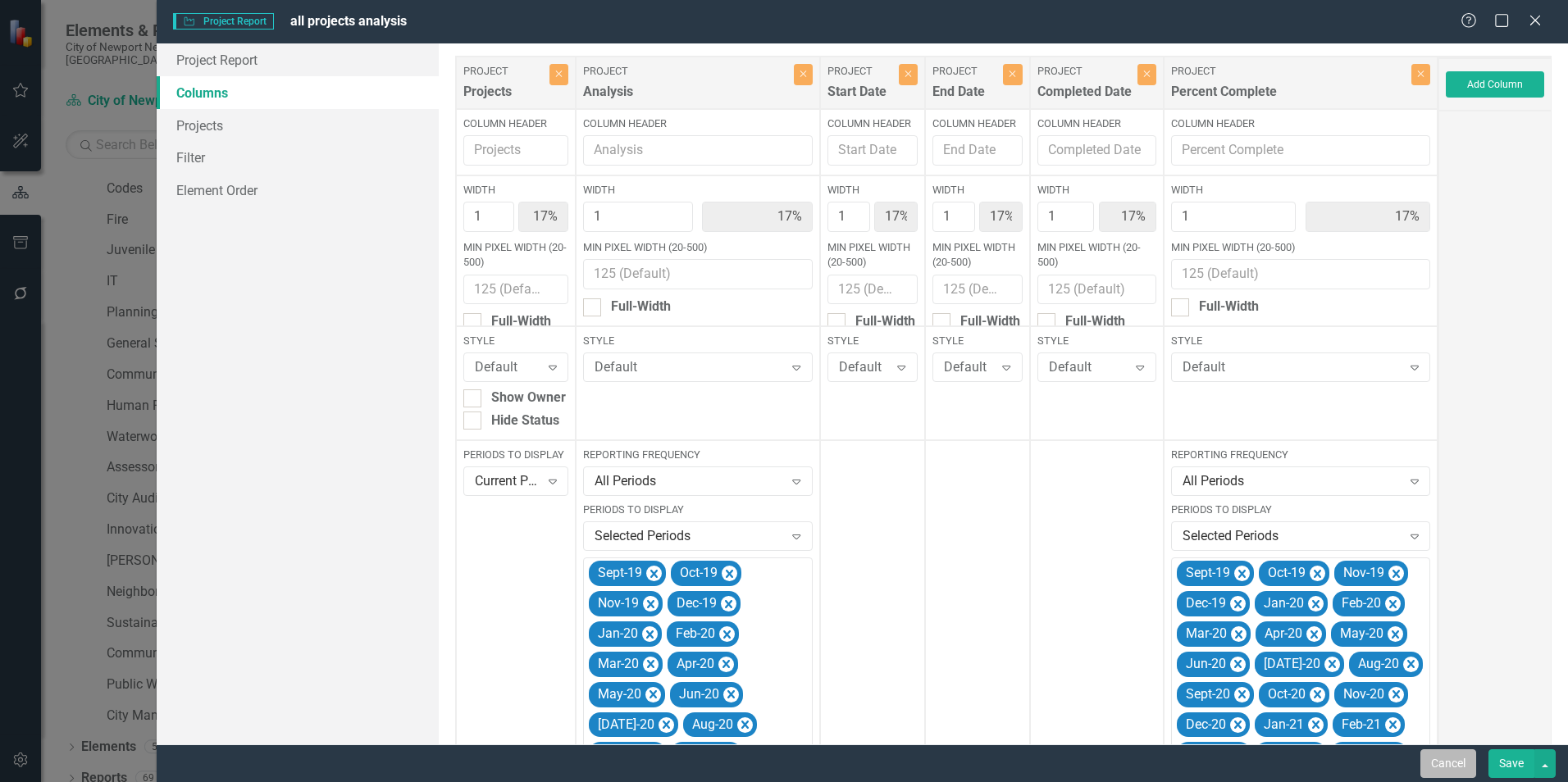
click at [1452, 761] on button "Cancel" at bounding box center [1448, 763] width 55 height 29
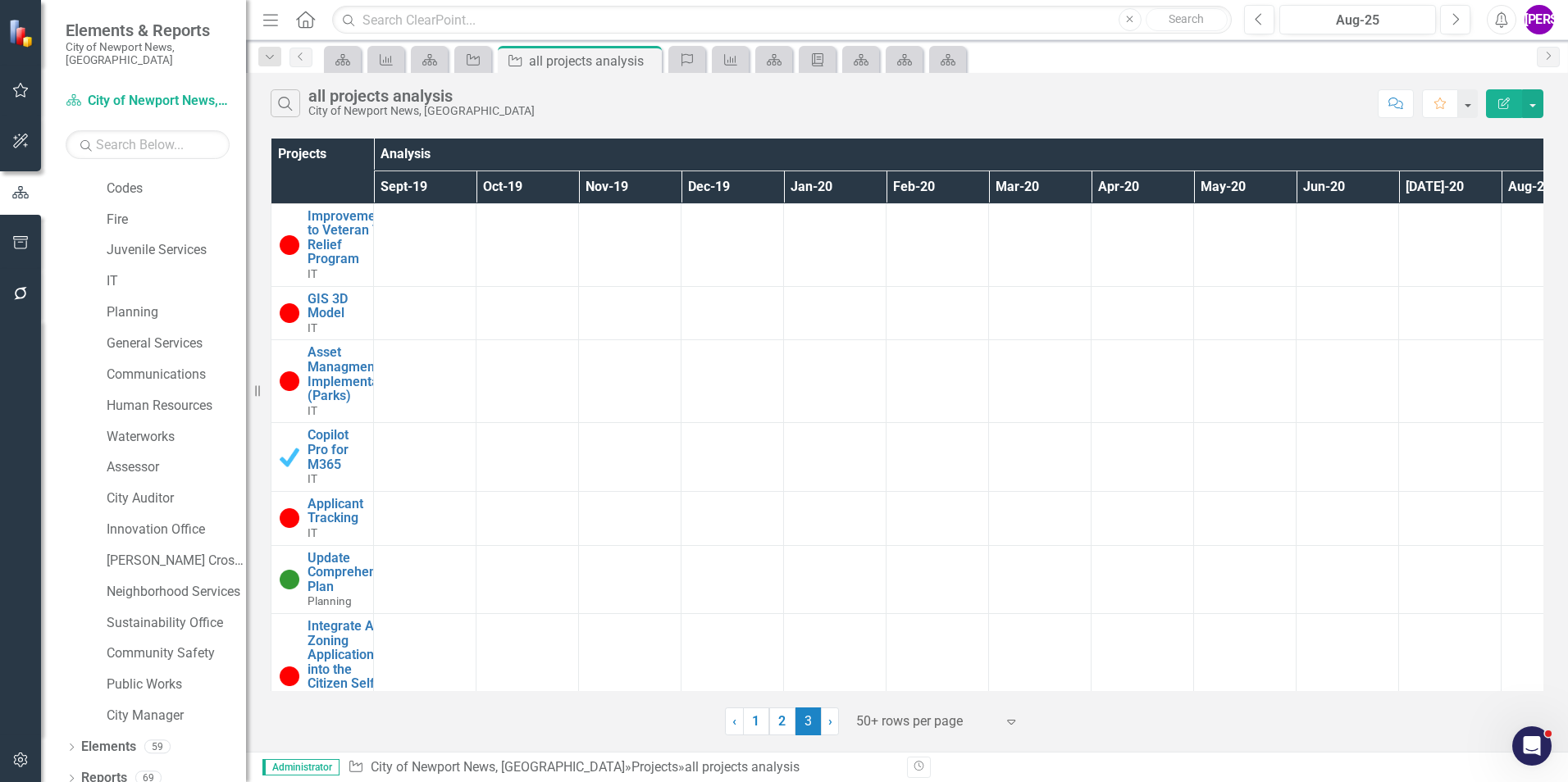
click at [1139, 103] on div "Search all projects analysis City of Newport News, VA" at bounding box center [820, 103] width 1099 height 28
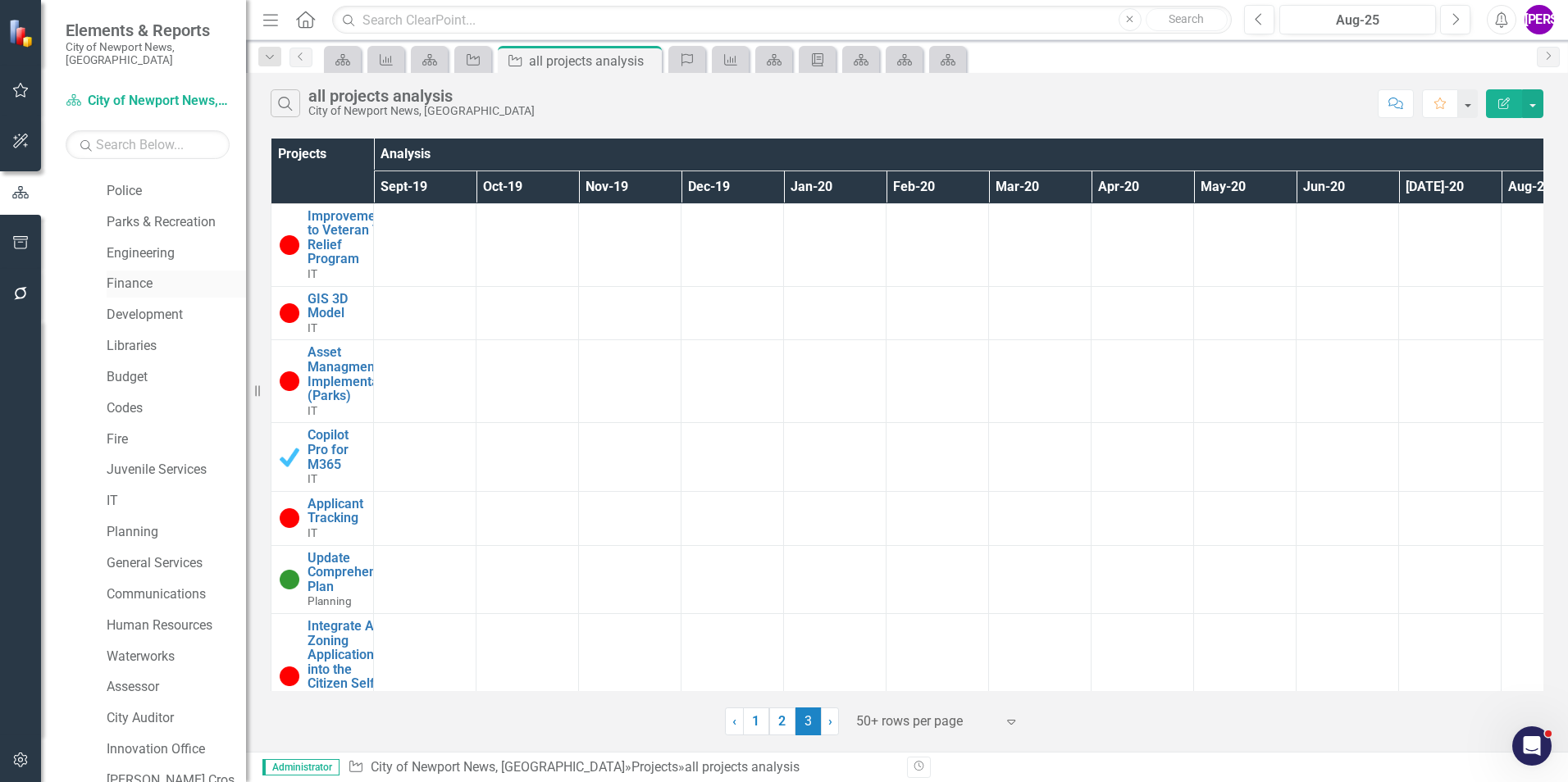
scroll to position [61, 0]
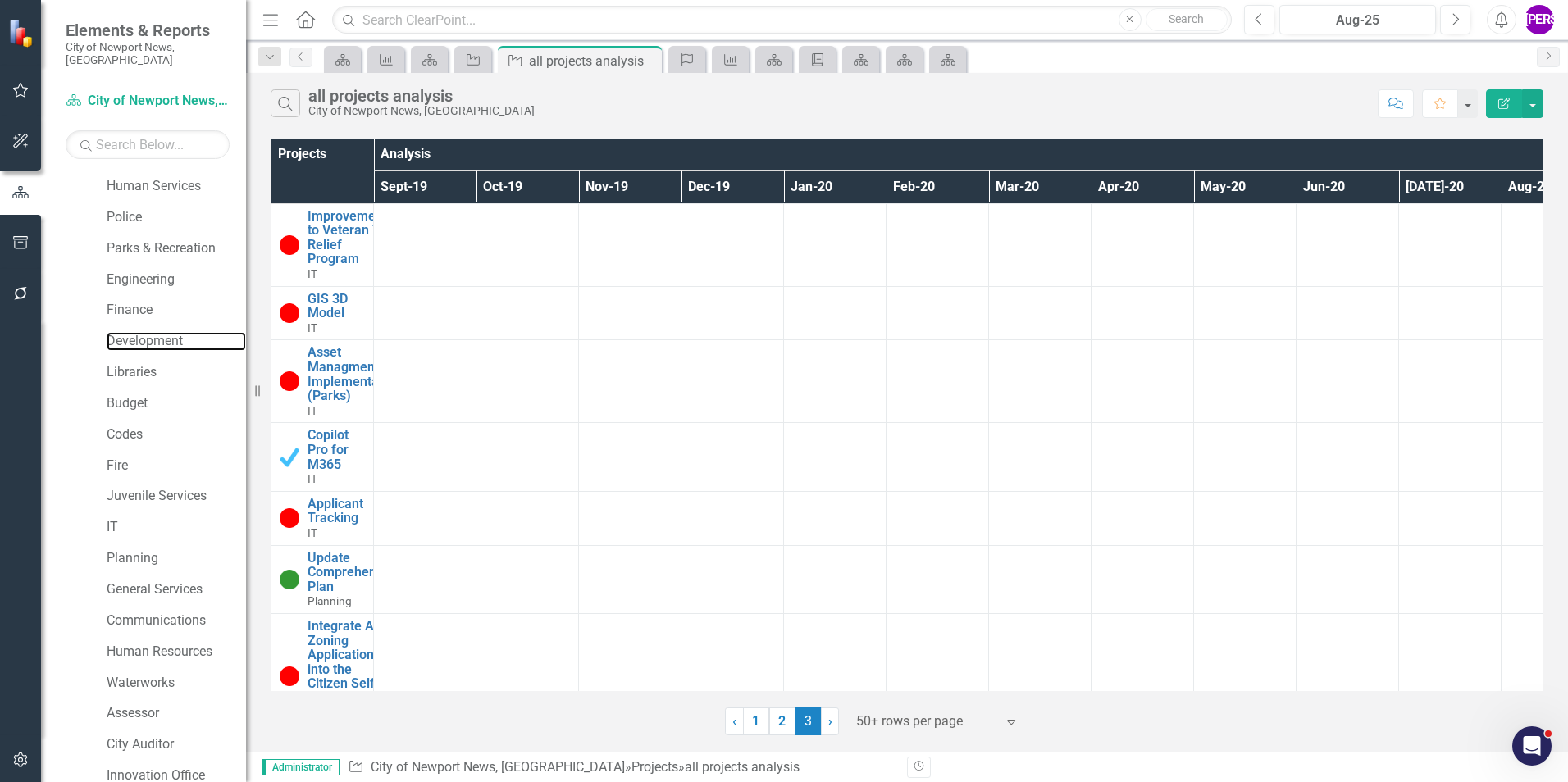
drag, startPoint x: 165, startPoint y: 324, endPoint x: 180, endPoint y: 313, distance: 18.6
click at [165, 332] on link "Development" at bounding box center [176, 341] width 139 height 19
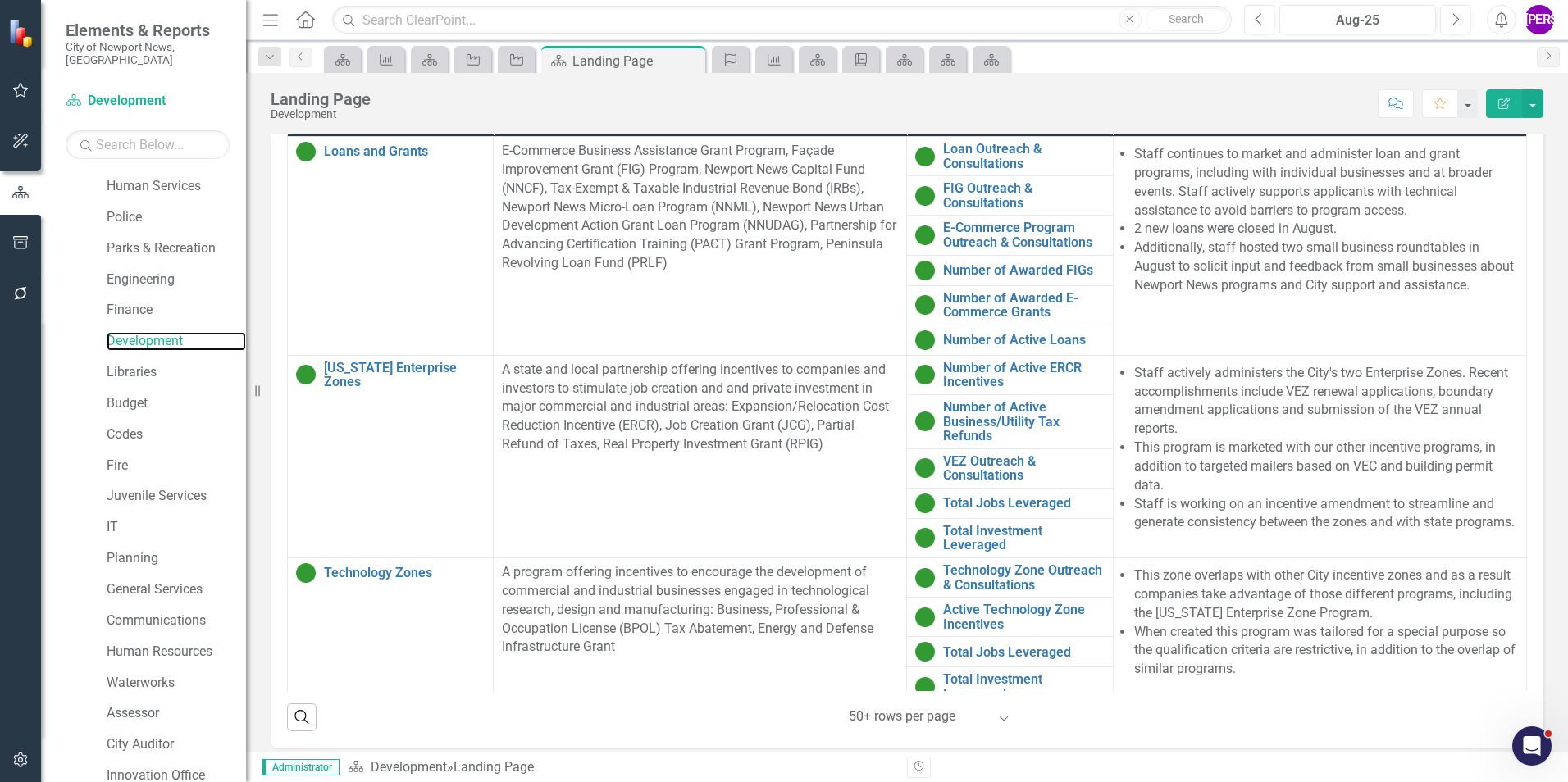
scroll to position [1181, 0]
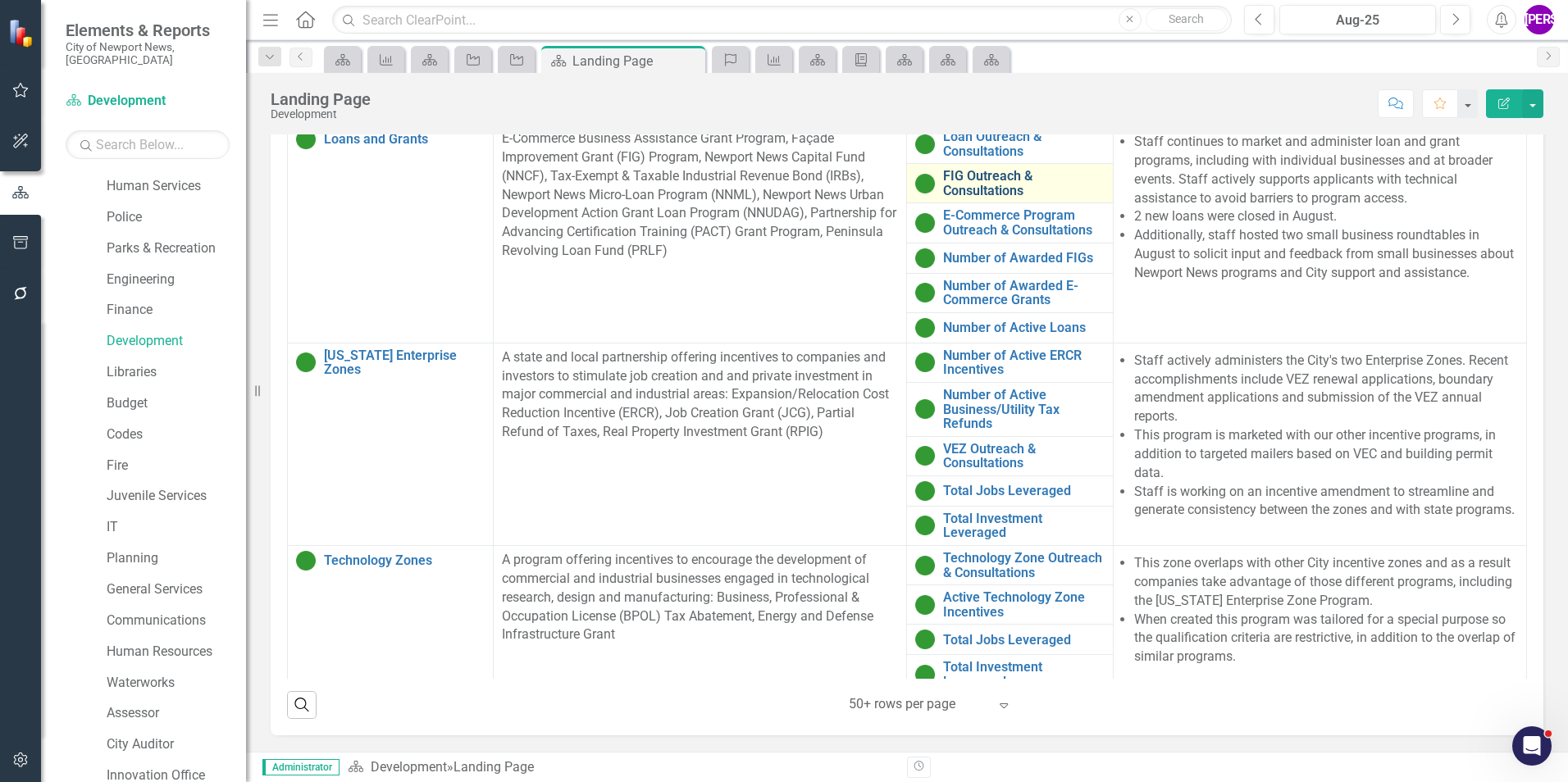
click at [985, 190] on link "FIG Outreach & Consultations" at bounding box center [1023, 183] width 161 height 29
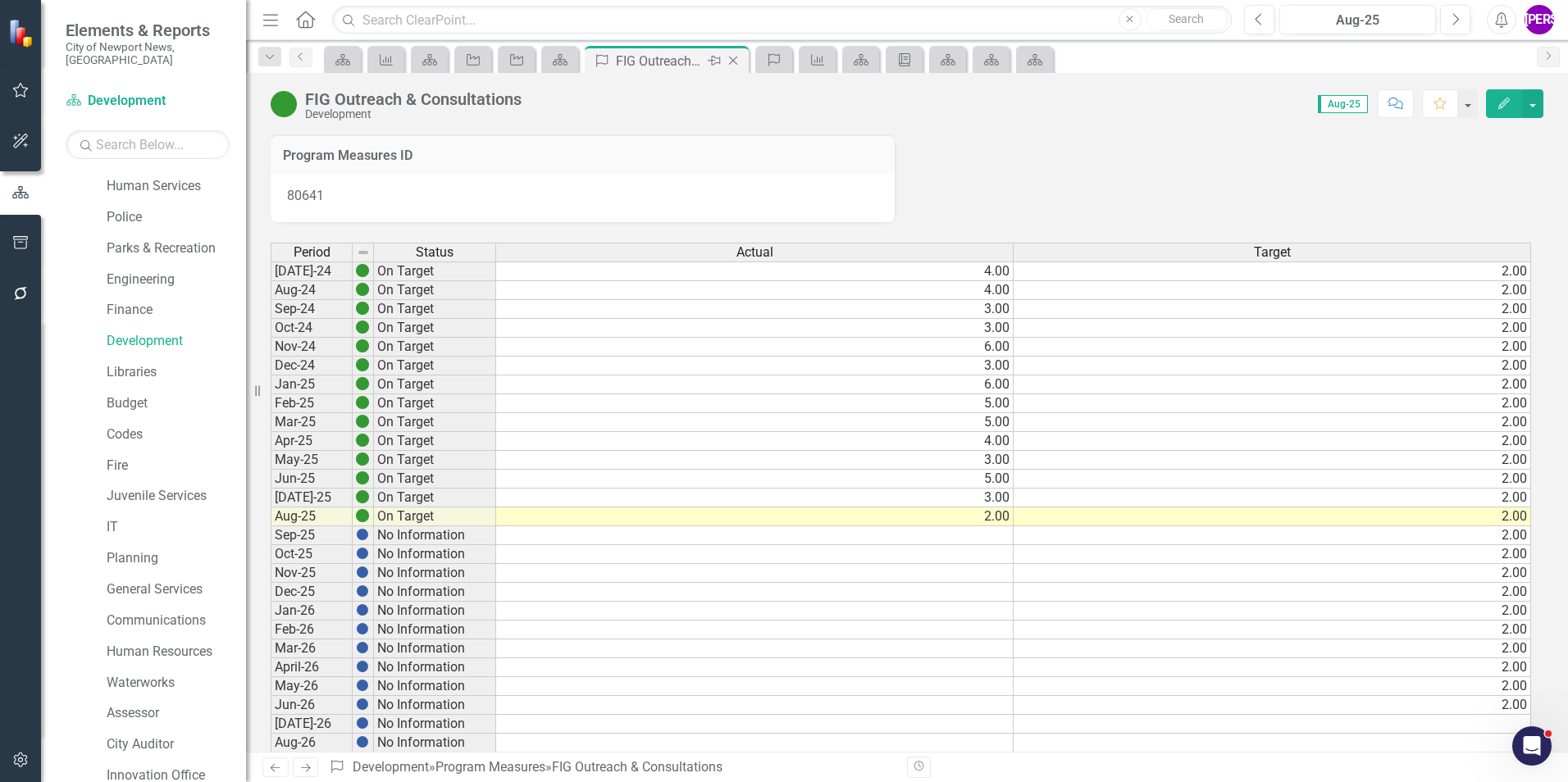
click at [735, 61] on icon "Close" at bounding box center [732, 61] width 16 height 13
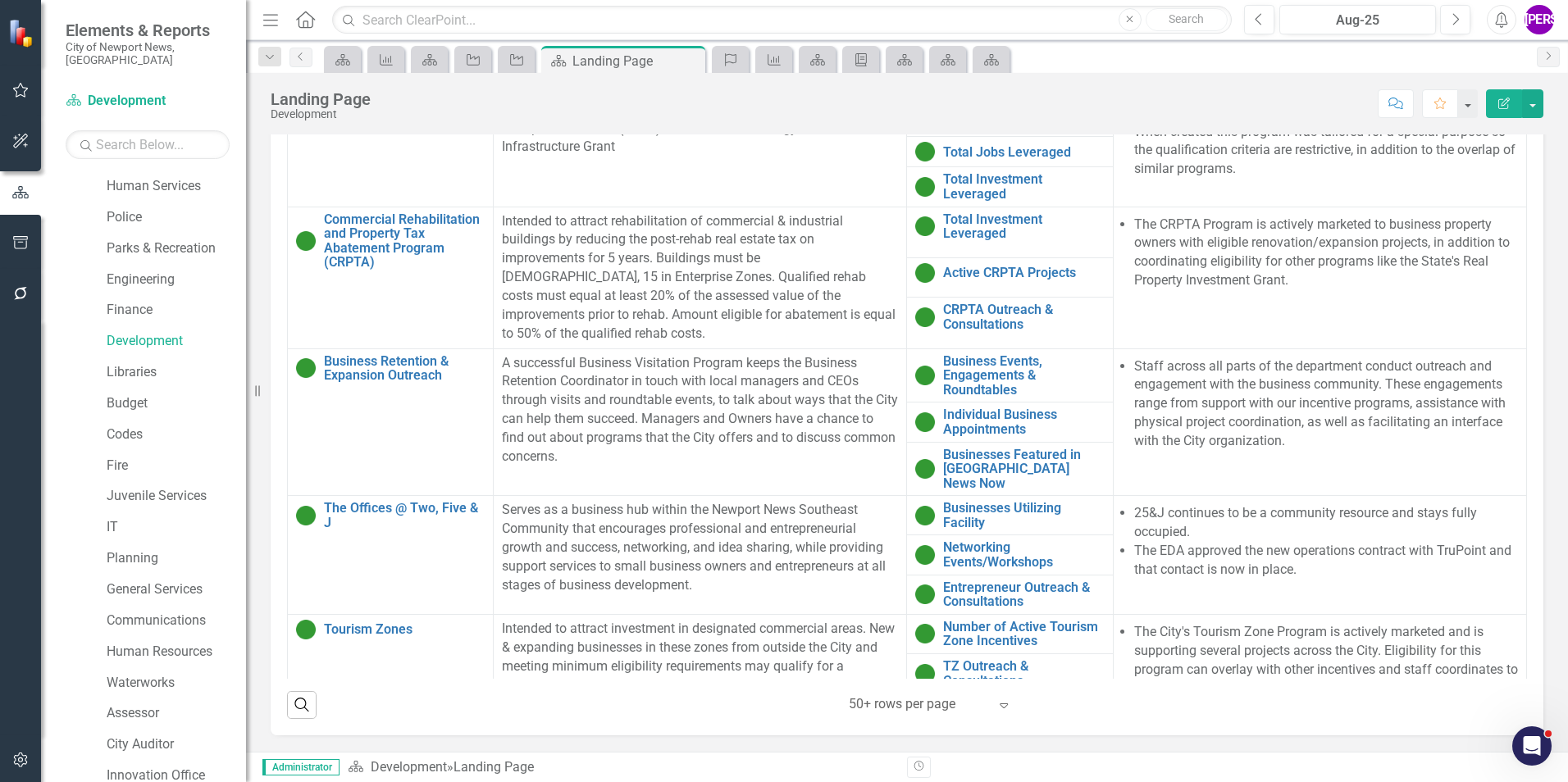
scroll to position [492, 0]
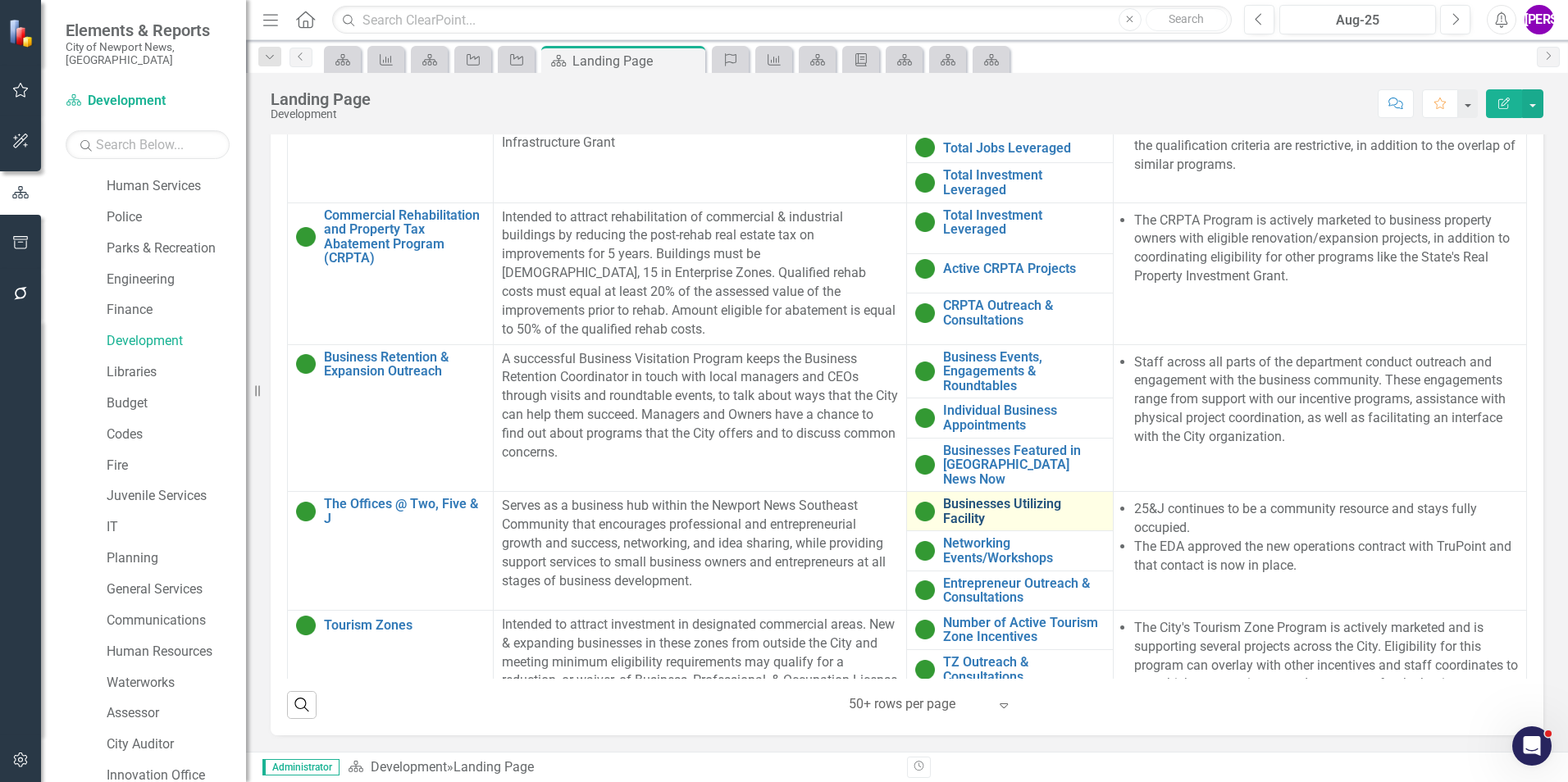
click at [980, 497] on link "Businesses Utilizing Facility" at bounding box center [1023, 511] width 161 height 29
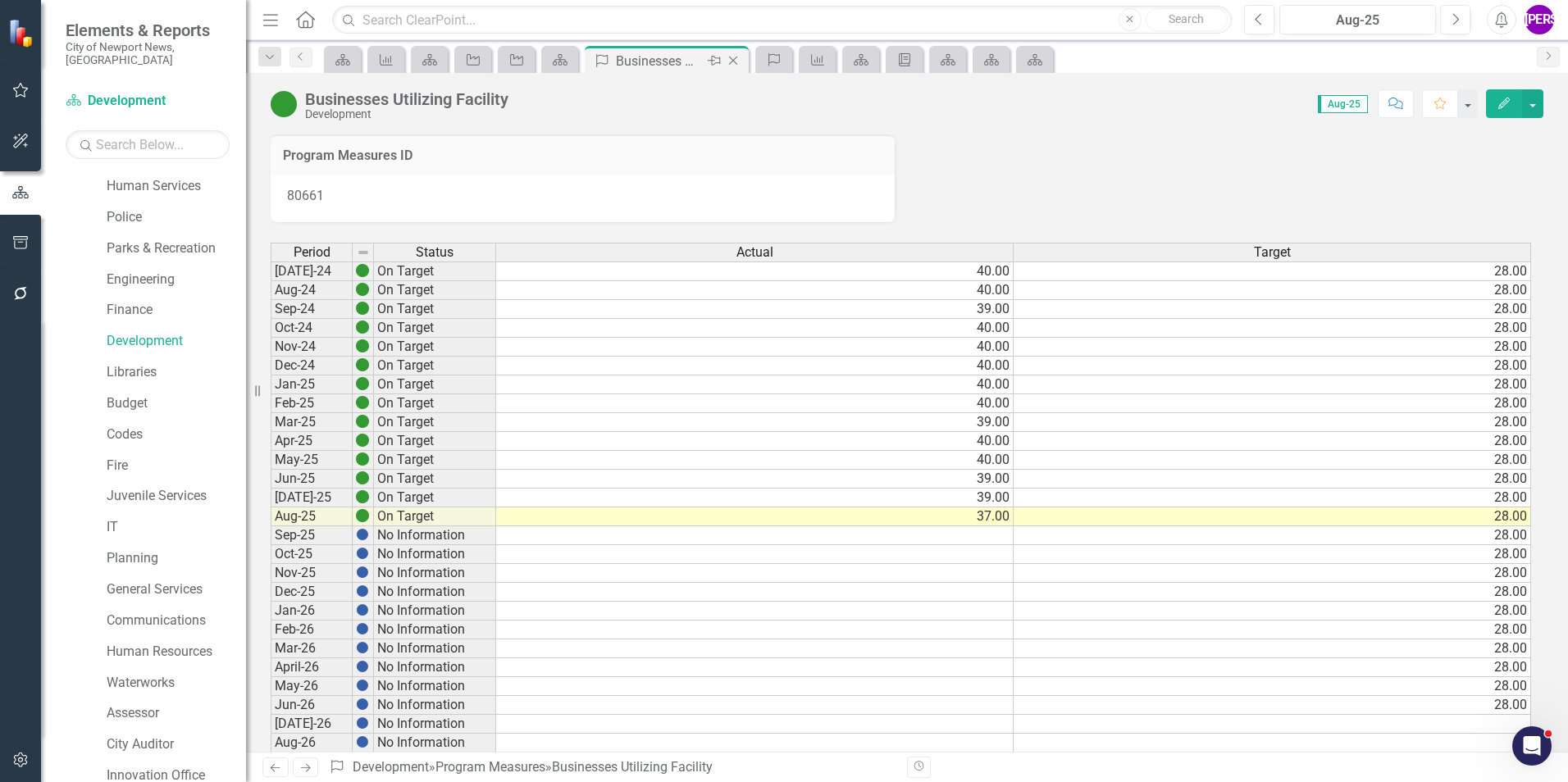
click at [734, 60] on icon at bounding box center [733, 61] width 9 height 9
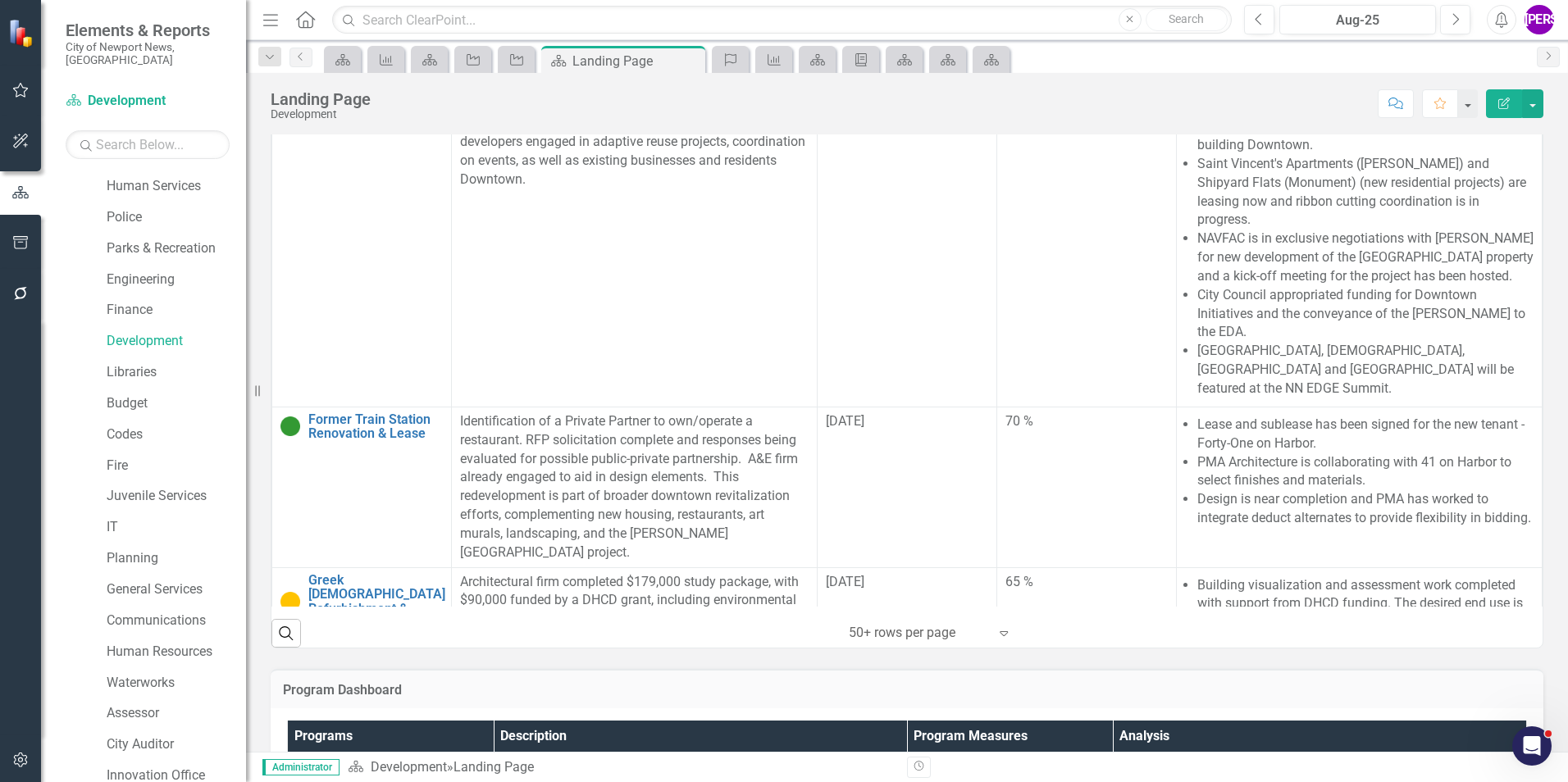
scroll to position [574, 0]
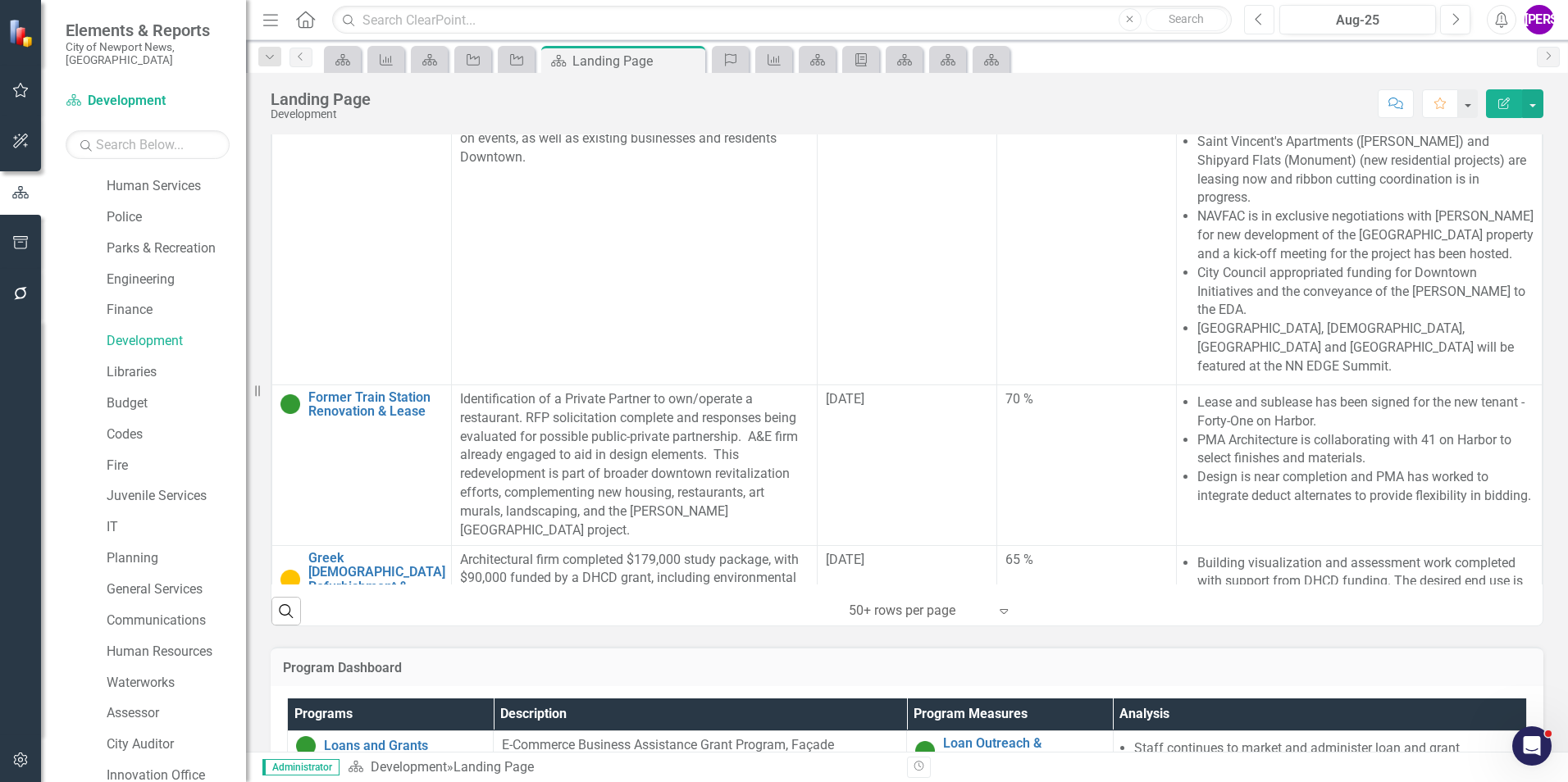
click at [1248, 27] on button "Previous" at bounding box center [1259, 19] width 30 height 29
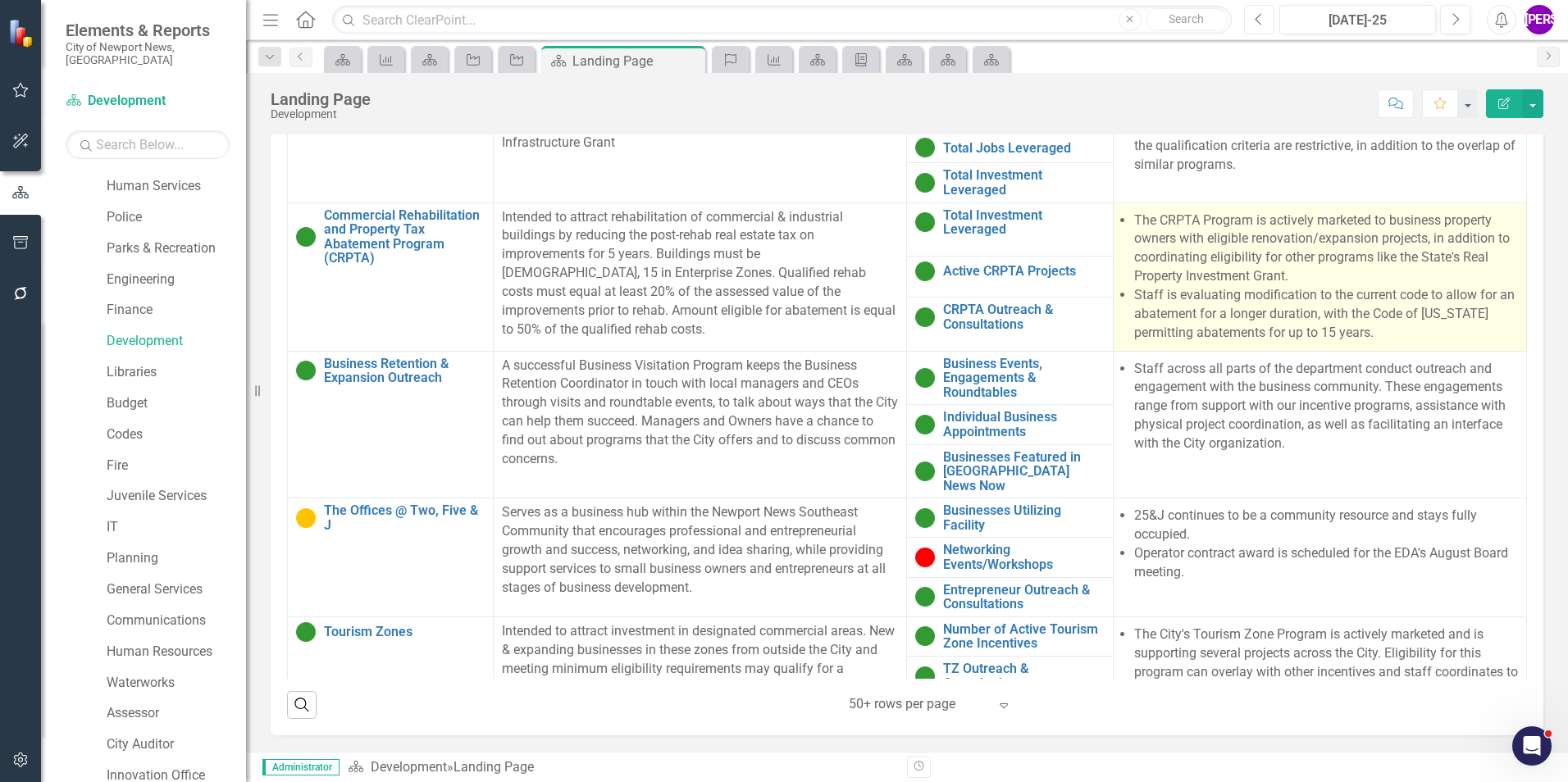
scroll to position [565, 0]
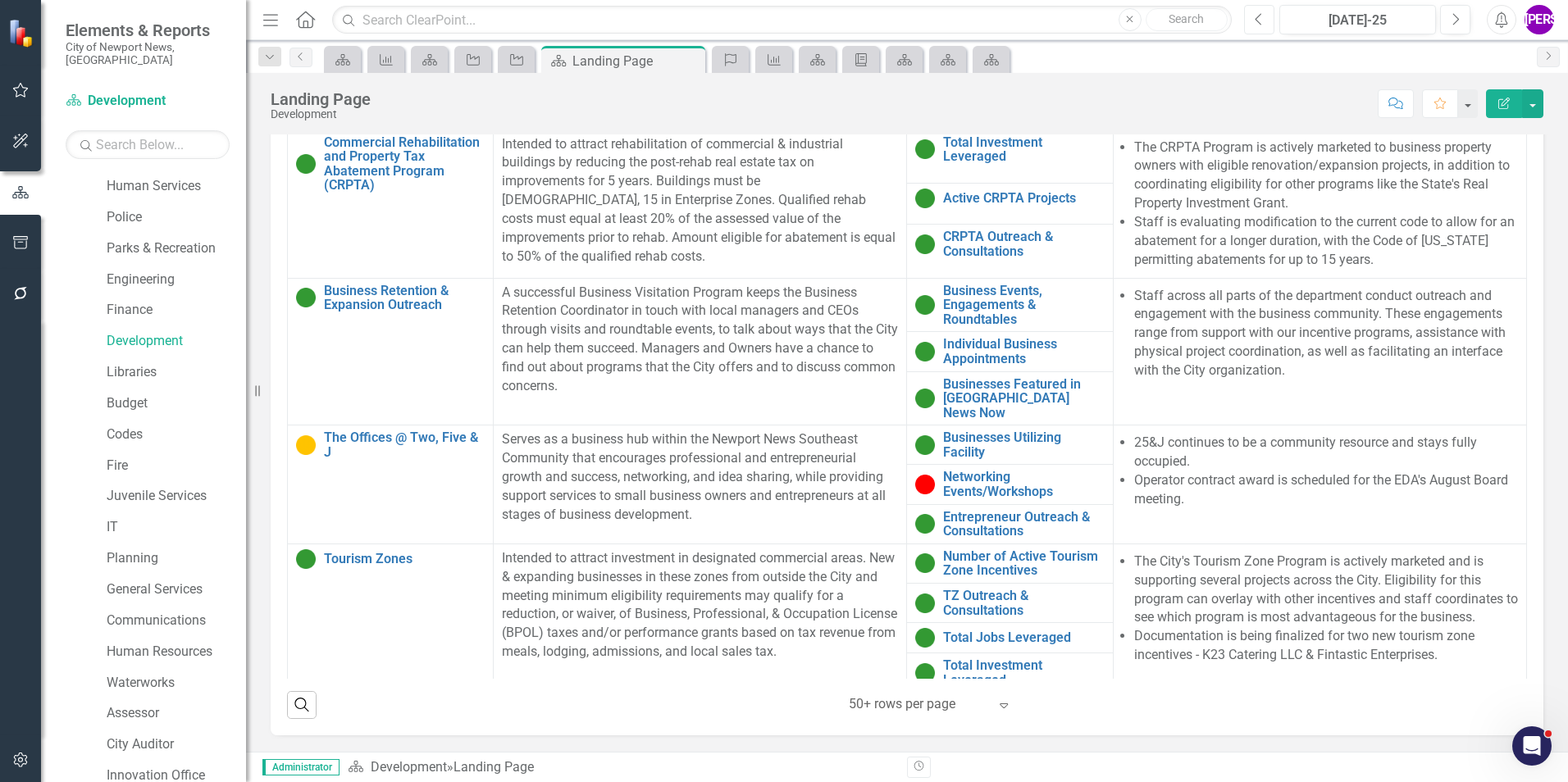
click at [1256, 29] on button "Previous" at bounding box center [1259, 19] width 30 height 29
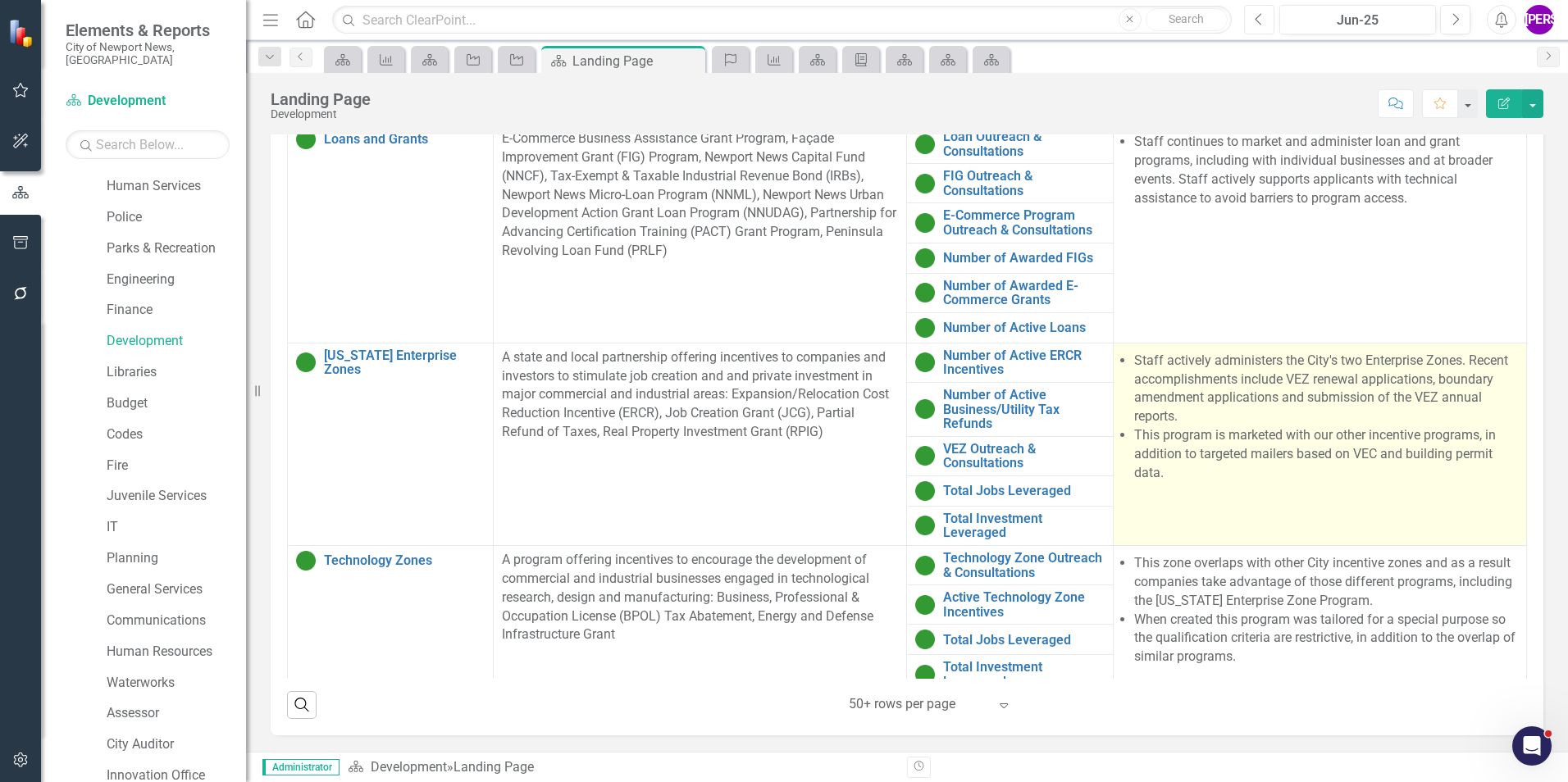
scroll to position [565, 0]
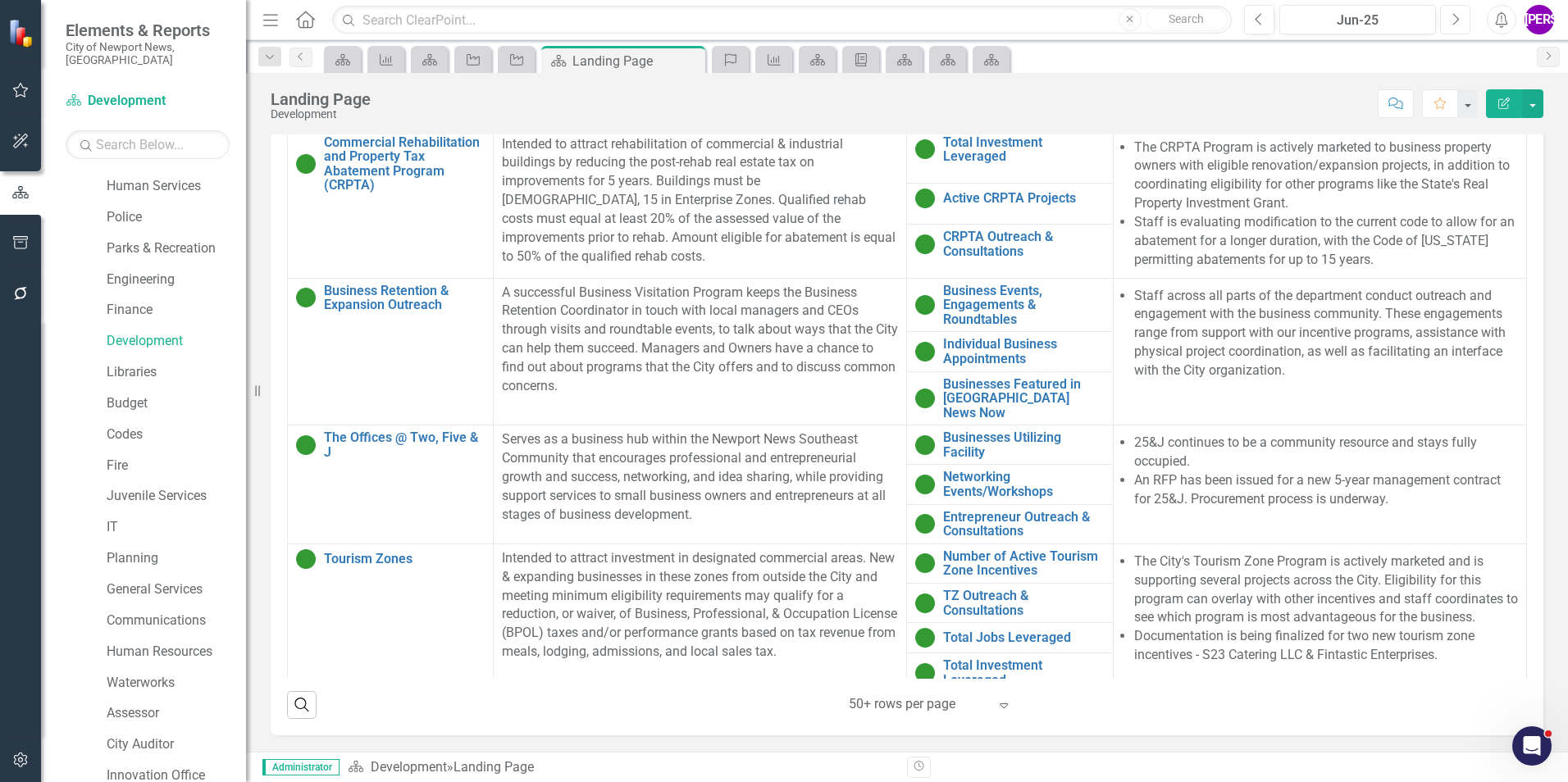
click at [1447, 34] on button "Next" at bounding box center [1455, 19] width 30 height 29
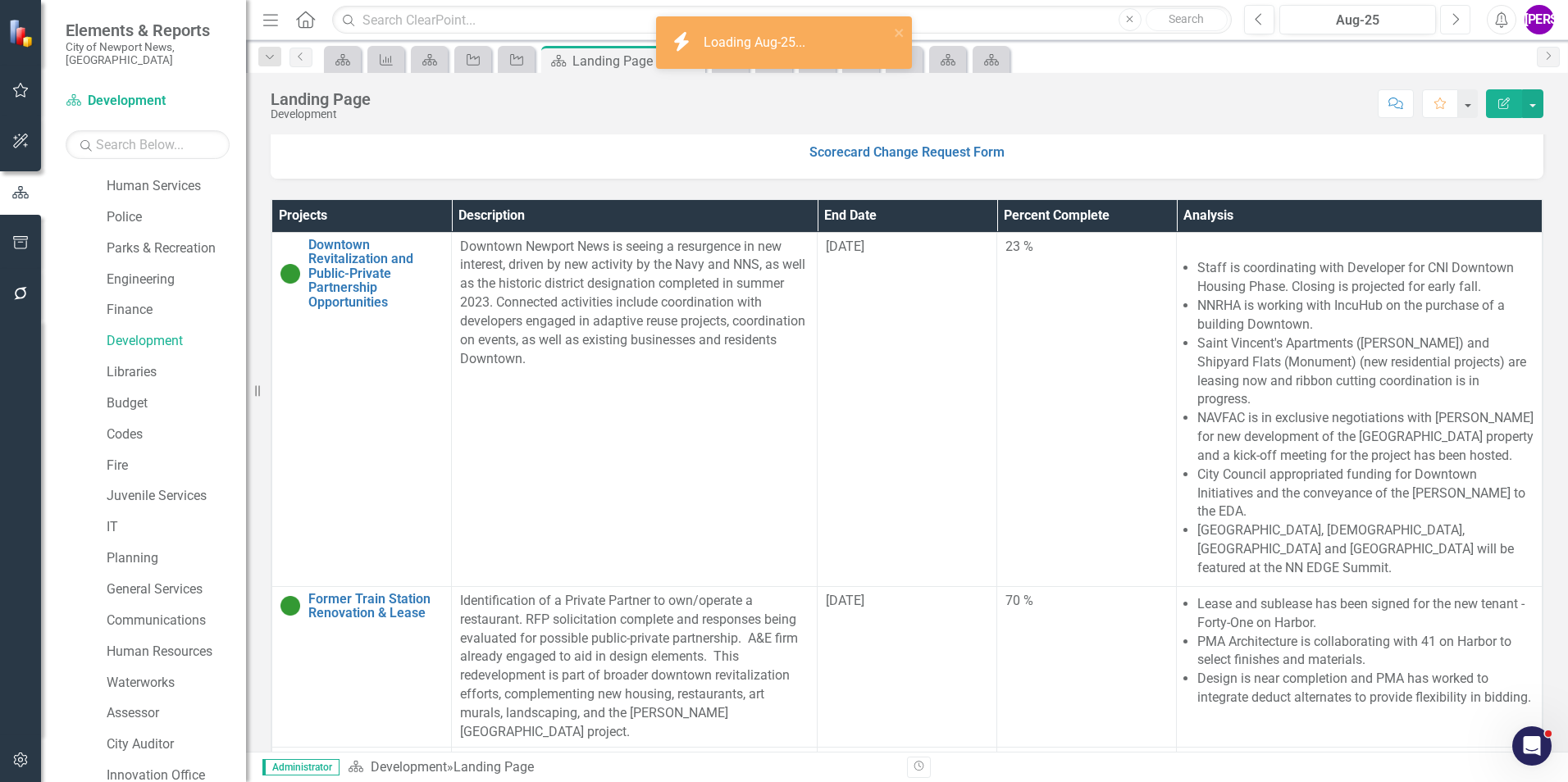
scroll to position [410, 0]
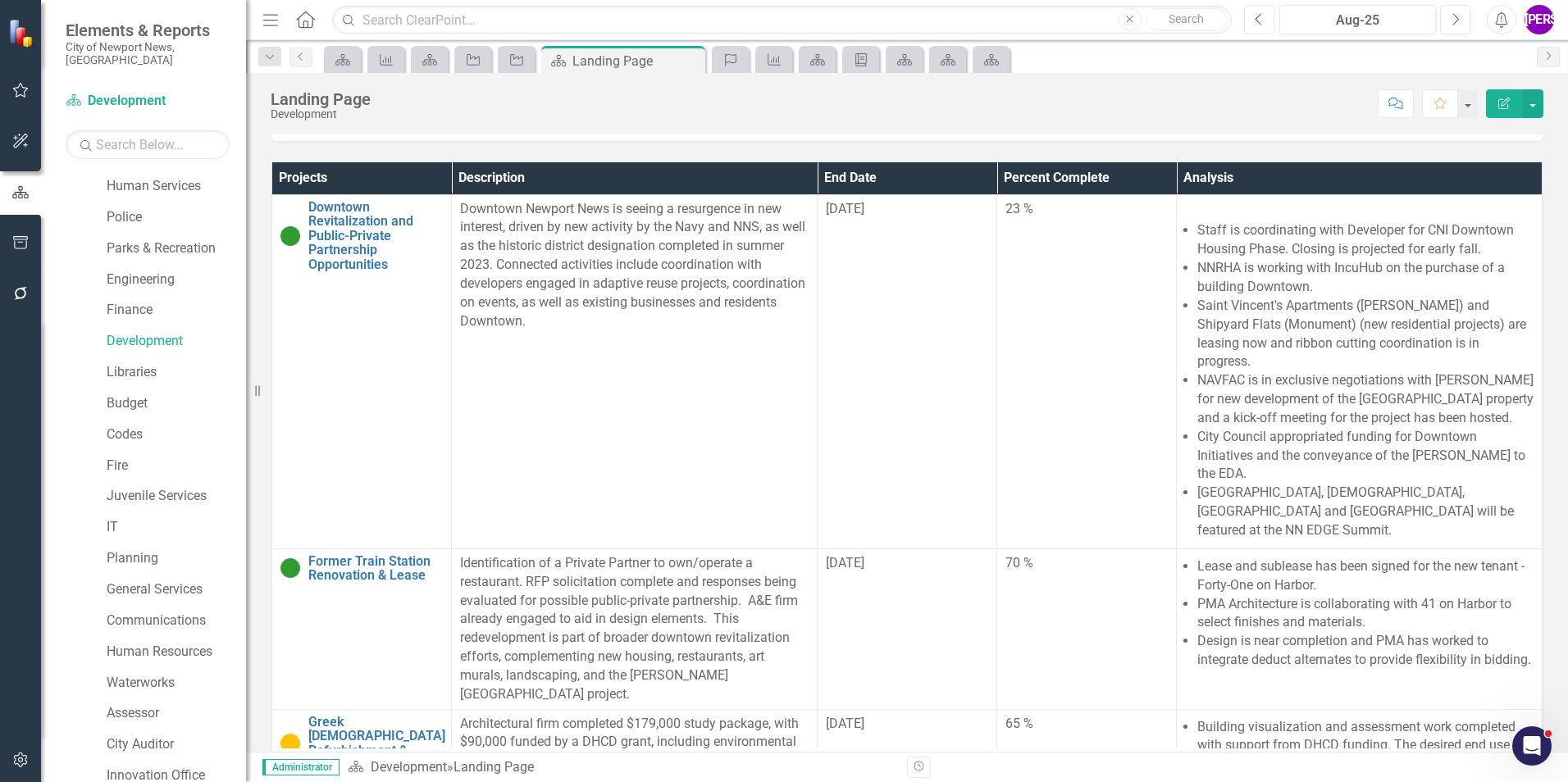
click at [1262, 29] on button "Previous" at bounding box center [1259, 19] width 30 height 29
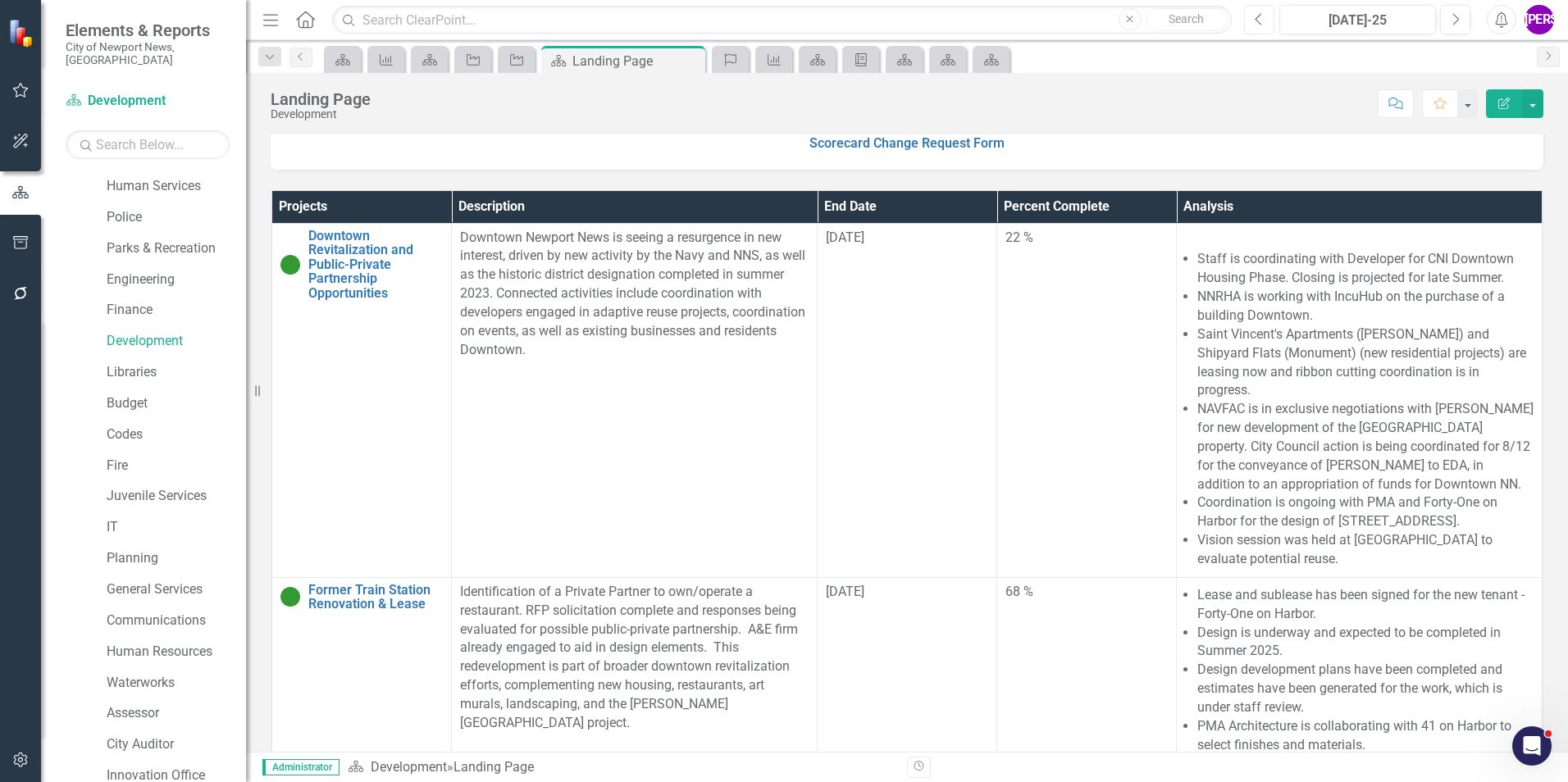
scroll to position [410, 0]
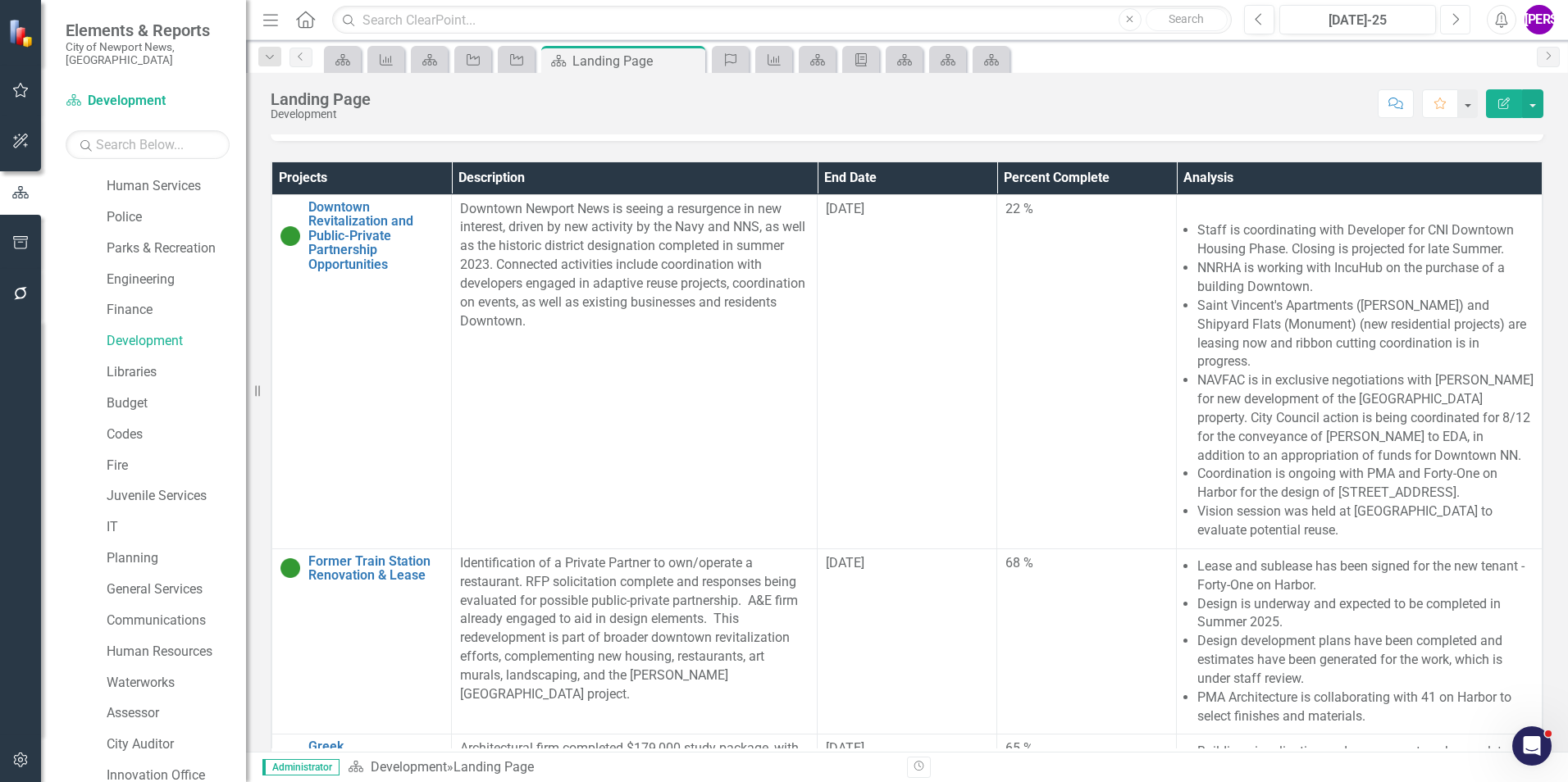
click at [1445, 24] on button "Next" at bounding box center [1455, 19] width 30 height 29
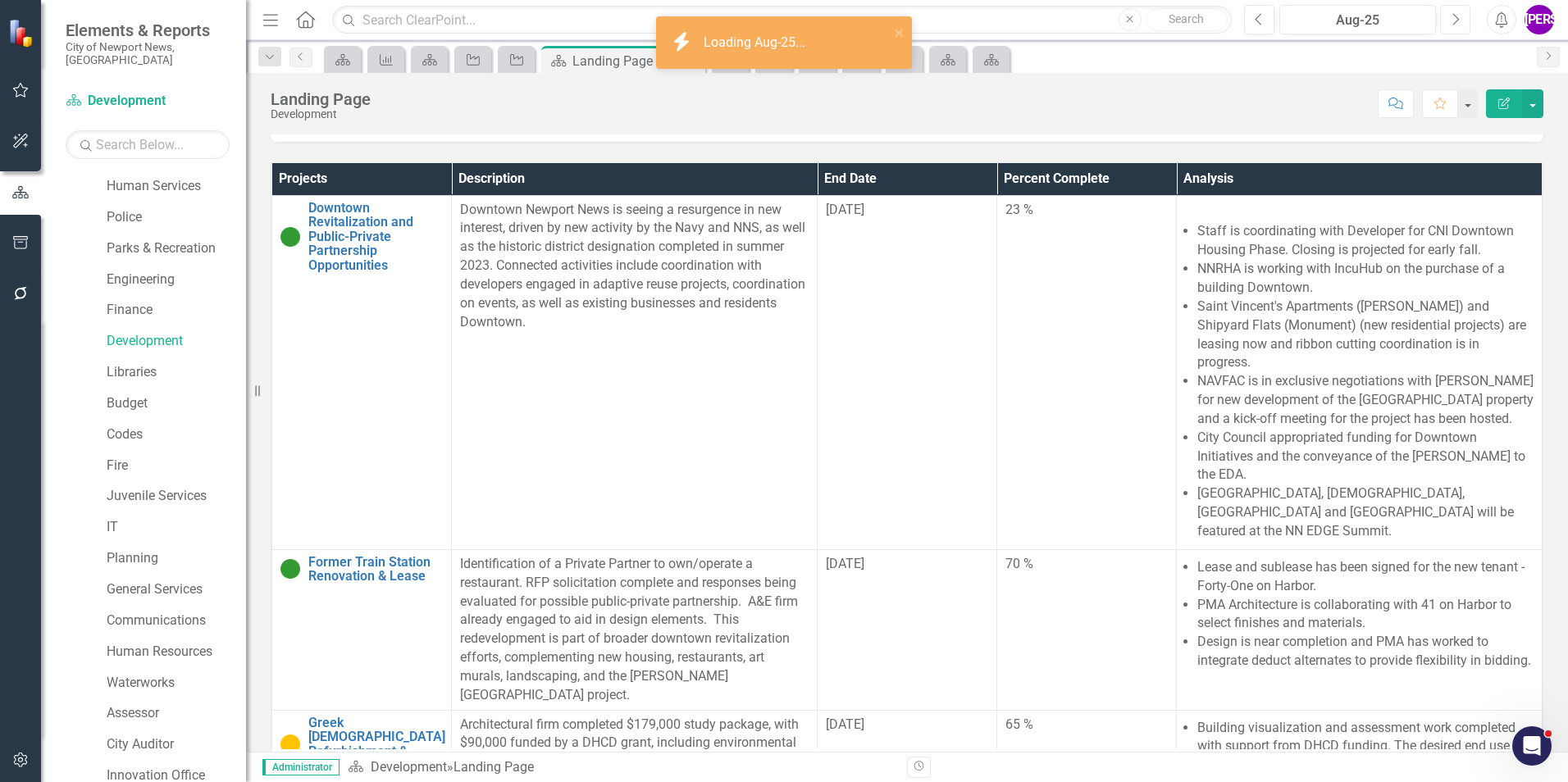
scroll to position [410, 0]
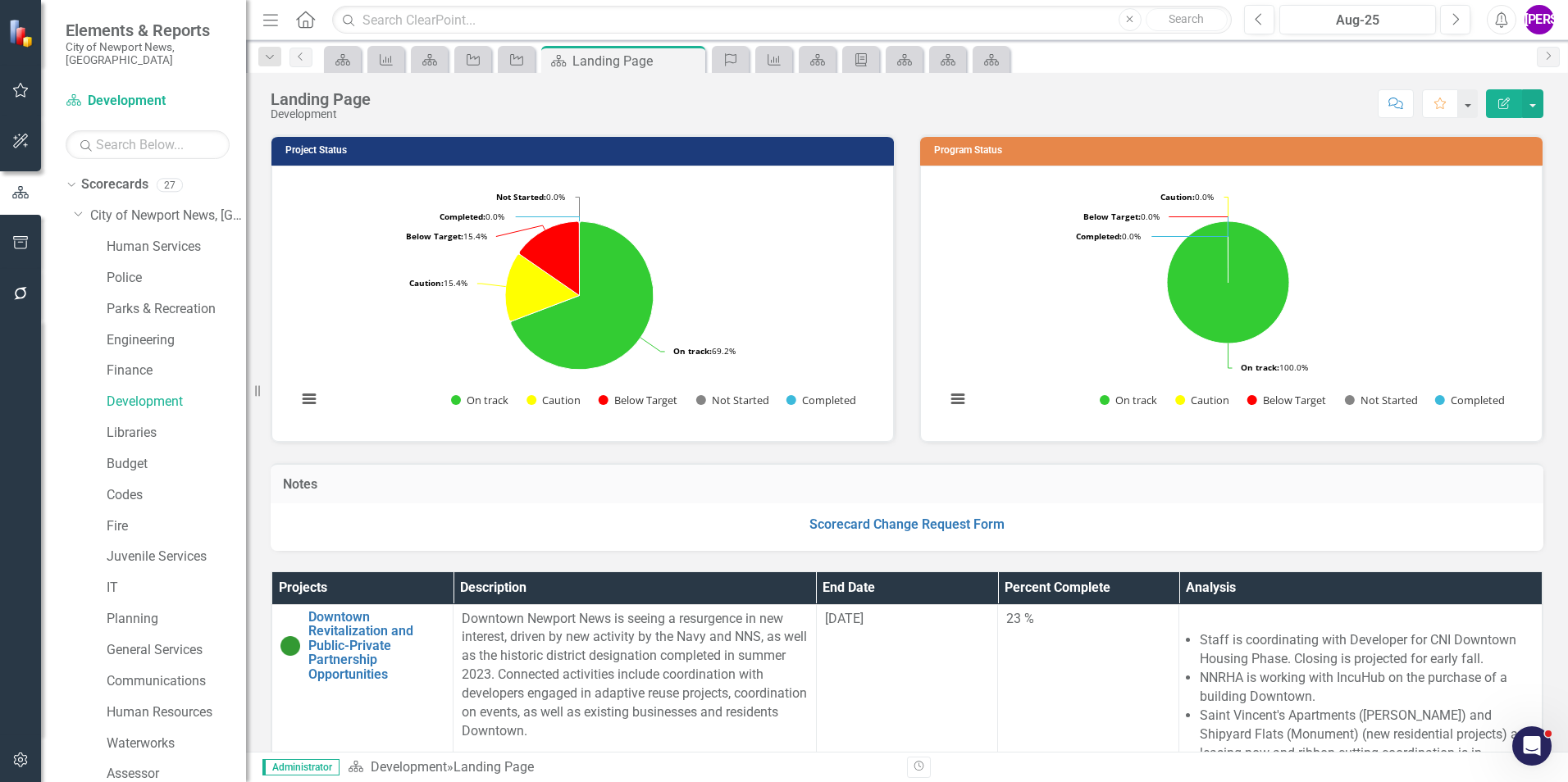
scroll to position [410, 0]
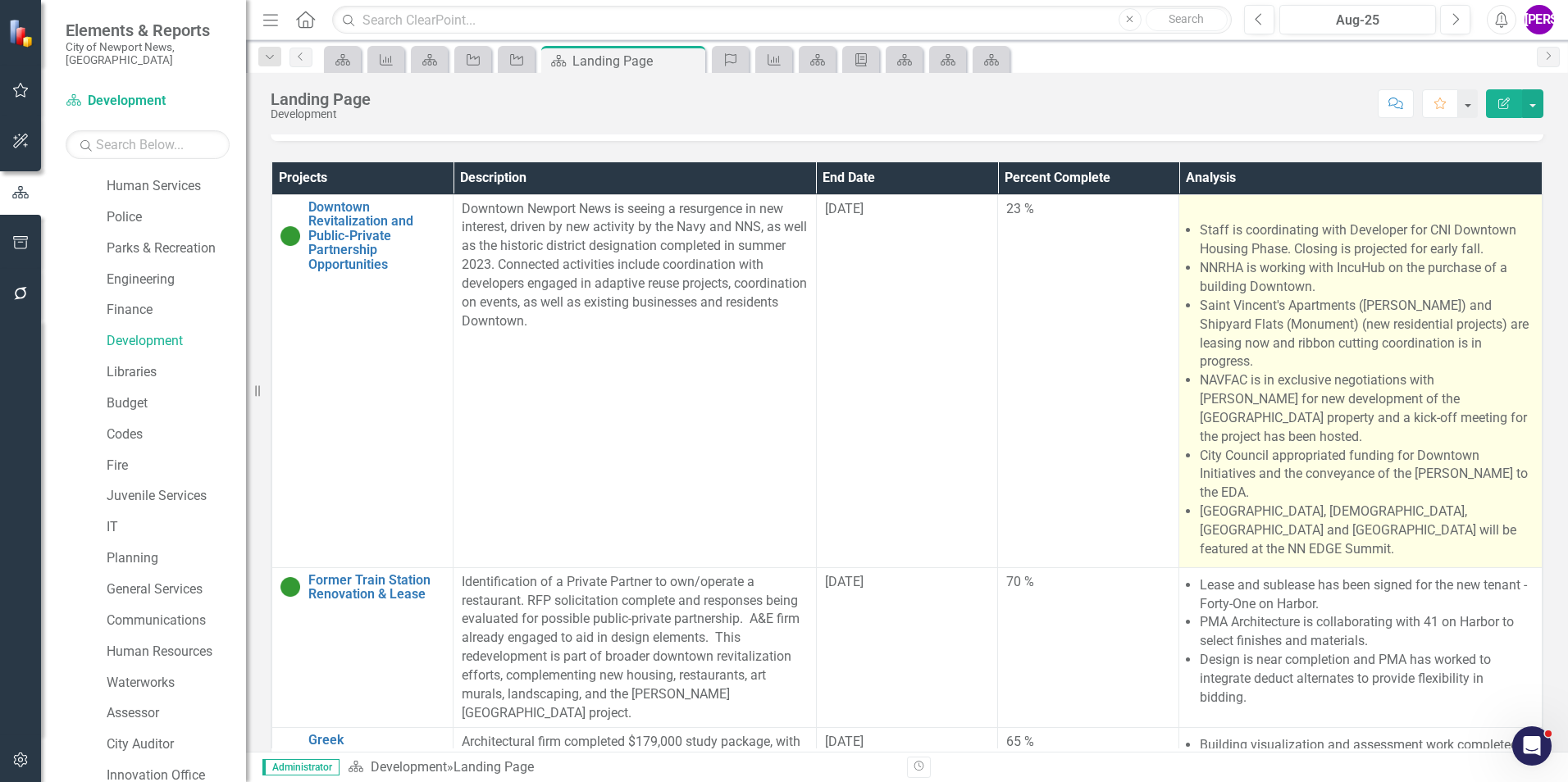
click at [1261, 446] on li "City Council appropriated funding for Downtown Initiatives and the conveyance o…" at bounding box center [1366, 475] width 334 height 56
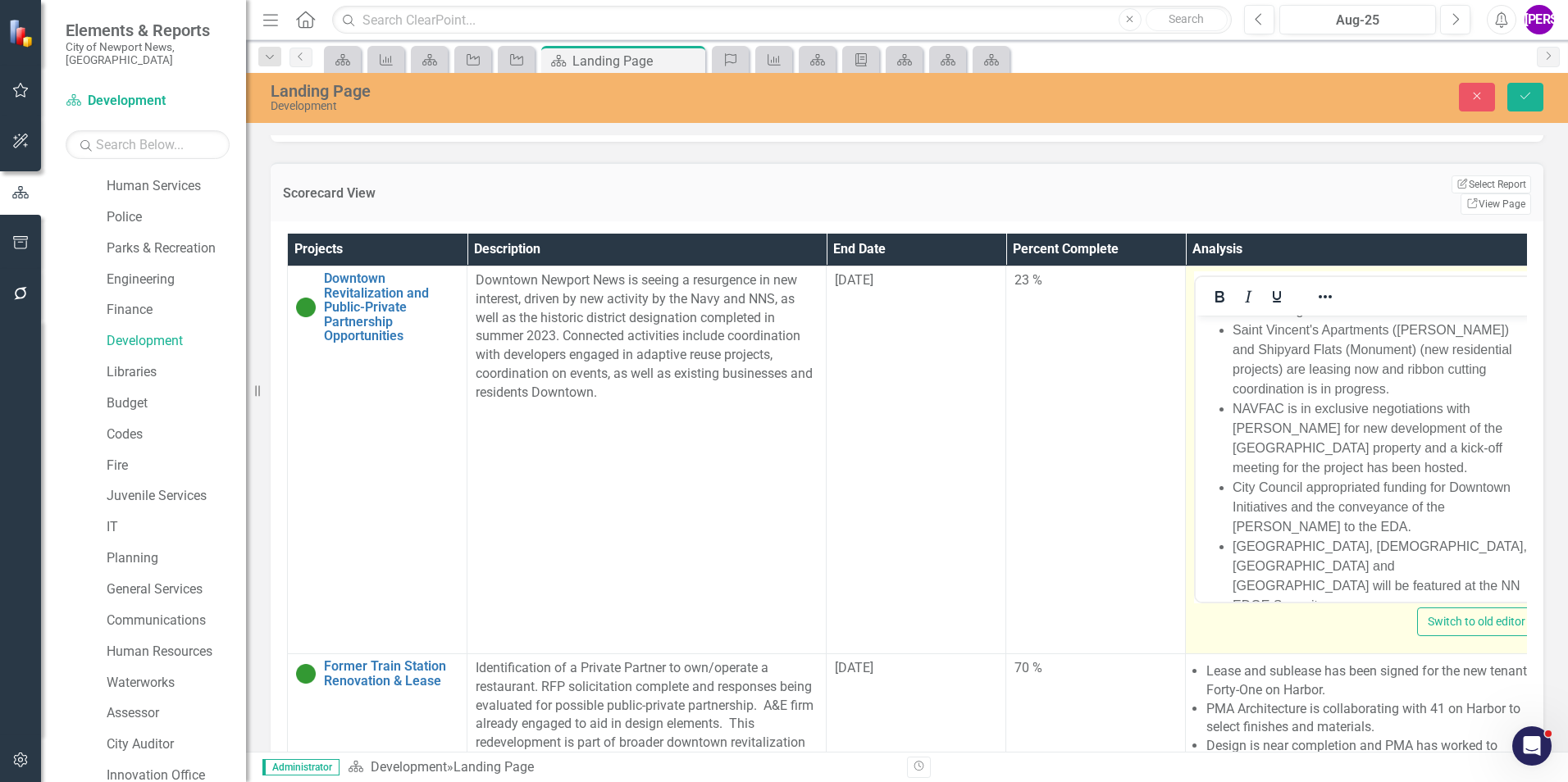
scroll to position [142, 0]
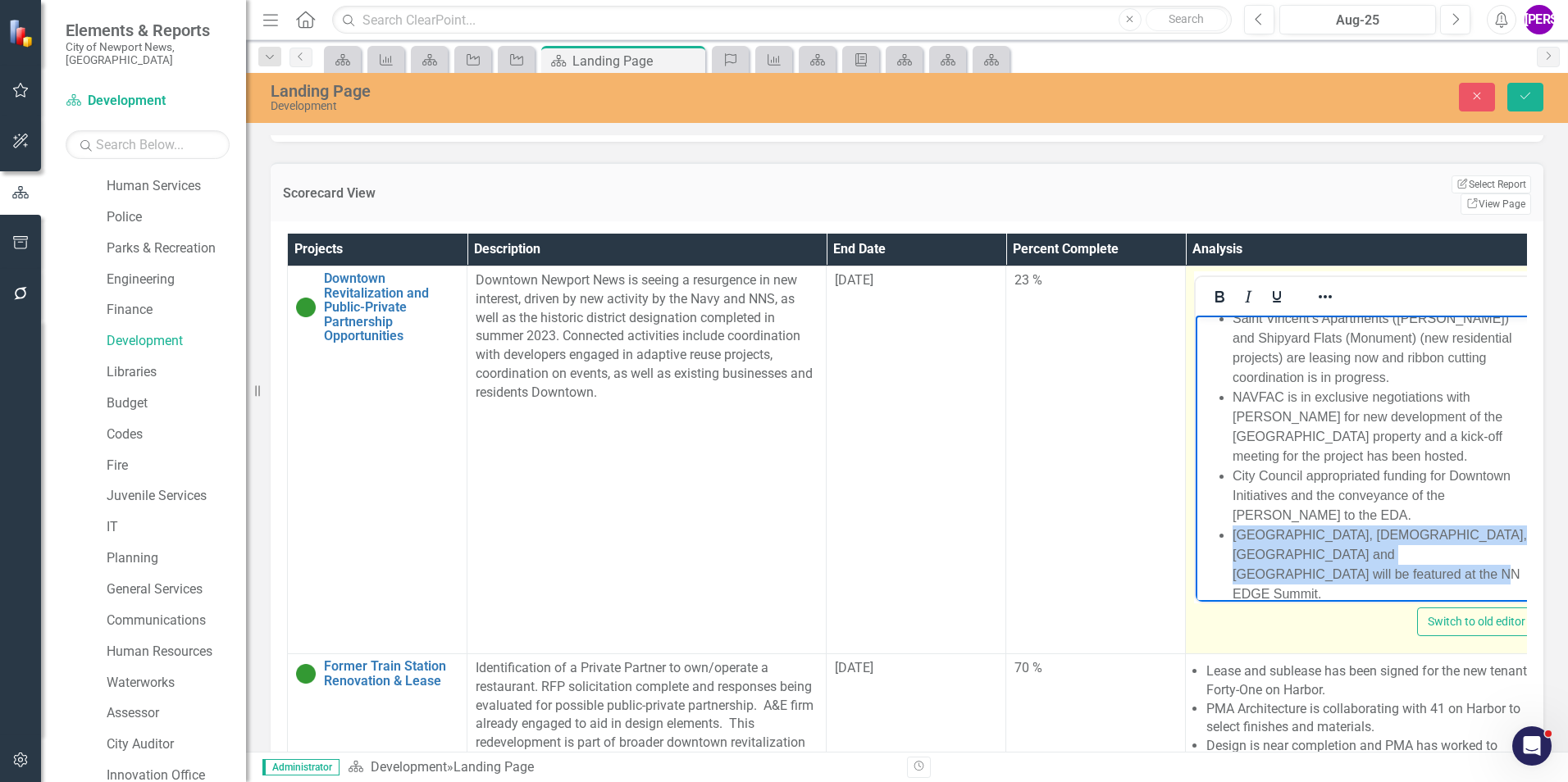
drag, startPoint x: 1338, startPoint y: 570, endPoint x: 1230, endPoint y: 540, distance: 112.1
click at [1230, 540] on ul "Staff is coordinating with Developer for CNI Downtown Housing Phase. Closing is…" at bounding box center [1365, 406] width 331 height 394
copy li "[GEOGRAPHIC_DATA], [DEMOGRAPHIC_DATA], [GEOGRAPHIC_DATA] and [GEOGRAPHIC_DATA] …"
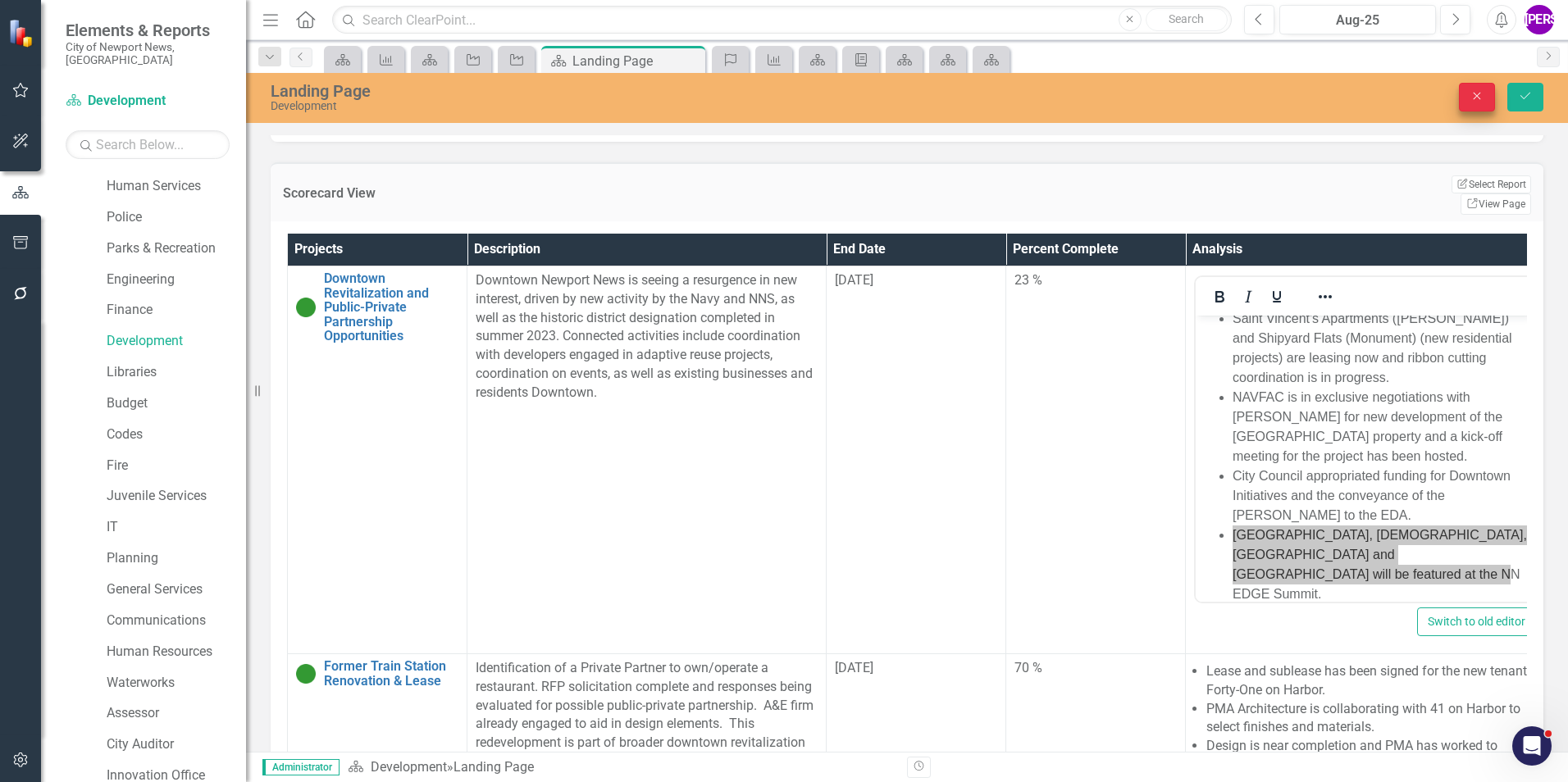
click at [1484, 107] on button "Close" at bounding box center [1477, 97] width 36 height 29
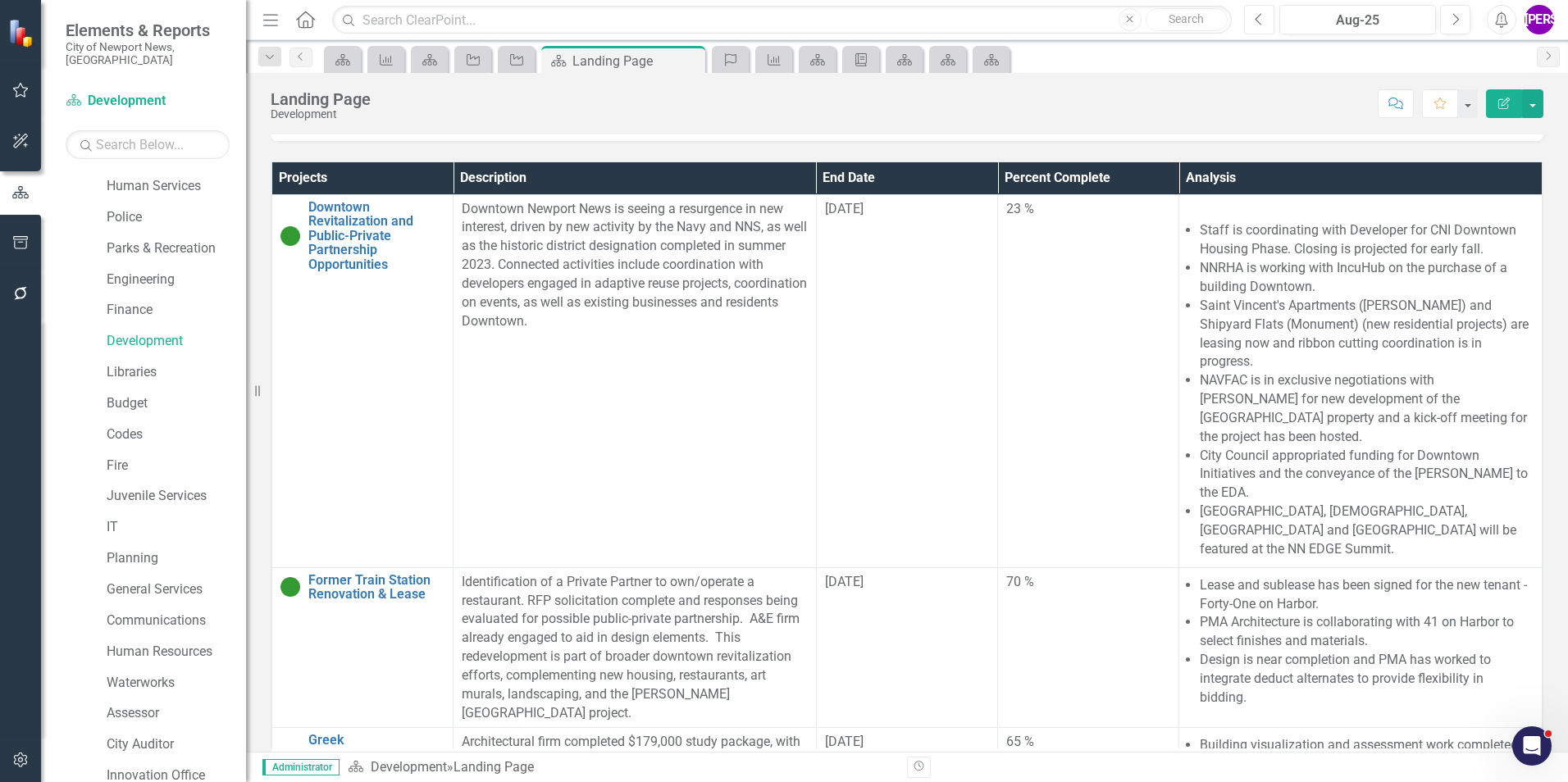
click at [1261, 18] on icon "Previous" at bounding box center [1259, 20] width 9 height 15
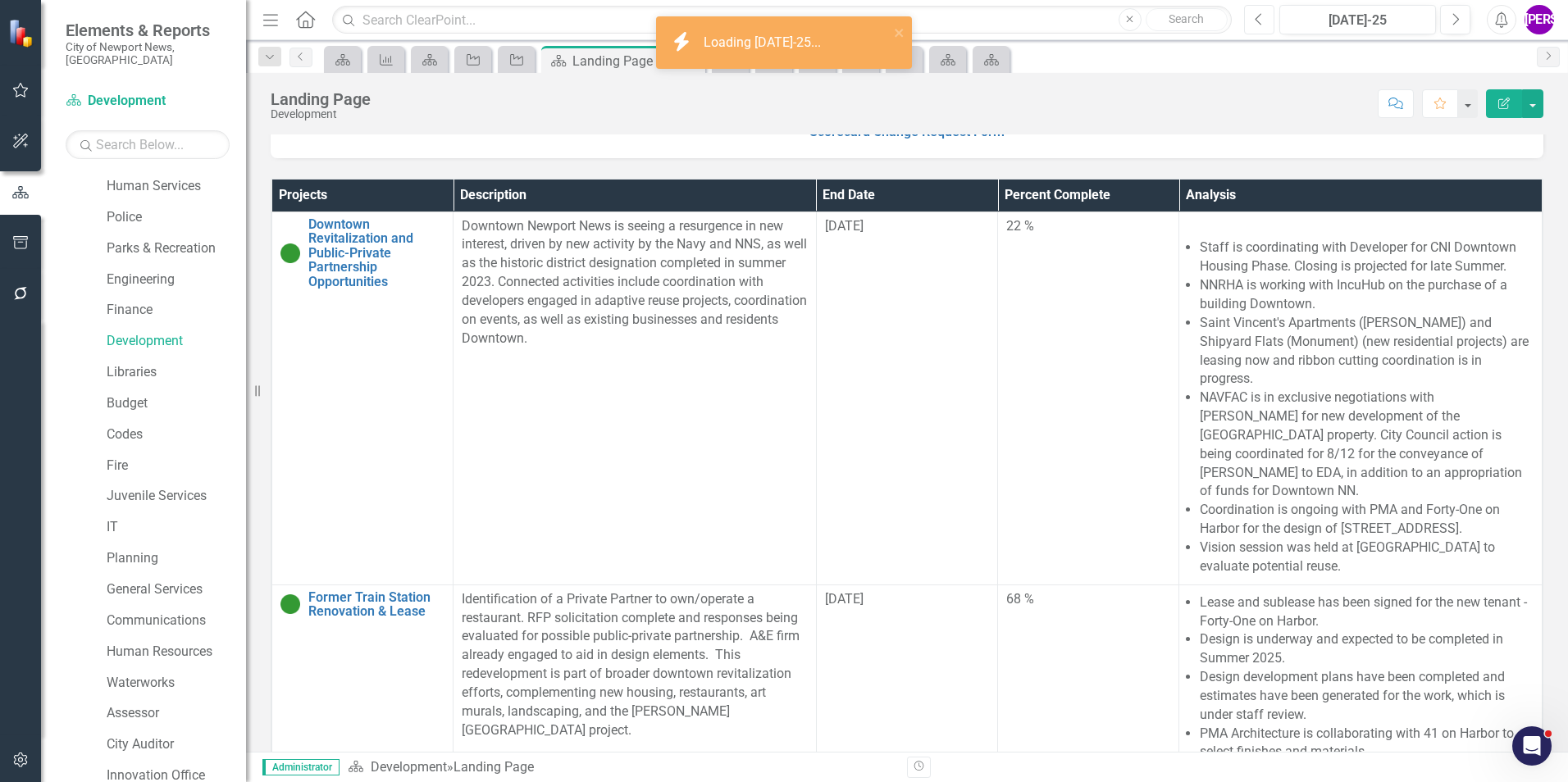
scroll to position [410, 0]
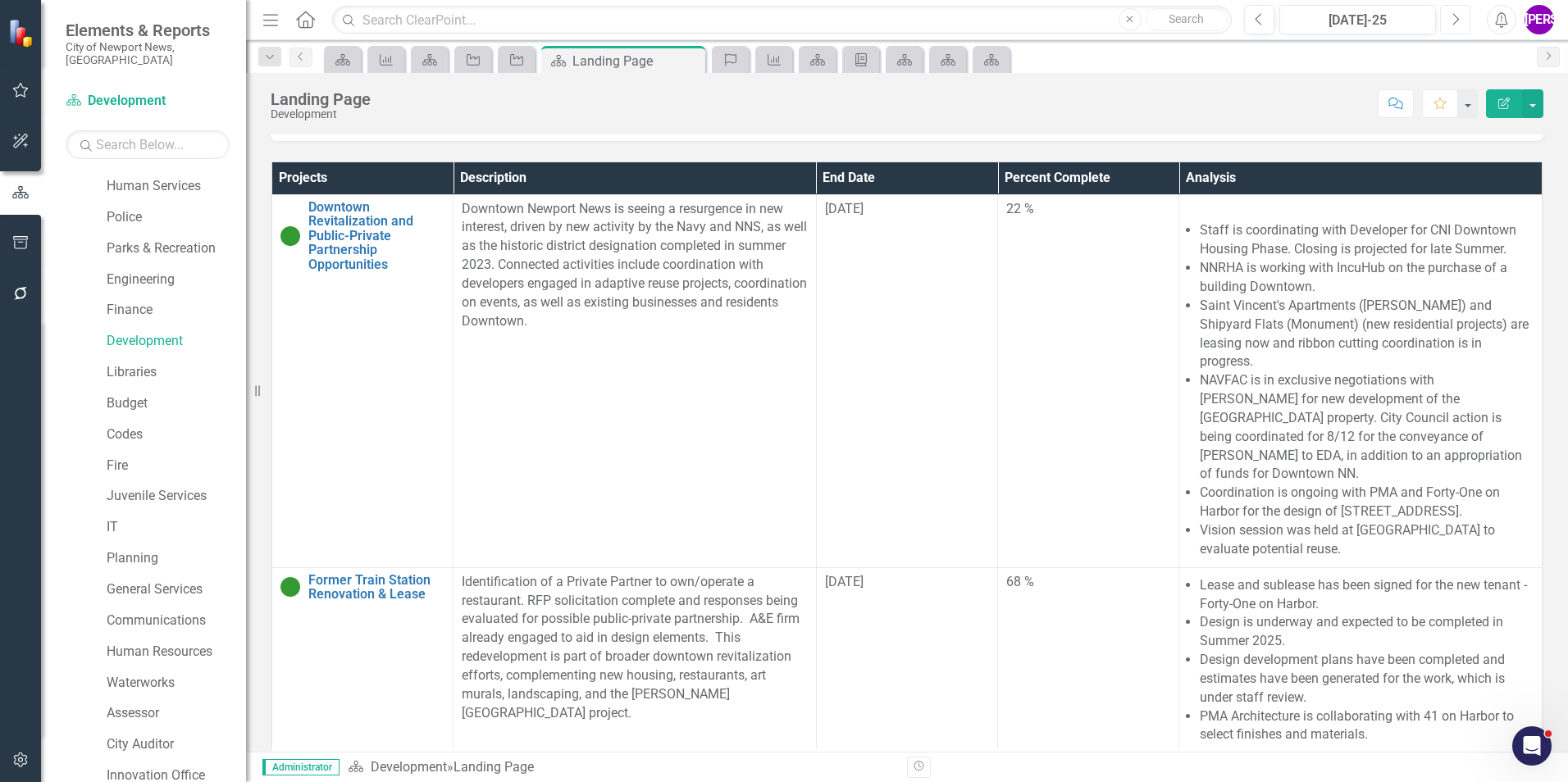
click at [1441, 21] on button "Next" at bounding box center [1455, 19] width 30 height 29
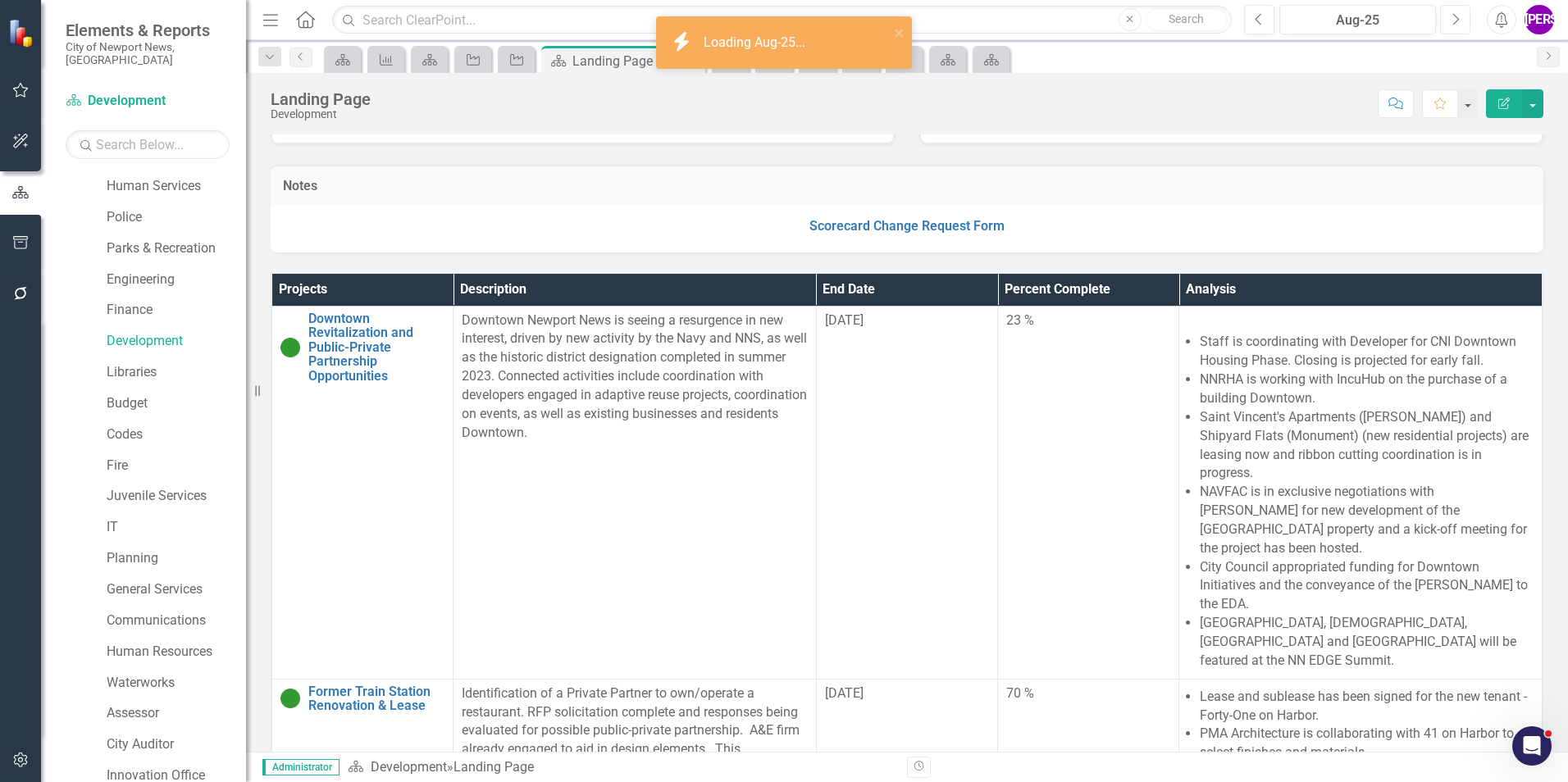
scroll to position [492, 0]
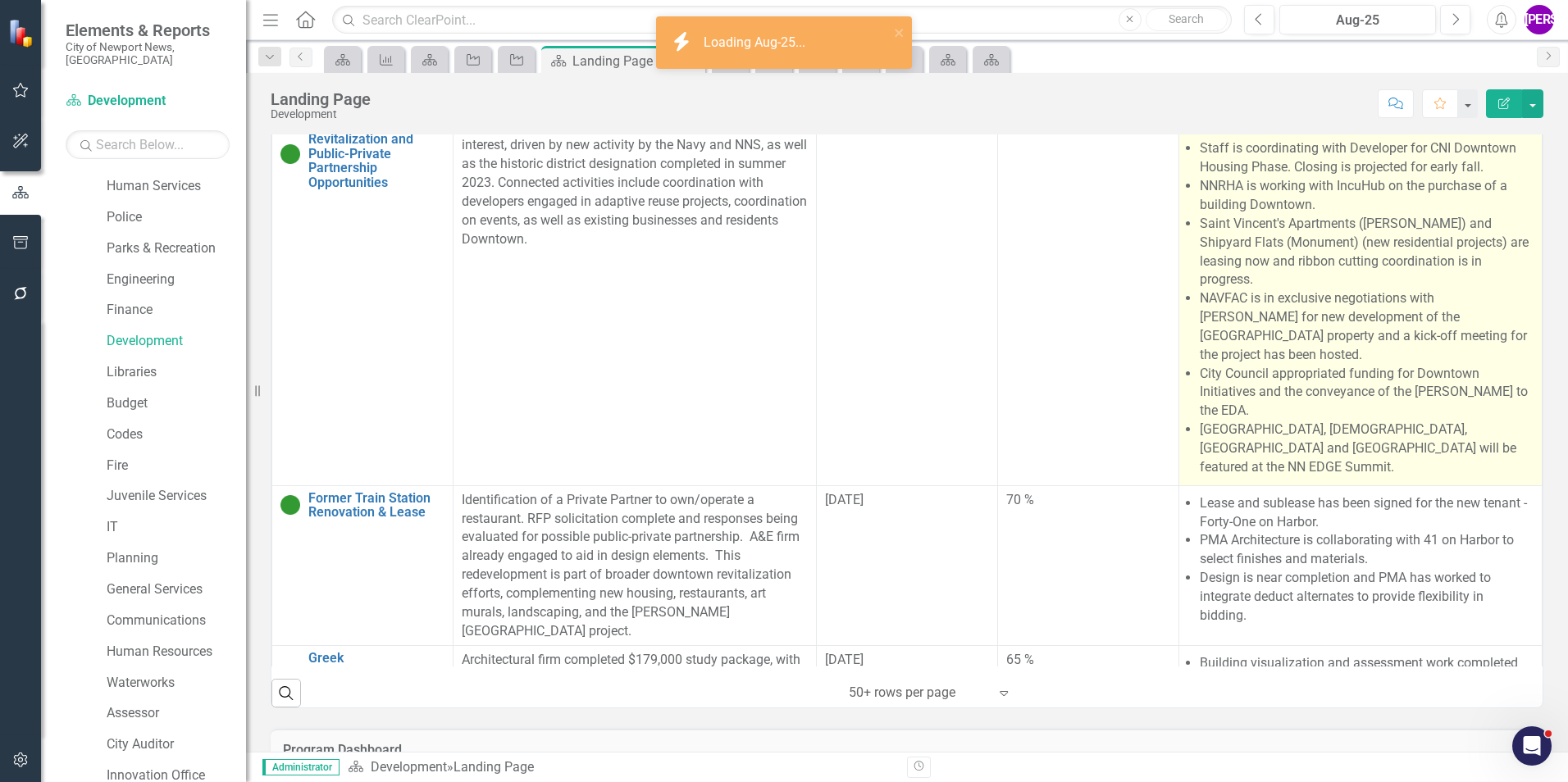
click at [1371, 294] on li "NAVFAC is in exclusive negotiations with [PERSON_NAME] for new development of t…" at bounding box center [1366, 326] width 334 height 74
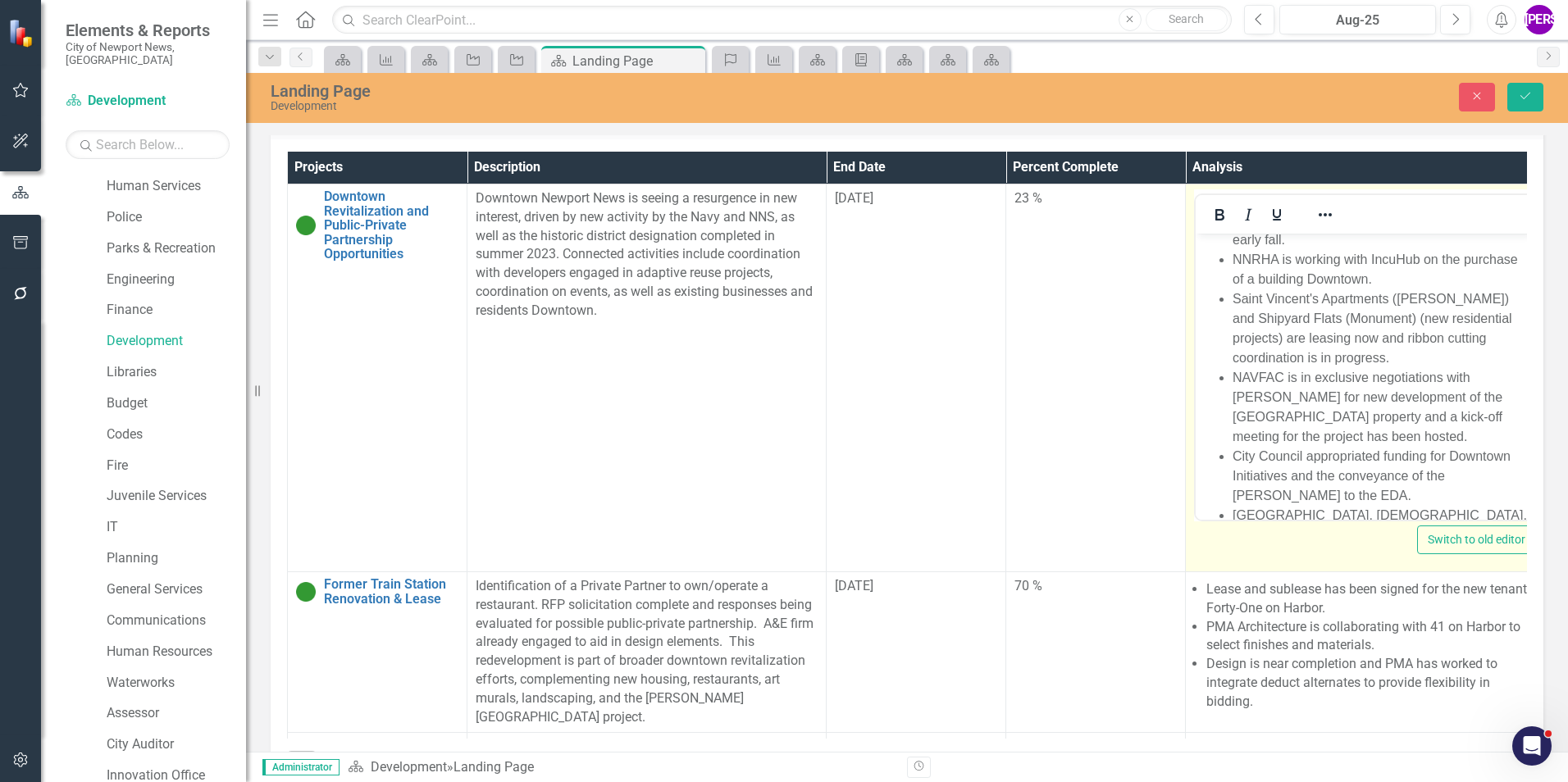
scroll to position [142, 0]
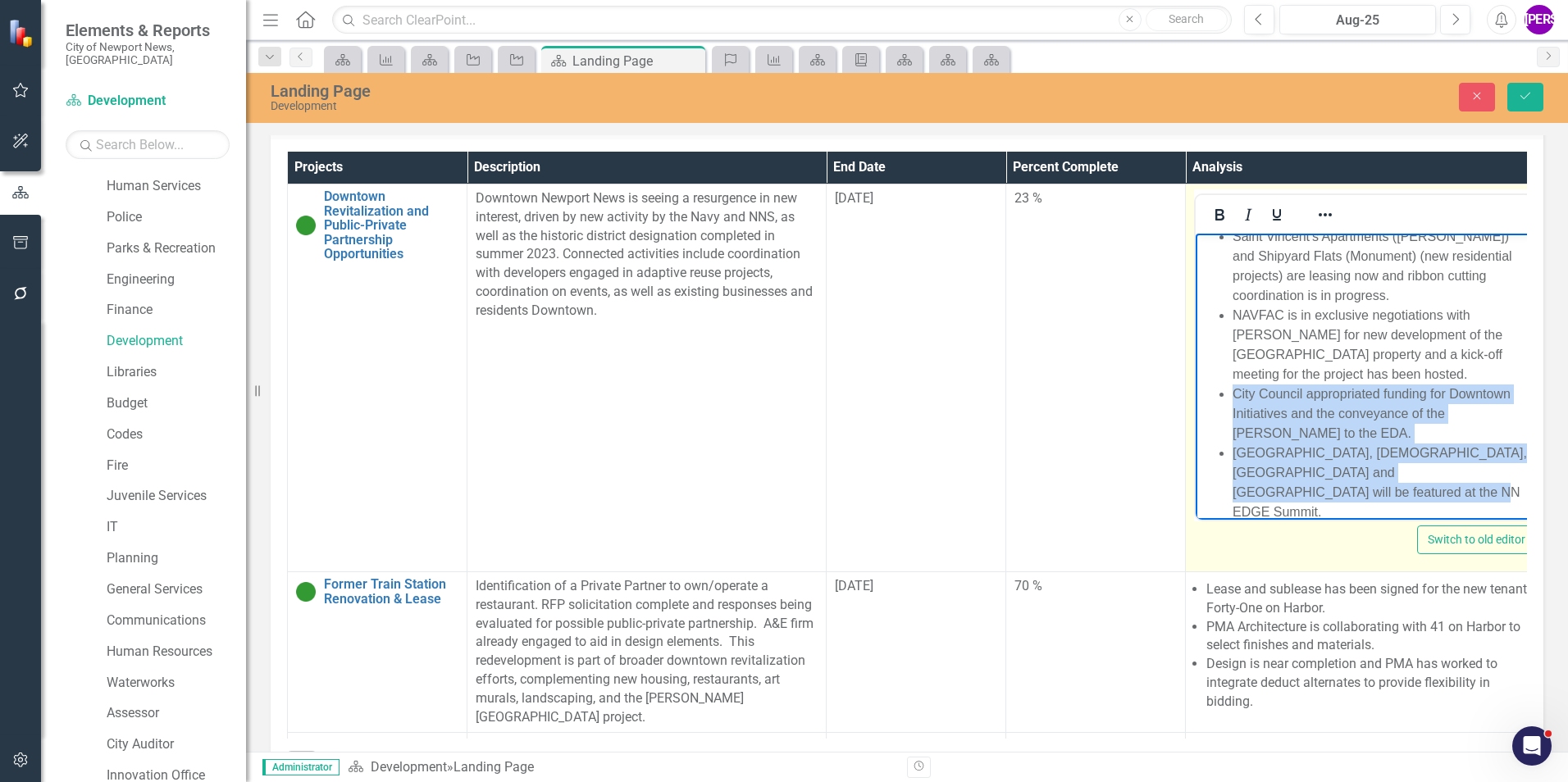
drag, startPoint x: 1233, startPoint y: 396, endPoint x: 1342, endPoint y: 493, distance: 145.9
click at [1342, 493] on ul "Staff is coordinating with Developer for CNI Downtown Housing Phase. Closing is…" at bounding box center [1365, 324] width 331 height 394
copy ul "City Council appropriated funding for Downtown Initiatives and the conveyance o…"
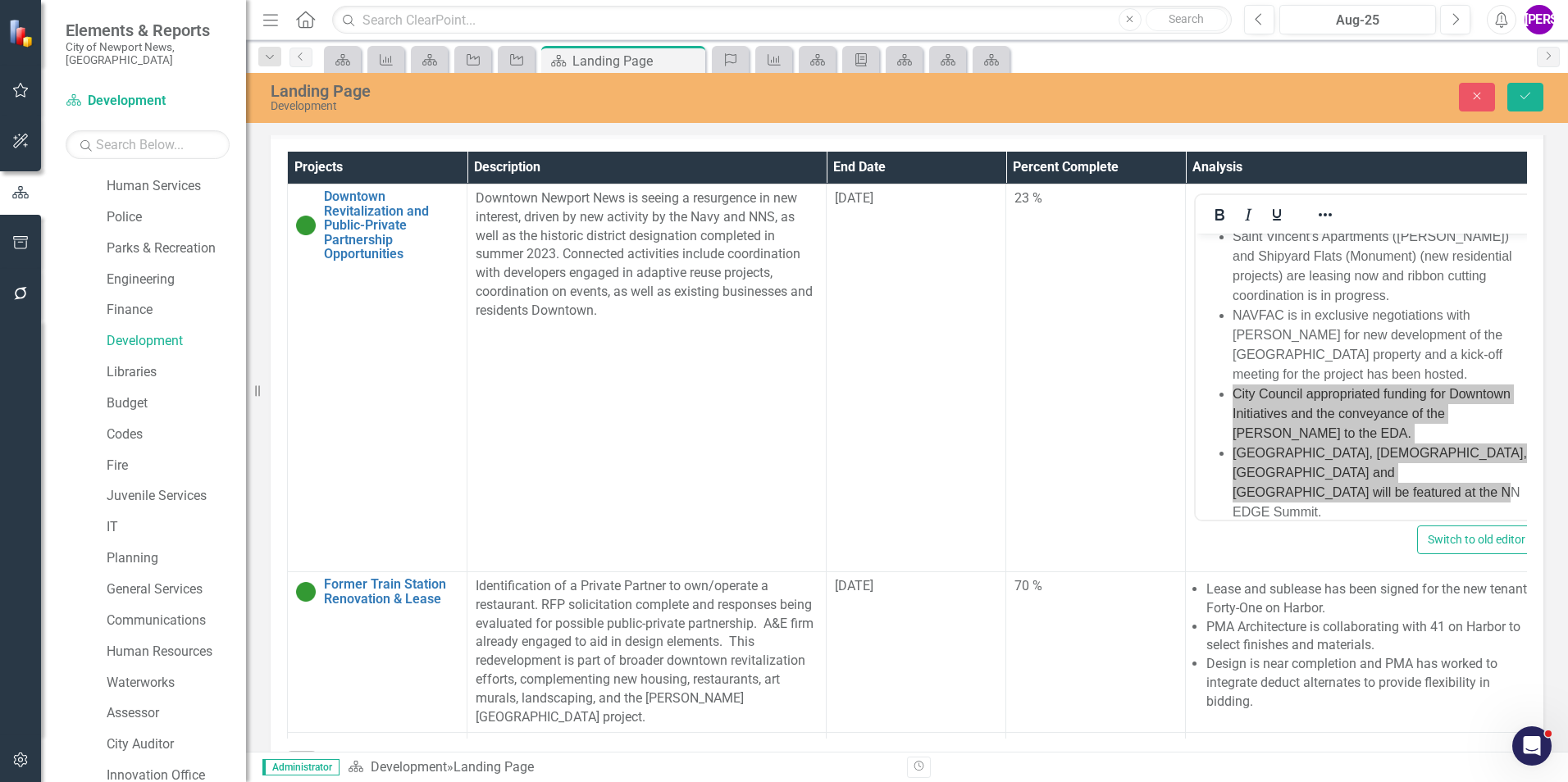
click at [1544, 311] on div "Project Status Loading... Chart Pie chart with 5 slices. Project Status Snapsho…" at bounding box center [907, 575] width 1322 height 1904
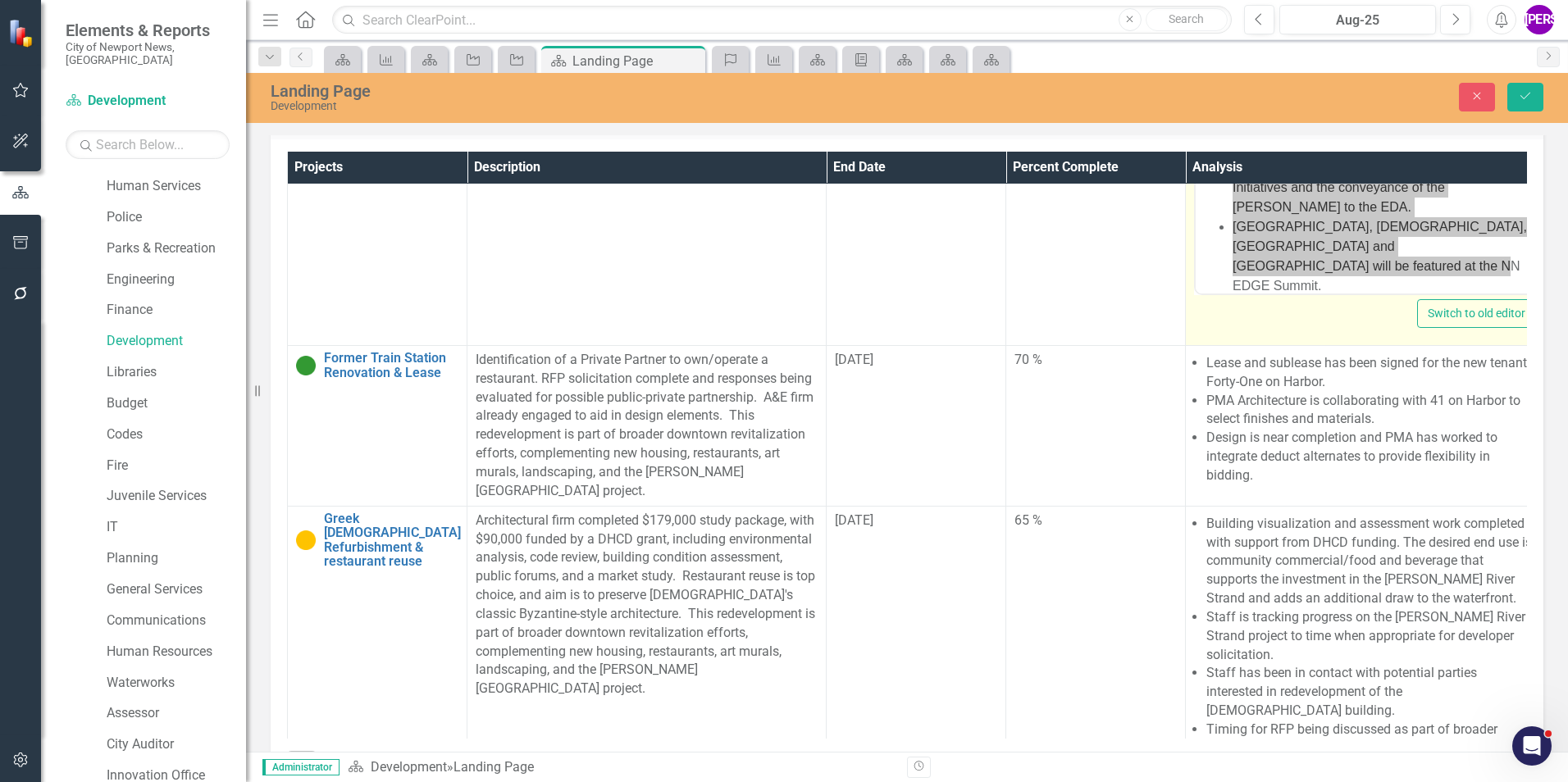
scroll to position [246, 0]
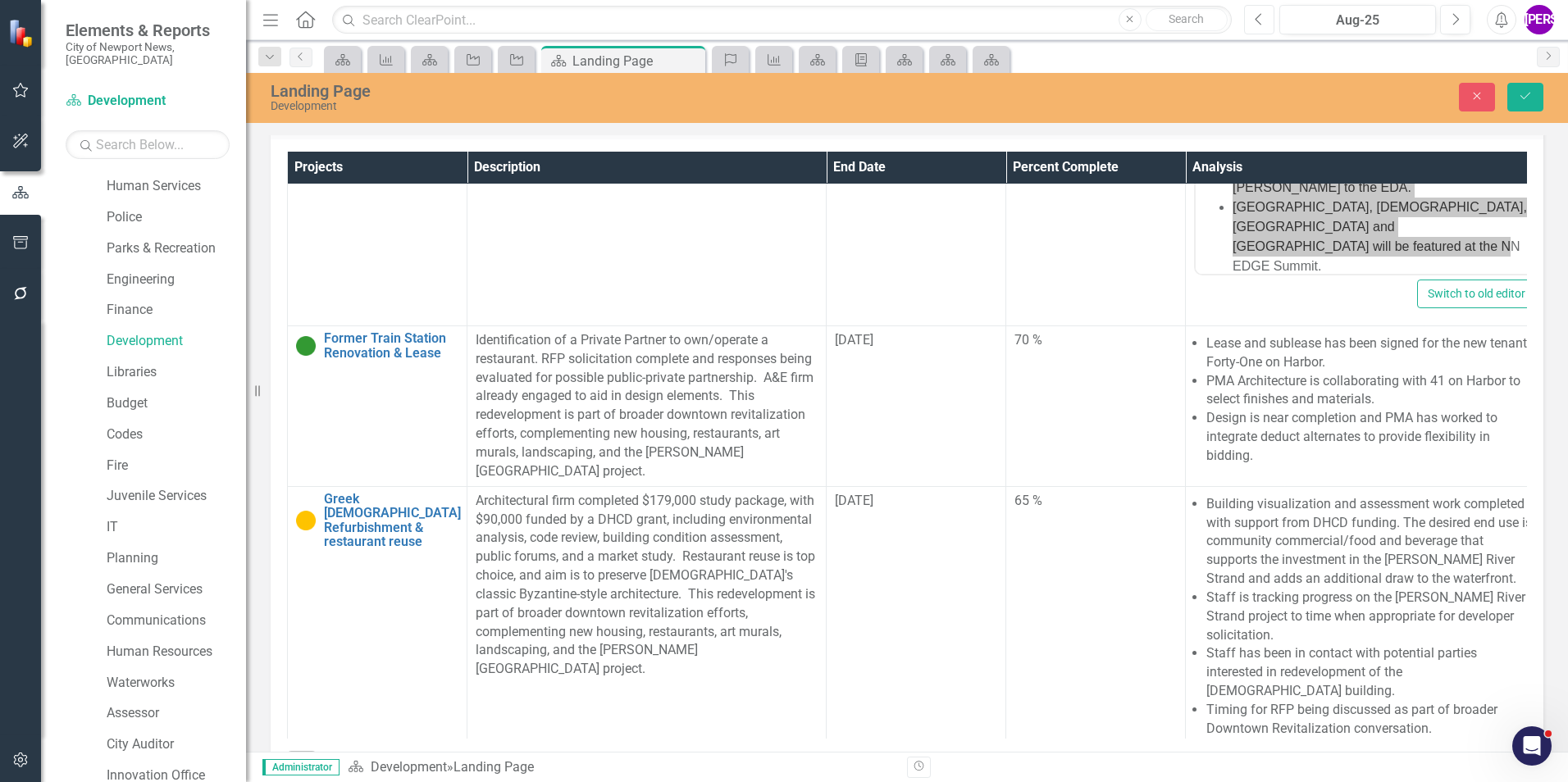
click at [1262, 22] on icon "Previous" at bounding box center [1259, 20] width 9 height 15
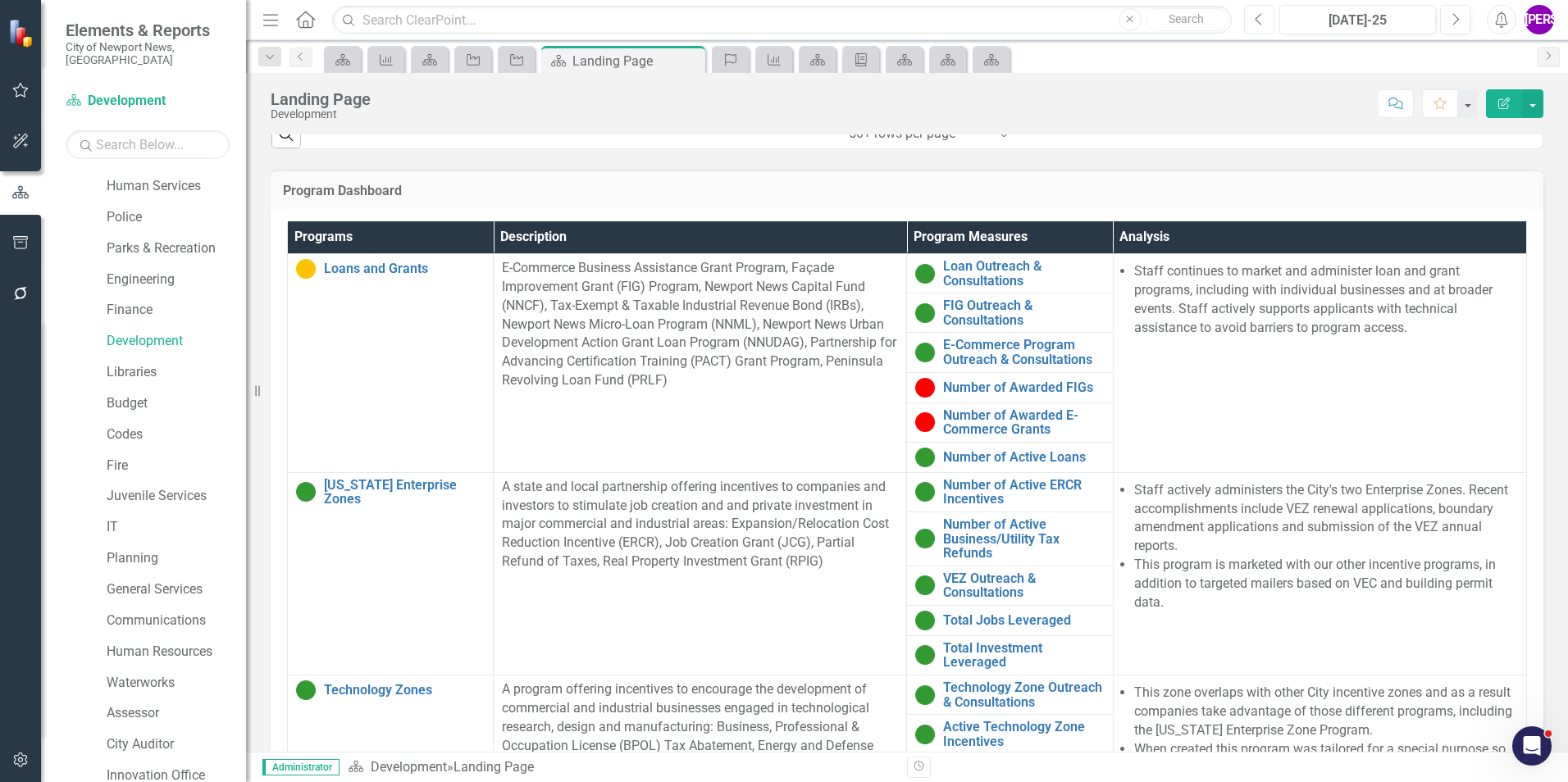
scroll to position [1066, 0]
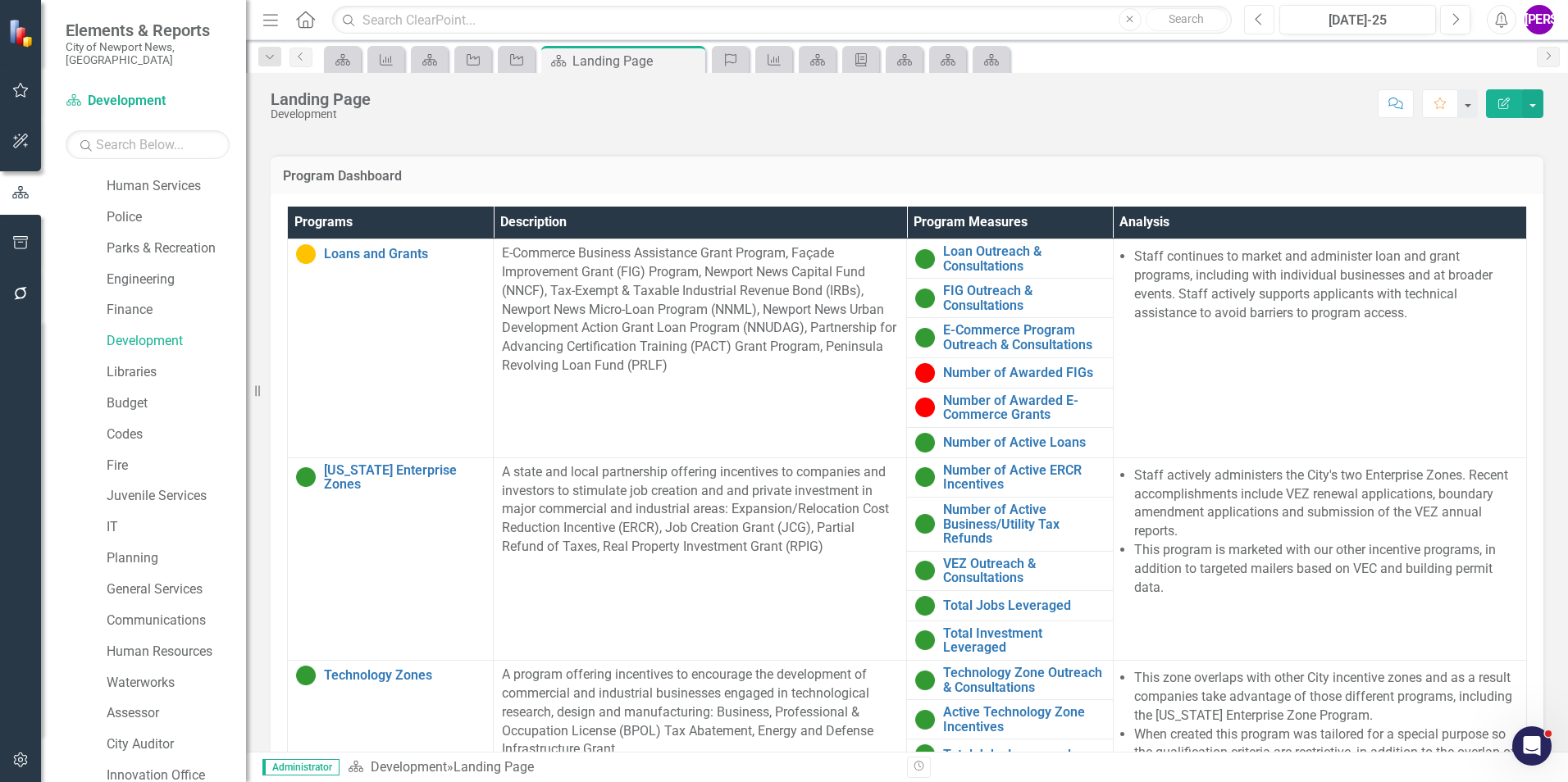
click at [1268, 29] on button "Previous" at bounding box center [1259, 19] width 30 height 29
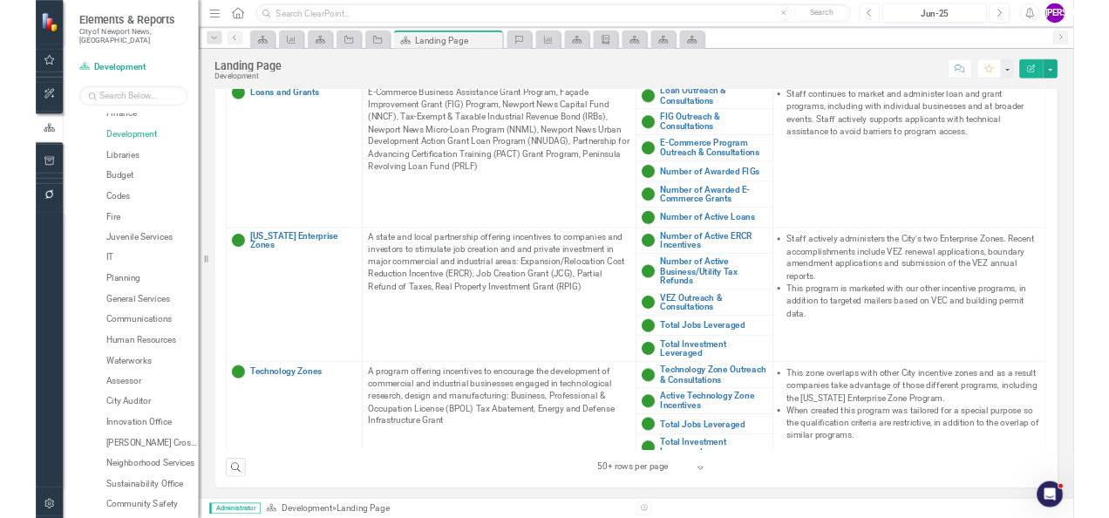
scroll to position [326, 0]
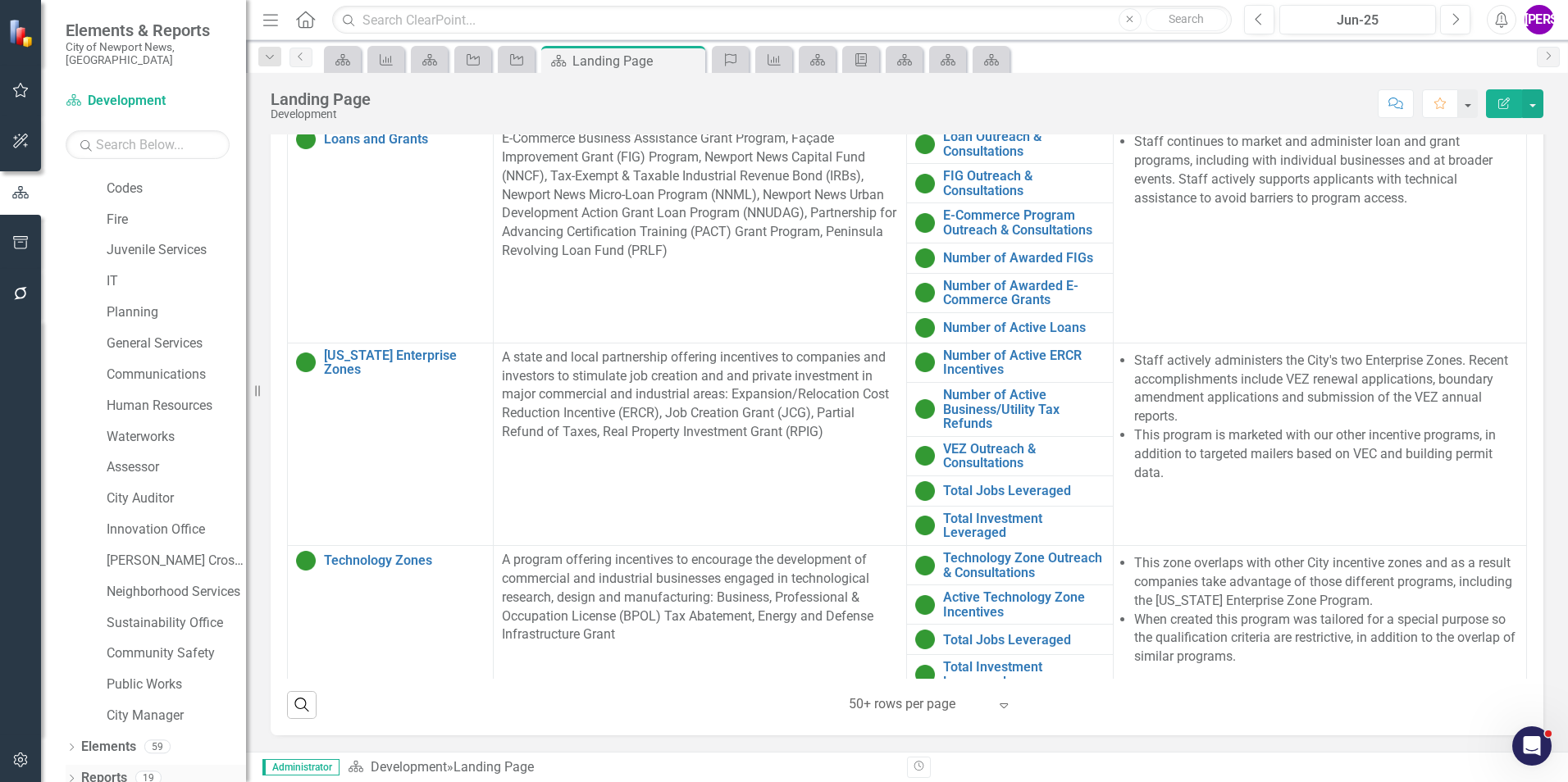
click at [124, 769] on link "Reports" at bounding box center [103, 778] width 46 height 19
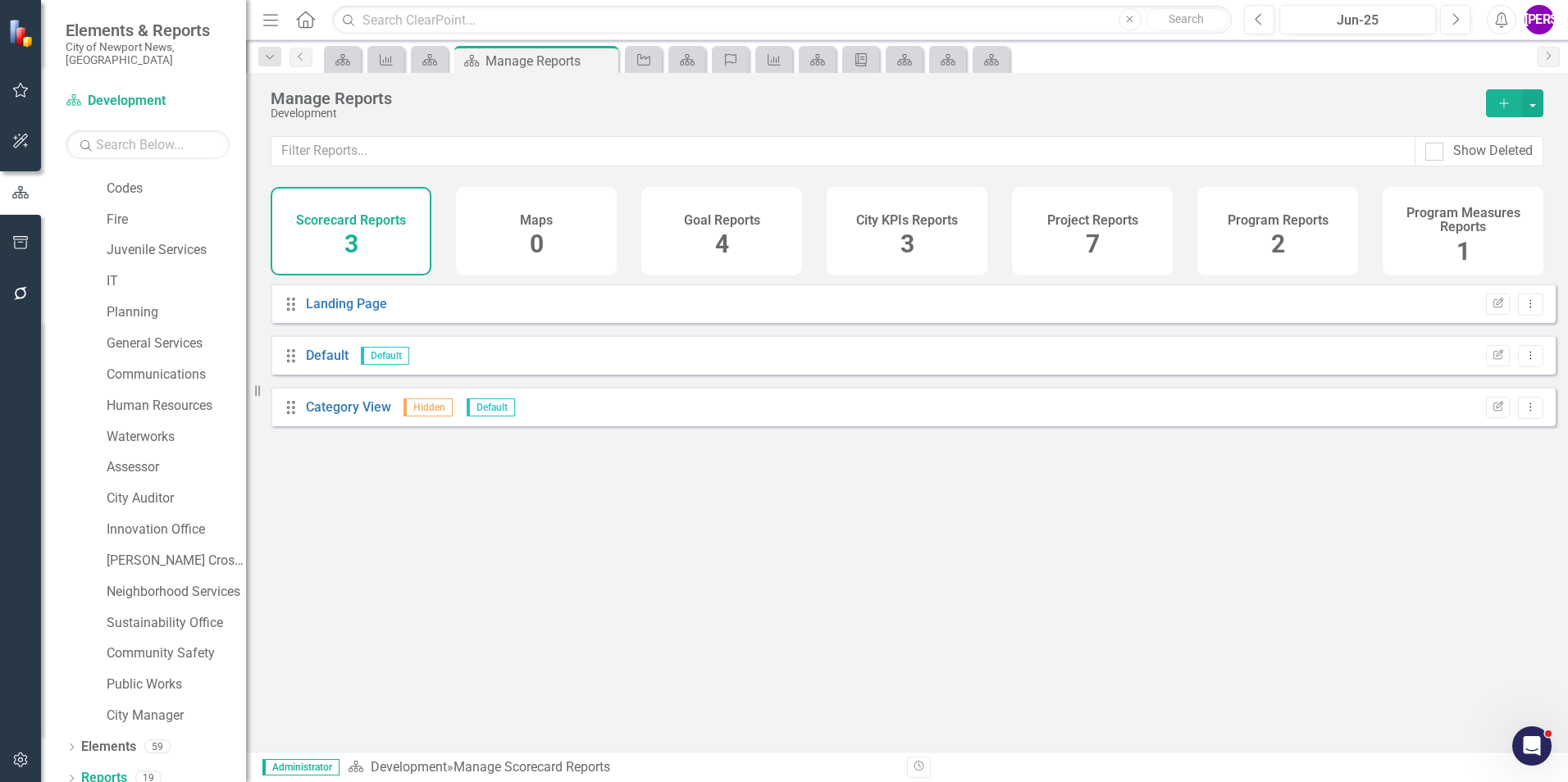
click at [1078, 252] on div "Project Reports 7" at bounding box center [1091, 231] width 161 height 88
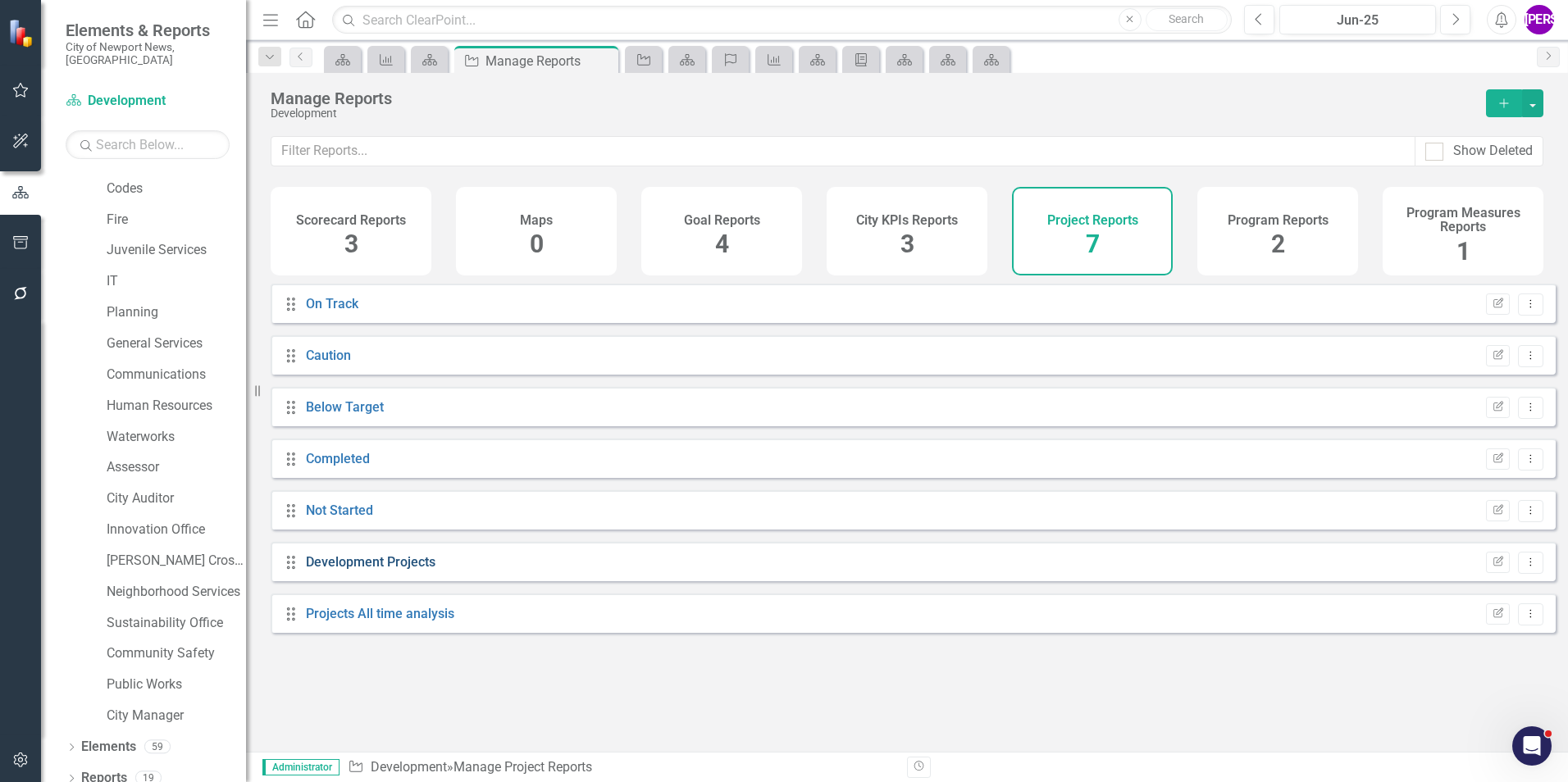
click at [392, 569] on link "Development Projects" at bounding box center [370, 562] width 130 height 16
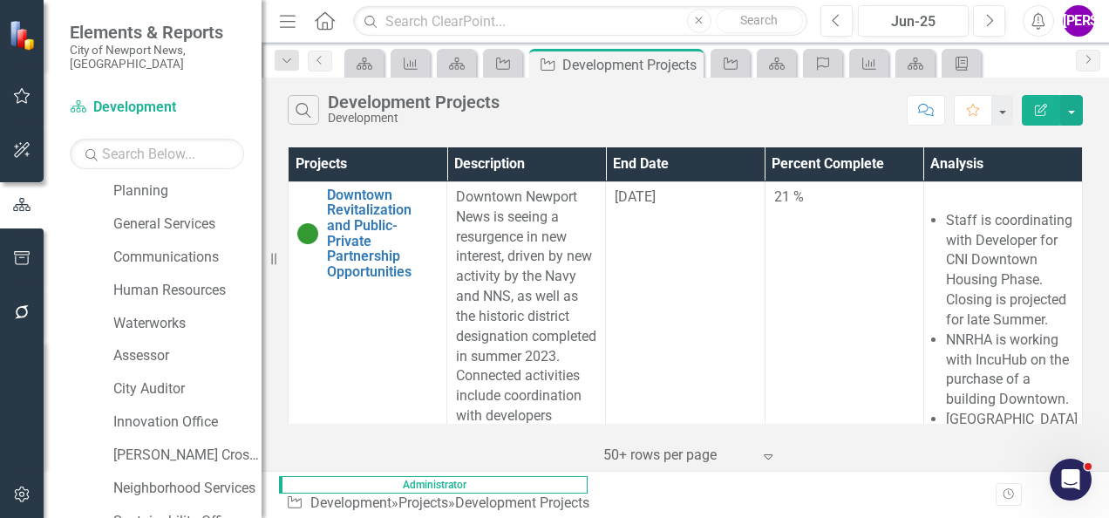
scroll to position [640, 0]
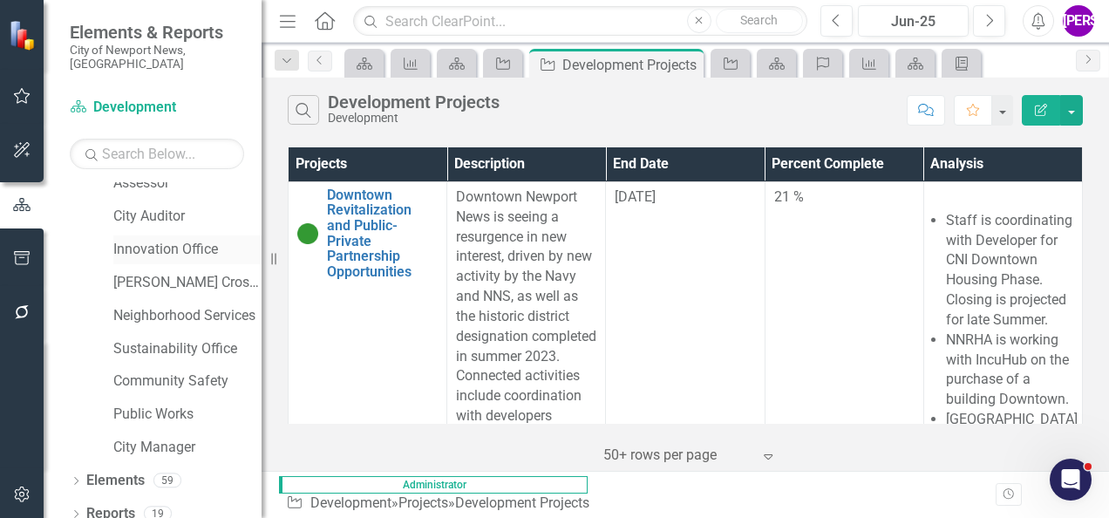
click at [169, 247] on div "Innovation Office" at bounding box center [187, 249] width 148 height 29
click at [159, 240] on link "Innovation Office" at bounding box center [187, 250] width 148 height 20
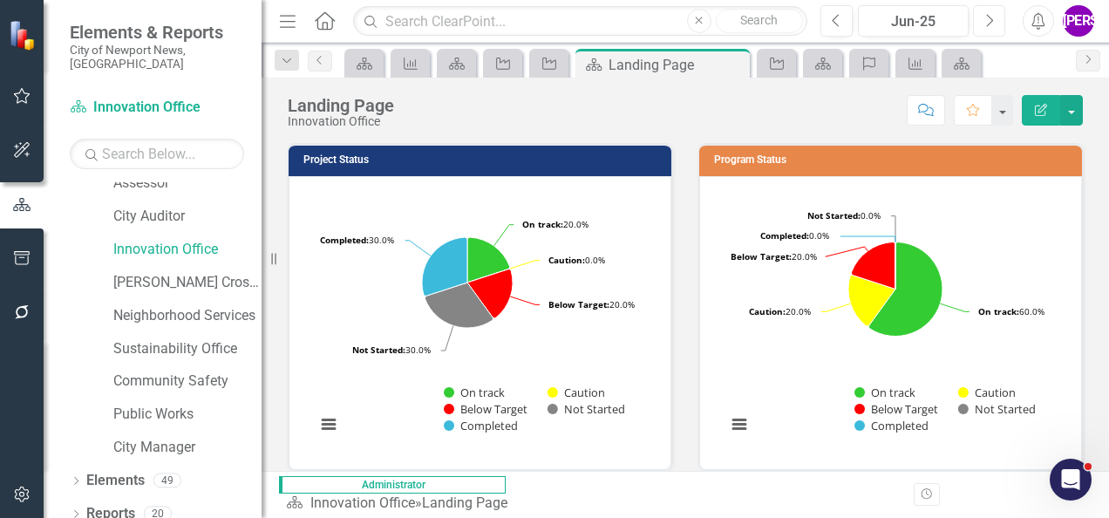
click at [995, 27] on button "Next" at bounding box center [989, 20] width 32 height 31
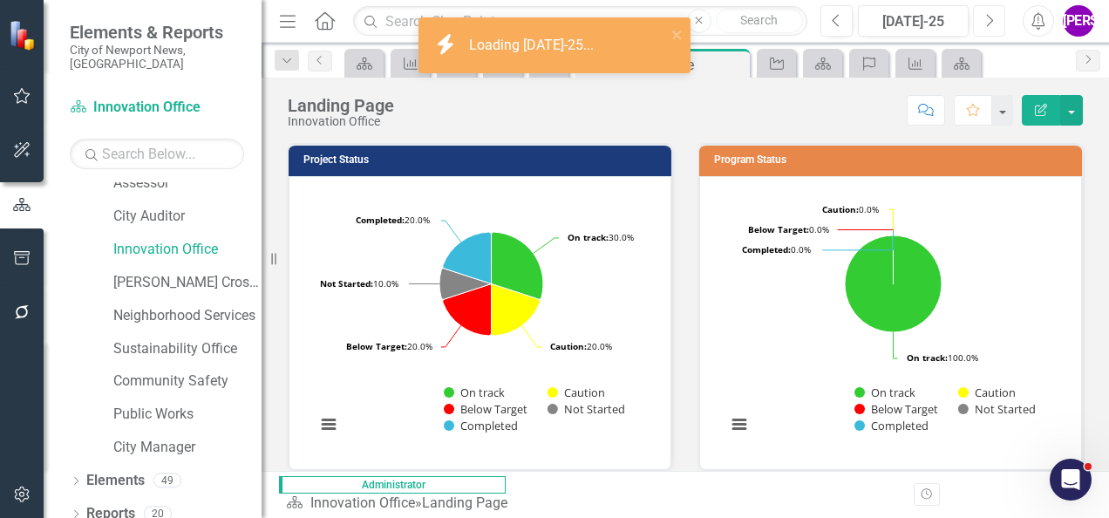
click at [987, 27] on icon "Next" at bounding box center [990, 21] width 10 height 16
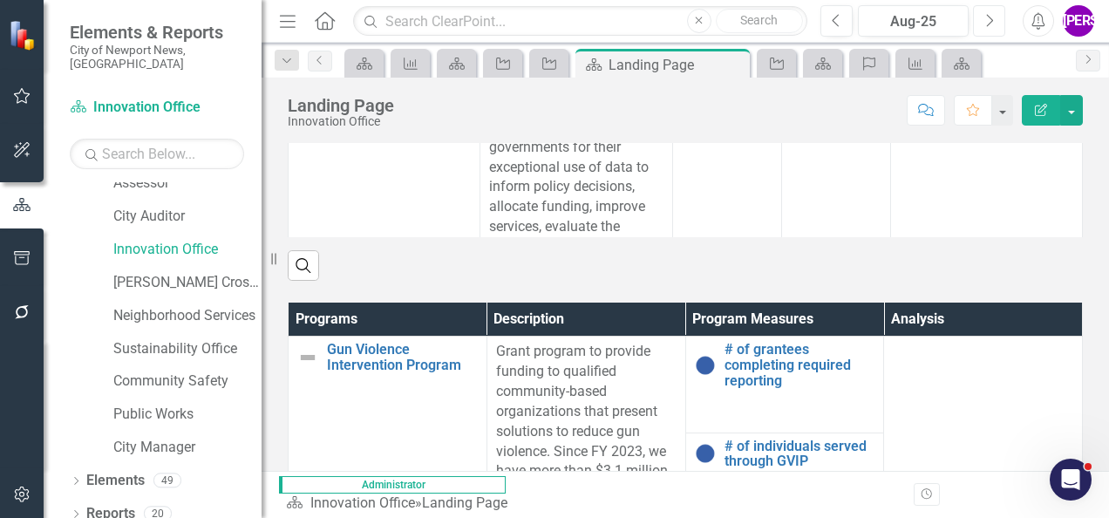
scroll to position [933, 0]
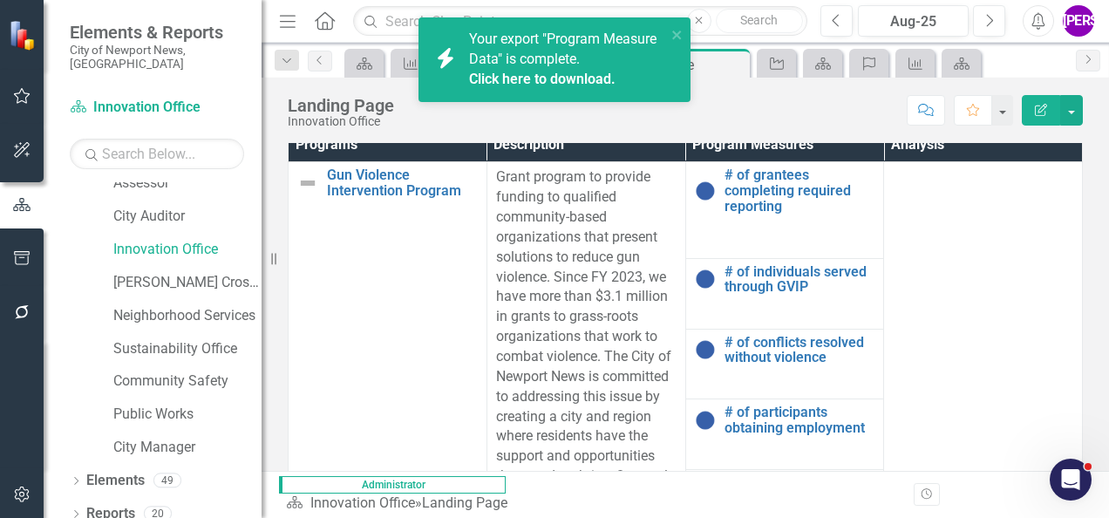
click at [570, 83] on link "Click here to download." at bounding box center [542, 79] width 147 height 17
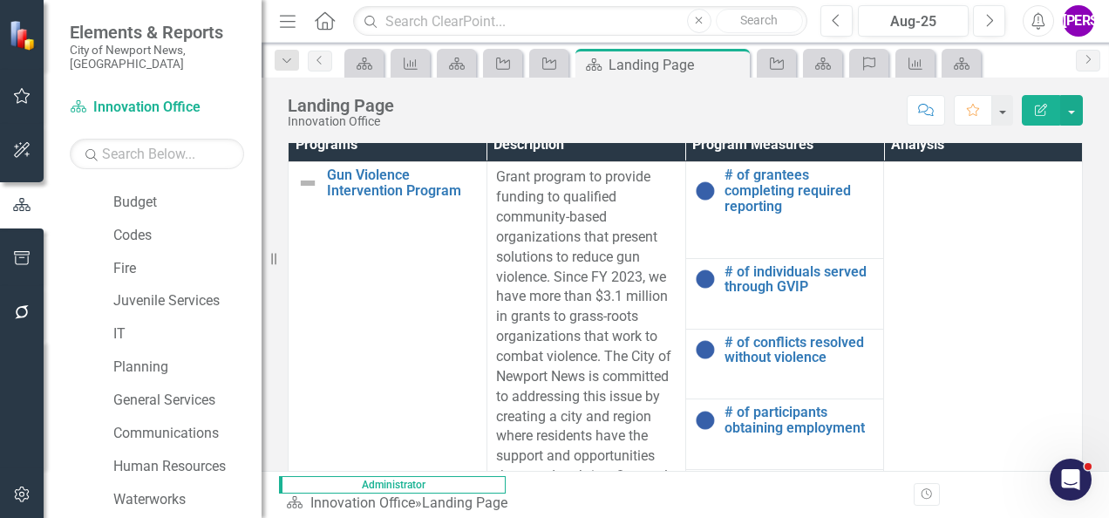
scroll to position [204, 0]
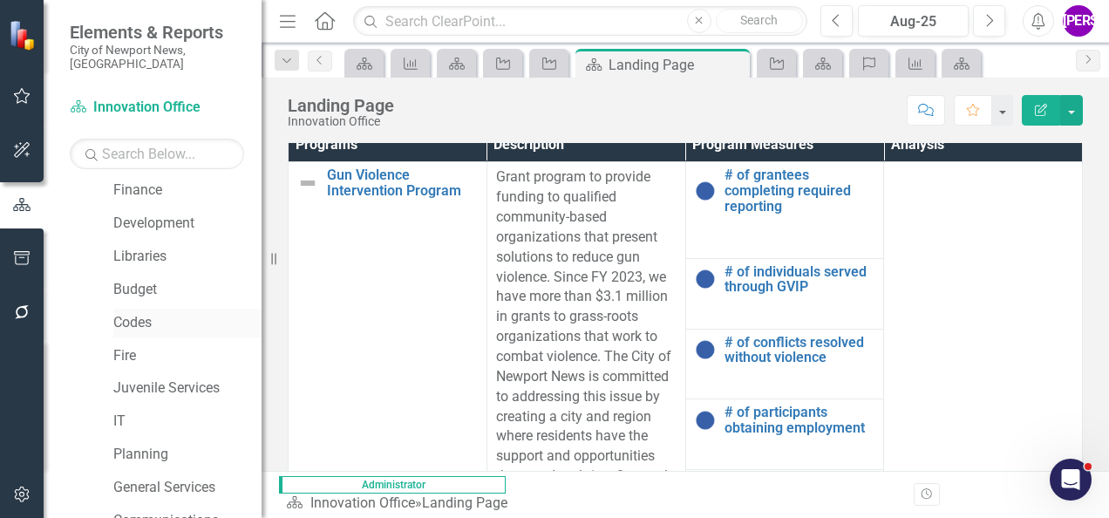
click at [155, 313] on link "Codes" at bounding box center [187, 323] width 148 height 20
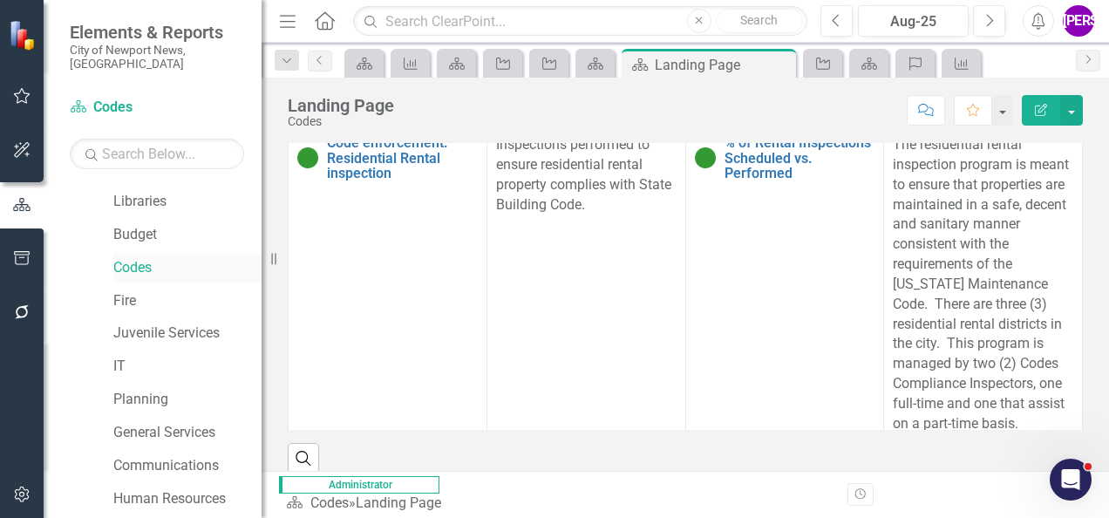
scroll to position [349, 0]
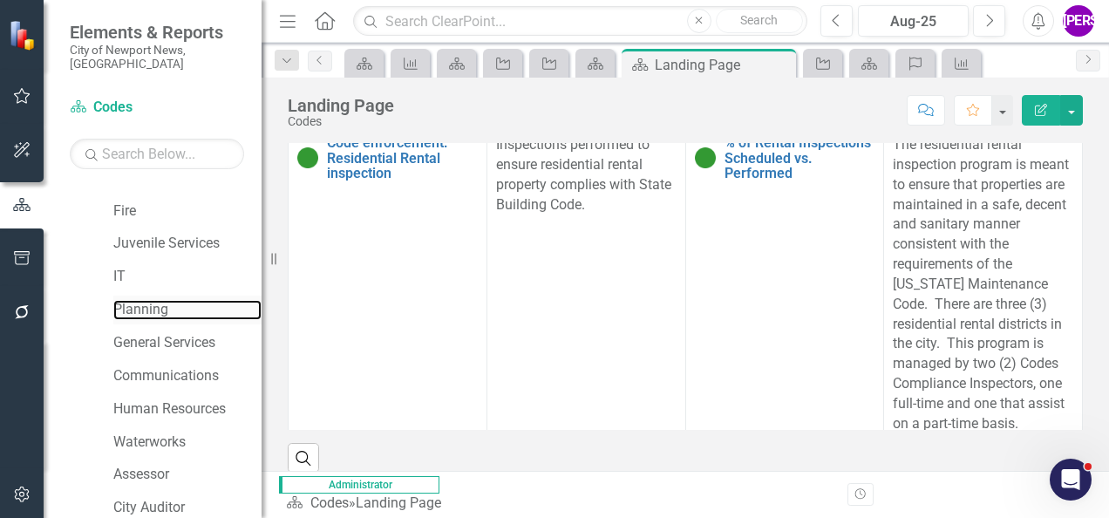
drag, startPoint x: 152, startPoint y: 296, endPoint x: 222, endPoint y: 308, distance: 71.7
click at [152, 300] on link "Planning" at bounding box center [187, 310] width 148 height 20
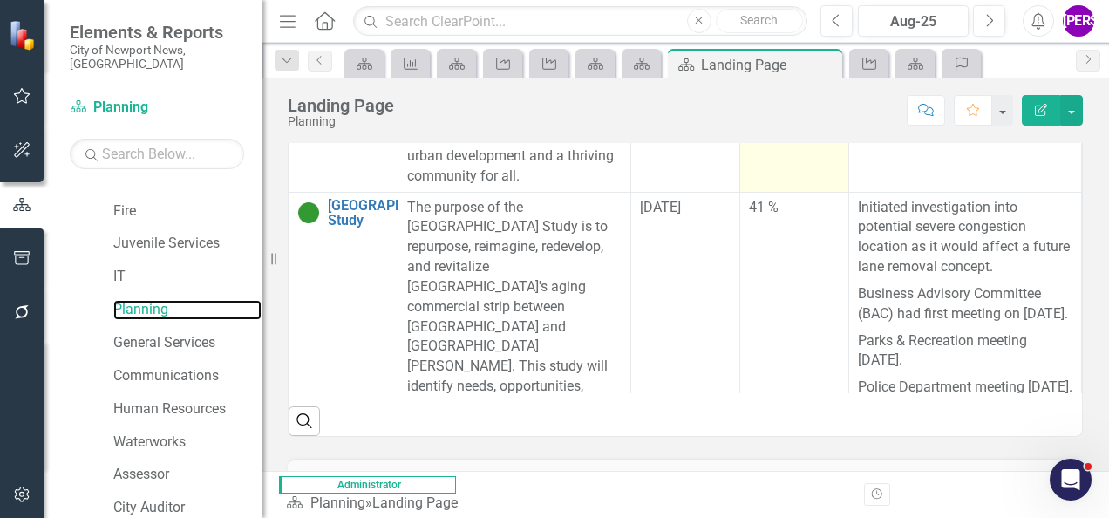
scroll to position [523, 0]
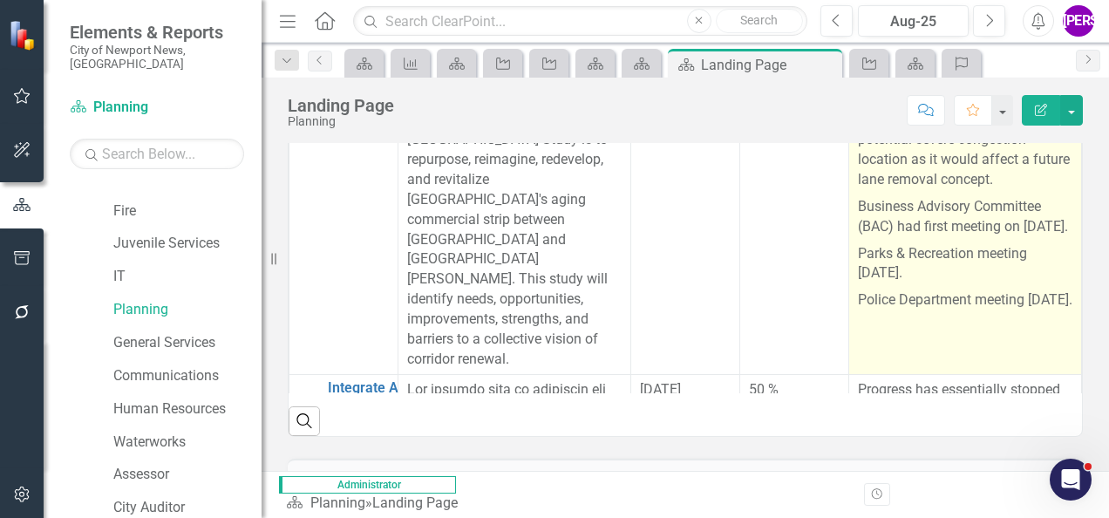
click at [965, 194] on p "Initiated investigation into potential severe congestion location as it would a…" at bounding box center [965, 152] width 215 height 83
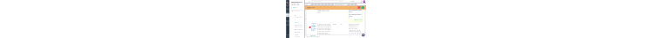
scroll to position [870, 0]
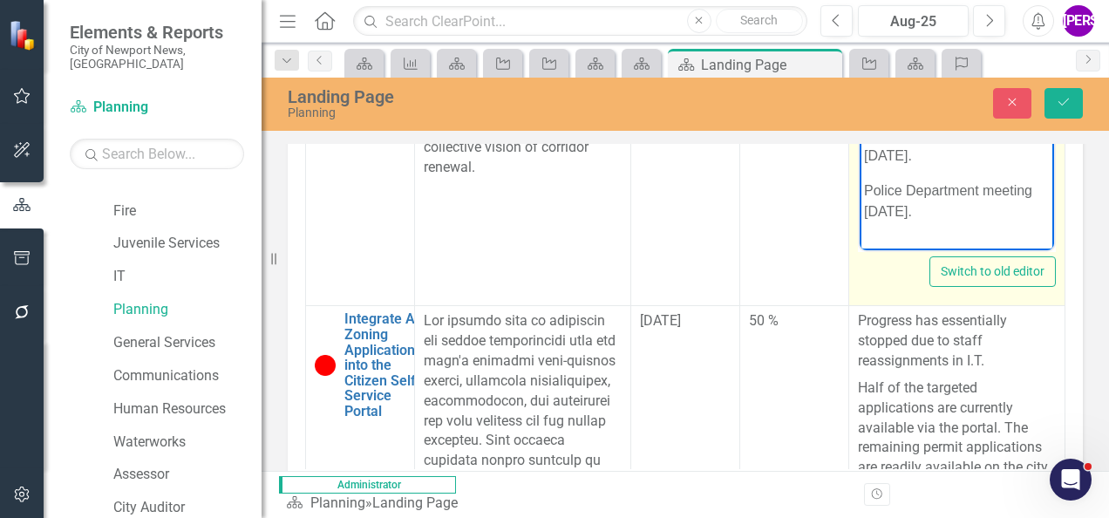
drag, startPoint x: 864, startPoint y: -30, endPoint x: 946, endPoint y: 227, distance: 269.2
click at [946, 227] on body "Initiated investigation into potential severe congestion location as it would a…" at bounding box center [957, 94] width 195 height 295
copy body "Initiated investigation into potential severe congestion location as it would a…"
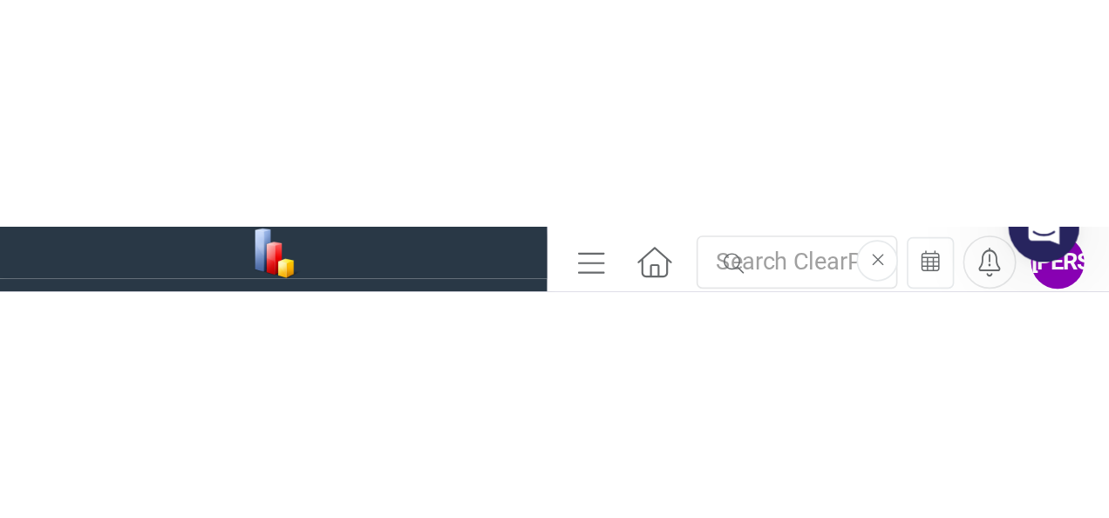
scroll to position [871, 0]
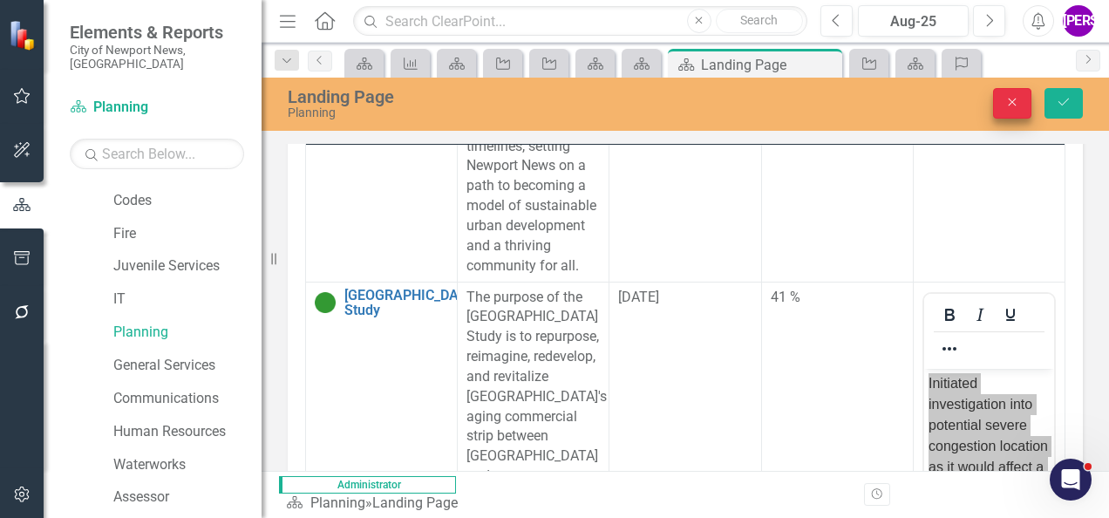
click at [1017, 110] on button "Close" at bounding box center [1012, 103] width 38 height 31
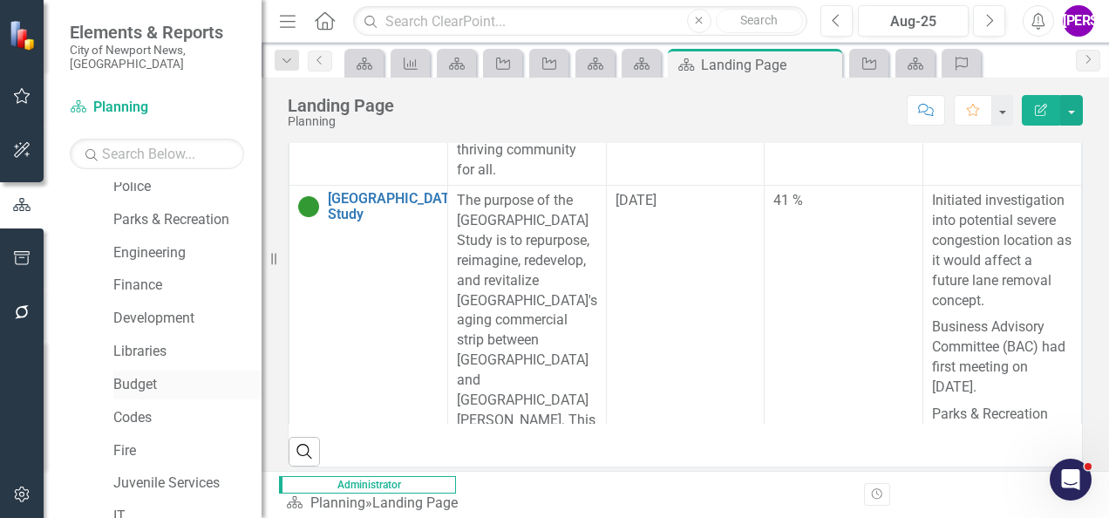
scroll to position [87, 0]
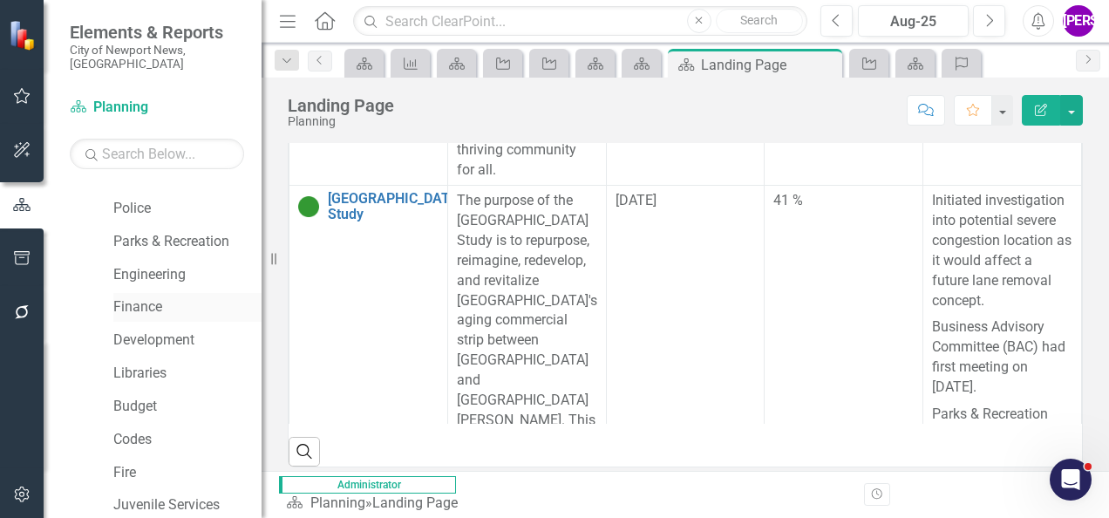
click at [165, 297] on link "Finance" at bounding box center [187, 307] width 148 height 20
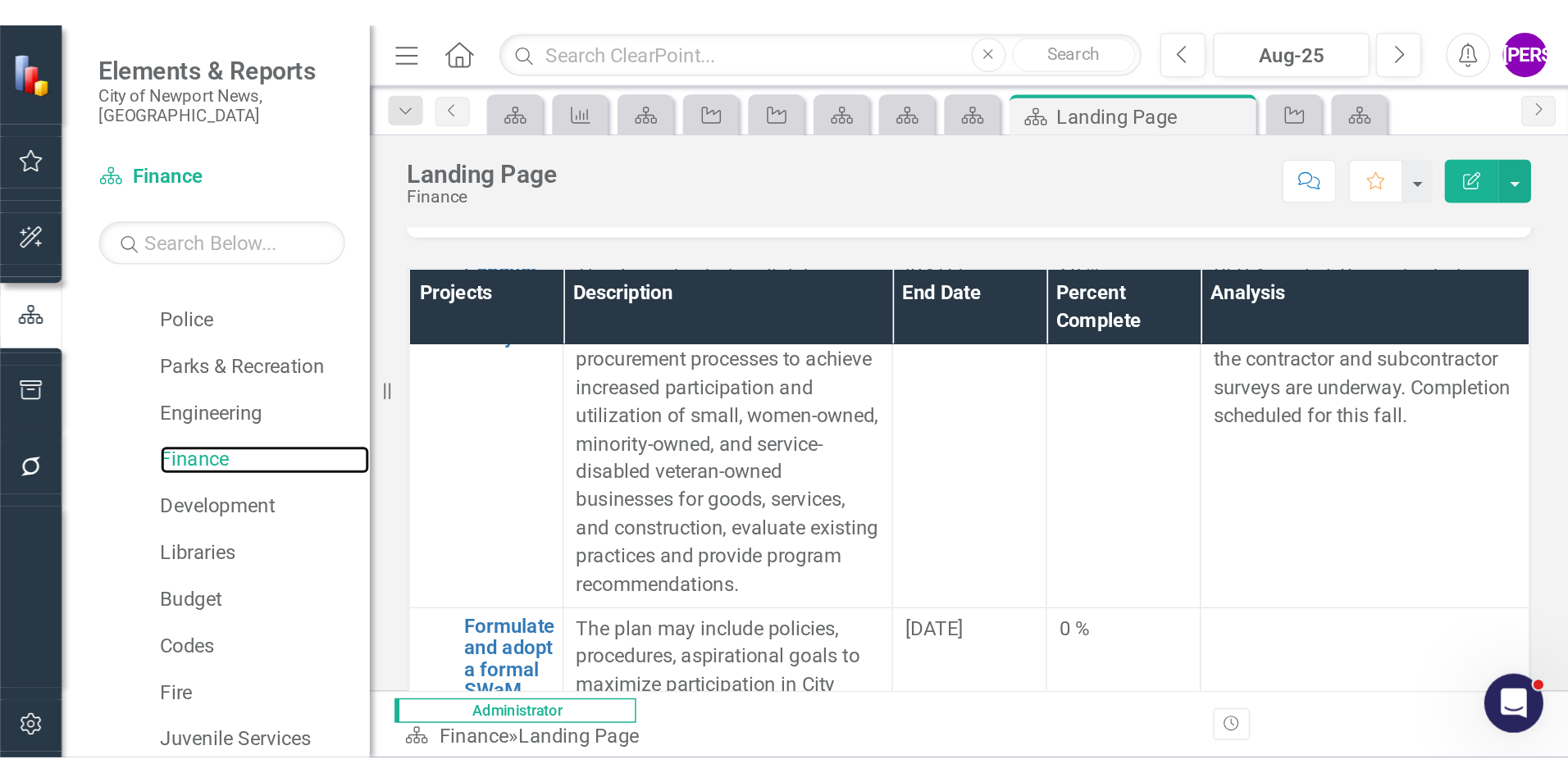
scroll to position [82, 0]
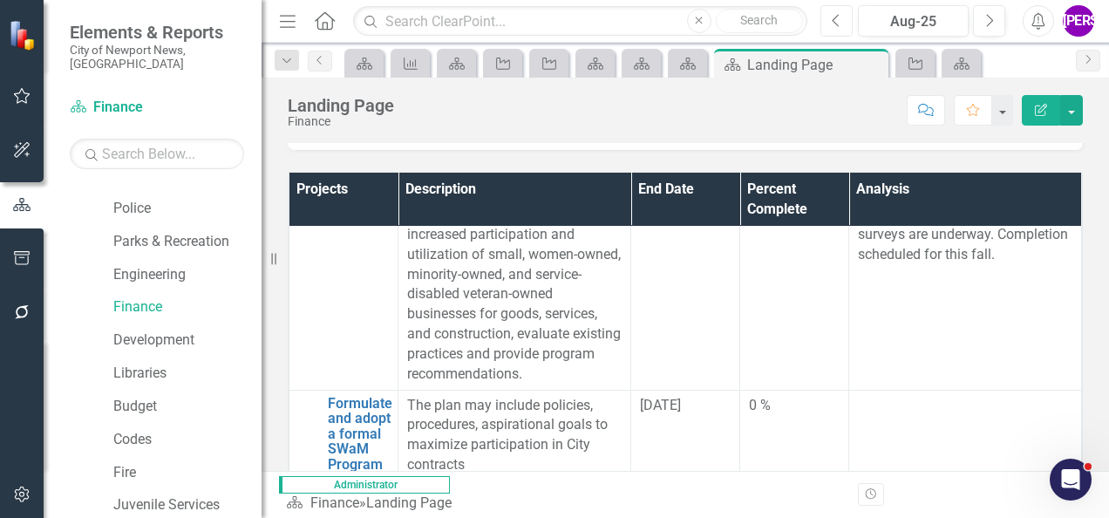
click at [837, 30] on button "Previous" at bounding box center [837, 20] width 32 height 31
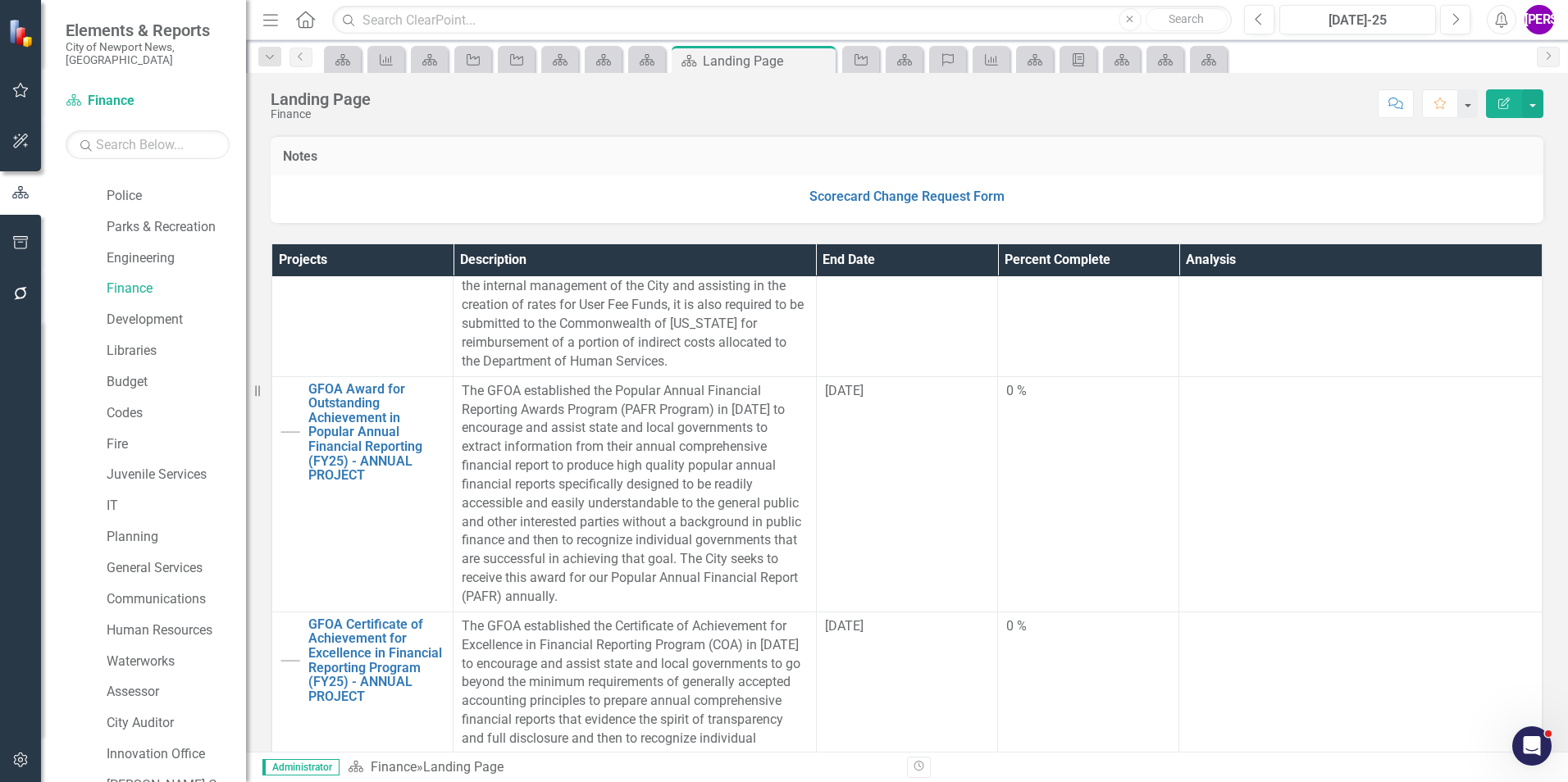
scroll to position [2914, 0]
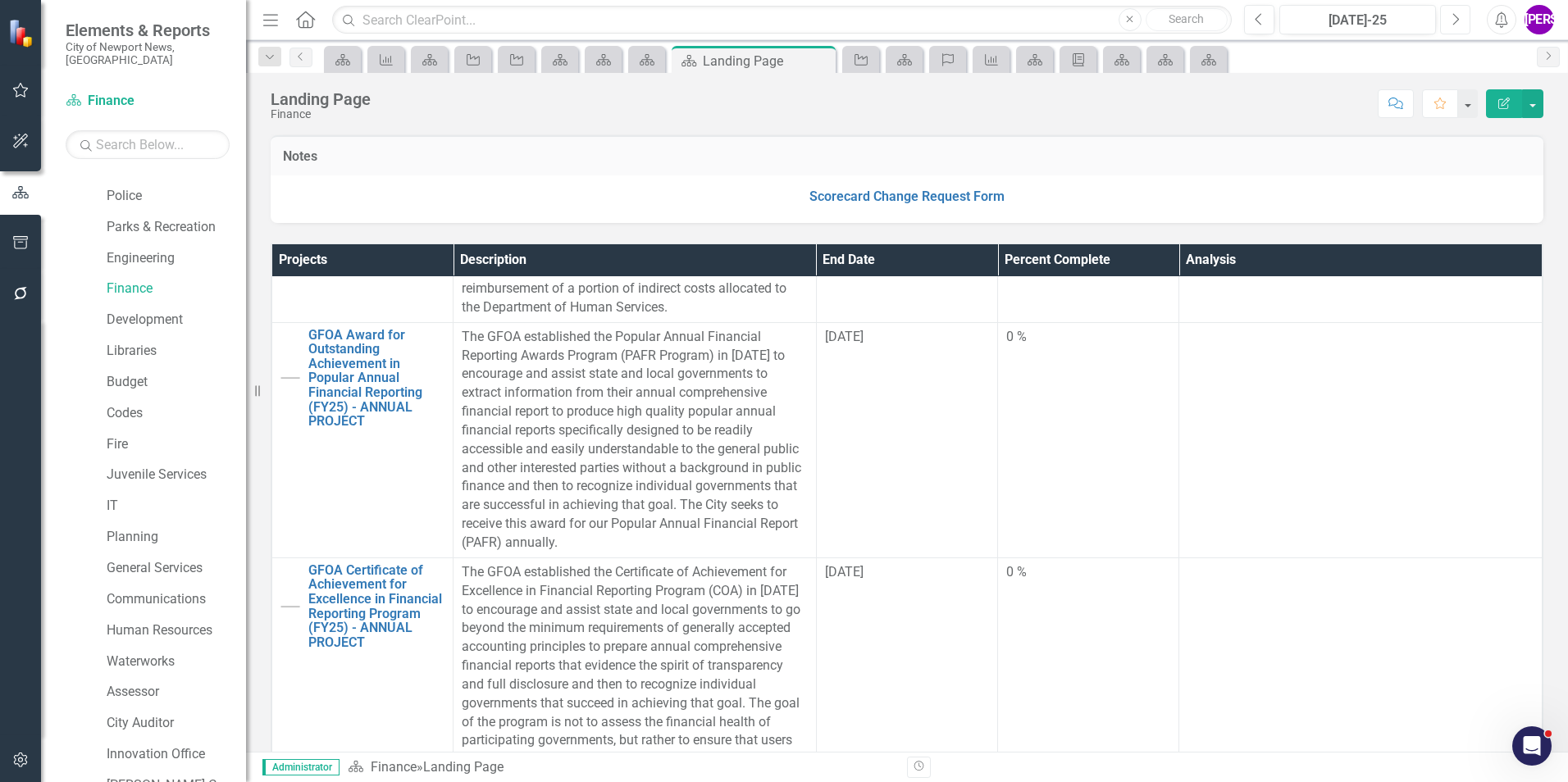
click at [1462, 22] on button "Next" at bounding box center [1455, 19] width 30 height 29
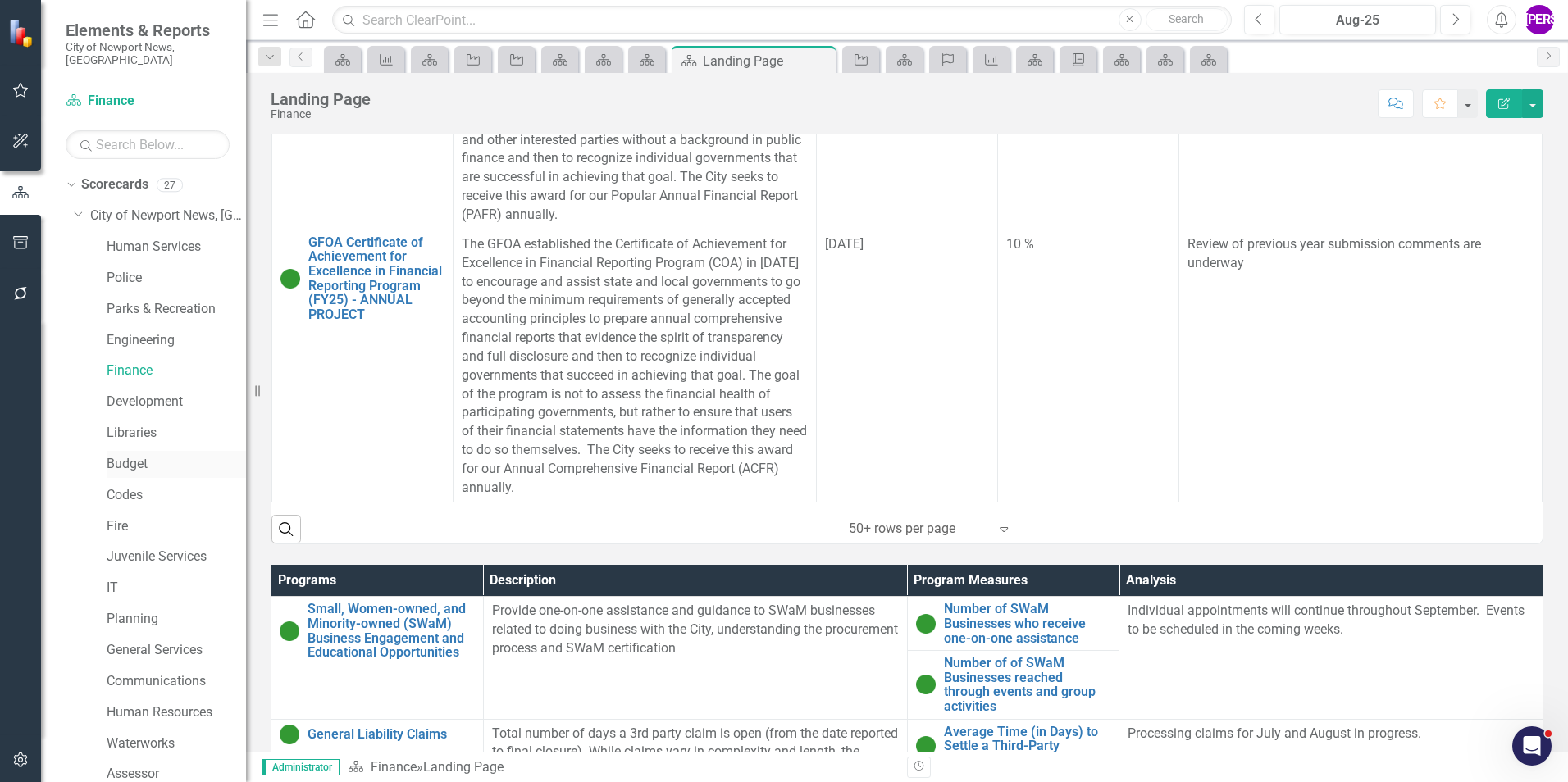
click at [137, 455] on link "Budget" at bounding box center [176, 464] width 139 height 19
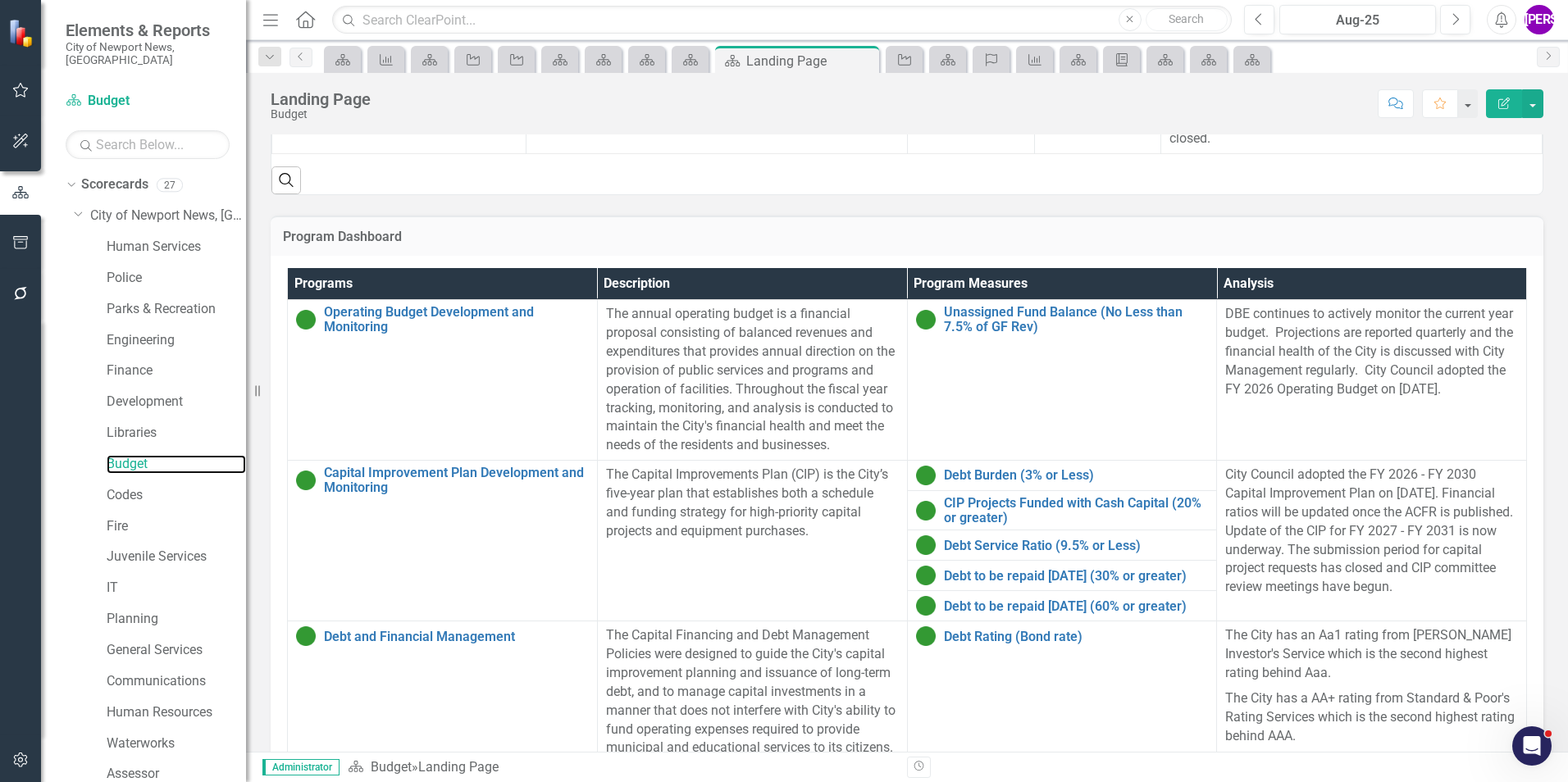
scroll to position [645, 0]
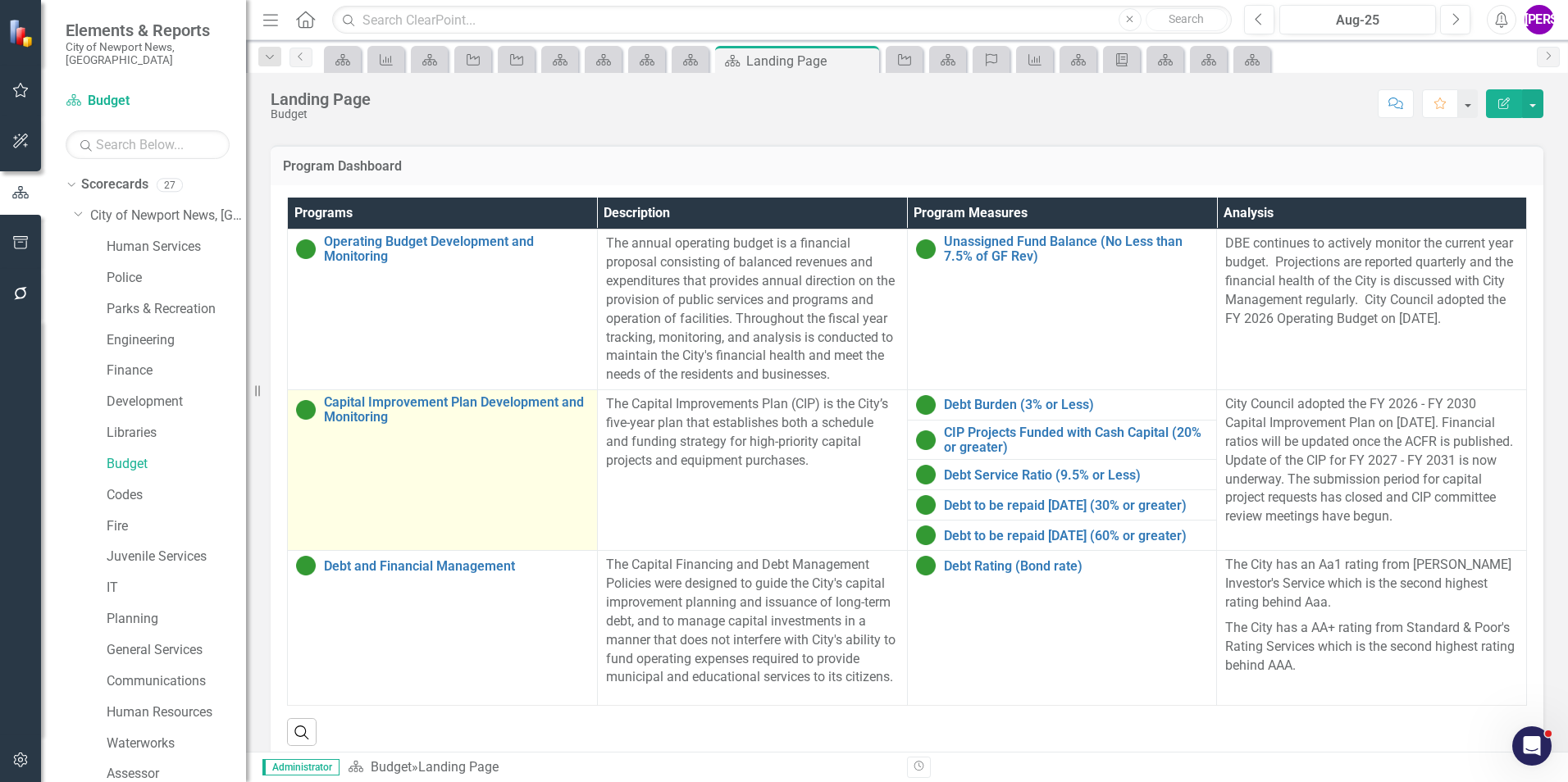
drag, startPoint x: 142, startPoint y: 585, endPoint x: 471, endPoint y: 473, distance: 347.5
click at [142, 585] on div "IT" at bounding box center [176, 587] width 139 height 27
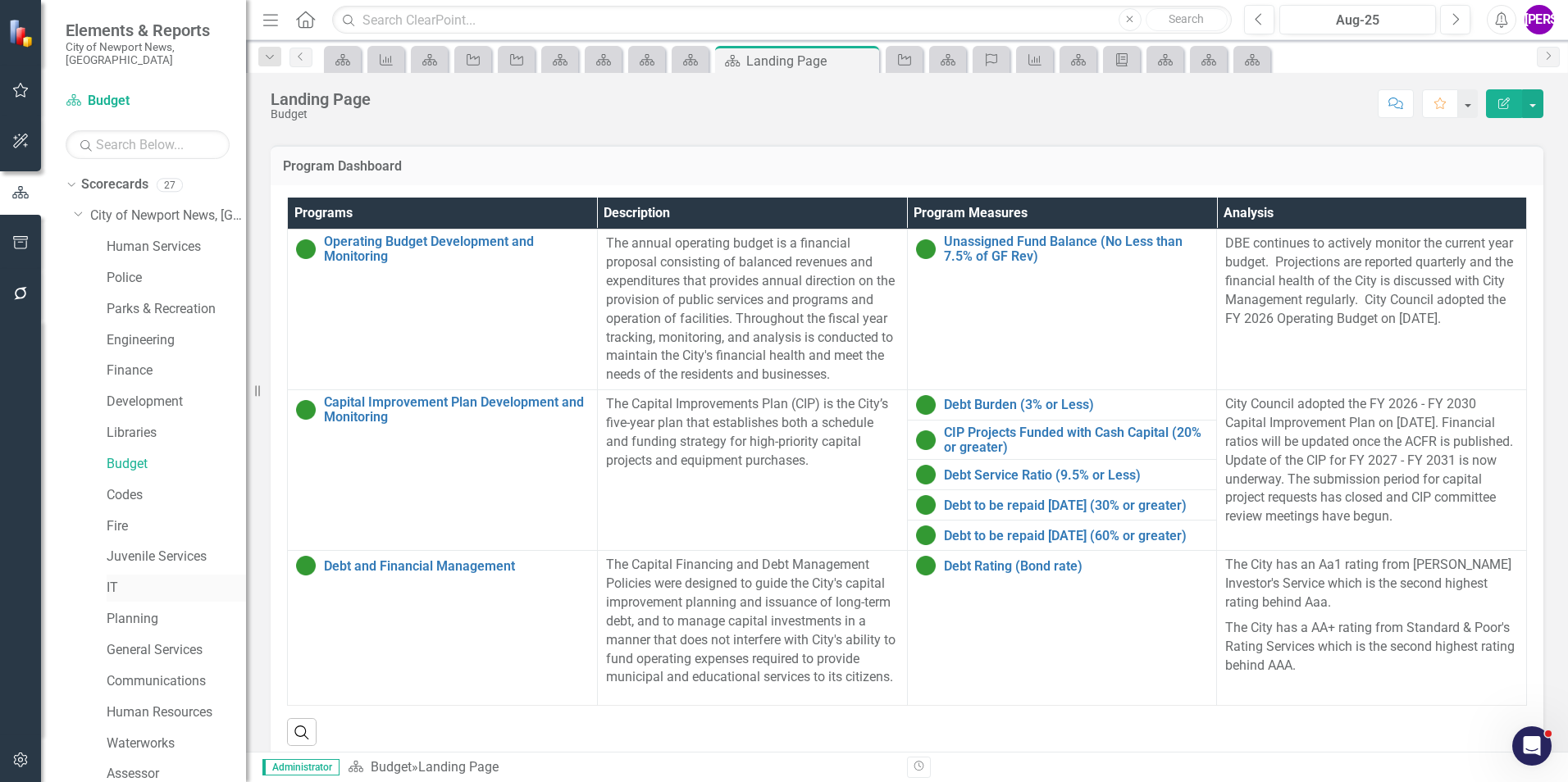
click at [125, 579] on link "IT" at bounding box center [176, 588] width 139 height 19
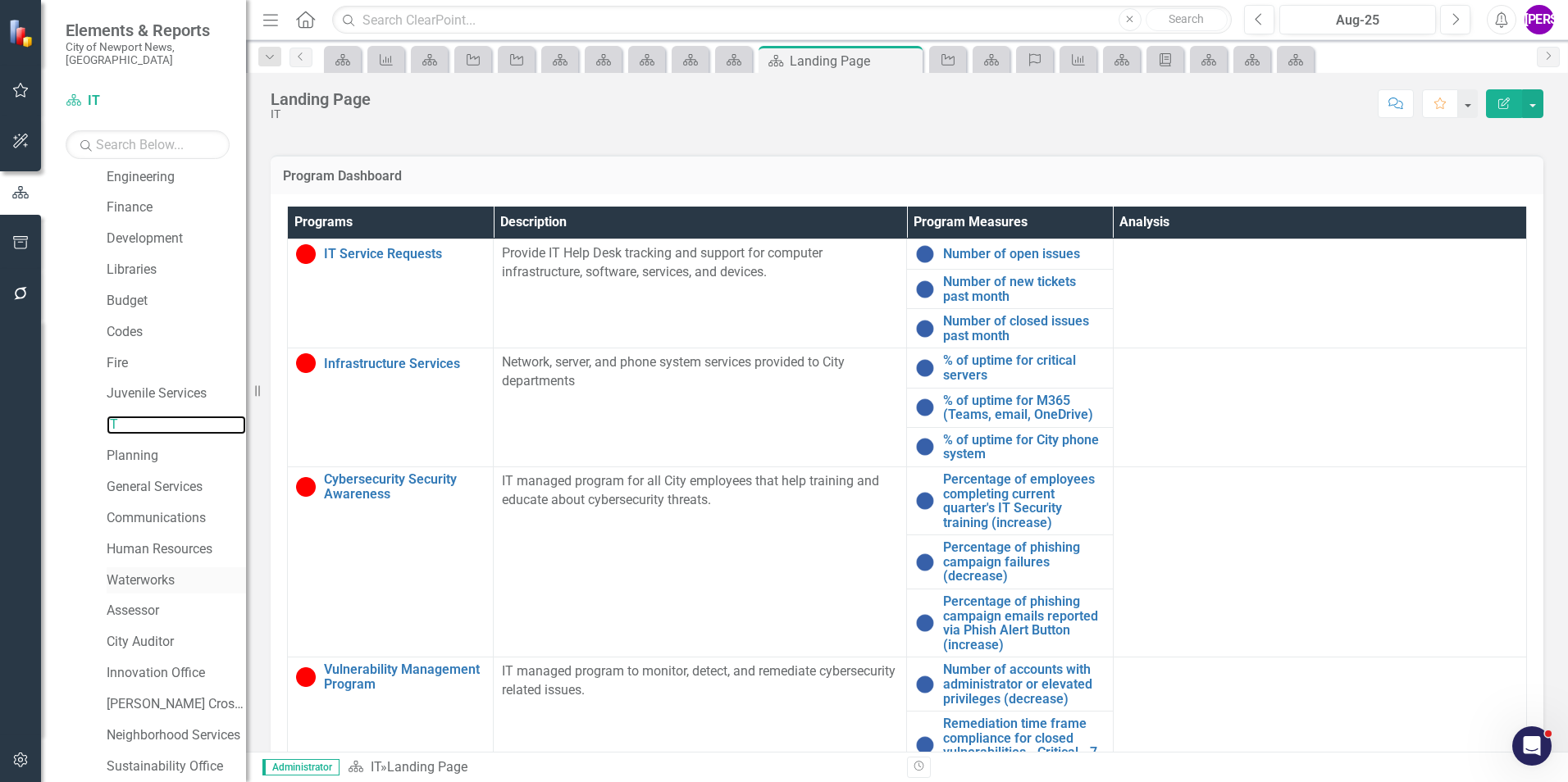
scroll to position [164, 0]
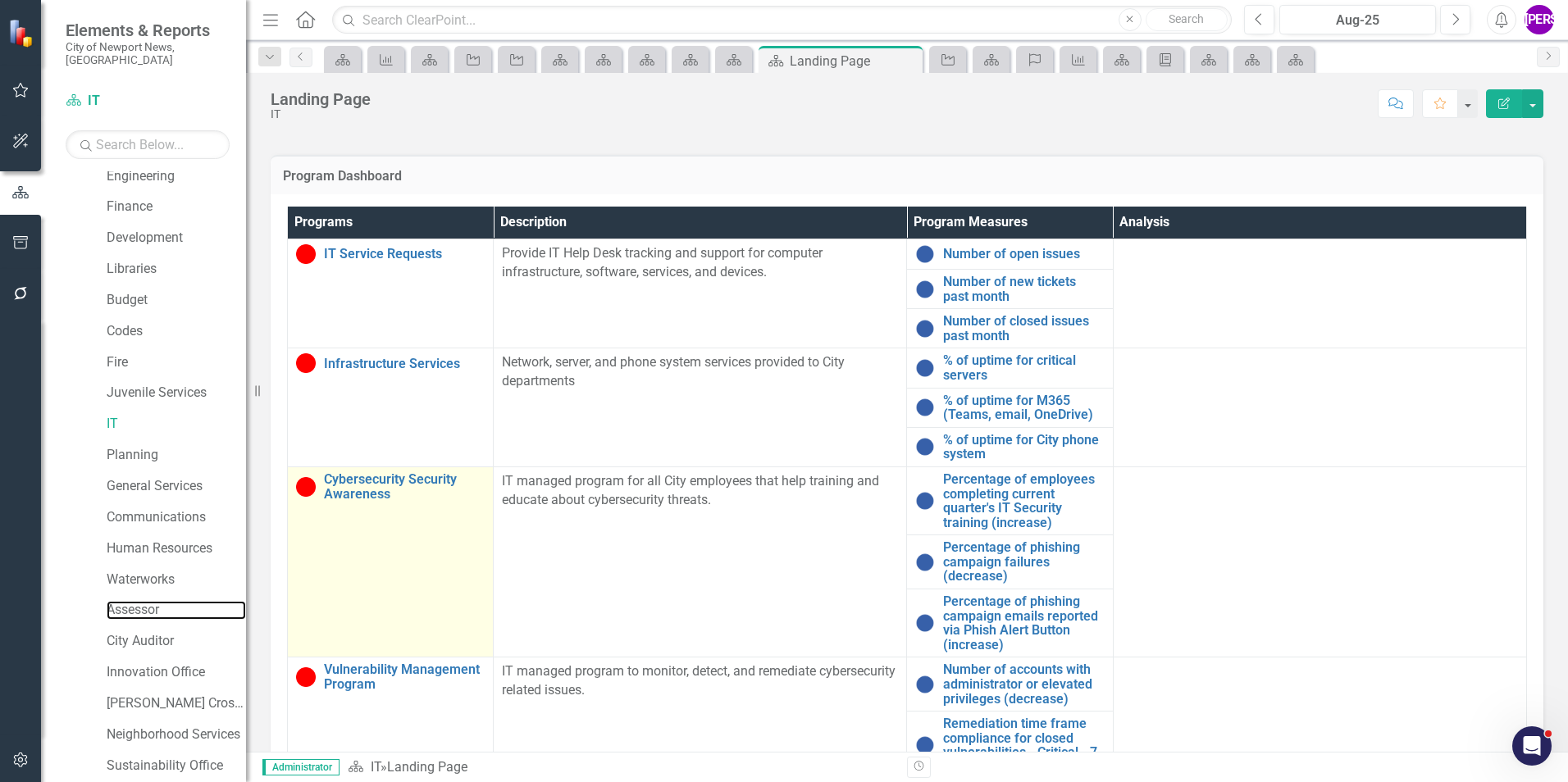
drag, startPoint x: 155, startPoint y: 593, endPoint x: 318, endPoint y: 555, distance: 167.4
click at [155, 601] on link "Assessor" at bounding box center [176, 610] width 139 height 19
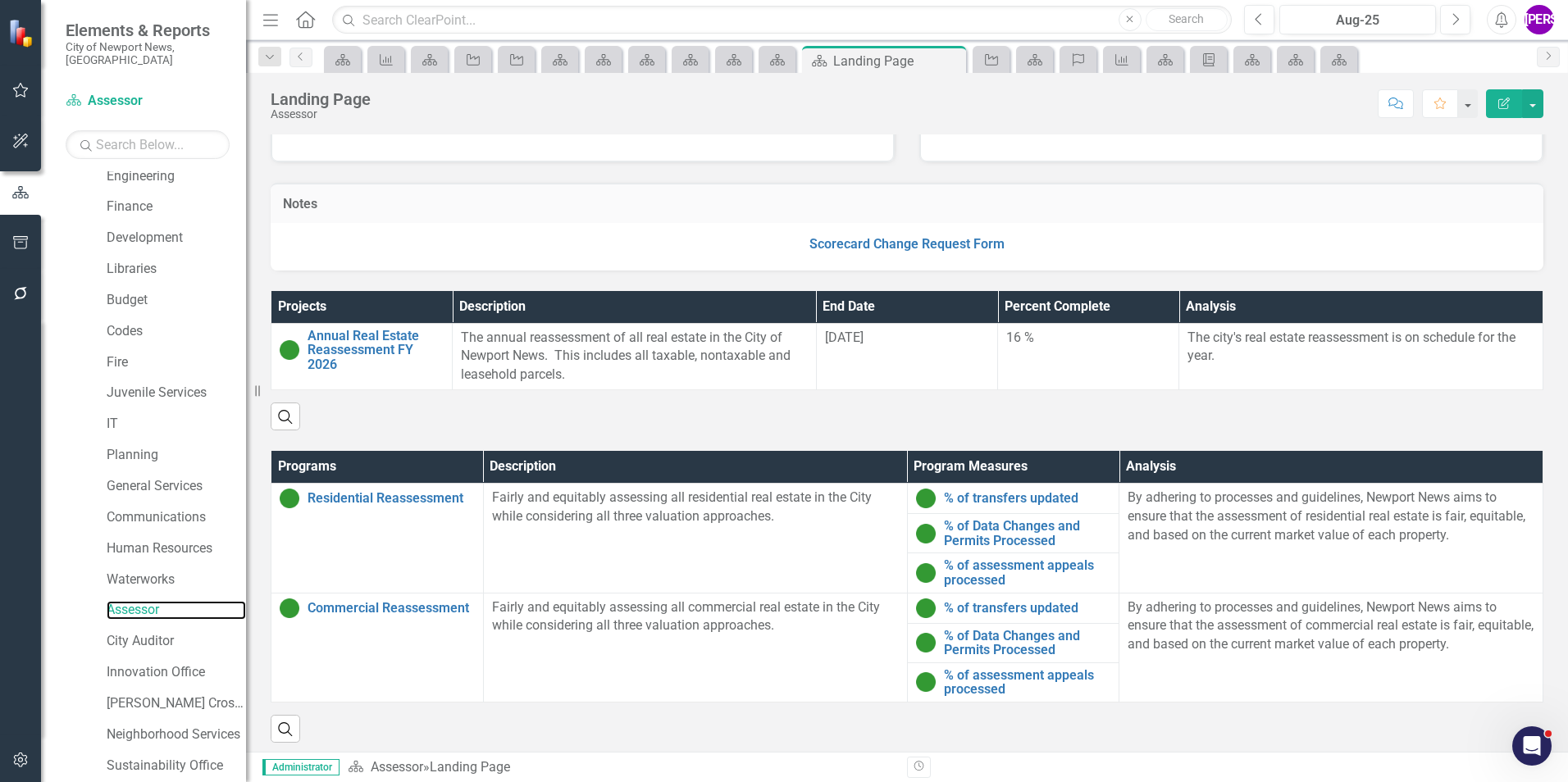
scroll to position [288, 0]
